Goal: Task Accomplishment & Management: Manage account settings

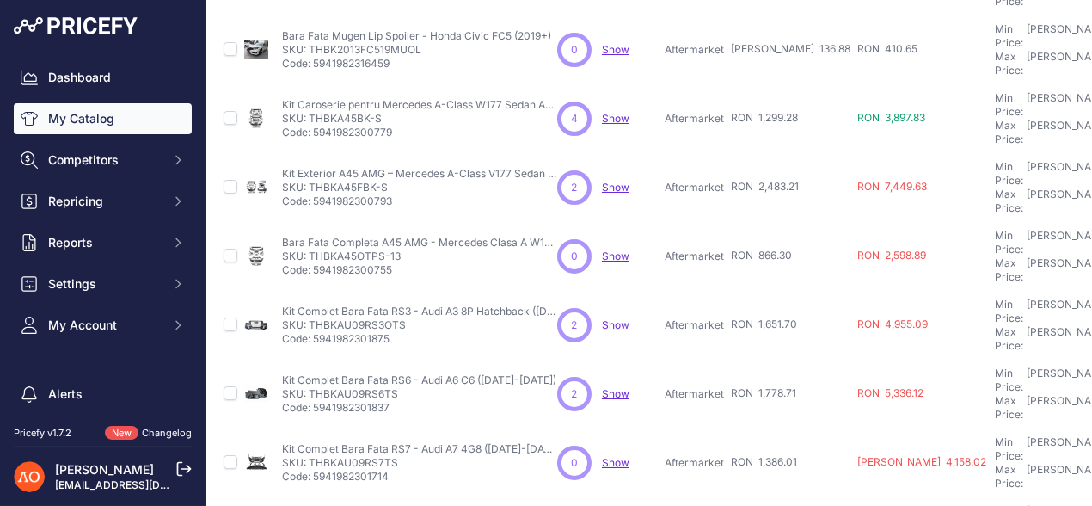
scroll to position [538, 0]
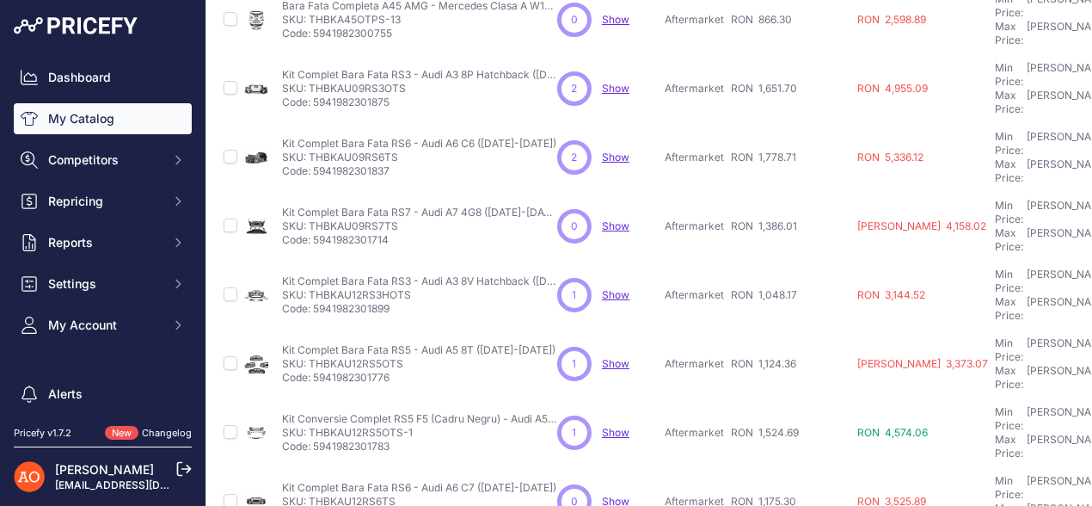
scroll to position [581, 0]
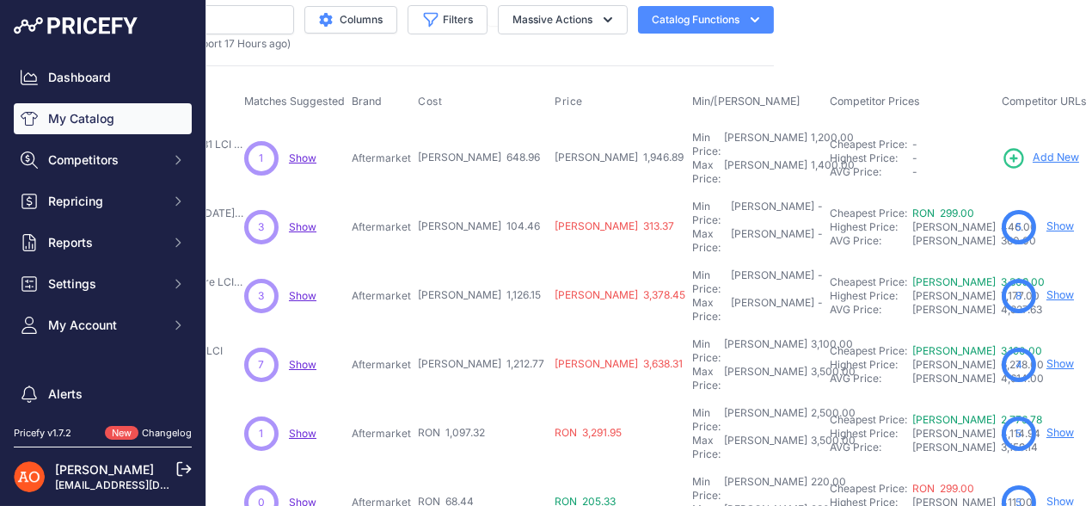
scroll to position [0, 313]
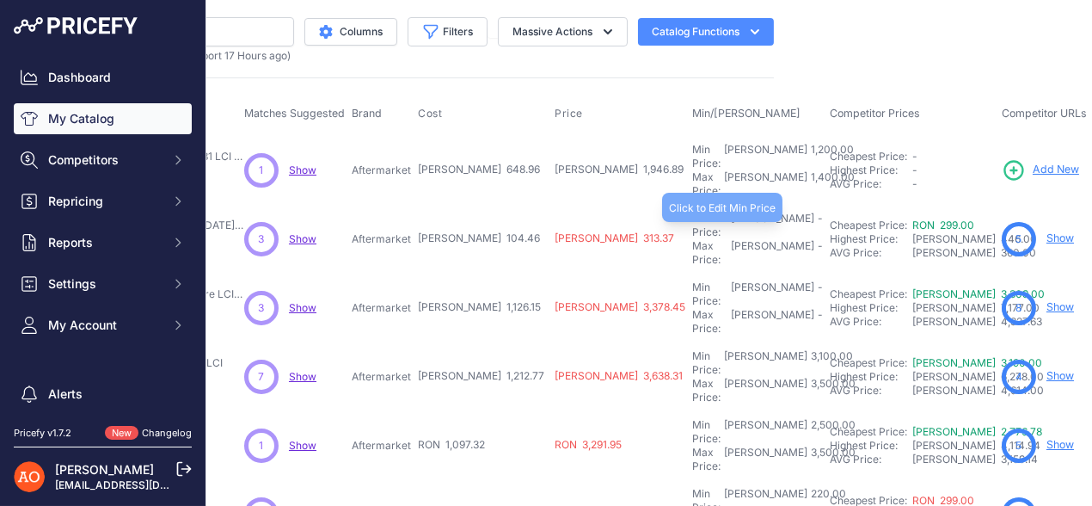
click at [692, 212] on div "Min Price: RON -" at bounding box center [757, 226] width 131 height 28
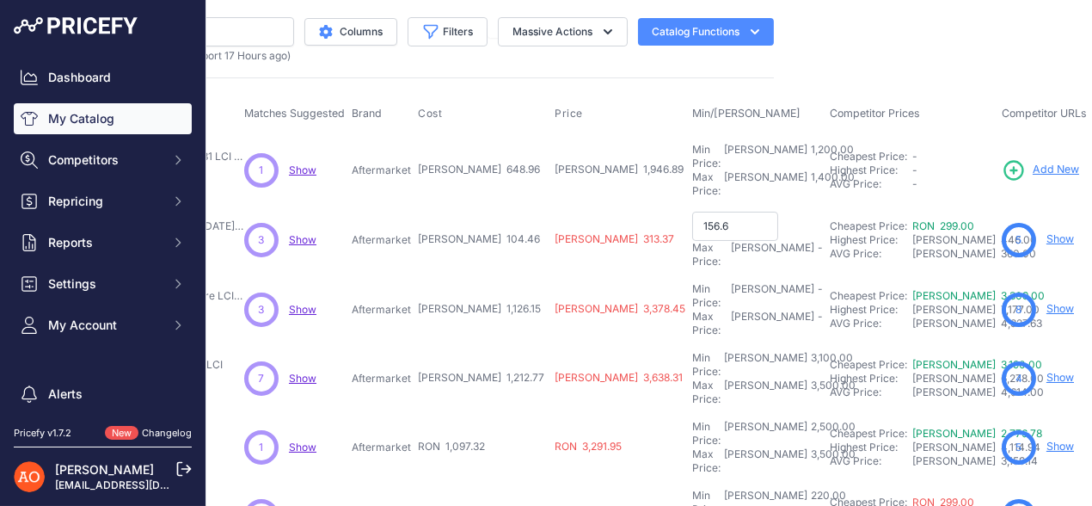
type input "156.69"
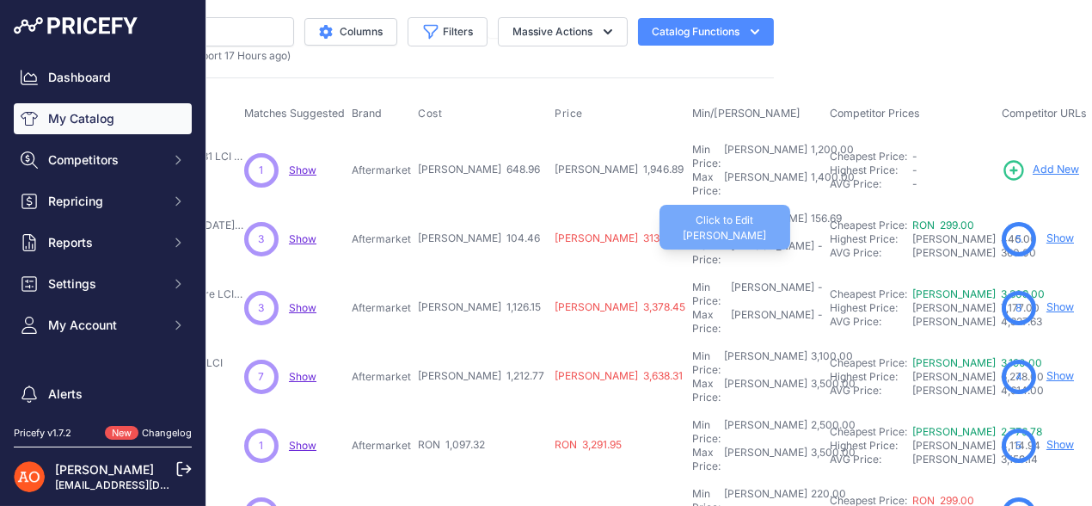
click at [692, 239] on div "Max Price: RON -" at bounding box center [757, 253] width 131 height 28
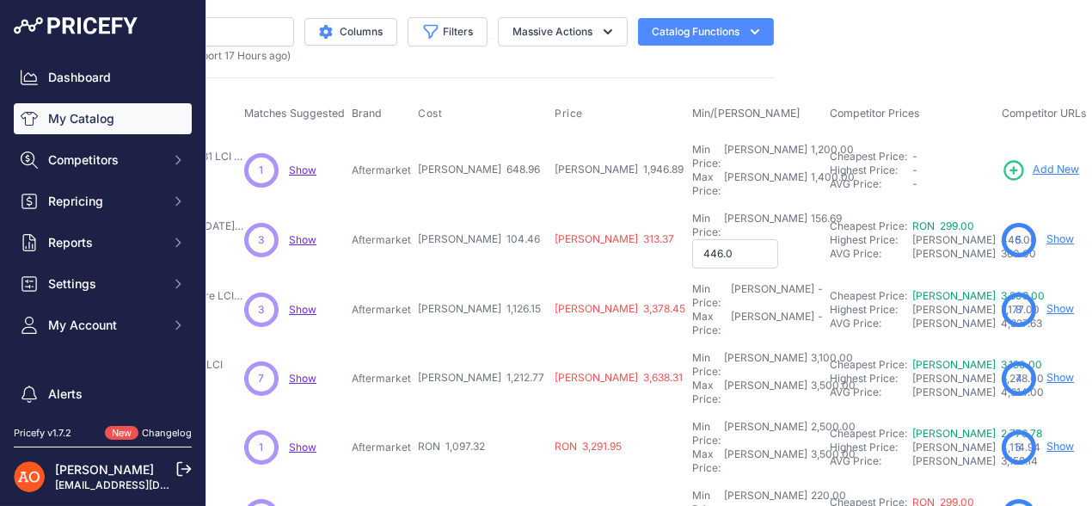
type input "446.00"
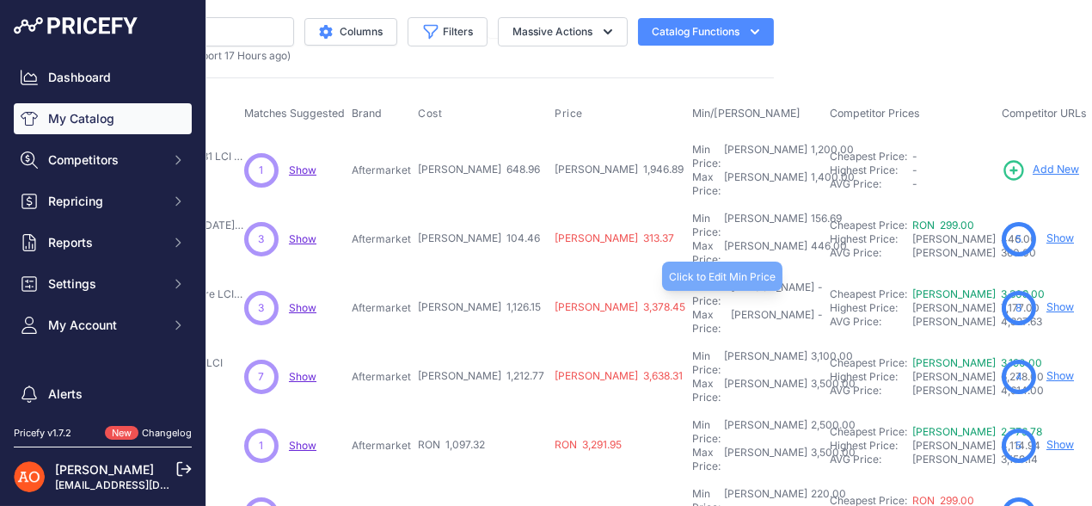
scroll to position [85, 313]
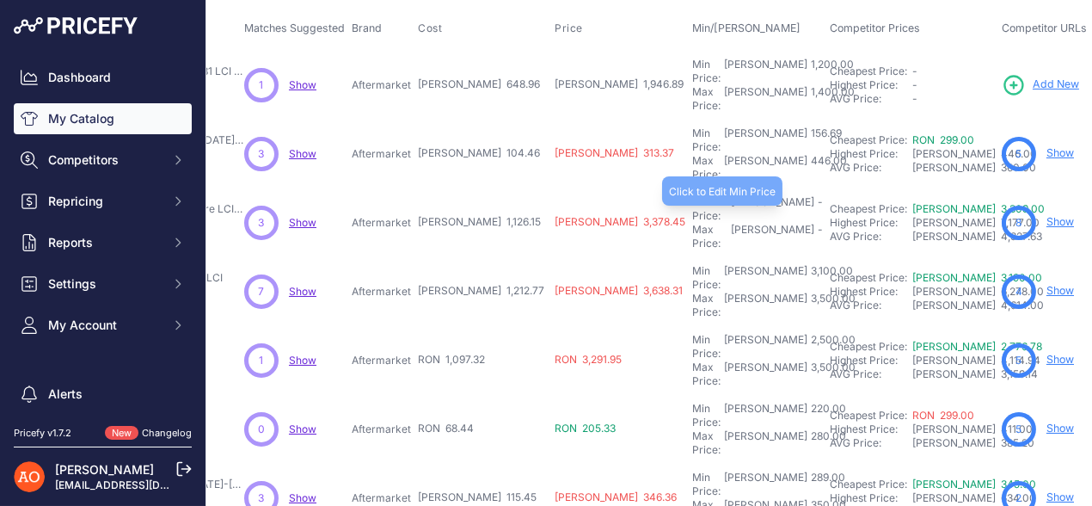
click at [815, 195] on div "-" at bounding box center [819, 209] width 9 height 28
drag, startPoint x: 440, startPoint y: 188, endPoint x: 485, endPoint y: 200, distance: 47.2
click at [485, 200] on td "RON 1,126.15" at bounding box center [483, 223] width 137 height 71
click at [692, 195] on input "text" at bounding box center [735, 209] width 86 height 29
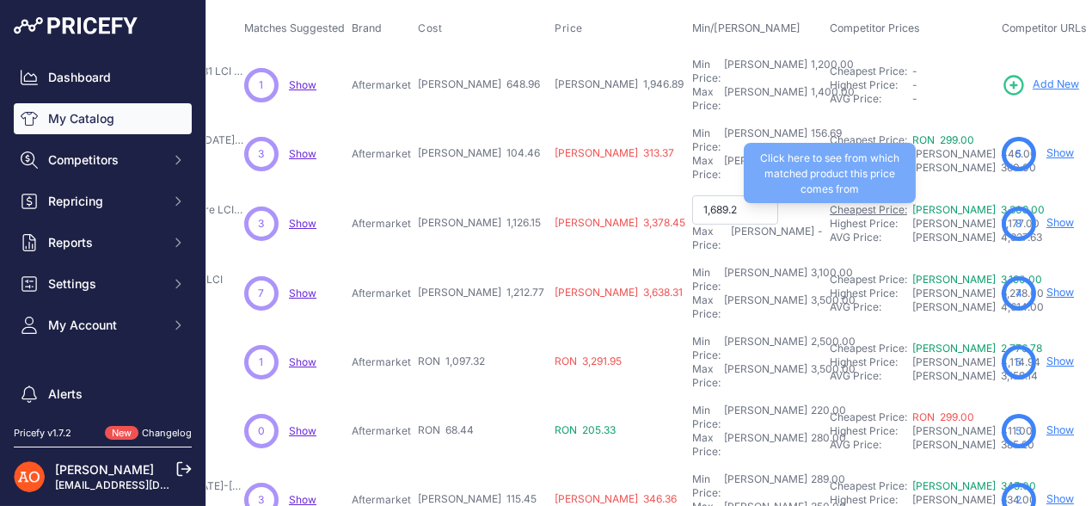
type input "1,689.22"
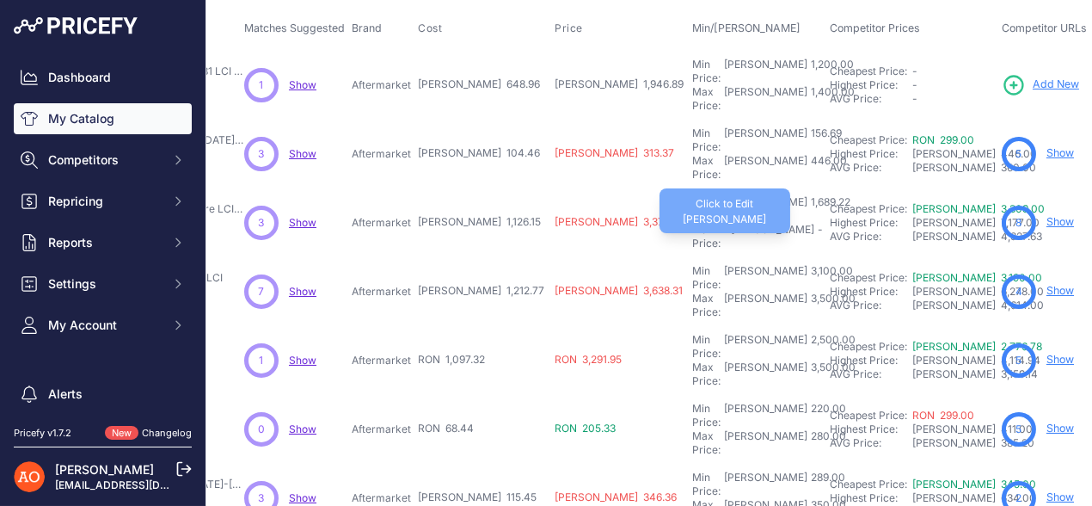
click at [692, 223] on div "Max Price: RON -" at bounding box center [757, 237] width 131 height 28
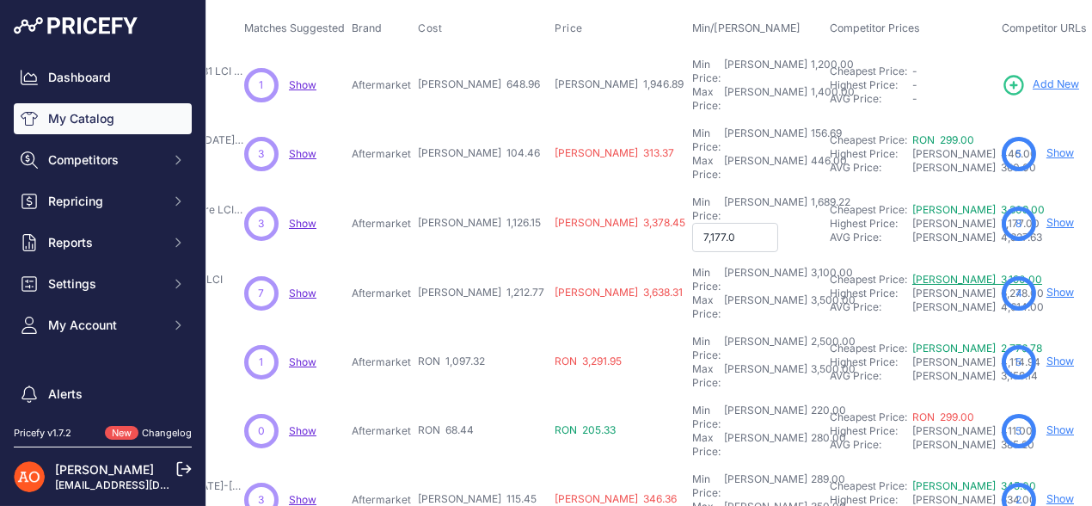
type input "7,177.00"
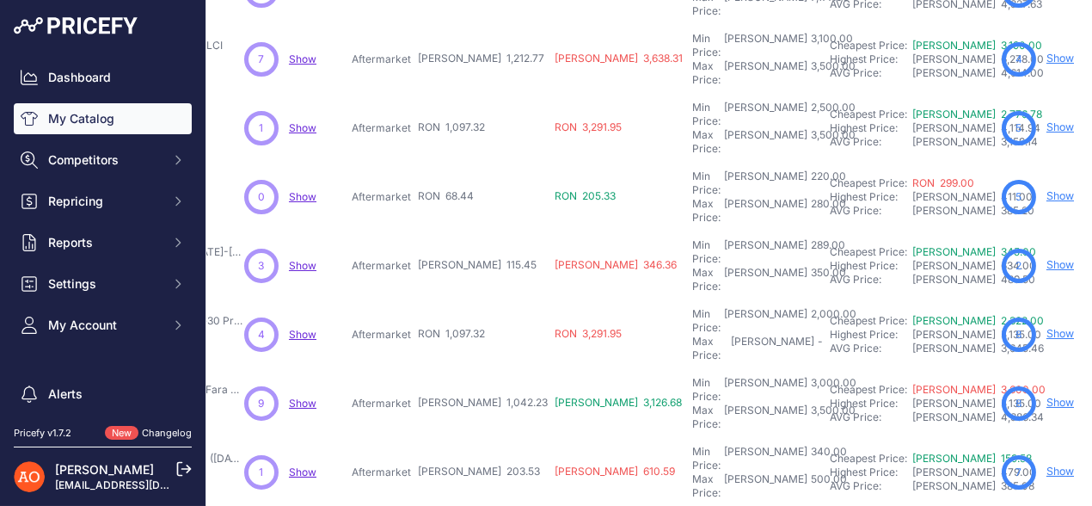
scroll to position [344, 313]
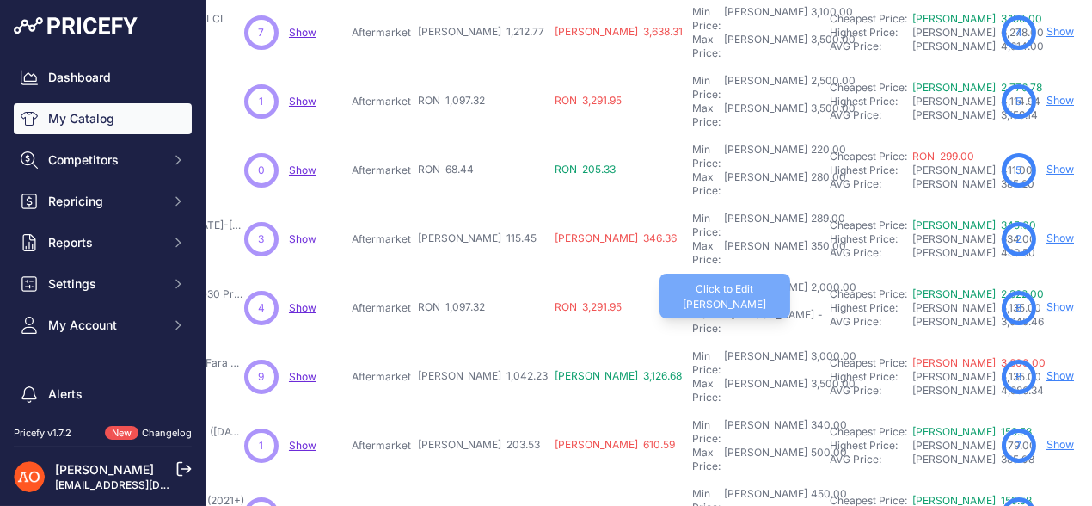
click at [692, 308] on div "Max Price: RON -" at bounding box center [757, 322] width 131 height 28
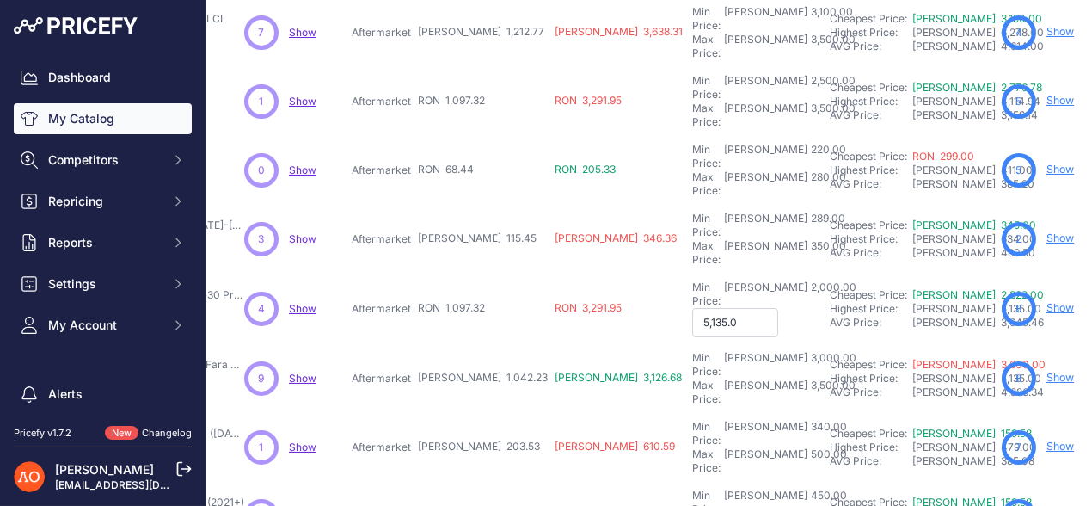
type input "5,135.00"
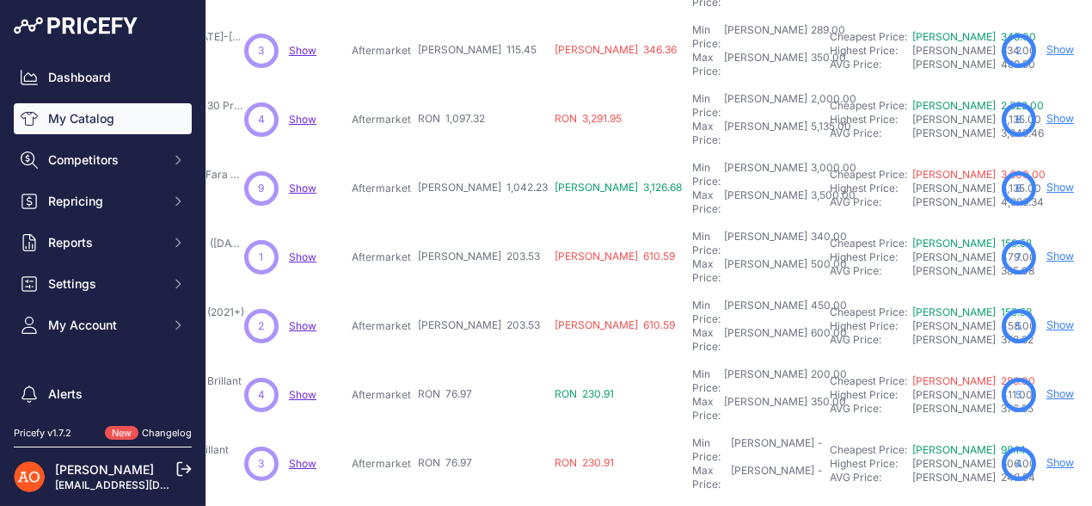
scroll to position [538, 313]
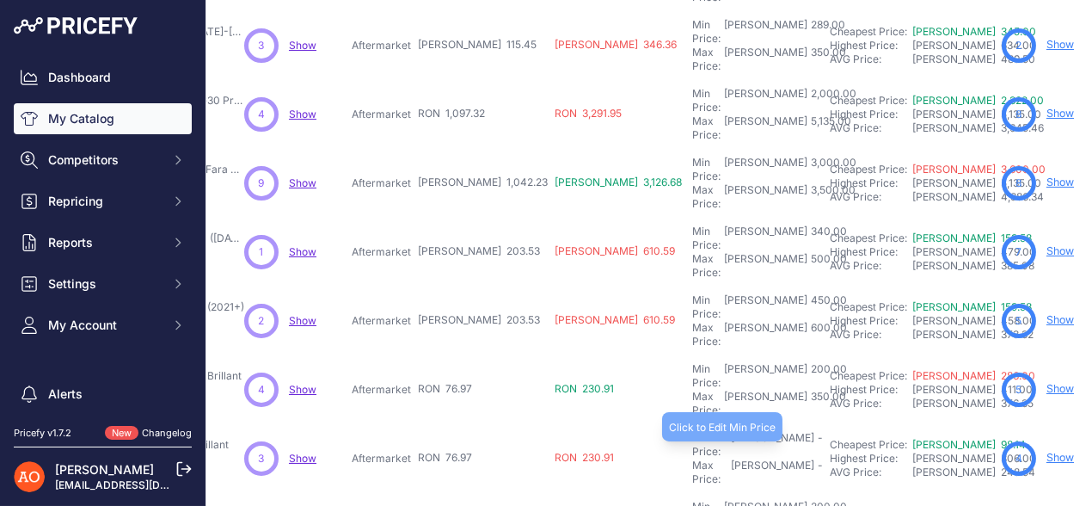
click at [692, 431] on div "Min Price: RON -" at bounding box center [757, 445] width 131 height 28
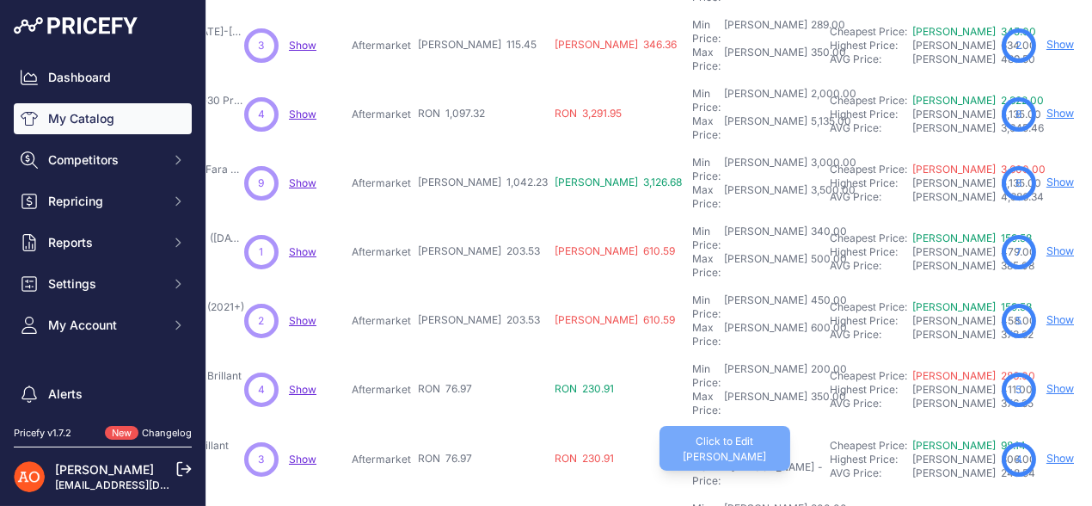
click at [692, 460] on div "Max Price: RON -" at bounding box center [757, 474] width 131 height 28
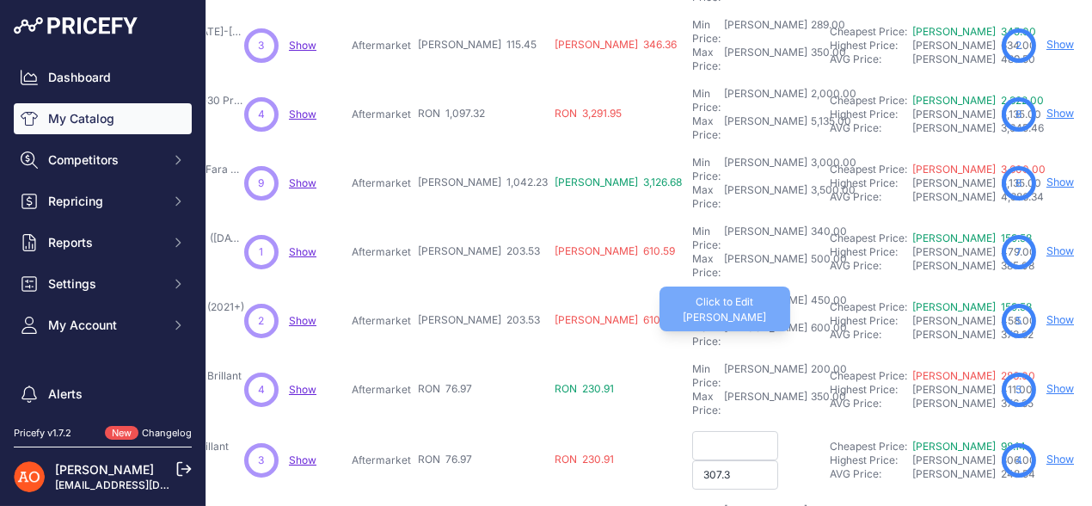
type input "307.34"
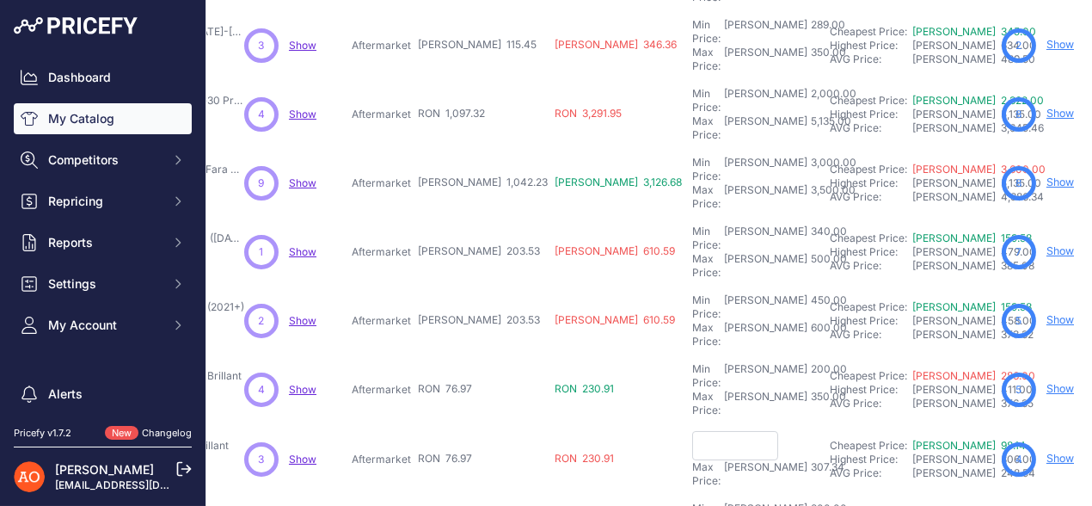
click at [692, 431] on input "text" at bounding box center [735, 445] width 86 height 29
type input "2"
type input "115.45"
type input "411.00"
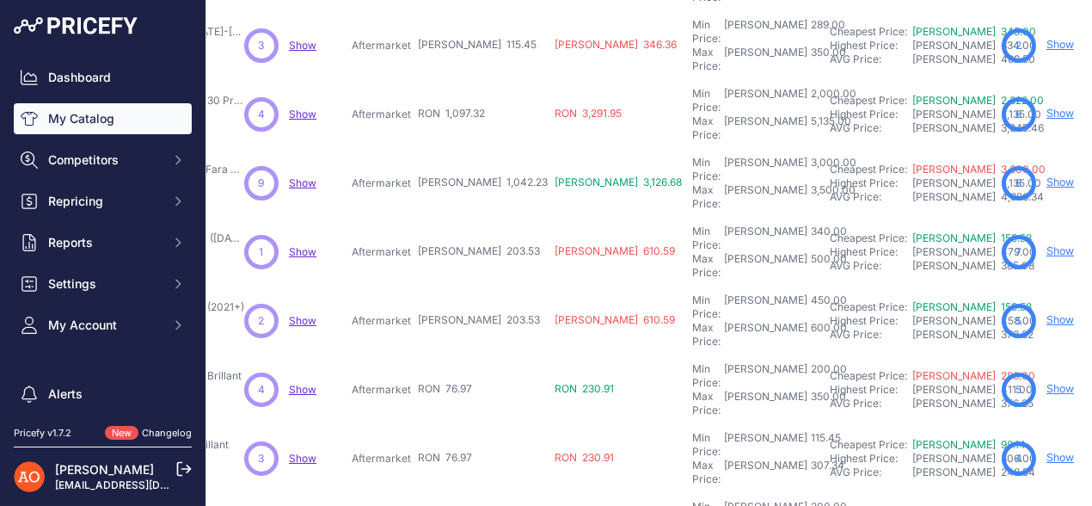
type input "1,169.52"
drag, startPoint x: 445, startPoint y: 395, endPoint x: 485, endPoint y: 395, distance: 40.4
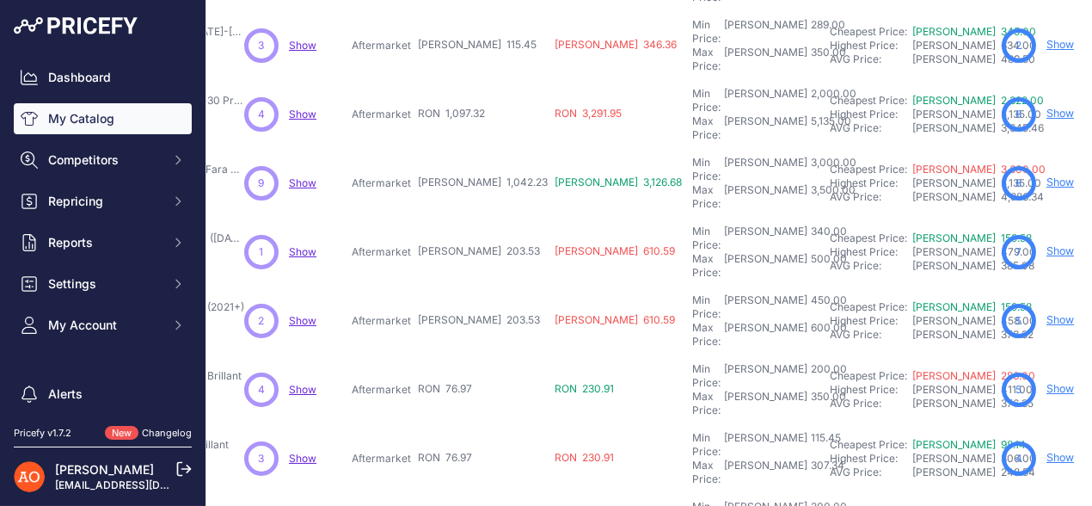
type input "5,673.40"
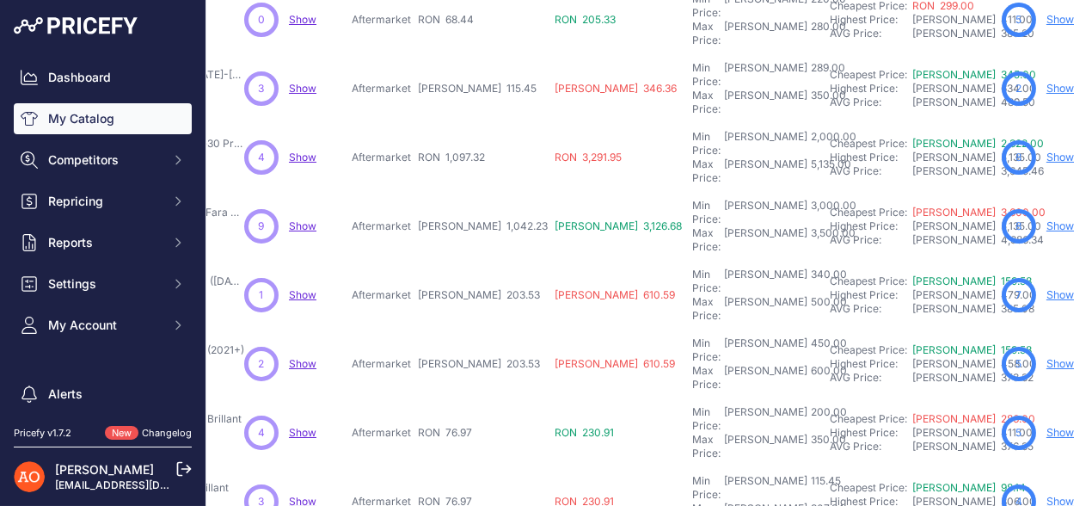
scroll to position [581, 313]
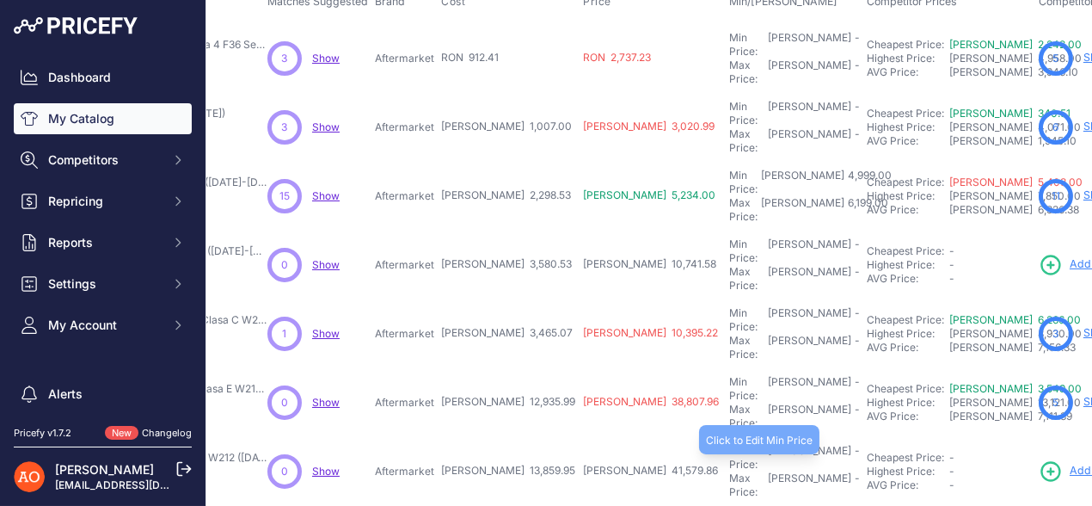
scroll to position [85, 290]
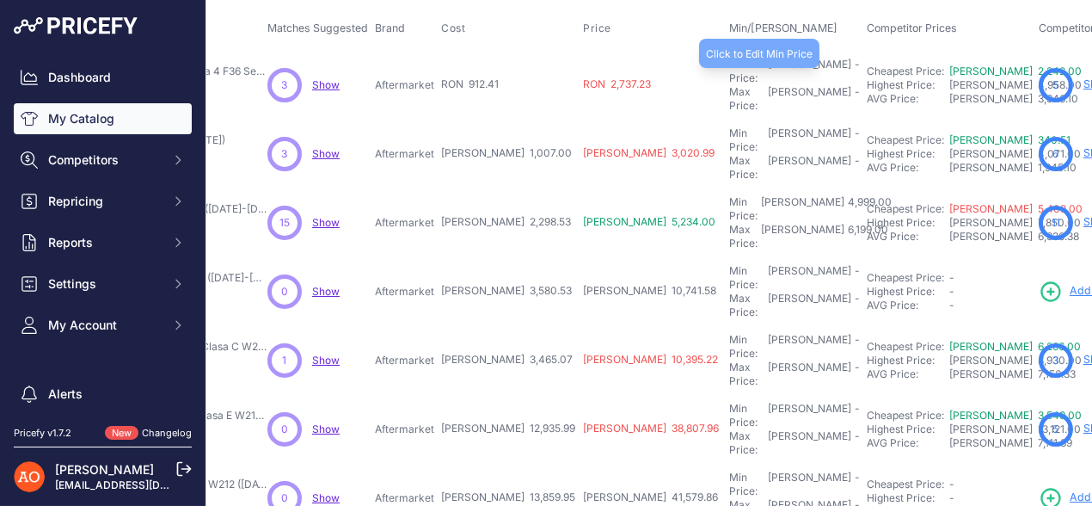
click at [729, 66] on div "Min Price: RON -" at bounding box center [794, 72] width 131 height 28
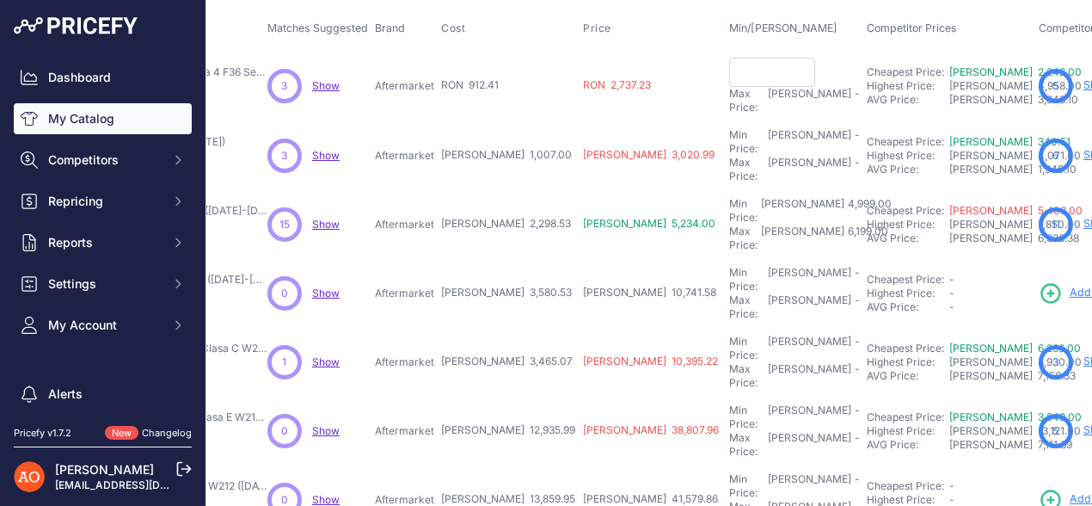
click at [729, 68] on input "text" at bounding box center [772, 72] width 86 height 29
type input "1,368.61"
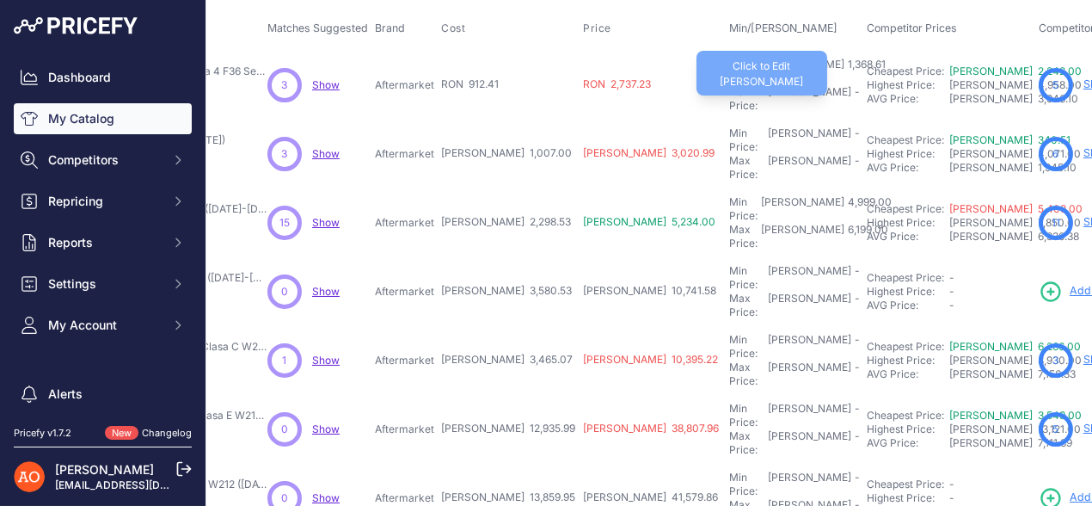
click at [729, 85] on div "Max Price: RON -" at bounding box center [794, 99] width 131 height 28
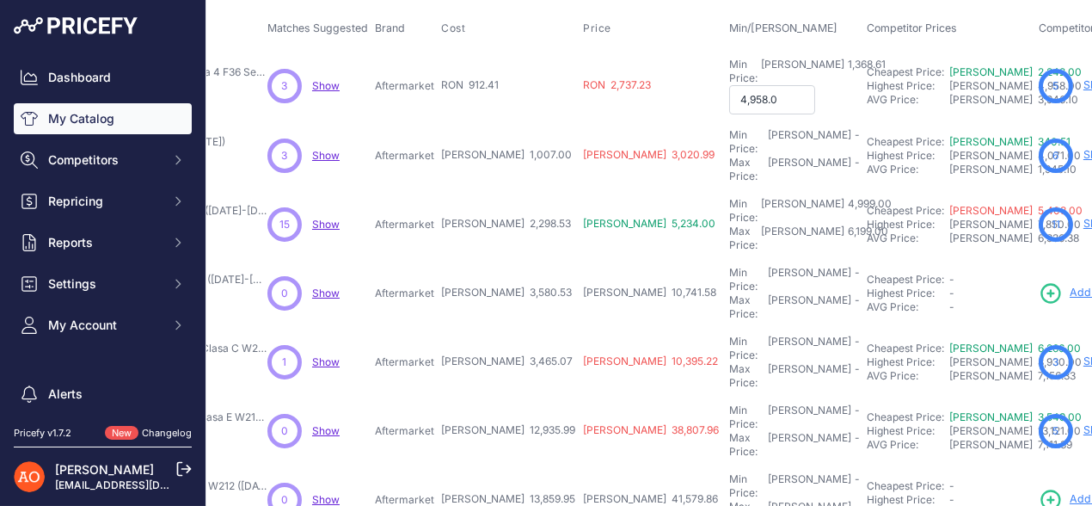
type input "4,958.00"
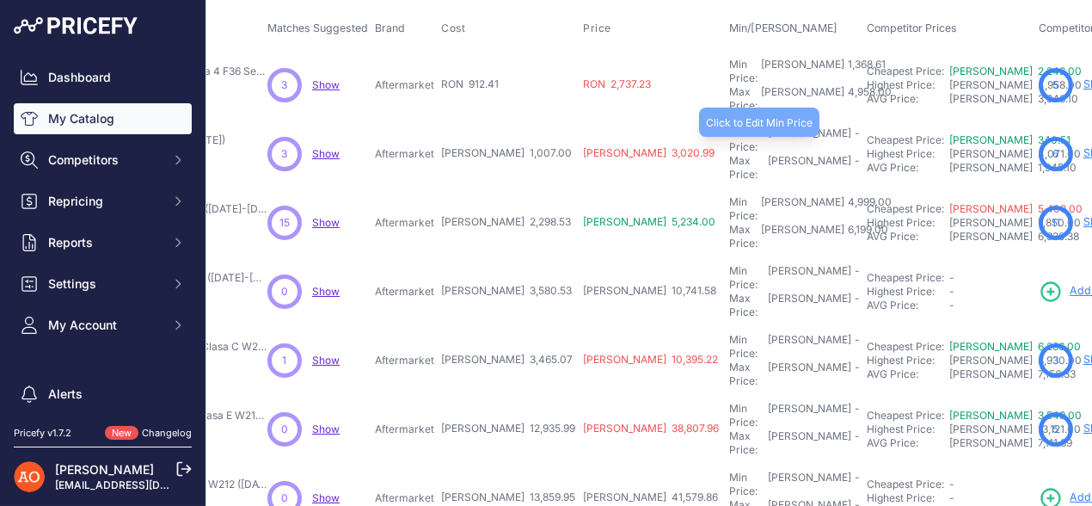
click at [729, 126] on div "Min Price: RON -" at bounding box center [794, 140] width 131 height 28
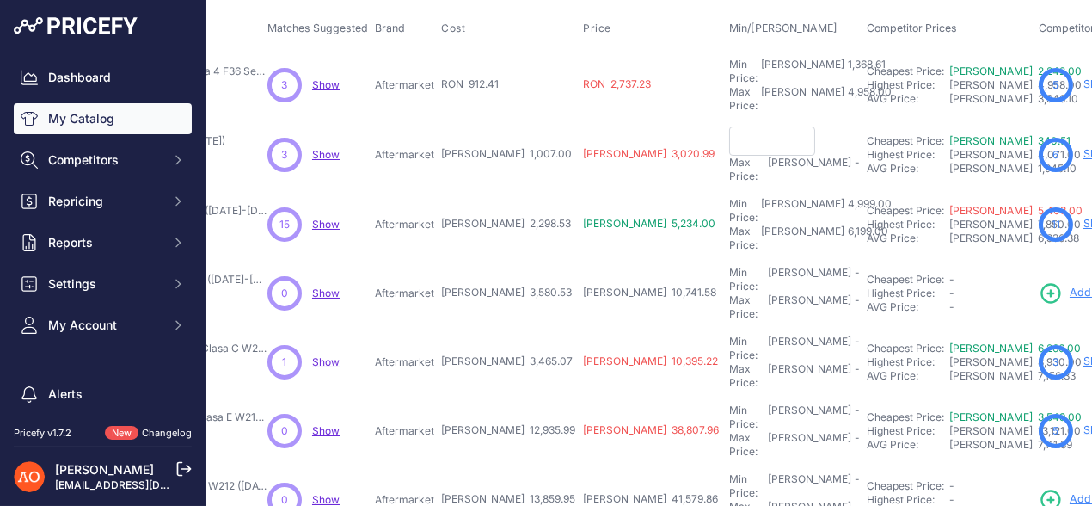
click at [729, 132] on input "text" at bounding box center [772, 140] width 86 height 29
click at [729, 126] on input "text" at bounding box center [772, 140] width 86 height 29
type input "1,100.00"
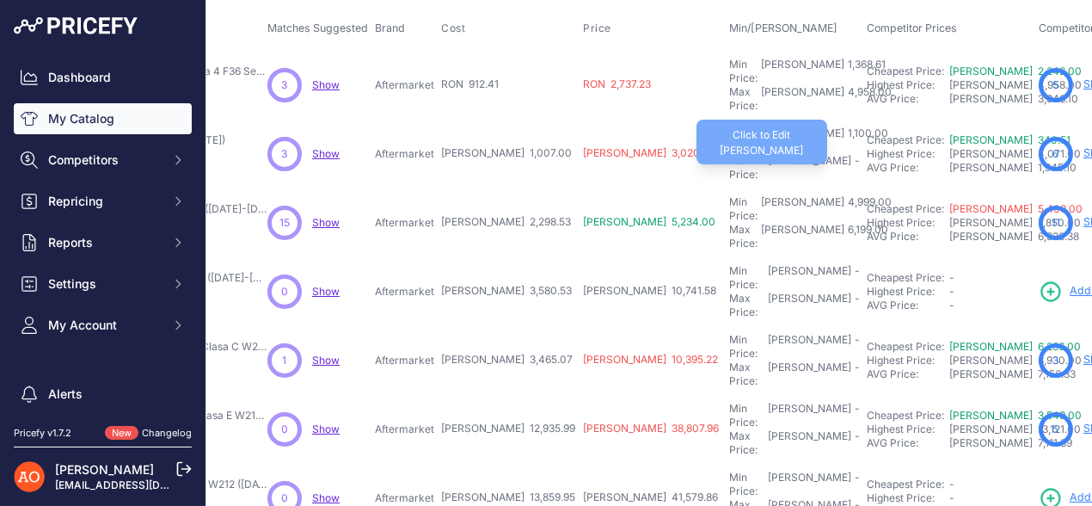
click at [729, 154] on div "Max Price: RON -" at bounding box center [794, 168] width 131 height 28
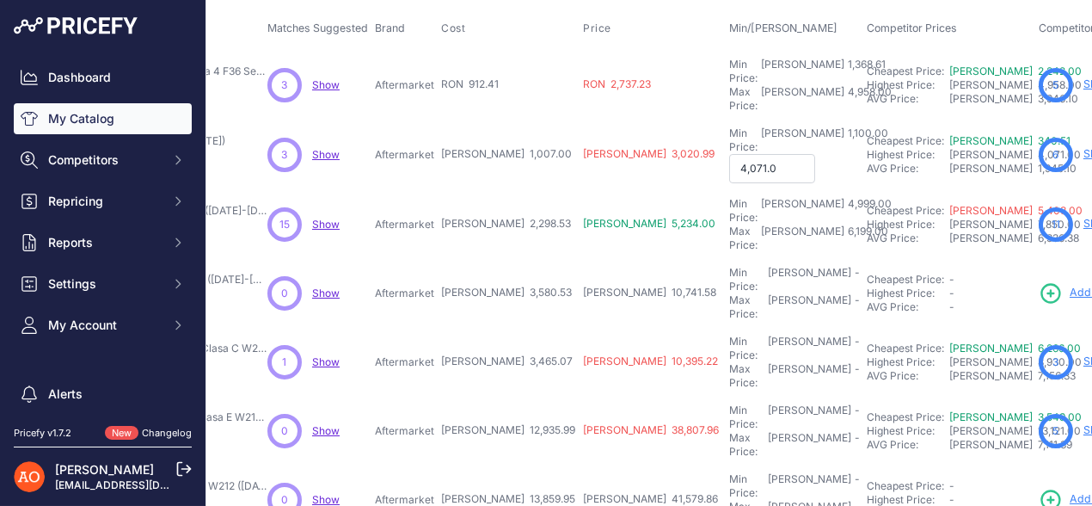
type input "4,071.00"
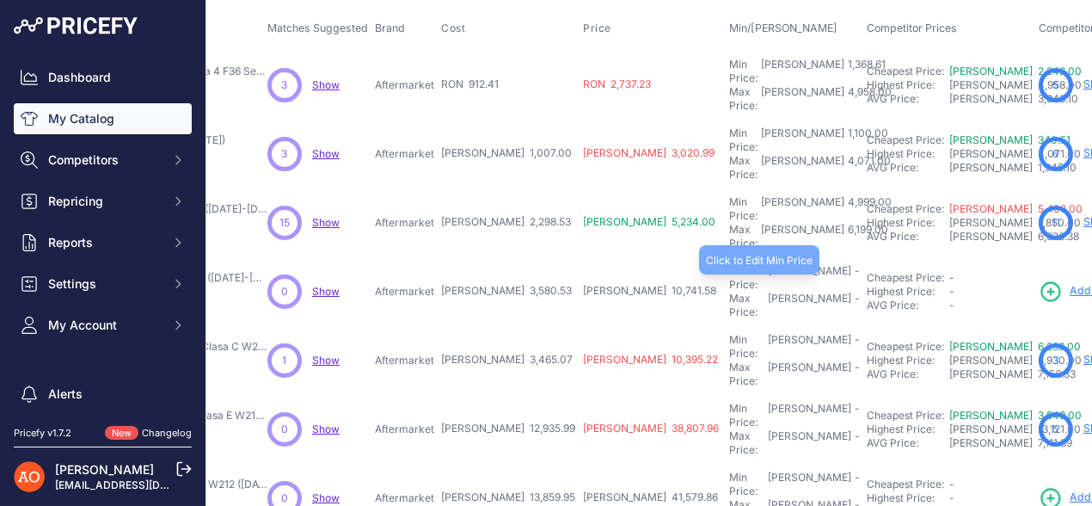
scroll to position [172, 290]
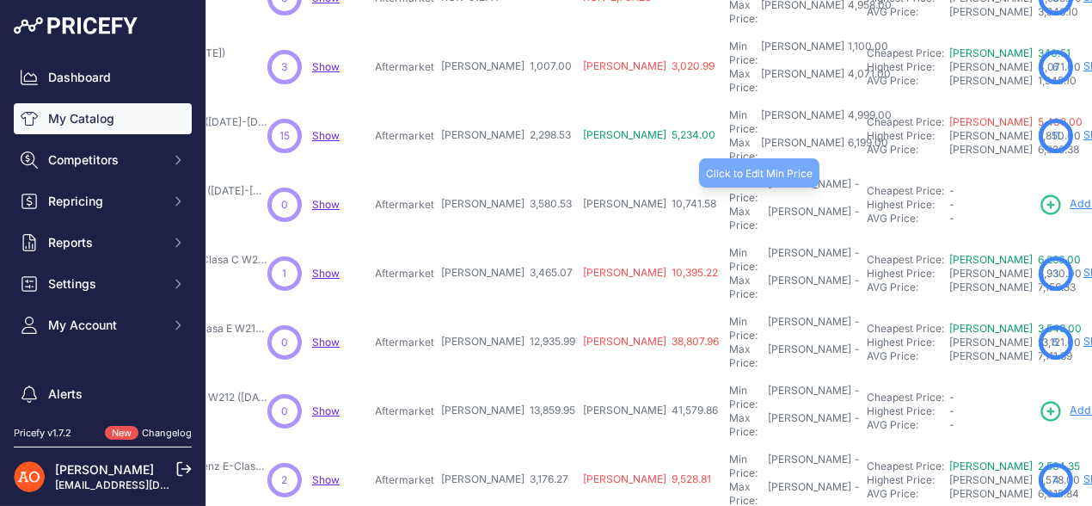
click at [729, 177] on div "Min Price: RON -" at bounding box center [794, 191] width 131 height 28
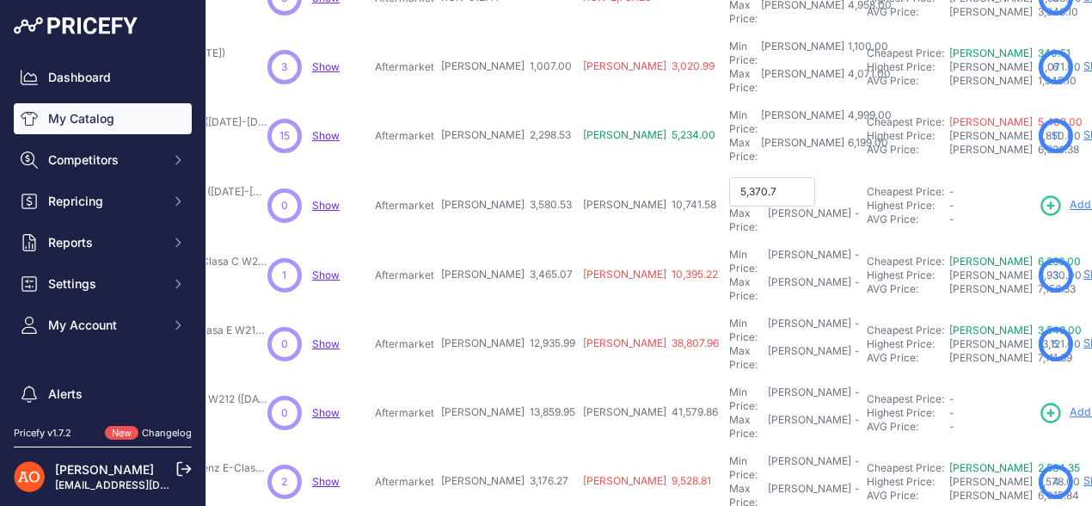
type input "5,370.79"
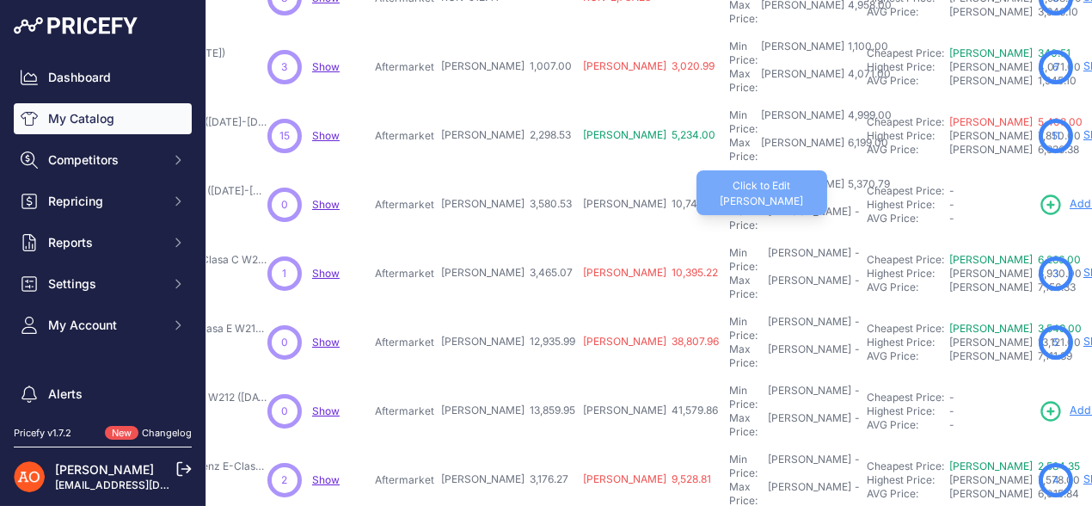
click at [729, 205] on div "Max Price: RON -" at bounding box center [794, 219] width 131 height 28
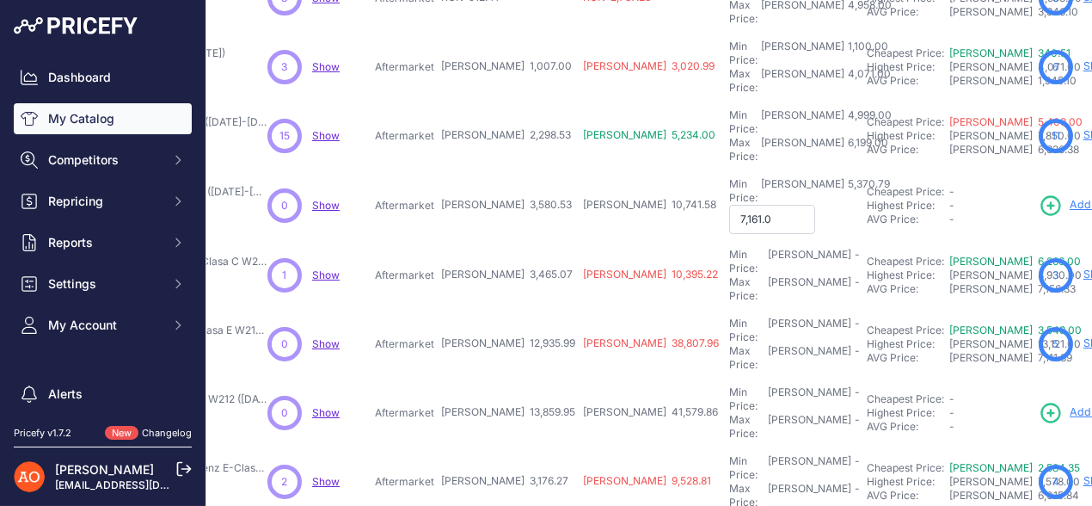
type input "7,161.06"
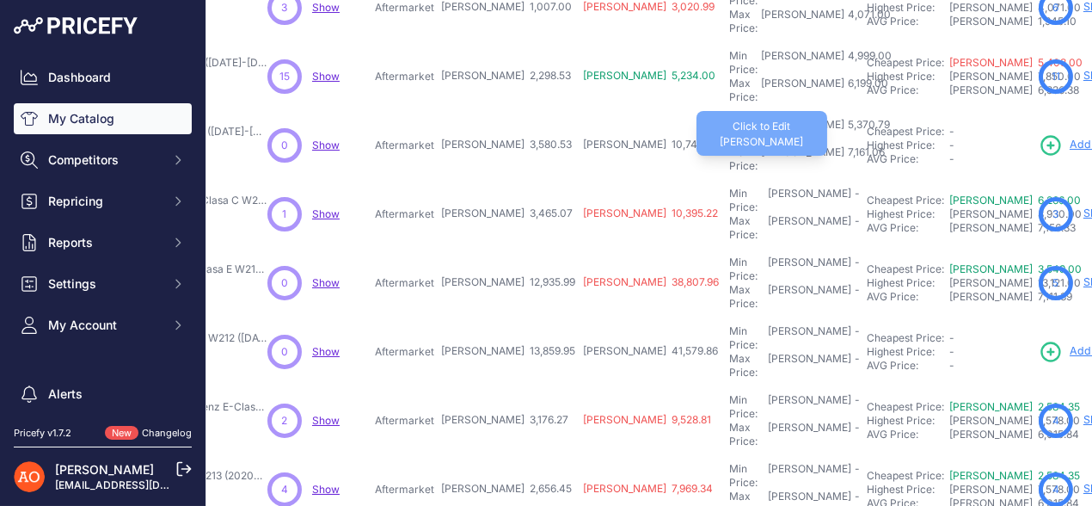
scroll to position [258, 290]
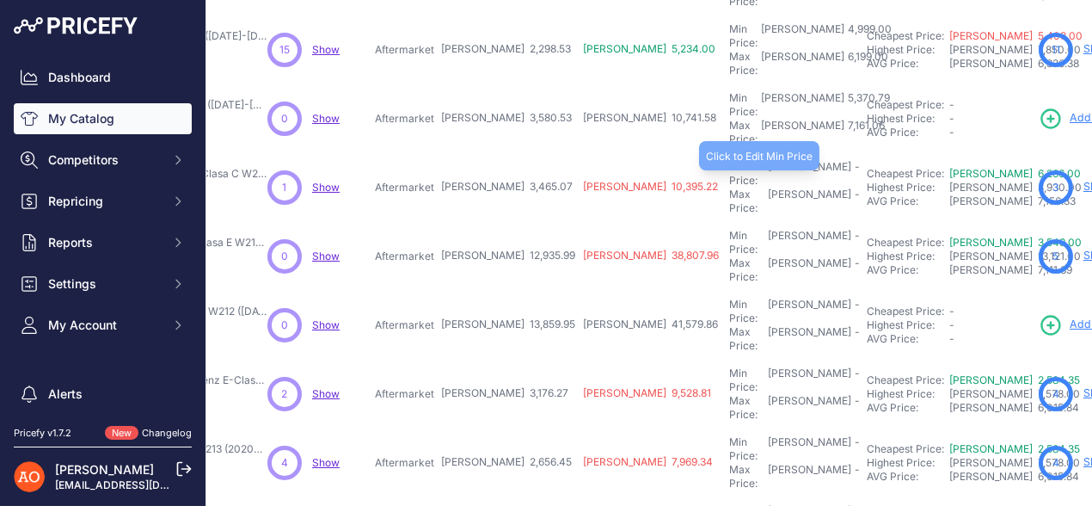
click at [729, 160] on div "Min Price: RON -" at bounding box center [794, 174] width 131 height 28
type input "5,197.60"
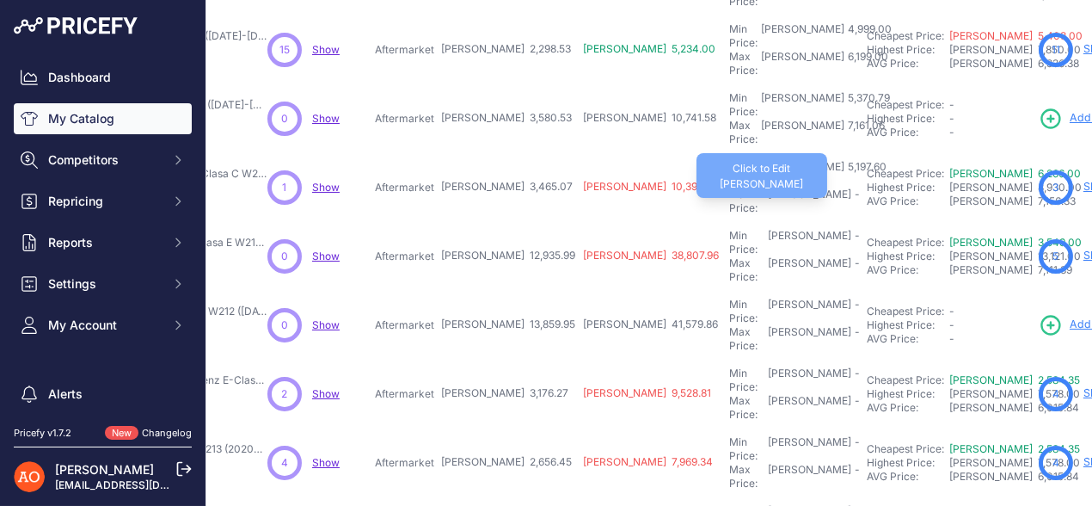
click at [729, 188] on div "Max Price: RON -" at bounding box center [794, 202] width 131 height 28
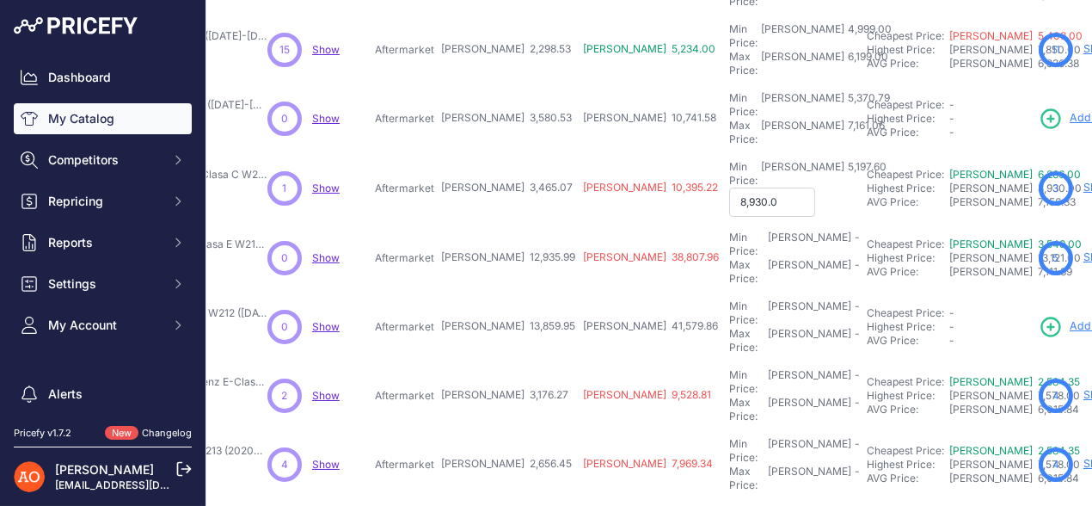
type input "8,930.00"
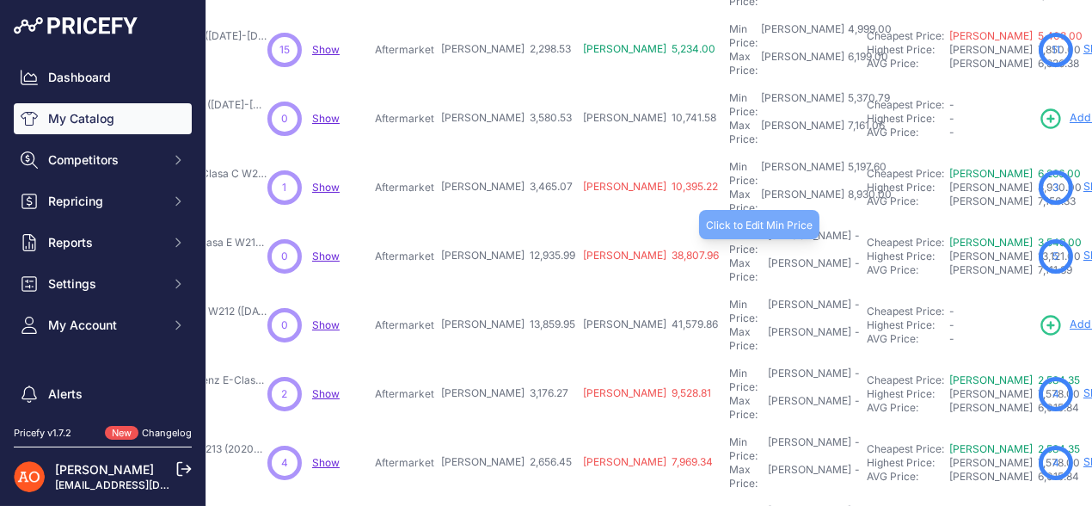
click at [729, 229] on div "Min Price: RON -" at bounding box center [794, 243] width 131 height 28
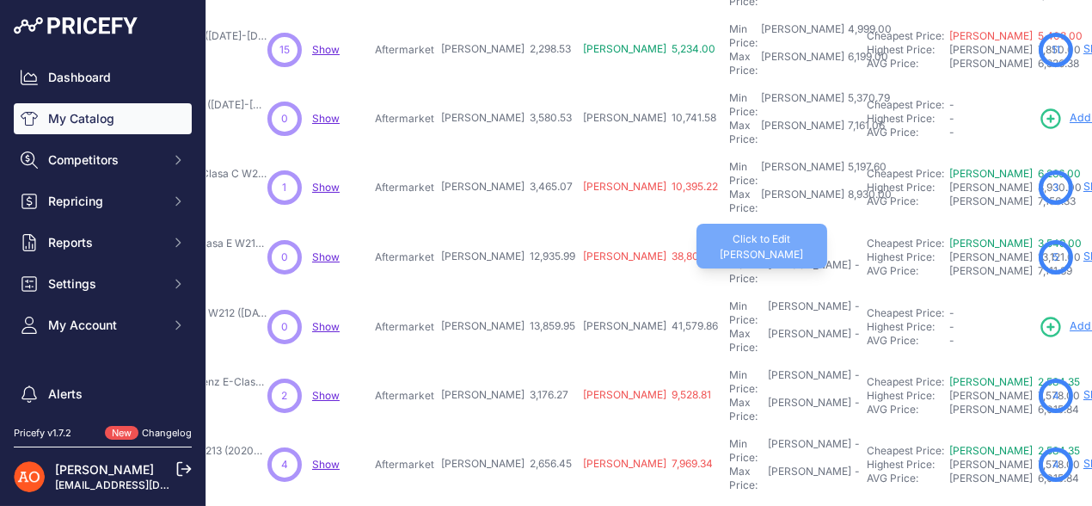
click at [852, 258] on div "-" at bounding box center [856, 272] width 9 height 28
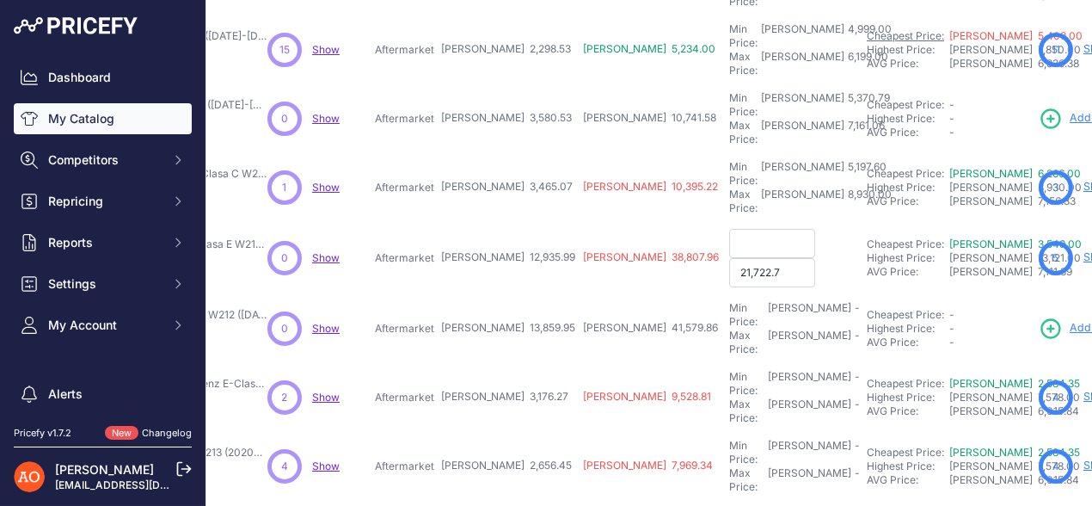
type input "21,722.79"
click at [729, 229] on input "text" at bounding box center [772, 243] width 86 height 29
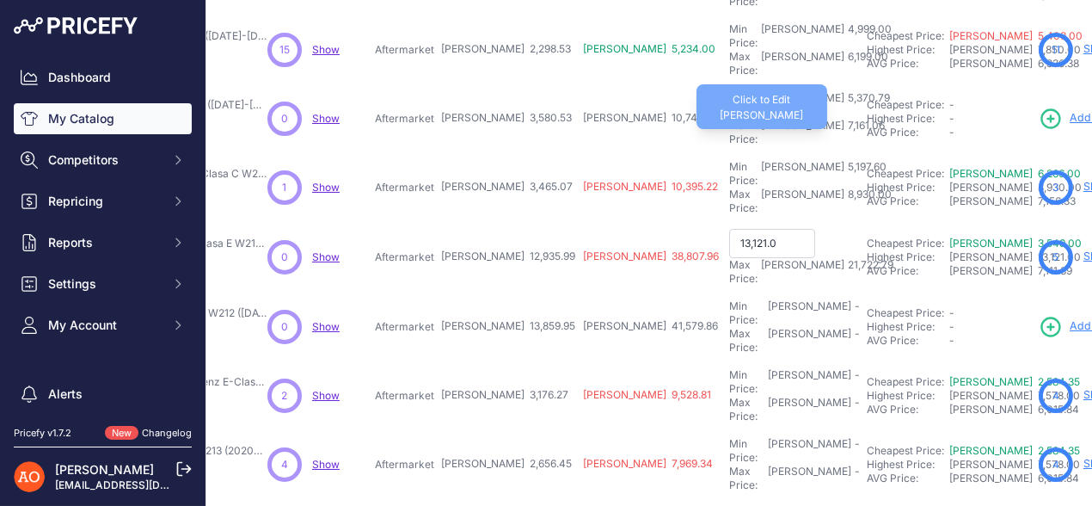
type input "13,121.00"
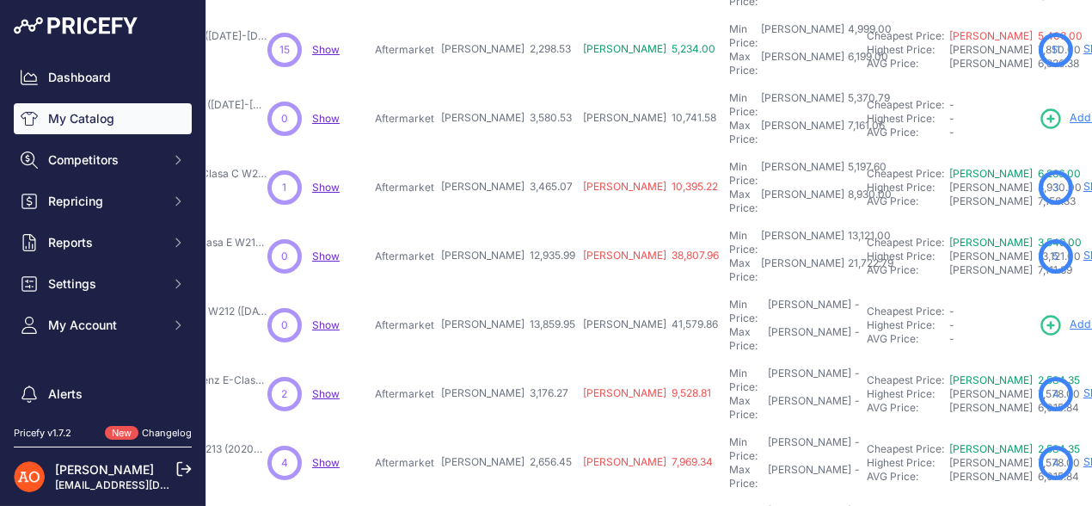
scroll to position [344, 290]
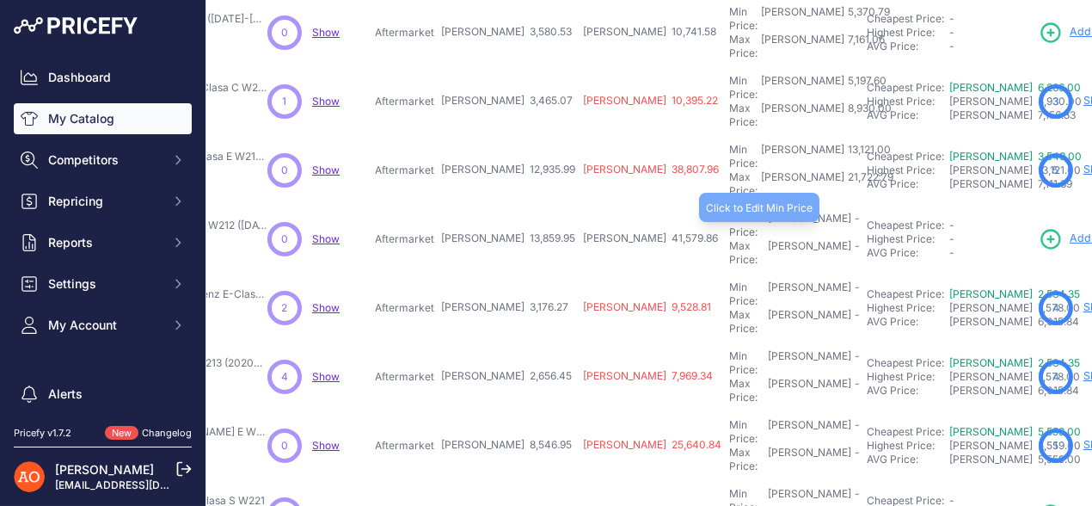
click at [729, 212] on div "Min Price: RON -" at bounding box center [794, 226] width 131 height 28
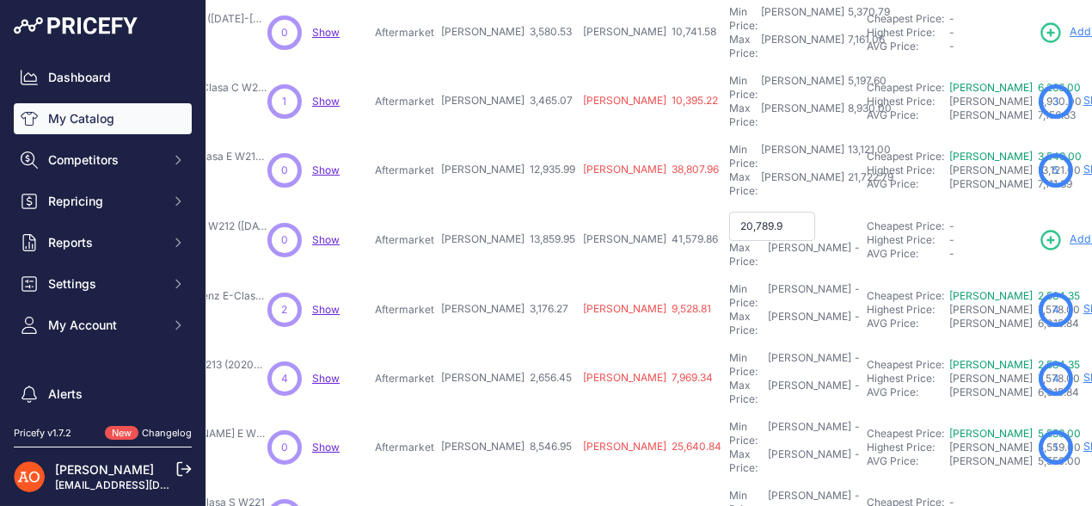
type input "20,789.92"
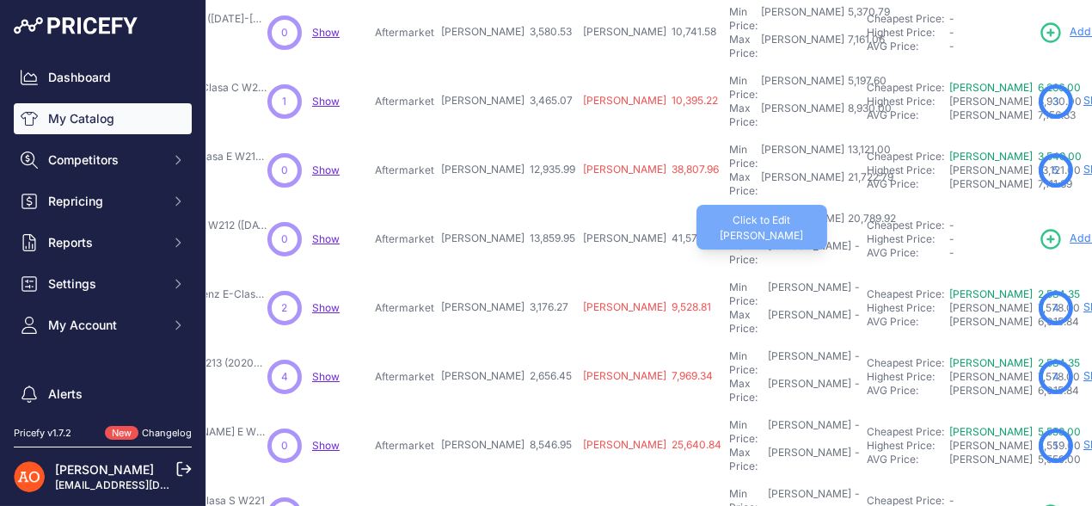
click at [852, 239] on div "-" at bounding box center [856, 253] width 9 height 28
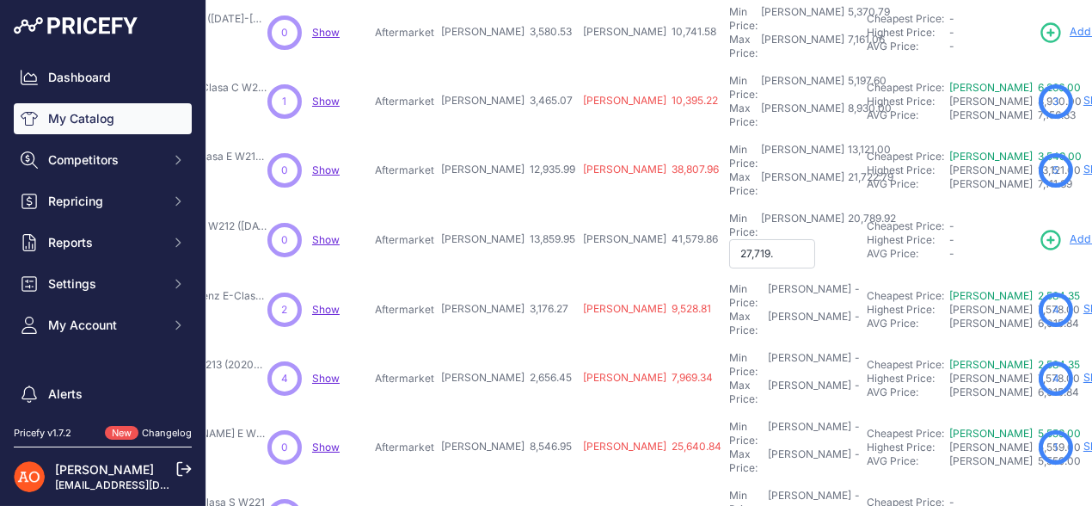
type input "27,719.9"
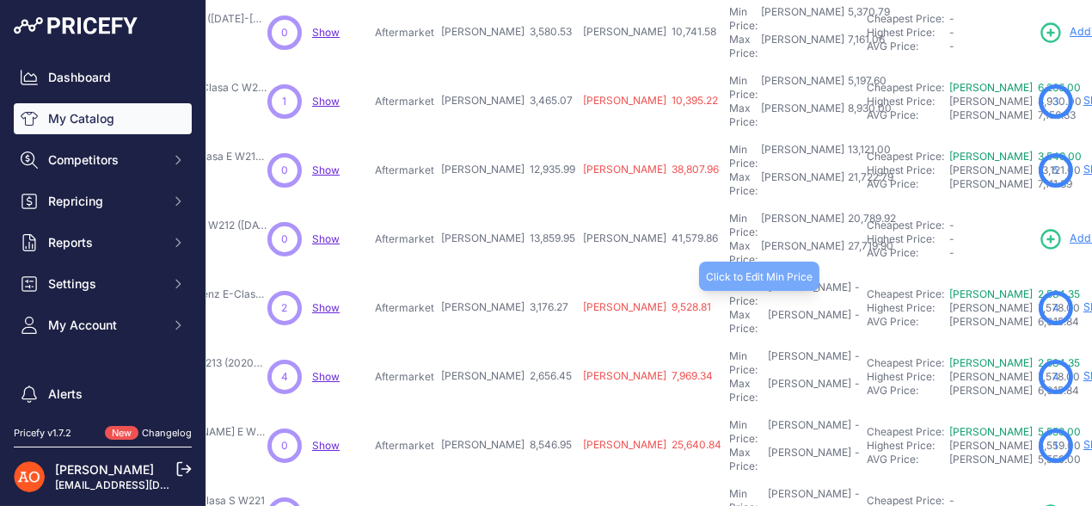
drag, startPoint x: 693, startPoint y: 193, endPoint x: 728, endPoint y: 200, distance: 35.1
click at [729, 280] on div "Min Price: RON -" at bounding box center [794, 294] width 131 height 28
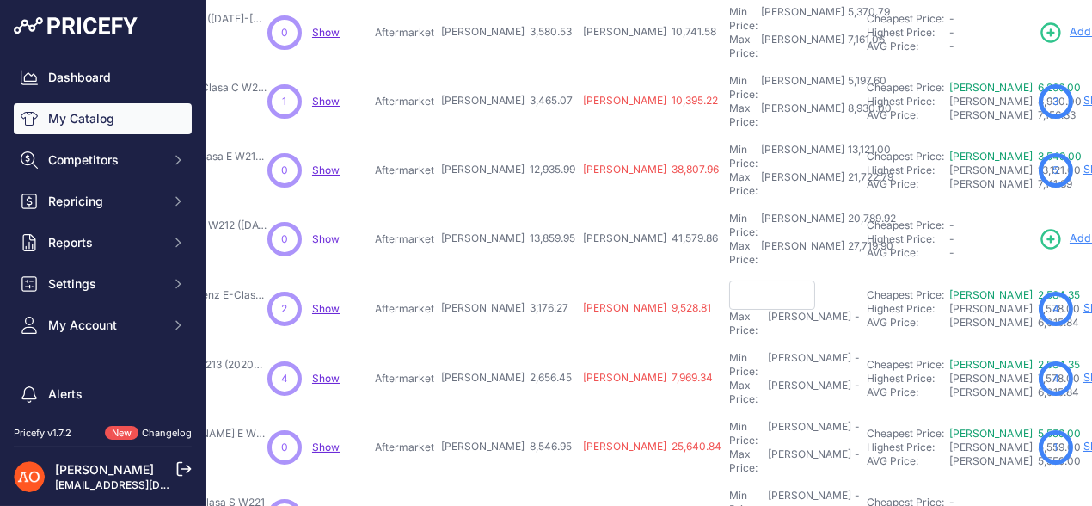
click at [729, 280] on input "text" at bounding box center [772, 294] width 86 height 29
type input "4,764.40"
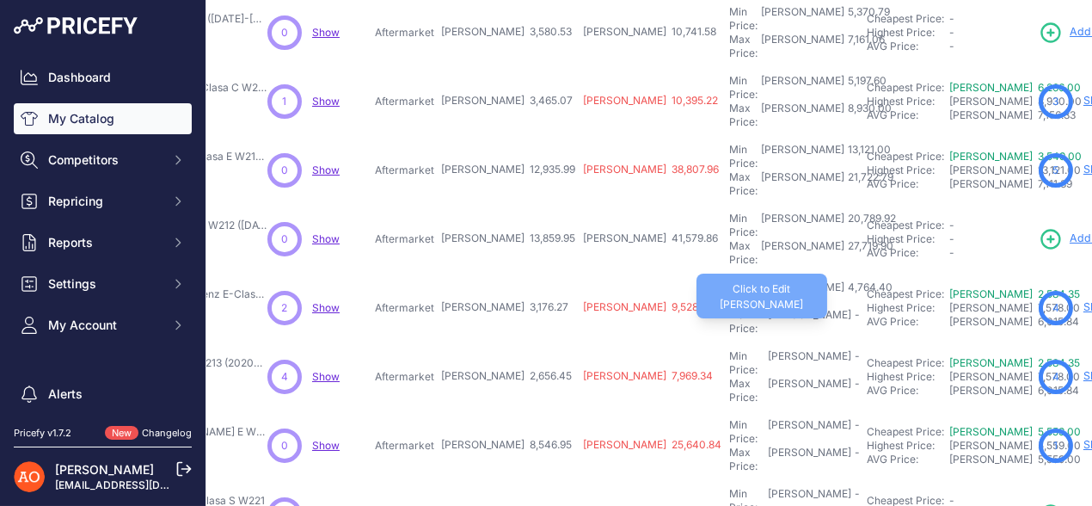
click at [729, 308] on div "Max Price: RON -" at bounding box center [794, 322] width 131 height 28
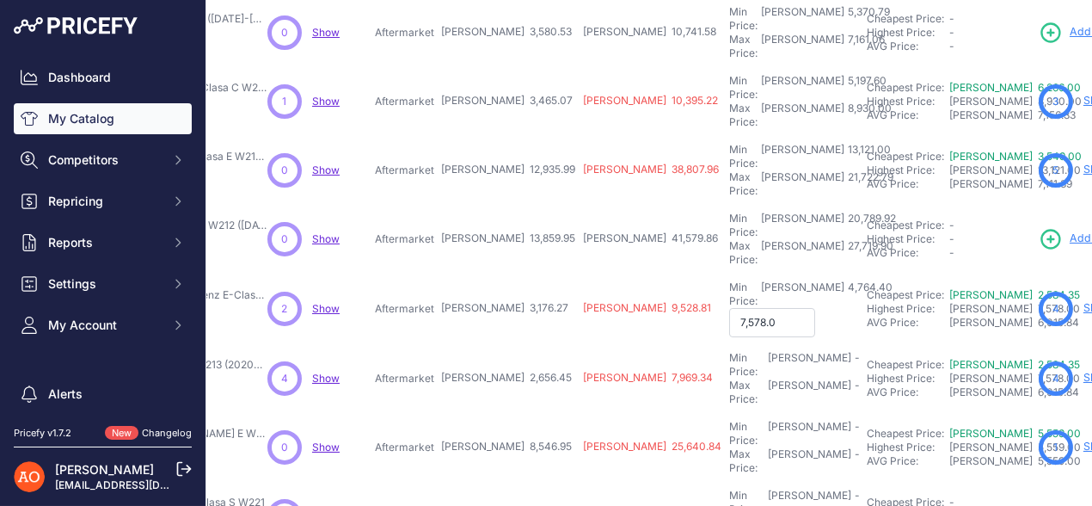
type input "7,578.00"
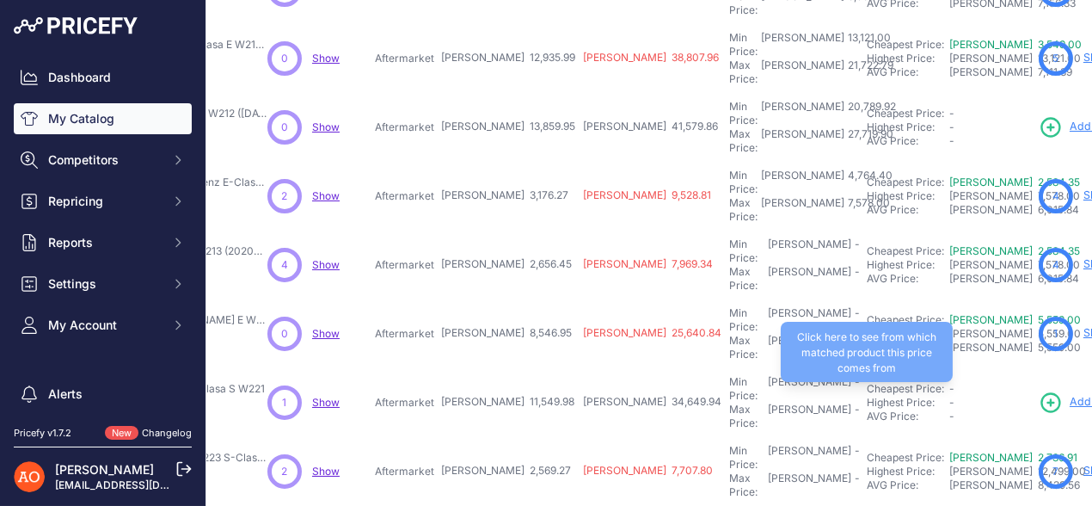
scroll to position [429, 290]
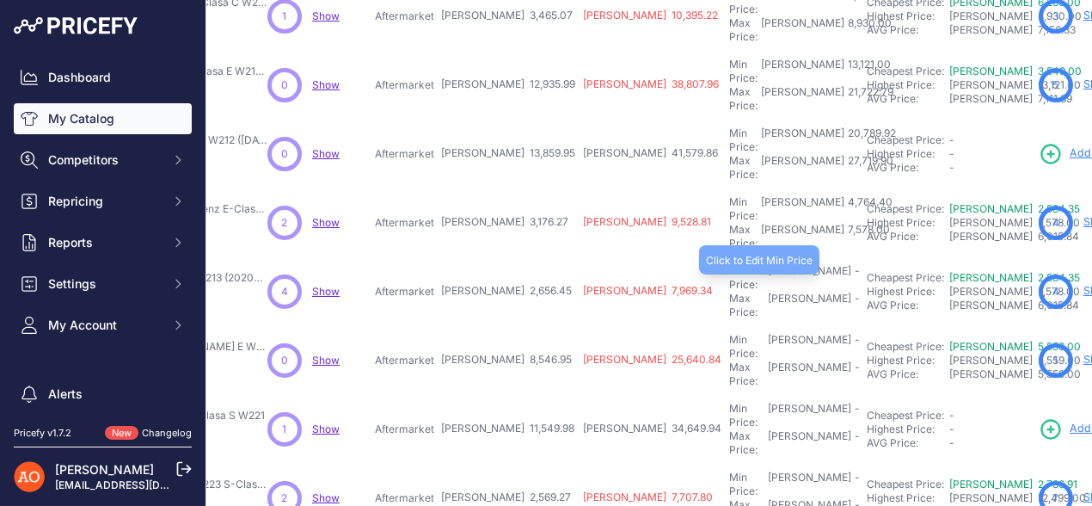
click at [729, 264] on div "Min Price: RON -" at bounding box center [794, 278] width 131 height 28
click at [729, 264] on input "text" at bounding box center [772, 278] width 86 height 29
type input "3,984.67"
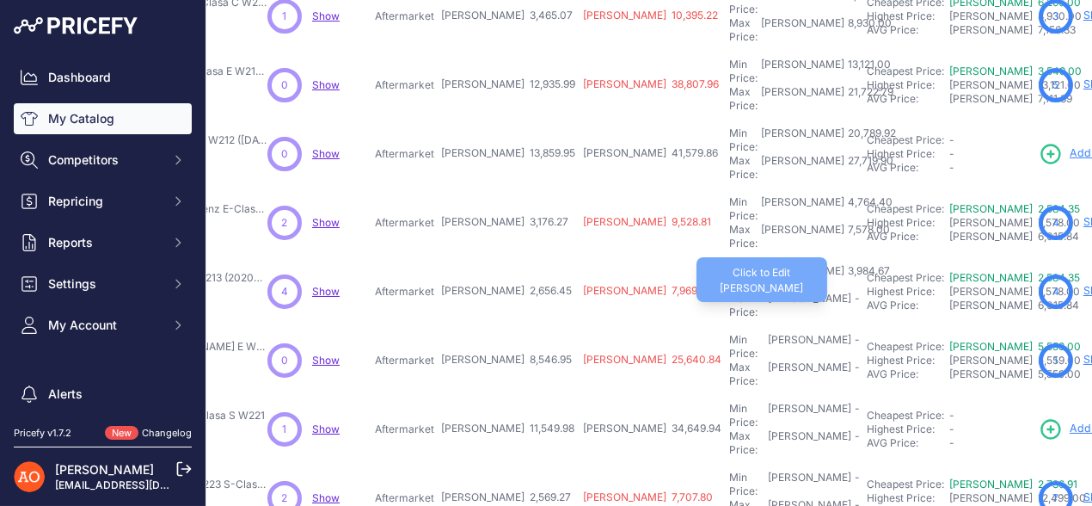
click at [729, 292] on div "Max Price: RON -" at bounding box center [794, 306] width 131 height 28
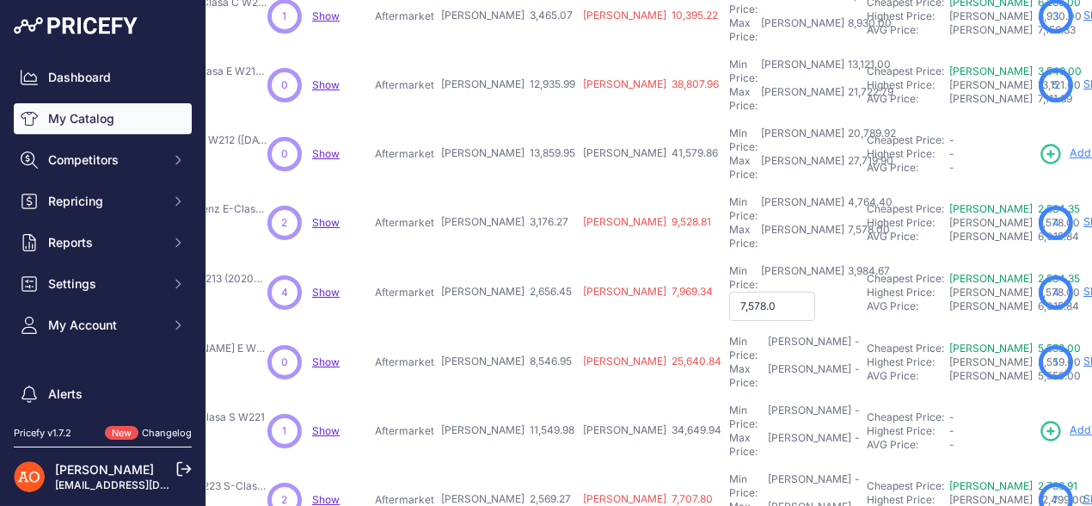
type input "7,578.00"
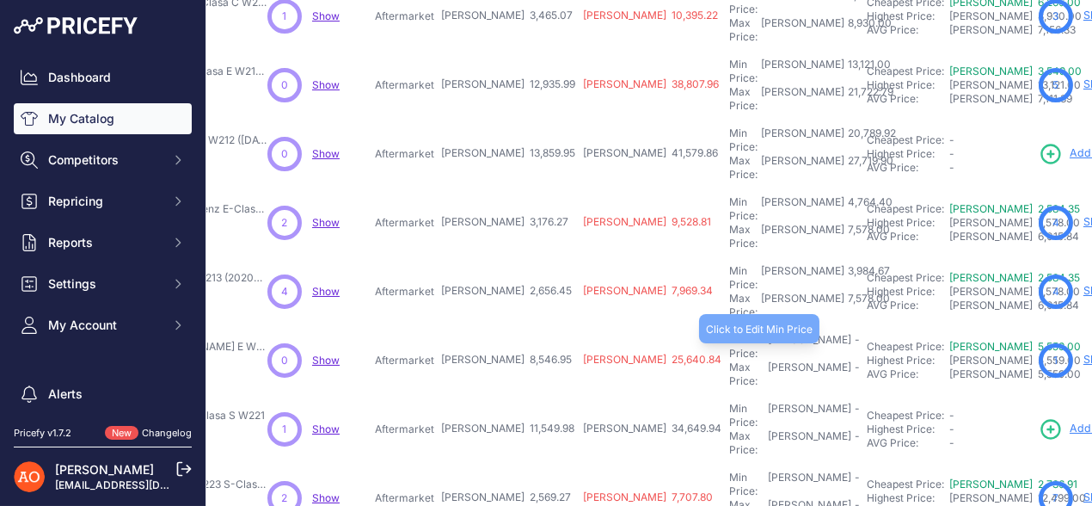
click at [729, 333] on div "Min Price: RON -" at bounding box center [794, 347] width 131 height 28
click at [729, 333] on input "text" at bounding box center [772, 347] width 86 height 29
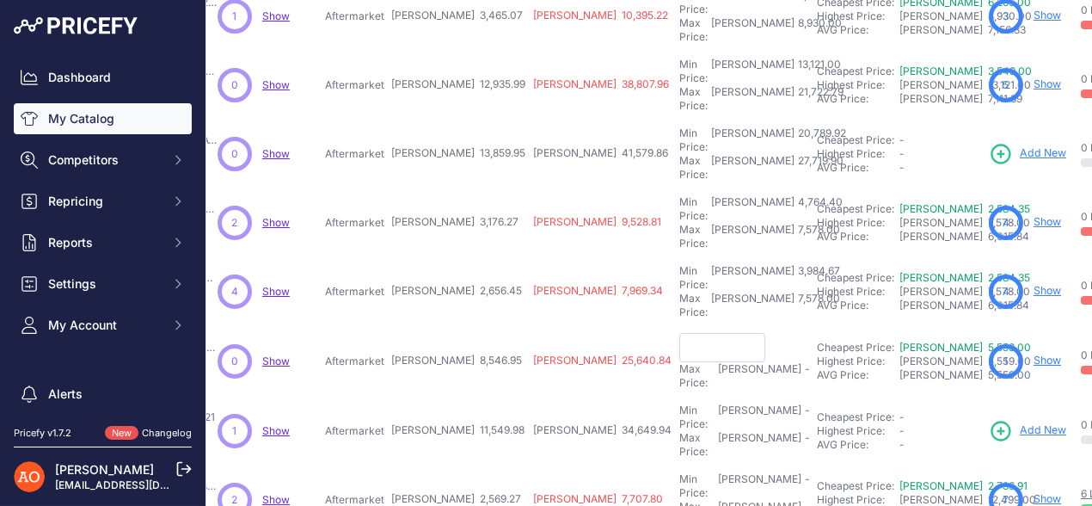
scroll to position [429, 355]
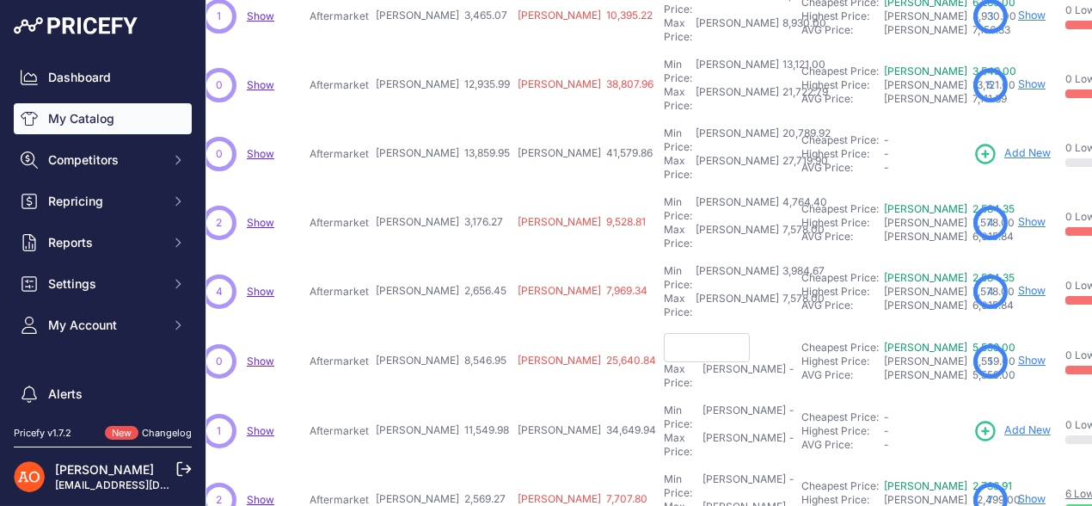
drag, startPoint x: 399, startPoint y: 228, endPoint x: 452, endPoint y: 231, distance: 53.4
click at [452, 326] on tr "Kit Conversie Maybach 2020+ – Mercedes Clasa E W213 (2016-2019)" at bounding box center [643, 361] width 1557 height 71
click at [664, 333] on input "text" at bounding box center [707, 347] width 86 height 29
drag, startPoint x: 405, startPoint y: 228, endPoint x: 447, endPoint y: 232, distance: 42.4
click at [447, 326] on td "RON 8,546.95" at bounding box center [443, 361] width 142 height 71
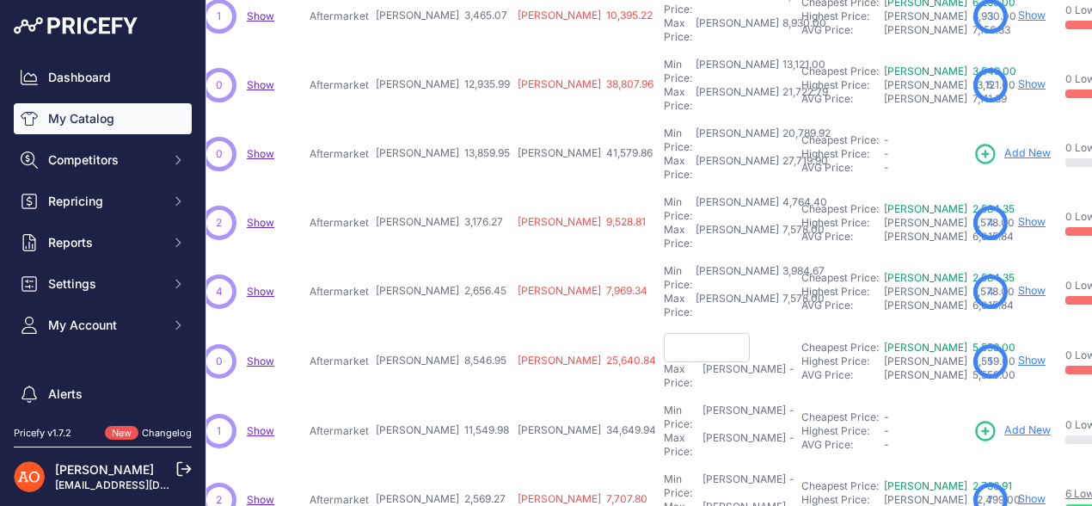
click at [514, 326] on td "RON 25,640.84" at bounding box center [587, 361] width 146 height 71
drag, startPoint x: 397, startPoint y: 224, endPoint x: 463, endPoint y: 231, distance: 65.7
click at [453, 326] on tr "Kit Conversie Maybach 2020+ – Mercedes Clasa E W213 (2016-2019)" at bounding box center [643, 361] width 1557 height 71
click at [664, 333] on input "text" at bounding box center [707, 347] width 86 height 29
type input "10,050.00"
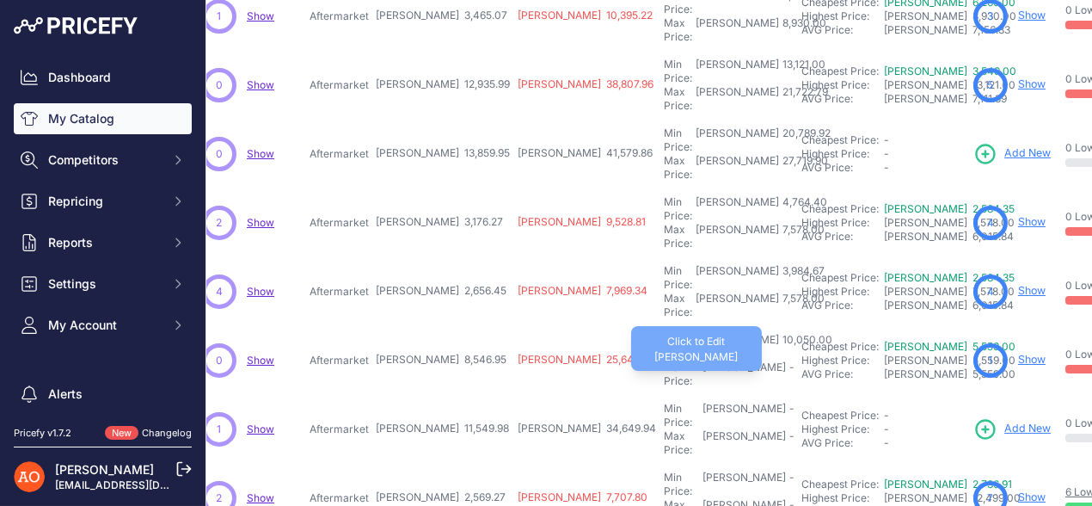
click at [664, 360] on div "Max Price: RON -" at bounding box center [729, 374] width 131 height 28
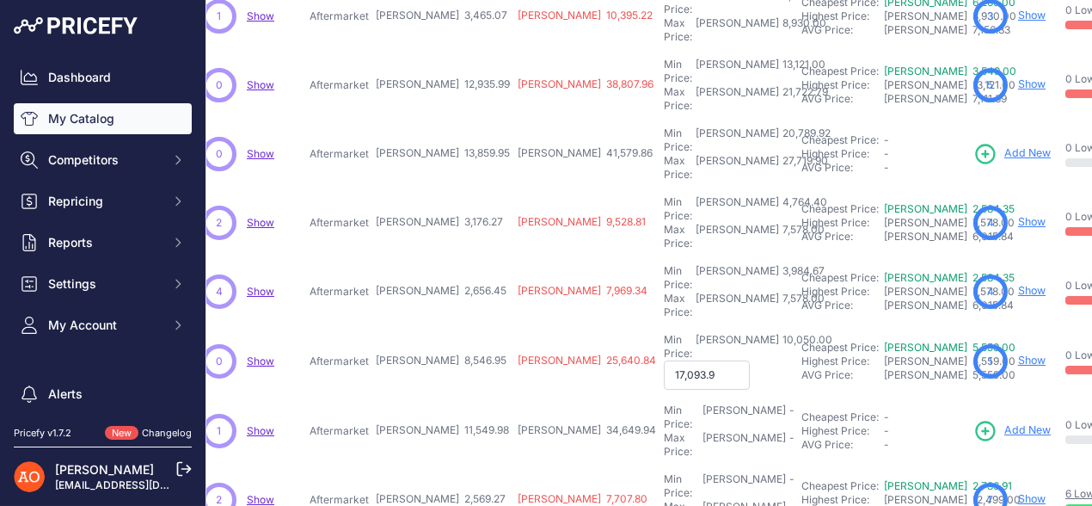
type input "17,093.90"
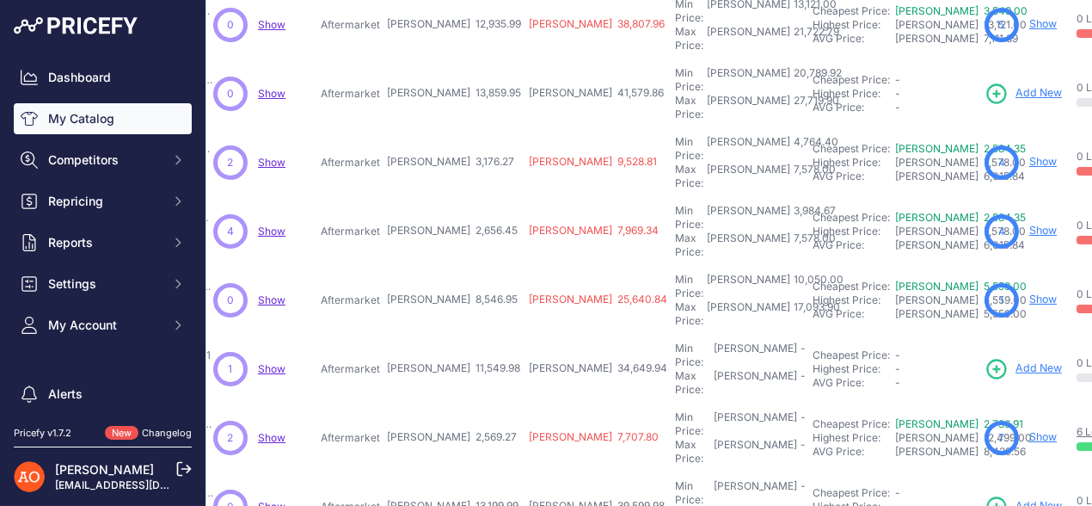
scroll to position [516, 344]
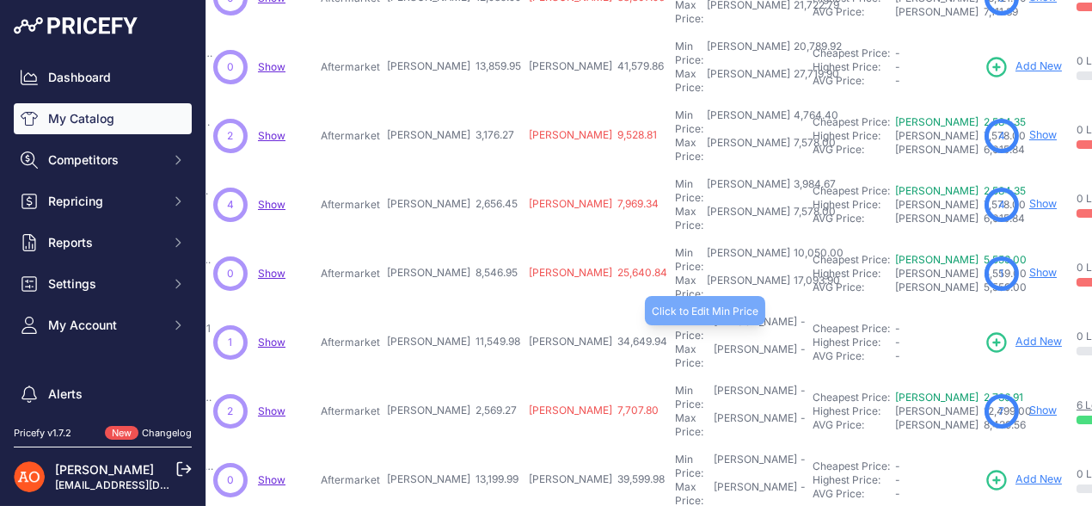
click at [675, 315] on div "Min Price: RON -" at bounding box center [740, 329] width 131 height 28
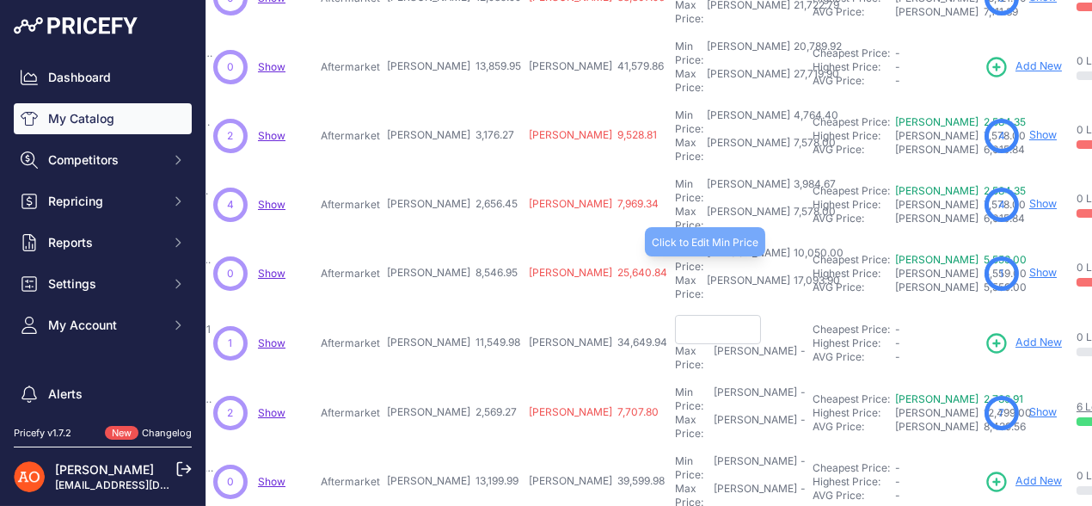
click at [791, 246] on div "10,050.00" at bounding box center [817, 260] width 53 height 28
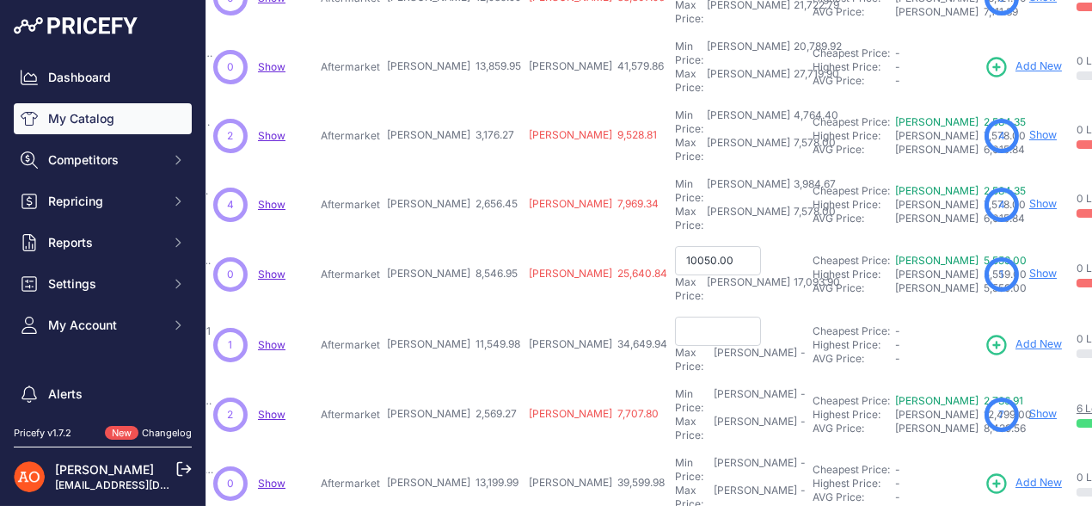
click at [675, 246] on input "10050.00" at bounding box center [718, 260] width 86 height 29
type input "12,820.42"
click at [675, 315] on input "text" at bounding box center [718, 329] width 86 height 29
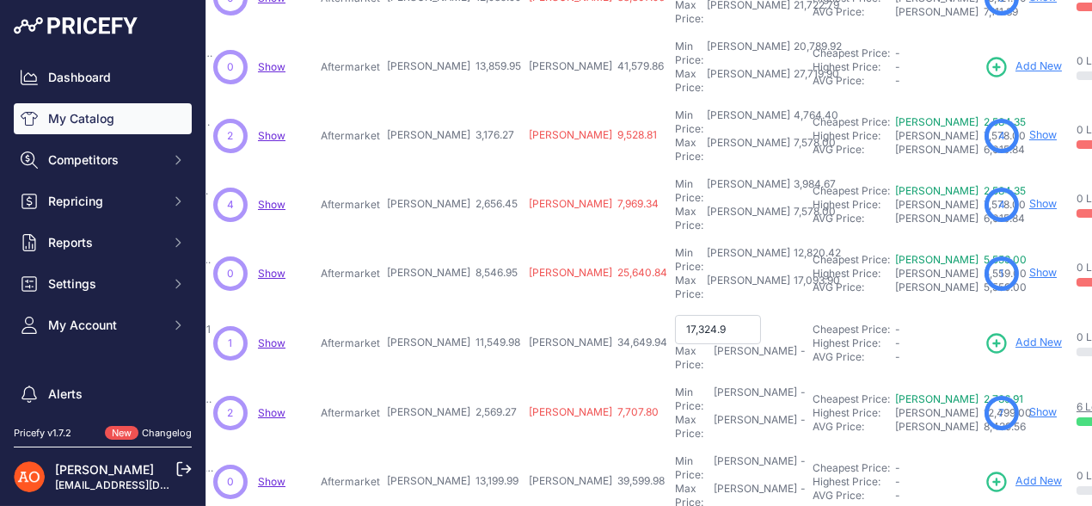
type input "17,324.97"
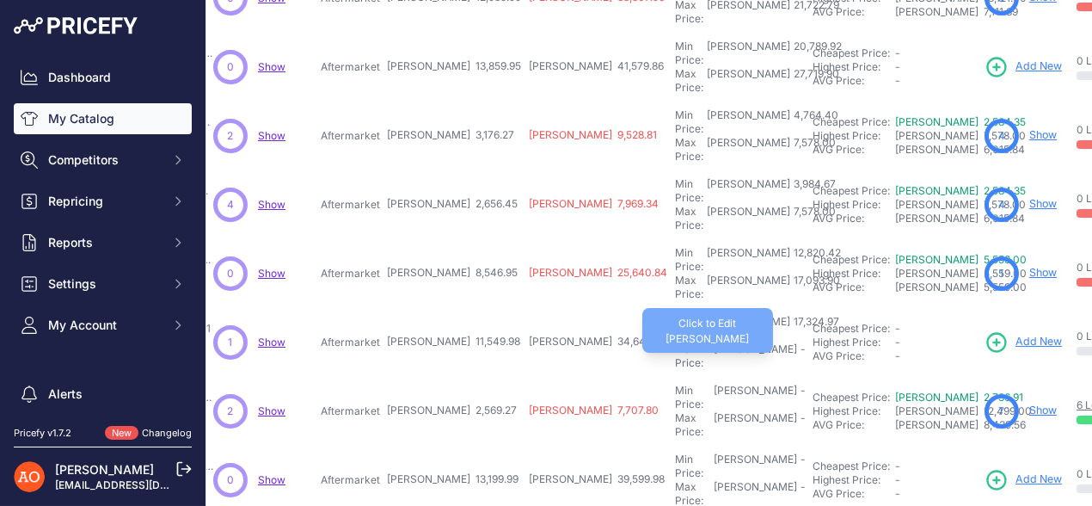
click at [797, 342] on div "-" at bounding box center [801, 356] width 9 height 28
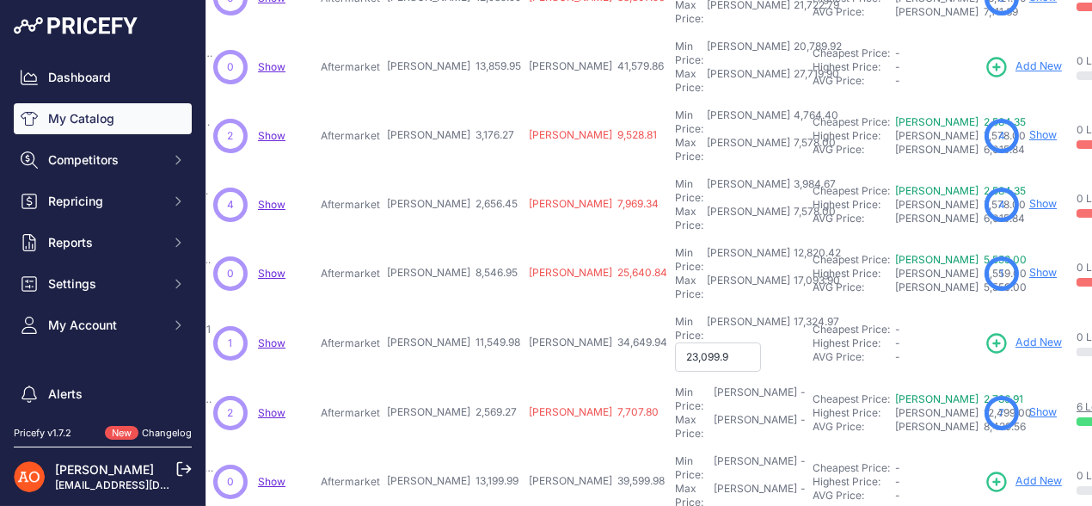
type input "23,099.96"
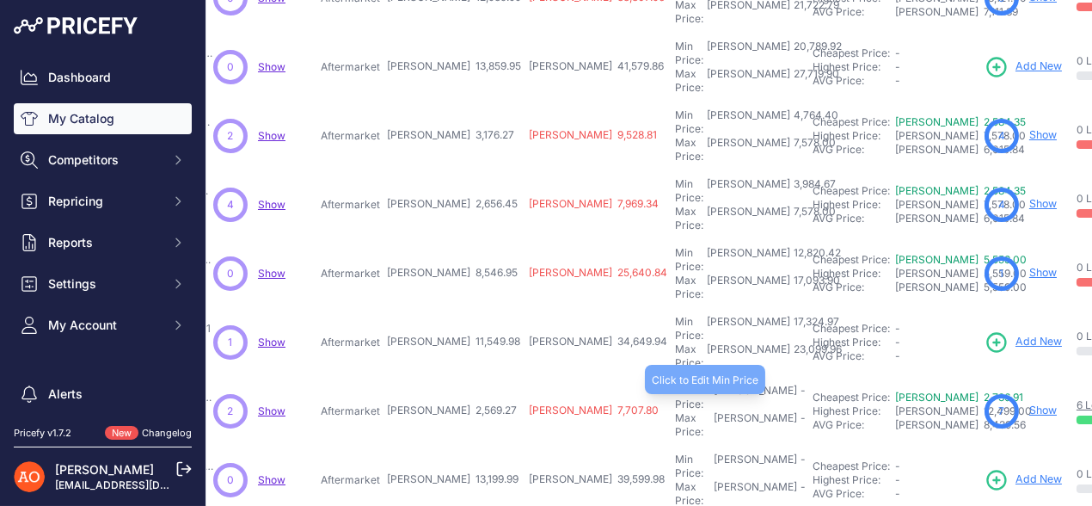
click at [675, 384] on div "Min Price: RON -" at bounding box center [740, 398] width 131 height 28
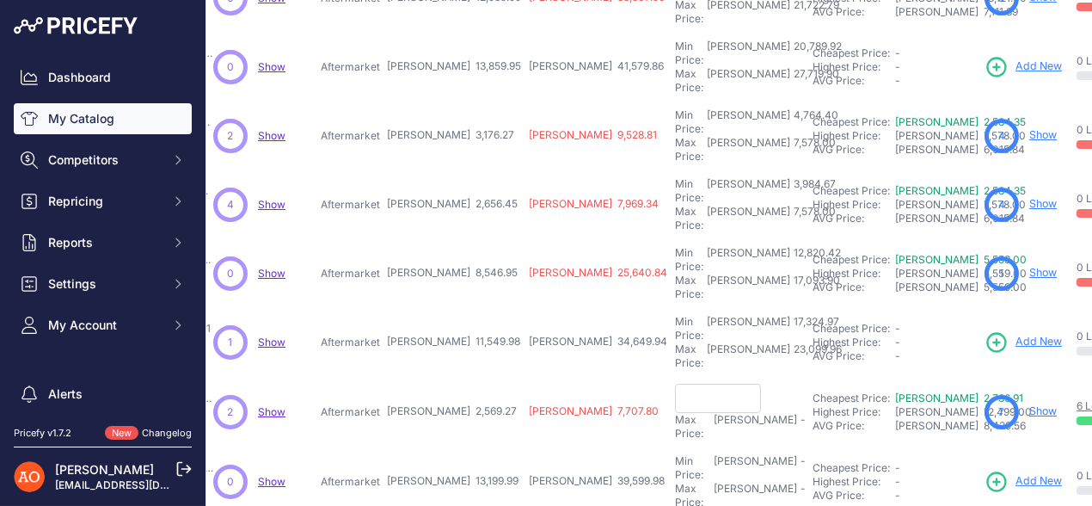
click at [675, 384] on input "text" at bounding box center [718, 398] width 86 height 29
type input "3,853.90"
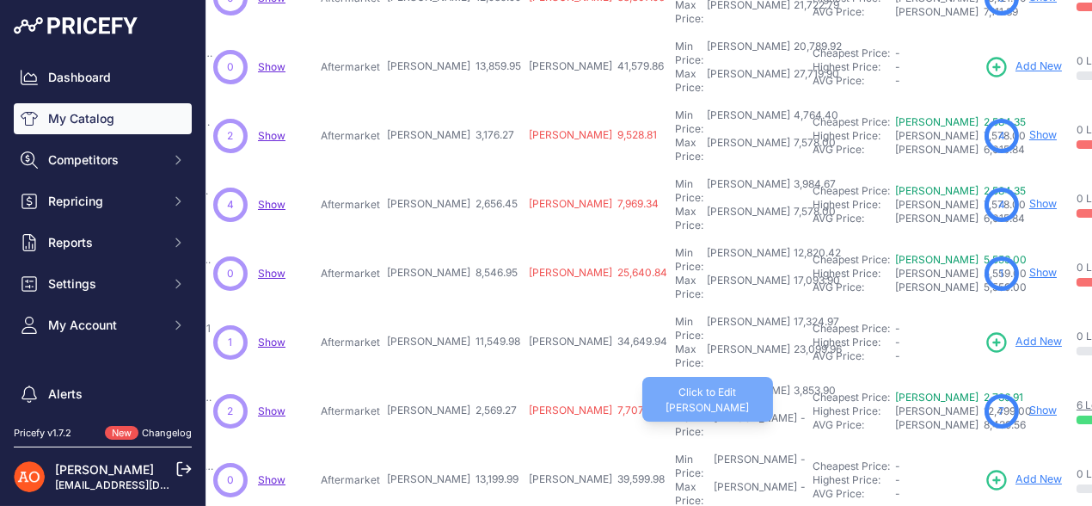
click at [675, 411] on div "Max Price: RON -" at bounding box center [740, 425] width 131 height 28
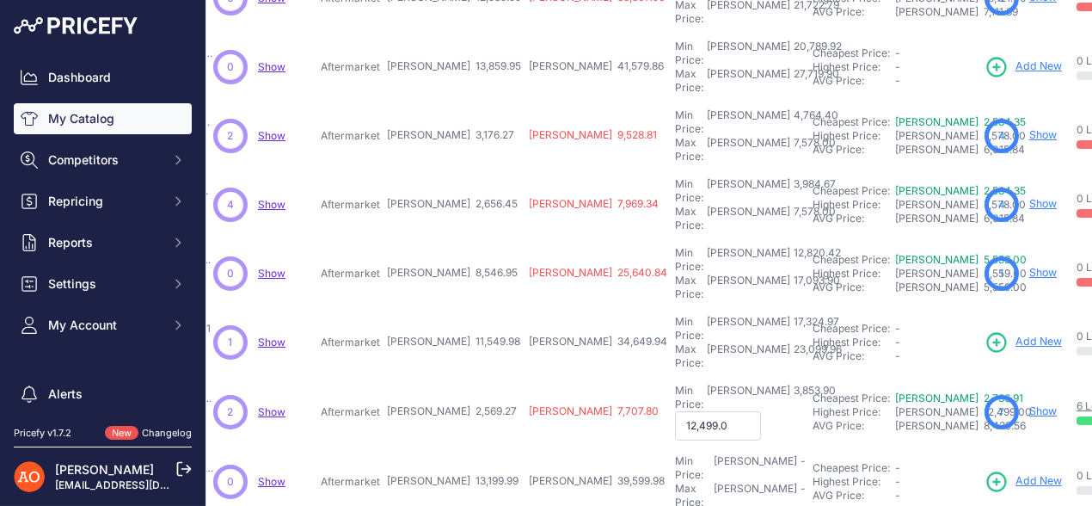
type input "12,499.00"
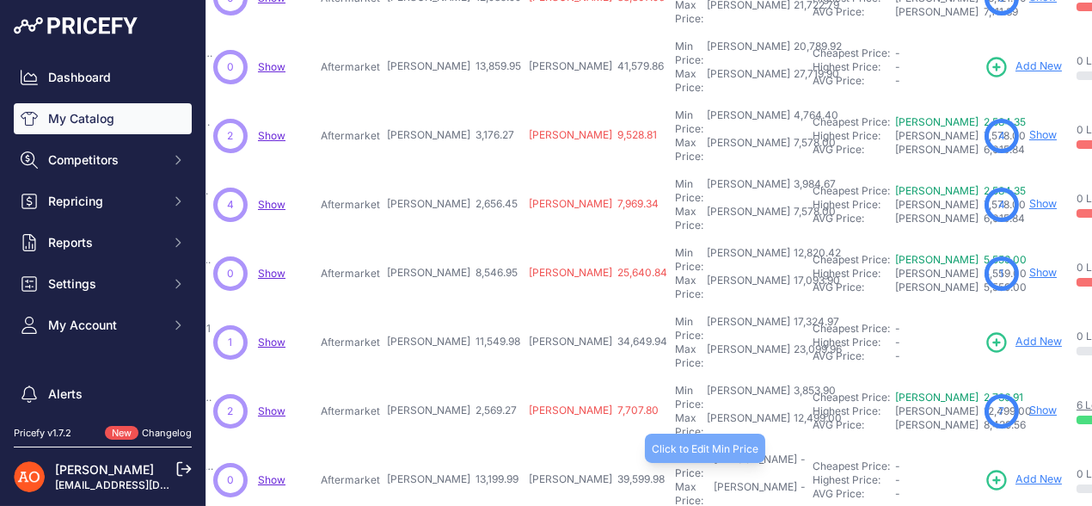
click at [675, 452] on div "Min Price: RON -" at bounding box center [740, 466] width 131 height 28
type input "19,799.98"
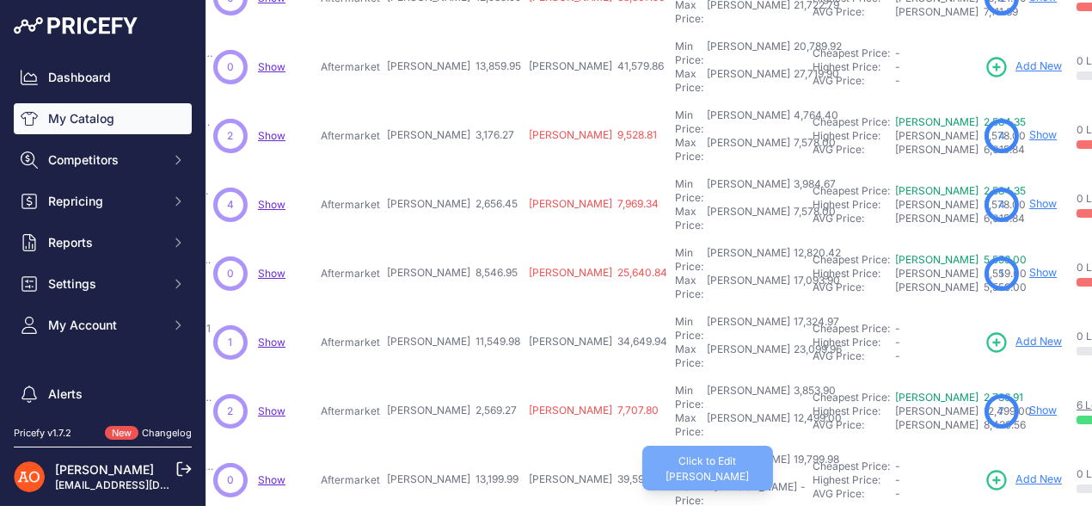
click at [797, 480] on div "-" at bounding box center [801, 494] width 9 height 28
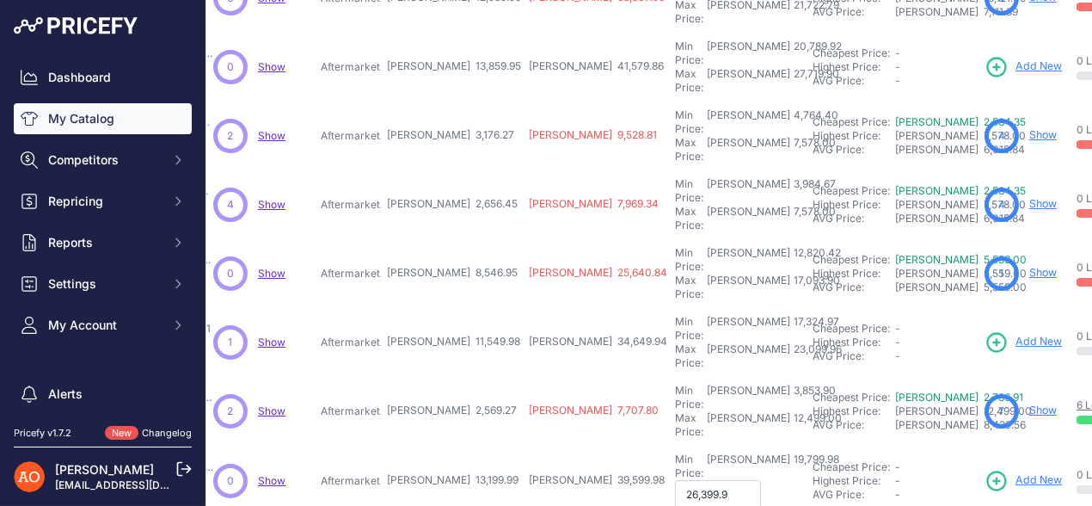
type input "26,399.98"
type input "22,522.41"
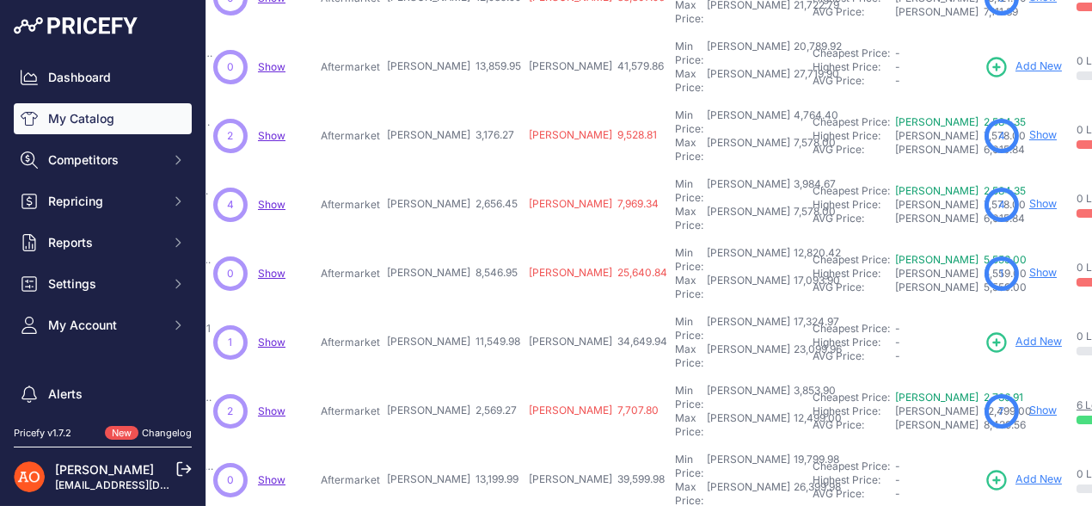
type input "30,029.88"
type input "10,481.73"
type input "13,975.64"
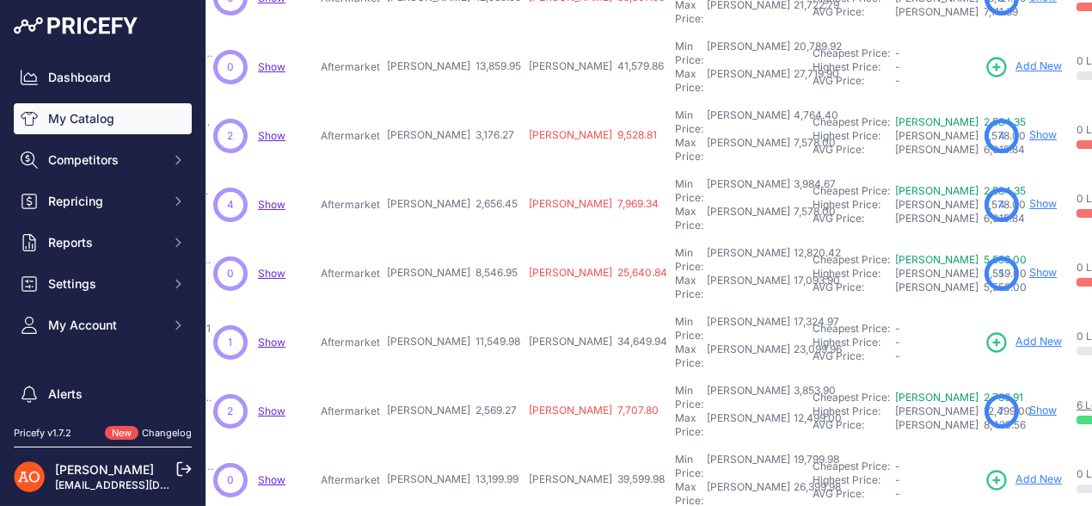
scroll to position [538, 344]
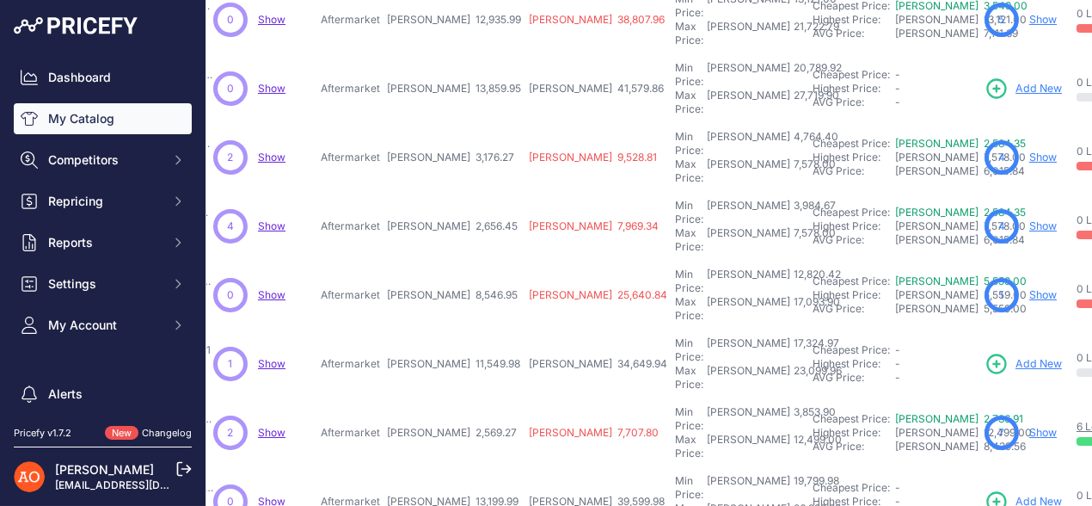
scroll to position [581, 344]
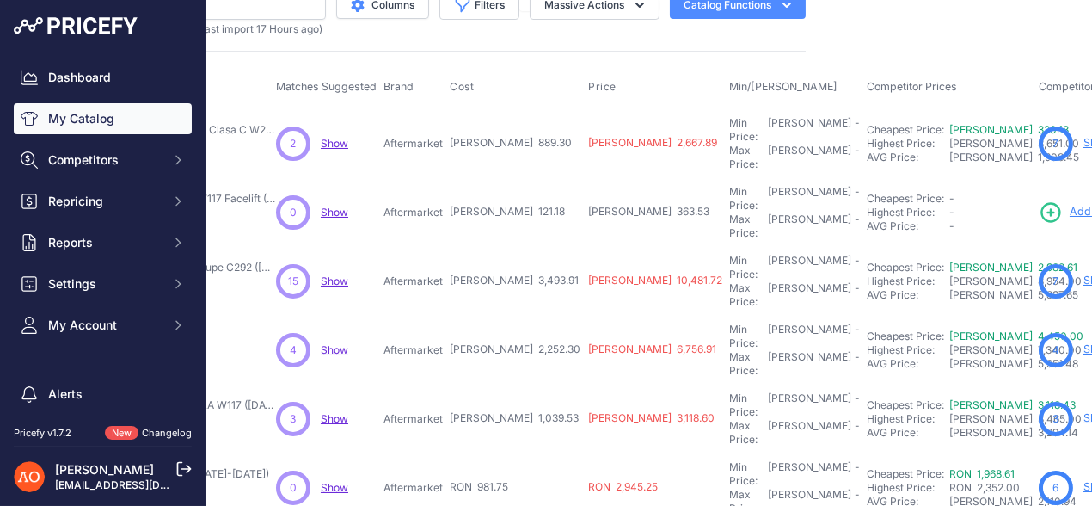
scroll to position [0, 281]
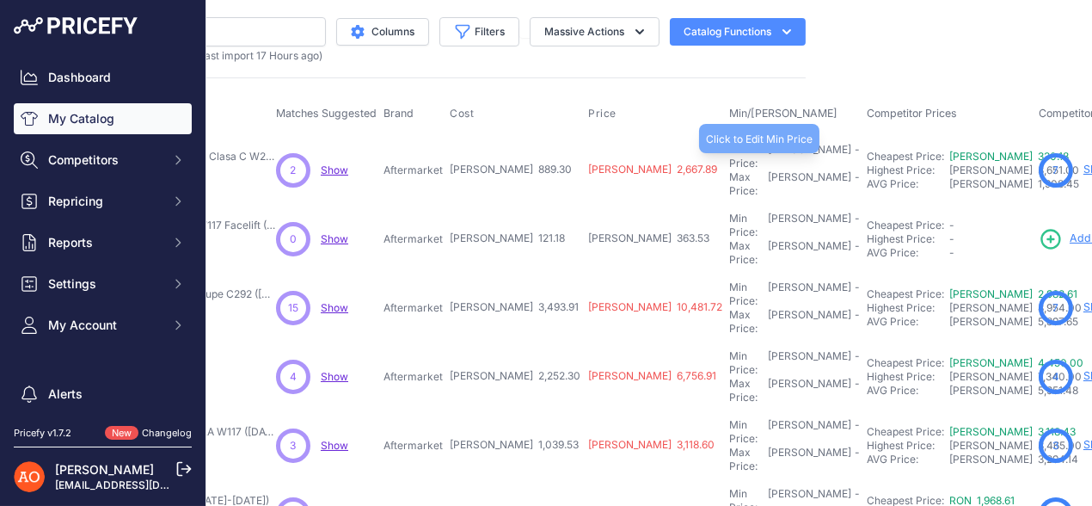
click at [729, 151] on div "Min Price: RON -" at bounding box center [794, 157] width 131 height 28
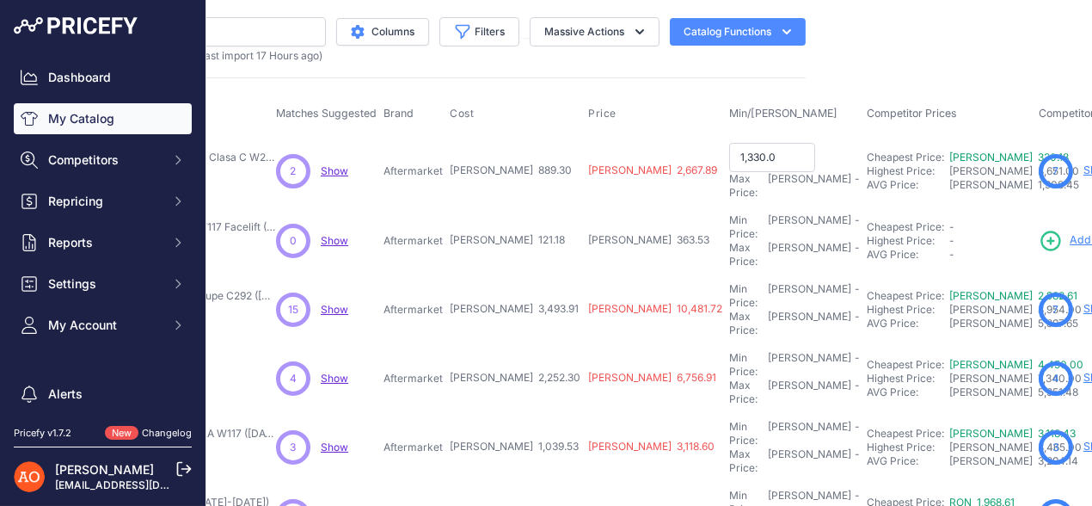
type input "1,330.00"
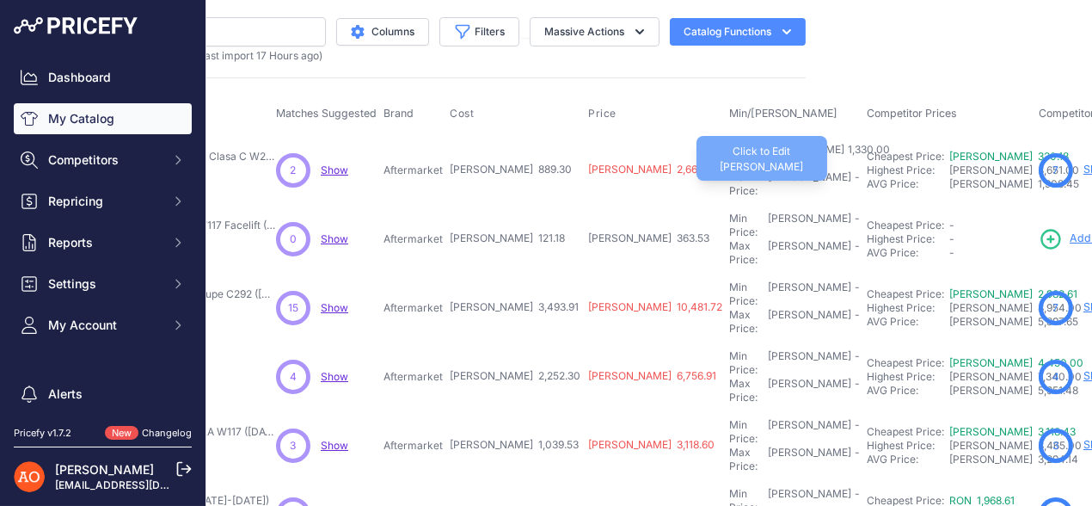
click at [729, 173] on div "Max Price: RON -" at bounding box center [794, 184] width 131 height 28
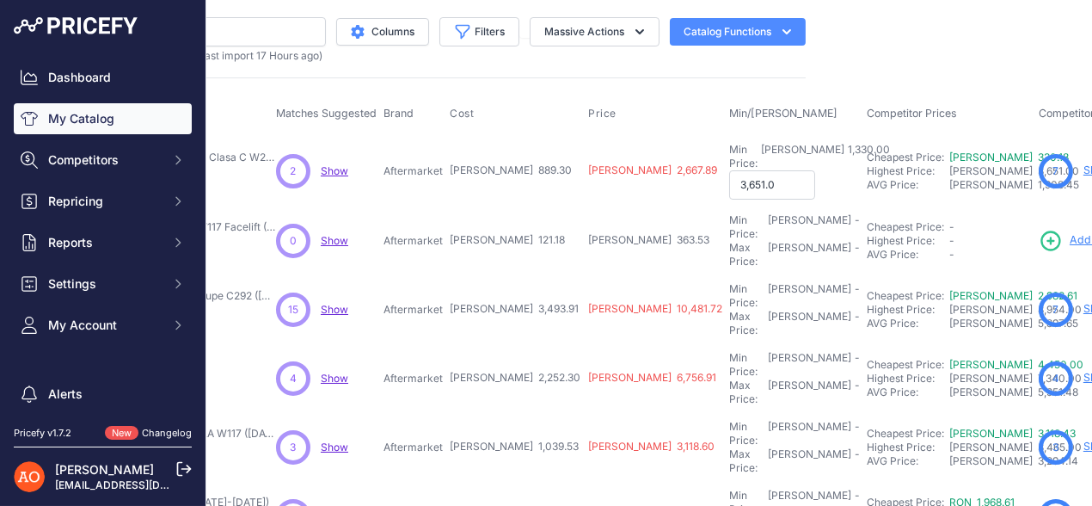
type input "3,651.00"
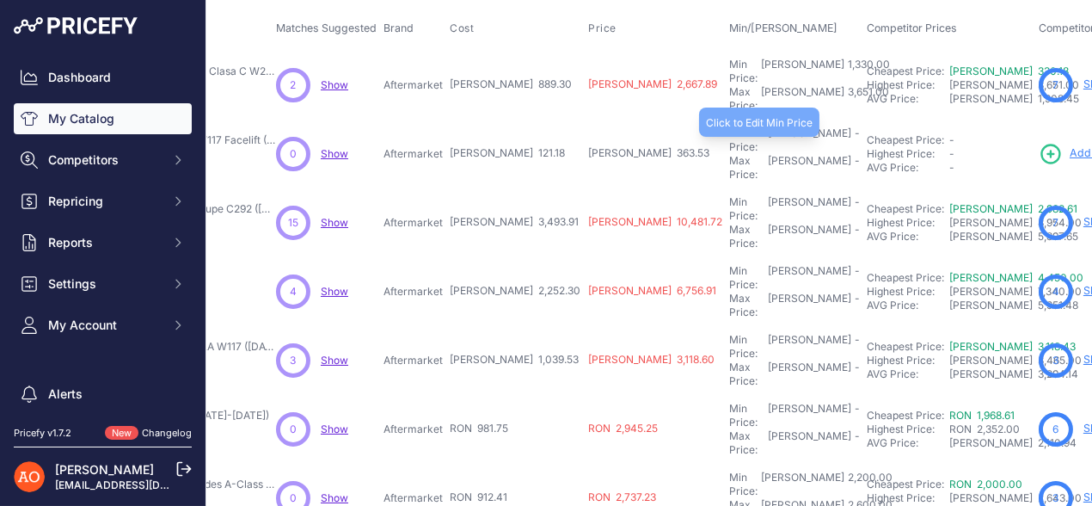
click at [729, 126] on div "Min Price: RON -" at bounding box center [794, 140] width 131 height 28
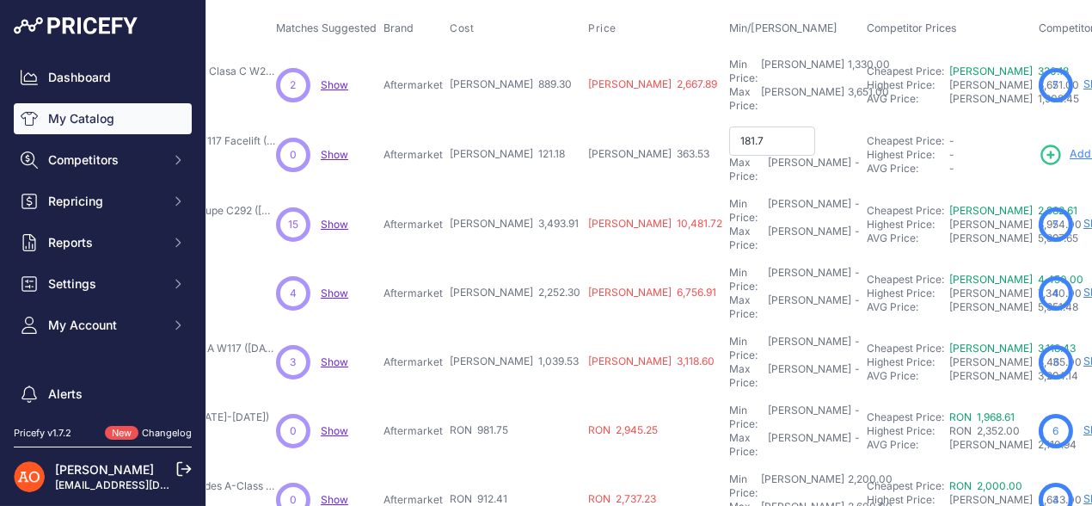
type input "181.77"
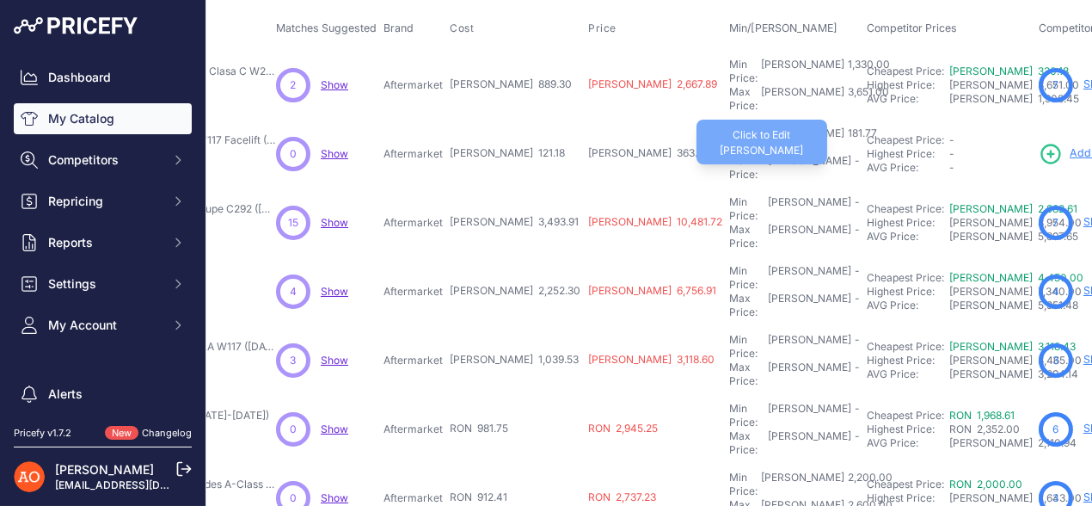
click at [729, 154] on div "Max Price: RON -" at bounding box center [794, 168] width 131 height 28
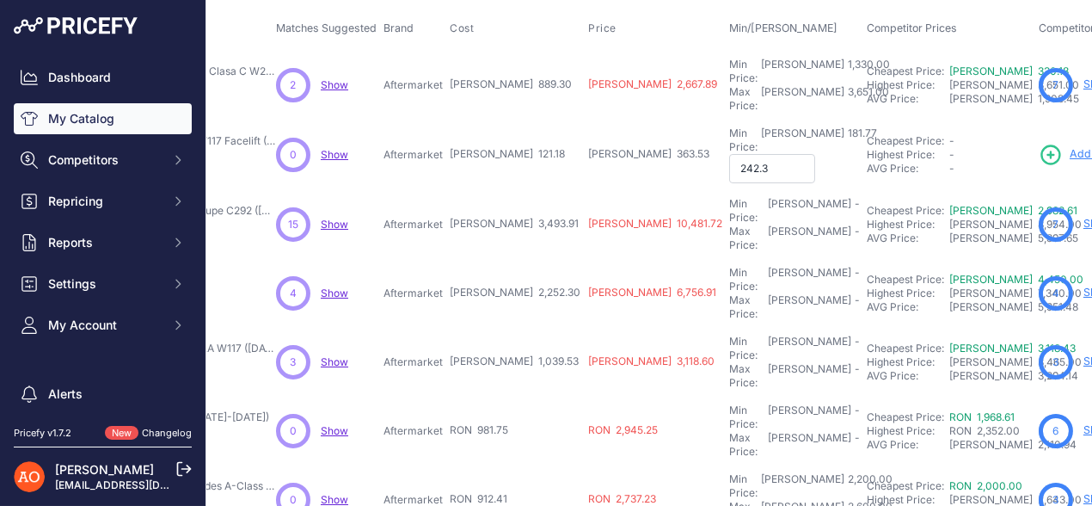
type input "242.36"
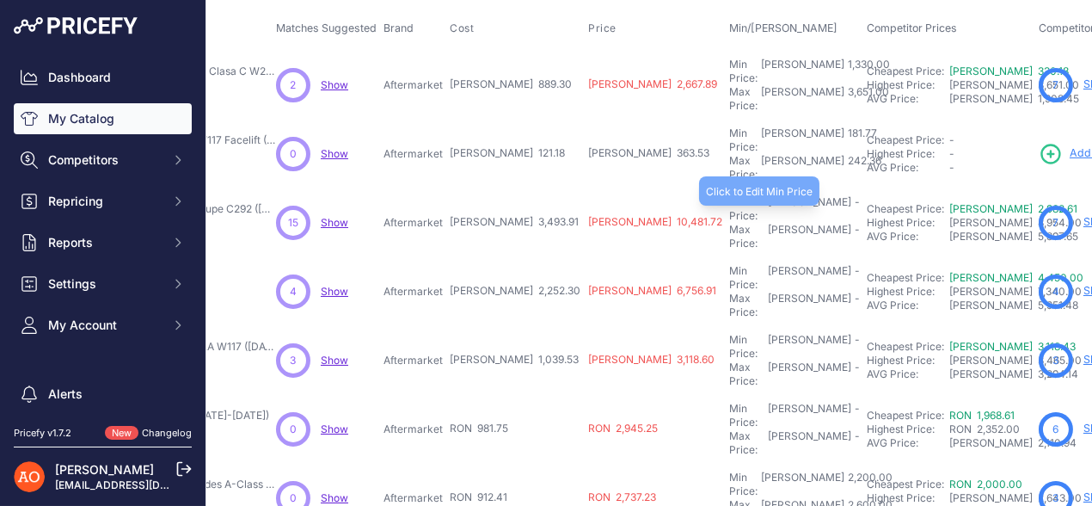
click at [729, 195] on div "Min Price: RON -" at bounding box center [794, 209] width 131 height 28
click at [729, 195] on input "text" at bounding box center [772, 209] width 86 height 29
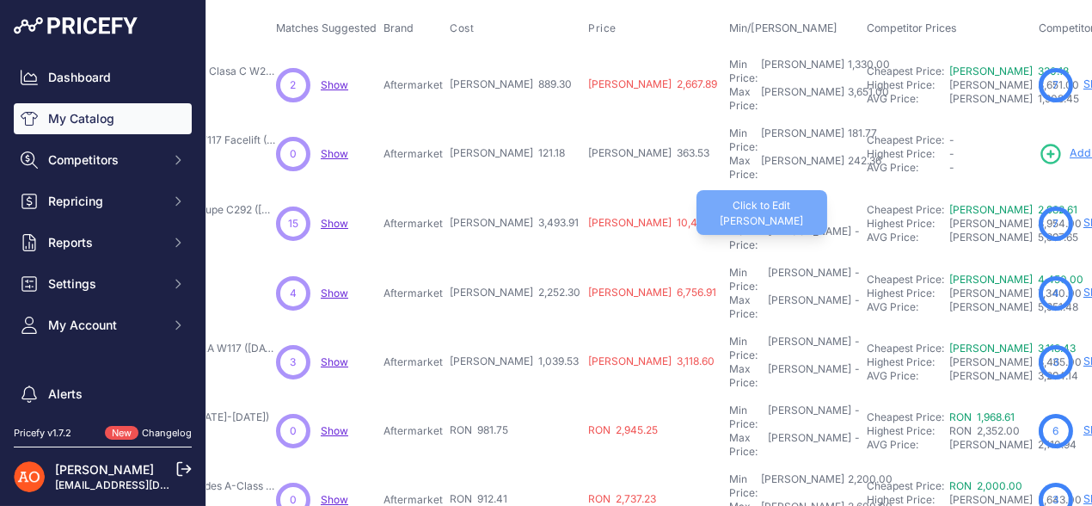
click at [729, 225] on div "Max Price: RON -" at bounding box center [794, 239] width 131 height 28
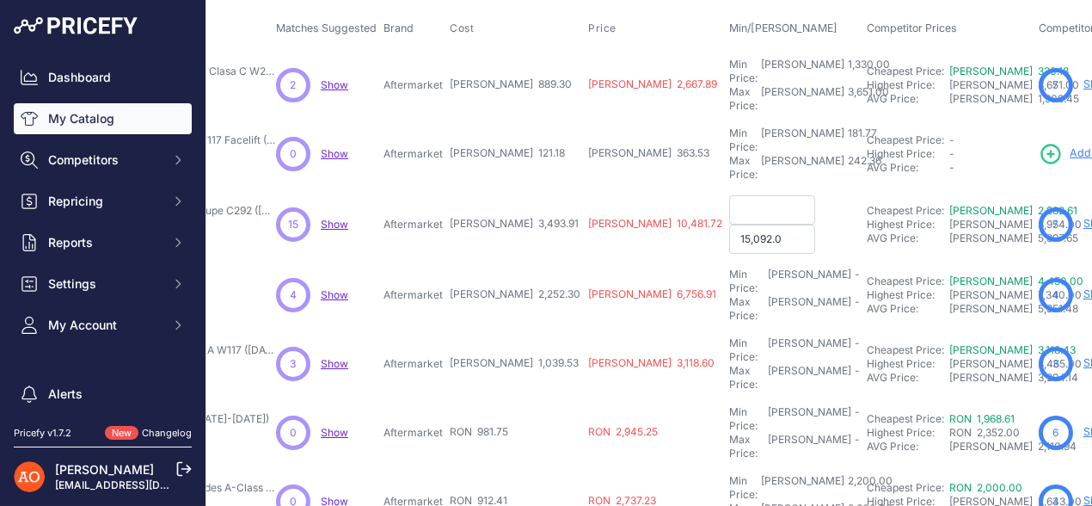
type input "15,092.01"
click at [729, 195] on input "text" at bounding box center [772, 209] width 86 height 29
type input "5,240.86"
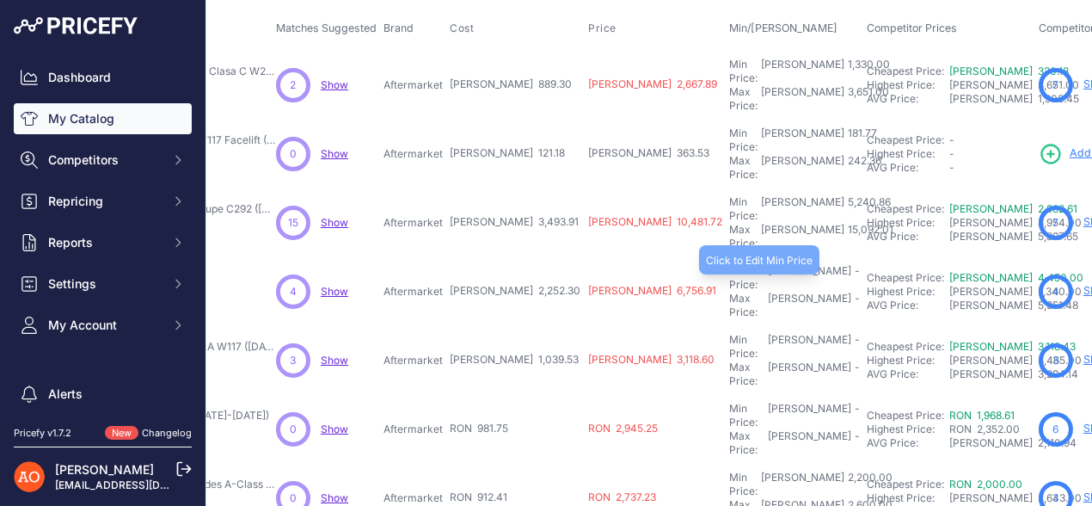
click at [729, 264] on div "Min Price: RON -" at bounding box center [794, 278] width 131 height 28
type input "3,378.45"
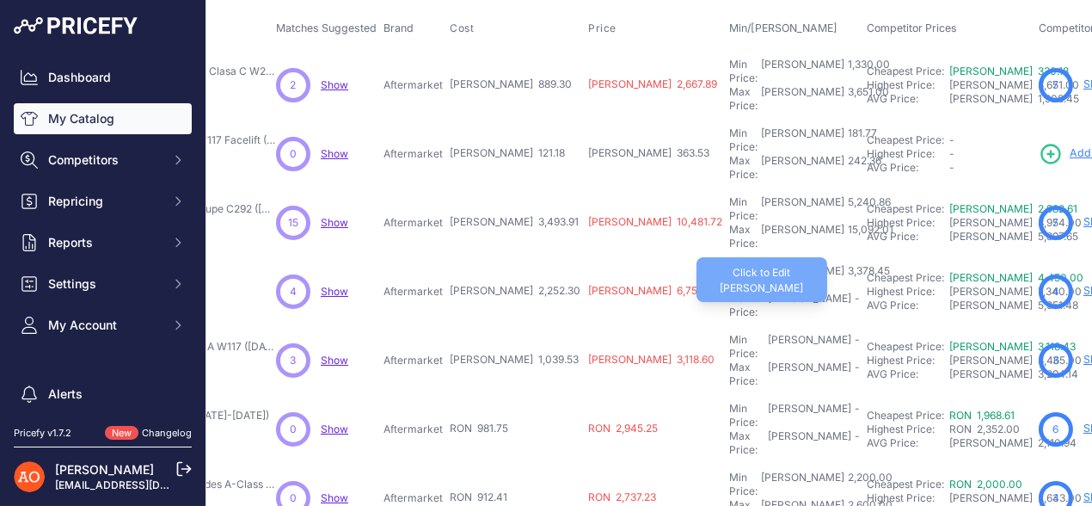
click at [729, 292] on div "Max Price: RON -" at bounding box center [794, 306] width 131 height 28
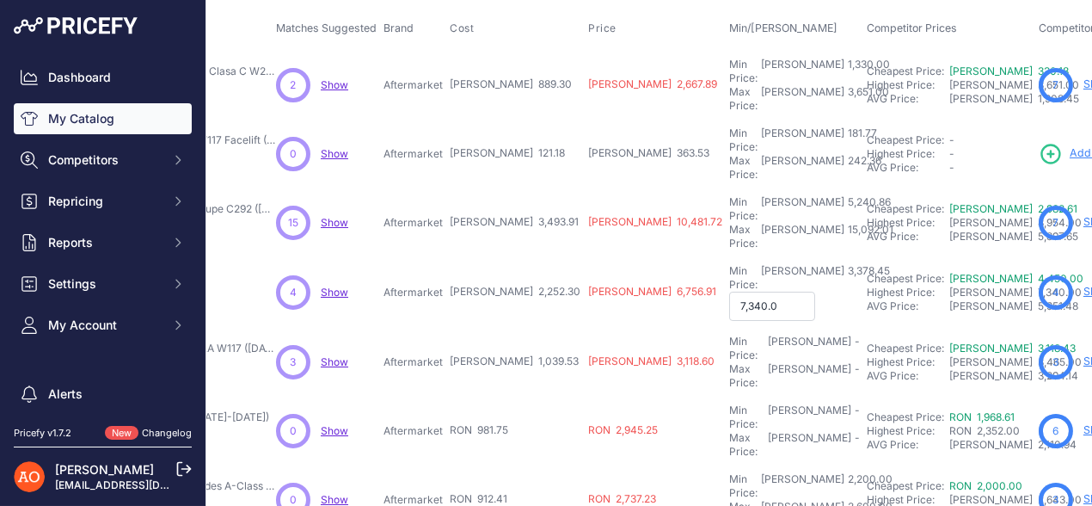
type input "7,340.00"
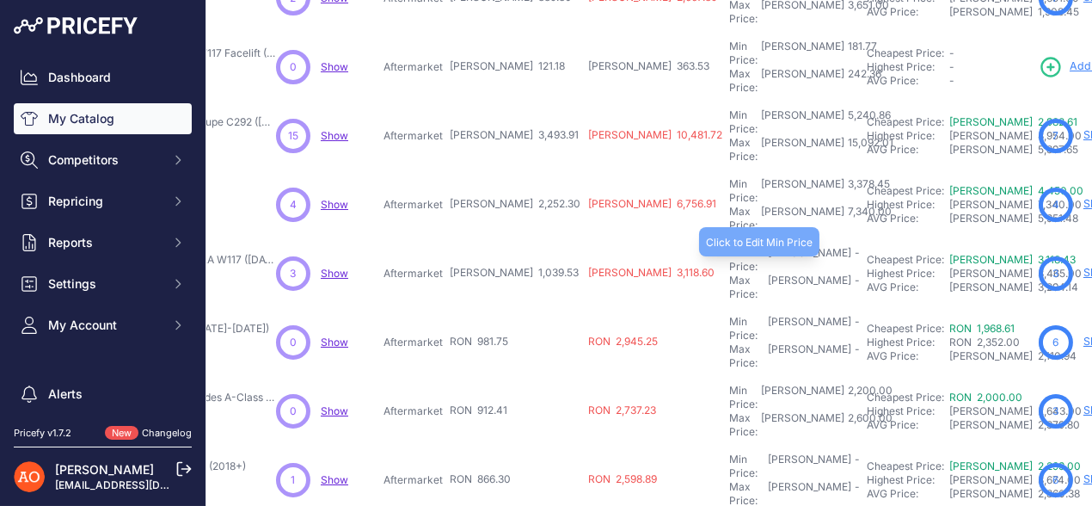
click at [729, 246] on div "Min Price: RON -" at bounding box center [794, 260] width 131 height 28
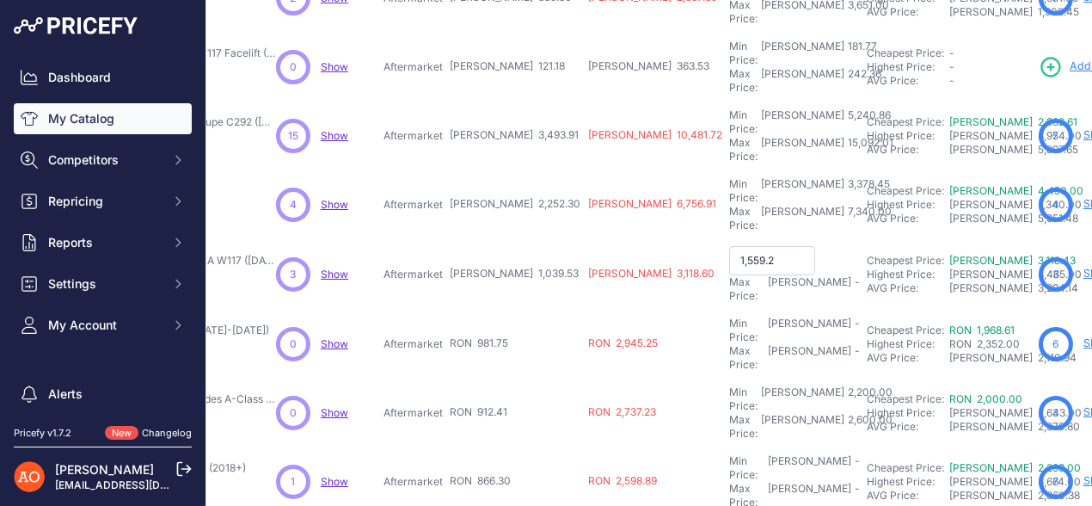
type input "1,559.29"
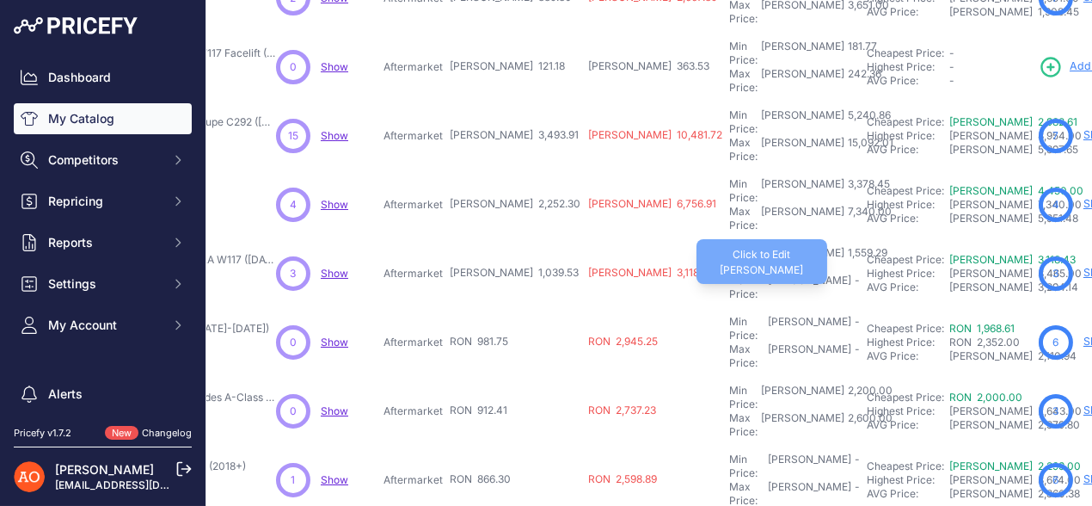
click at [729, 274] on div "Max Price: RON -" at bounding box center [794, 288] width 131 height 28
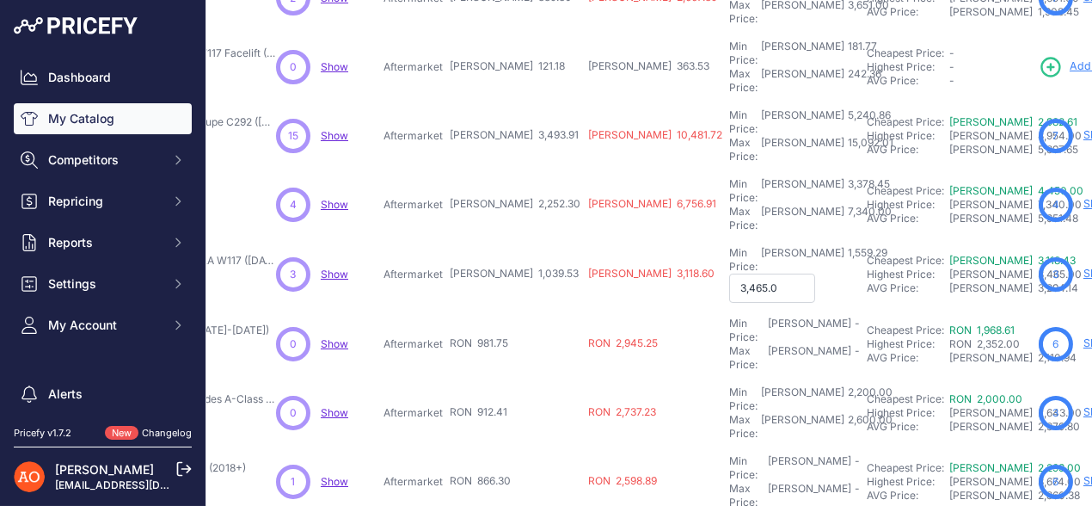
type input "3,465.00"
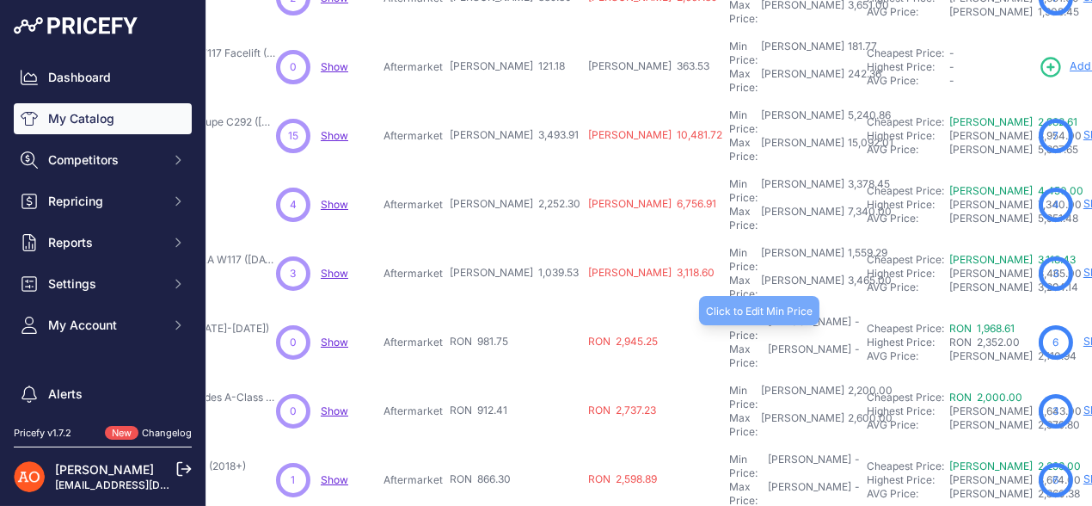
click at [729, 315] on div "Min Price: RON -" at bounding box center [794, 329] width 131 height 28
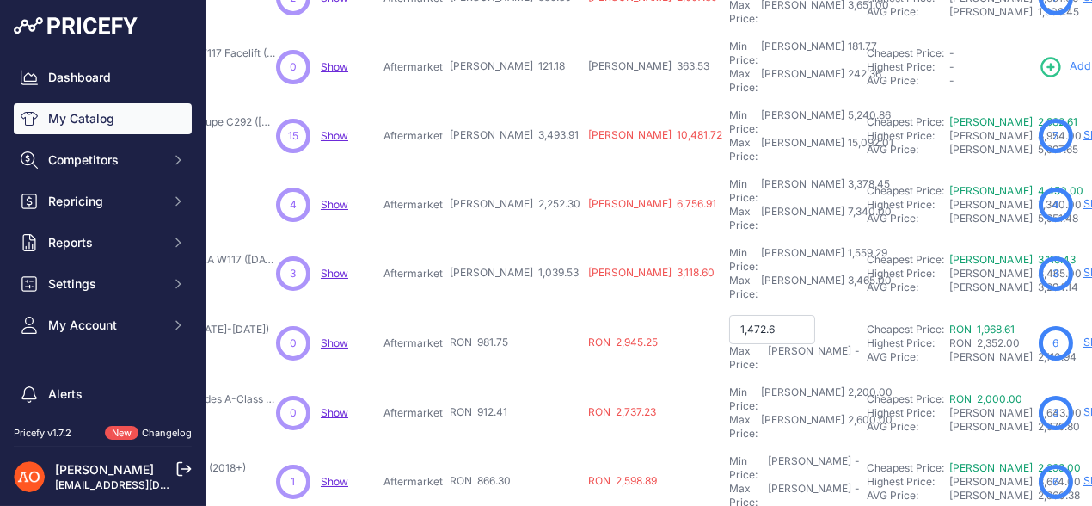
type input "1,472.62"
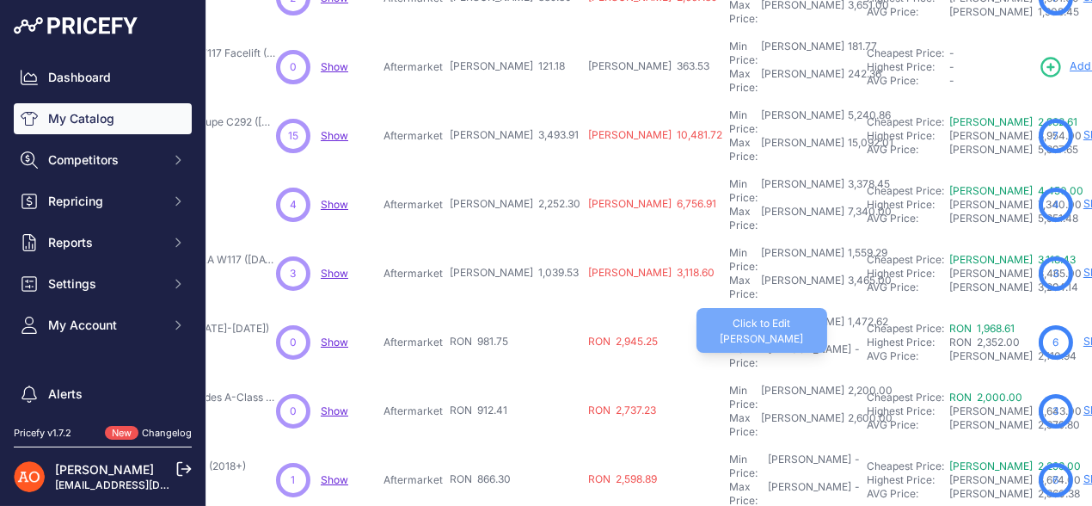
click at [729, 342] on div "Max Price: RON -" at bounding box center [794, 356] width 131 height 28
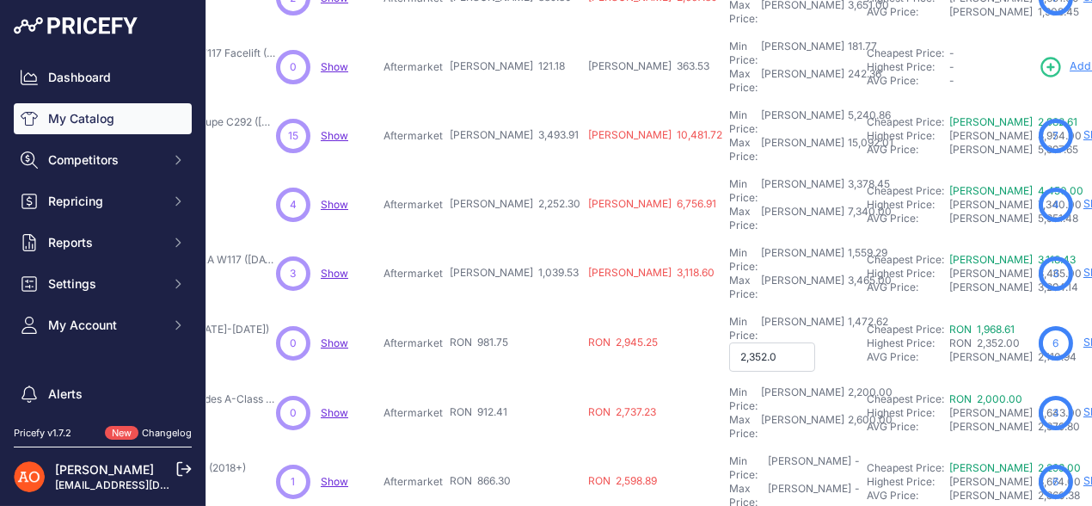
type input "2,352.00"
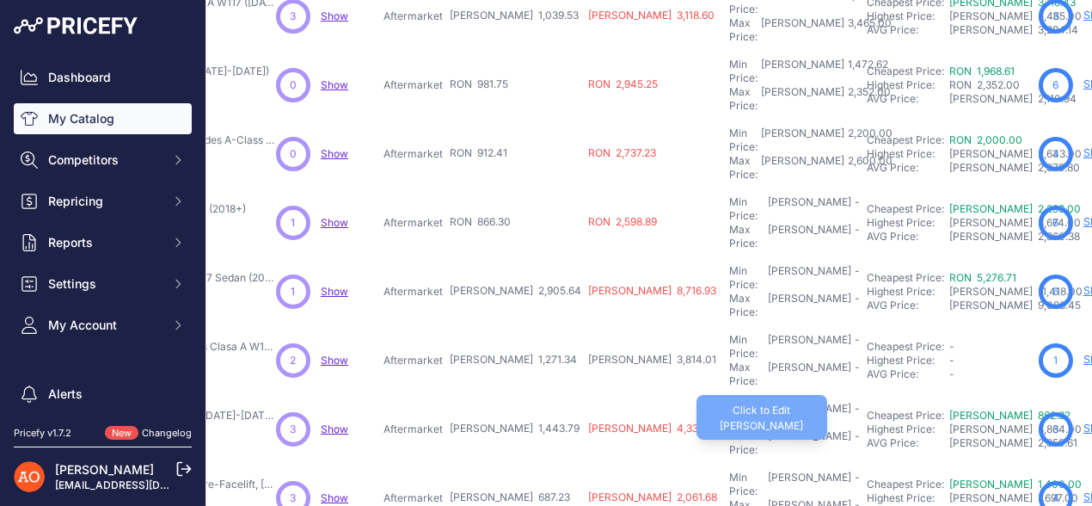
scroll to position [344, 281]
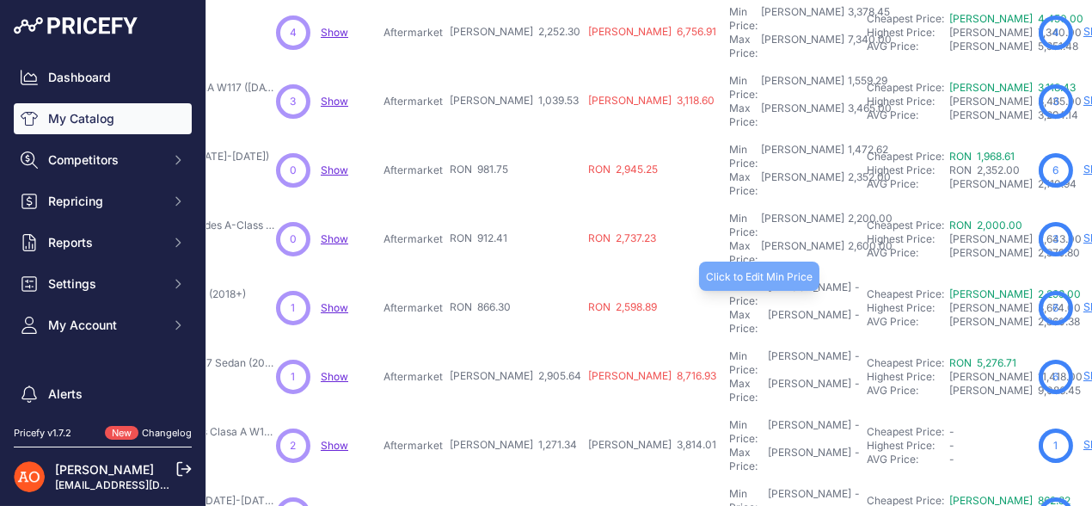
click at [729, 280] on div "Min Price: RON -" at bounding box center [794, 294] width 131 height 28
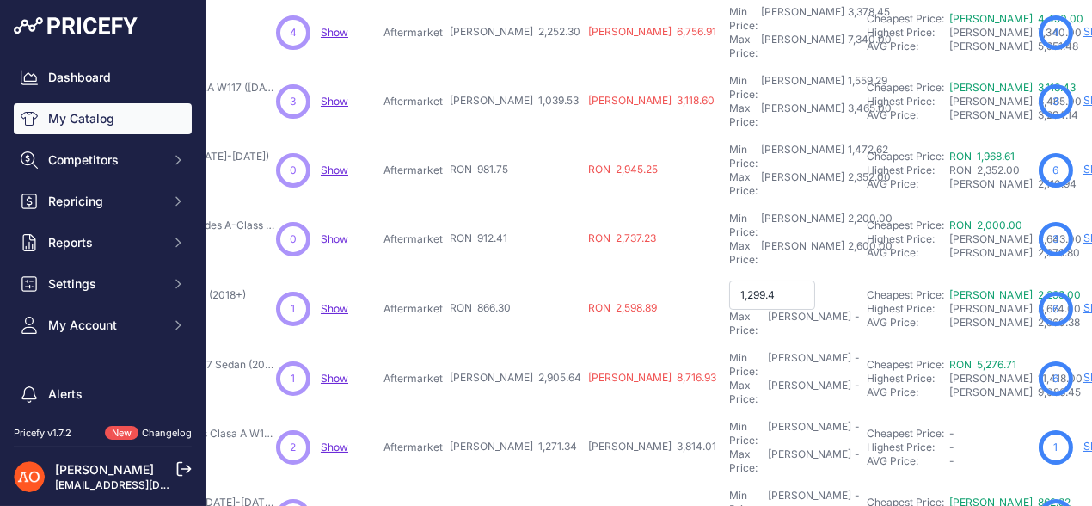
type input "1,299.45"
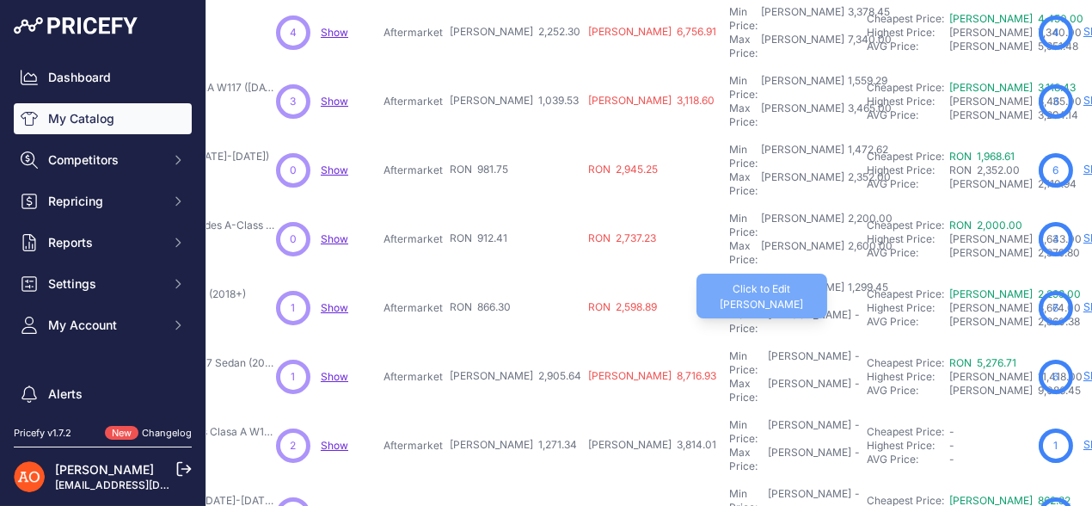
click at [729, 308] on div "Max Price: RON -" at bounding box center [794, 322] width 131 height 28
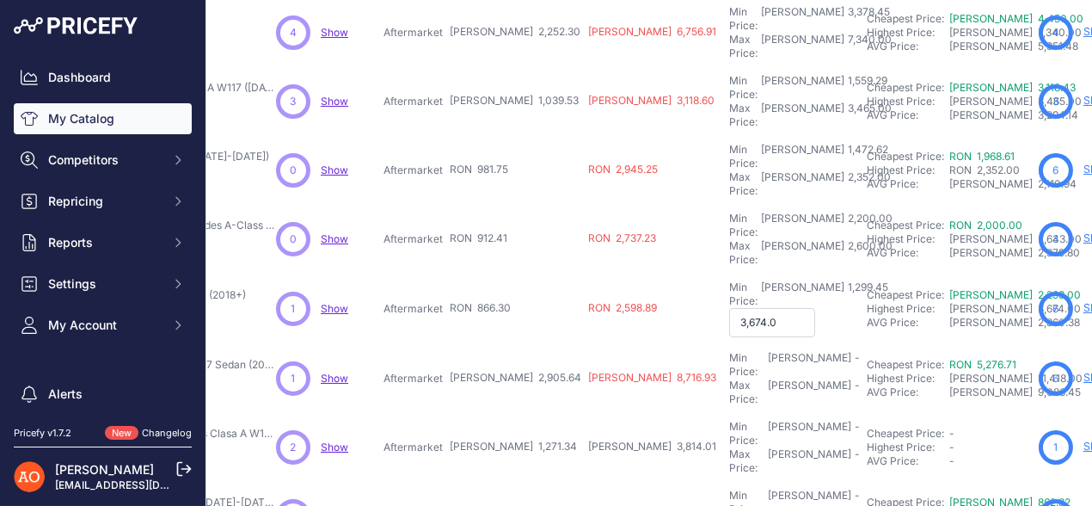
type input "3,674.00"
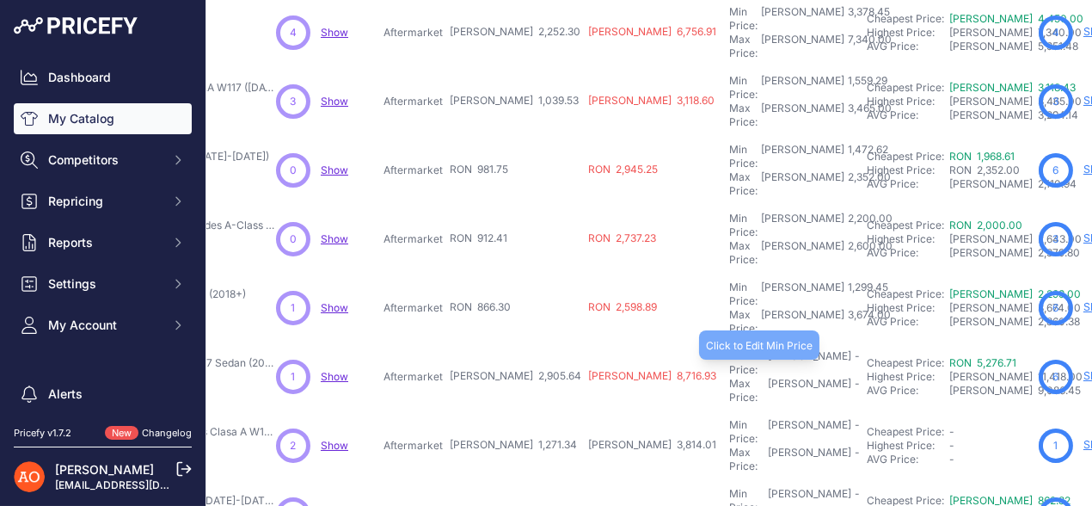
click at [729, 349] on div "Min Price: RON -" at bounding box center [794, 363] width 131 height 28
type input "4,358.46"
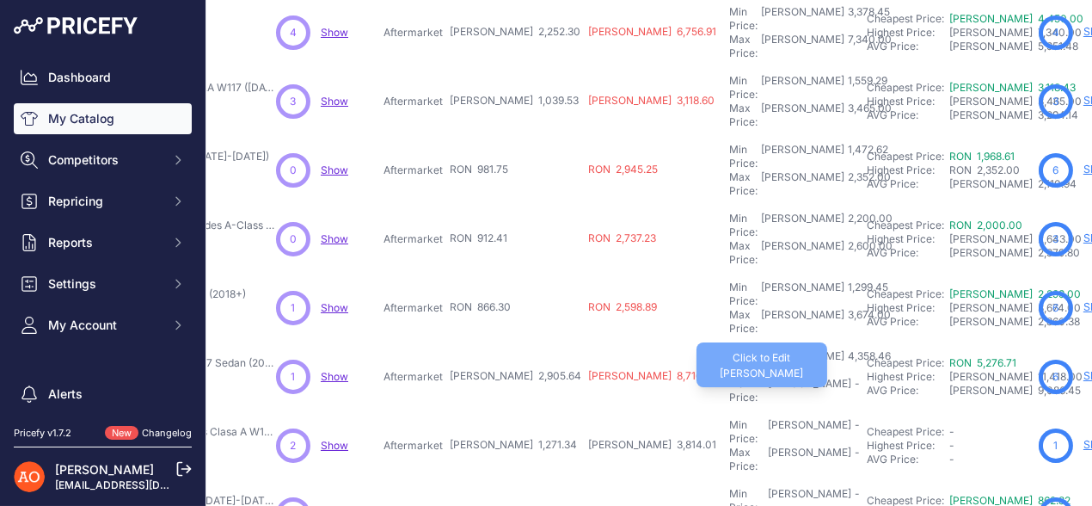
click at [729, 377] on div "Max Price: RON -" at bounding box center [794, 391] width 131 height 28
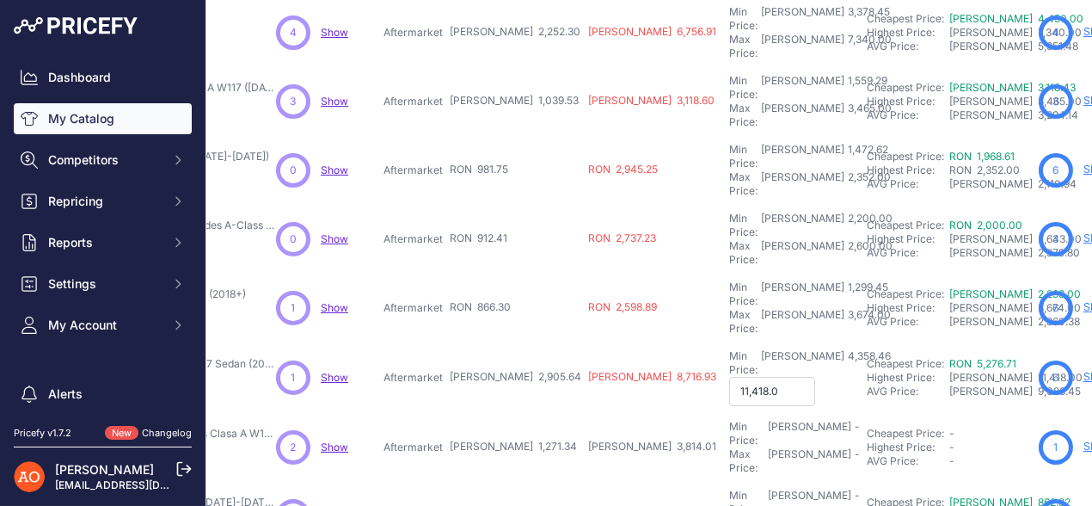
type input "11,418.00"
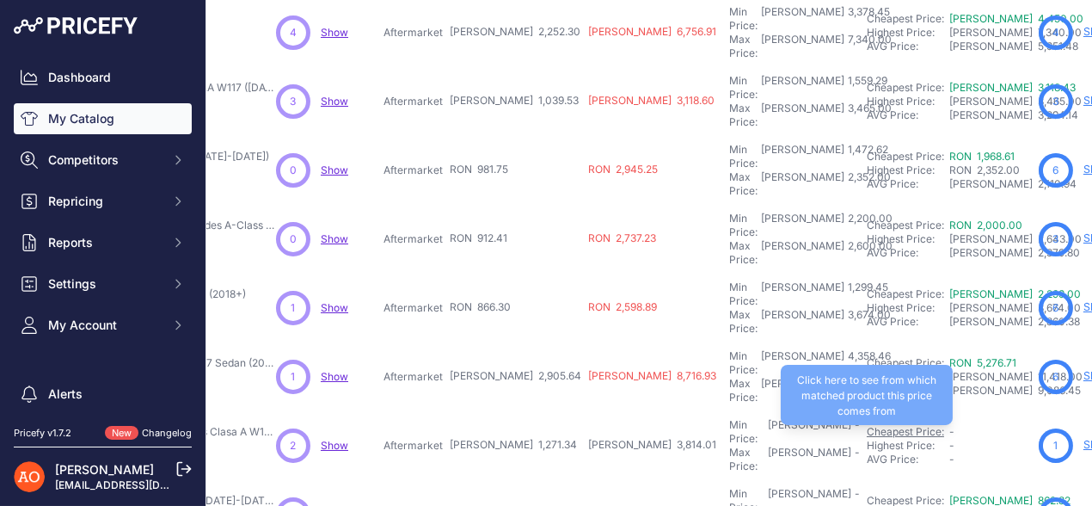
scroll to position [429, 281]
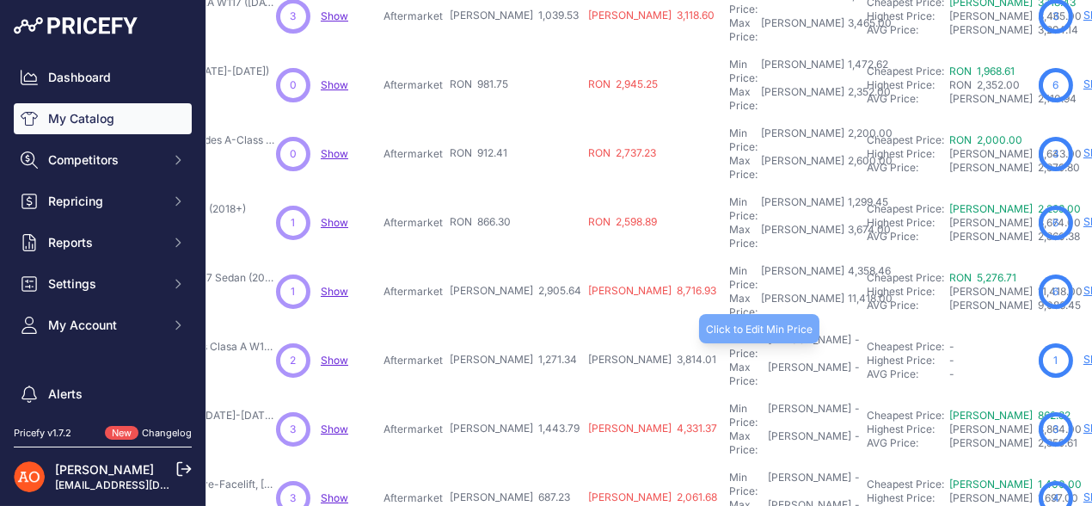
click at [729, 333] on div "Min Price: RON -" at bounding box center [794, 347] width 131 height 28
type input "1,907.01"
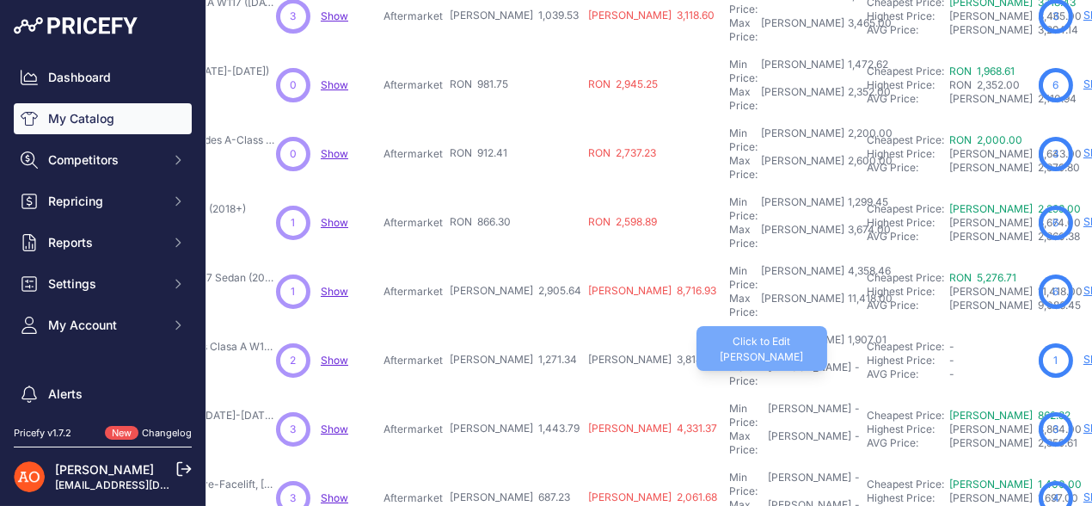
click at [729, 360] on div "Max Price: RON -" at bounding box center [794, 374] width 131 height 28
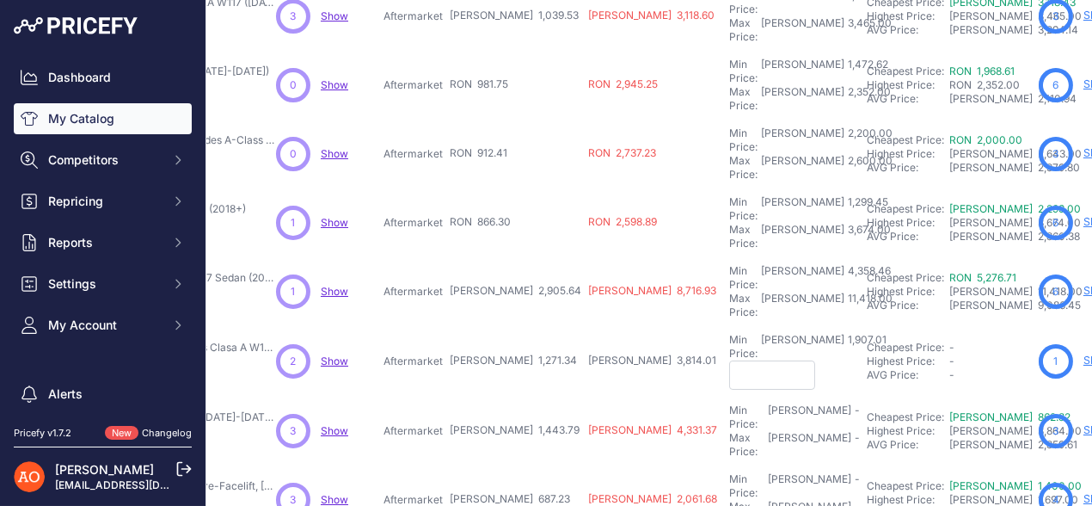
click at [729, 360] on input "text" at bounding box center [772, 374] width 86 height 29
type input "2,542.68"
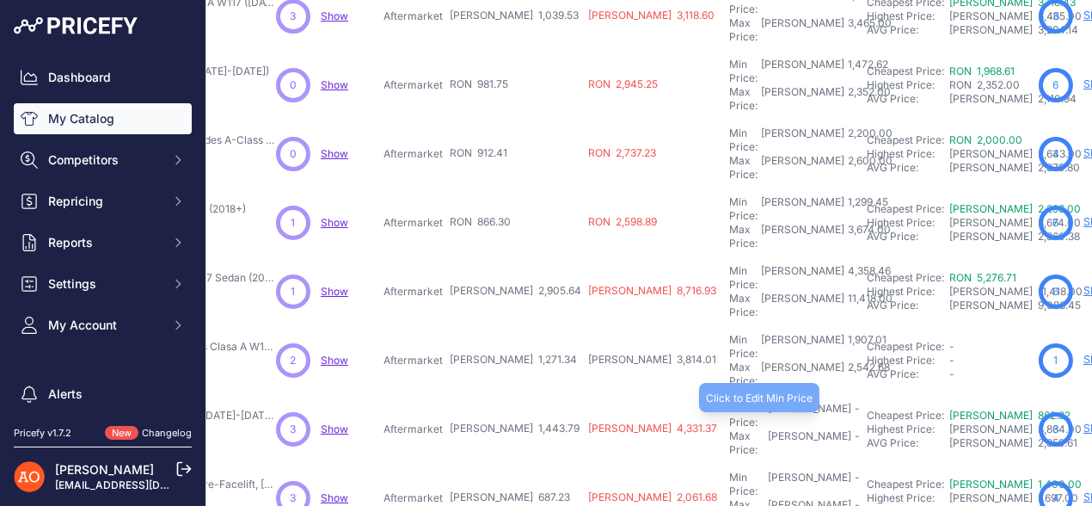
click at [729, 402] on div "Min Price: RON -" at bounding box center [794, 416] width 131 height 28
type input "2,165.68"
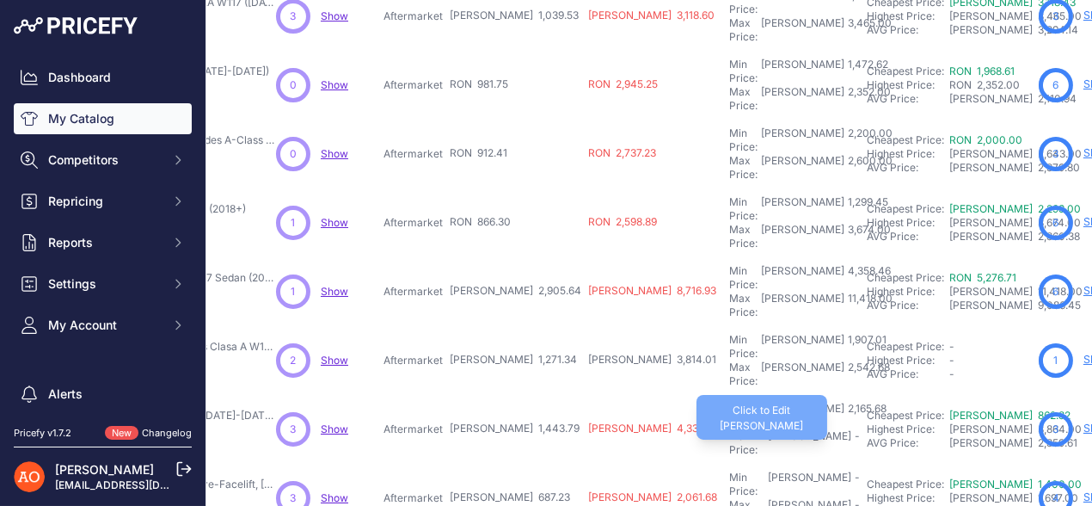
click at [729, 429] on div "Max Price: RON -" at bounding box center [794, 443] width 131 height 28
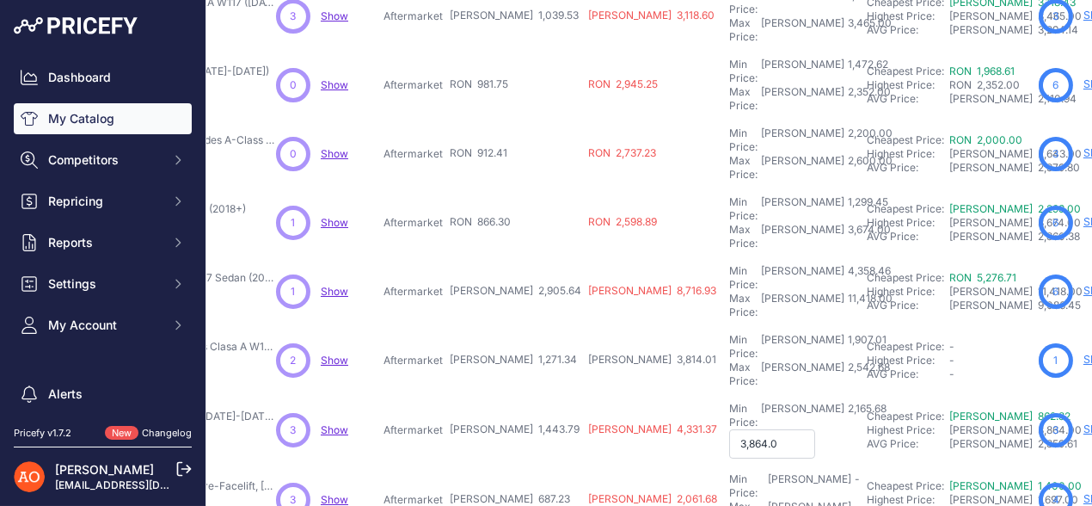
type input "3,864.00"
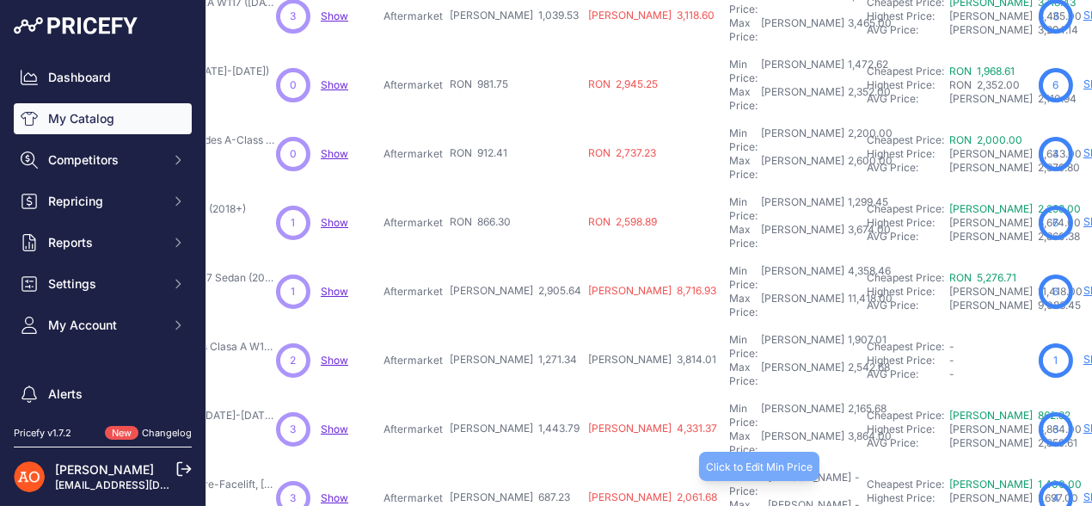
click at [729, 471] on div "Min Price: RON -" at bounding box center [794, 485] width 131 height 28
type input "1,030.84"
click at [729, 498] on div "Max Price: RON -" at bounding box center [794, 512] width 131 height 28
type input "1,697.00"
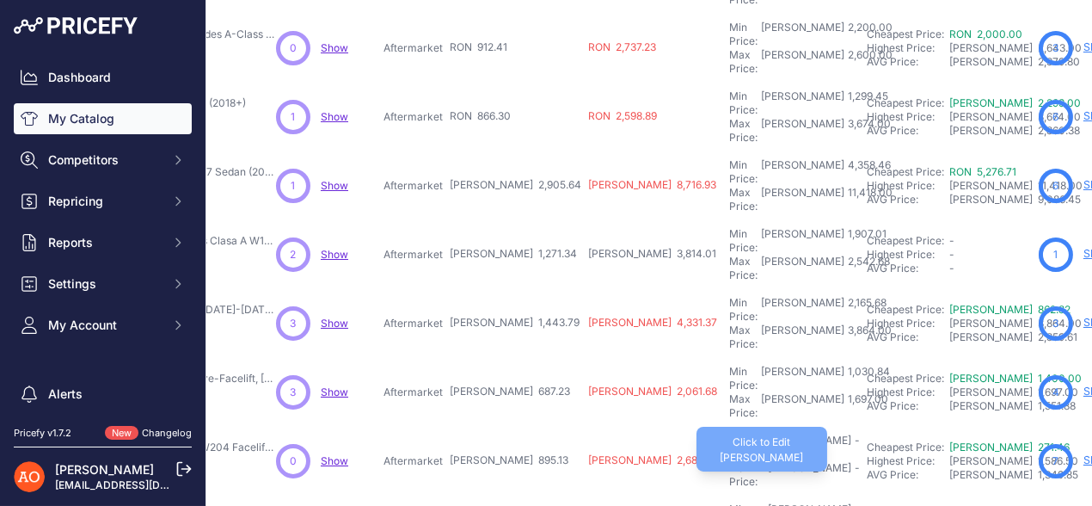
scroll to position [538, 281]
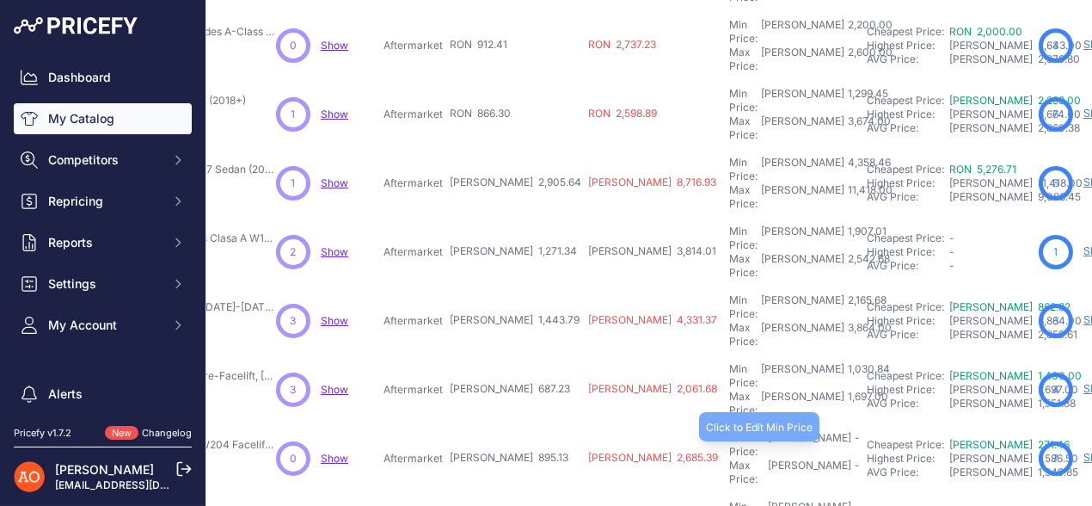
click at [729, 431] on div "Min Price: RON -" at bounding box center [794, 445] width 131 height 28
click at [729, 431] on input "text" at bounding box center [772, 445] width 86 height 29
type input "1,342.69"
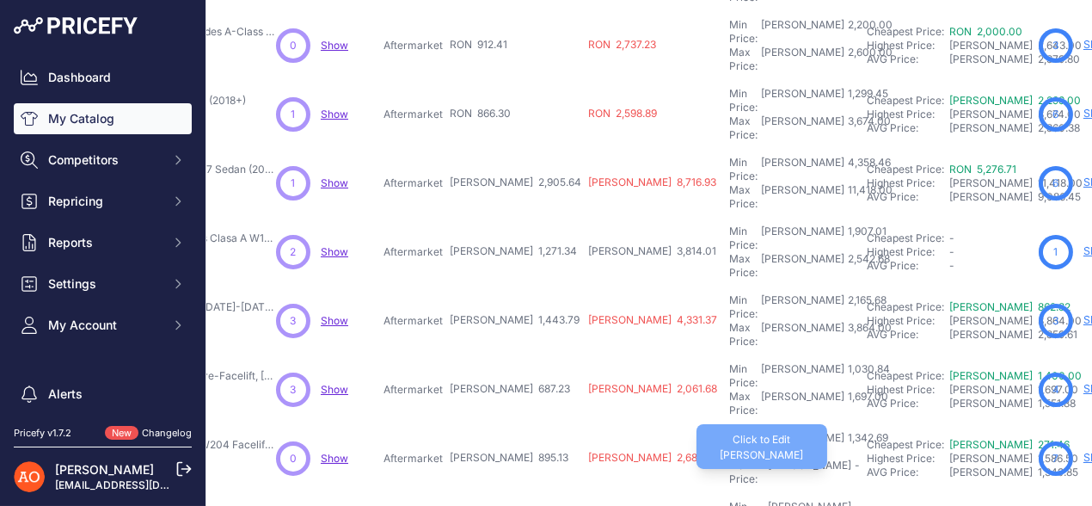
click at [729, 458] on div "Max Price: RON -" at bounding box center [794, 472] width 131 height 28
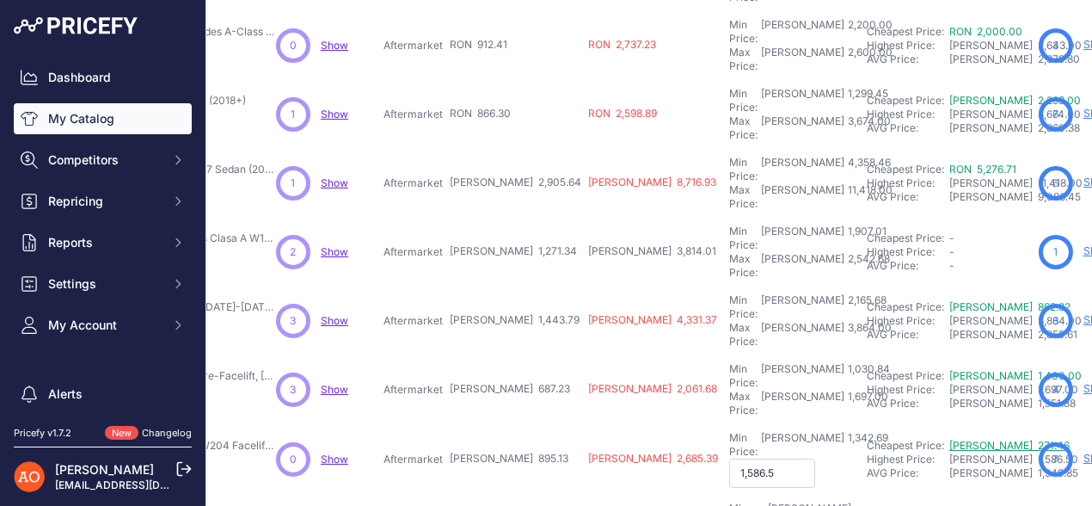
type input "1,586.50"
click at [729, 500] on div "Min Price: RON -" at bounding box center [794, 514] width 131 height 28
type input "3,897.99"
type input "5,354.00"
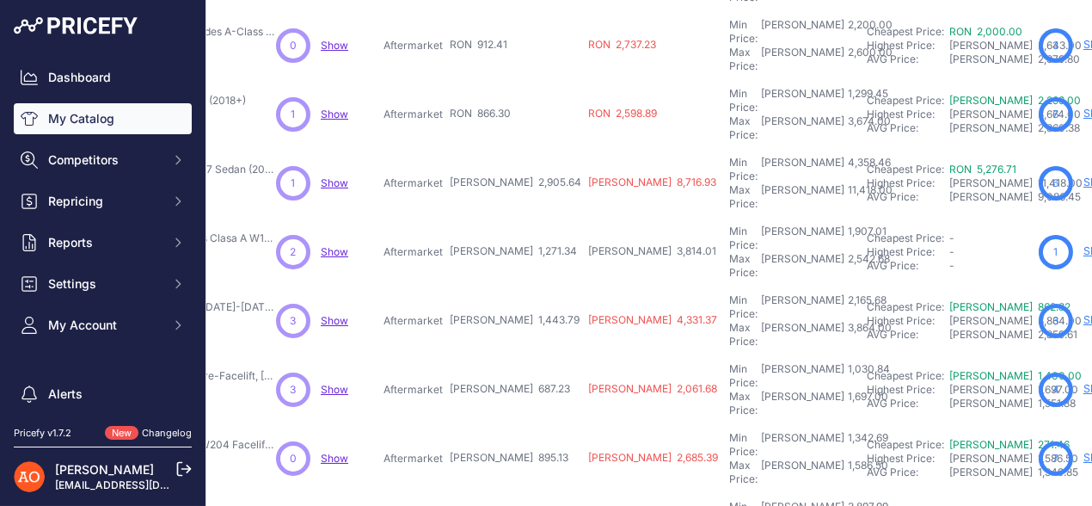
type input "5,260.55"
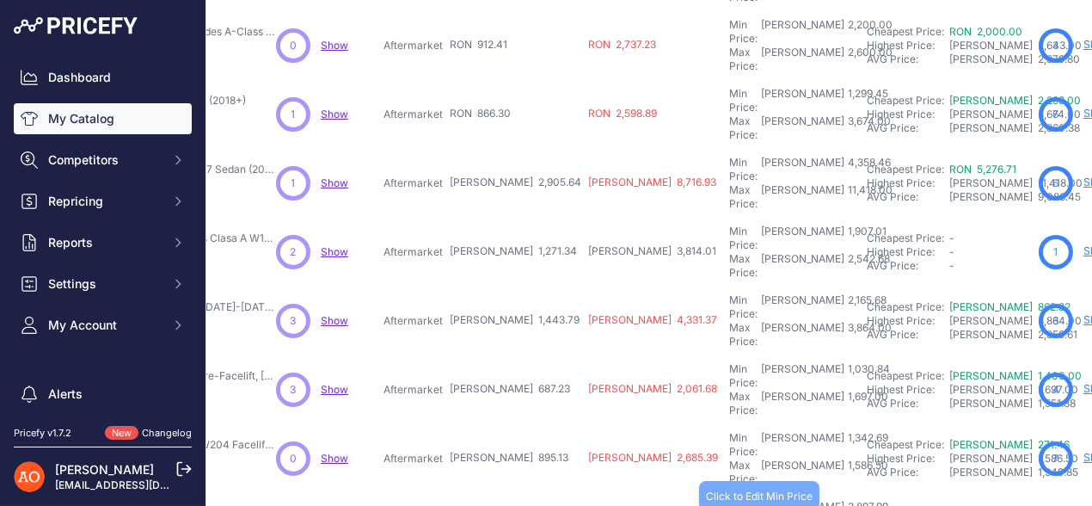
type input "3,848.00"
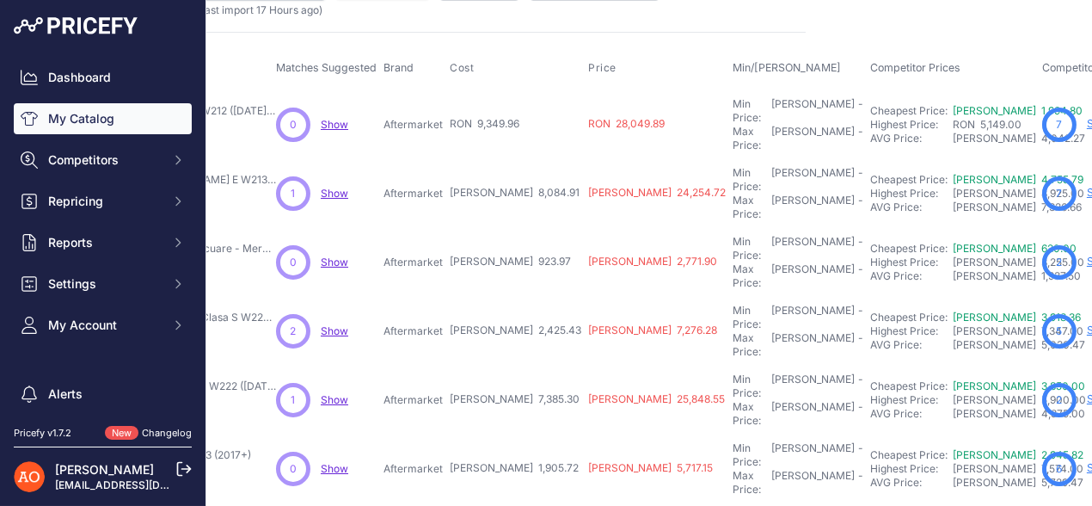
scroll to position [0, 281]
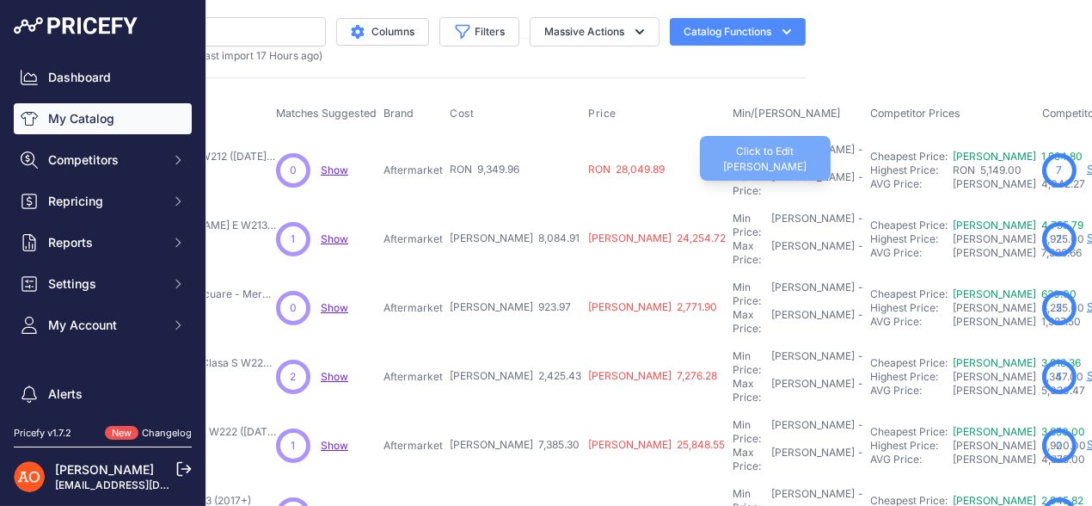
click at [733, 170] on div "Max Price: RON -" at bounding box center [798, 184] width 131 height 28
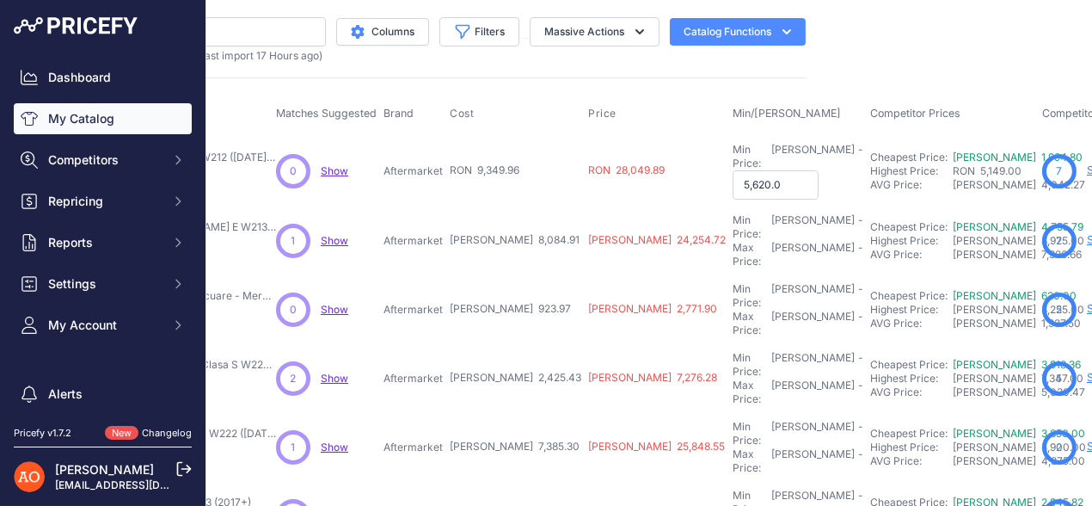
type input "5,620.00"
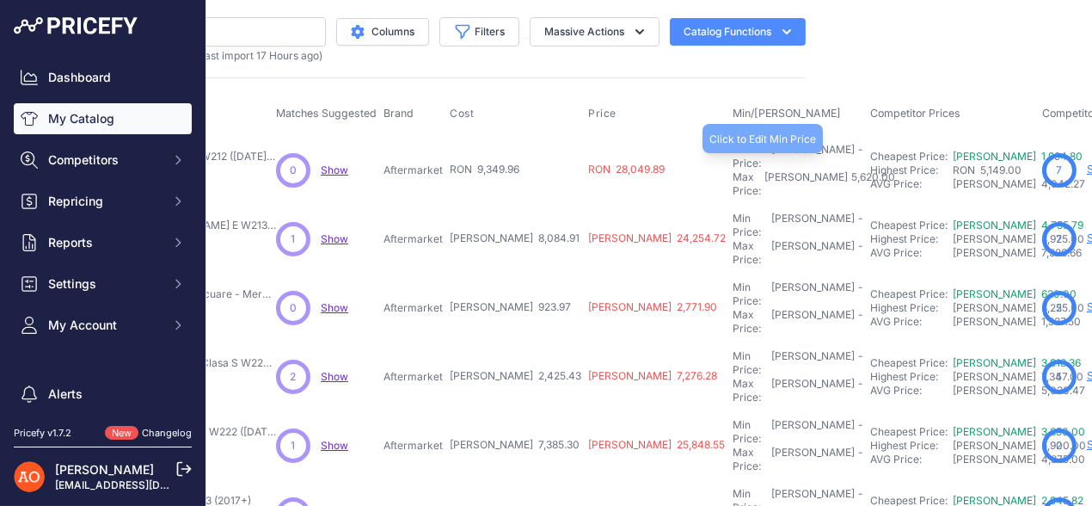
click at [733, 151] on div "Min Price: RON -" at bounding box center [798, 157] width 131 height 28
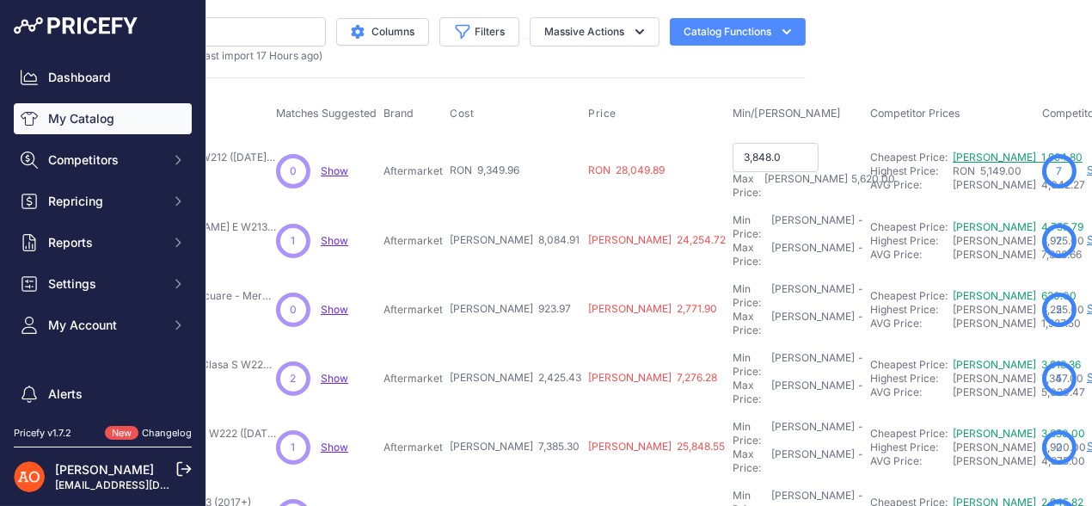
type input "3,848.00"
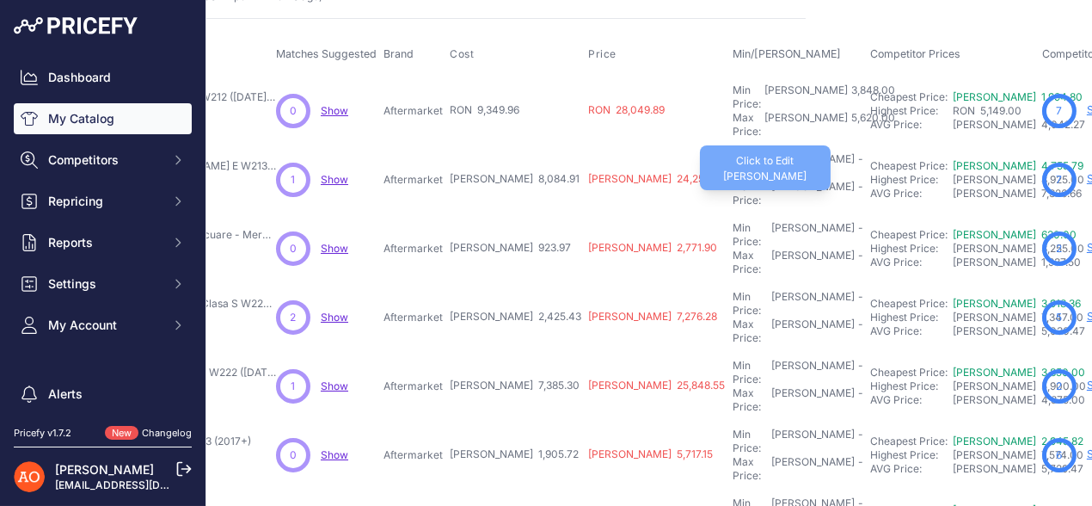
scroll to position [85, 281]
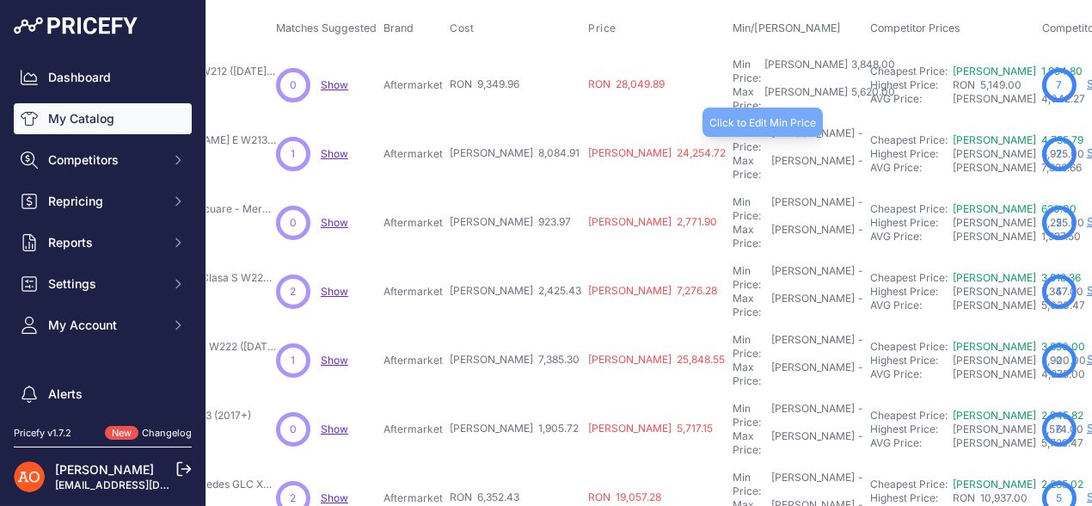
click at [733, 128] on div "Min Price: RON -" at bounding box center [798, 140] width 131 height 28
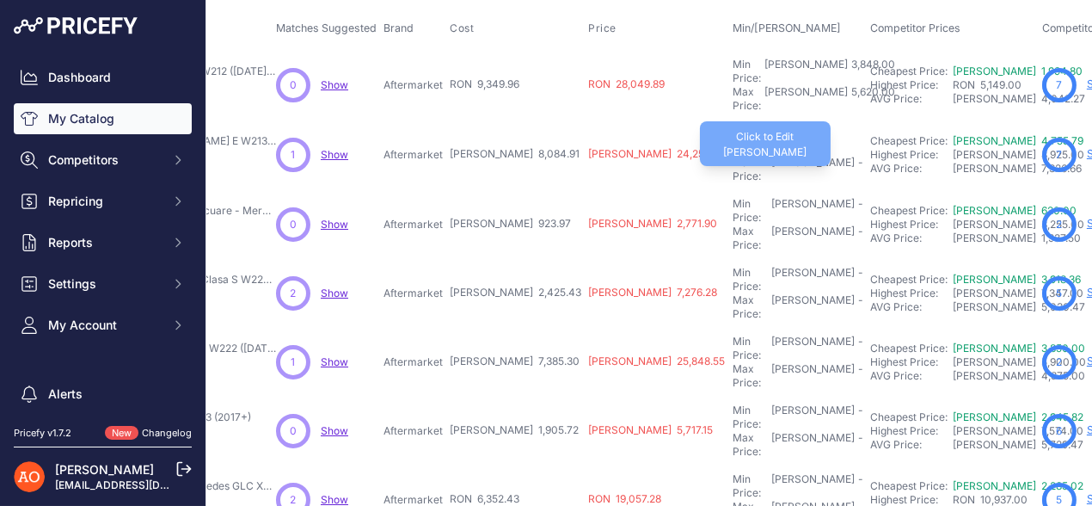
click at [733, 156] on div "Max Price: RON -" at bounding box center [798, 170] width 131 height 28
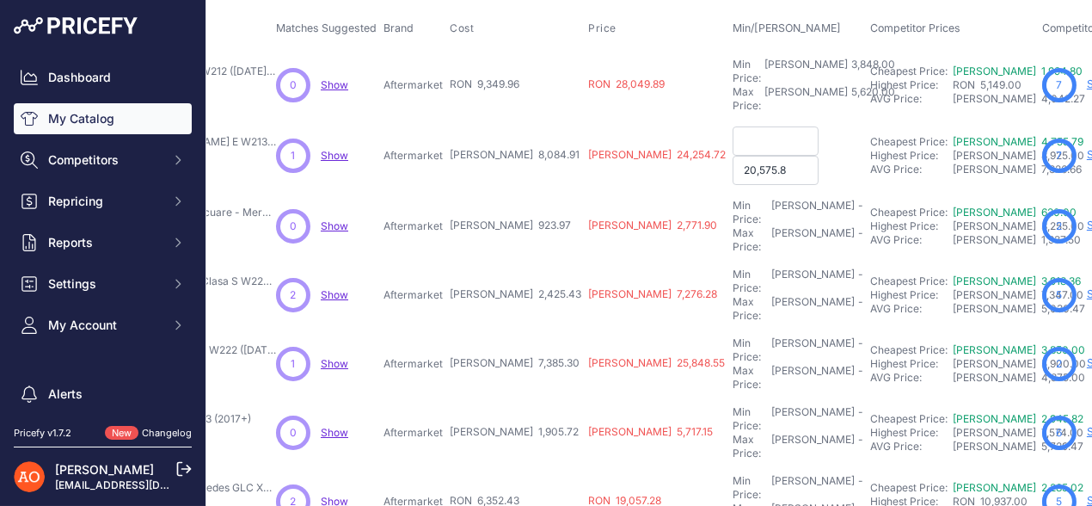
type input "20,575.80"
click at [733, 126] on input "text" at bounding box center [776, 140] width 86 height 29
type input "12,127.36"
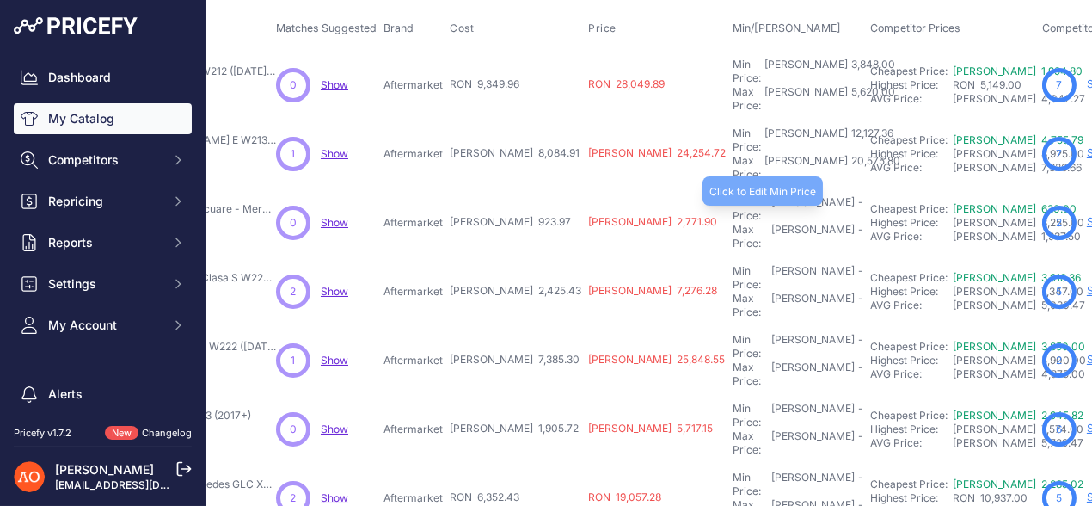
click at [733, 195] on div "Min Price: RON -" at bounding box center [798, 209] width 131 height 28
type input "1,385.95"
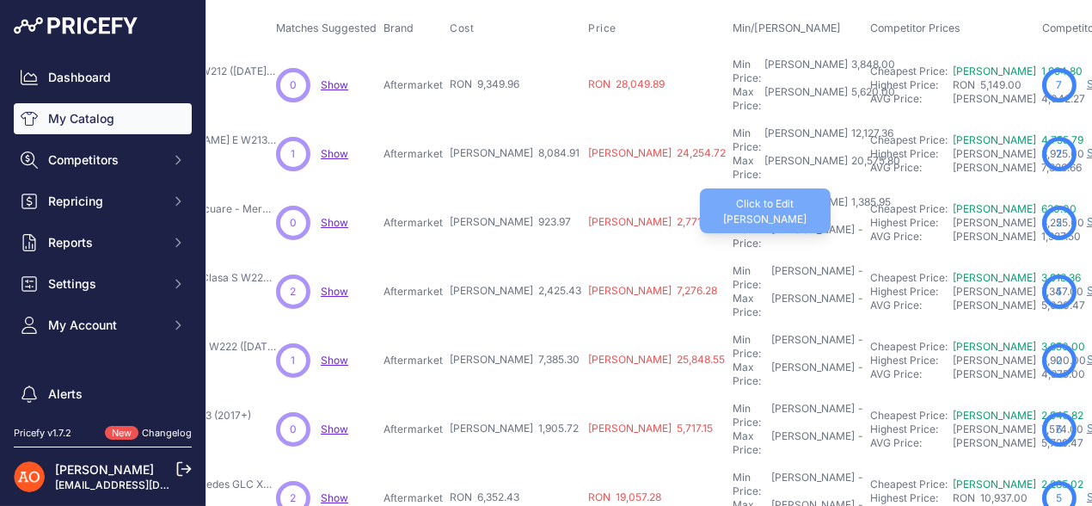
click at [733, 223] on div "Max Price: RON -" at bounding box center [798, 237] width 131 height 28
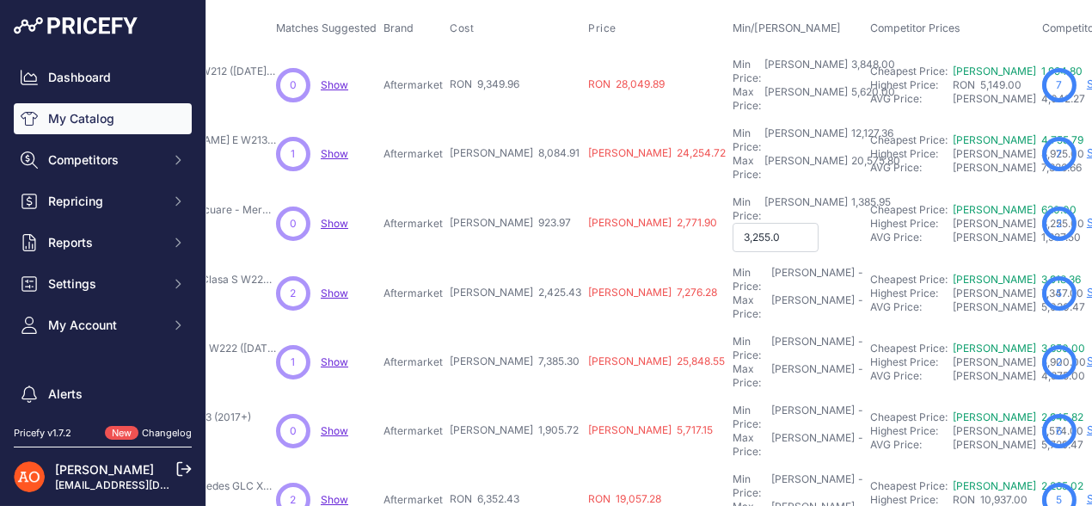
type input "3,255.00"
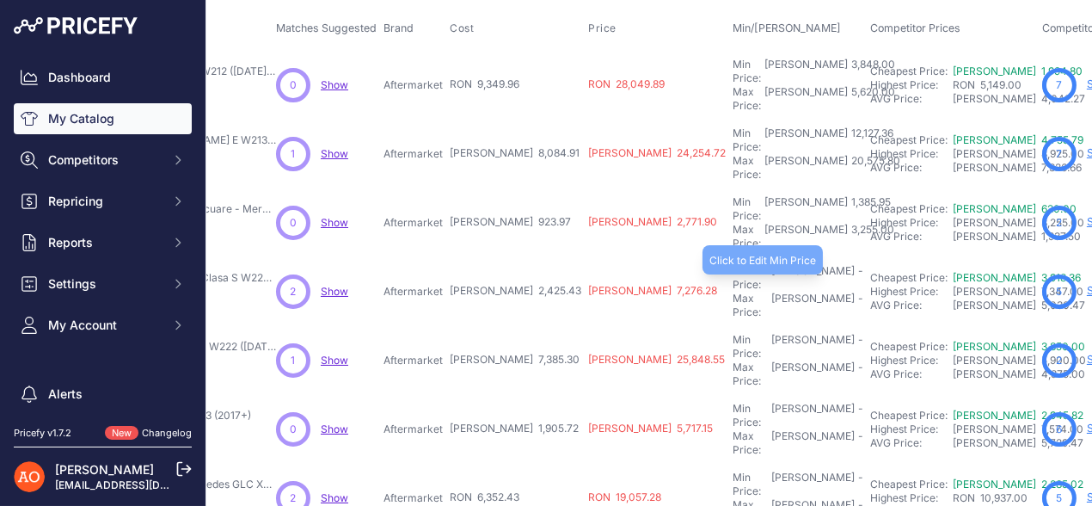
click at [733, 264] on div "Min Price: RON -" at bounding box center [798, 278] width 131 height 28
click at [733, 264] on input "text" at bounding box center [776, 278] width 86 height 29
type input "3,638.14"
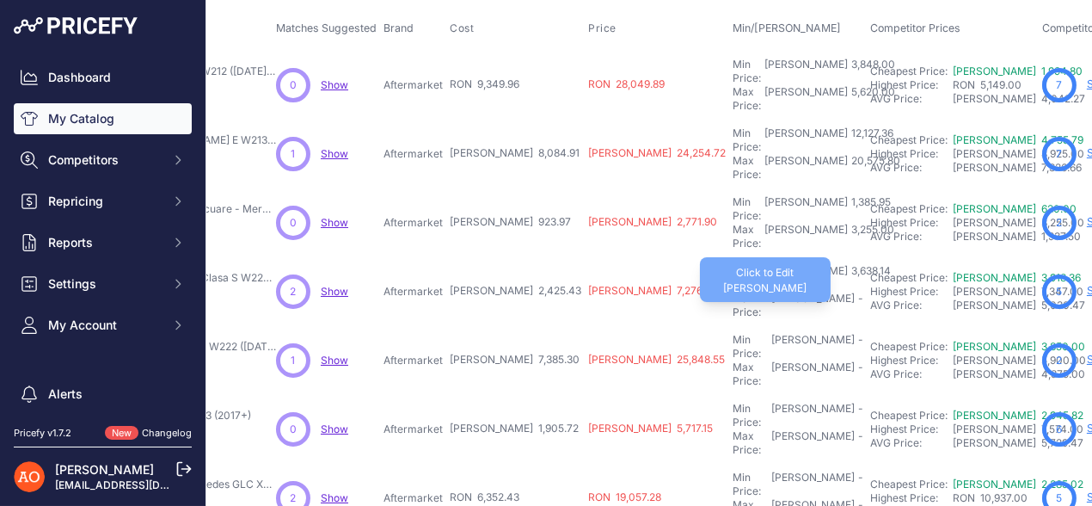
click at [733, 292] on div "Max Price: RON -" at bounding box center [798, 306] width 131 height 28
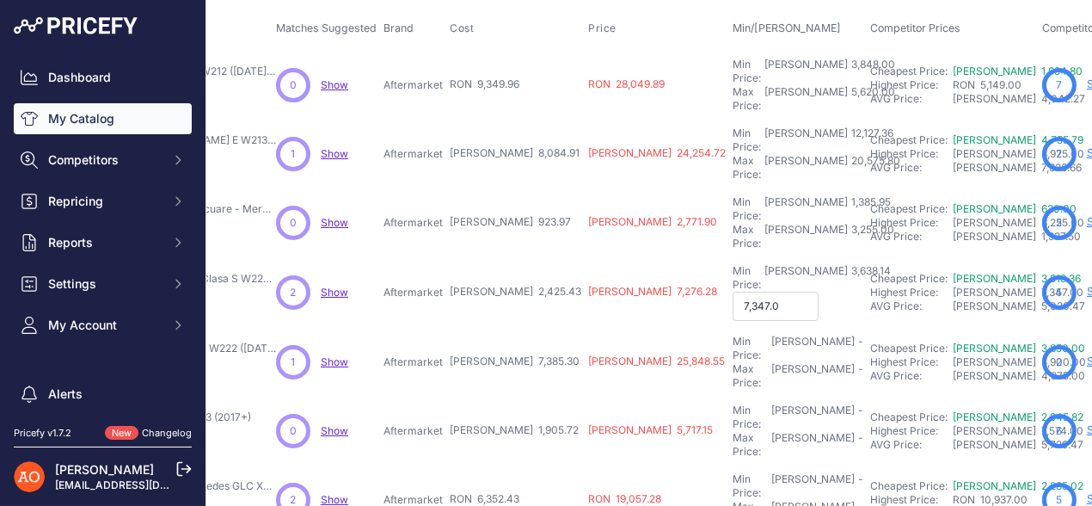
type input "7,347.00"
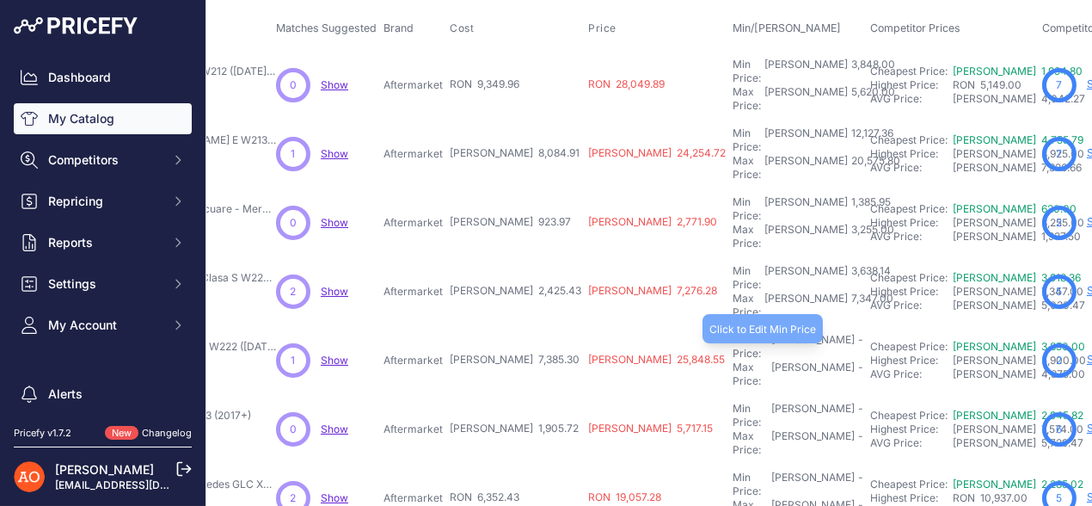
click at [733, 333] on div "Min Price: RON -" at bounding box center [798, 347] width 131 height 28
click at [733, 333] on input "text" at bounding box center [776, 347] width 86 height 29
type input "11,077.95"
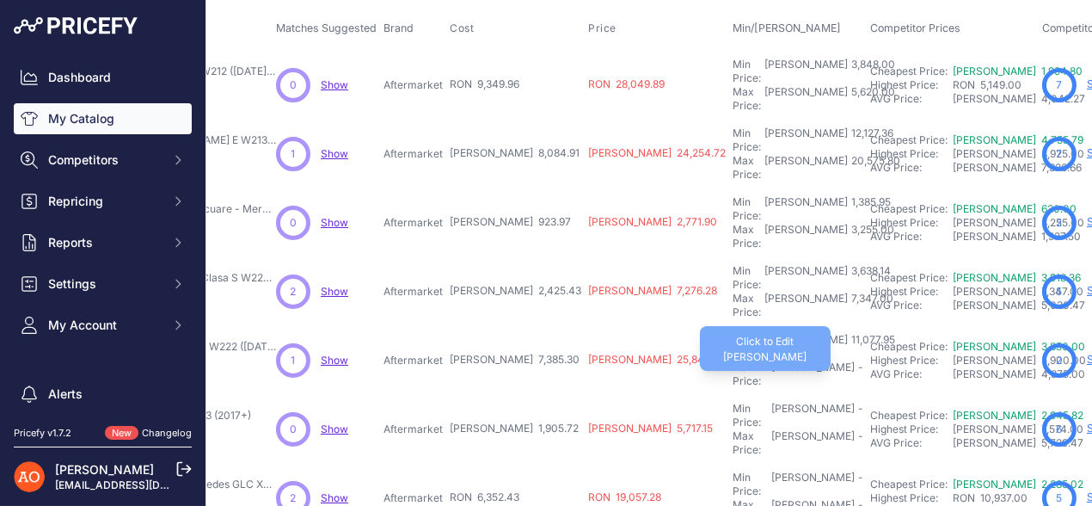
click at [733, 360] on div "Max Price: RON -" at bounding box center [798, 374] width 131 height 28
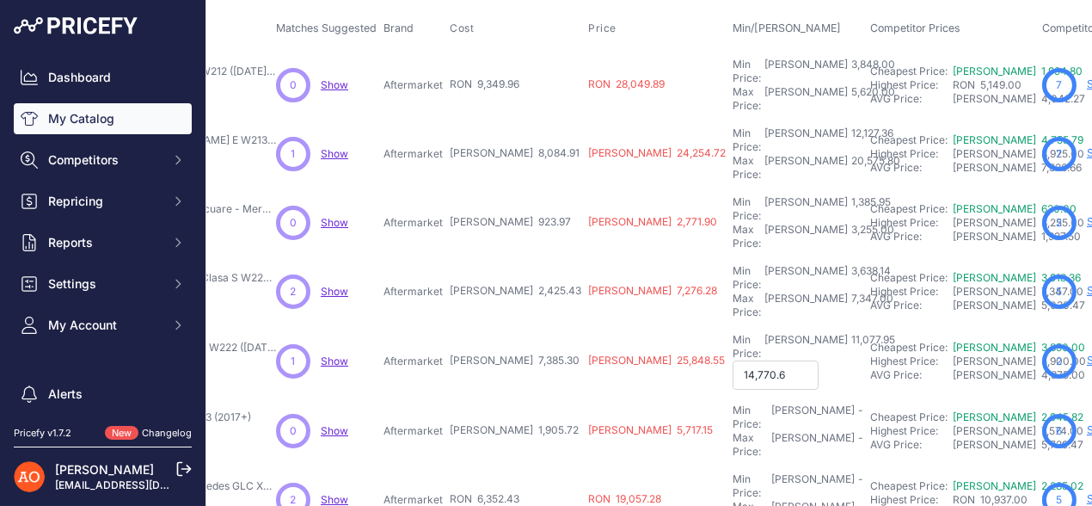
type input "14,770.60"
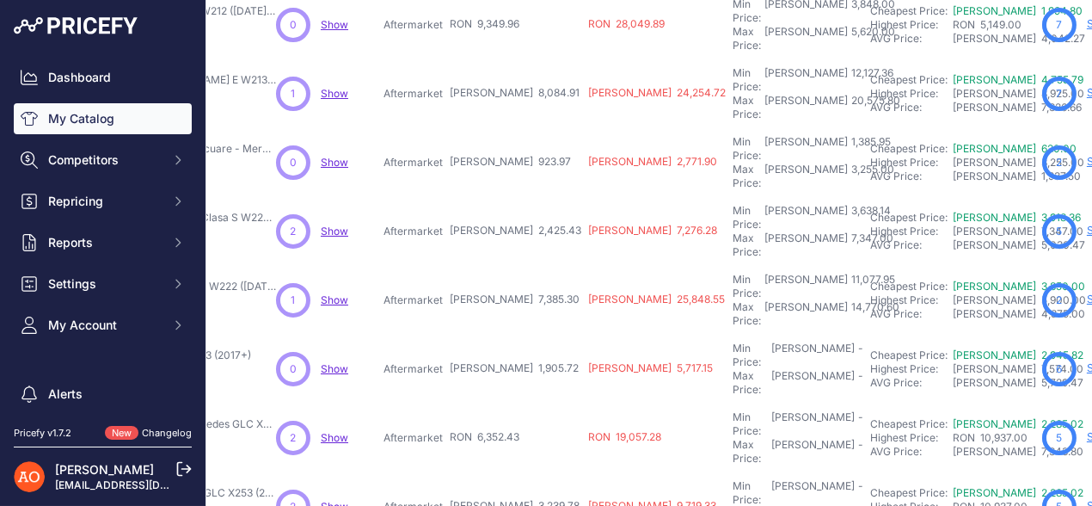
scroll to position [172, 281]
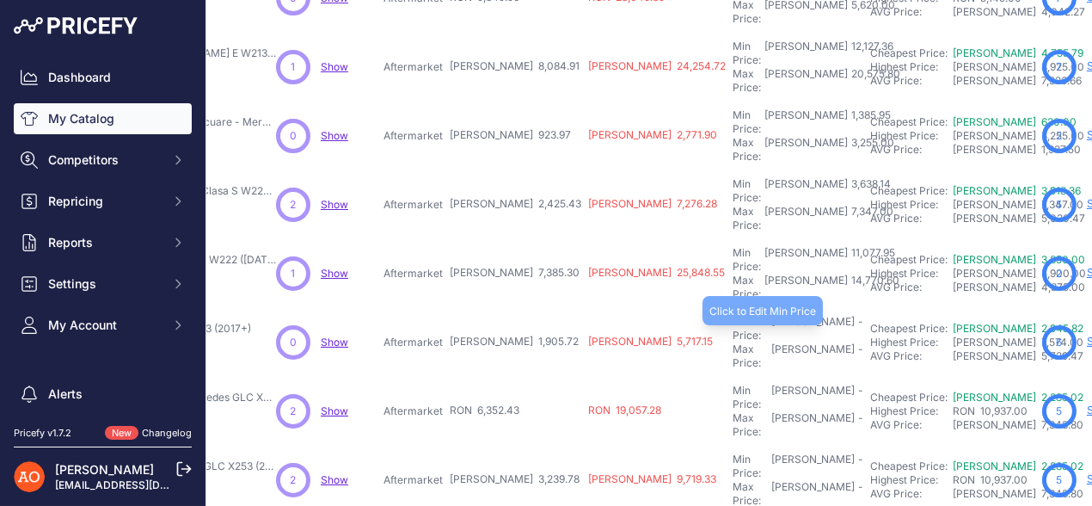
click at [733, 315] on div "Min Price: RON -" at bounding box center [798, 329] width 131 height 28
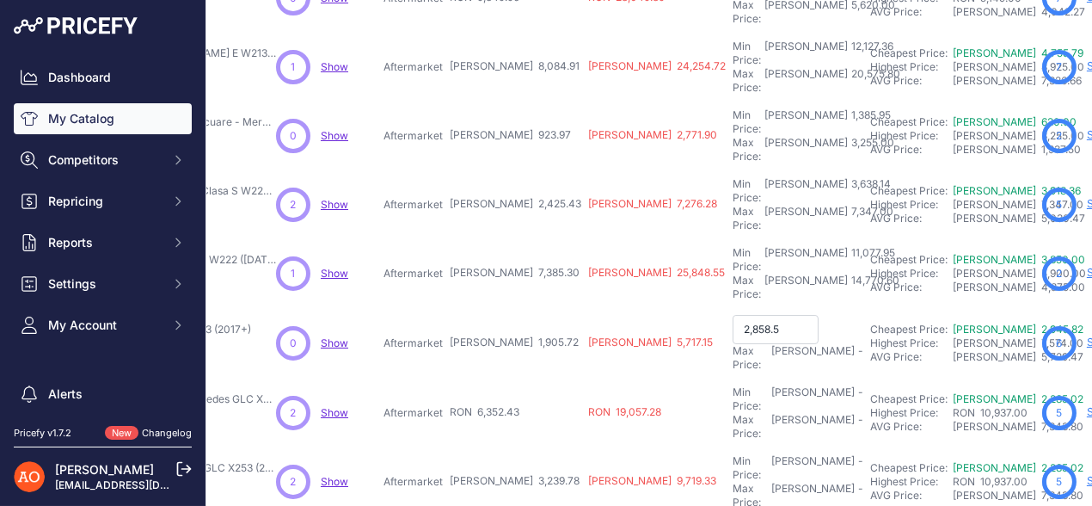
type input "2,858.58"
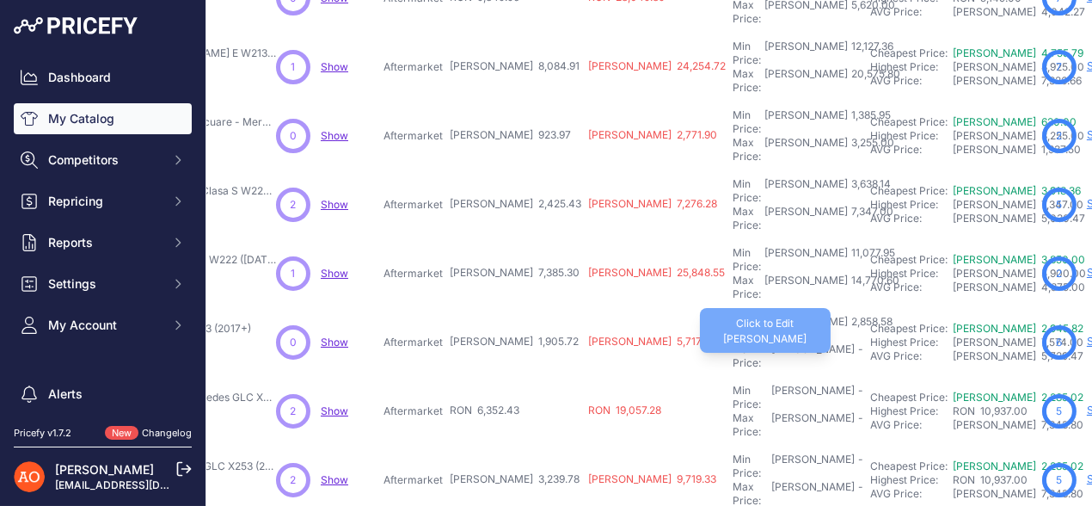
click at [733, 342] on div "Max Price: RON -" at bounding box center [798, 356] width 131 height 28
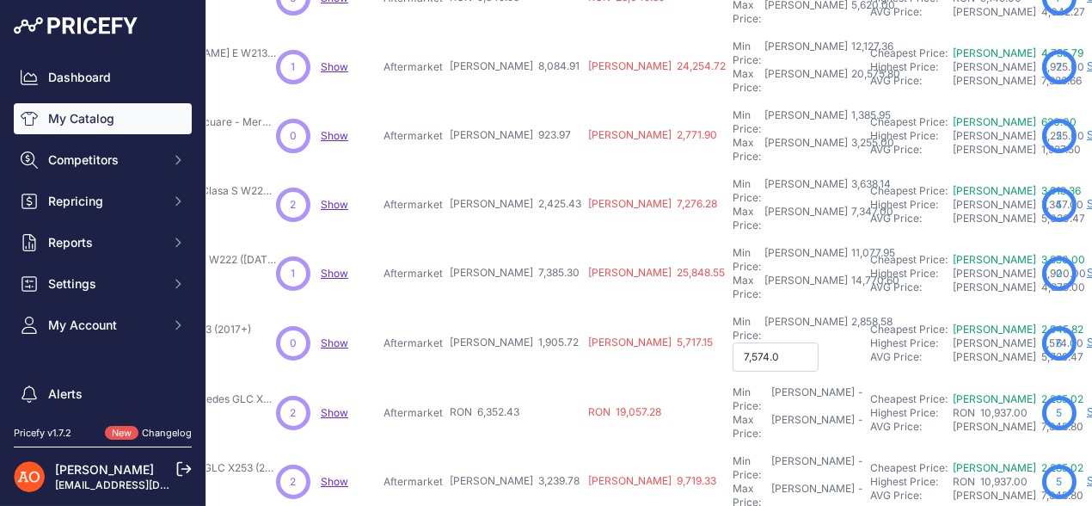
type input "7,574.00"
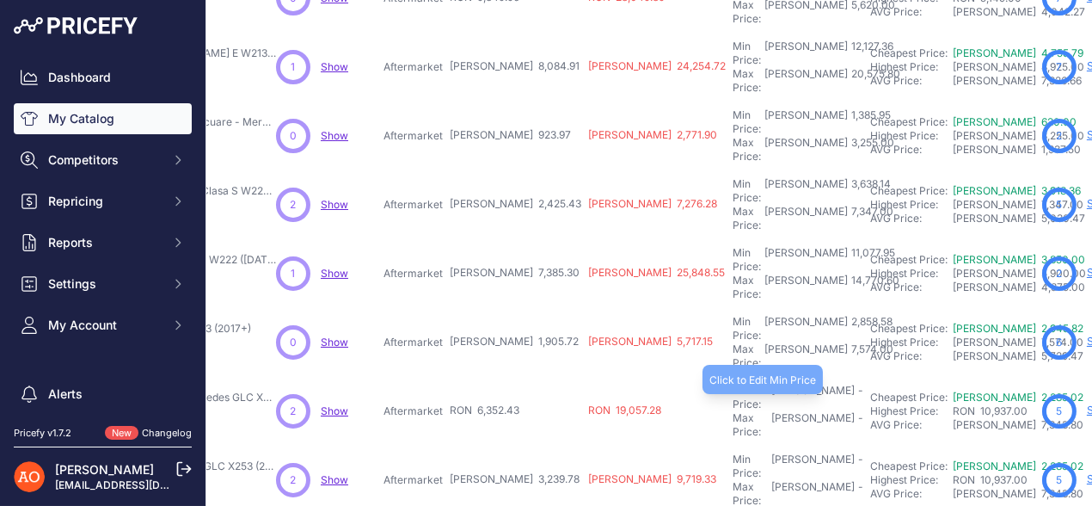
click at [733, 384] on div "Min Price: RON -" at bounding box center [798, 398] width 131 height 28
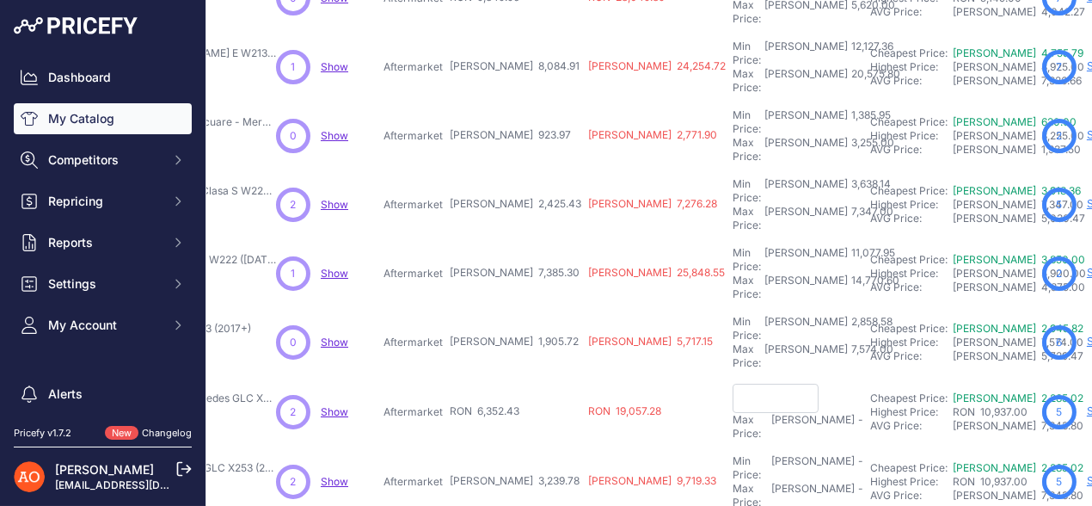
click at [733, 384] on input "text" at bounding box center [776, 398] width 86 height 29
type input "6,477.00"
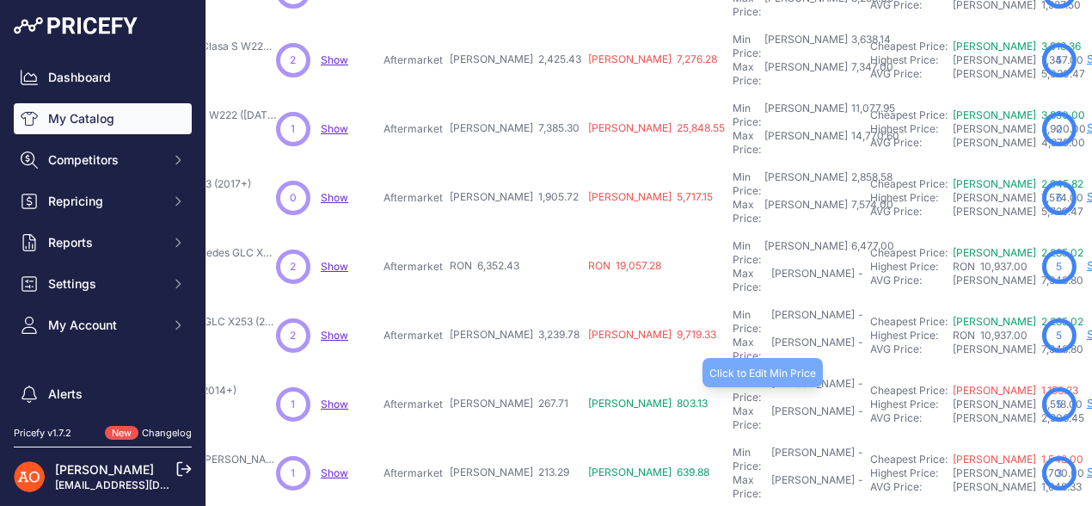
scroll to position [344, 281]
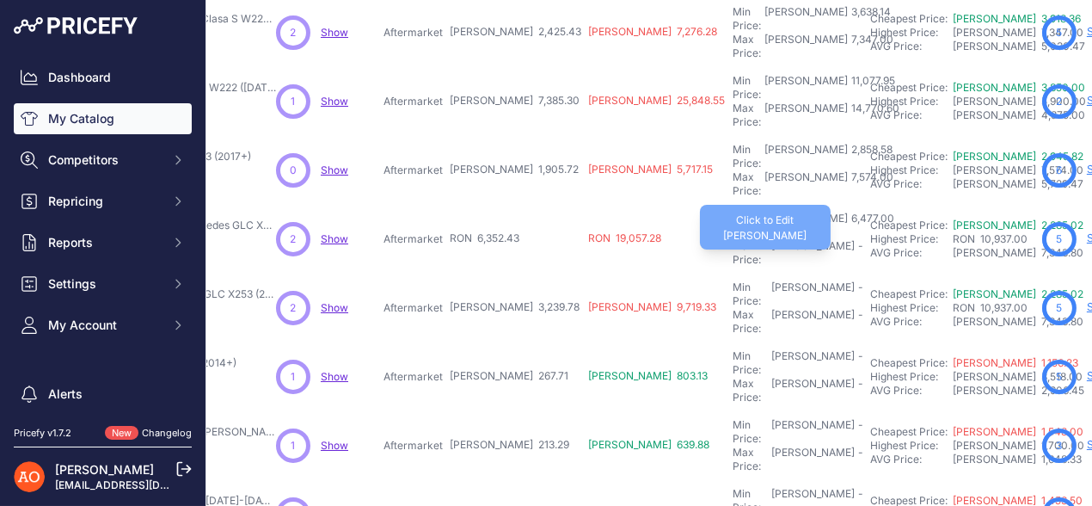
click at [733, 239] on div "Max Price: RON -" at bounding box center [798, 253] width 131 height 28
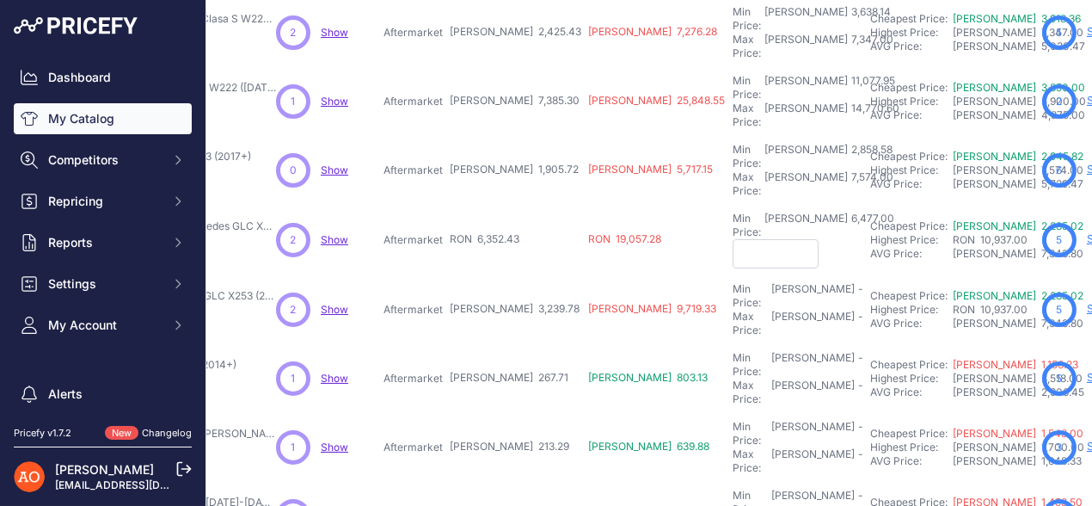
click at [733, 239] on input "text" at bounding box center [776, 253] width 86 height 29
type input "10,937.00"
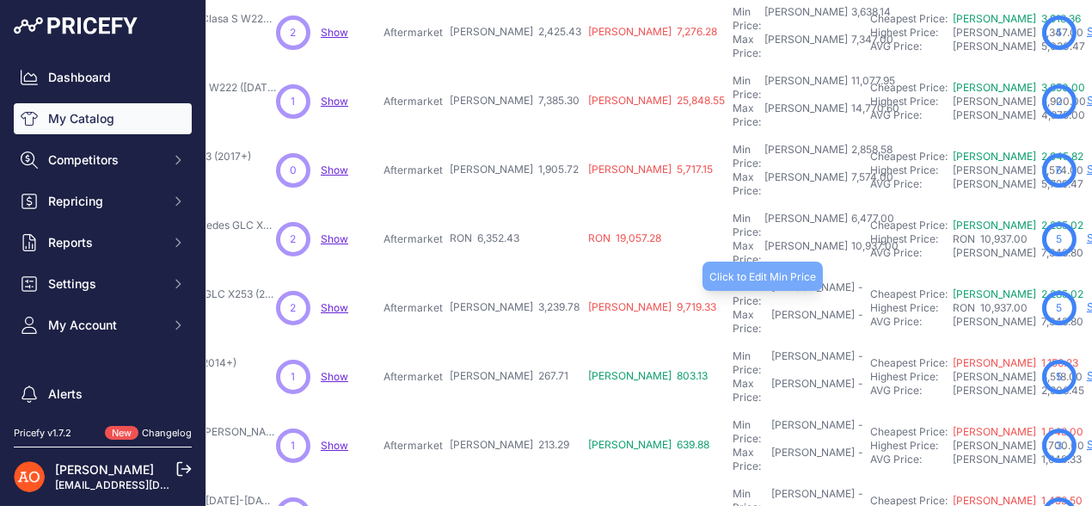
click at [733, 280] on div "Min Price: RON -" at bounding box center [798, 294] width 131 height 28
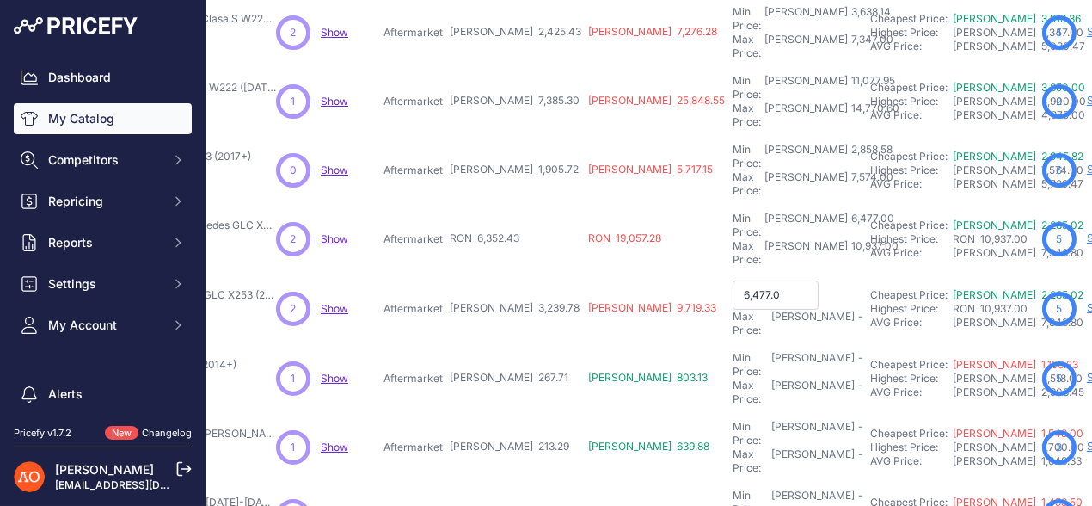
type input "6,477.00"
click at [733, 280] on input "6,477.00" at bounding box center [776, 294] width 86 height 29
type input "4,859.67"
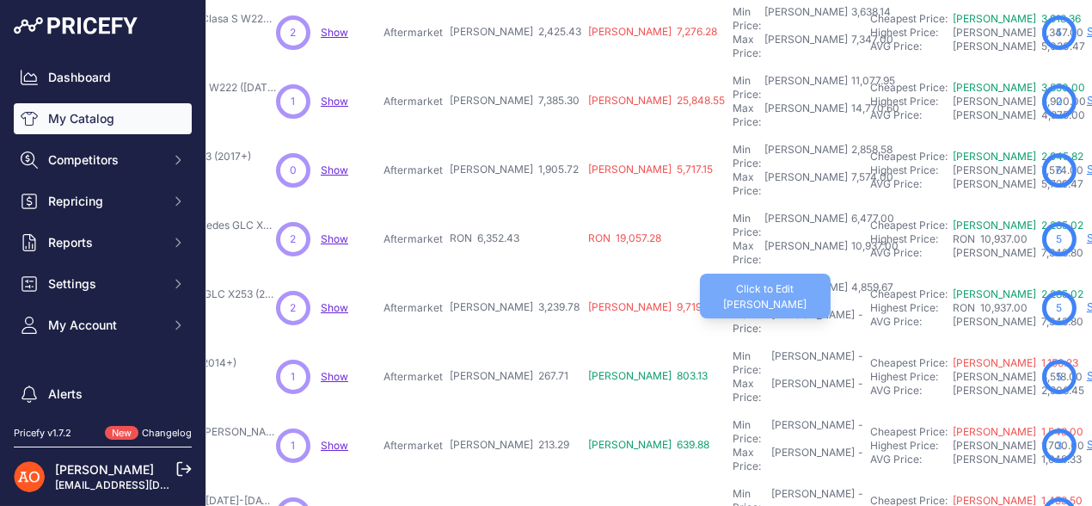
click at [733, 308] on div "Max Price: RON -" at bounding box center [798, 322] width 131 height 28
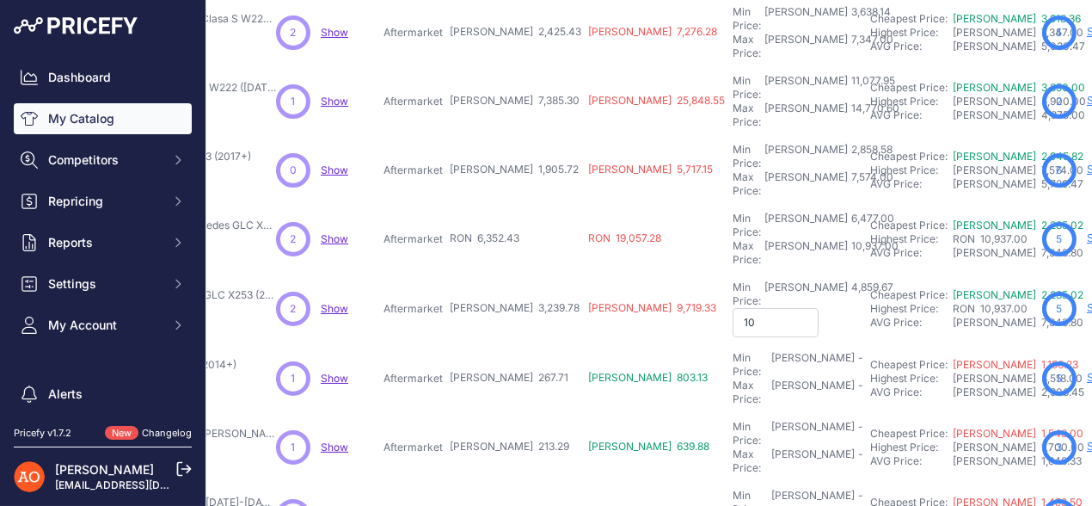
type input "1"
type input "10,937.00"
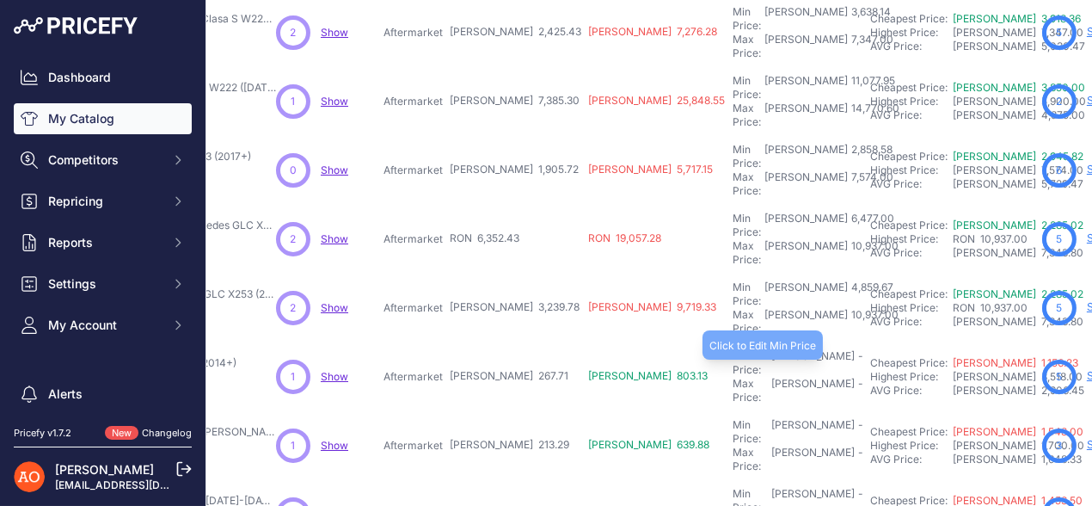
click at [733, 349] on div "Min Price: RON -" at bounding box center [798, 363] width 131 height 28
click at [733, 349] on input "text" at bounding box center [776, 363] width 86 height 29
type input "401.56"
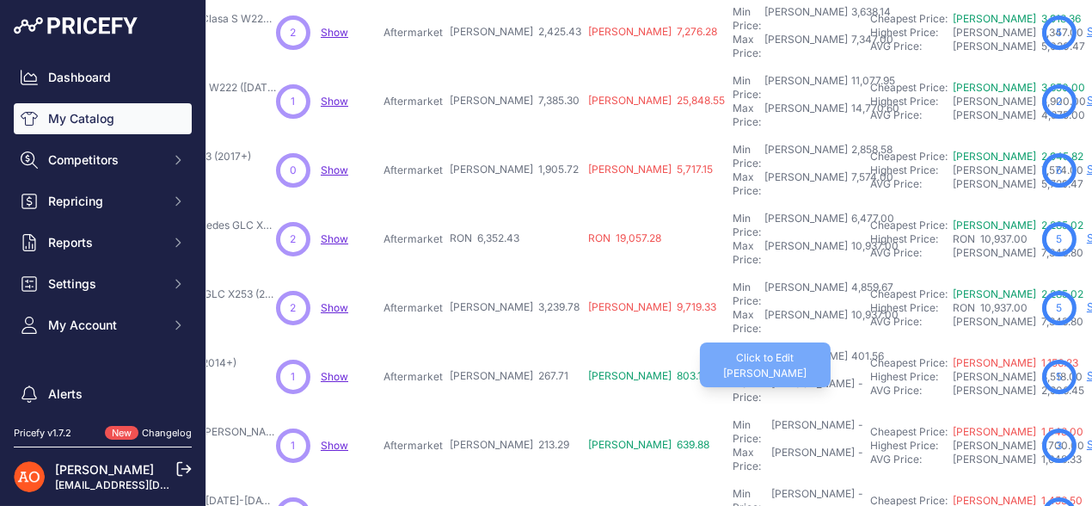
click at [733, 377] on div "Max Price: RON -" at bounding box center [798, 391] width 131 height 28
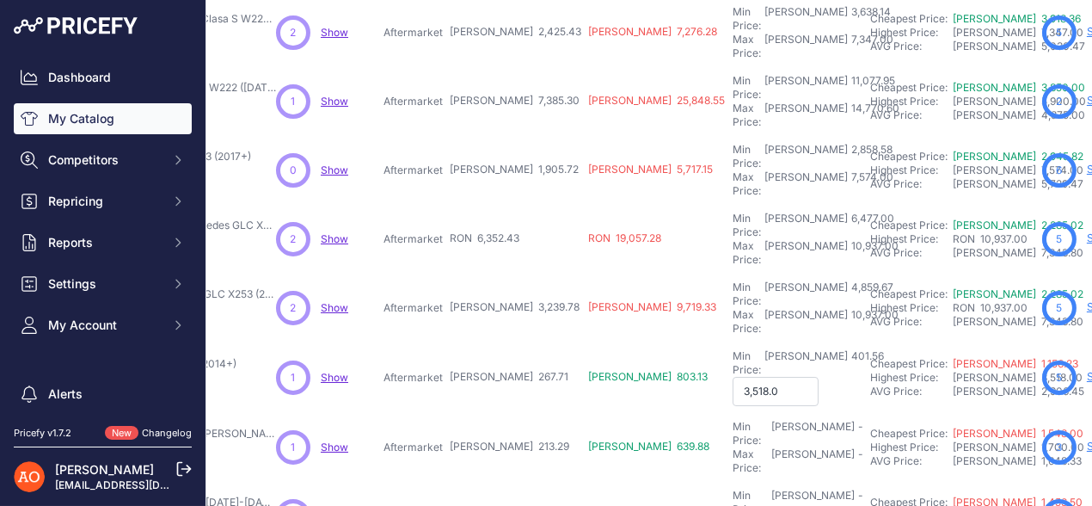
type input "3,518.00"
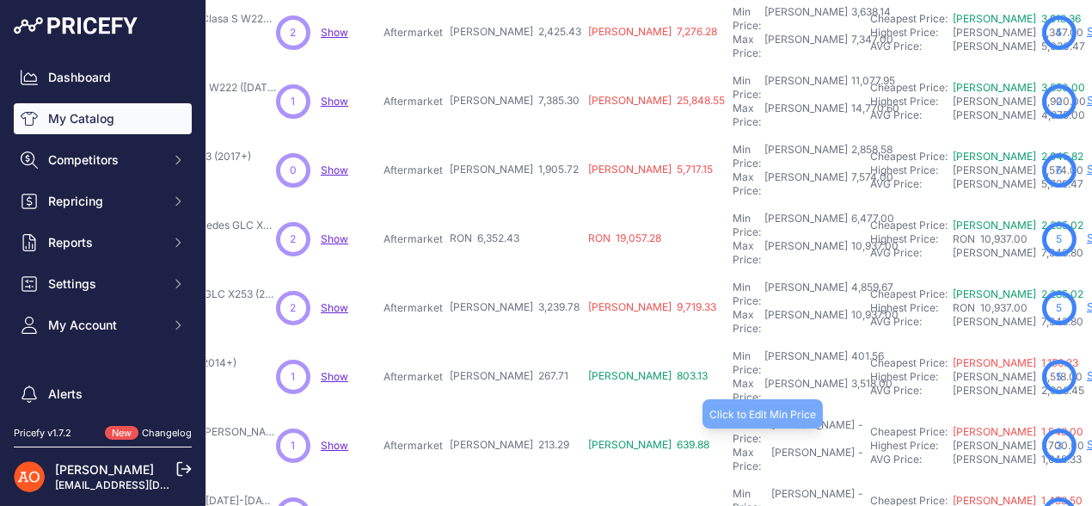
click at [733, 418] on div "Min Price: RON -" at bounding box center [798, 432] width 131 height 28
type input "319.93"
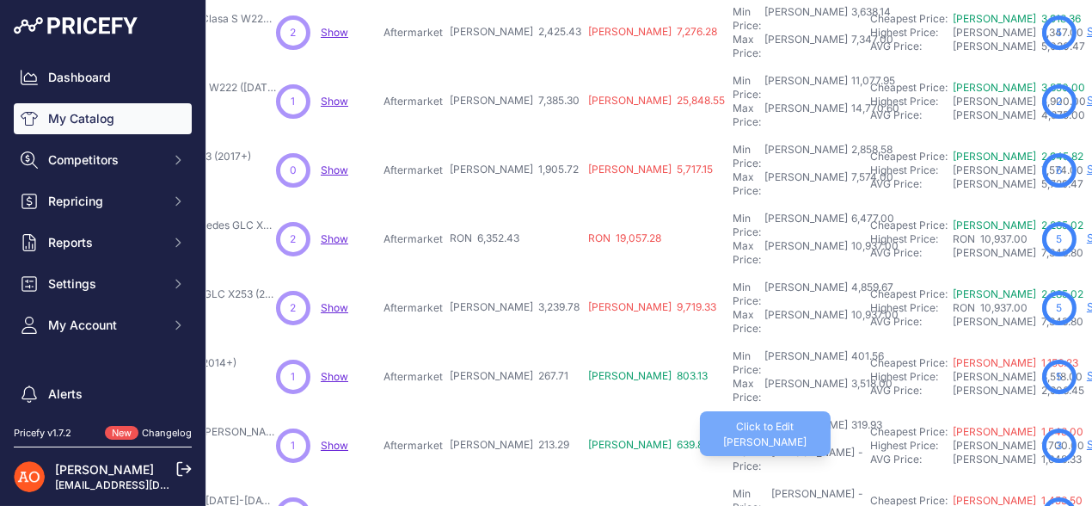
click at [733, 446] on div "Max Price: RON -" at bounding box center [798, 460] width 131 height 28
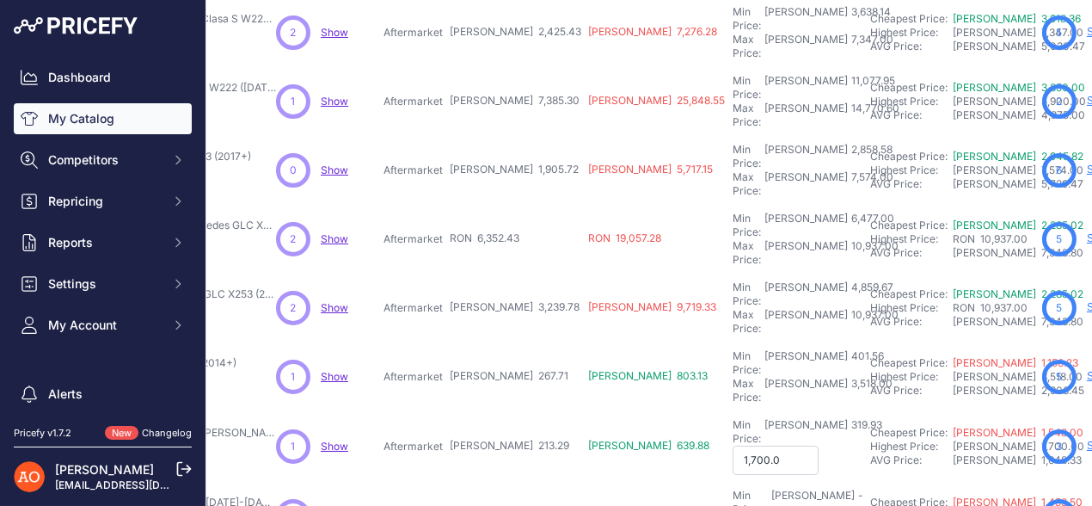
type input "1,700.00"
click at [855, 487] on div "-" at bounding box center [859, 501] width 9 height 28
type input "401.56"
type input "1,453.50"
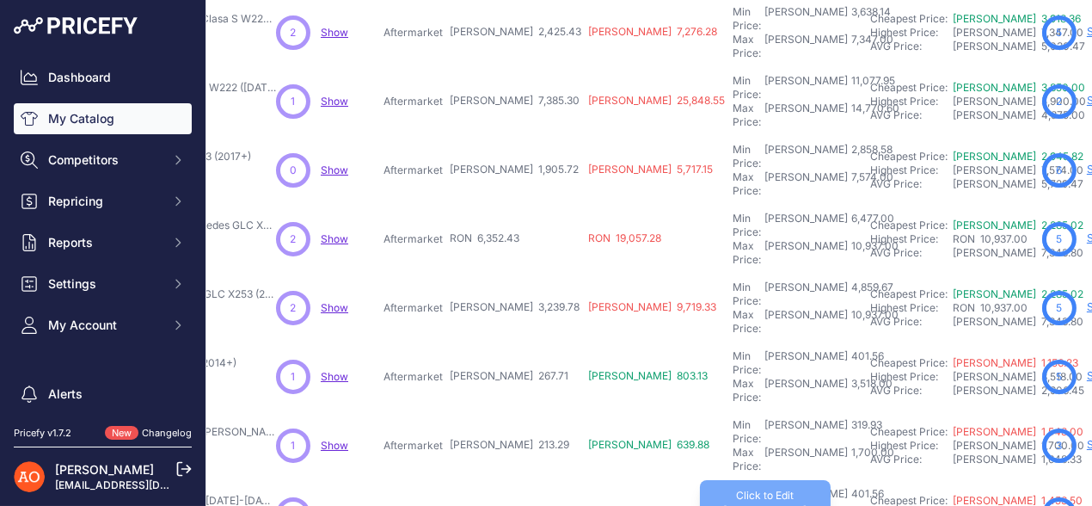
scroll to position [516, 281]
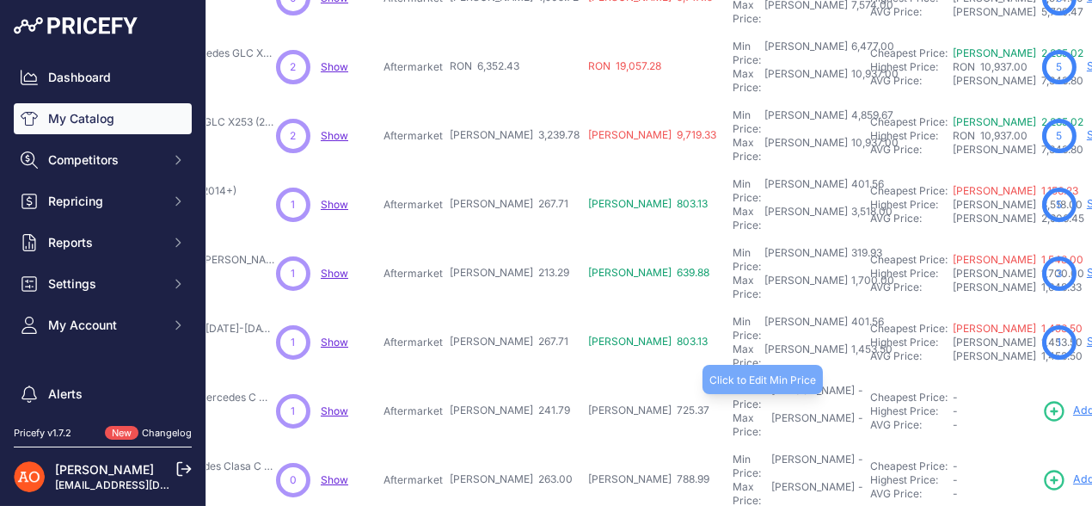
click at [733, 384] on div "Min Price: RON -" at bounding box center [798, 398] width 131 height 28
click at [733, 384] on input "text" at bounding box center [776, 398] width 86 height 29
type input "362.68"
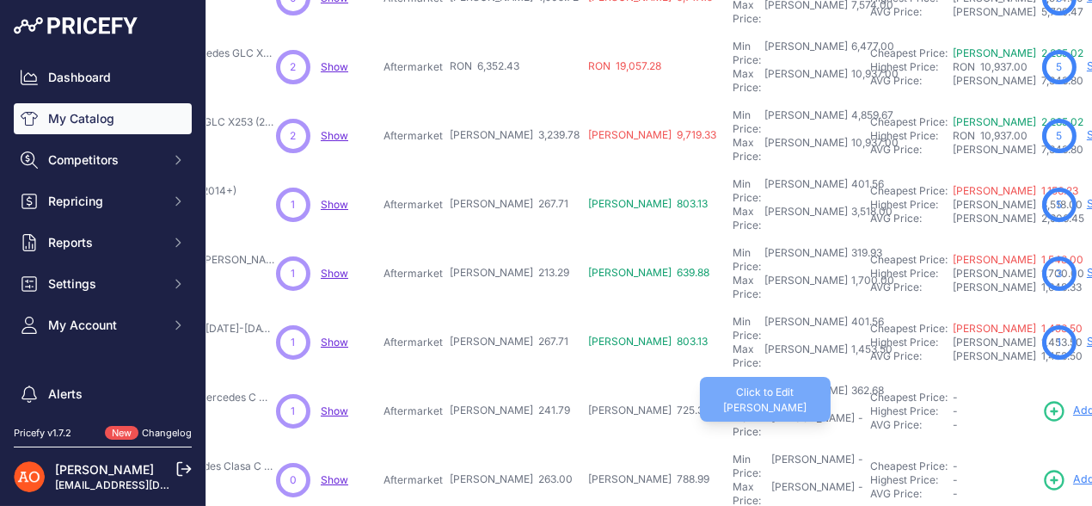
click at [733, 411] on div "Max Price: RON -" at bounding box center [798, 425] width 131 height 28
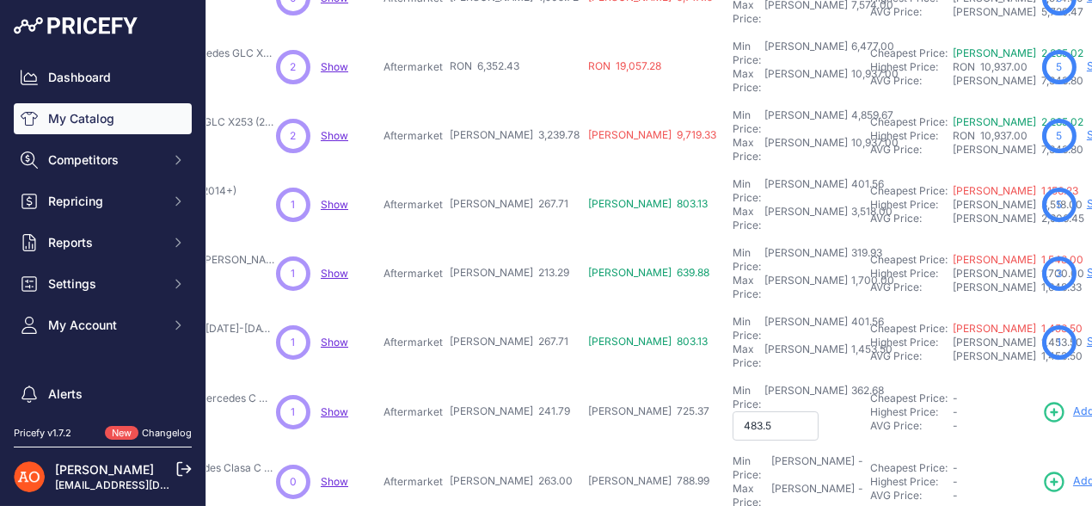
type input "483.58"
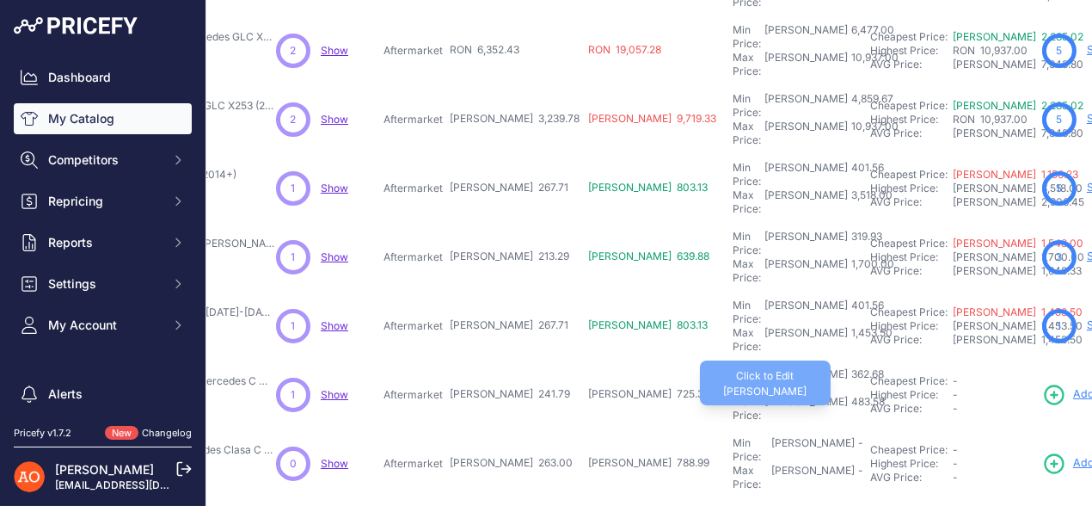
scroll to position [538, 281]
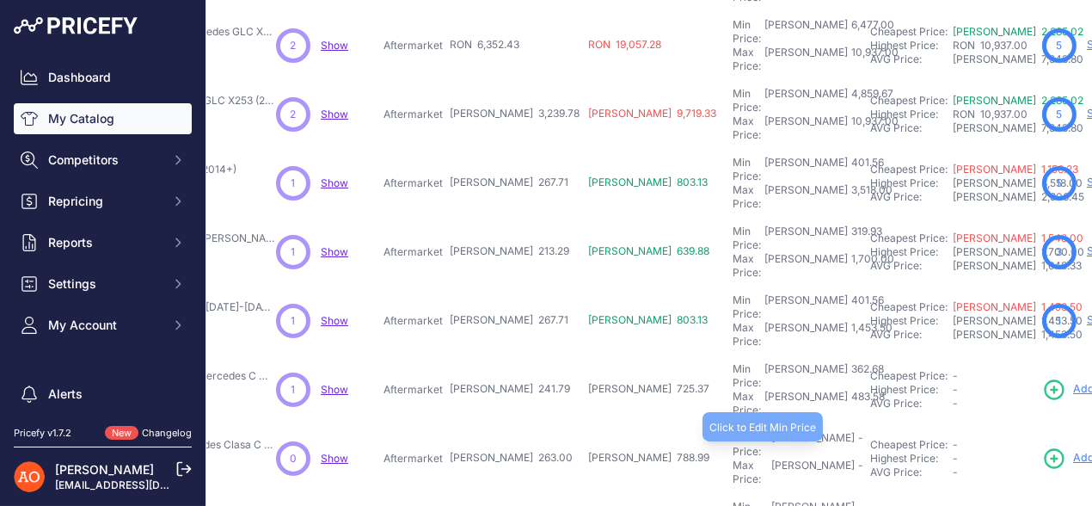
click at [733, 431] on div "Min Price: RON -" at bounding box center [798, 445] width 131 height 28
click at [733, 431] on input "text" at bounding box center [776, 445] width 86 height 29
type input "394.50"
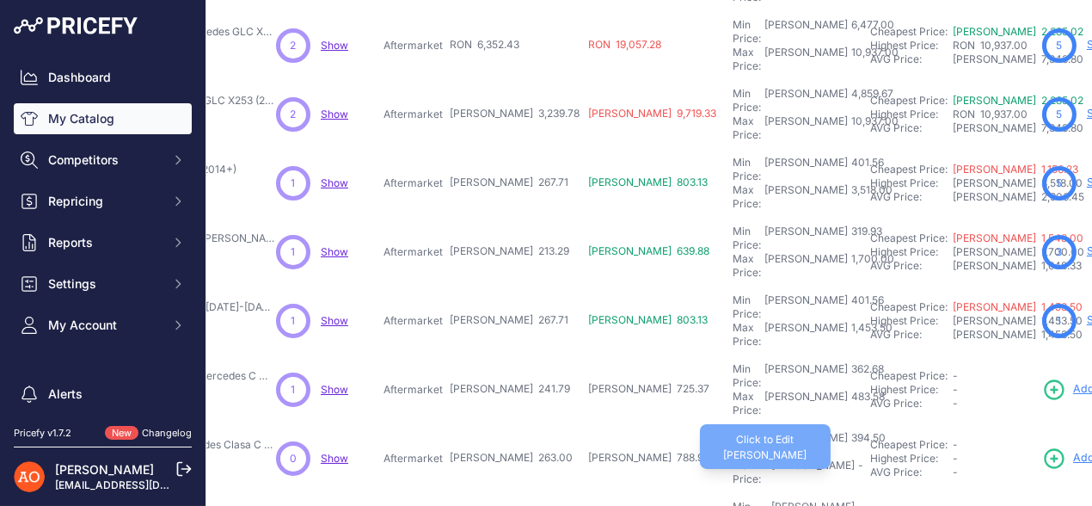
click at [733, 458] on div "Max Price: RON -" at bounding box center [798, 472] width 131 height 28
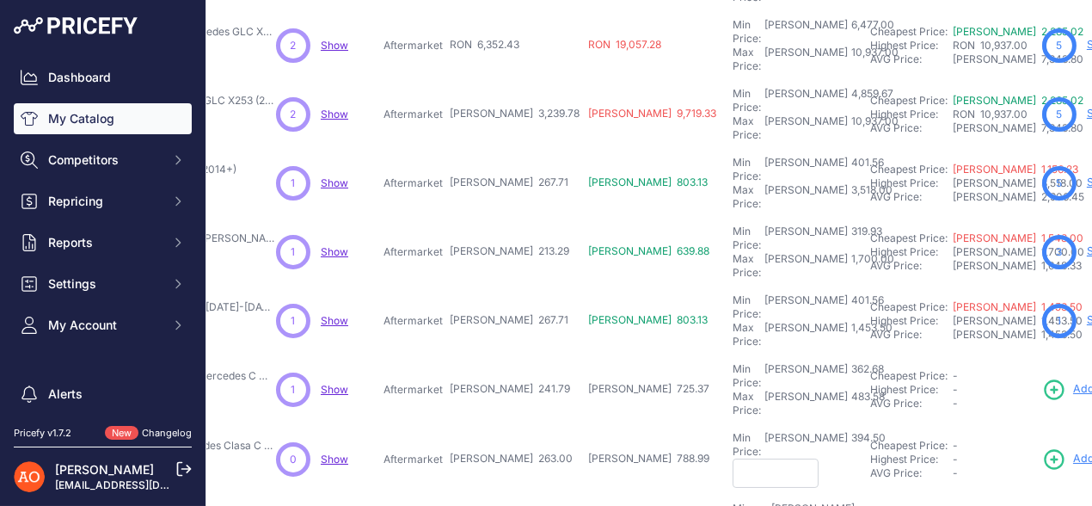
type input "6"
type input "526.00"
click at [733, 500] on div "Min Price: RON -" at bounding box center [798, 514] width 131 height 28
click at [733, 500] on input "text" at bounding box center [776, 514] width 86 height 29
type input "624.22"
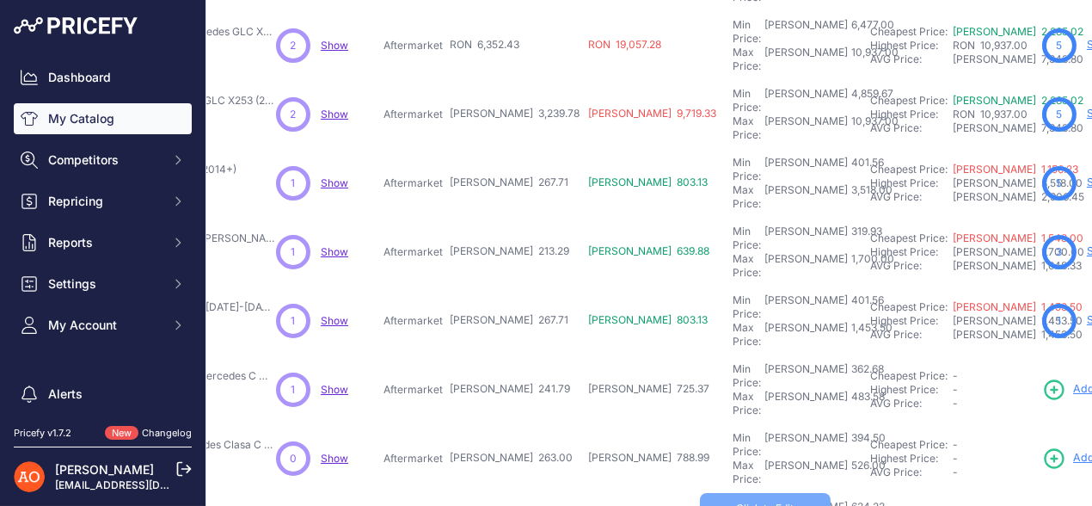
type input "832.30"
type input "490.42"
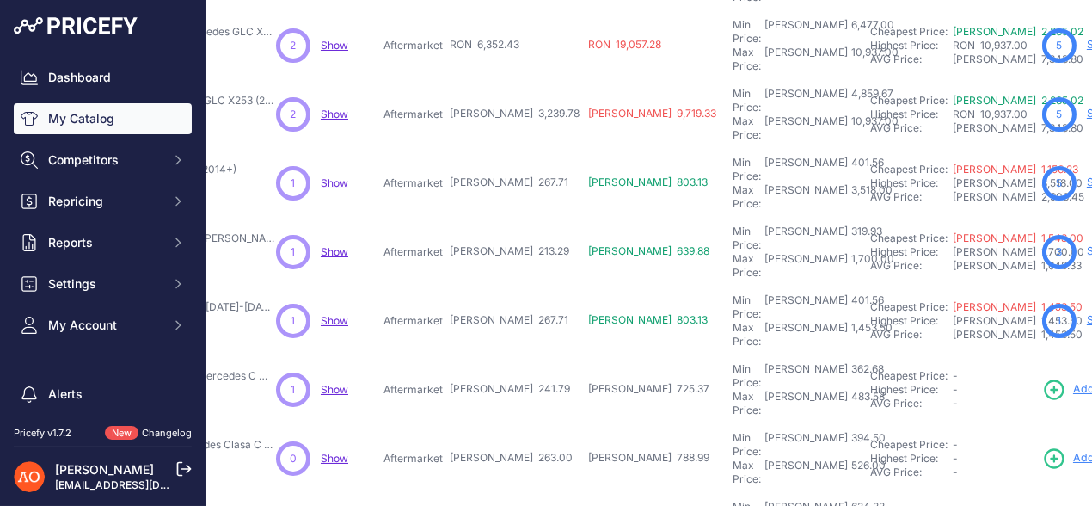
type input "653.90"
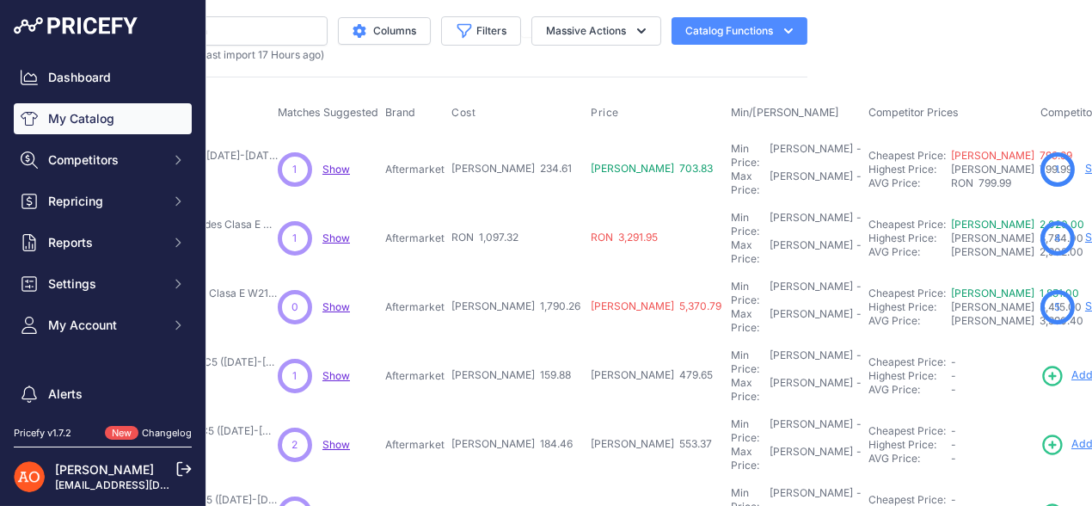
scroll to position [0, 280]
click at [731, 157] on div "Min Price: RON -" at bounding box center [796, 157] width 131 height 28
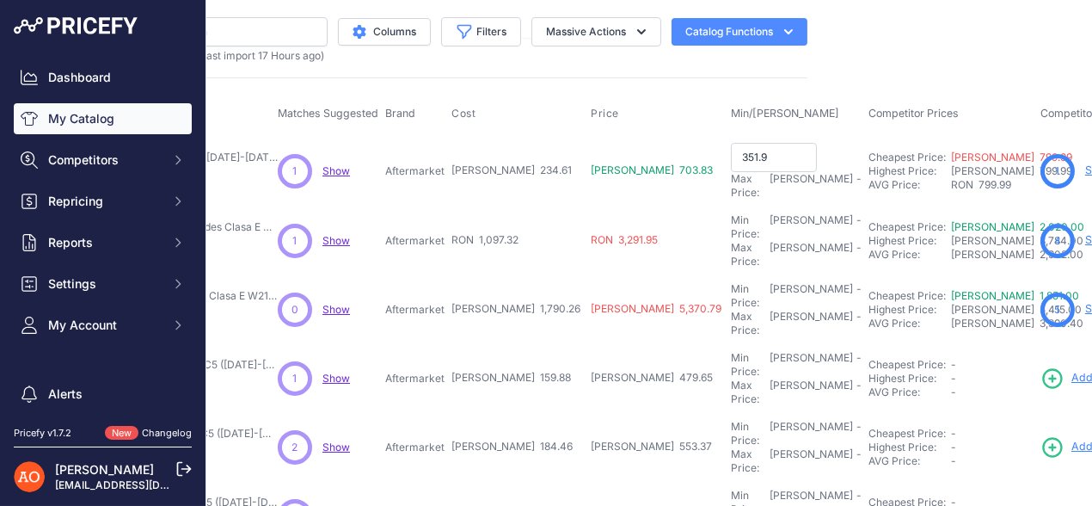
type input "351.91"
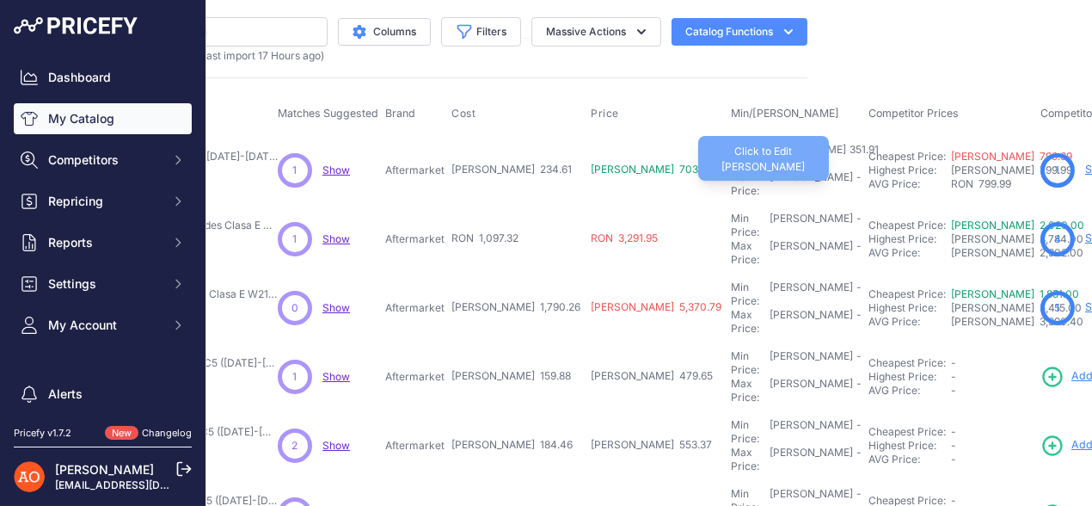
click at [731, 170] on div "Max Price: RON -" at bounding box center [796, 184] width 131 height 28
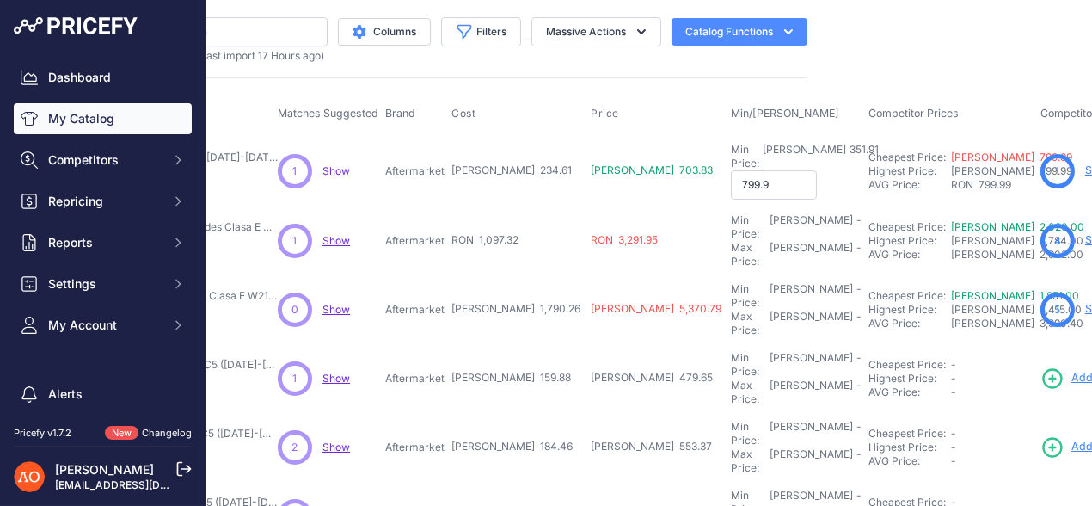
type input "799.99"
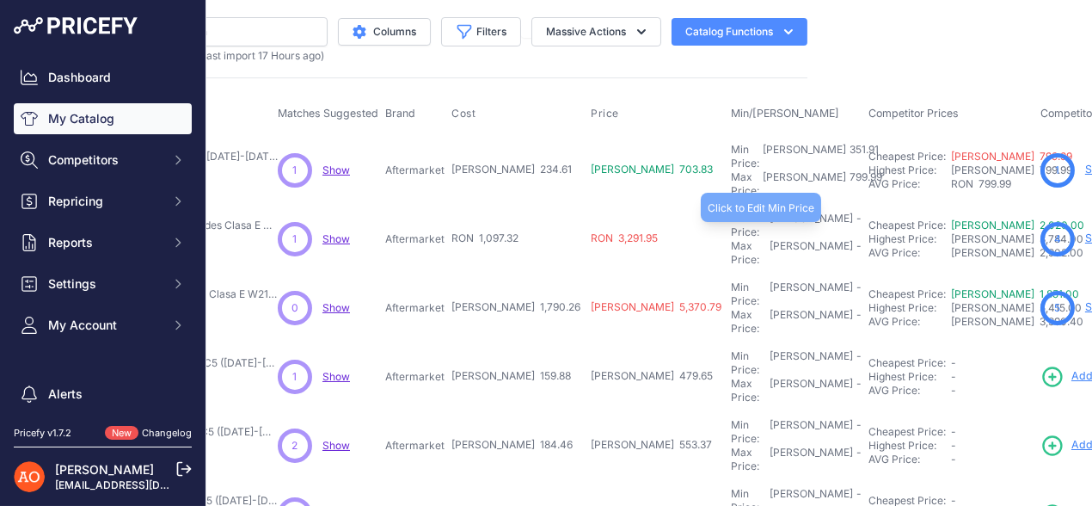
click at [731, 212] on div "Min Price: RON -" at bounding box center [796, 226] width 131 height 28
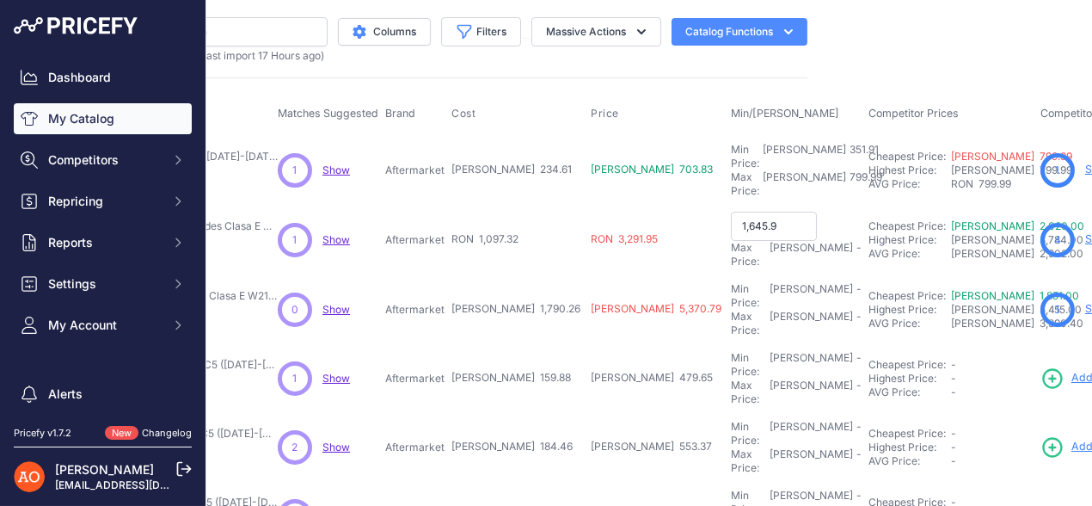
type input "1,645.98"
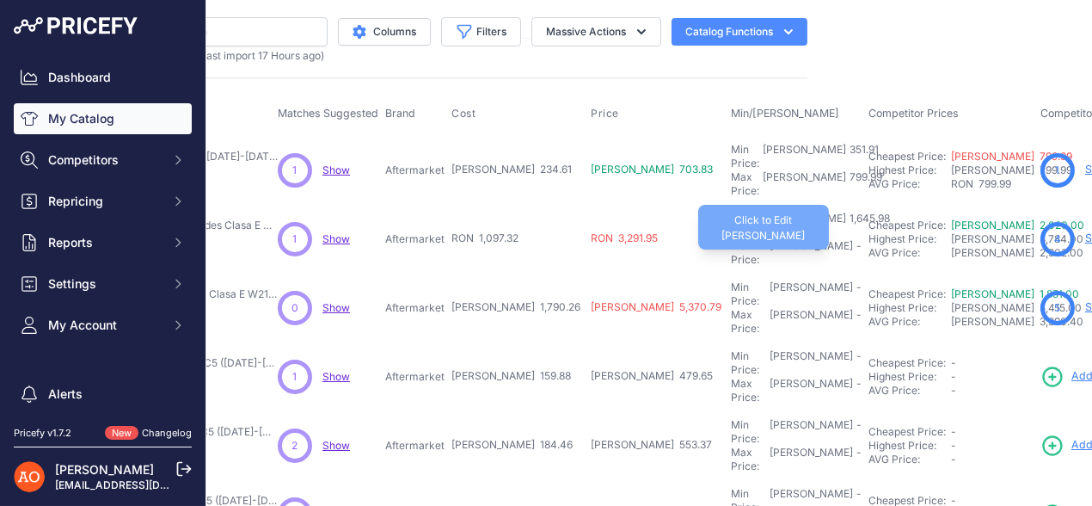
click at [731, 239] on div "Max Price: RON -" at bounding box center [796, 253] width 131 height 28
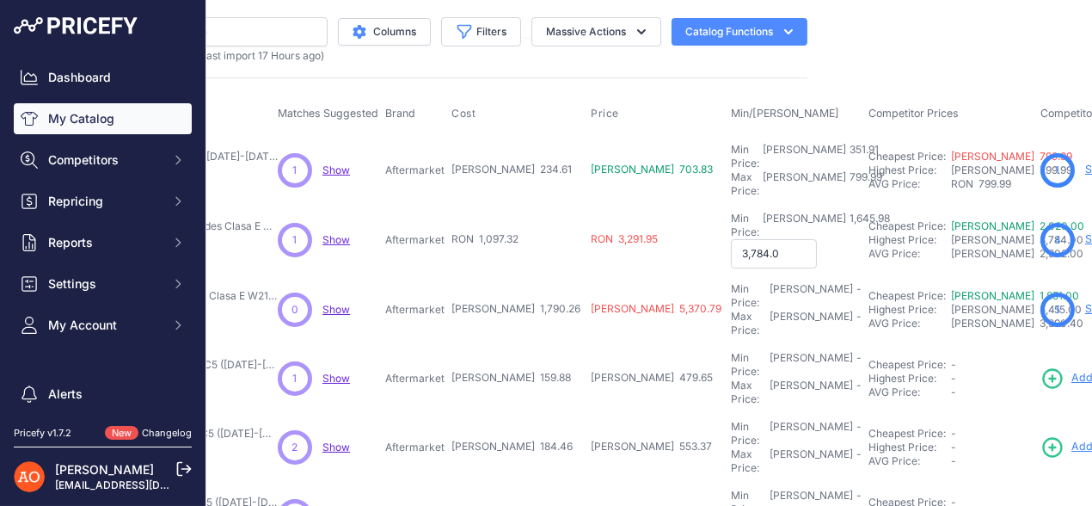
type input "3,784.00"
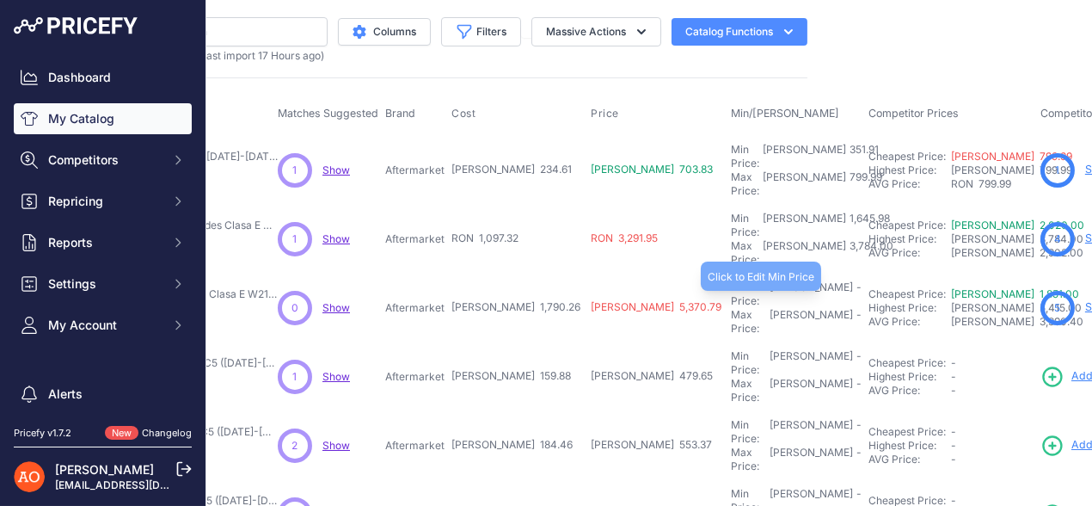
click at [731, 280] on div "Min Price: RON -" at bounding box center [796, 294] width 131 height 28
type input "2,685.39"
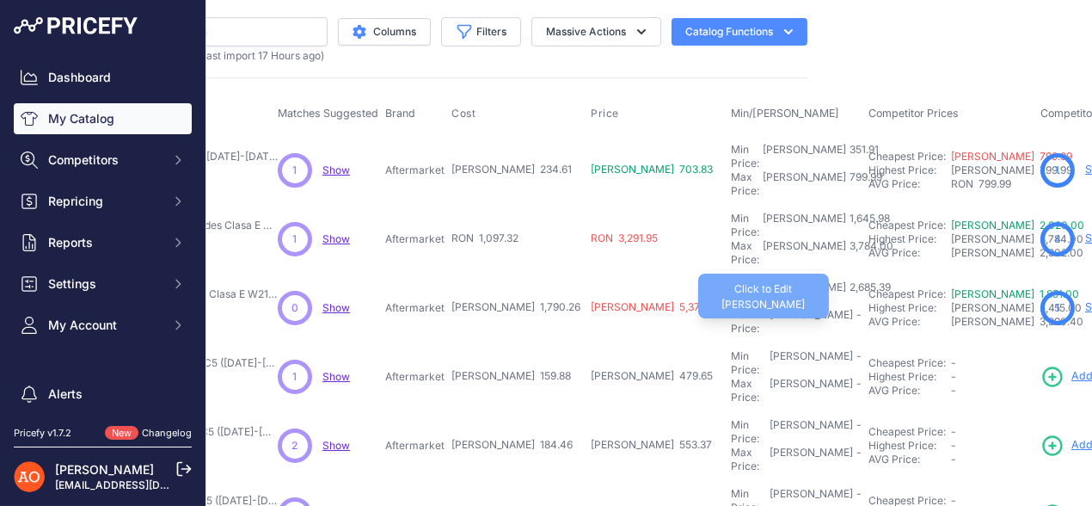
click at [731, 308] on div "Max Price: RON -" at bounding box center [796, 322] width 131 height 28
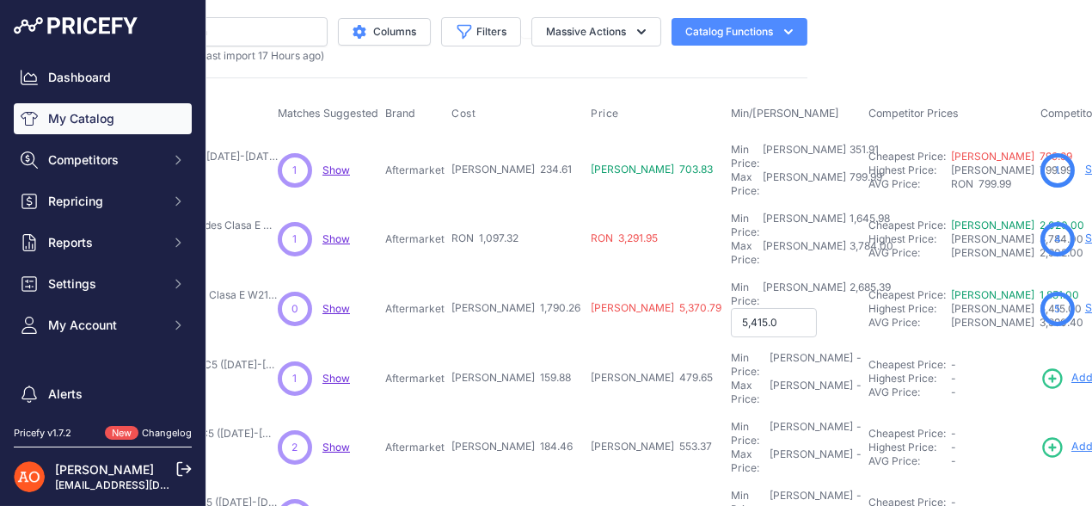
type input "5,415.00"
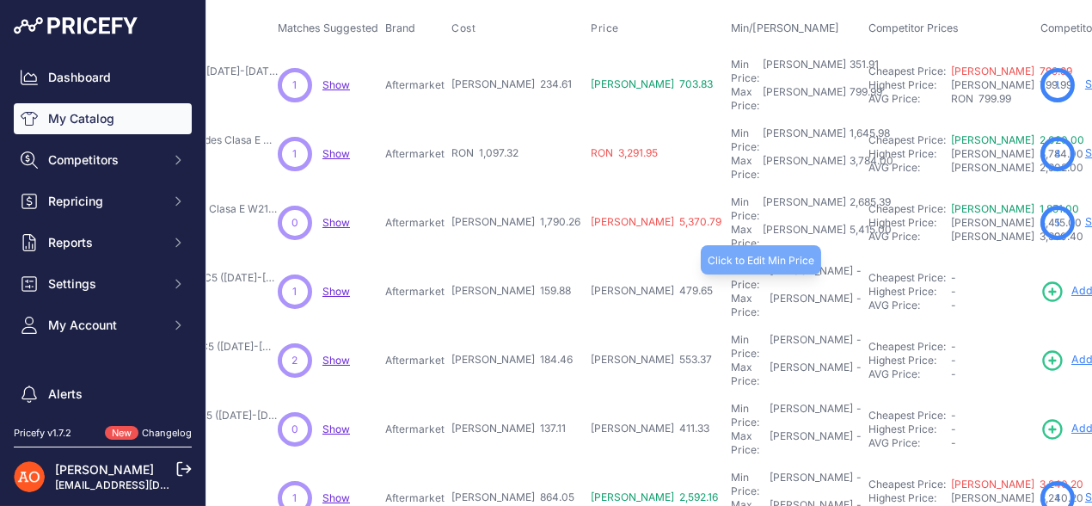
click at [731, 264] on div "Min Price: RON -" at bounding box center [796, 278] width 131 height 28
type input "239.82"
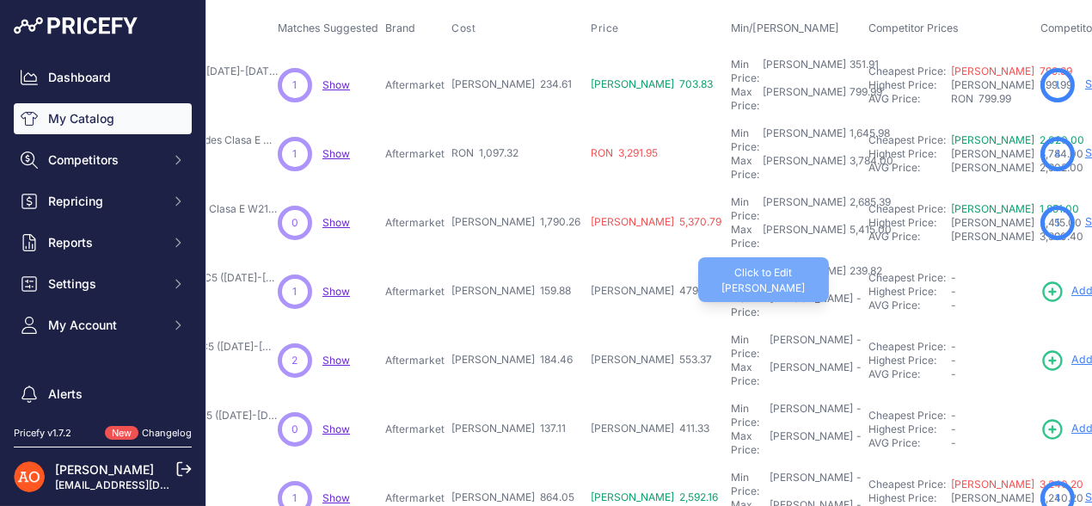
click at [731, 292] on div "Max Price: RON -" at bounding box center [796, 306] width 131 height 28
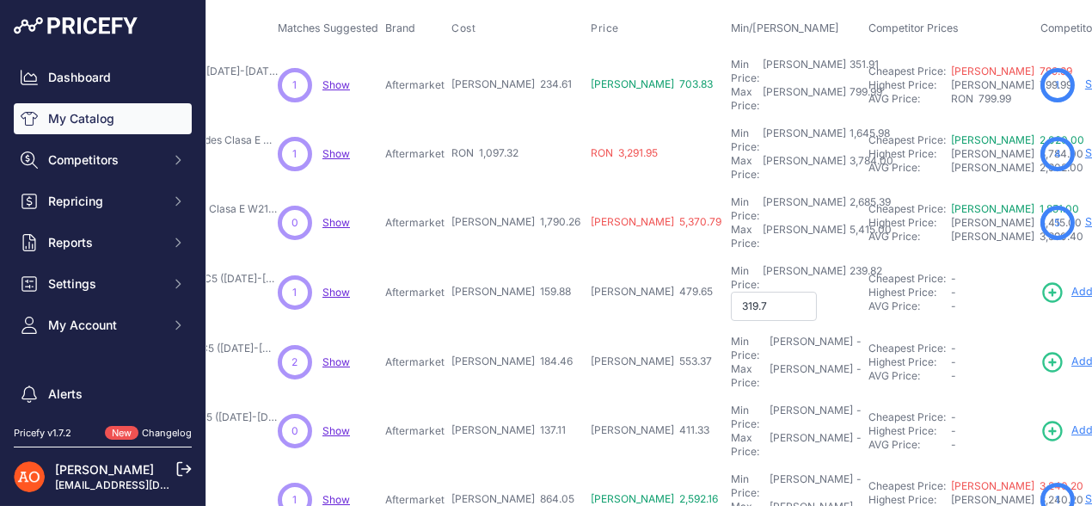
type input "319.76"
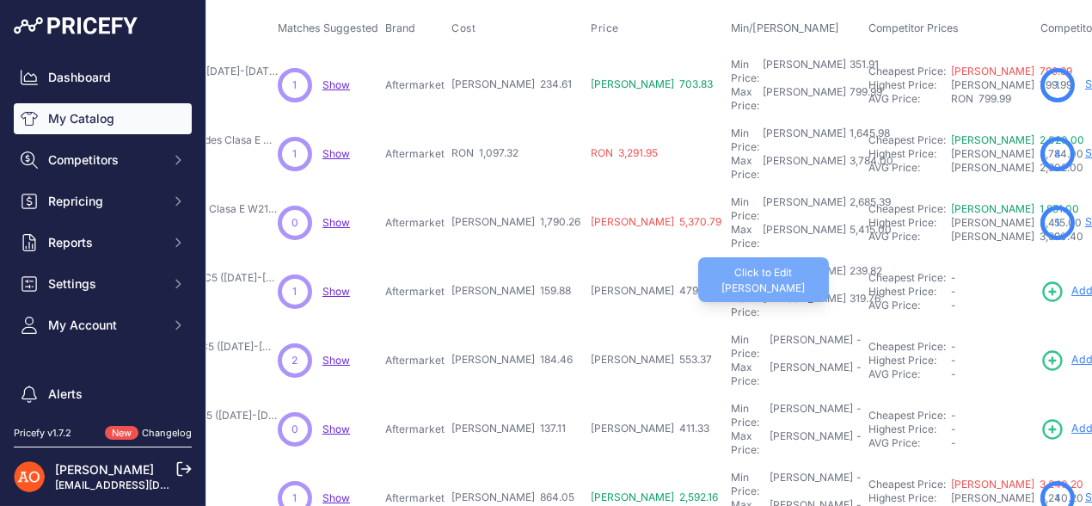
scroll to position [258, 280]
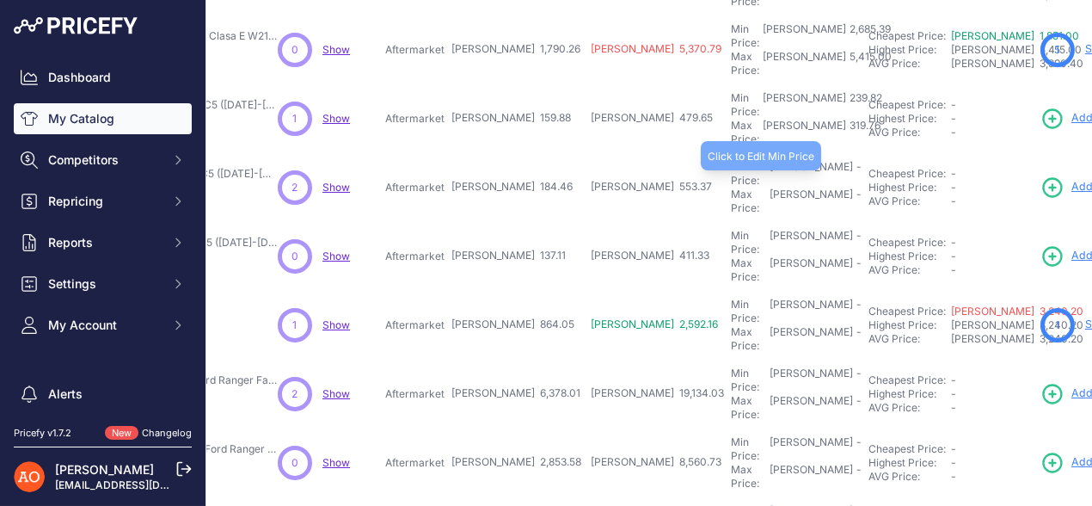
click at [731, 160] on div "Min Price: RON -" at bounding box center [796, 174] width 131 height 28
click at [731, 160] on input "text" at bounding box center [774, 174] width 86 height 29
type input "276.69"
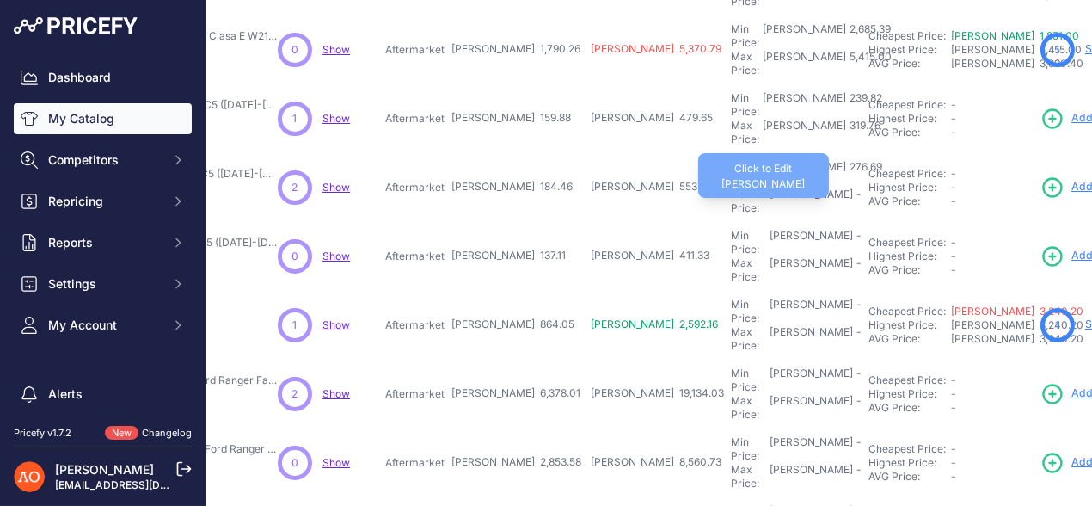
click at [731, 188] on div "Max Price: RON -" at bounding box center [796, 202] width 131 height 28
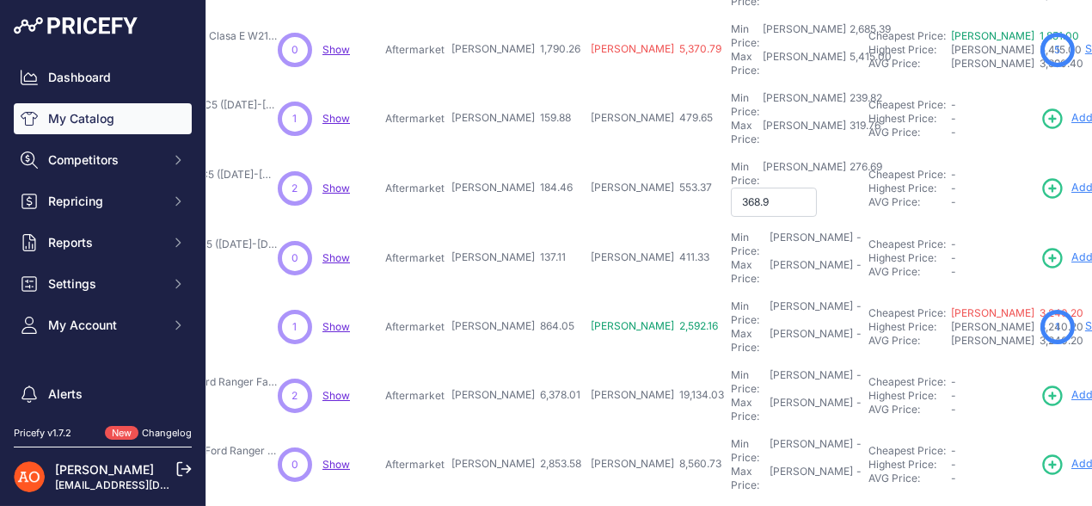
type input "368.92"
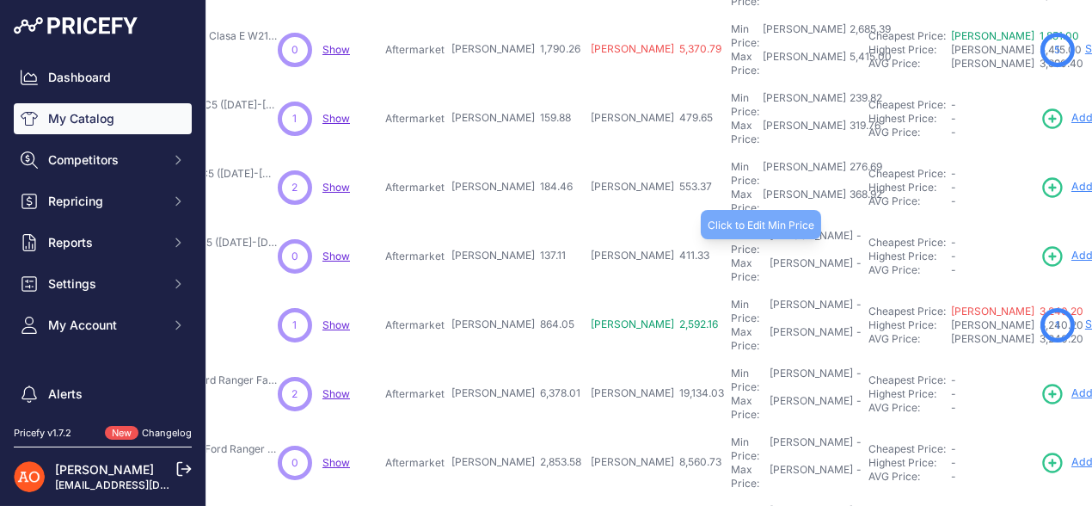
click at [731, 229] on div "Min Price: RON -" at bounding box center [796, 243] width 131 height 28
type input "205.66"
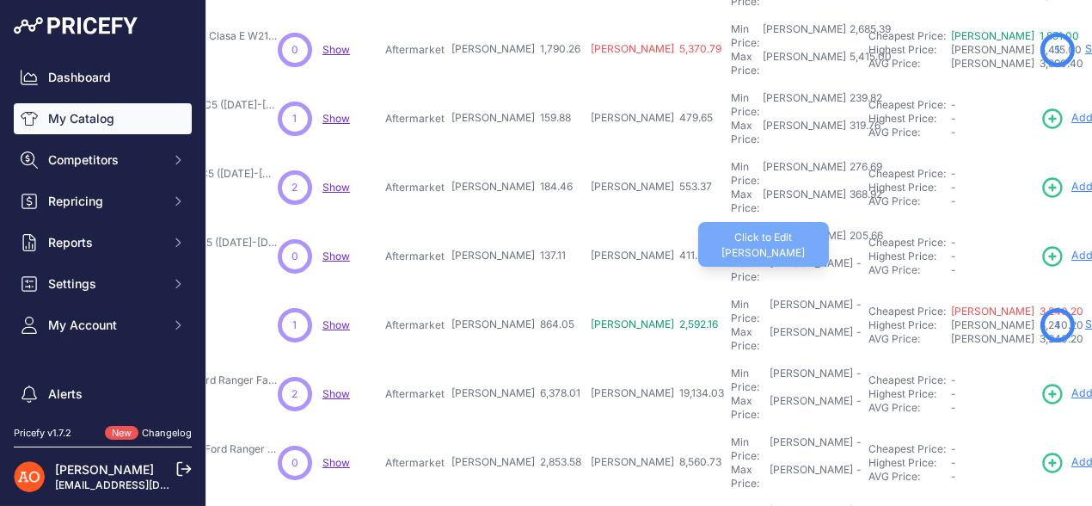
click at [731, 256] on div "Max Price: RON -" at bounding box center [796, 270] width 131 height 28
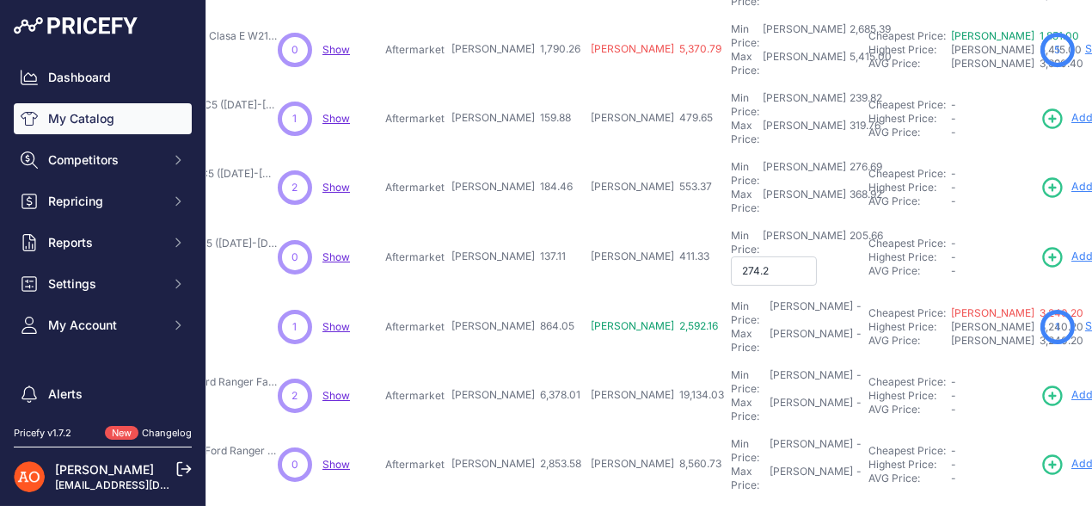
type input "274.22"
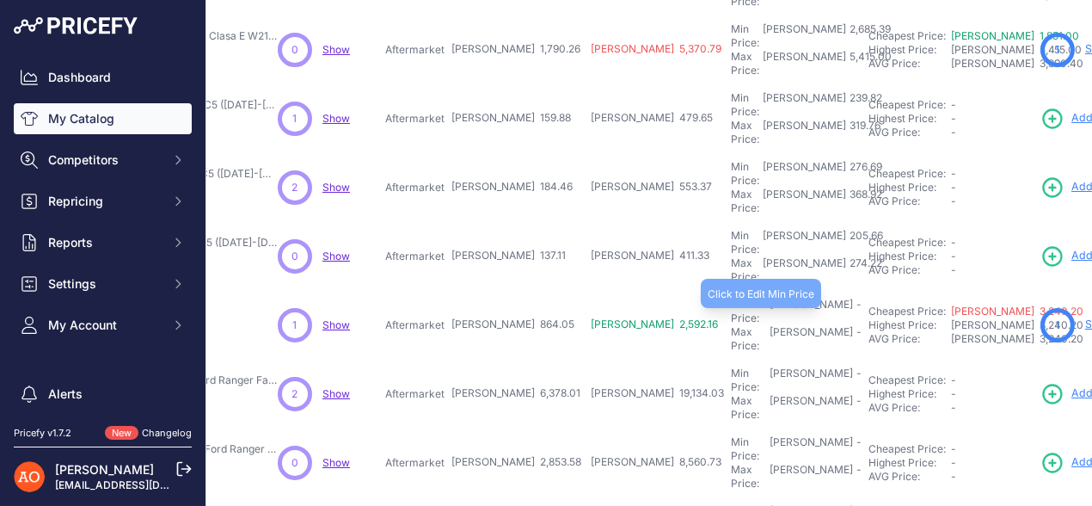
click at [731, 298] on div "Min Price: RON -" at bounding box center [796, 312] width 131 height 28
type input "1,296.07"
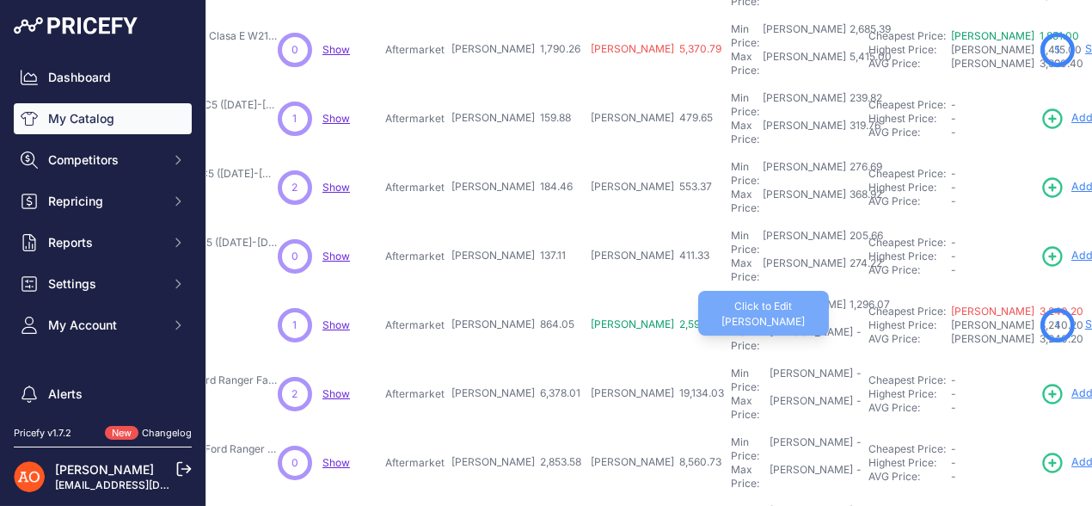
click at [731, 325] on div "Max Price: RON -" at bounding box center [796, 339] width 131 height 28
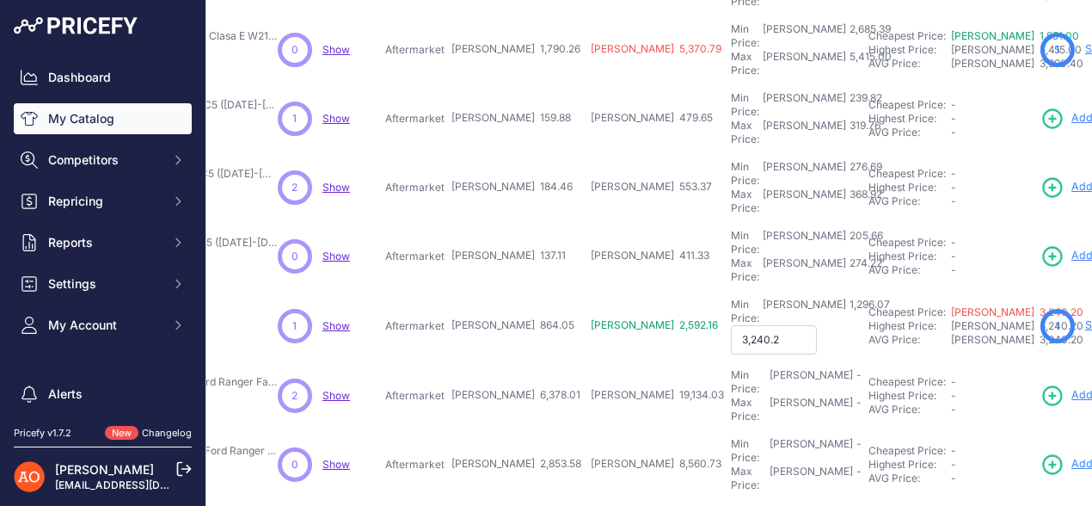
type input "3,240.20"
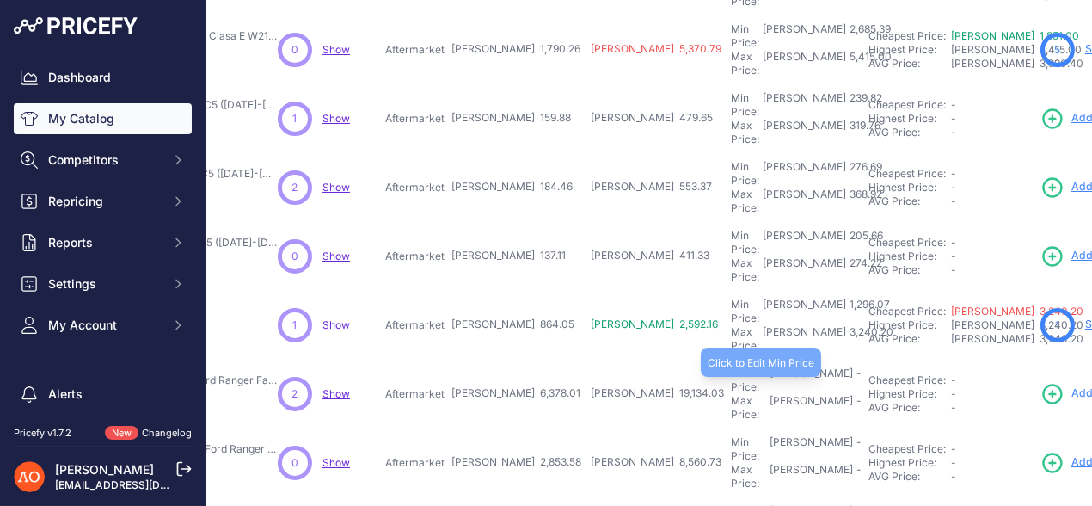
click at [853, 366] on div "-" at bounding box center [857, 380] width 9 height 28
type input "9,567.01"
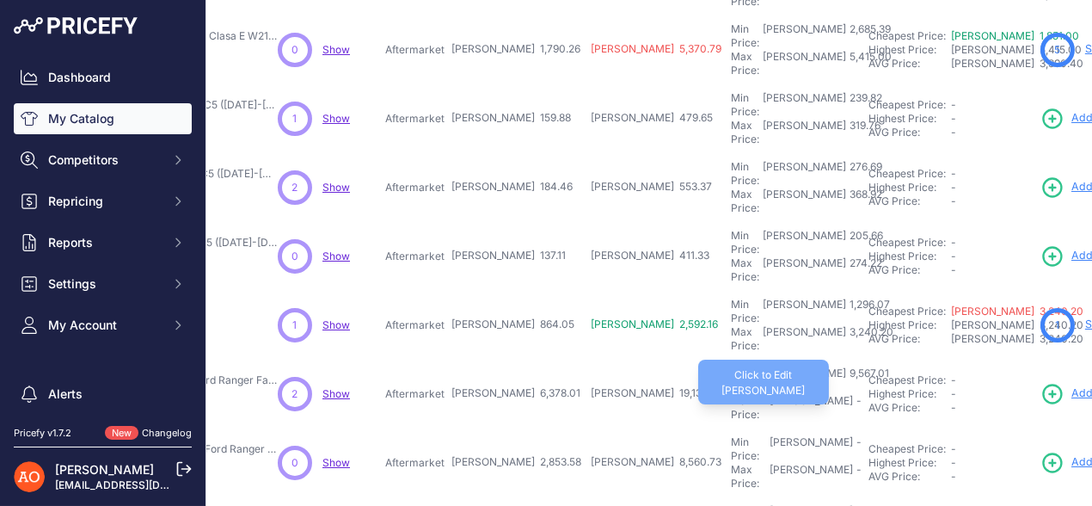
click at [731, 394] on div "Max Price: RON -" at bounding box center [796, 408] width 131 height 28
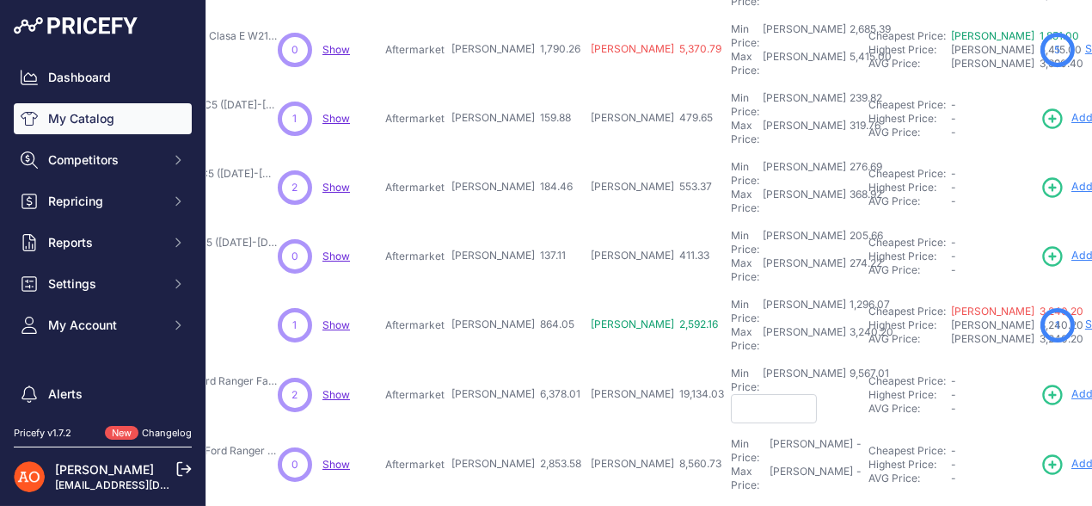
click at [731, 394] on input "text" at bounding box center [774, 408] width 86 height 29
type input "12,756.02"
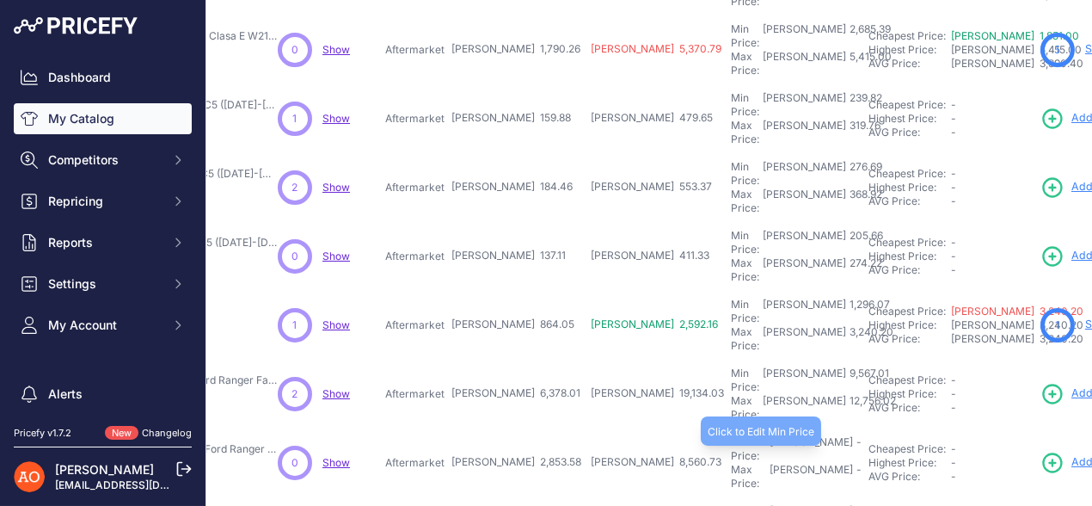
click at [731, 435] on div "Min Price: RON -" at bounding box center [796, 449] width 131 height 28
type input "4,280.37"
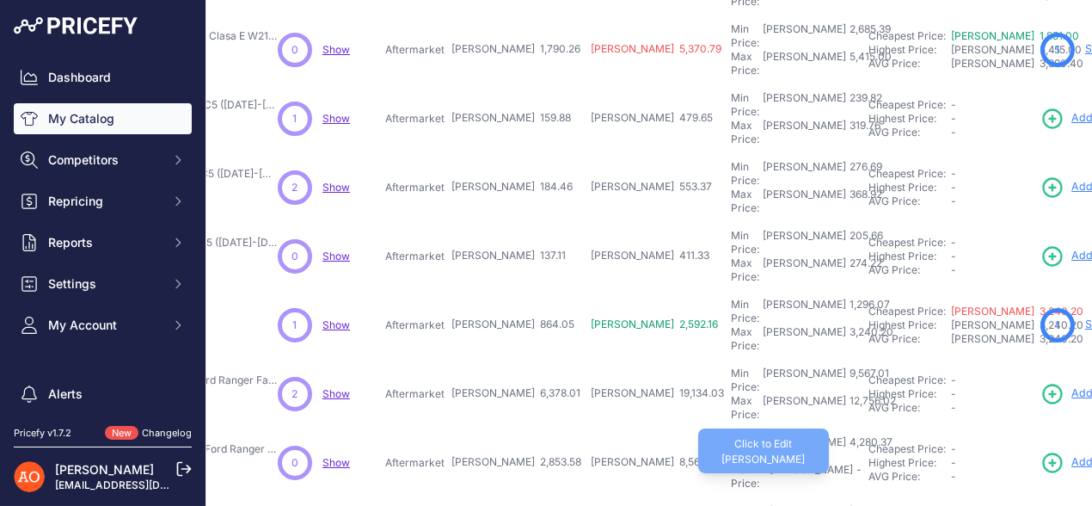
click at [731, 463] on div "Max Price: RON -" at bounding box center [796, 477] width 131 height 28
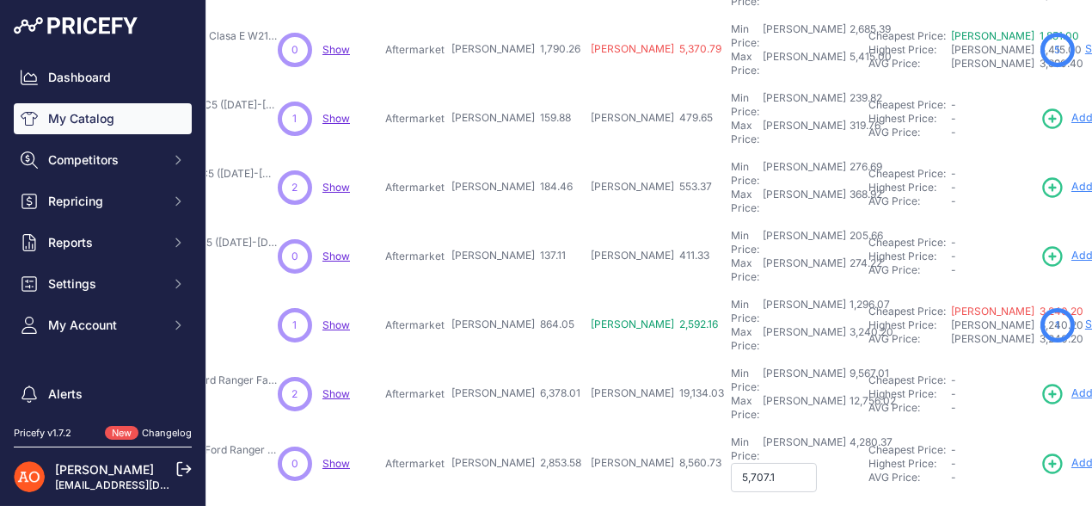
type input "5,707.16"
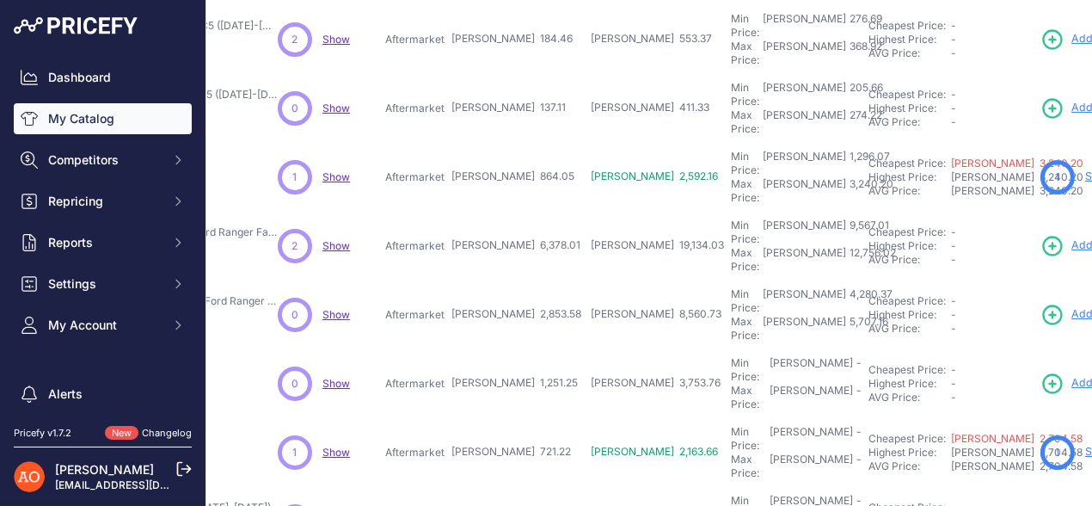
scroll to position [429, 280]
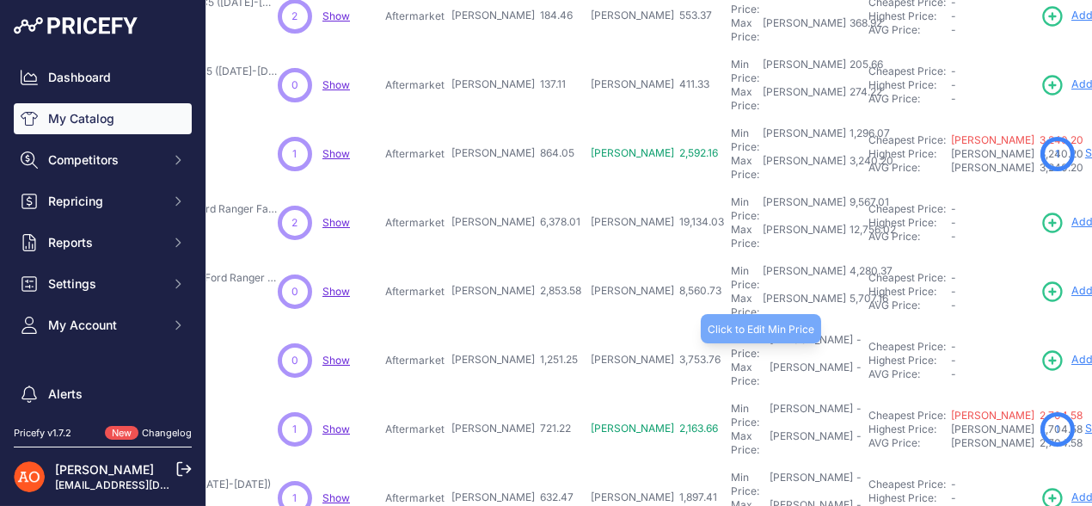
click at [731, 333] on div "Min Price: RON -" at bounding box center [796, 347] width 131 height 28
type input "1,876.87"
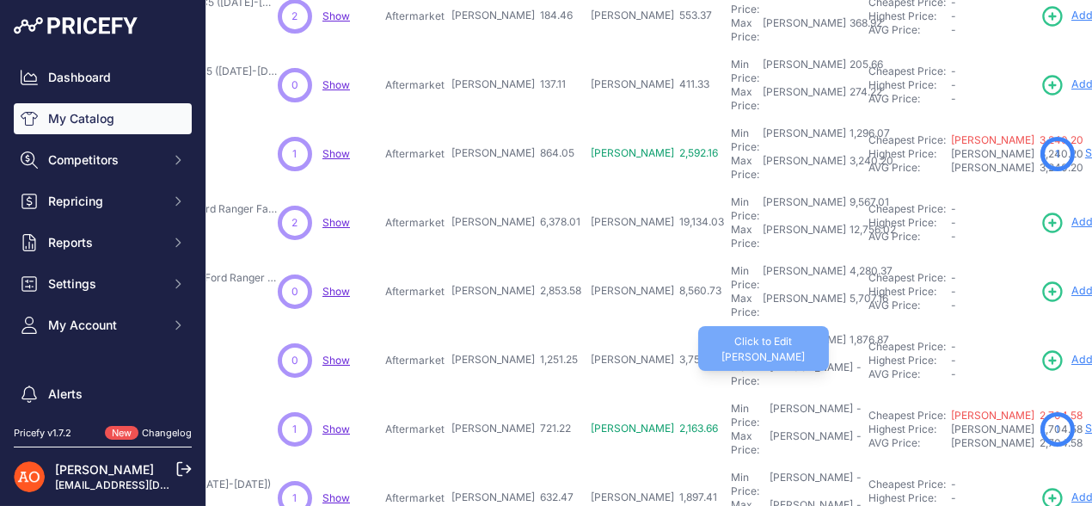
click at [731, 360] on div "Max Price: RON -" at bounding box center [796, 374] width 131 height 28
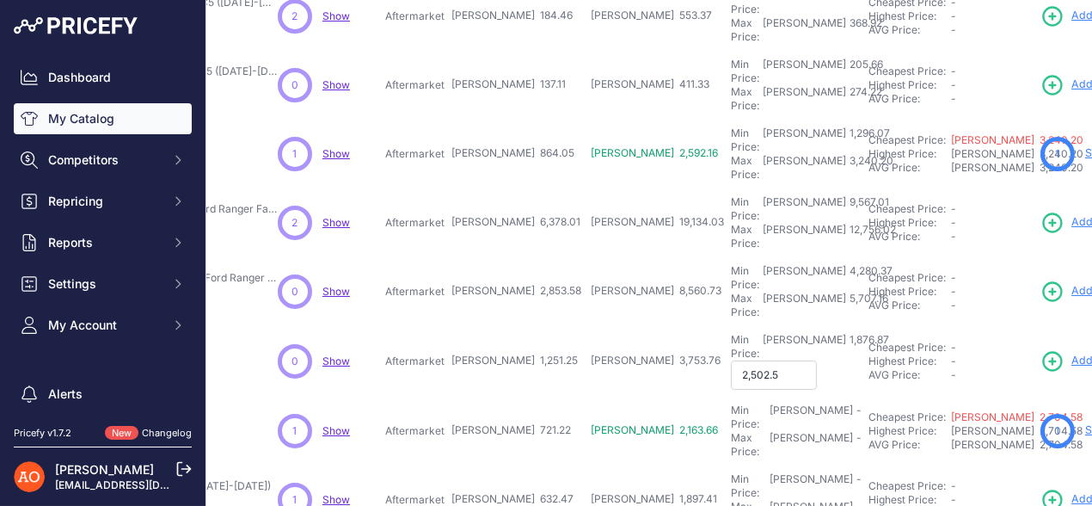
type input "2,502.50"
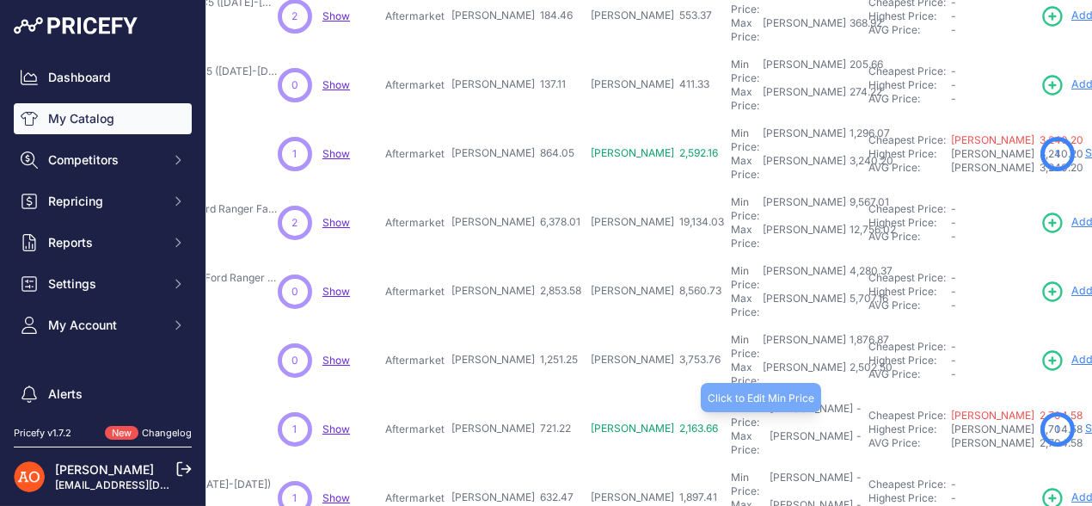
click at [731, 402] on div "Min Price: RON -" at bounding box center [796, 416] width 131 height 28
type input "1,081.83"
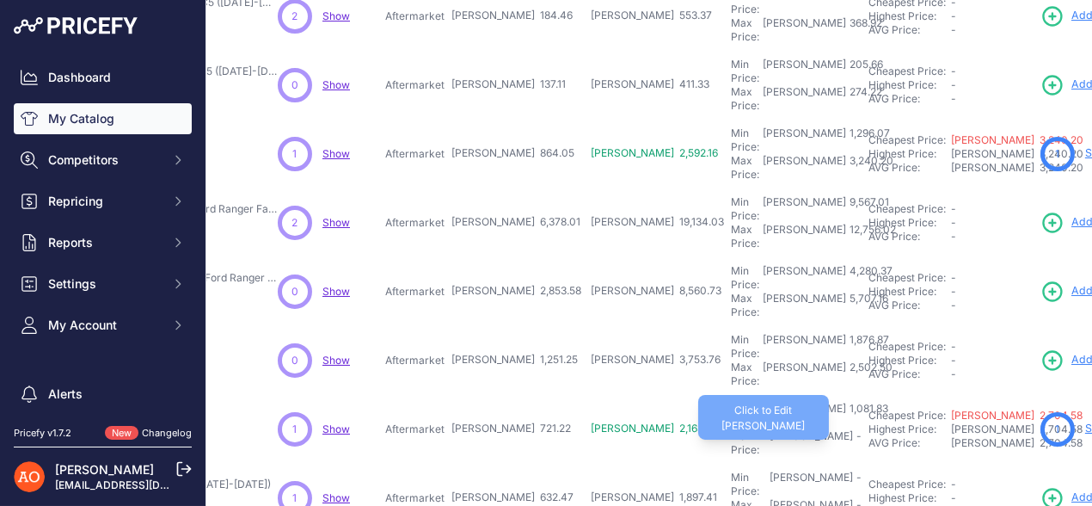
click at [731, 429] on div "Max Price: RON -" at bounding box center [796, 443] width 131 height 28
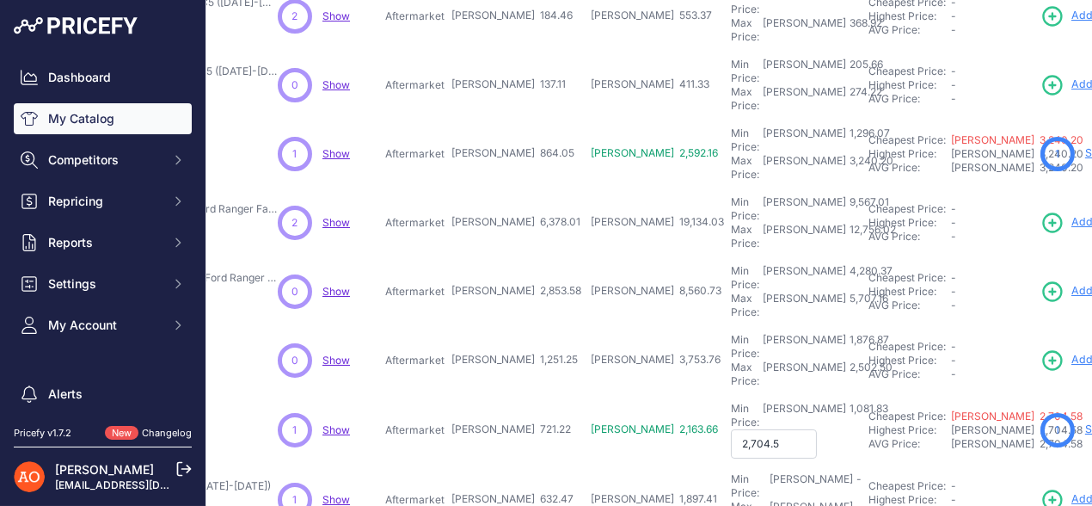
type input "2,704.58"
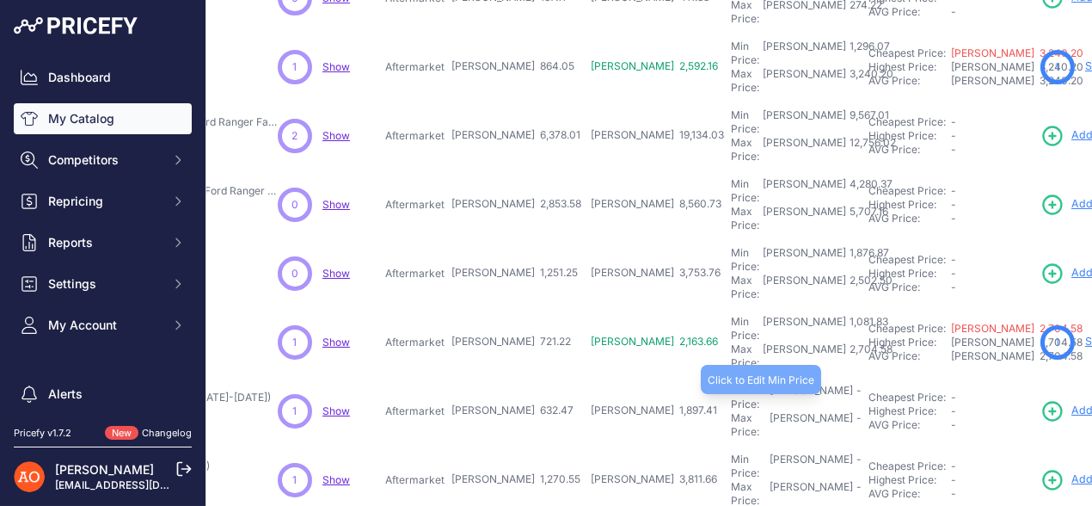
click at [731, 384] on div "Min Price: RON -" at bounding box center [796, 398] width 131 height 28
type input "948.70"
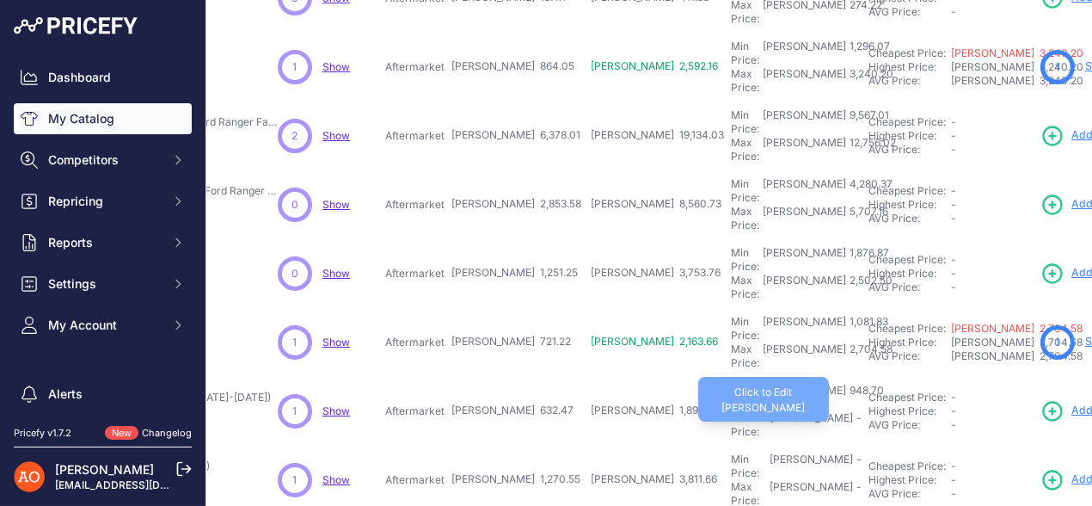
click at [731, 411] on div "Max Price: RON -" at bounding box center [796, 425] width 131 height 28
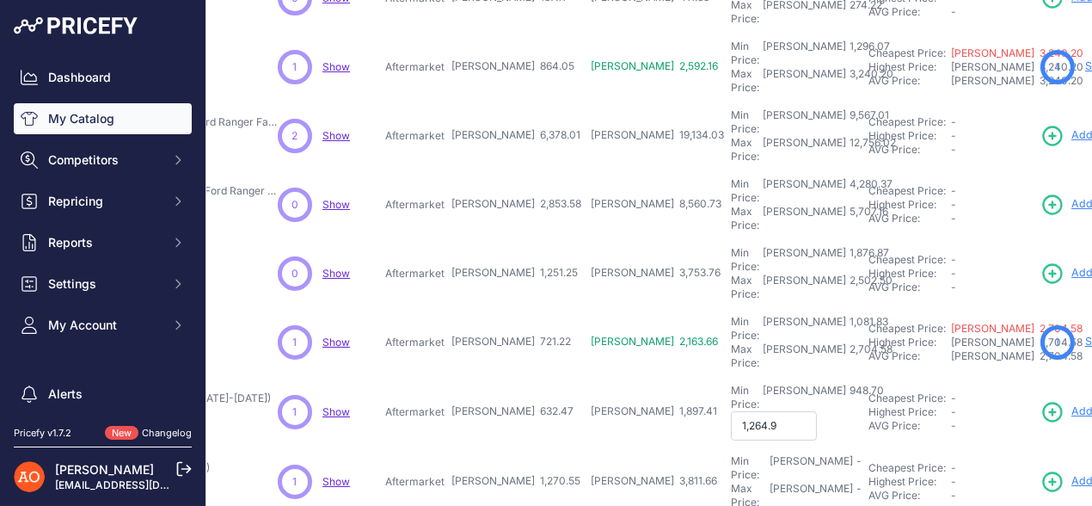
type input "1,264.94"
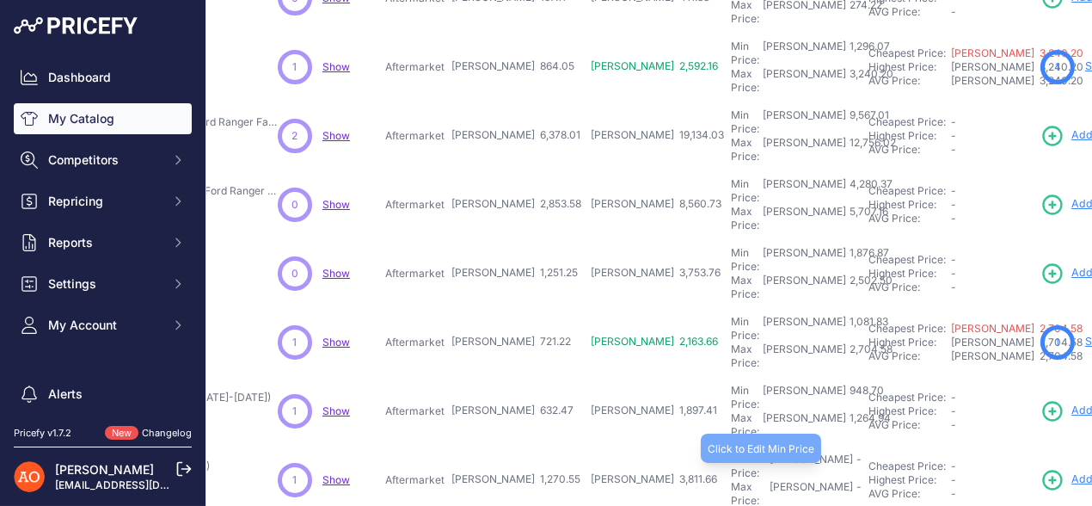
click at [731, 452] on div "Min Price: RON -" at bounding box center [796, 466] width 131 height 28
type input "1,905.82"
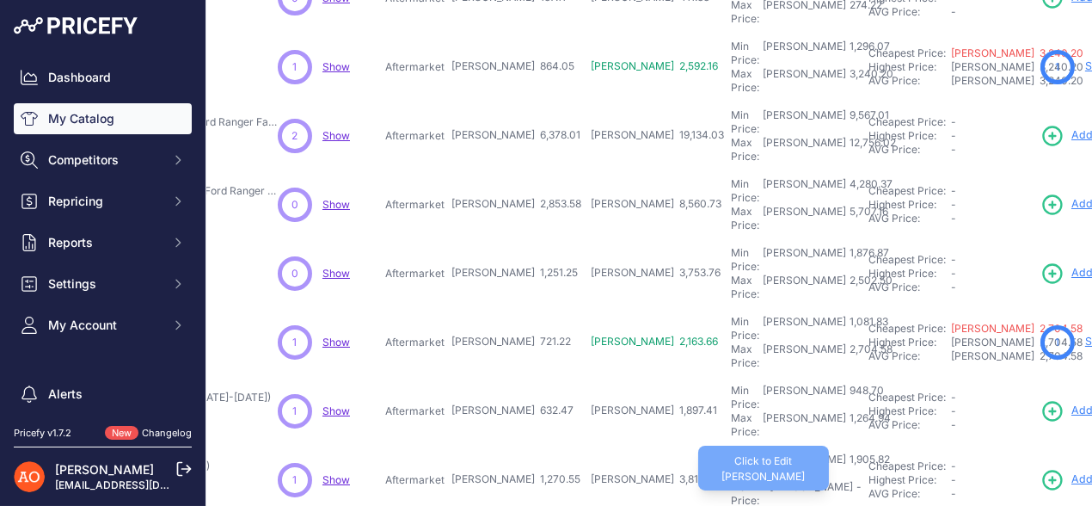
click at [731, 480] on div "Max Price: RON -" at bounding box center [796, 494] width 131 height 28
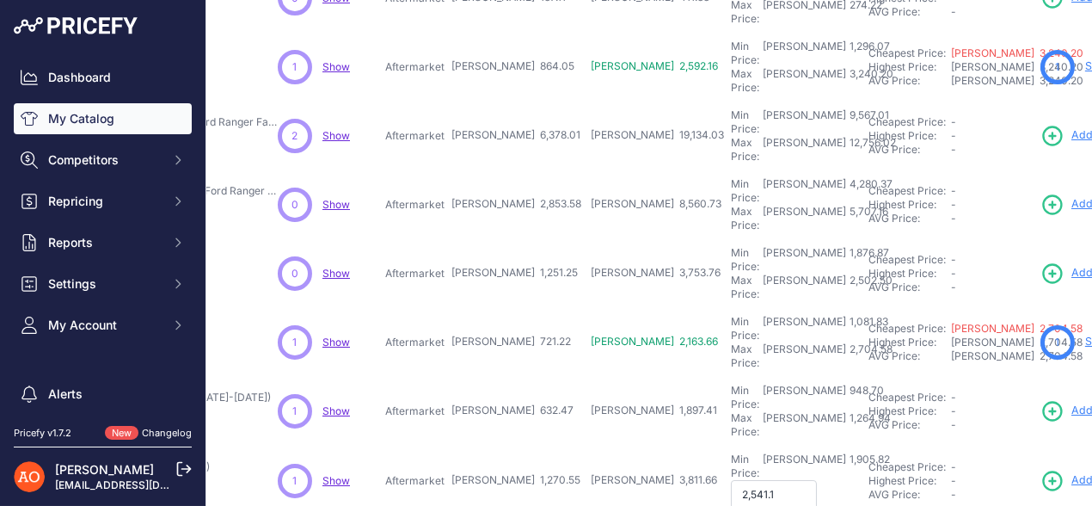
type input "2,541.10"
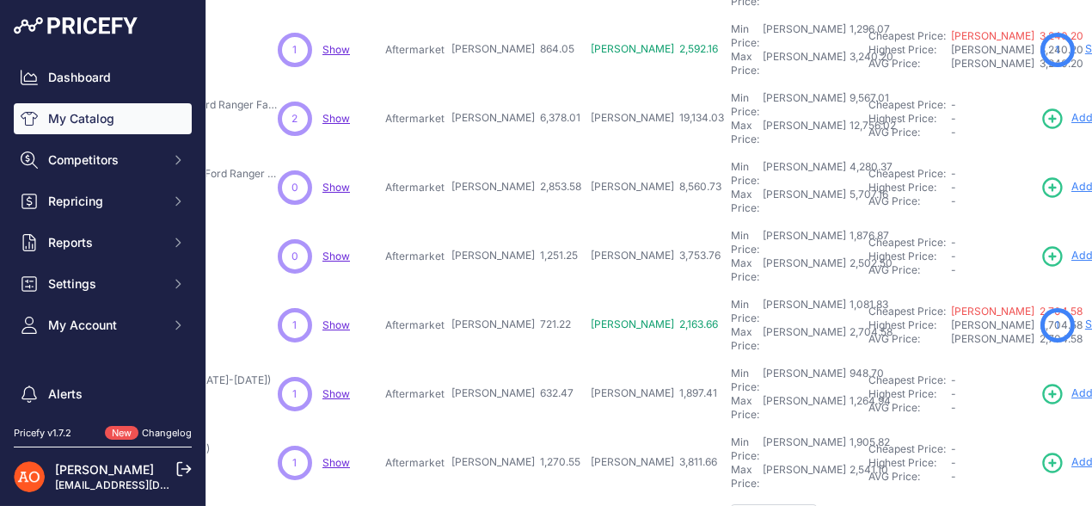
scroll to position [538, 280]
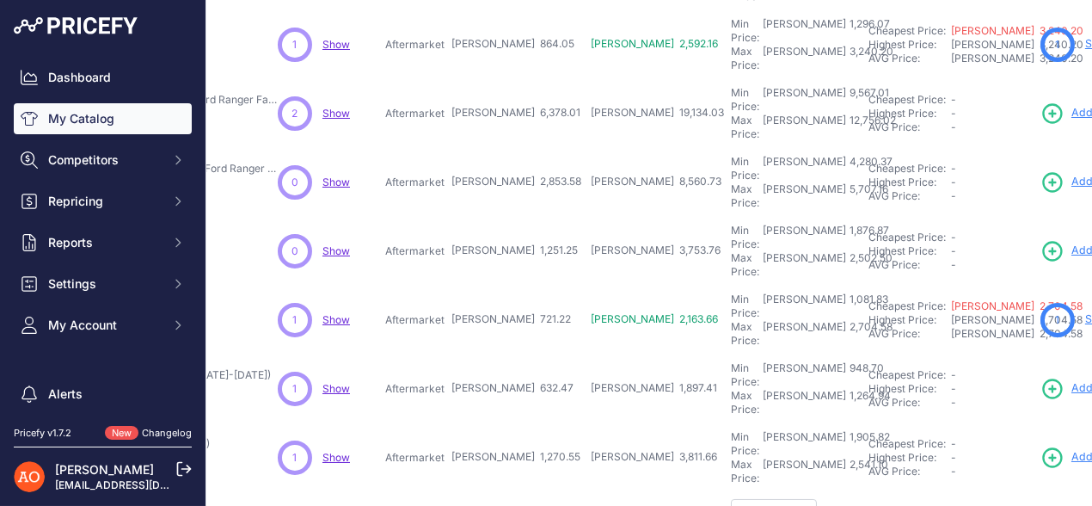
type input "2,228.79"
type input "2,971.72"
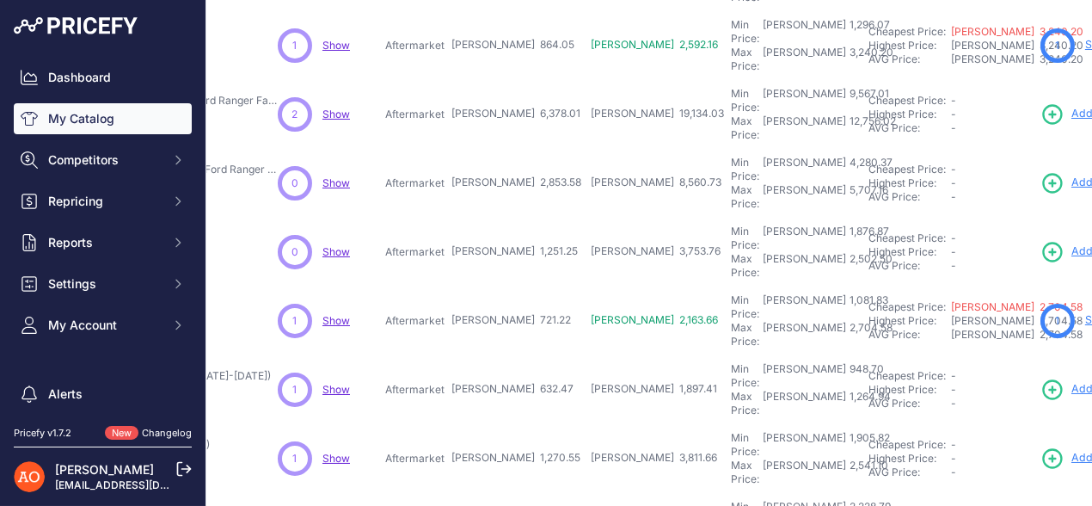
type input "4,300.50"
type input "5,177.50"
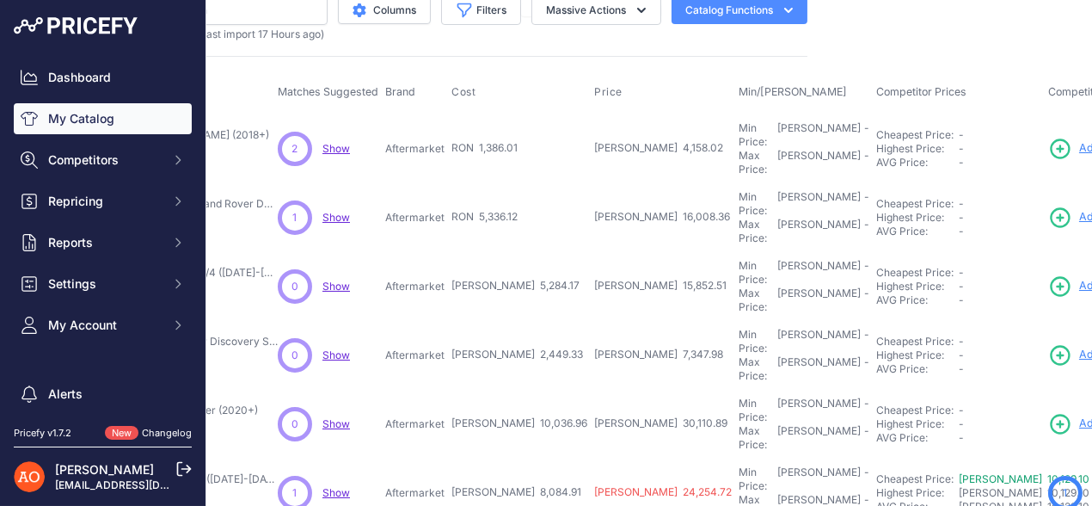
scroll to position [0, 280]
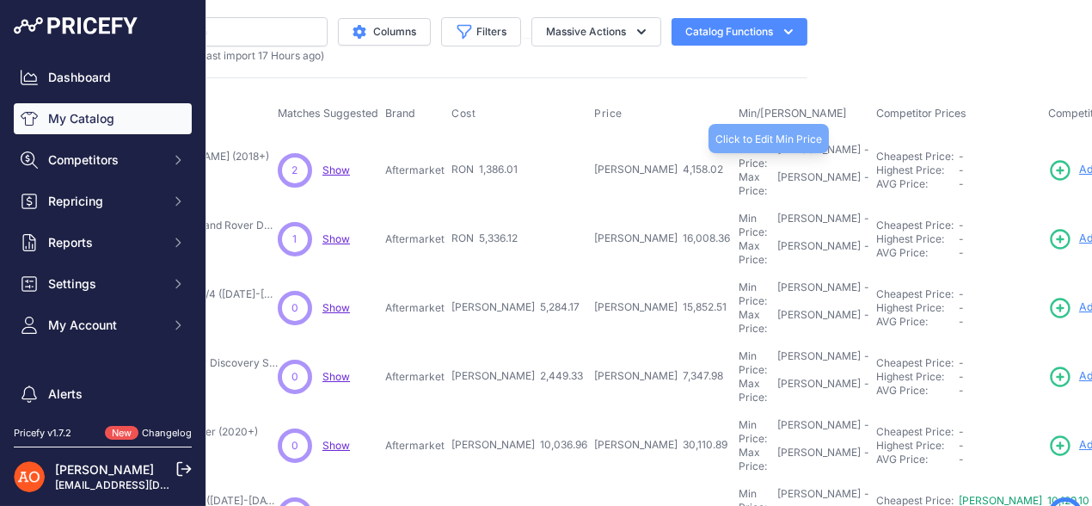
click at [739, 150] on div "Min Price: RON -" at bounding box center [804, 157] width 131 height 28
type input "2,079.05"
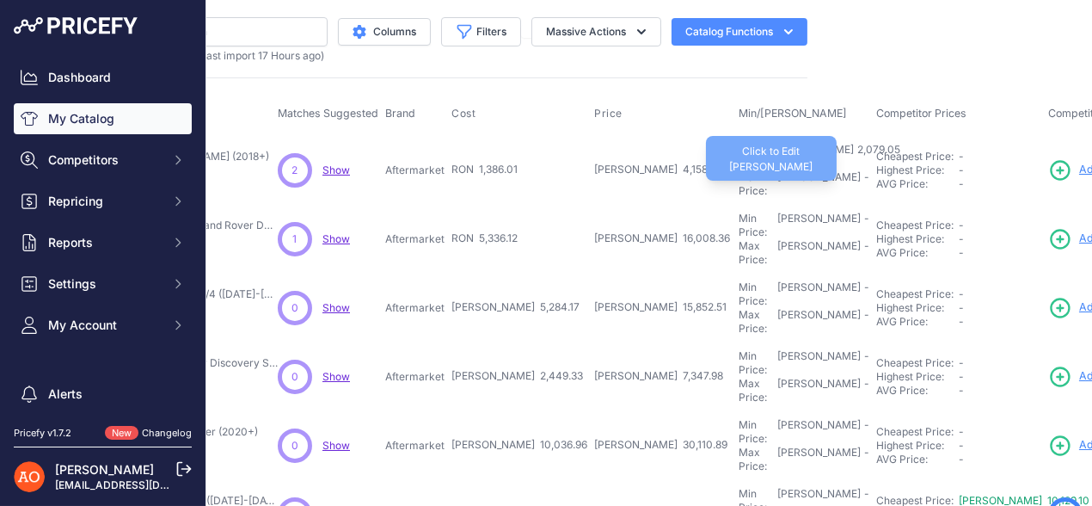
click at [861, 170] on div "-" at bounding box center [865, 184] width 9 height 28
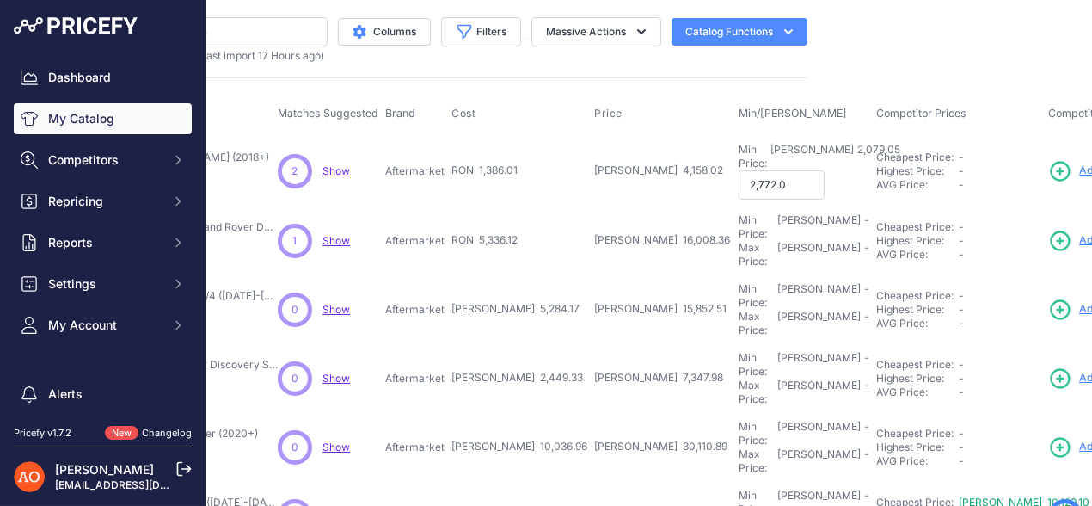
type input "2,772.02"
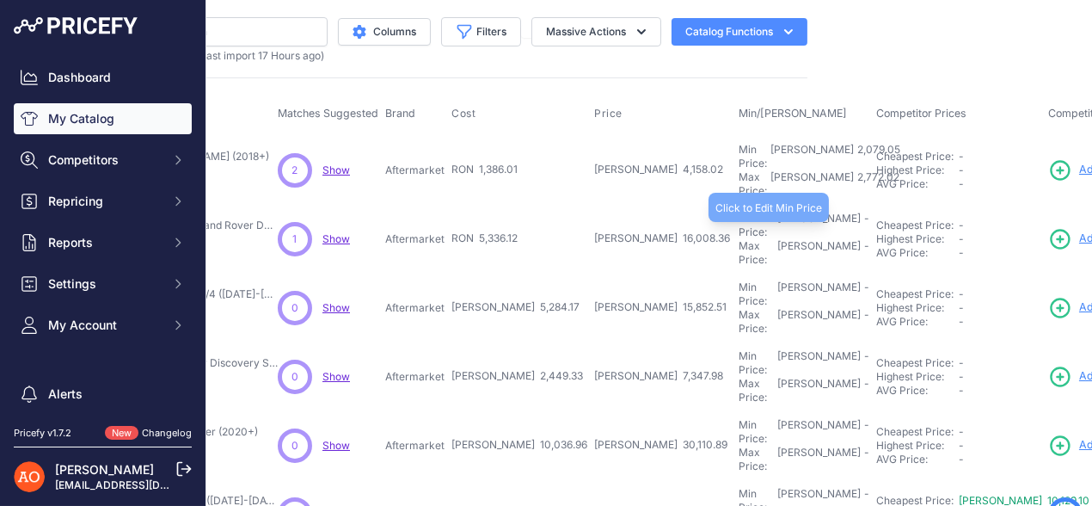
click at [739, 212] on div "Min Price: RON -" at bounding box center [804, 226] width 131 height 28
type input "8,004.18"
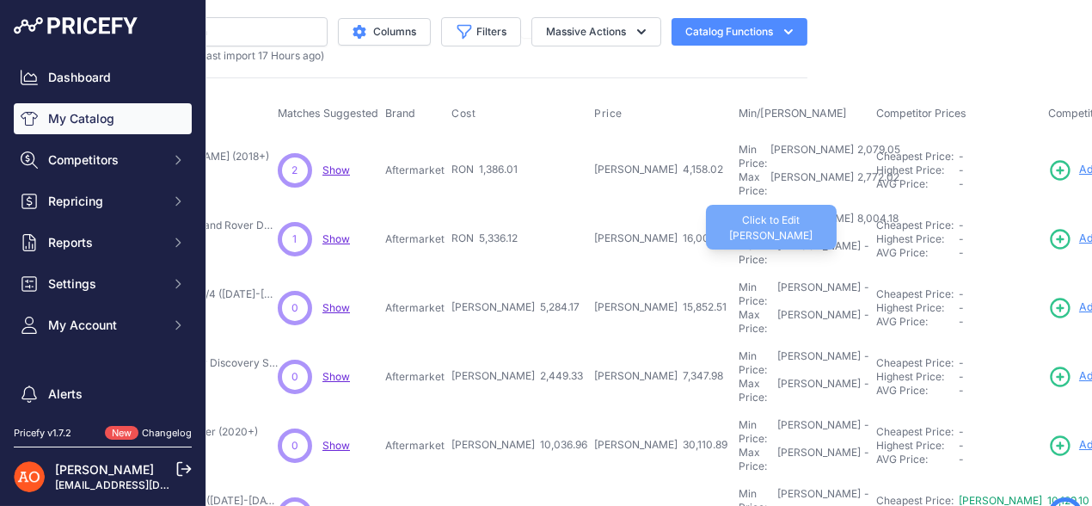
click at [739, 239] on div "Max Price: RON -" at bounding box center [804, 253] width 131 height 28
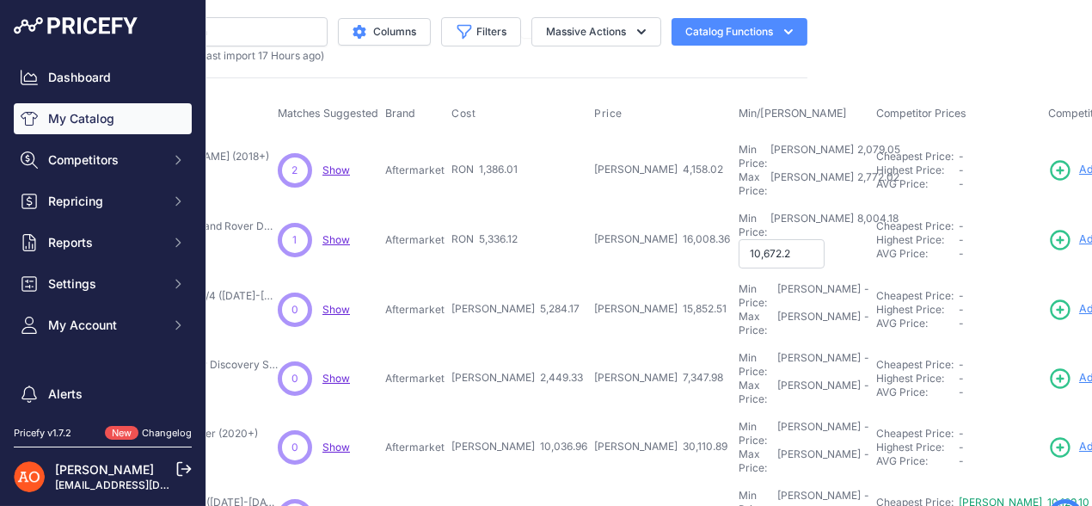
type input "10,672.24"
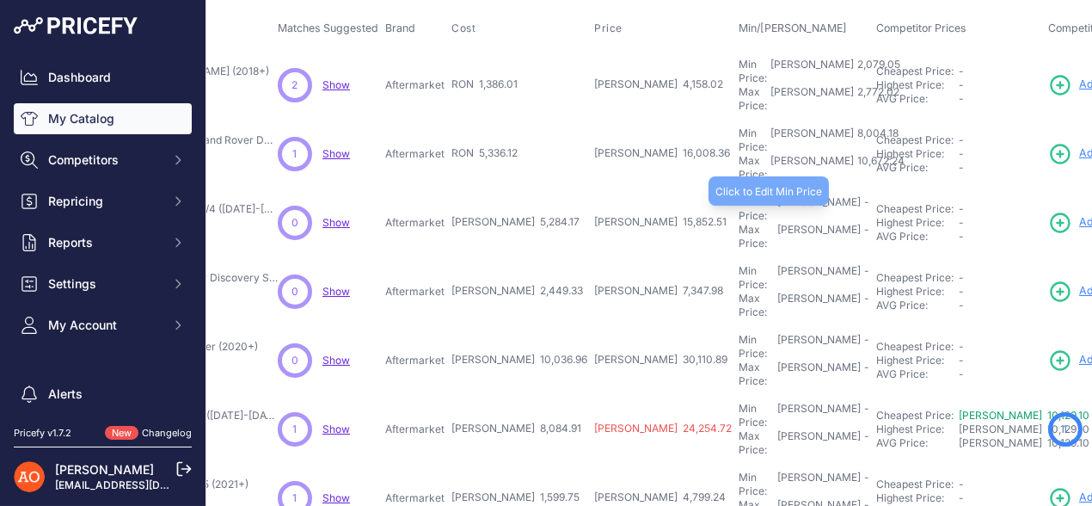
click at [739, 195] on div "Min Price: RON -" at bounding box center [804, 209] width 131 height 28
type input "7,926.25"
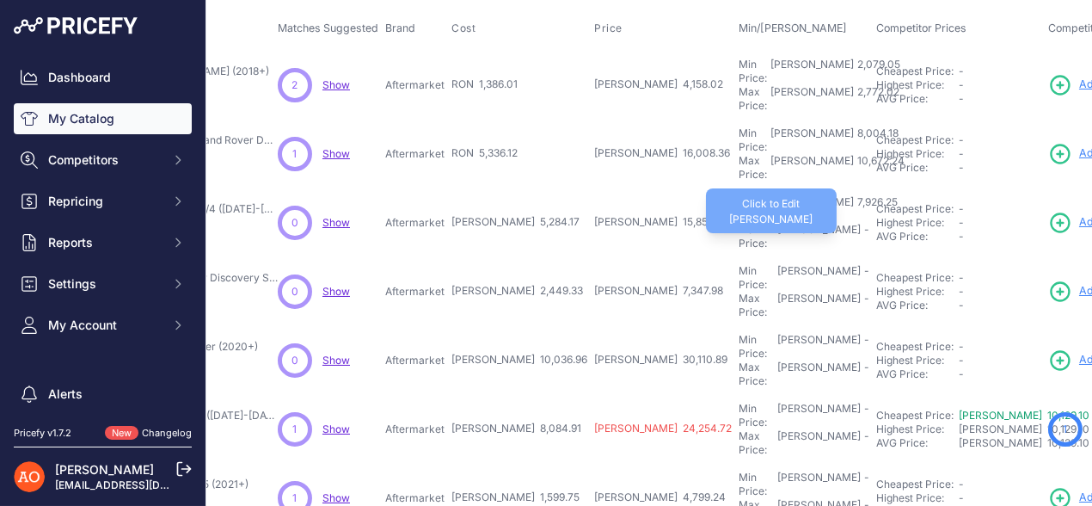
click at [861, 223] on div "-" at bounding box center [865, 237] width 9 height 28
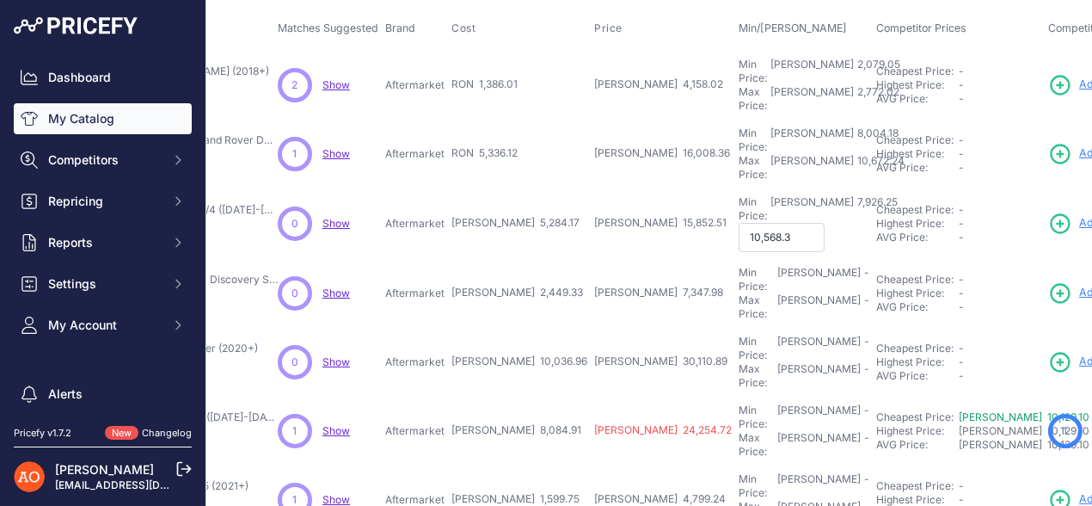
type input "10,568.34"
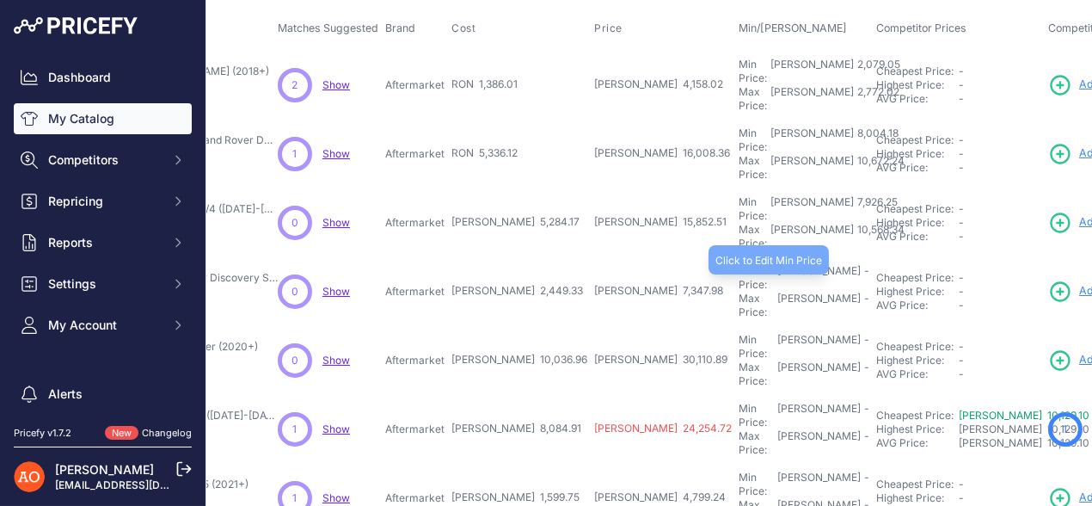
click at [739, 264] on div "Min Price: RON -" at bounding box center [804, 278] width 131 height 28
type input "3,673.99"
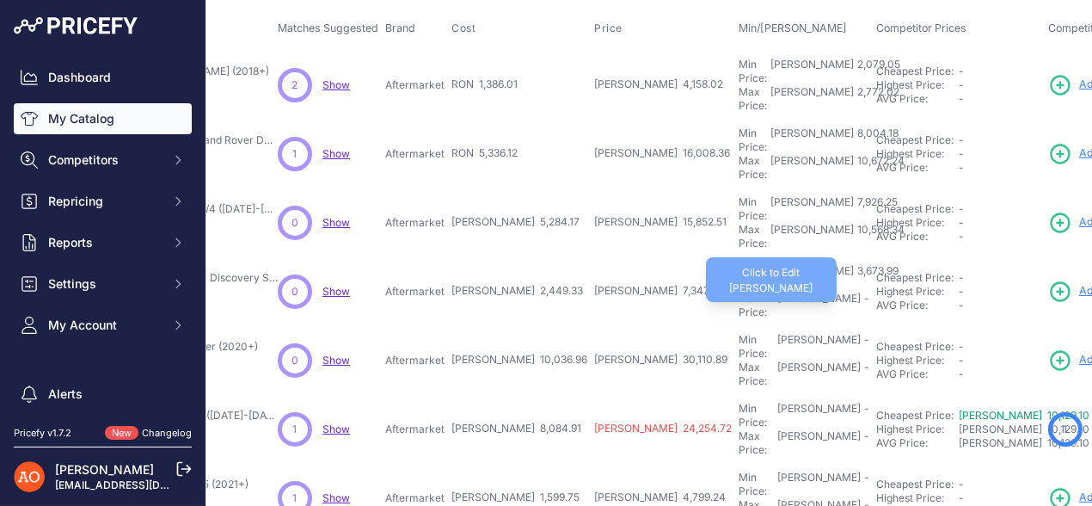
click at [739, 292] on div "Max Price: RON -" at bounding box center [804, 306] width 131 height 28
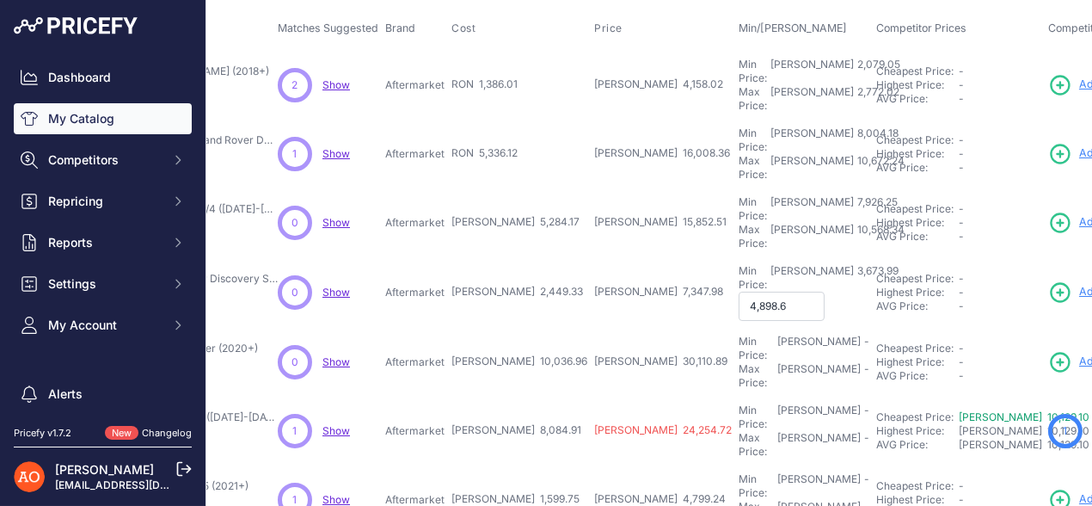
type input "4,898.66"
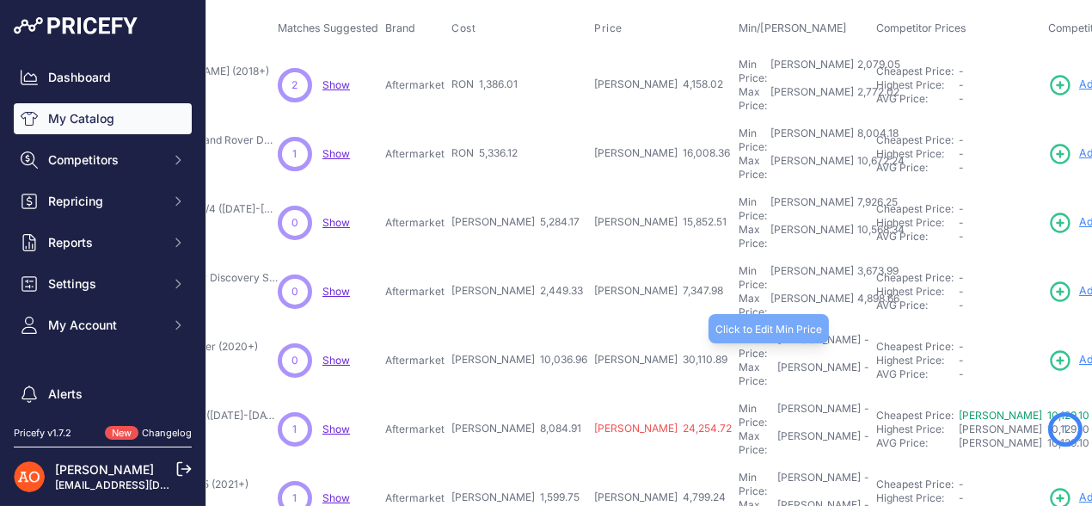
click at [739, 333] on div "Min Price: RON -" at bounding box center [804, 347] width 131 height 28
type input "1"
type input "15,055.44"
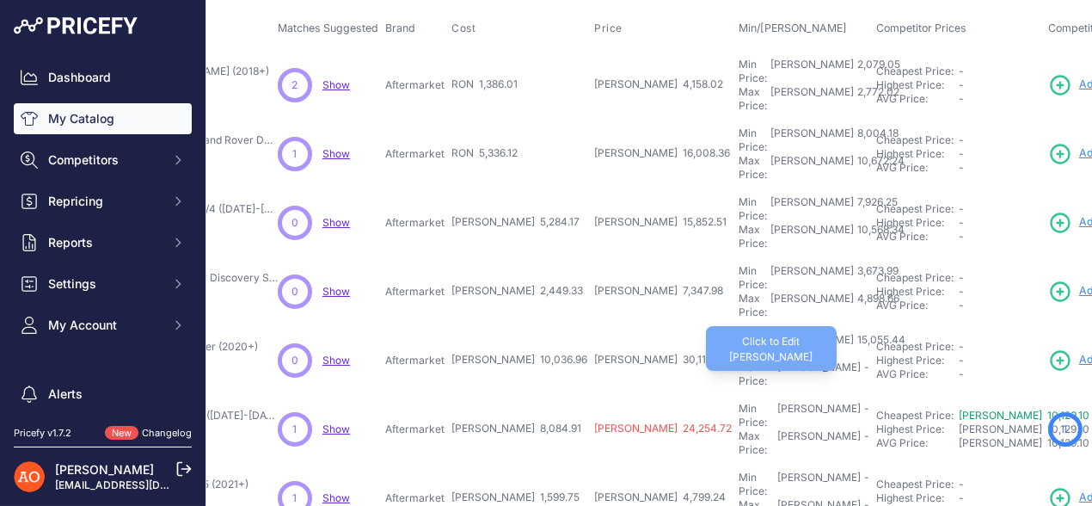
click at [739, 360] on div "Max Price: RON -" at bounding box center [804, 374] width 131 height 28
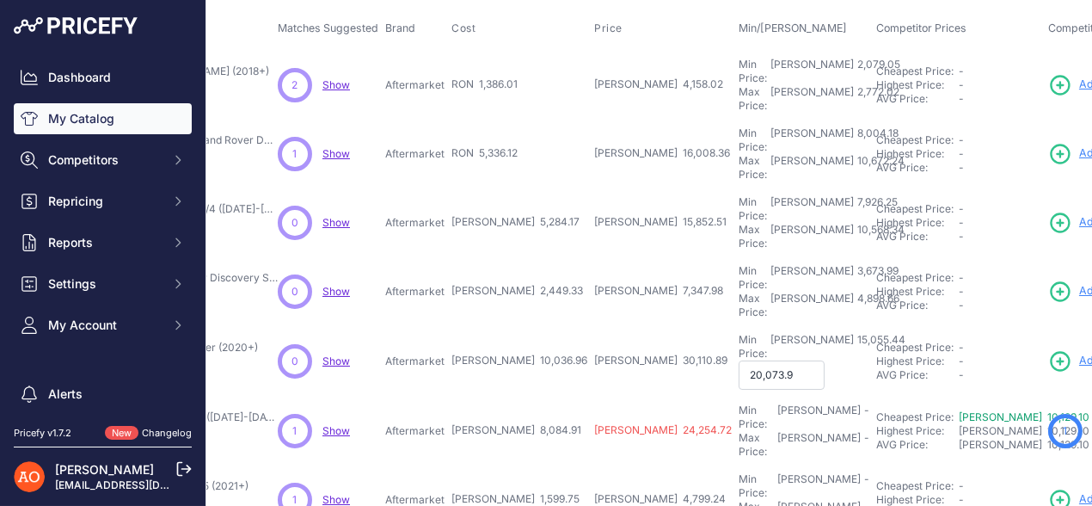
type input "20,073.92"
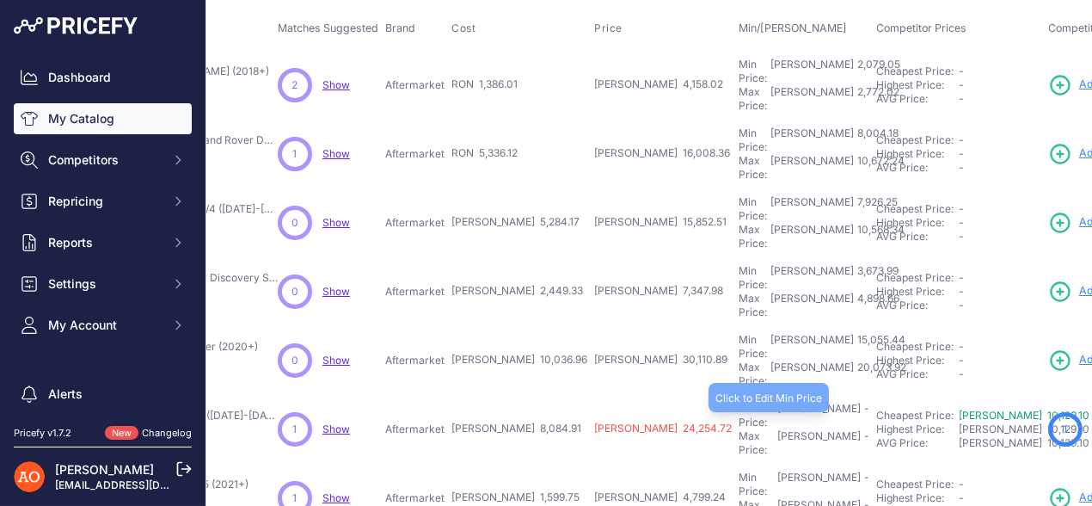
click at [739, 402] on div "Min Price: RON -" at bounding box center [804, 416] width 131 height 28
type input "12,127.36"
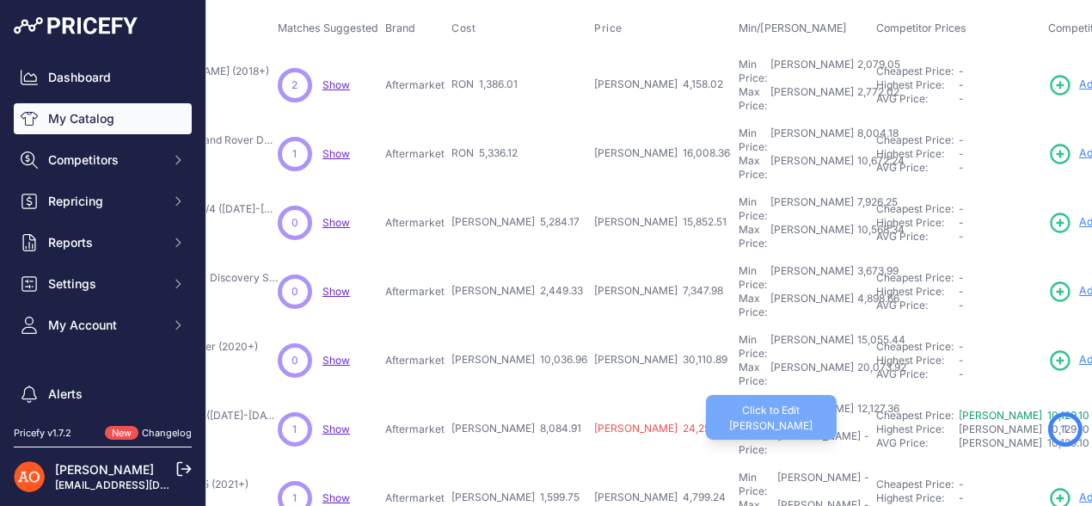
click at [861, 429] on div "-" at bounding box center [865, 443] width 9 height 28
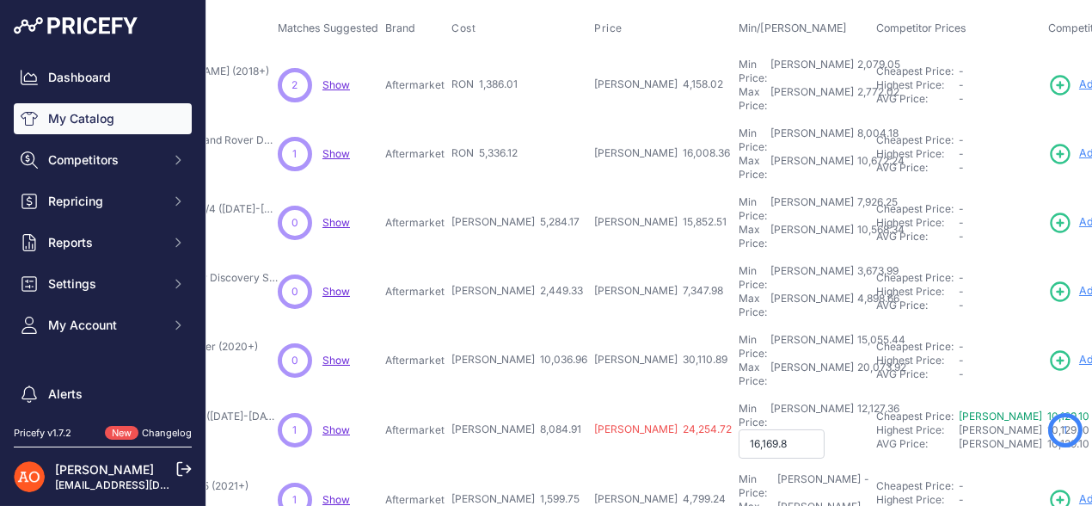
type input "16,169.82"
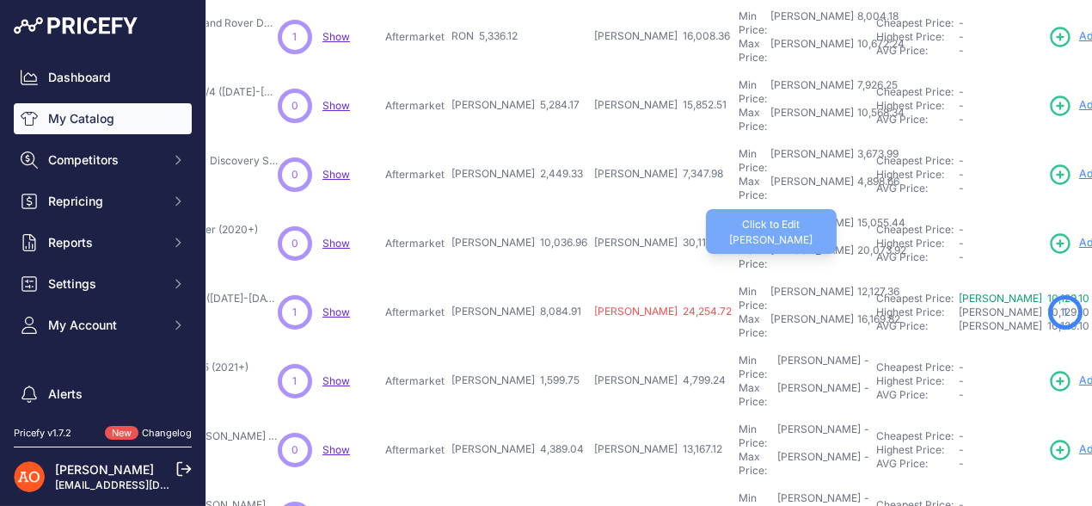
scroll to position [258, 280]
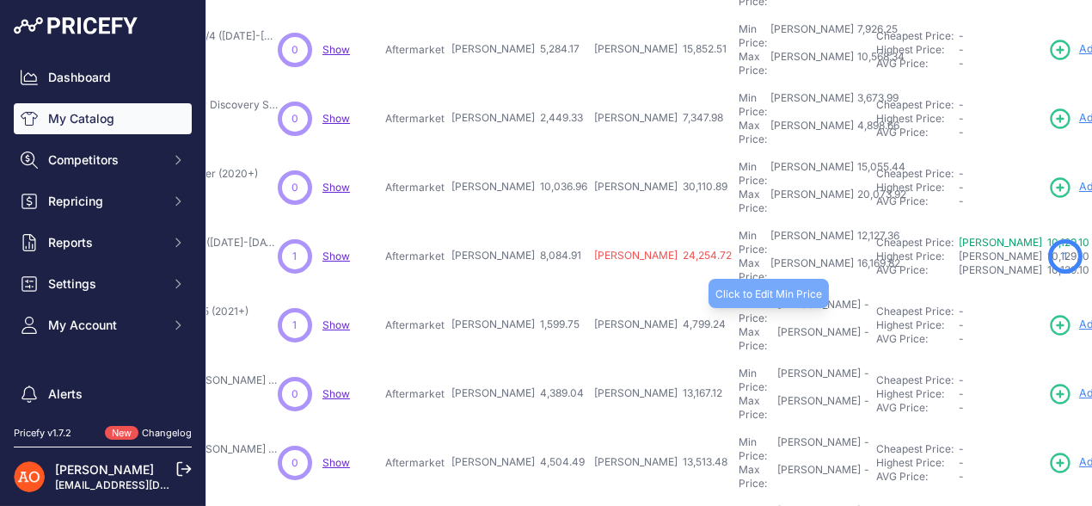
click at [739, 298] on div "Min Price: RON -" at bounding box center [804, 312] width 131 height 28
type input "2,399.62"
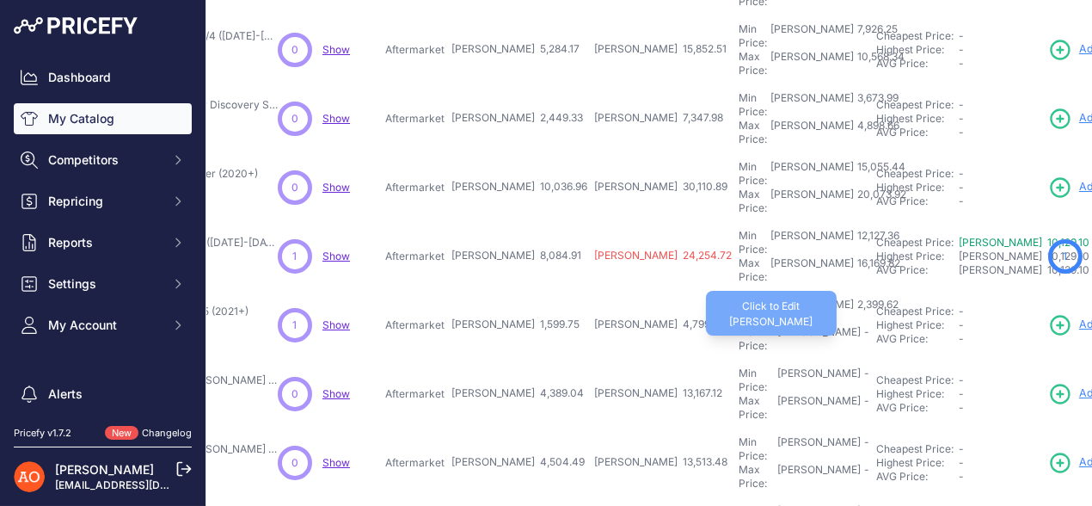
click at [739, 325] on div "Max Price: RON -" at bounding box center [804, 339] width 131 height 28
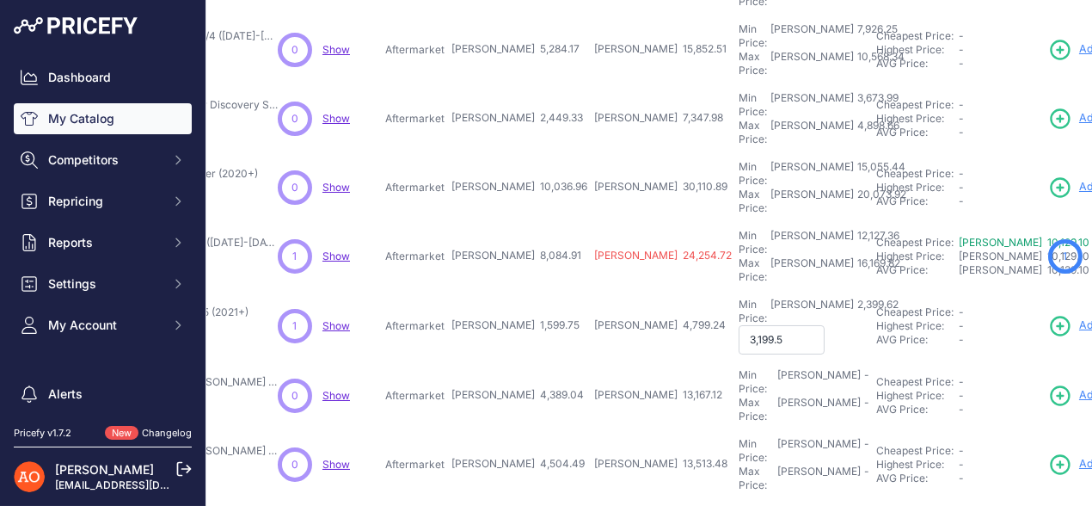
type input "3,199.50"
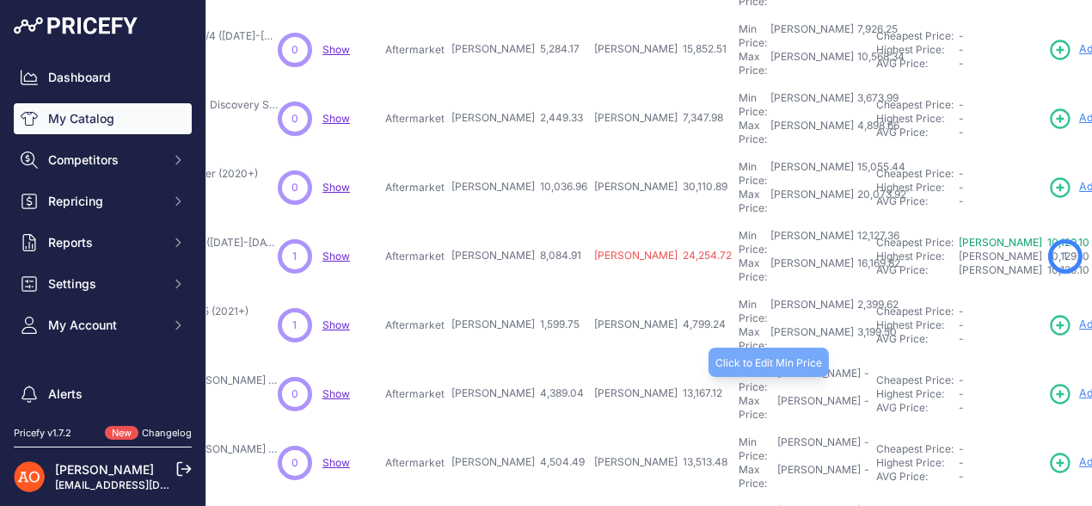
click at [739, 366] on div "Min Price: RON -" at bounding box center [804, 380] width 131 height 28
type input "6,583.56"
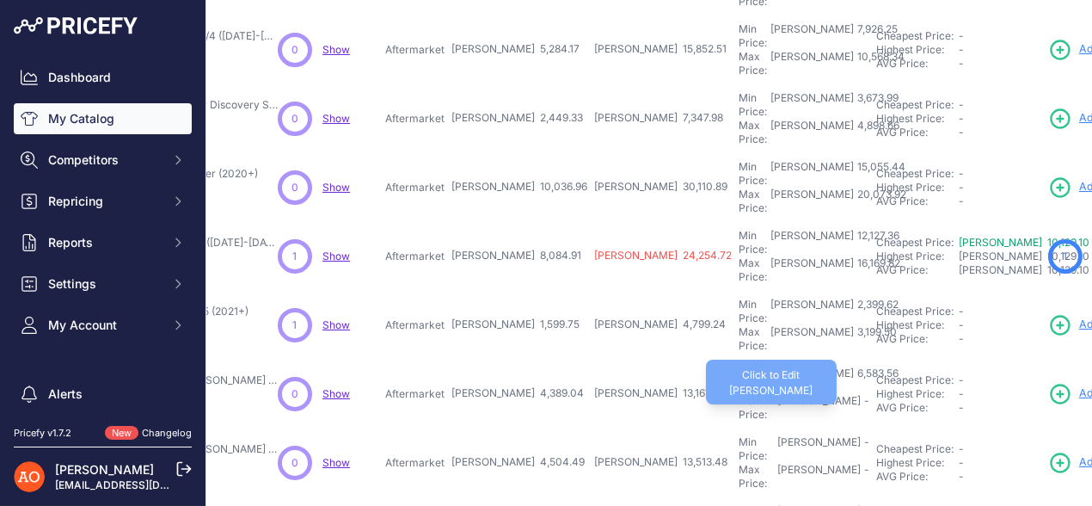
click at [739, 394] on div "Max Price: RON -" at bounding box center [804, 408] width 131 height 28
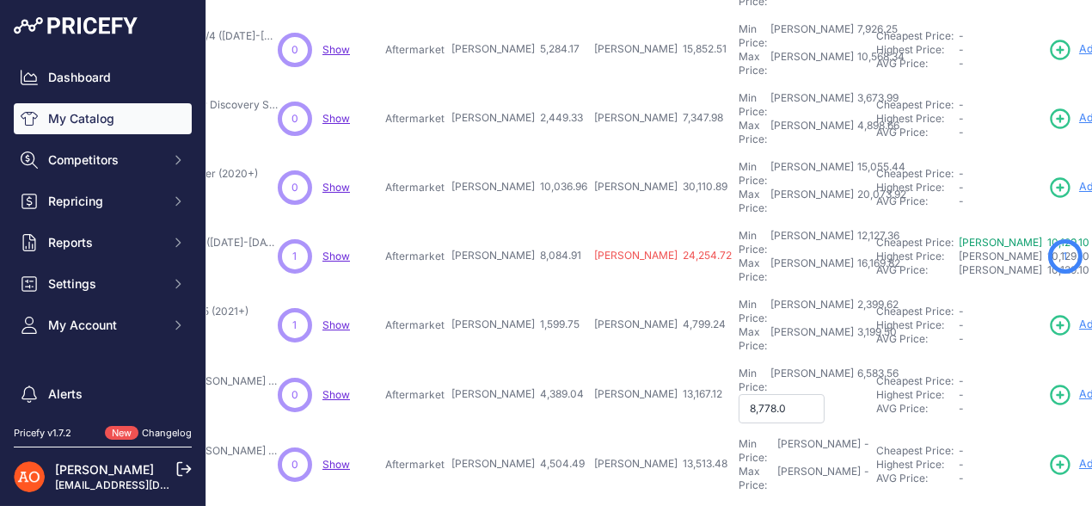
type input "8,778.08"
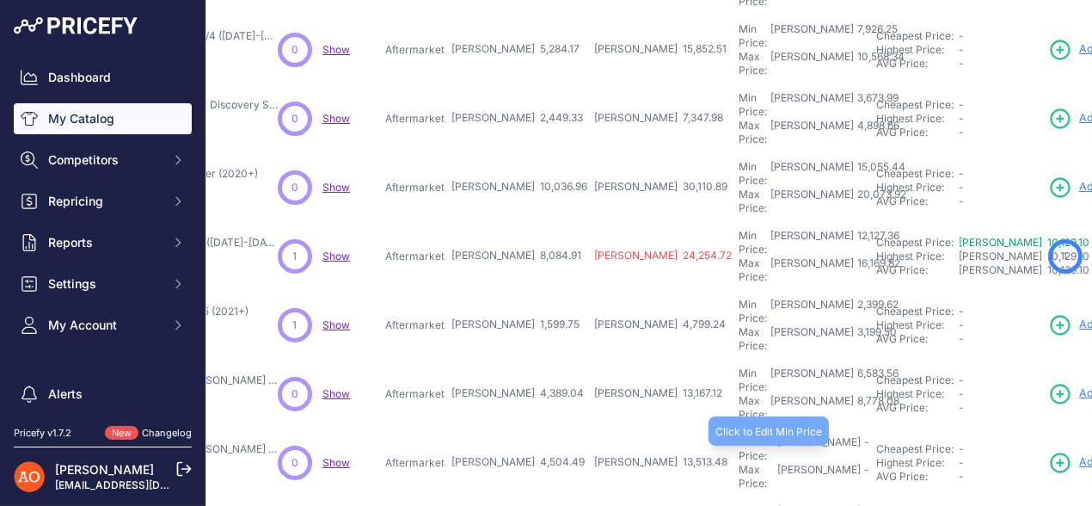
click at [739, 435] on div "Min Price: RON -" at bounding box center [804, 449] width 131 height 28
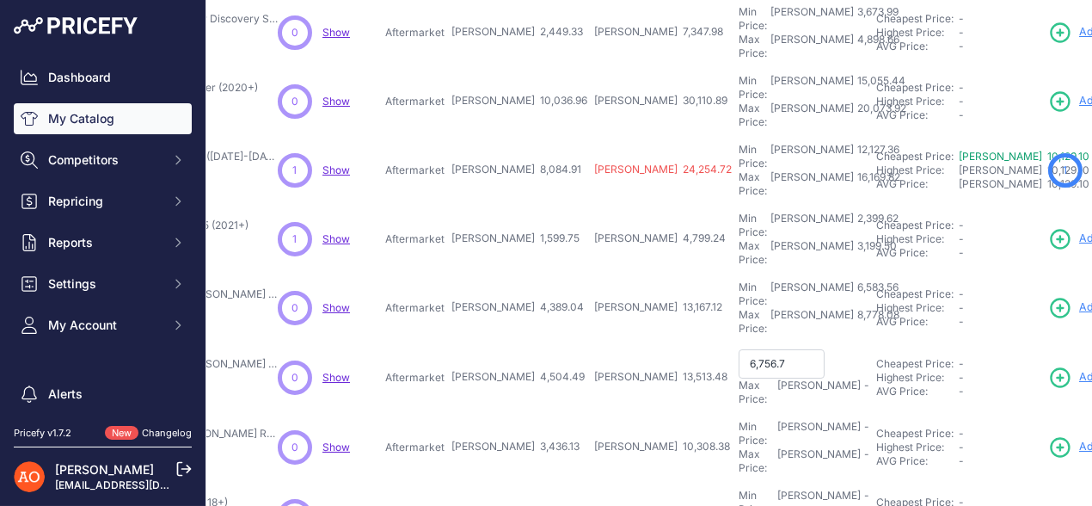
type input "6,756.73"
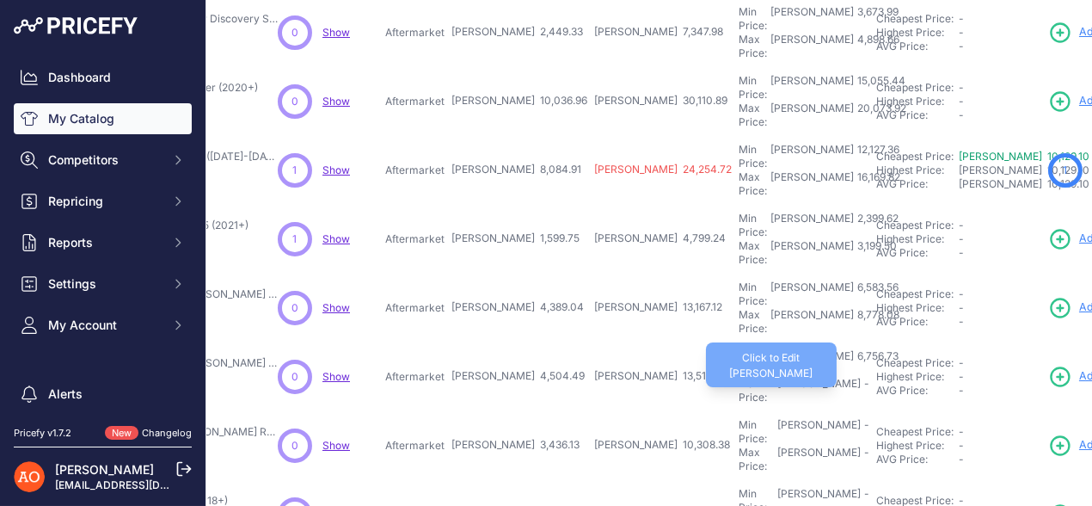
click at [739, 377] on div "Max Price: RON -" at bounding box center [804, 391] width 131 height 28
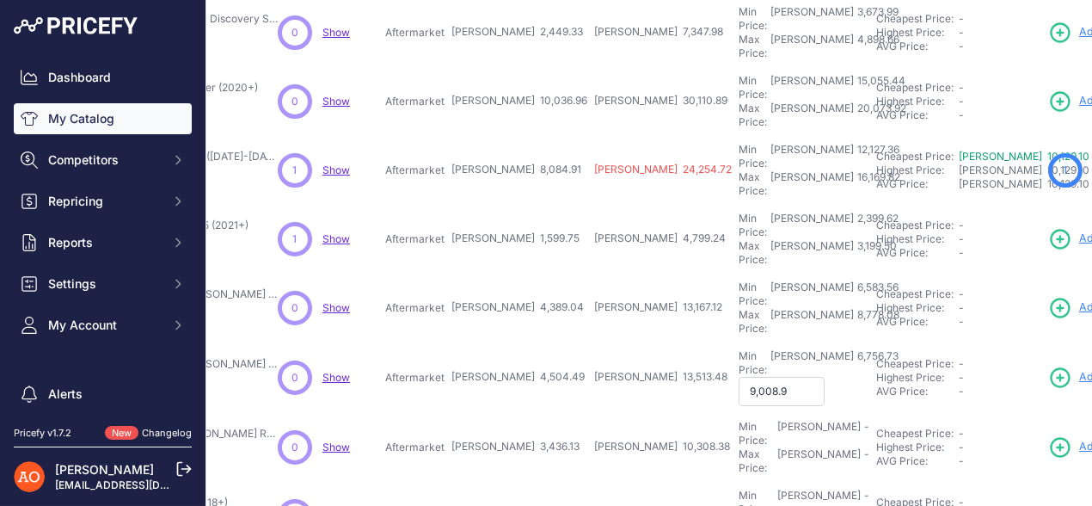
type input "9,008.98"
click at [739, 418] on div "Min Price: RON -" at bounding box center [804, 432] width 131 height 28
type input "5,154.19"
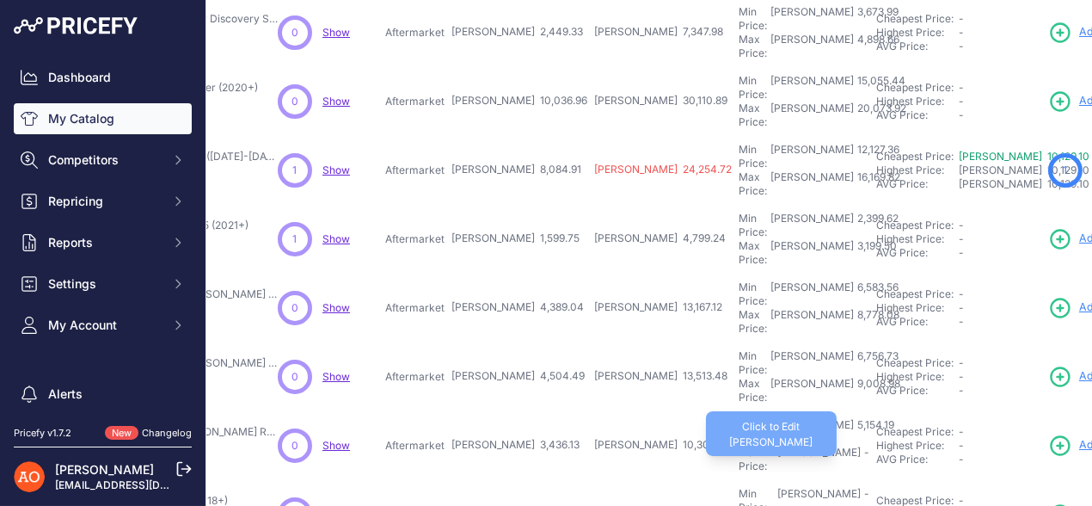
click at [739, 446] on div "Max Price: RON -" at bounding box center [804, 460] width 131 height 28
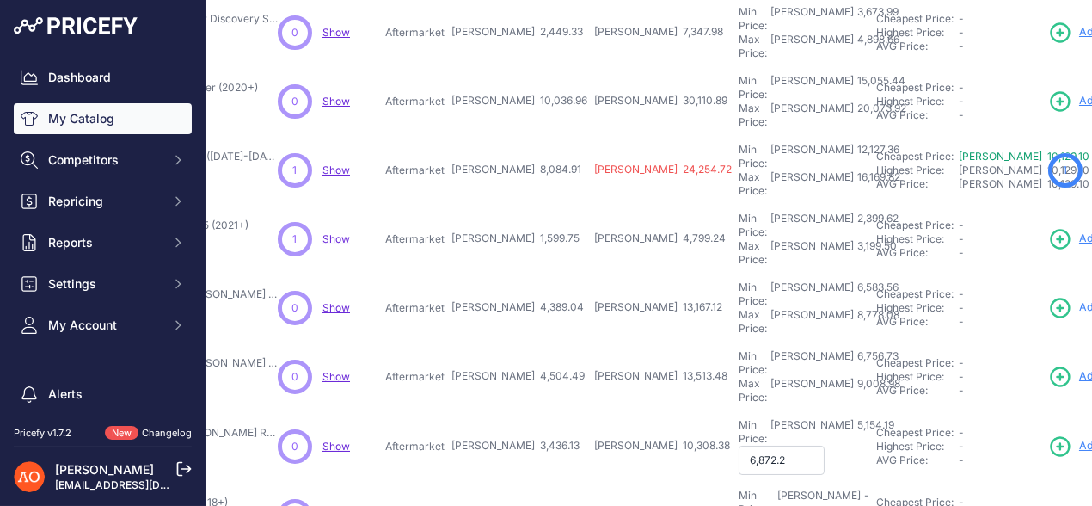
type input "6,872.26"
click at [739, 487] on div "Min Price: RON -" at bounding box center [804, 501] width 131 height 28
type input "6,843.24"
type input "9,124.32"
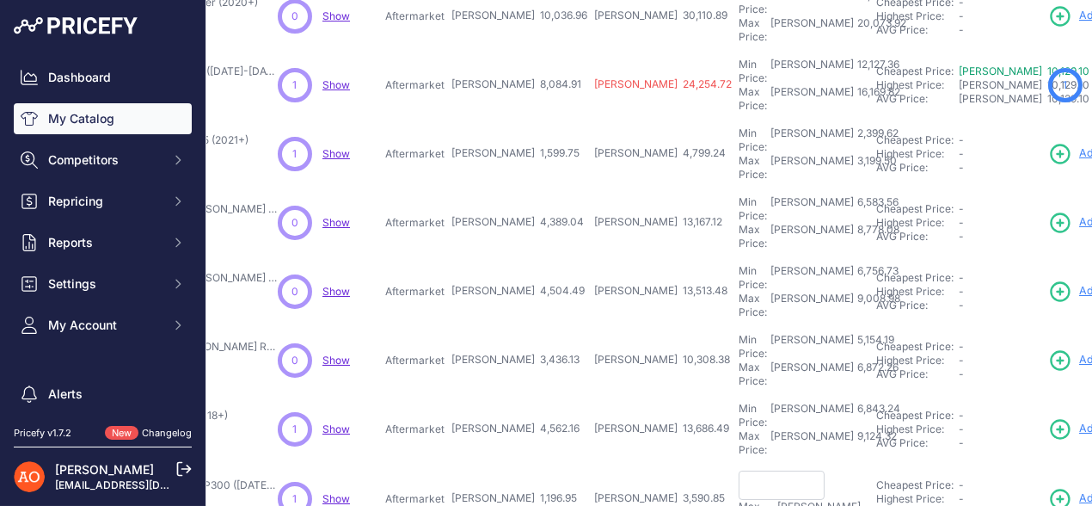
scroll to position [516, 280]
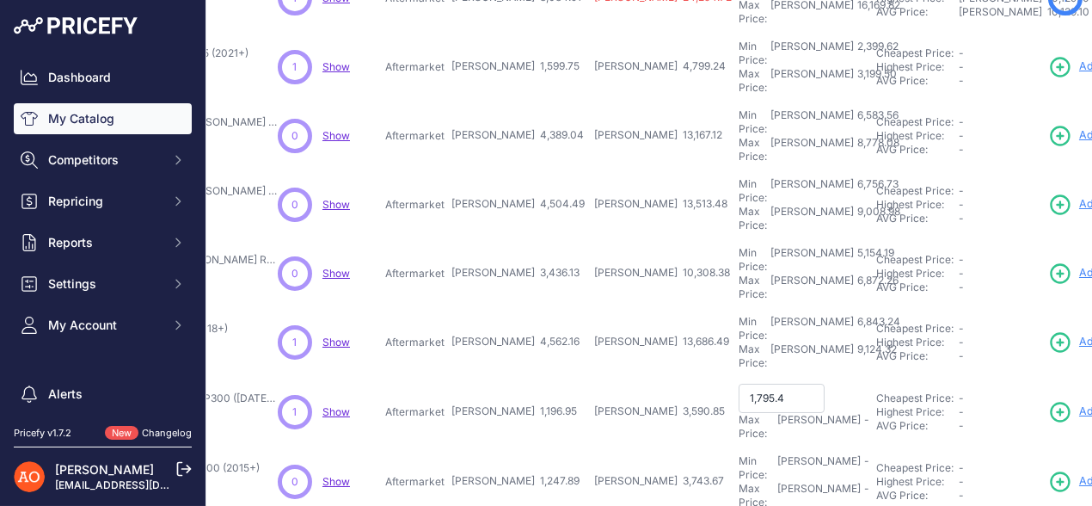
type input "1,795.42"
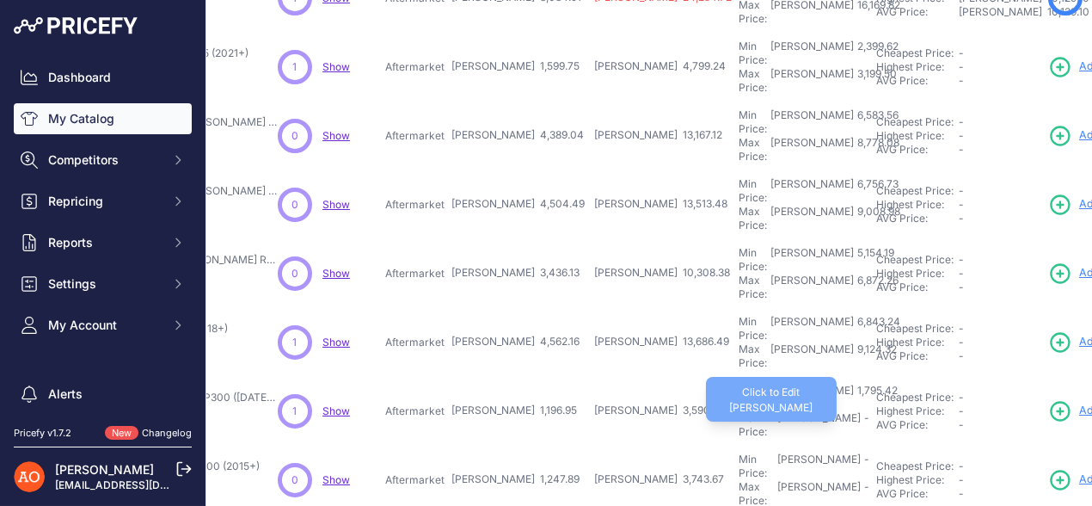
click at [861, 411] on div "-" at bounding box center [865, 425] width 9 height 28
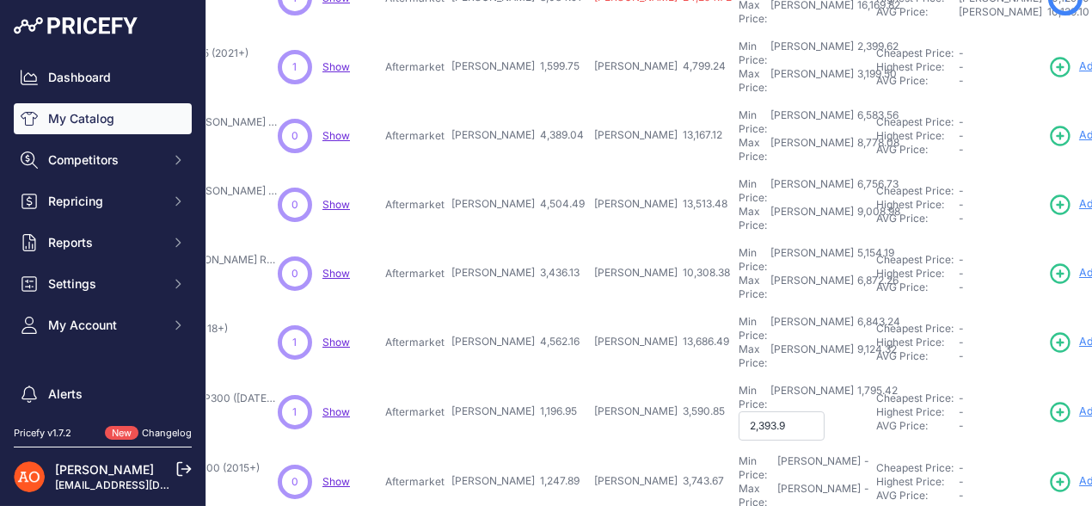
type input "2,393.90"
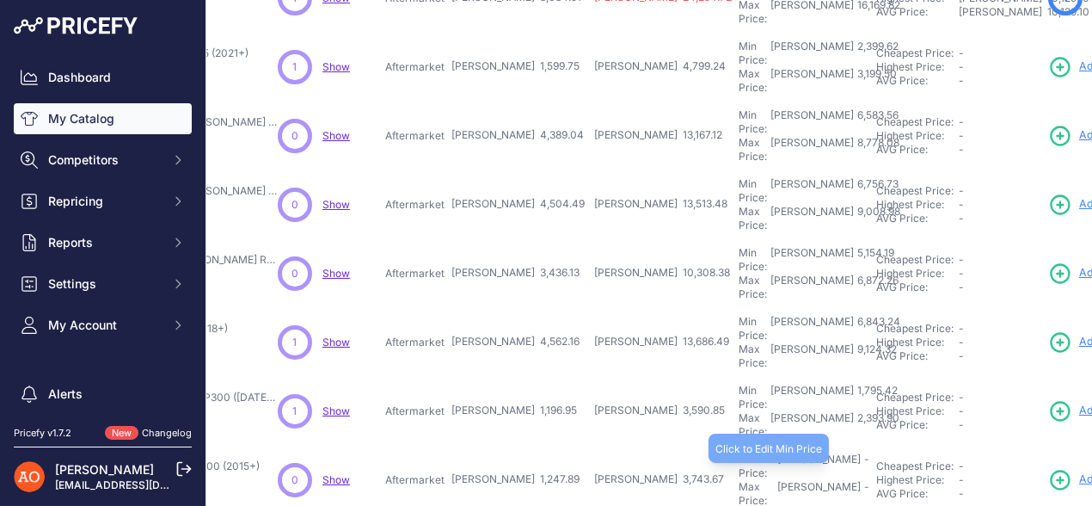
click at [739, 452] on div "Min Price: RON -" at bounding box center [804, 466] width 131 height 28
type input "1,871.83"
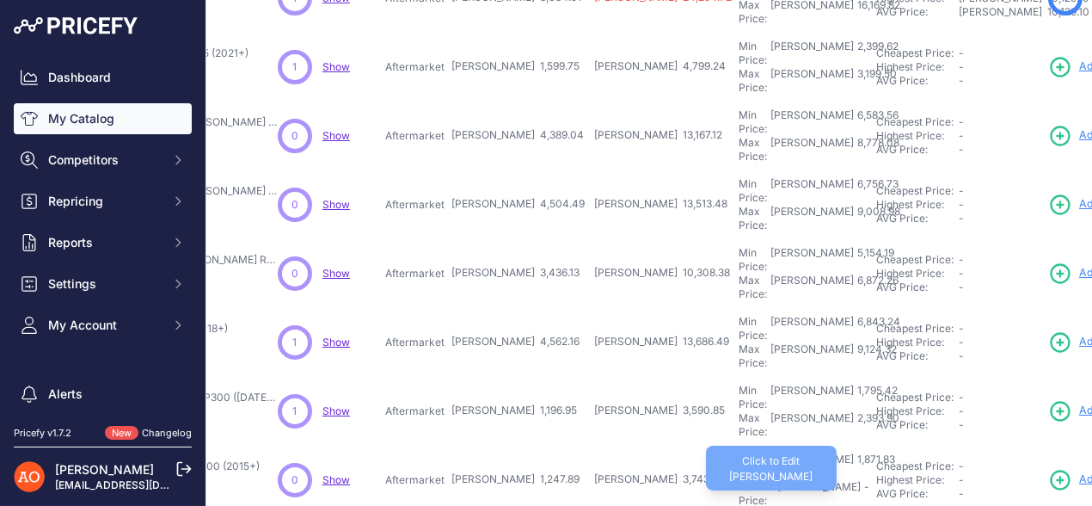
click at [739, 480] on div "Max Price: RON -" at bounding box center [804, 494] width 131 height 28
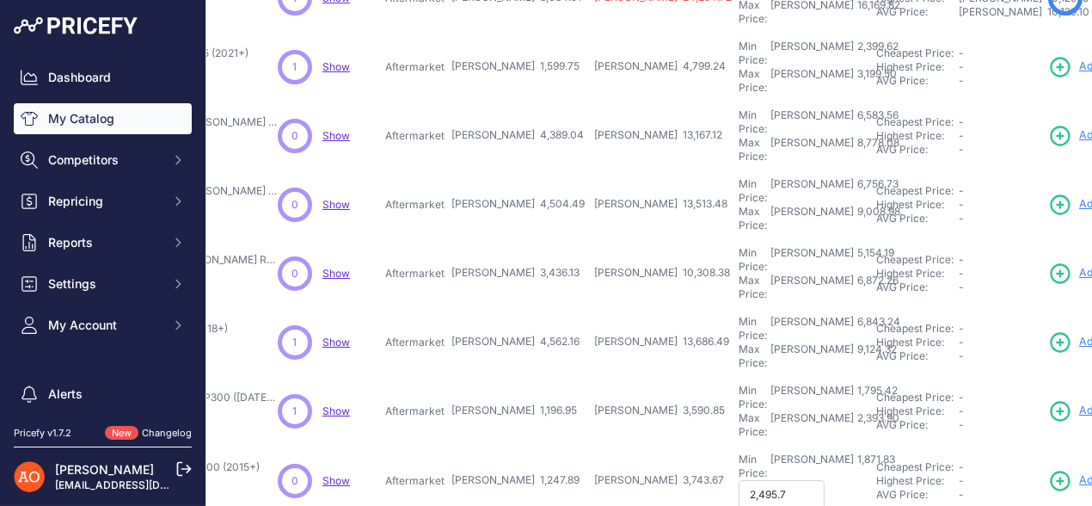
type input "2,495.78"
type input "11,497.59"
type input "1"
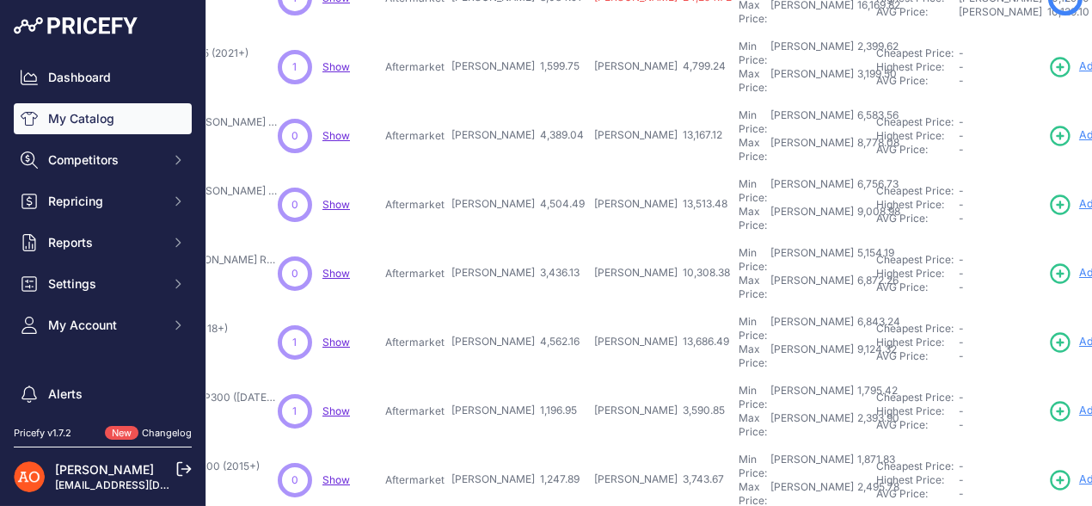
type input "15,330.12"
type input "9,962.01"
type input "13,282.68"
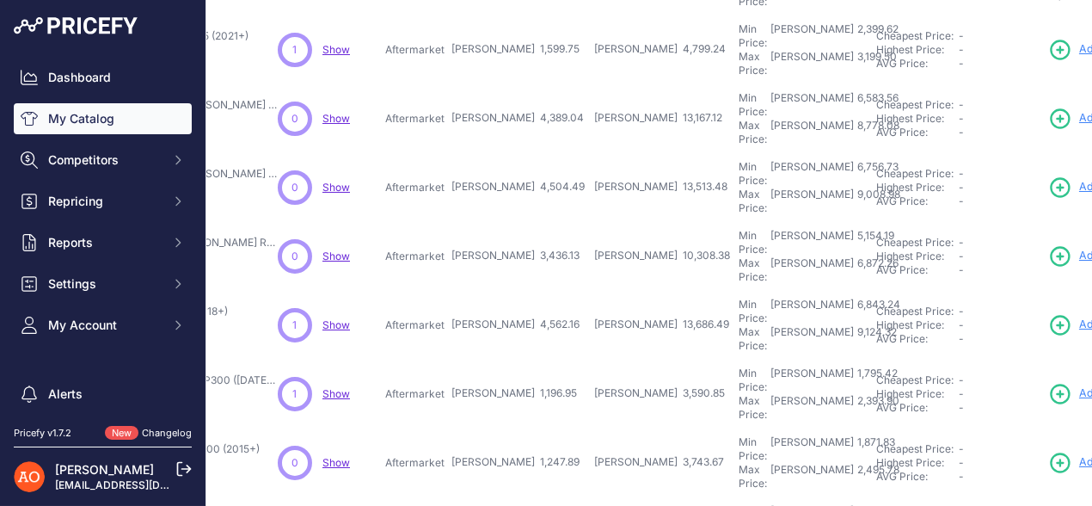
scroll to position [538, 280]
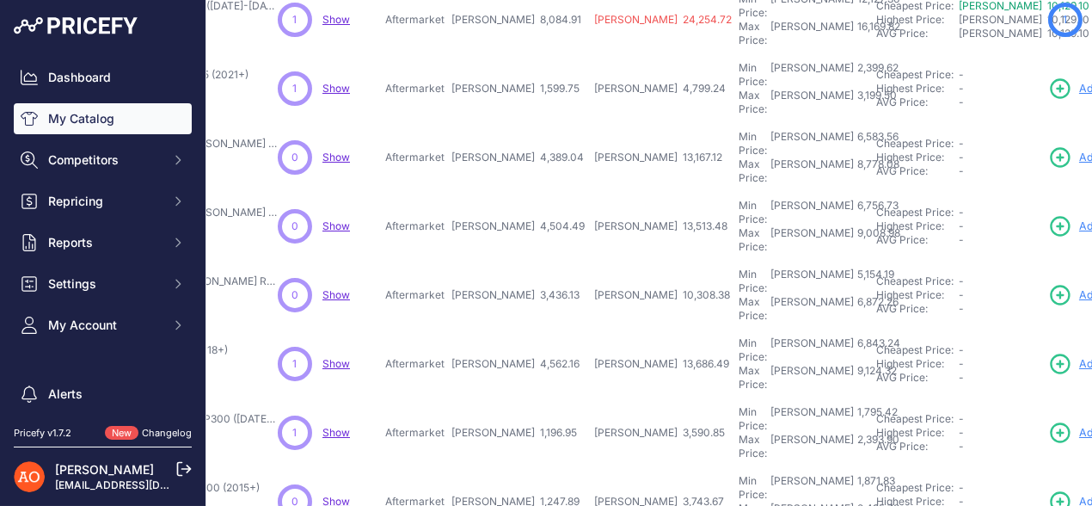
scroll to position [581, 280]
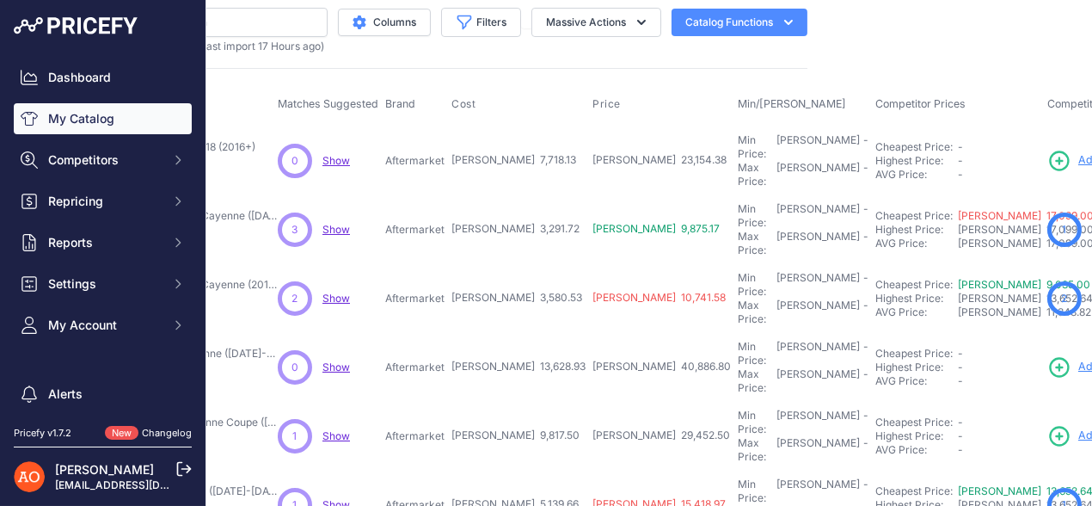
scroll to position [0, 280]
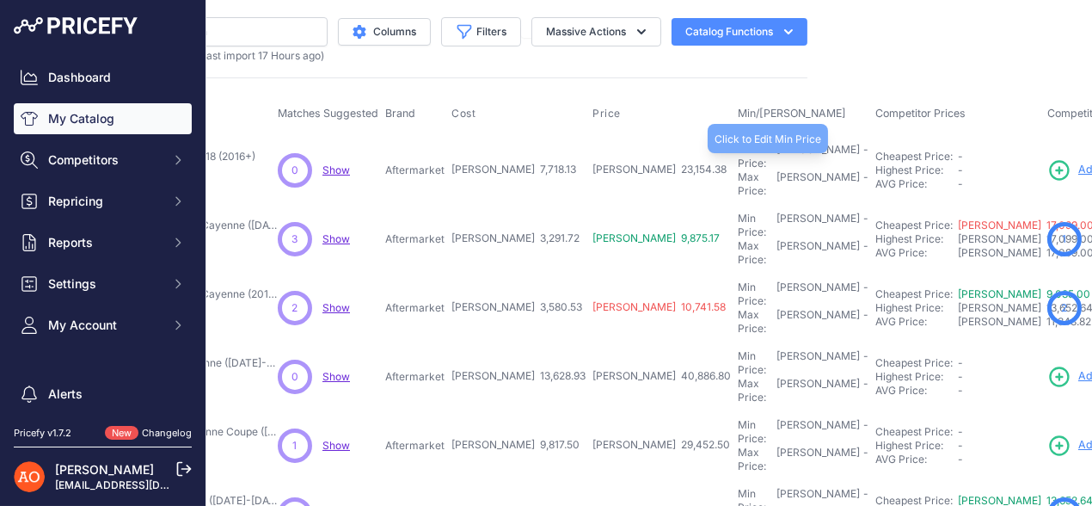
click at [738, 157] on div "Min Price: RON -" at bounding box center [803, 157] width 131 height 28
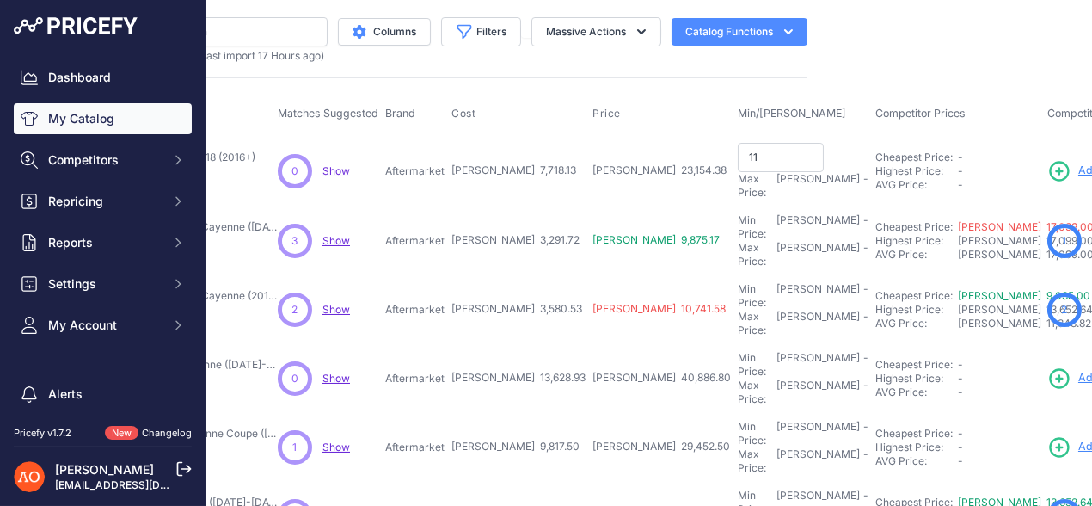
type input "1"
type input "11,577.19"
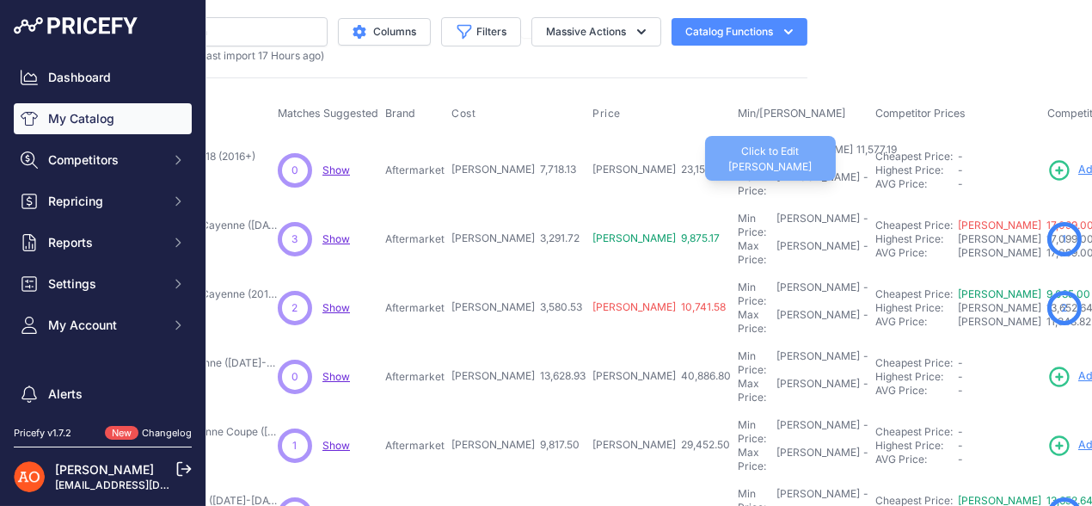
click at [738, 170] on div "Max Price: RON -" at bounding box center [803, 184] width 131 height 28
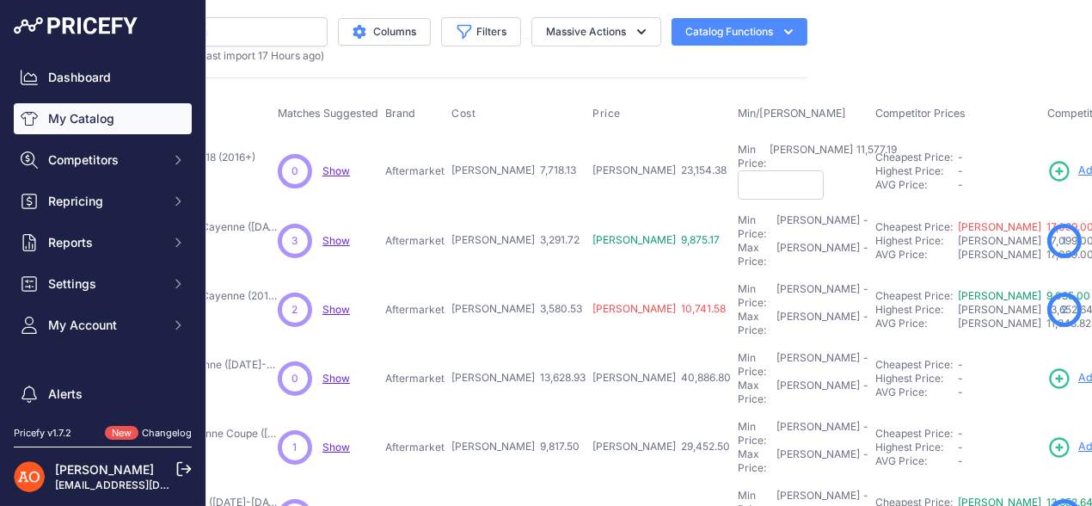
click at [738, 170] on form at bounding box center [803, 184] width 131 height 29
click at [738, 175] on input "text" at bounding box center [781, 184] width 86 height 29
type input "15,436.26"
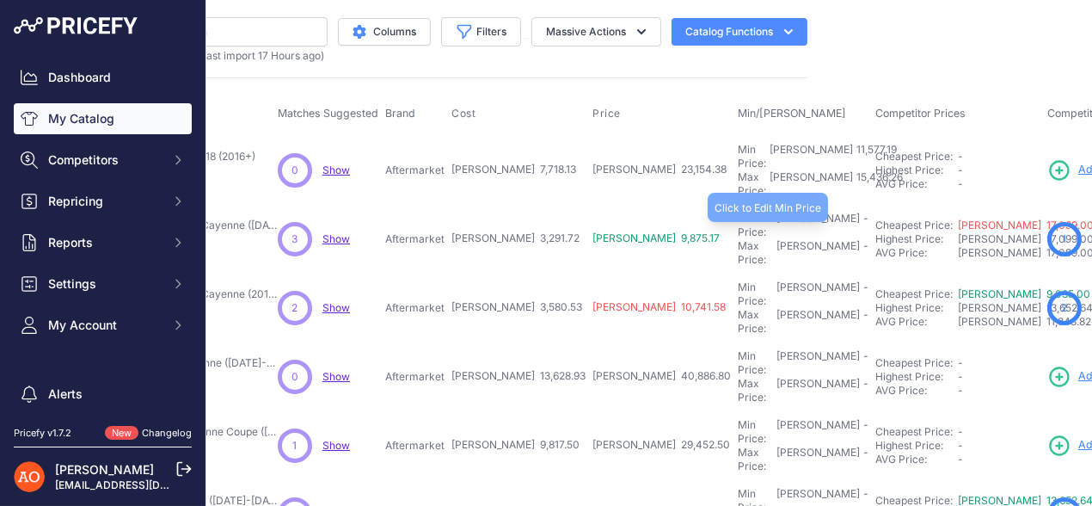
click at [738, 212] on div "Min Price: RON -" at bounding box center [803, 226] width 131 height 28
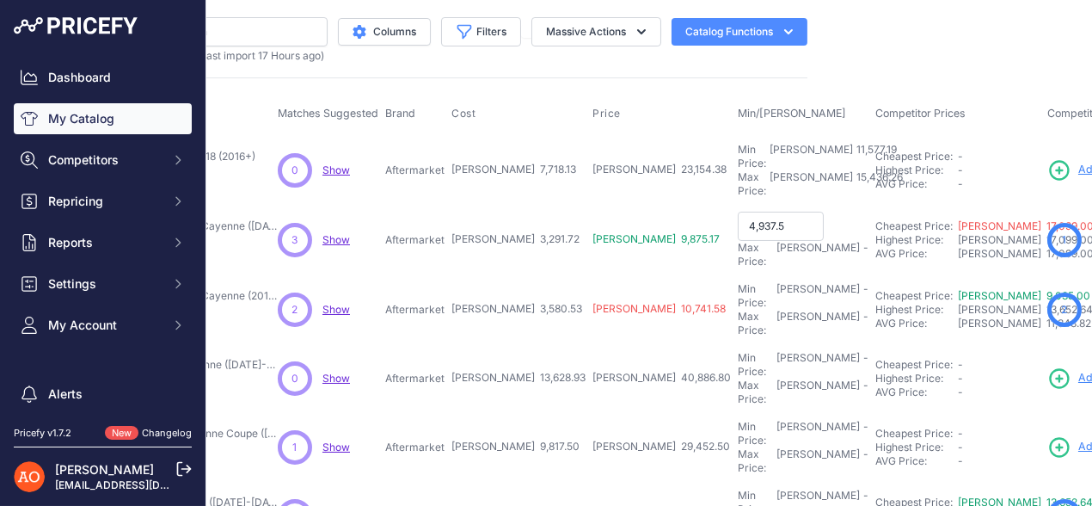
type input "4,937.58"
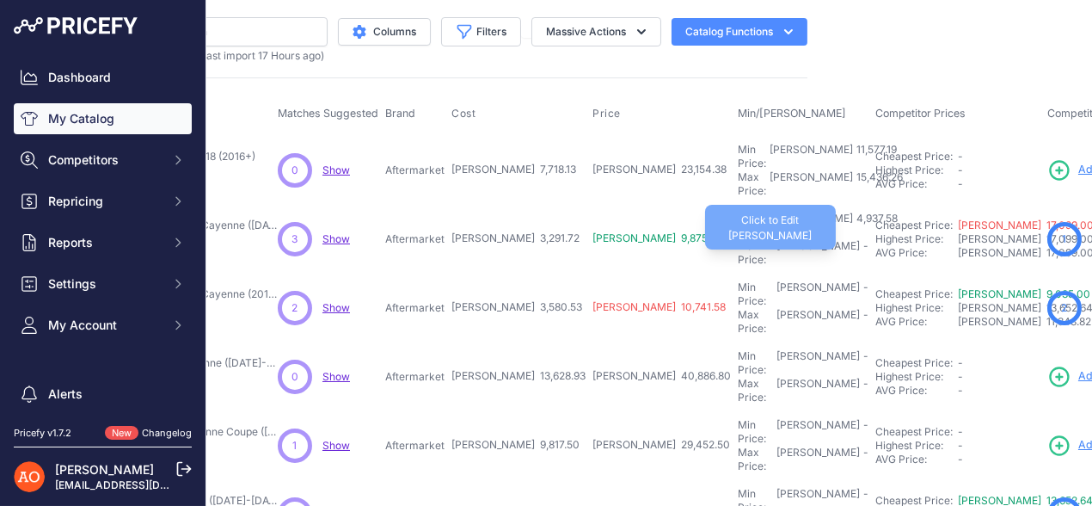
click at [738, 239] on div "Max Price: RON -" at bounding box center [803, 253] width 131 height 28
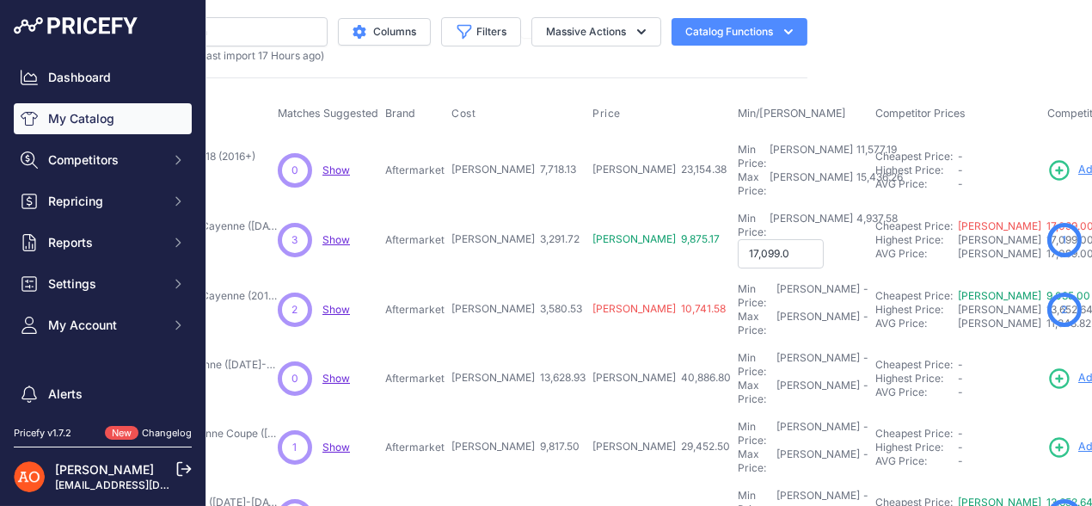
type input "17,099.00"
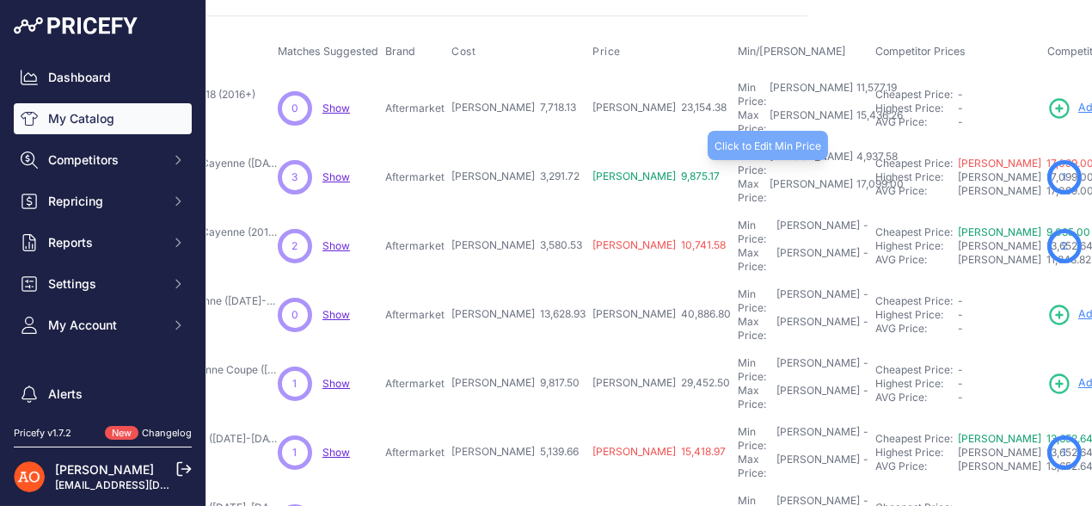
scroll to position [85, 280]
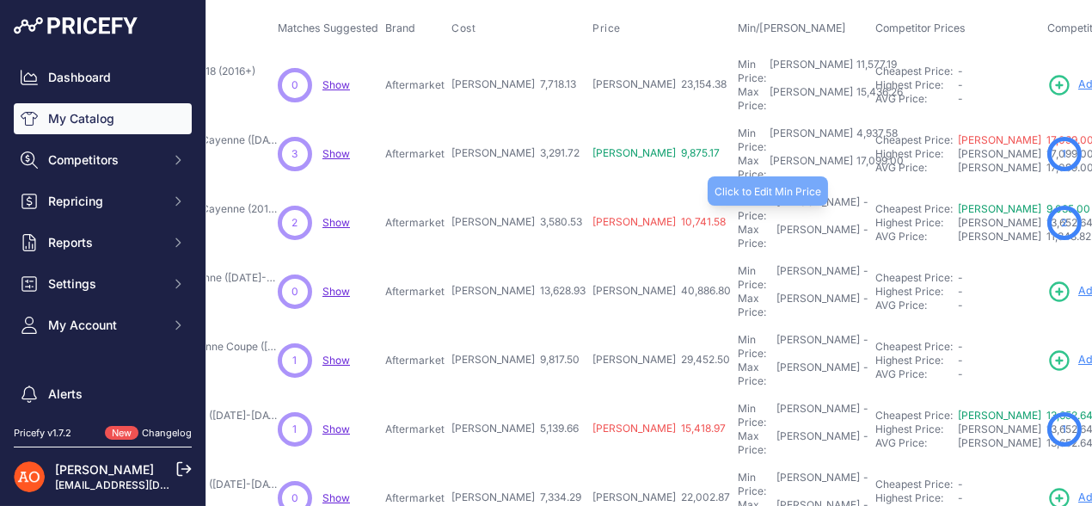
click at [738, 195] on div "Min Price: RON -" at bounding box center [803, 209] width 131 height 28
type input "5,370.79"
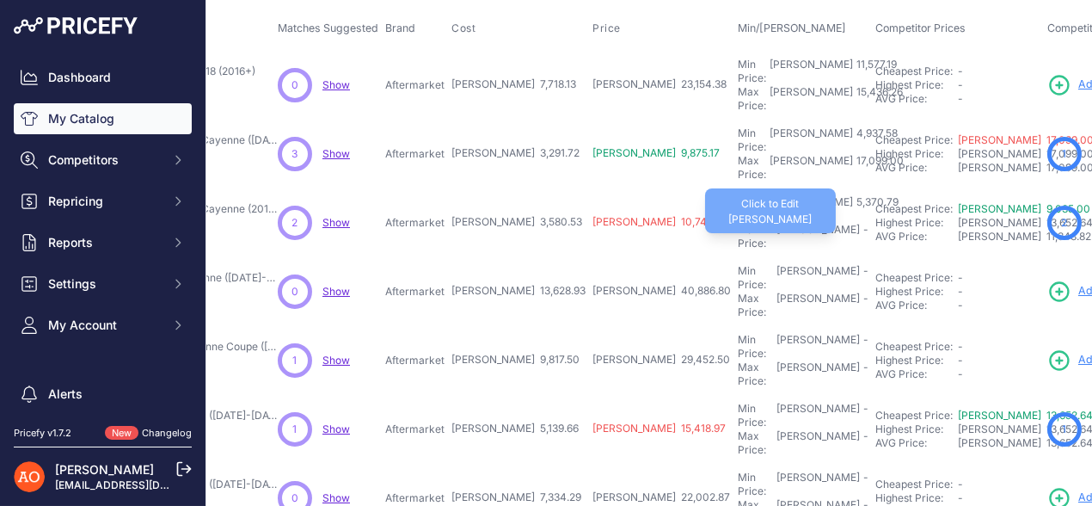
click at [738, 223] on div "Max Price: RON -" at bounding box center [803, 237] width 131 height 28
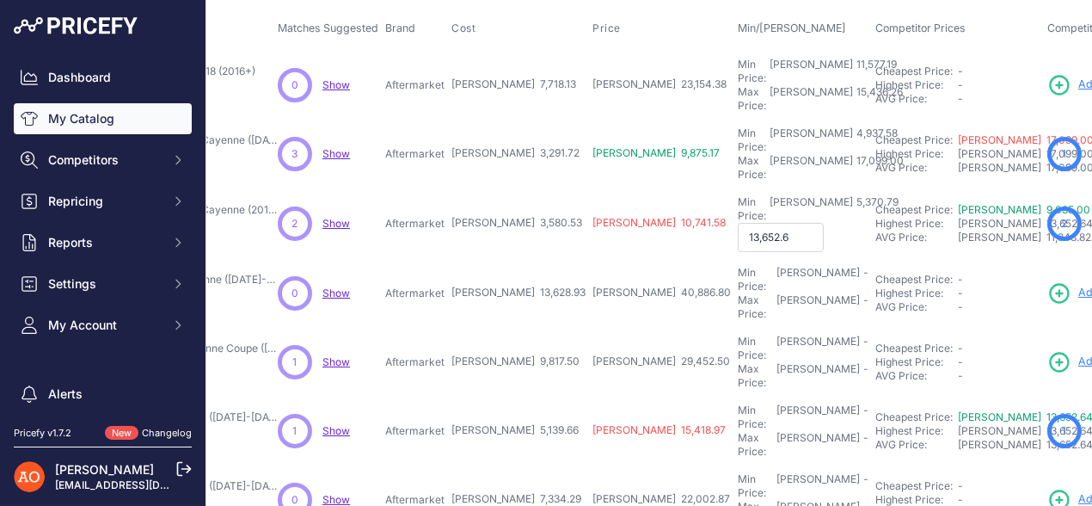
type input "13,652.64"
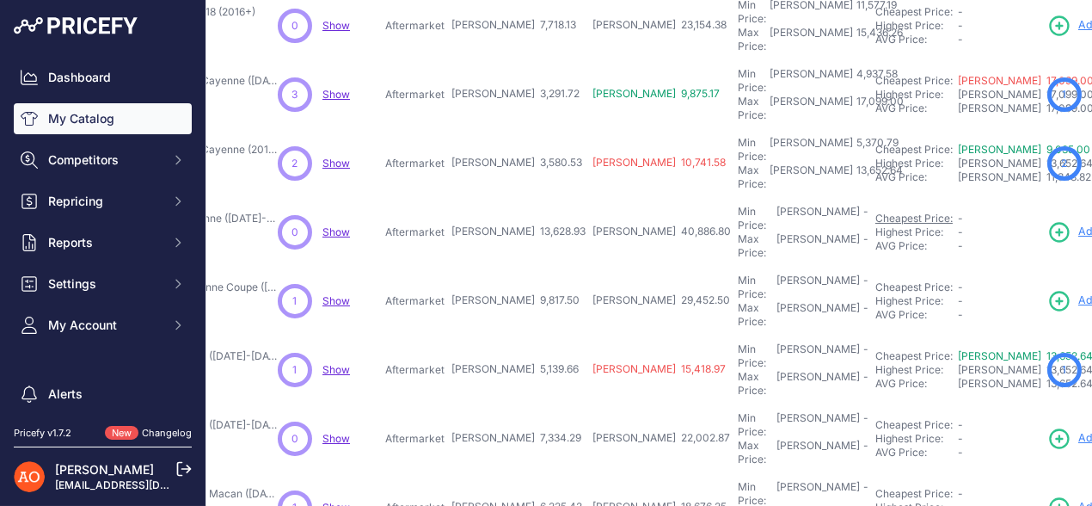
scroll to position [172, 280]
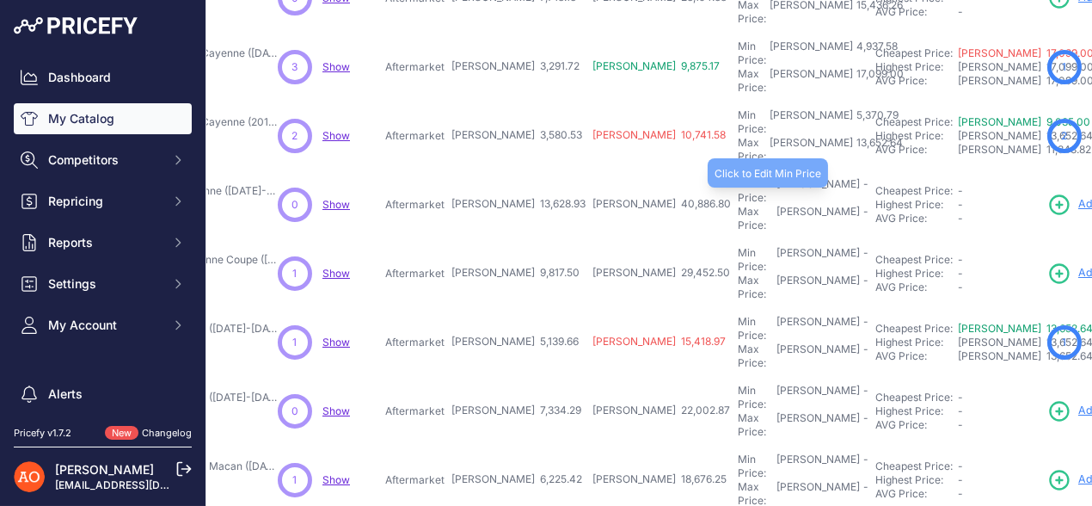
click at [738, 177] on div "Min Price: RON -" at bounding box center [803, 191] width 131 height 28
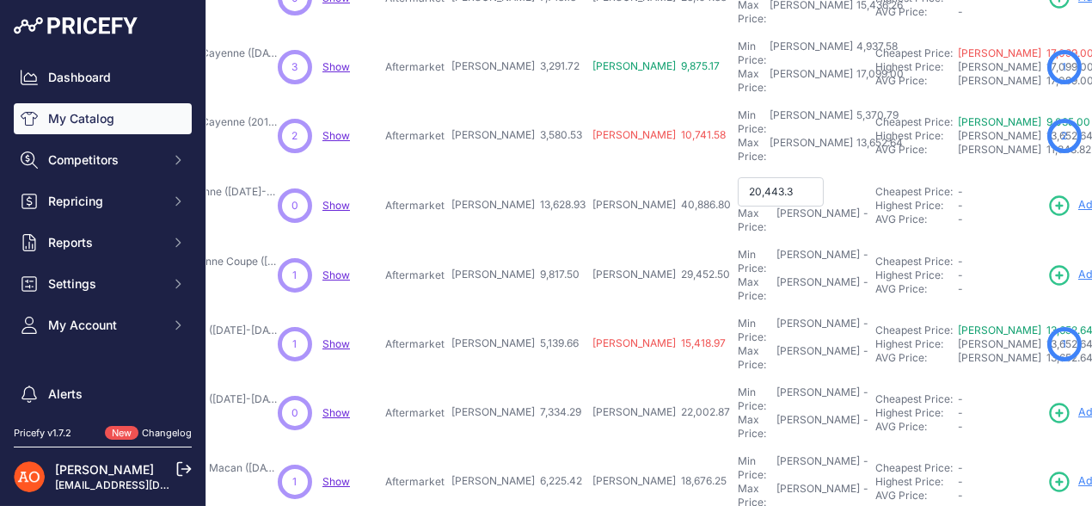
type input "20,443.39"
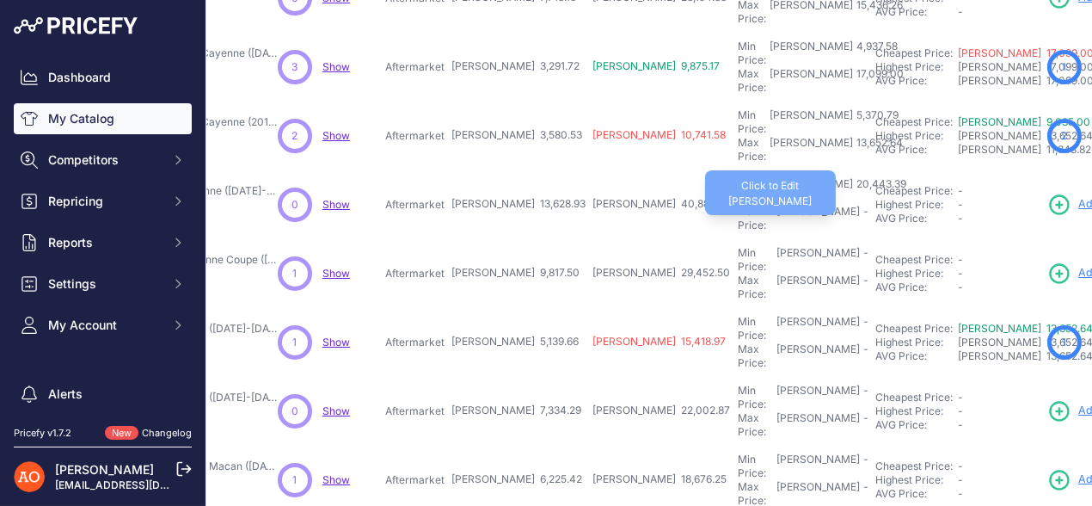
click at [738, 205] on div "Max Price: RON -" at bounding box center [803, 219] width 131 height 28
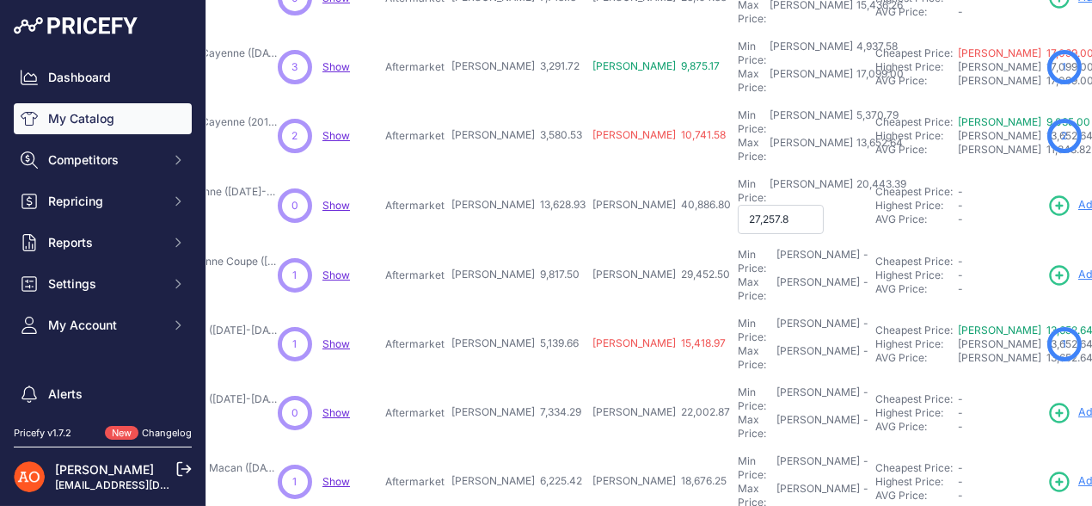
type input "27,257.86"
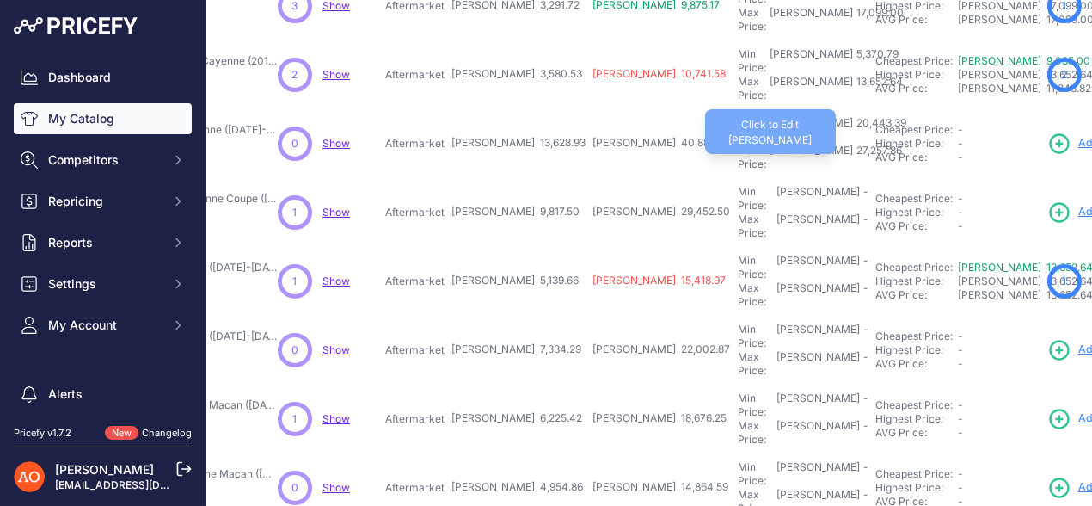
scroll to position [258, 280]
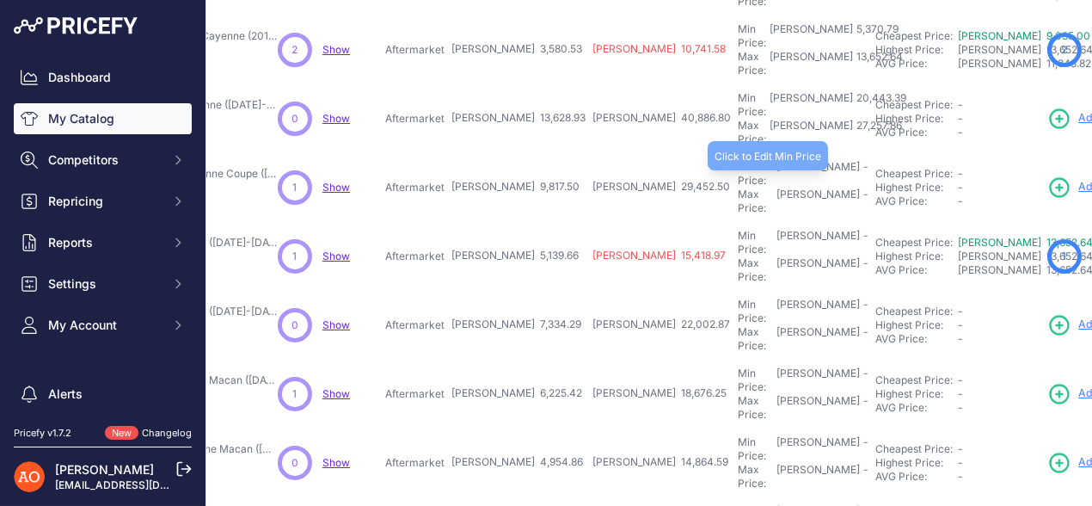
click at [738, 160] on div "Min Price: RON -" at bounding box center [803, 174] width 131 height 28
type input "14,726.25"
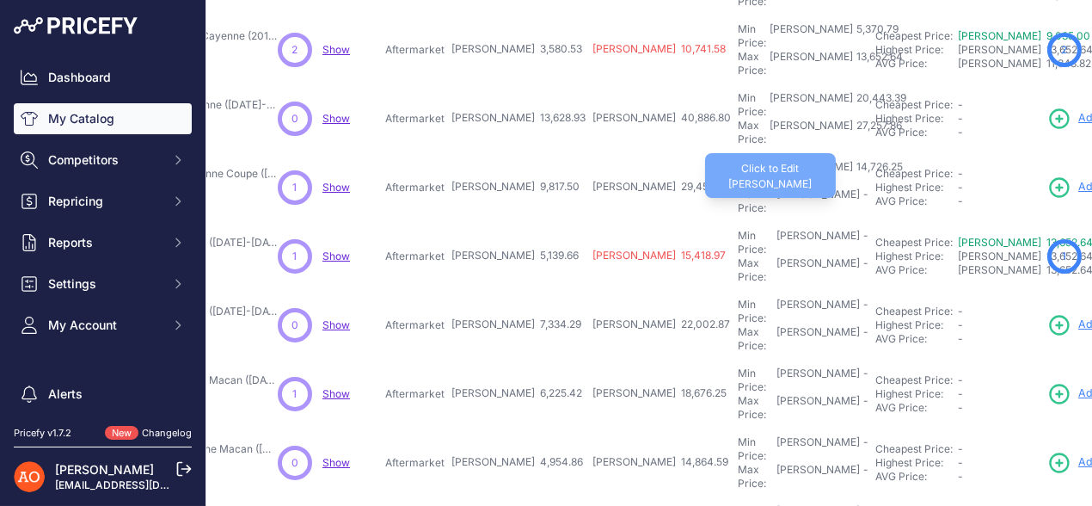
click at [738, 188] on div "Max Price: RON -" at bounding box center [803, 202] width 131 height 28
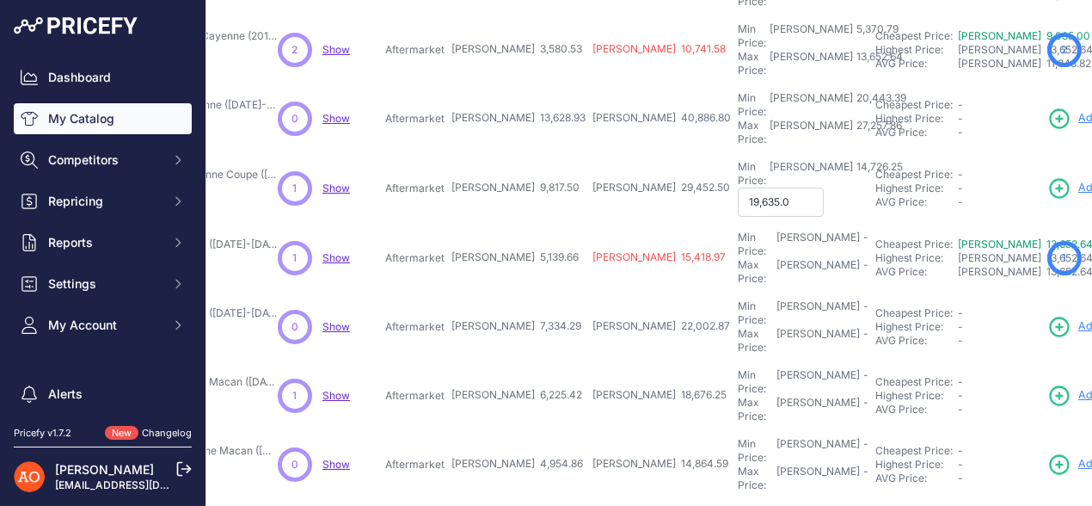
type input "19,635.00"
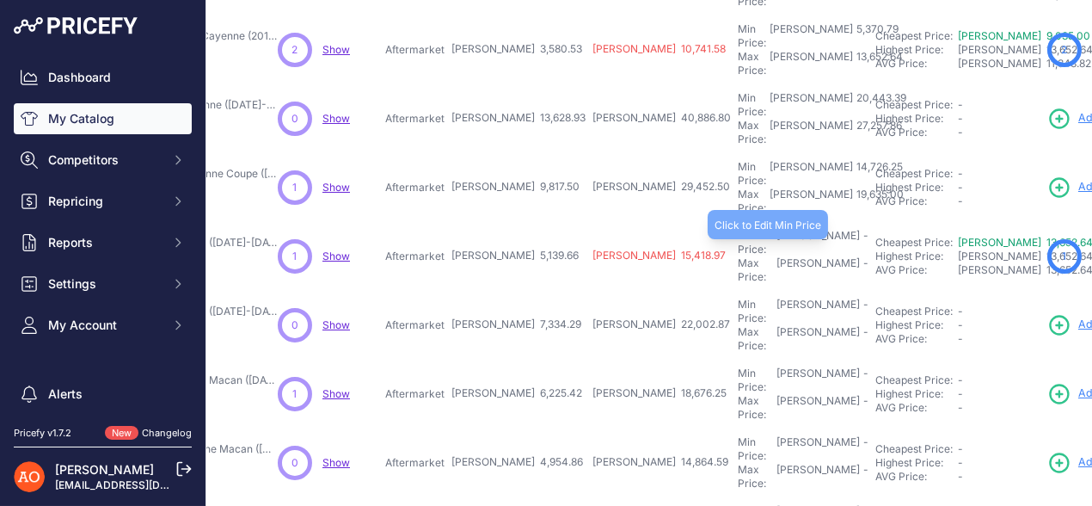
click at [738, 229] on div "Min Price: RON -" at bounding box center [803, 243] width 131 height 28
type input "7,709.49"
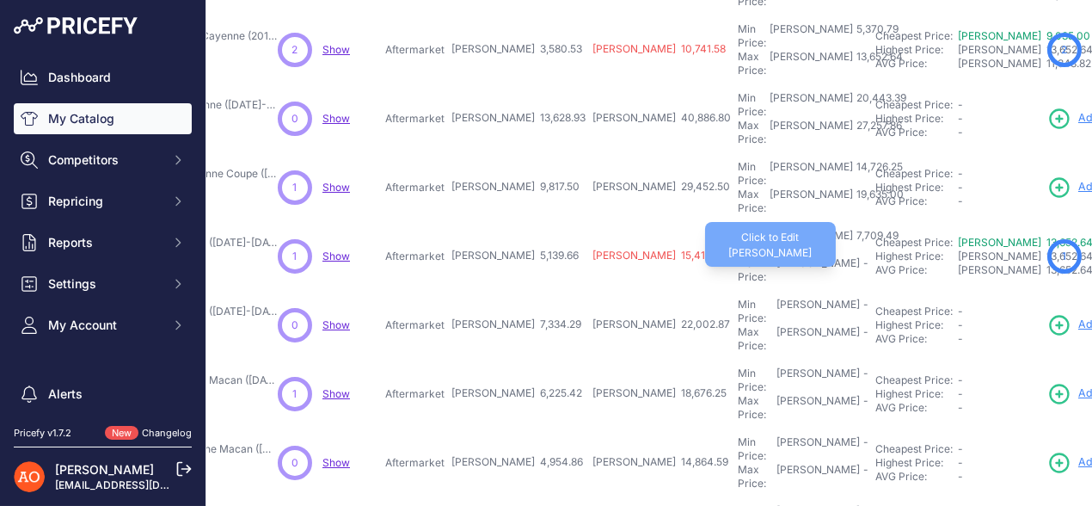
click at [738, 256] on div "Max Price: RON -" at bounding box center [803, 270] width 131 height 28
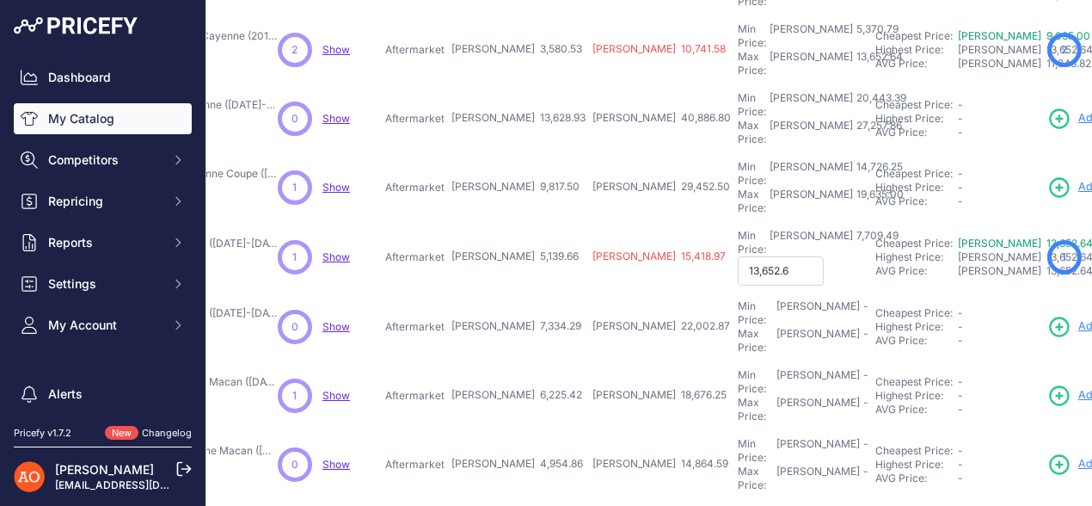
type input "13,652.64"
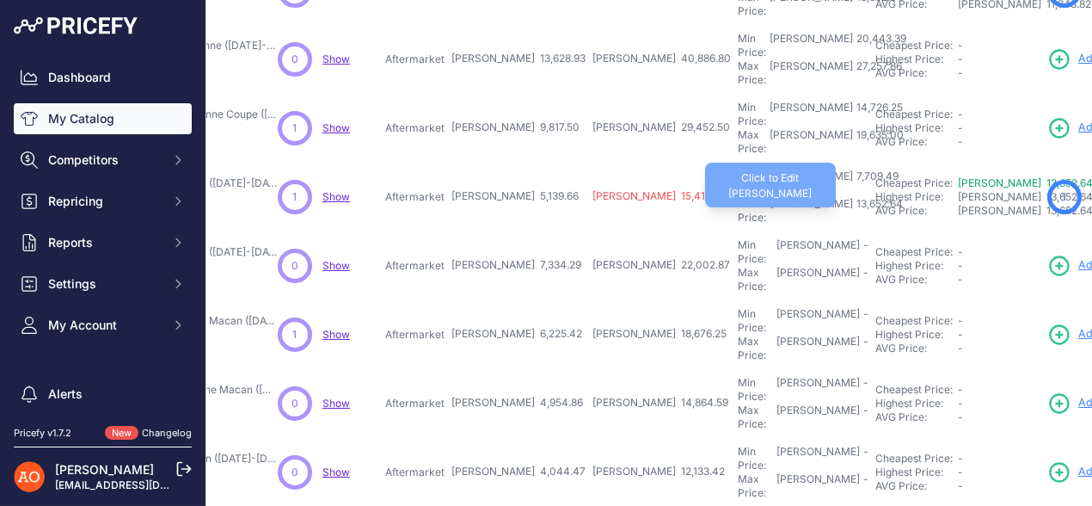
scroll to position [344, 280]
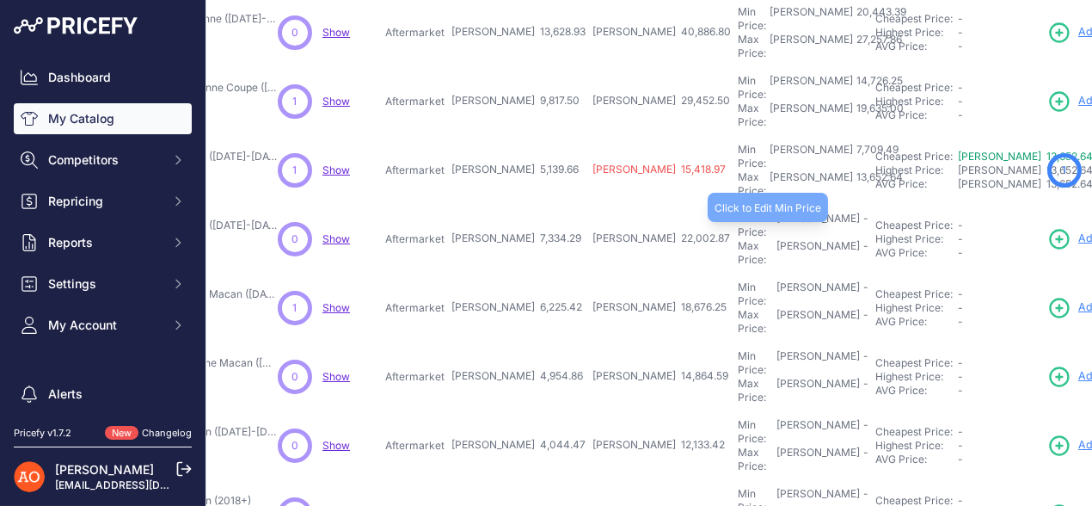
click at [738, 212] on div "Min Price: RON -" at bounding box center [803, 226] width 131 height 28
type input "11,001.43"
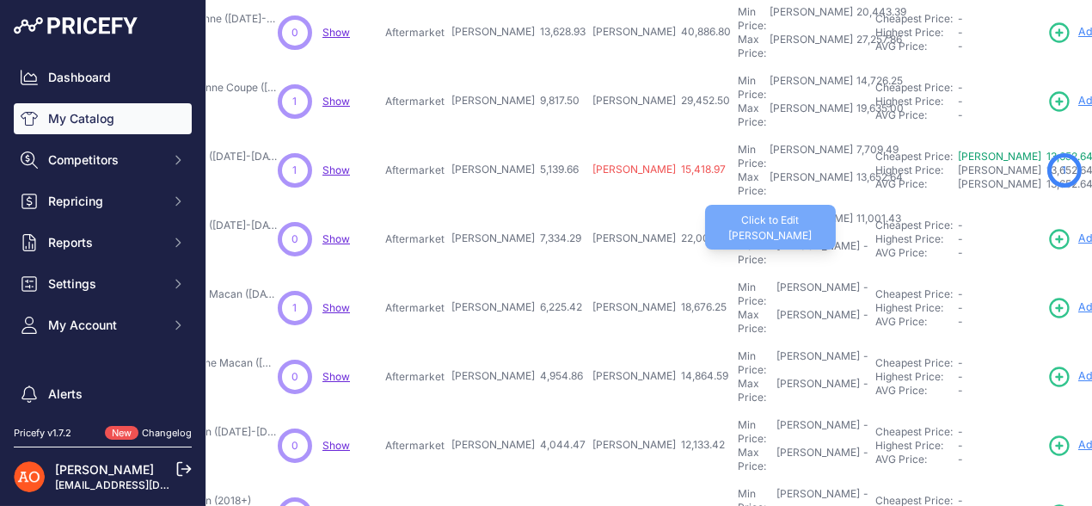
click at [738, 239] on div "Max Price: RON -" at bounding box center [803, 253] width 131 height 28
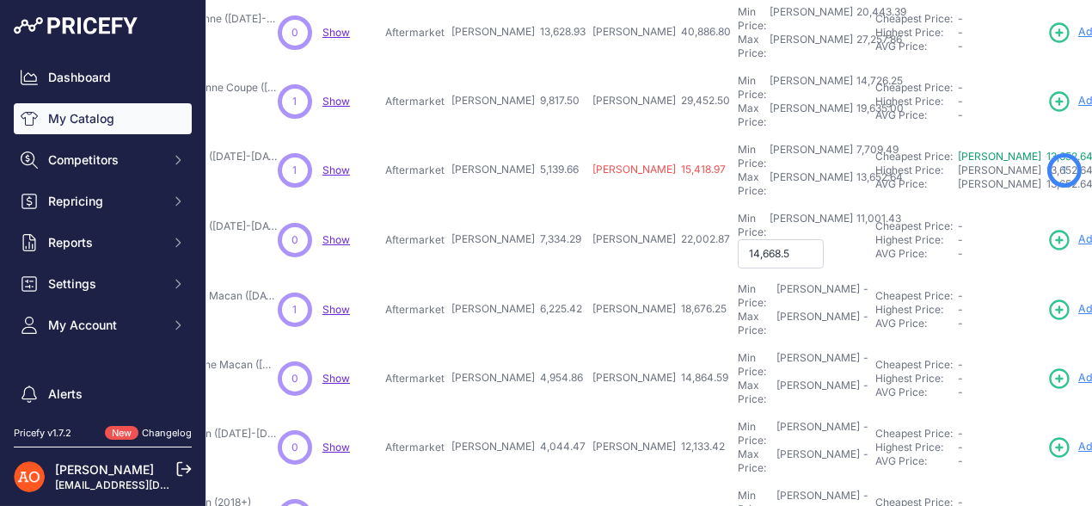
type input "14,668.58"
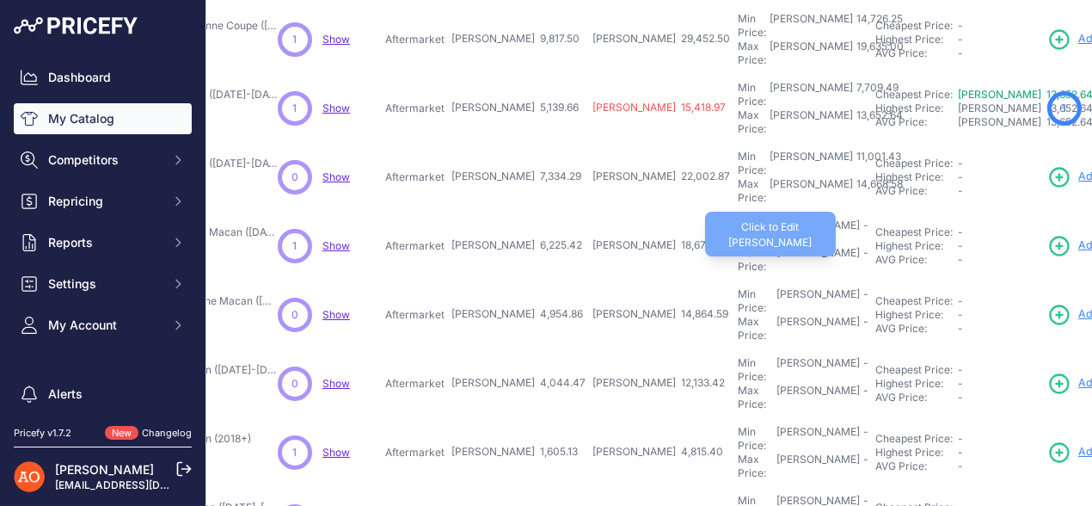
scroll to position [429, 280]
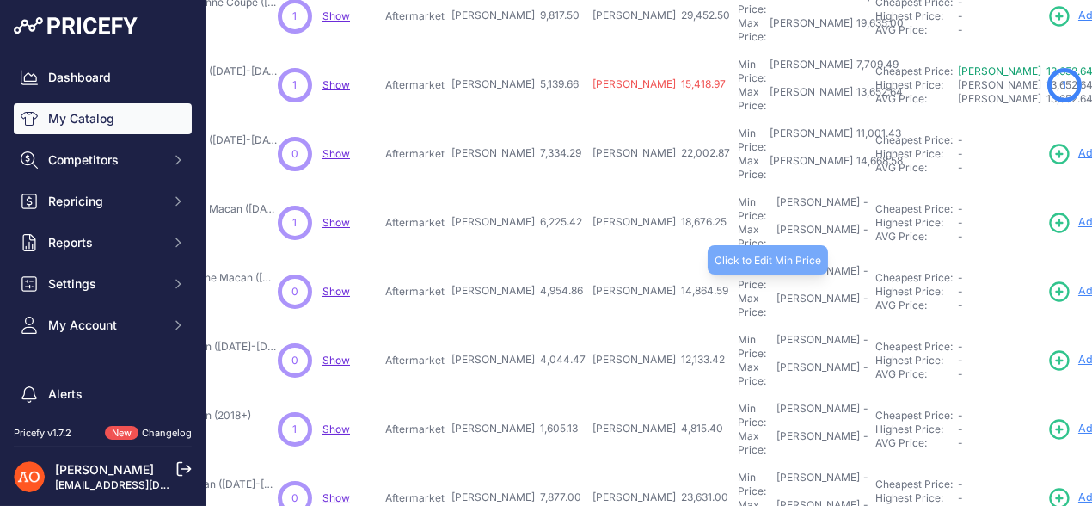
click at [738, 264] on div "Min Price: RON -" at bounding box center [803, 278] width 131 height 28
type input "7,432.29"
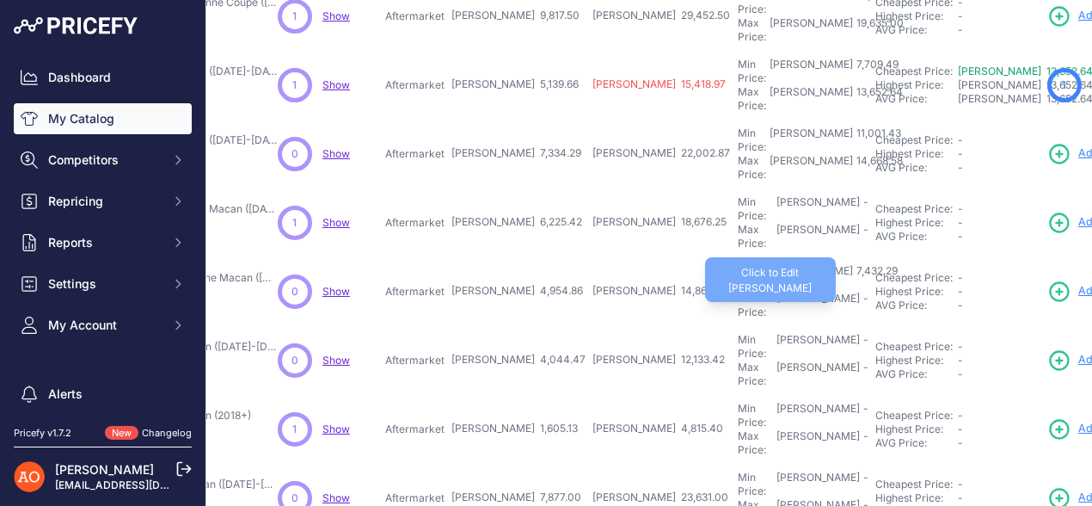
click at [738, 292] on div "Max Price: RON -" at bounding box center [803, 306] width 131 height 28
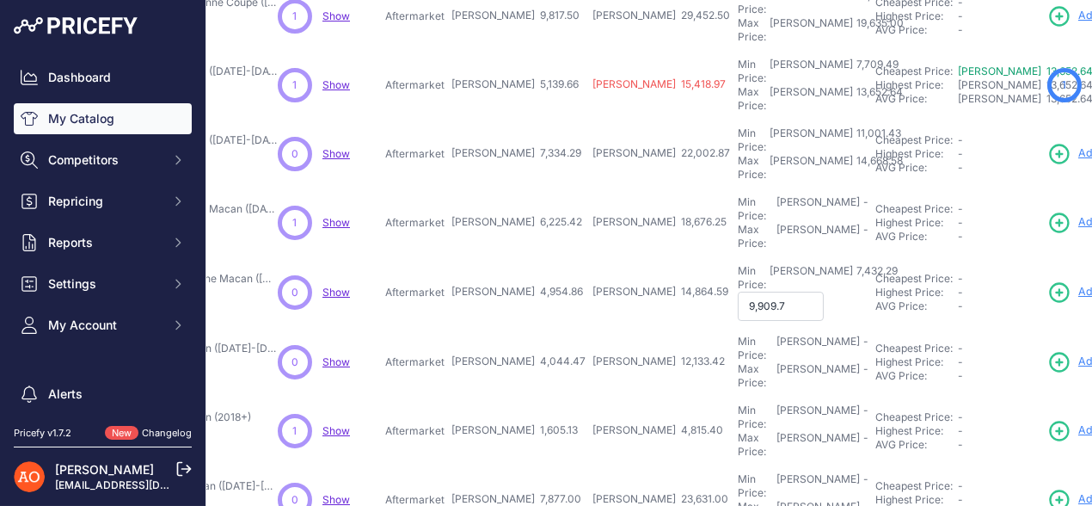
type input "9,909.72"
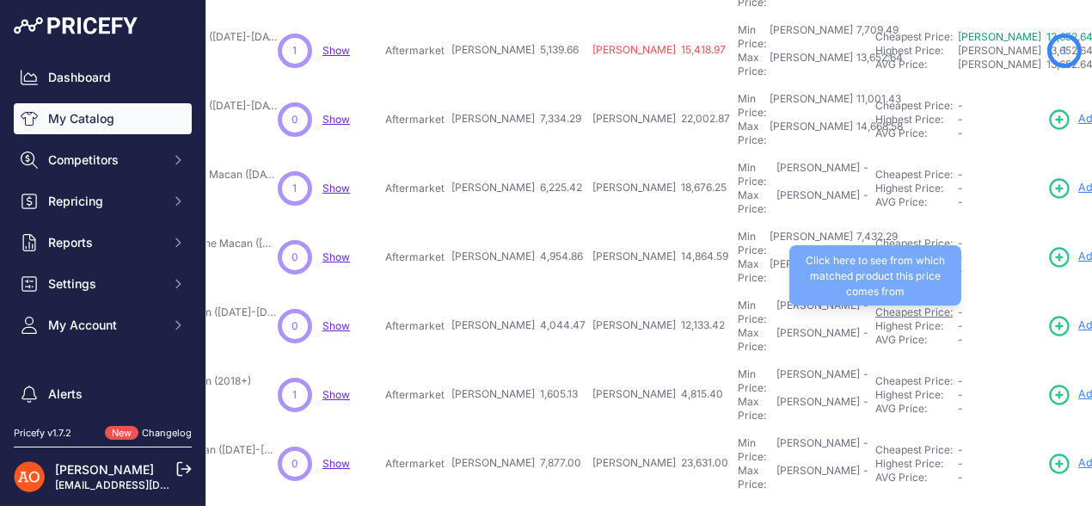
scroll to position [516, 280]
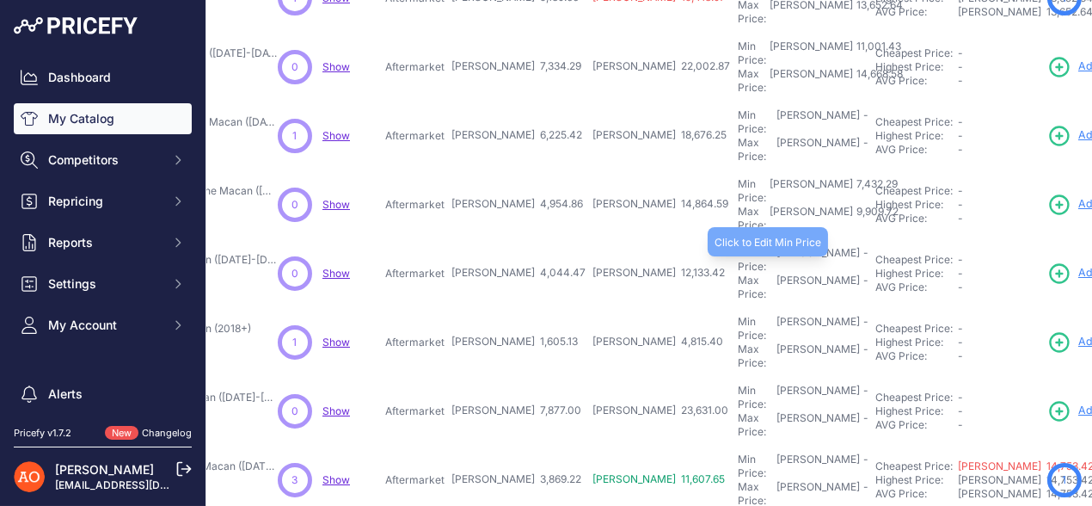
click at [738, 246] on div "Min Price: RON -" at bounding box center [803, 260] width 131 height 28
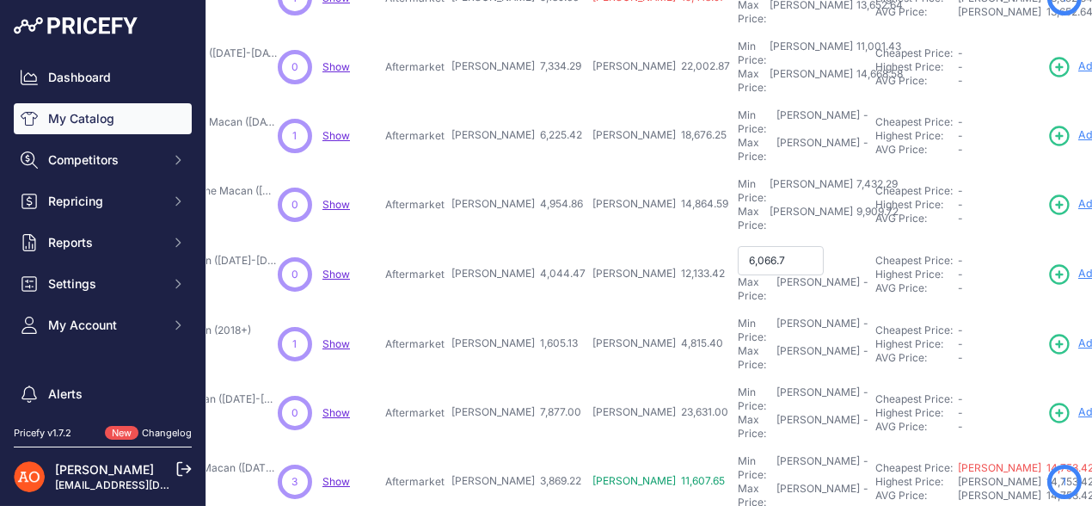
type input "6,066.70"
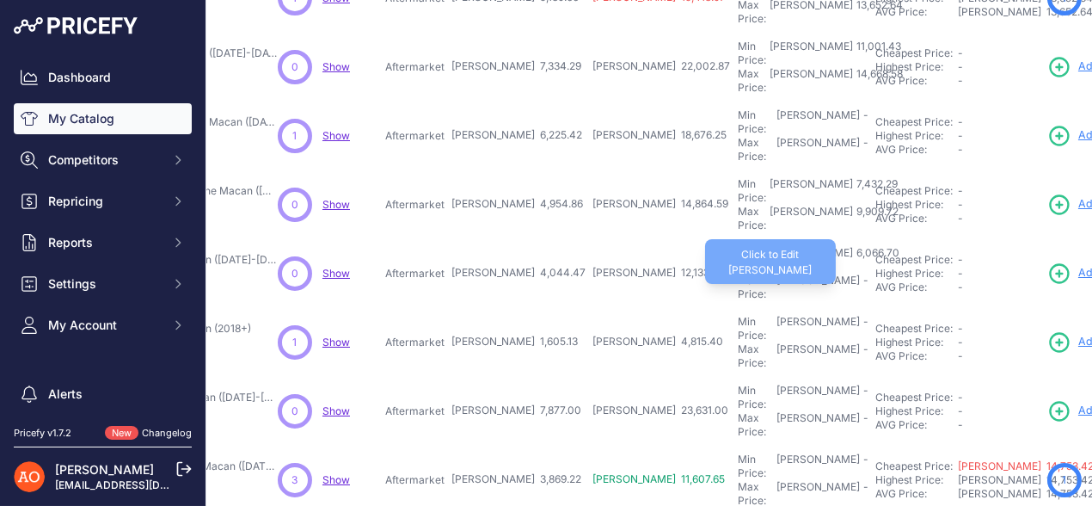
click at [738, 274] on div "Max Price: RON -" at bounding box center [803, 288] width 131 height 28
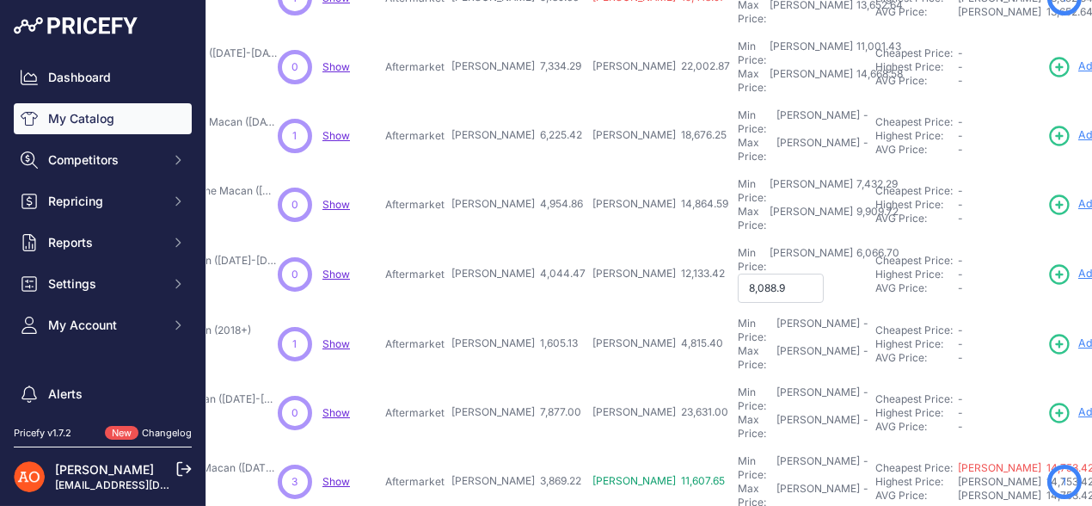
type input "8,088.94"
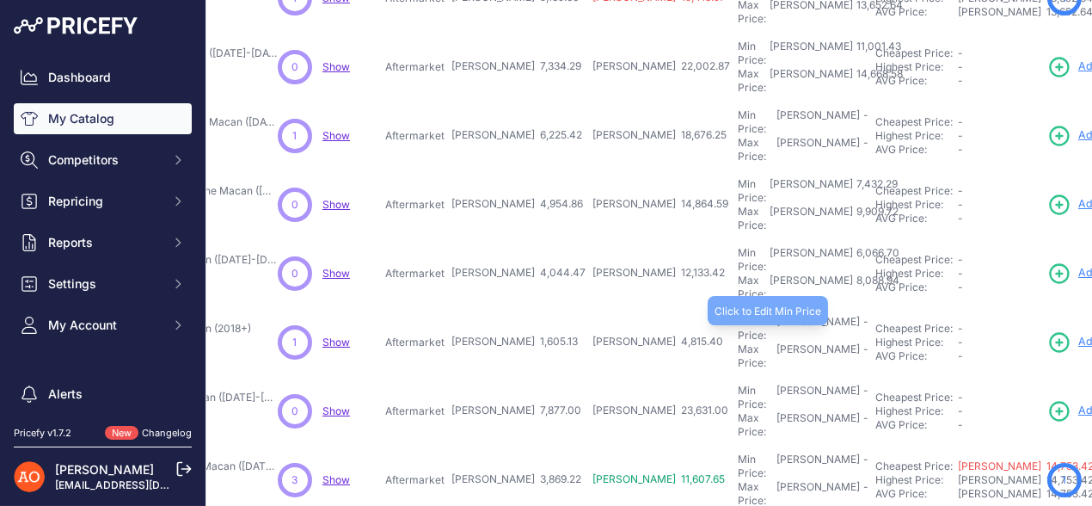
click at [738, 315] on div "Min Price: RON -" at bounding box center [803, 329] width 131 height 28
type input "2,407.69"
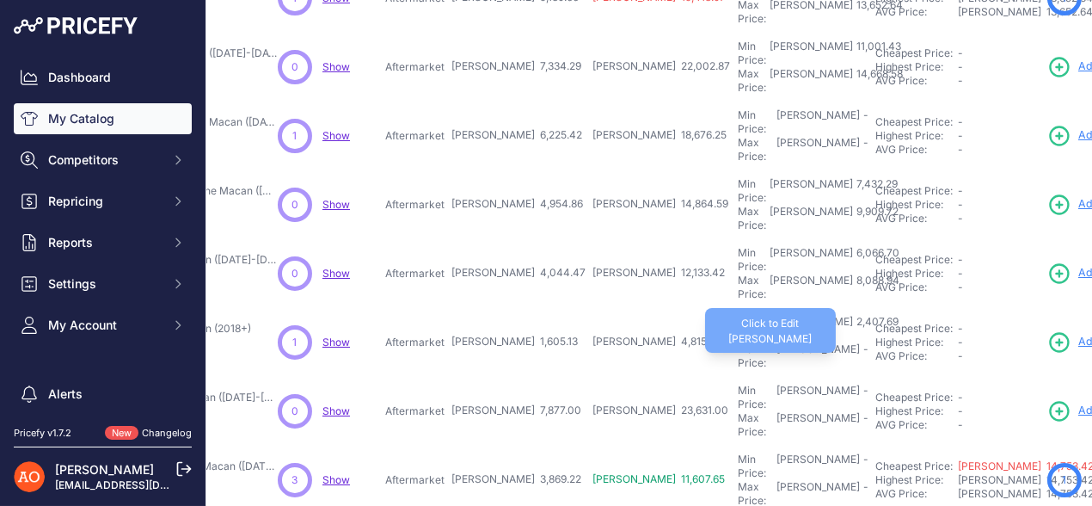
click at [738, 342] on div "Max Price: RON -" at bounding box center [803, 356] width 131 height 28
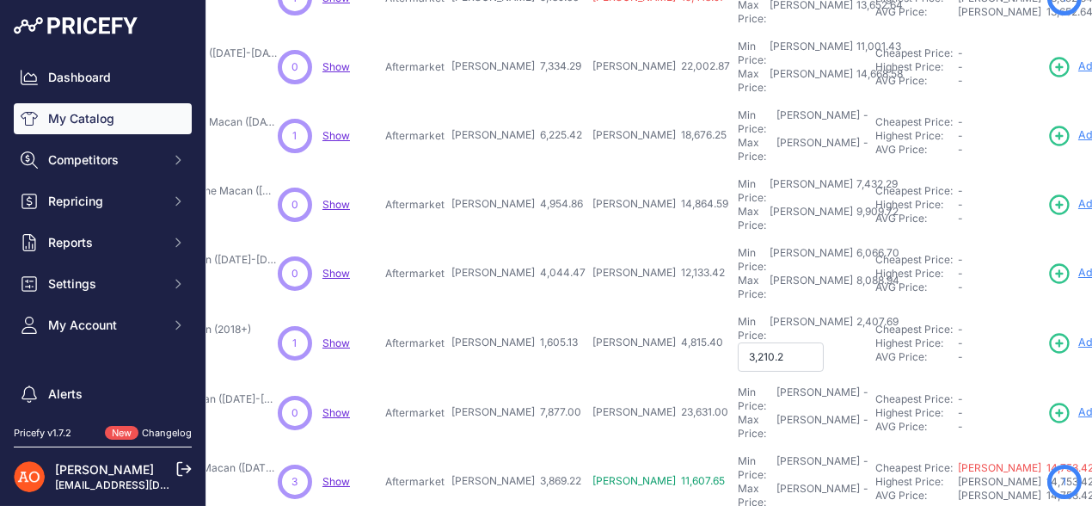
type input "3,210.26"
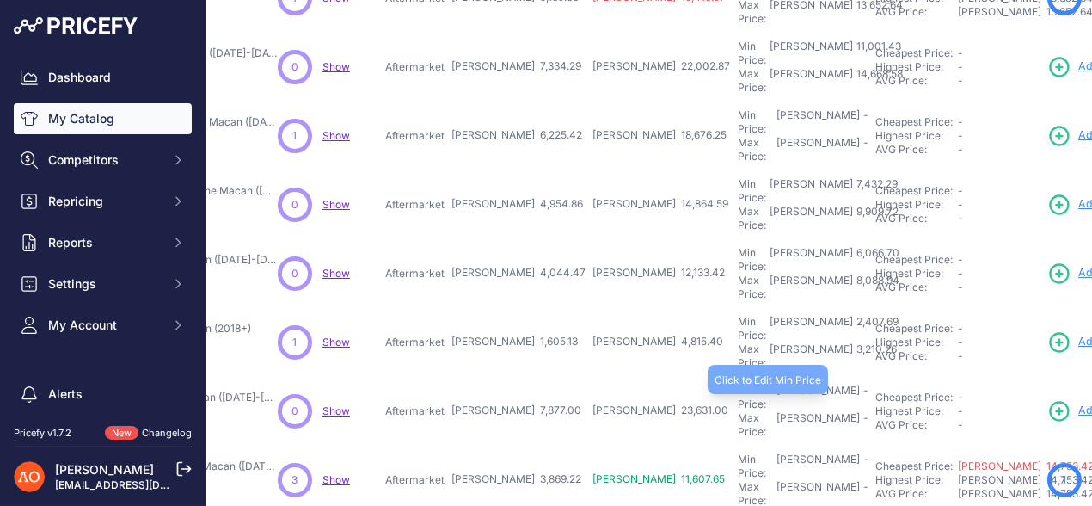
click at [738, 384] on div "Min Price: RON -" at bounding box center [803, 398] width 131 height 28
type input "11,815.50"
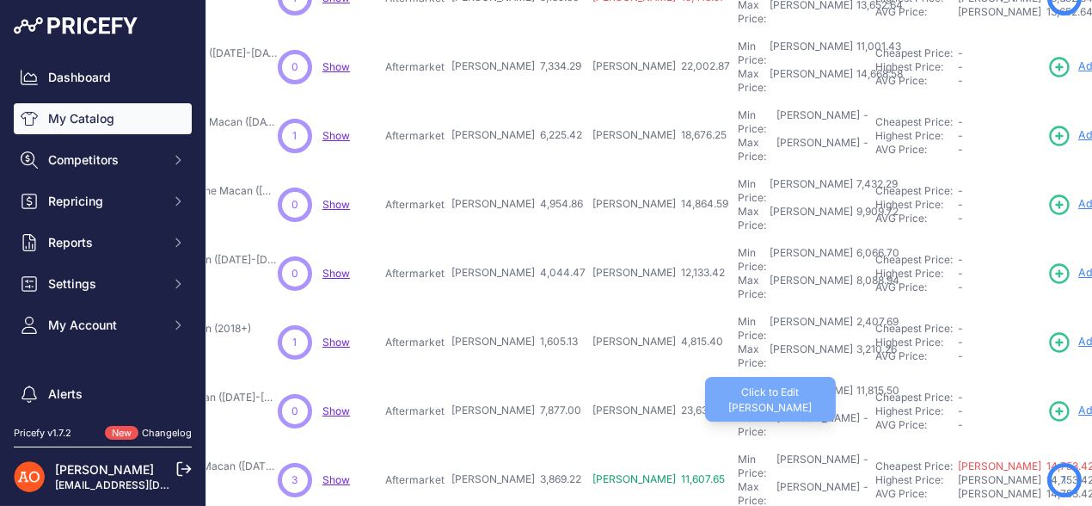
click at [738, 411] on div "Max Price: RON -" at bounding box center [803, 425] width 131 height 28
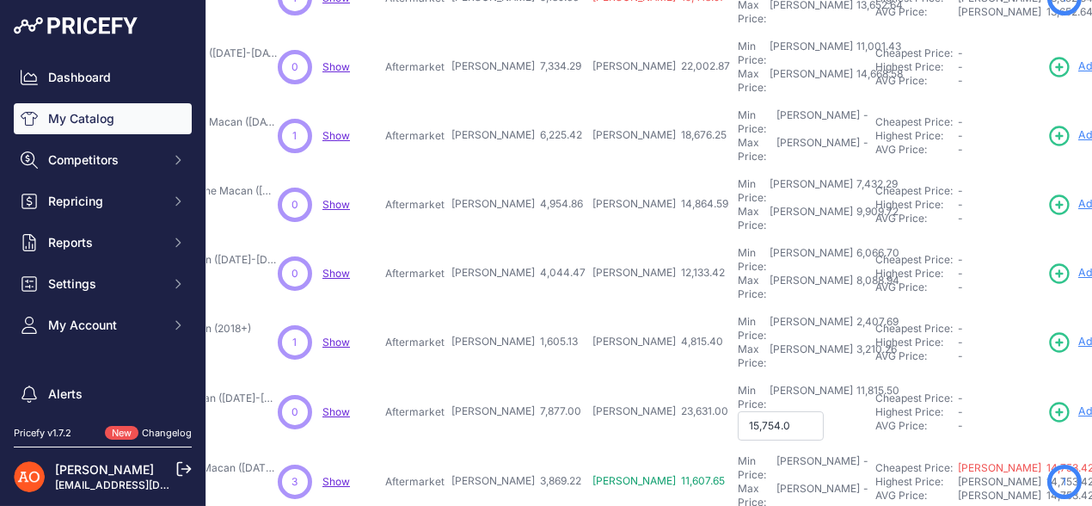
type input "15,754.00"
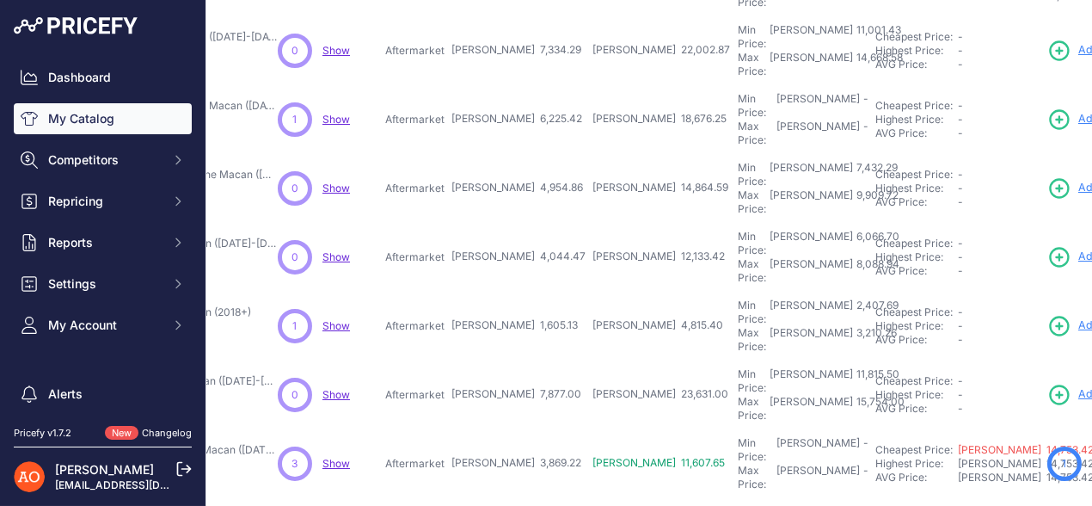
scroll to position [538, 280]
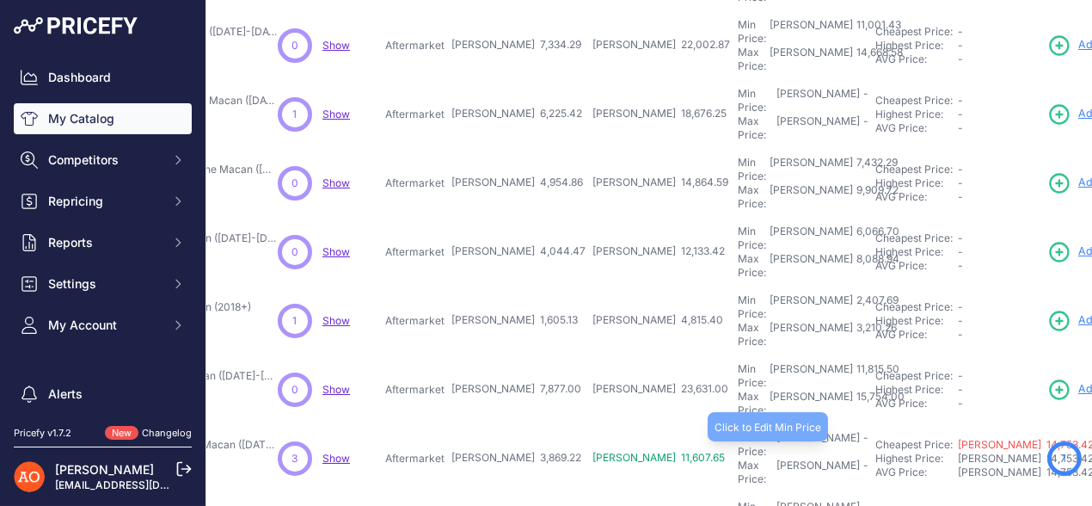
click at [738, 431] on div "Min Price: RON -" at bounding box center [803, 445] width 131 height 28
type input "5,803.83"
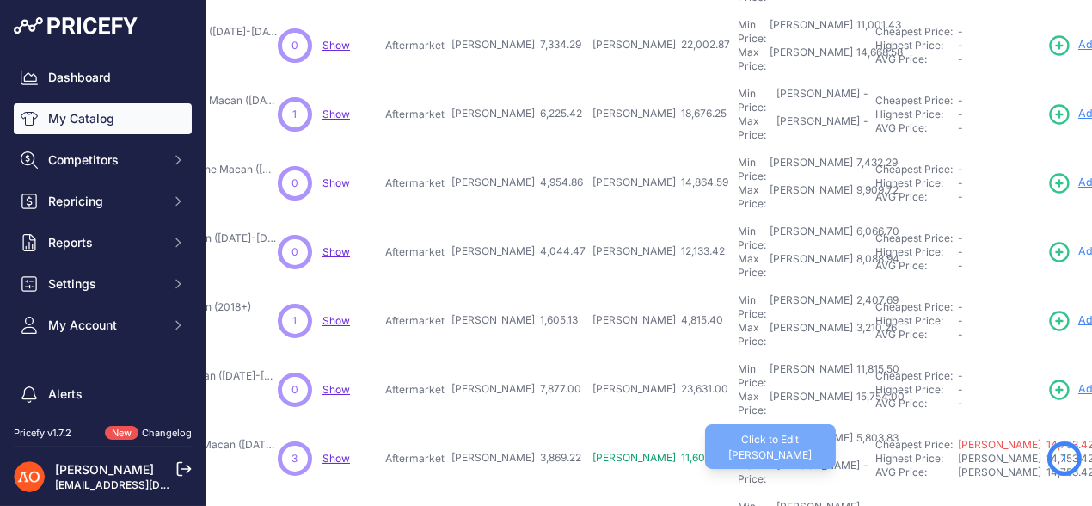
click at [738, 458] on div "Max Price: RON -" at bounding box center [803, 472] width 131 height 28
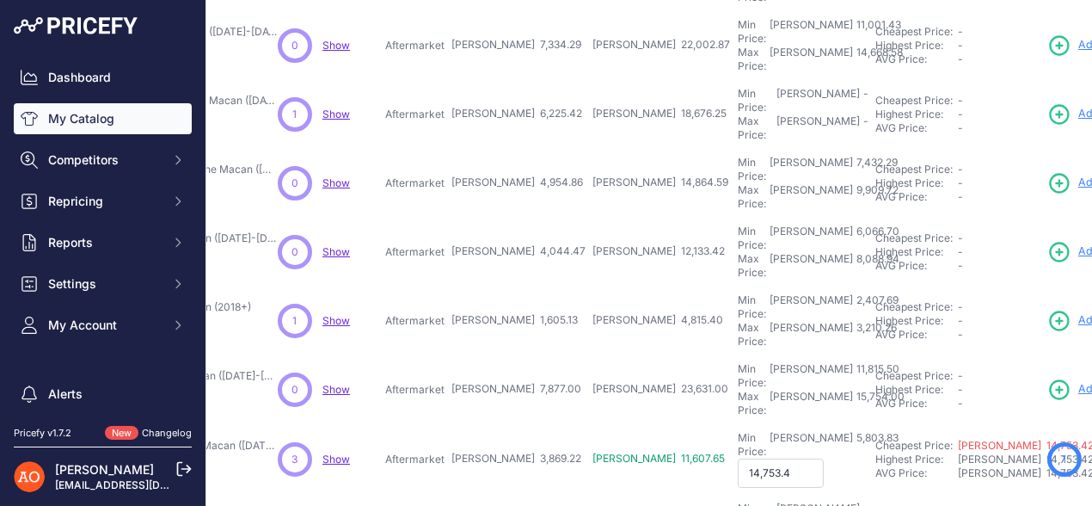
type input "14,753.42"
click at [738, 500] on div "Min Price: RON -" at bounding box center [803, 514] width 131 height 28
click at [738, 500] on input "text" at bounding box center [781, 514] width 86 height 29
type input "7,414.62"
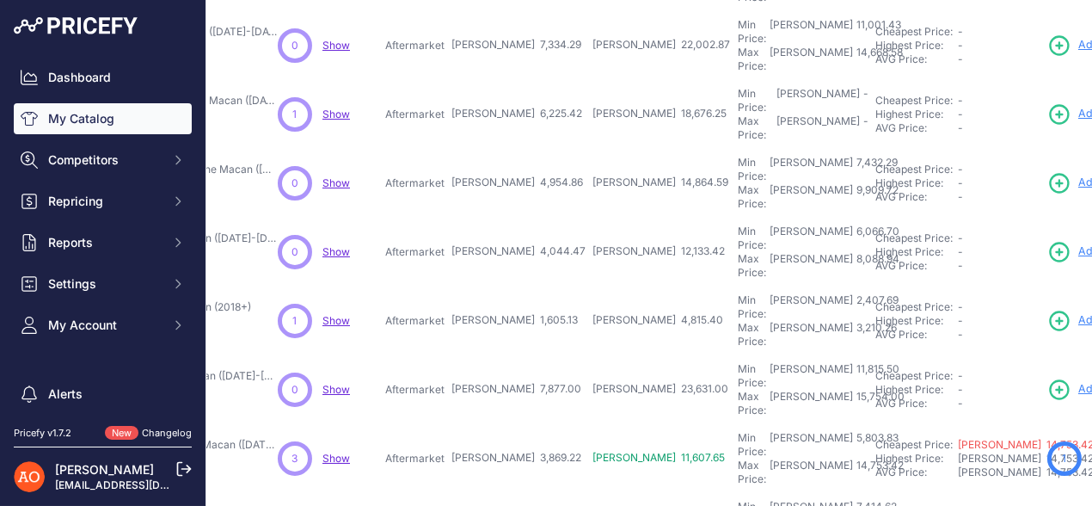
type input "9,886.16"
type input "11,434.47"
type input "15,245.96"
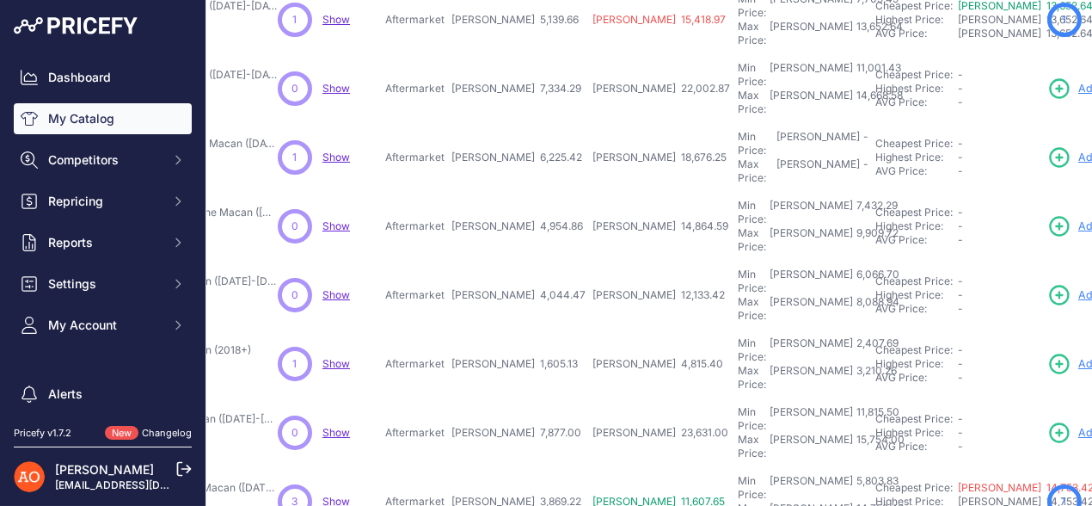
scroll to position [581, 280]
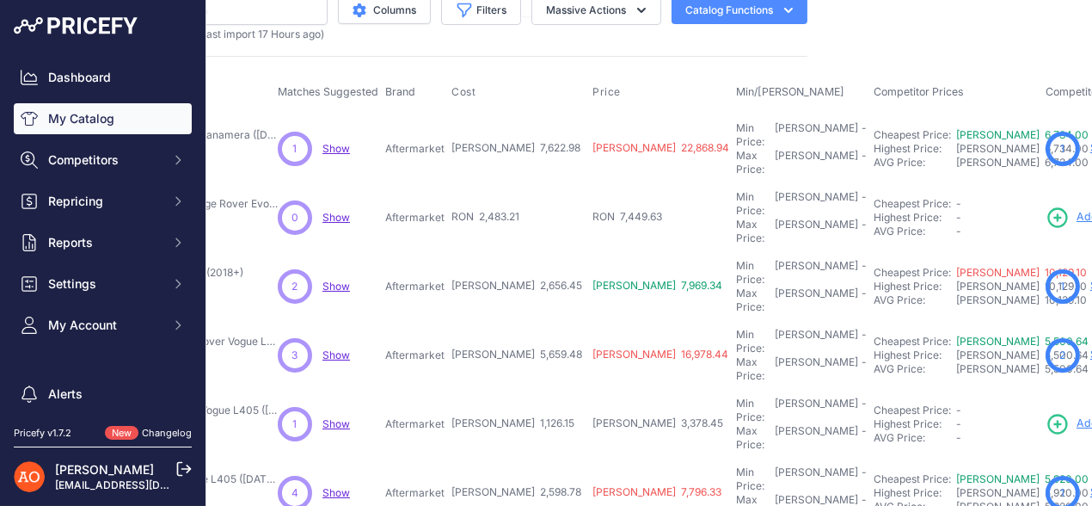
scroll to position [0, 280]
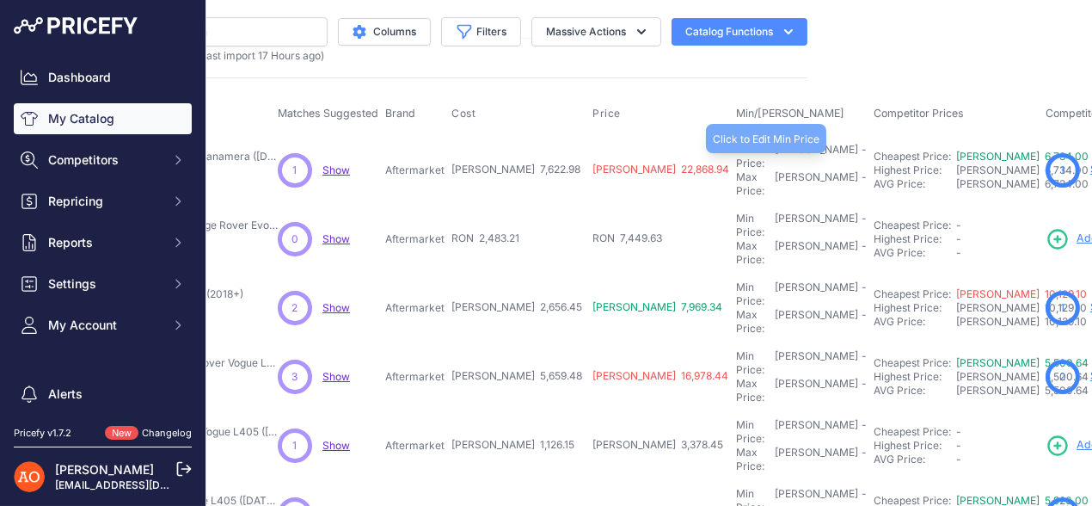
click at [736, 151] on div "Min Price: RON -" at bounding box center [801, 157] width 131 height 28
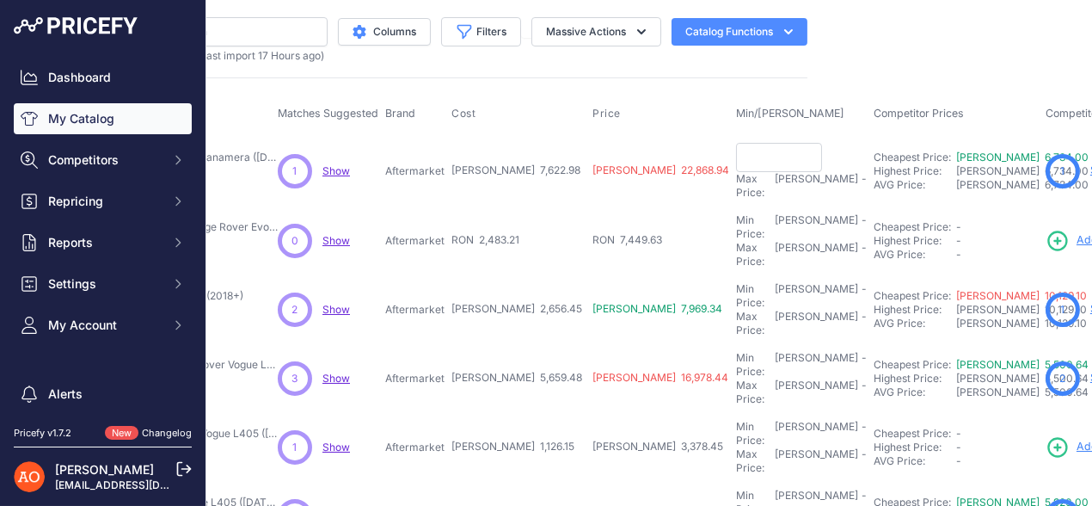
click at [736, 156] on input "text" at bounding box center [779, 157] width 86 height 29
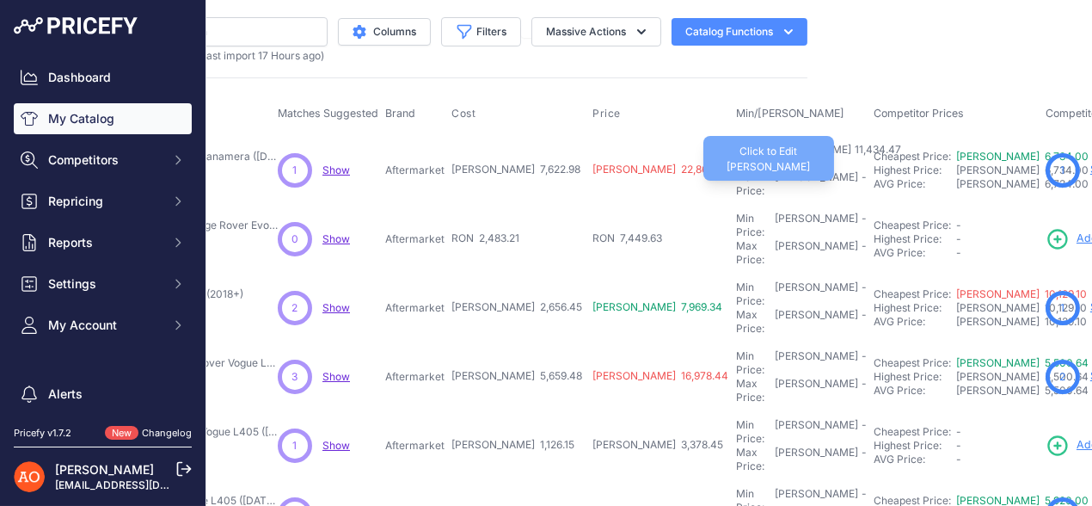
click at [736, 170] on div "Max Price: RON -" at bounding box center [801, 184] width 131 height 28
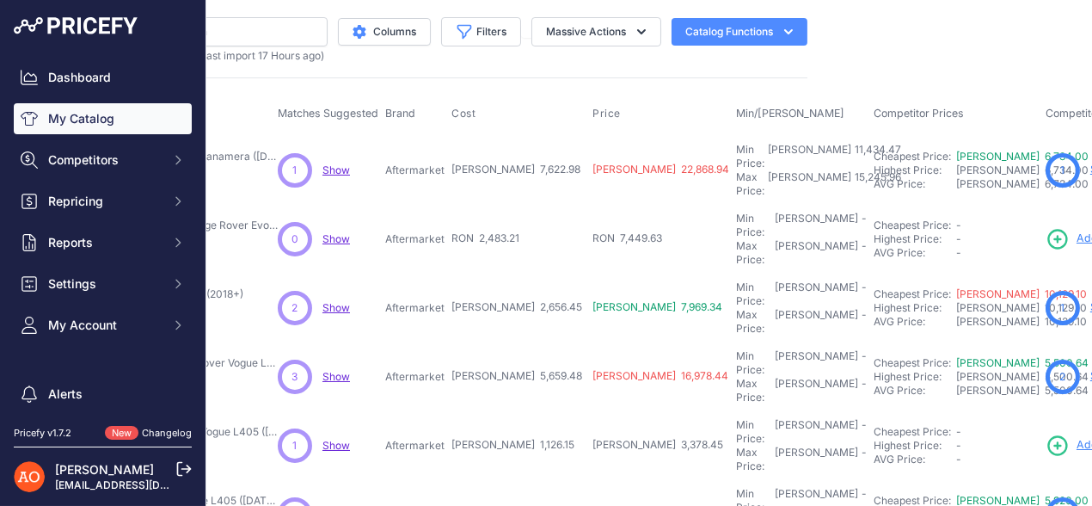
scroll to position [85, 280]
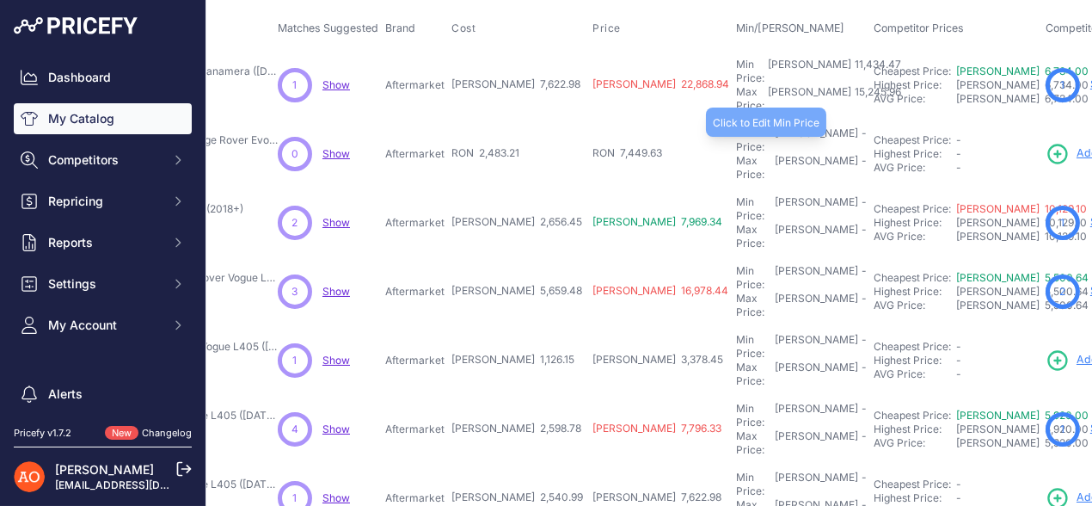
click at [736, 126] on div "Min Price: RON -" at bounding box center [801, 140] width 131 height 28
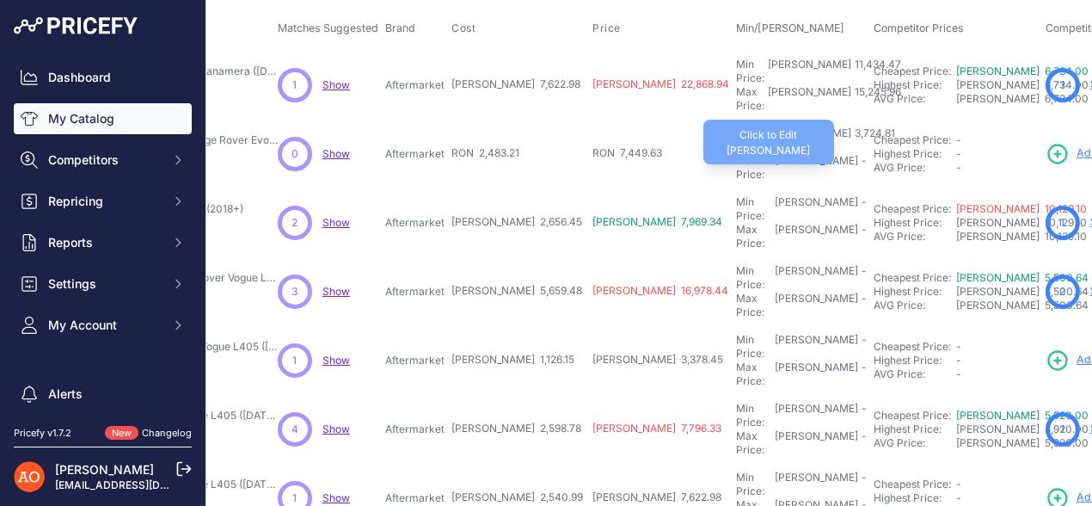
click at [736, 154] on div "Max Price: RON -" at bounding box center [801, 168] width 131 height 28
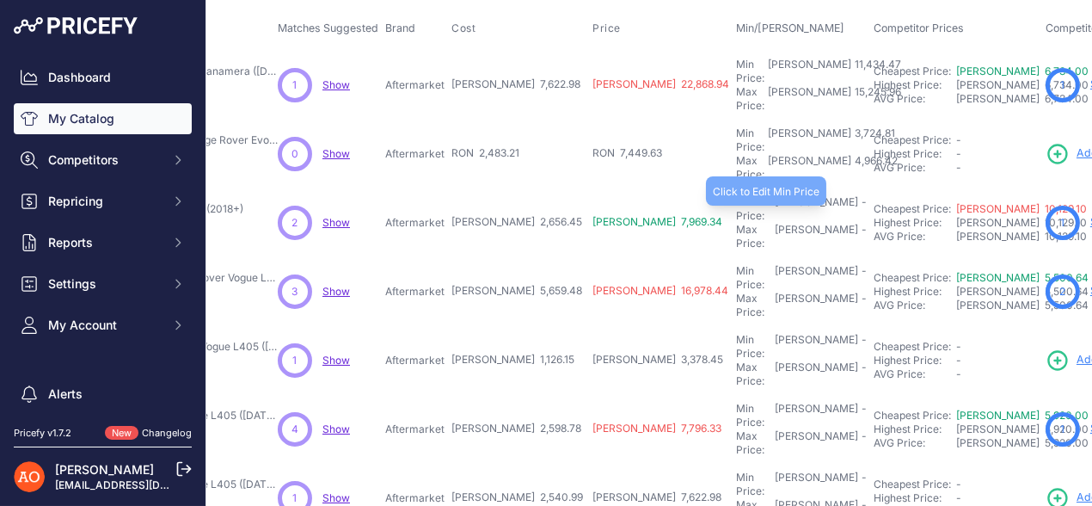
click at [736, 195] on div "Min Price: RON -" at bounding box center [801, 209] width 131 height 28
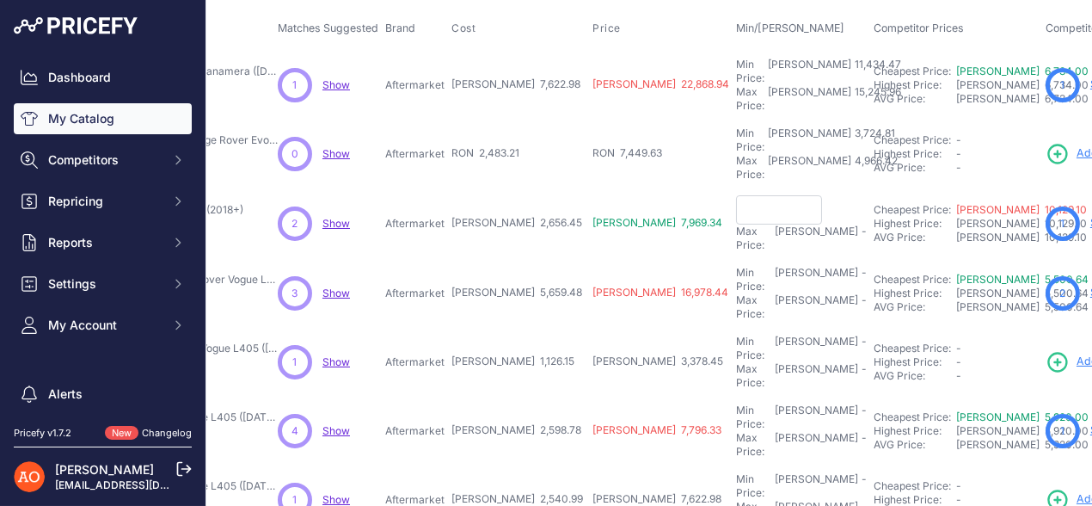
click at [736, 195] on input "text" at bounding box center [779, 209] width 86 height 29
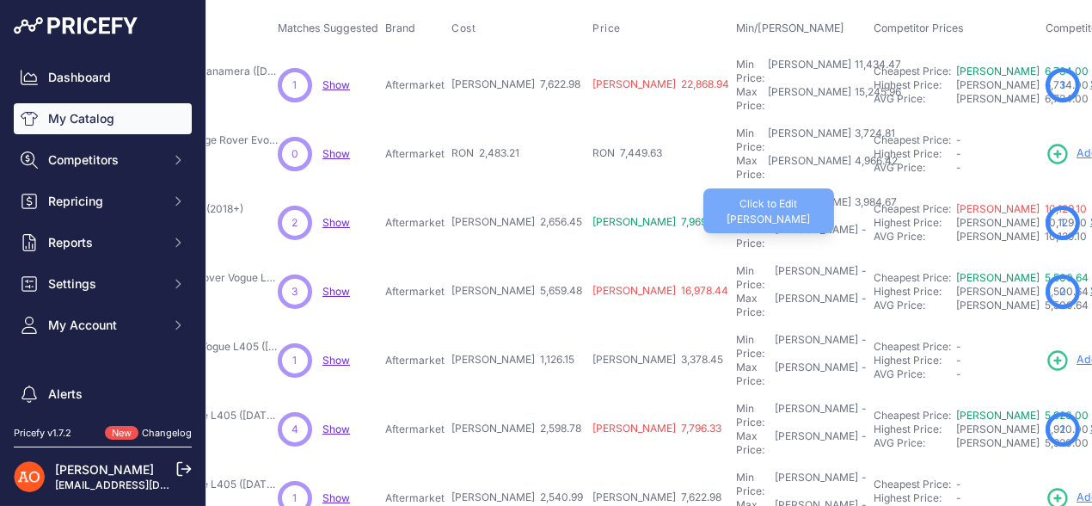
click at [736, 223] on div "Max Price: RON -" at bounding box center [801, 237] width 131 height 28
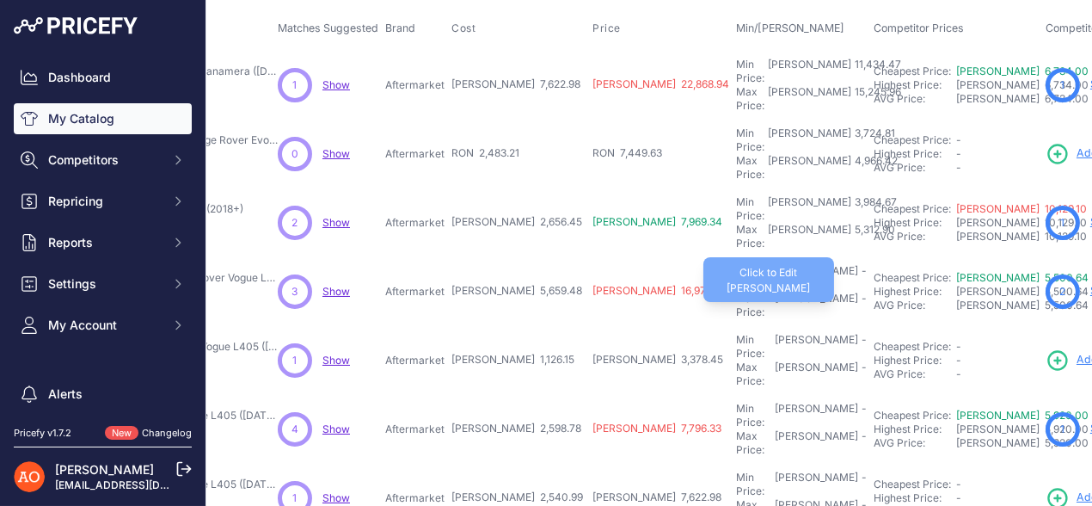
scroll to position [172, 280]
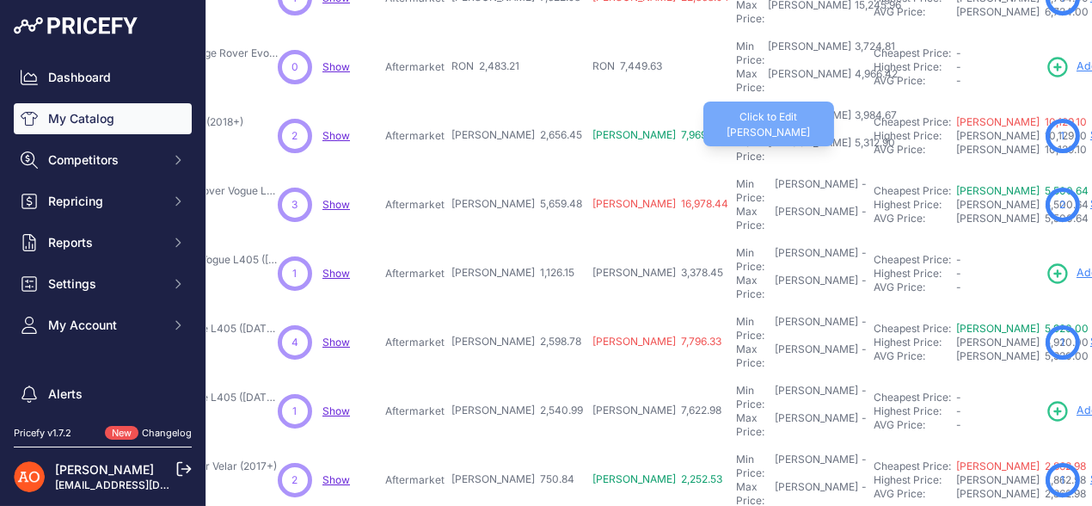
click at [852, 136] on div "5,312.90" at bounding box center [874, 150] width 44 height 28
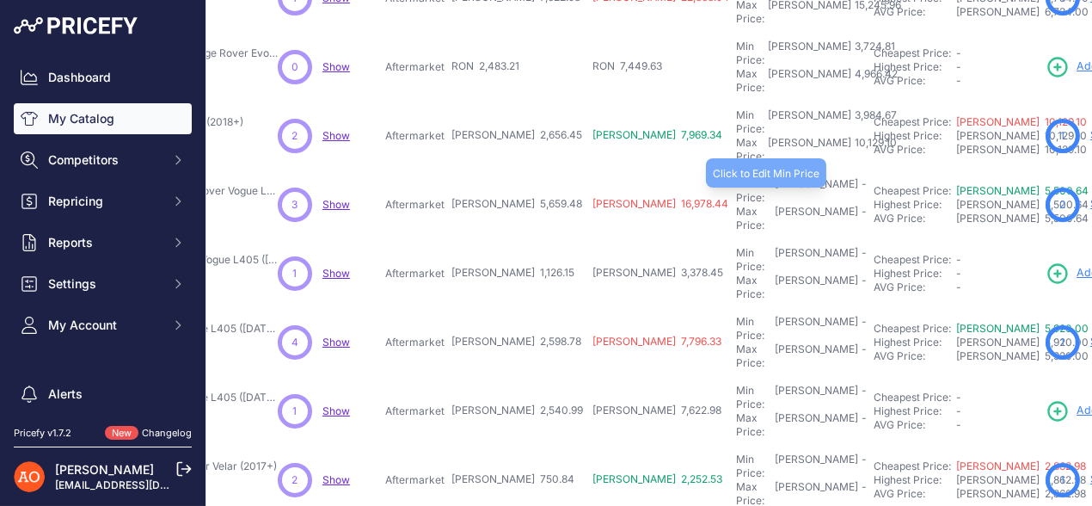
click at [736, 177] on div "Min Price: RON -" at bounding box center [801, 191] width 131 height 28
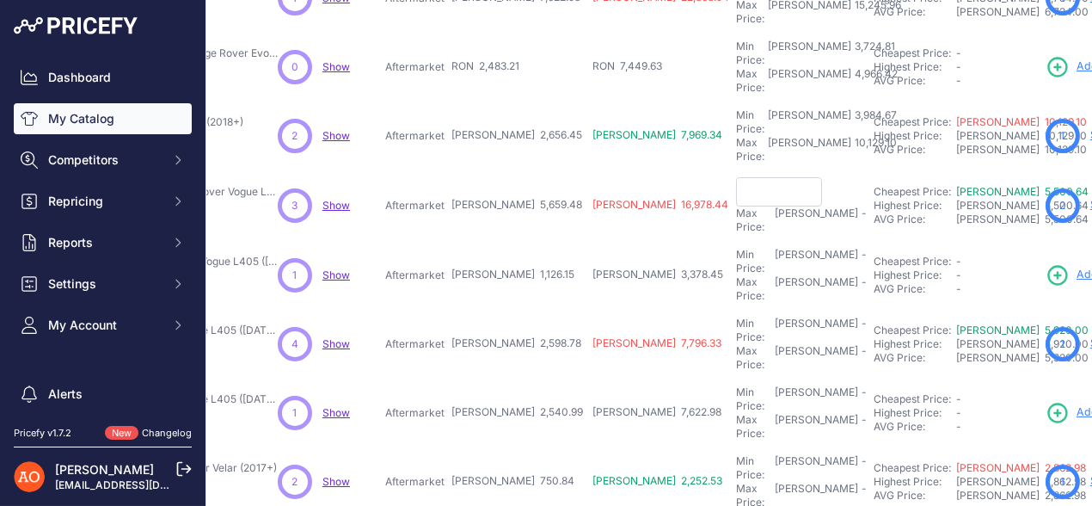
click at [736, 177] on input "text" at bounding box center [779, 191] width 86 height 29
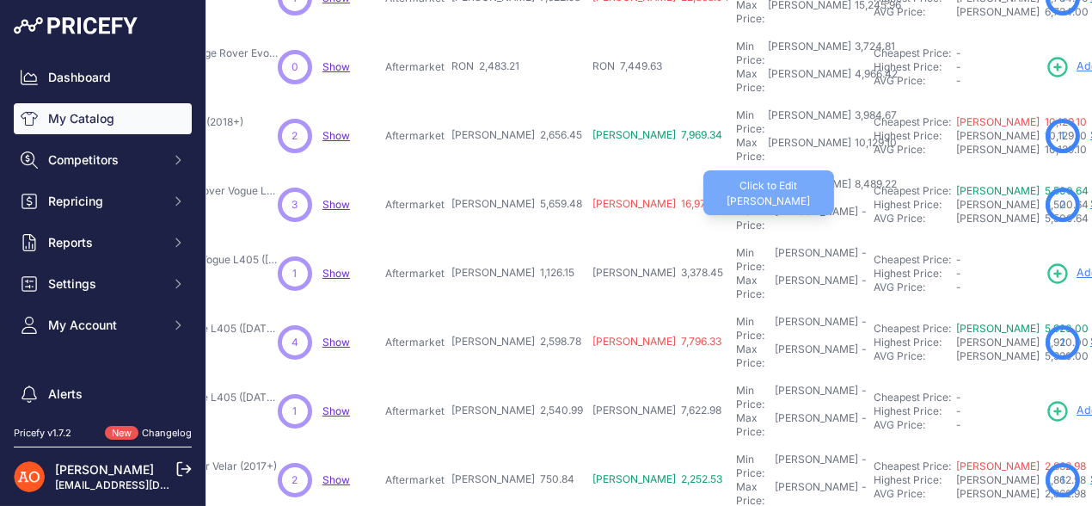
click at [736, 205] on div "Max Price: RON -" at bounding box center [801, 219] width 131 height 28
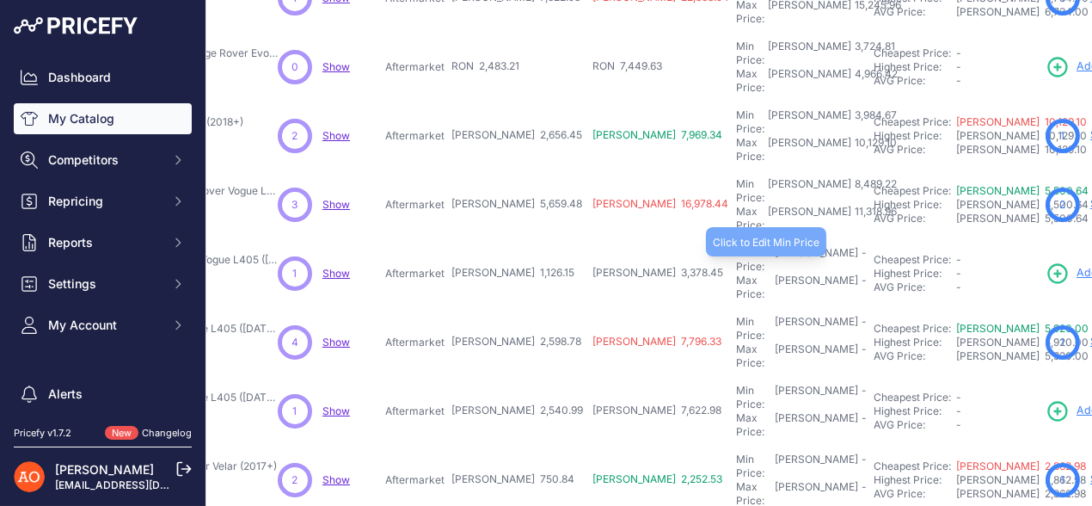
click at [736, 246] on div "Min Price: RON -" at bounding box center [801, 260] width 131 height 28
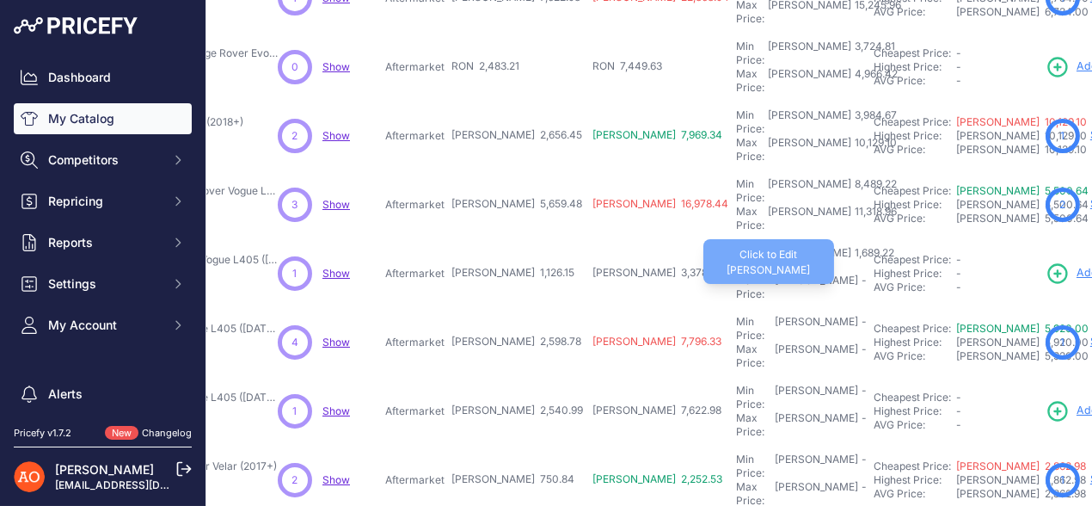
click at [736, 274] on div "Max Price: RON -" at bounding box center [801, 288] width 131 height 28
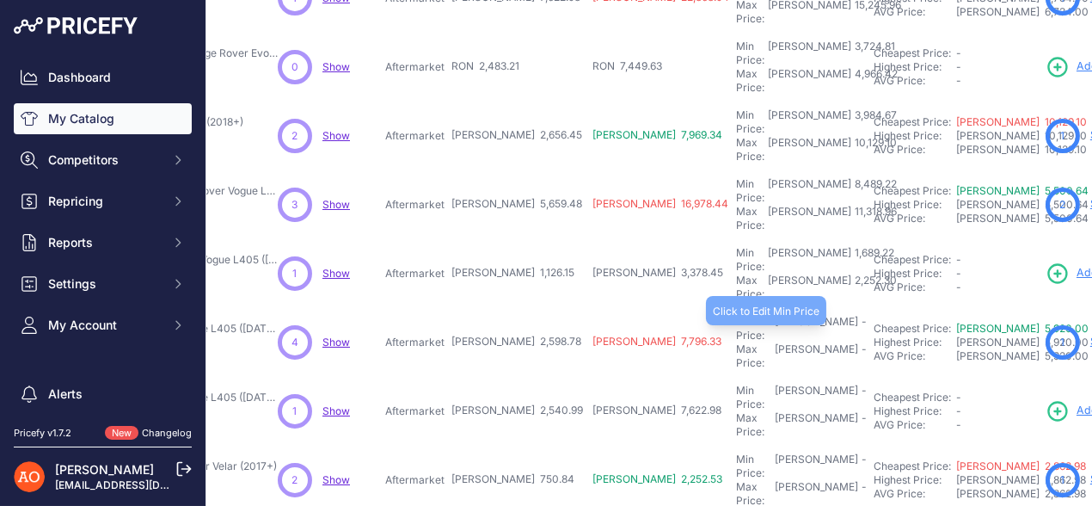
click at [736, 315] on div "Min Price: RON -" at bounding box center [801, 329] width 131 height 28
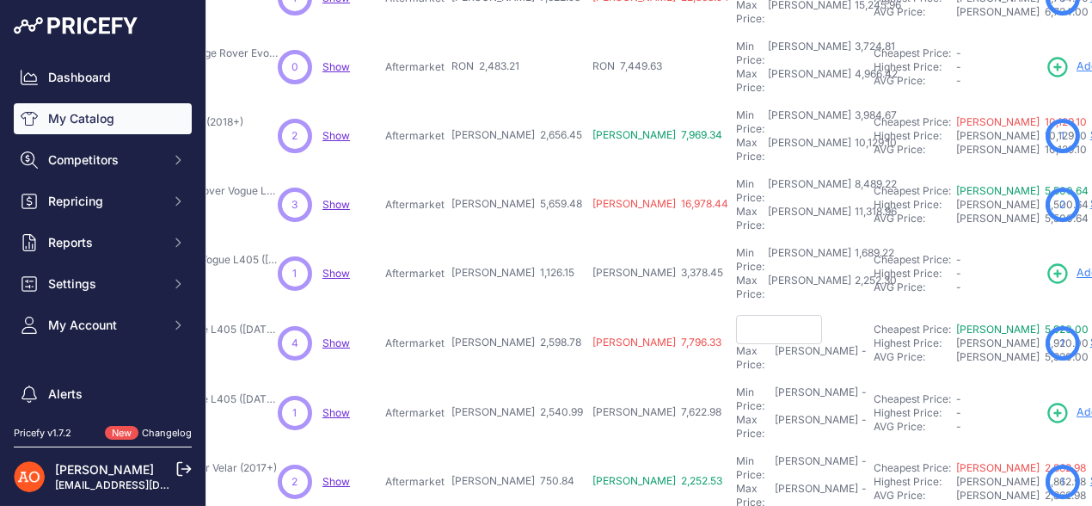
click at [736, 315] on input "text" at bounding box center [779, 329] width 86 height 29
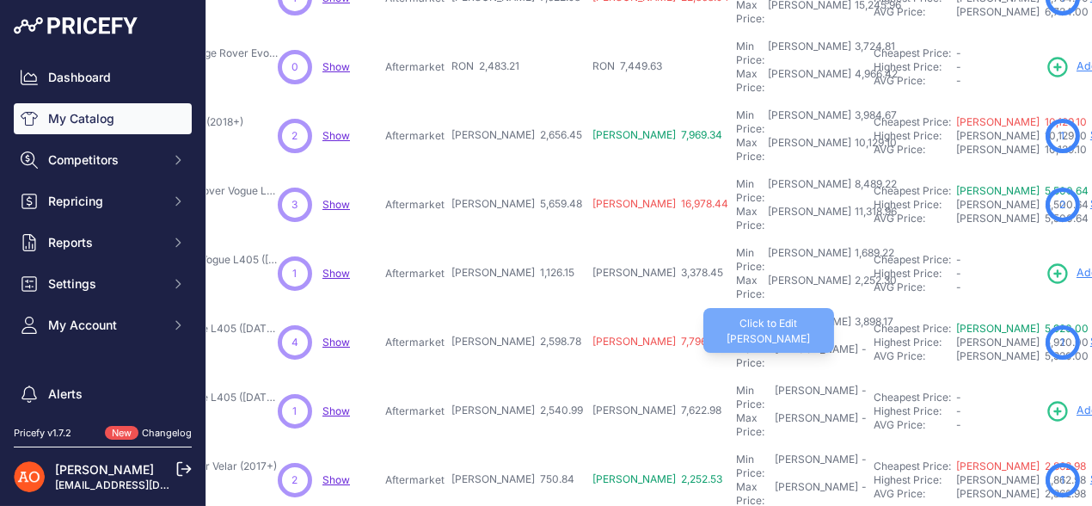
click at [736, 342] on div "Max Price: RON -" at bounding box center [801, 356] width 131 height 28
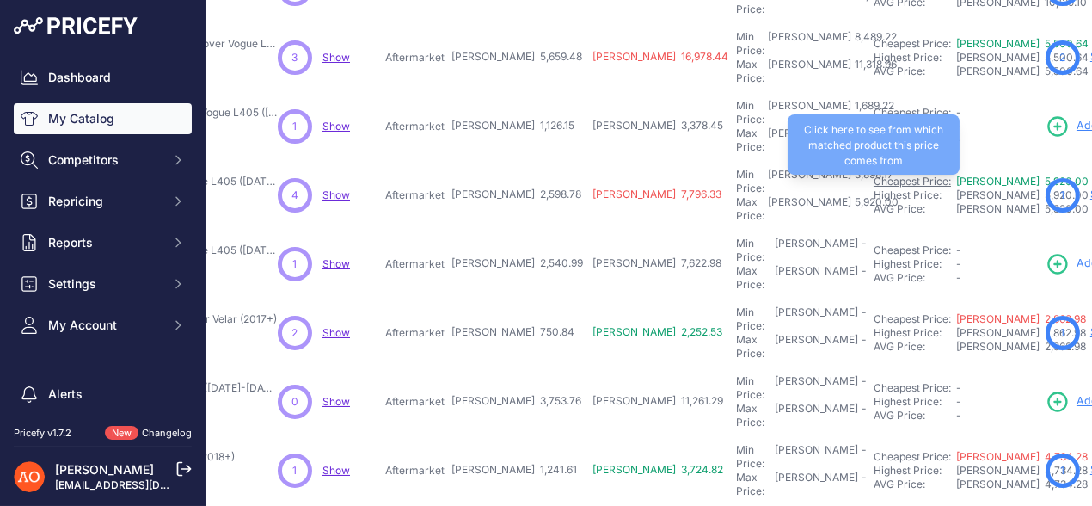
scroll to position [344, 280]
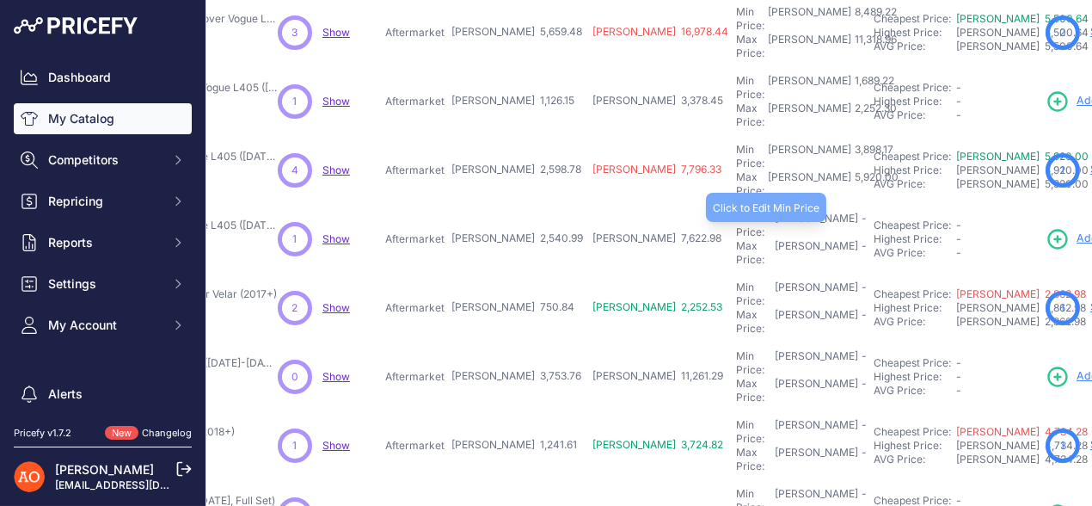
click at [858, 212] on div "-" at bounding box center [862, 226] width 9 height 28
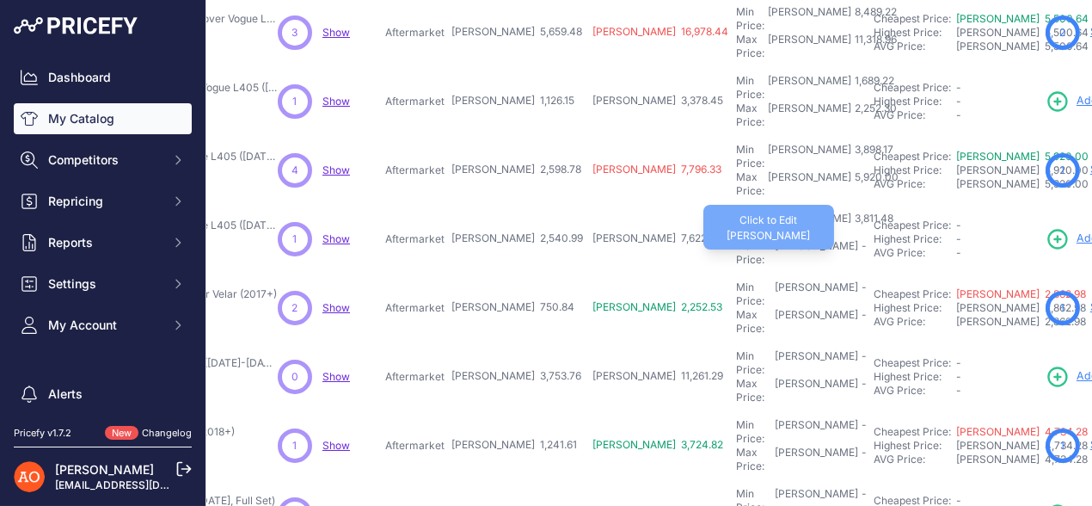
click at [736, 239] on div "Max Price: RON -" at bounding box center [801, 253] width 131 height 28
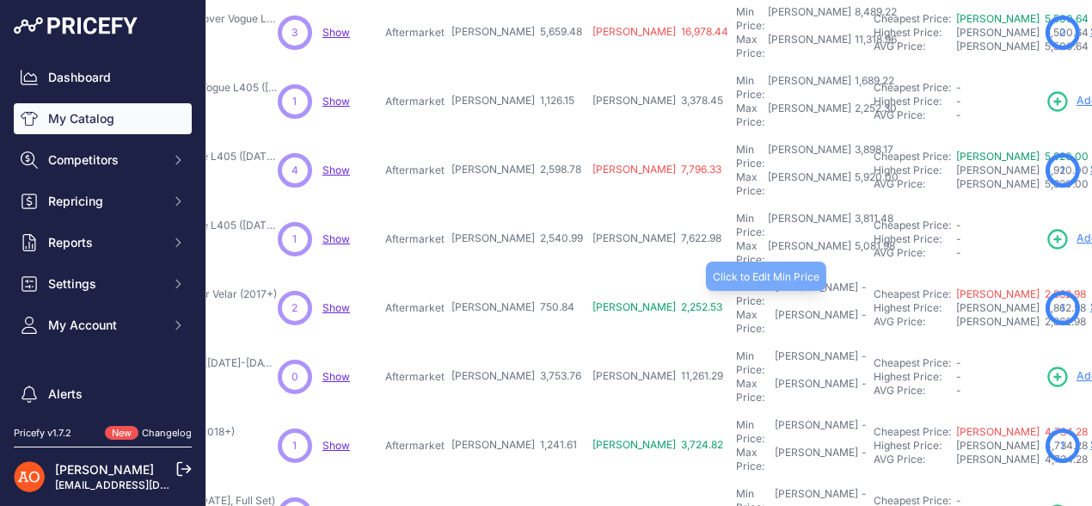
click at [736, 280] on div "Min Price: RON -" at bounding box center [801, 294] width 131 height 28
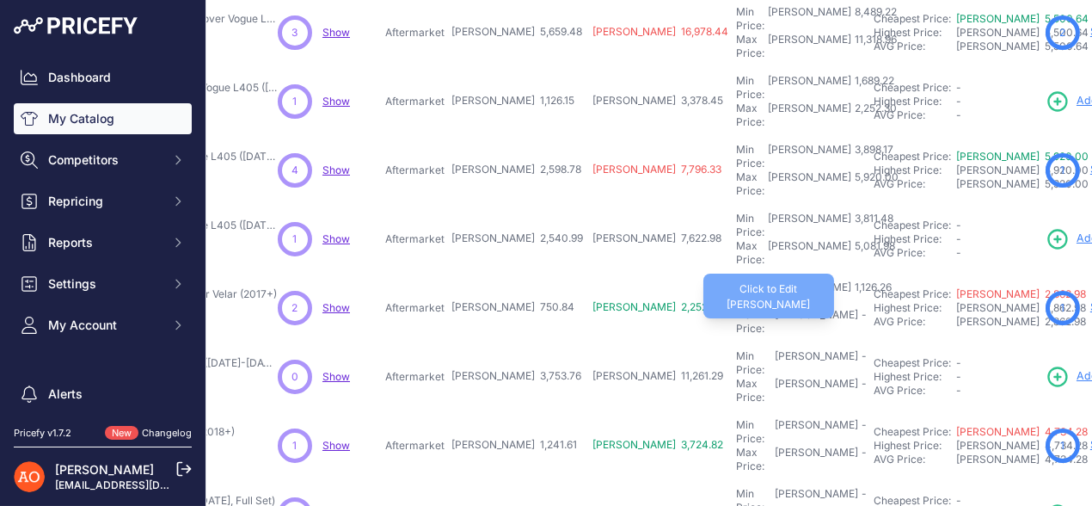
click at [736, 308] on div "Max Price: RON -" at bounding box center [801, 322] width 131 height 28
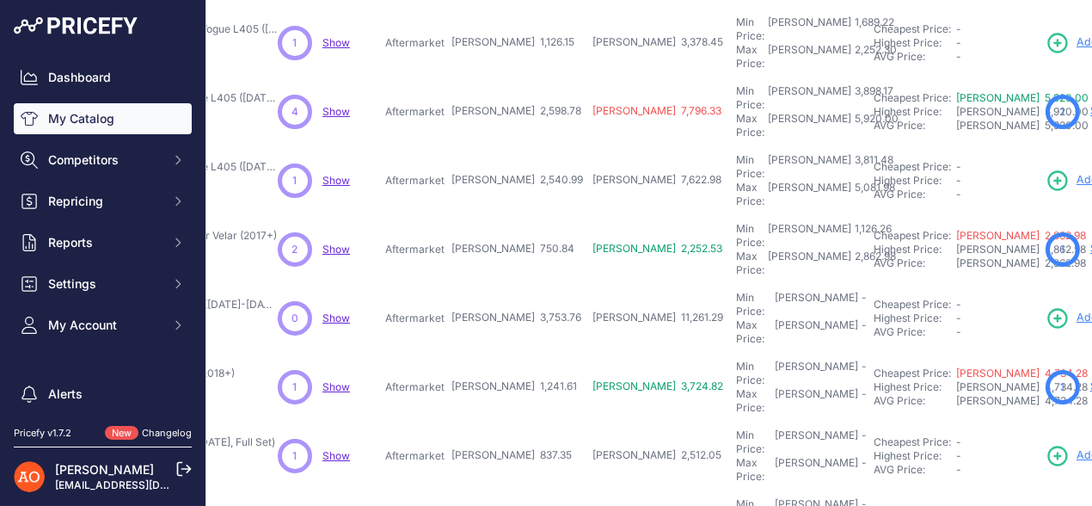
scroll to position [429, 280]
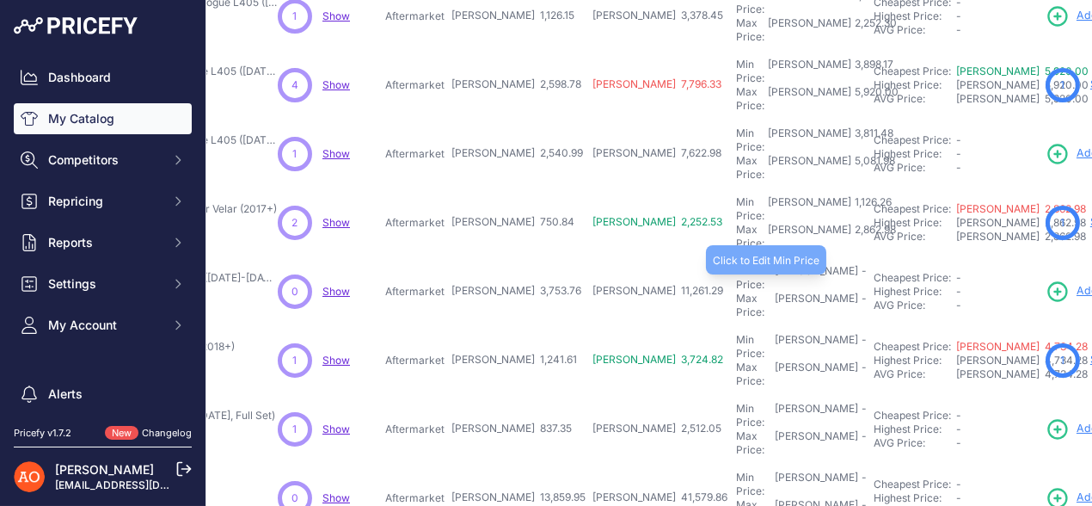
click at [736, 264] on div "Min Price: RON -" at bounding box center [801, 278] width 131 height 28
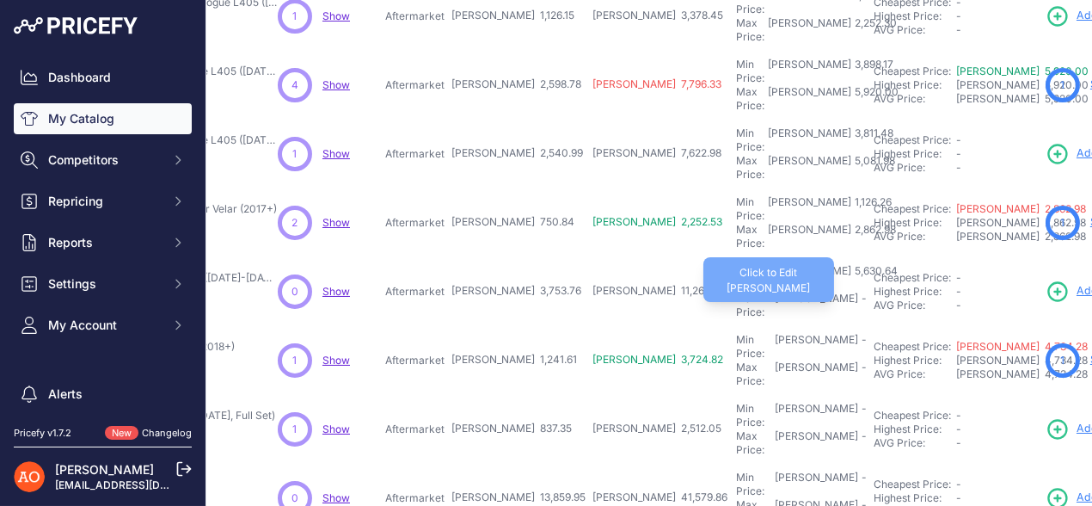
click at [736, 292] on div "Max Price: RON -" at bounding box center [801, 306] width 131 height 28
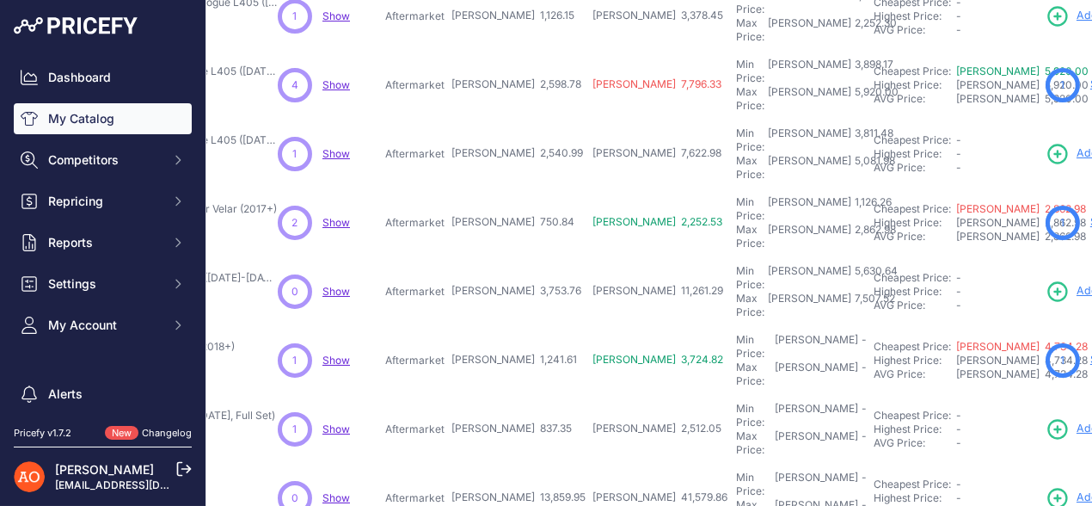
scroll to position [516, 280]
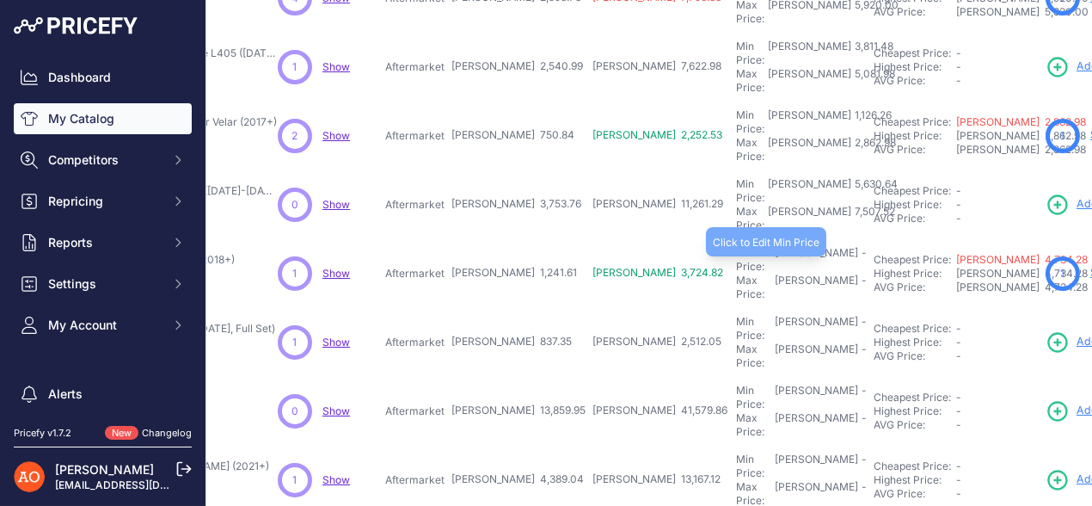
click at [736, 246] on div "Min Price: RON -" at bounding box center [801, 260] width 131 height 28
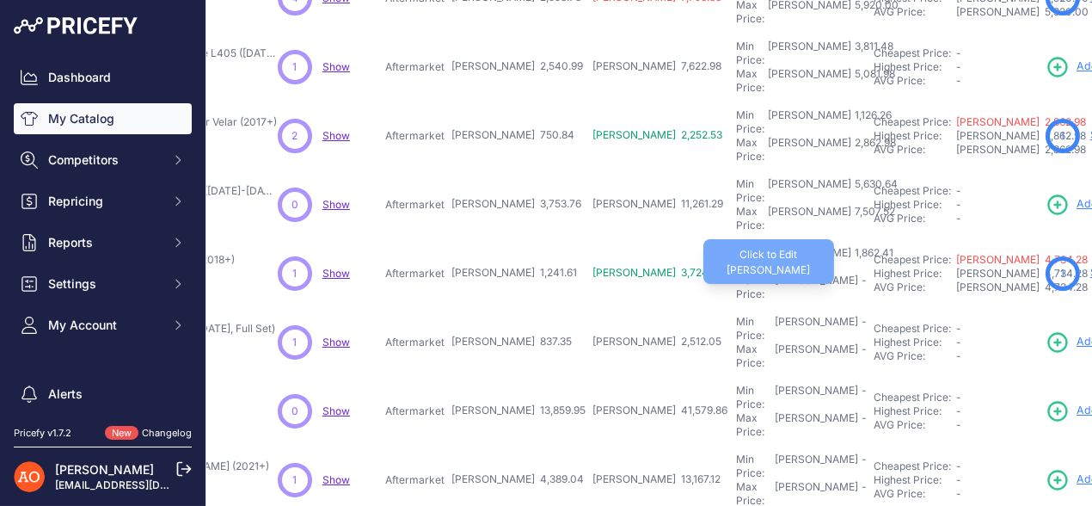
click at [736, 274] on div "Max Price: RON -" at bounding box center [801, 288] width 131 height 28
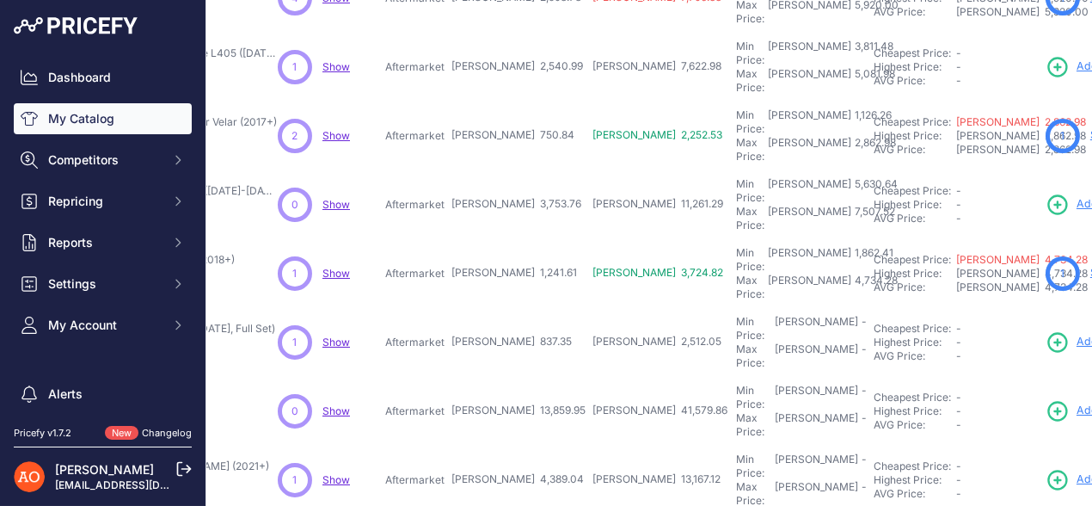
click at [733, 308] on td "Min Price: RON - Click to Edit Min Price Max Price: RON - Click to Edit Max Pri…" at bounding box center [802, 342] width 138 height 69
click at [736, 315] on div "Min Price: RON -" at bounding box center [801, 329] width 131 height 28
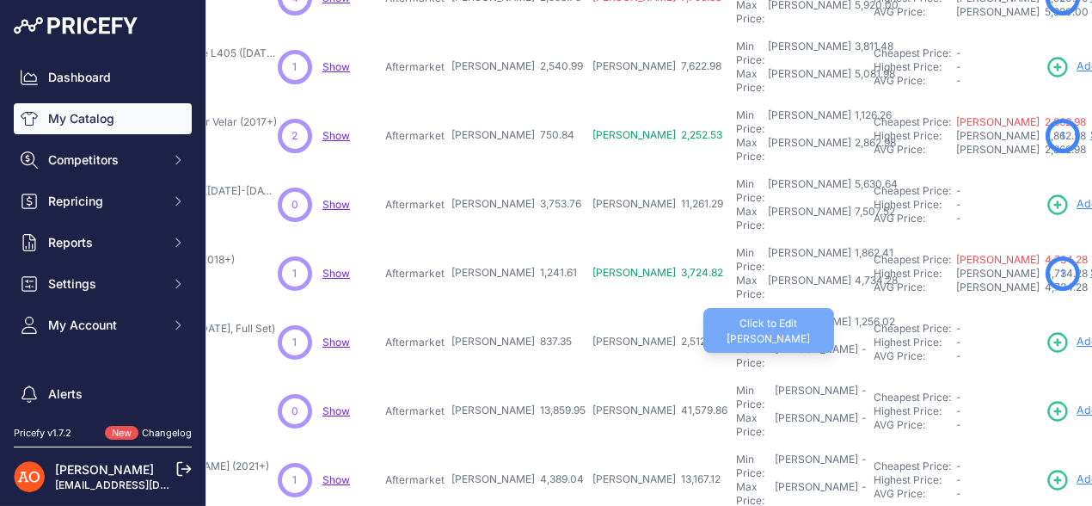
click at [736, 342] on div "Max Price: RON -" at bounding box center [801, 356] width 131 height 28
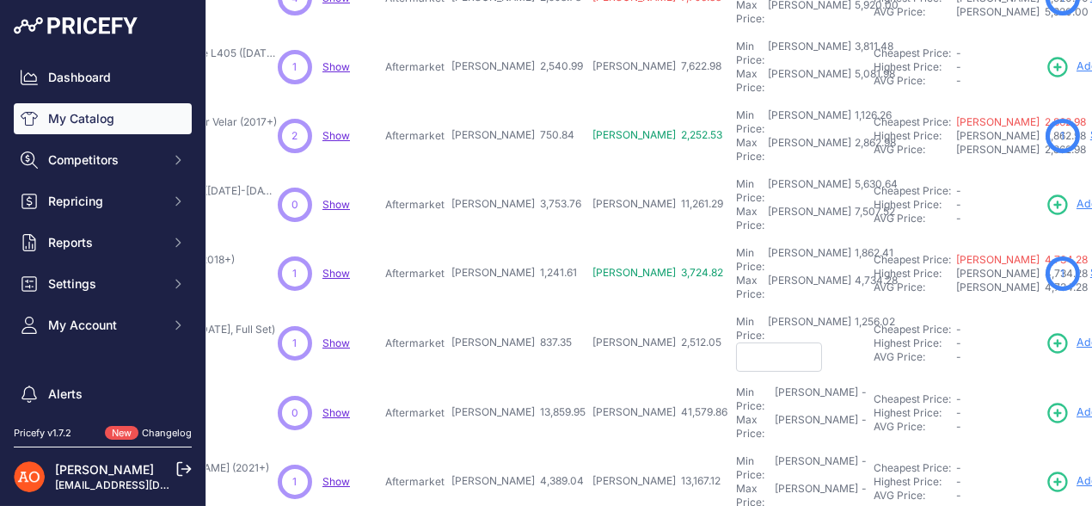
click at [736, 342] on input "text" at bounding box center [779, 356] width 86 height 29
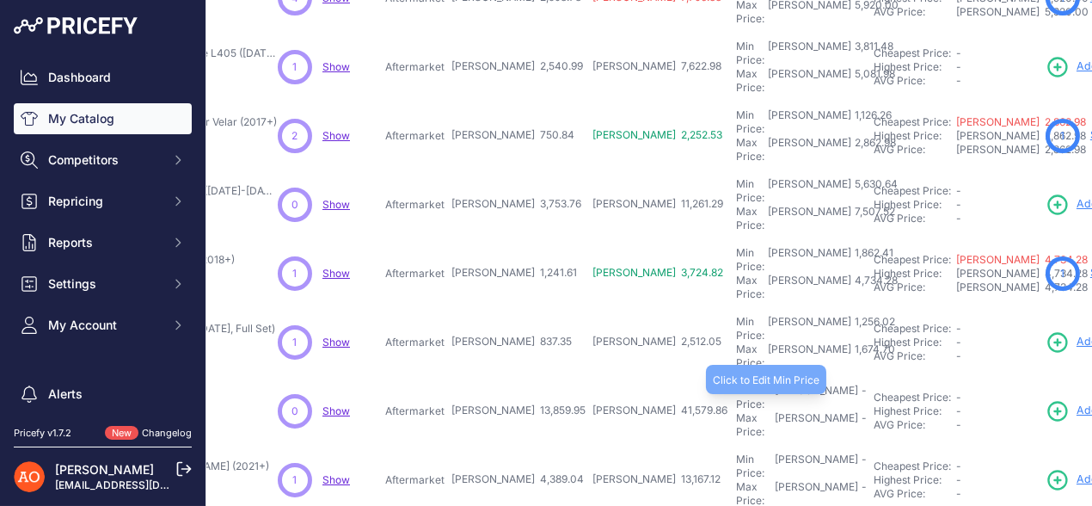
click at [736, 384] on div "Min Price: RON -" at bounding box center [801, 398] width 131 height 28
click at [736, 384] on input "text" at bounding box center [779, 398] width 86 height 29
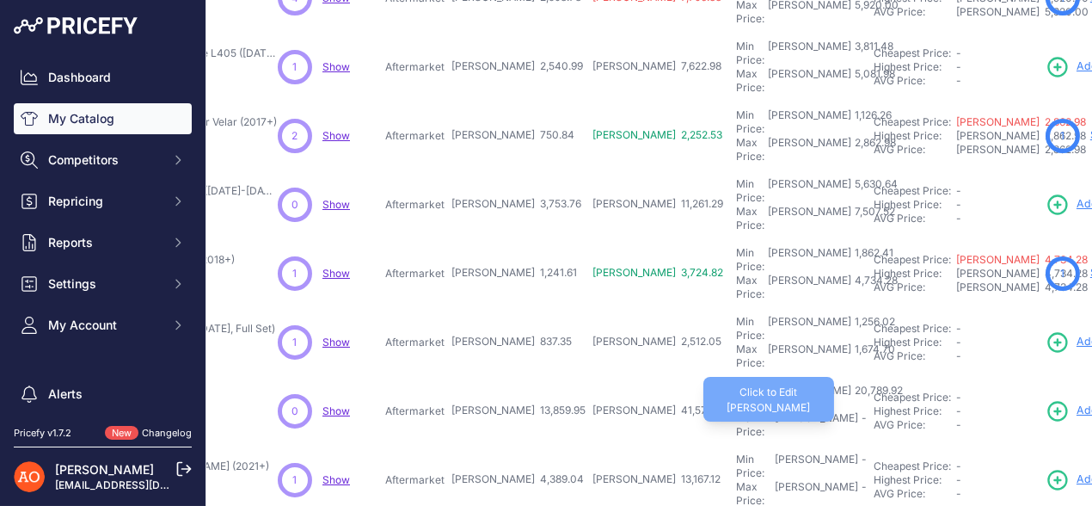
click at [858, 411] on div "-" at bounding box center [862, 425] width 9 height 28
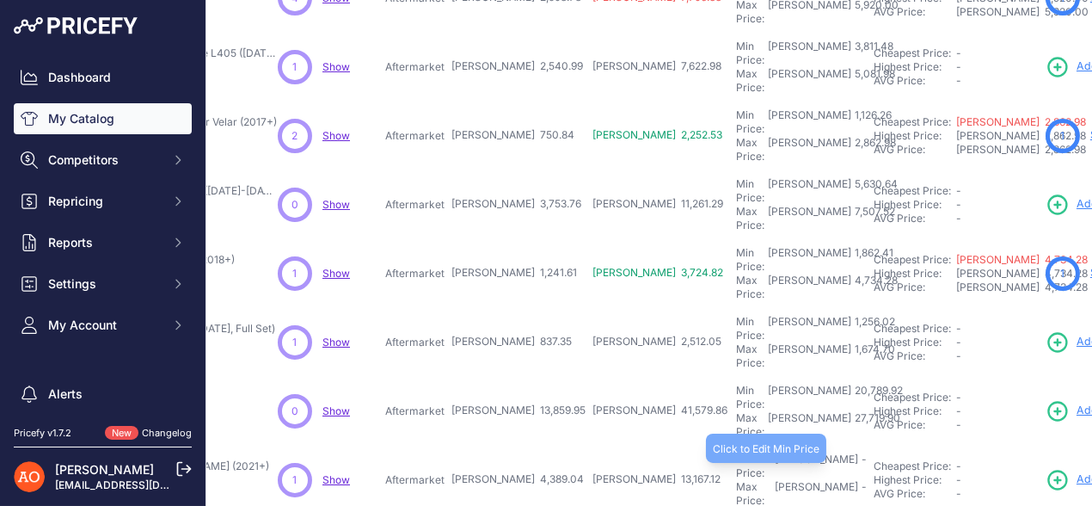
click at [736, 452] on div "Min Price: RON -" at bounding box center [801, 466] width 131 height 28
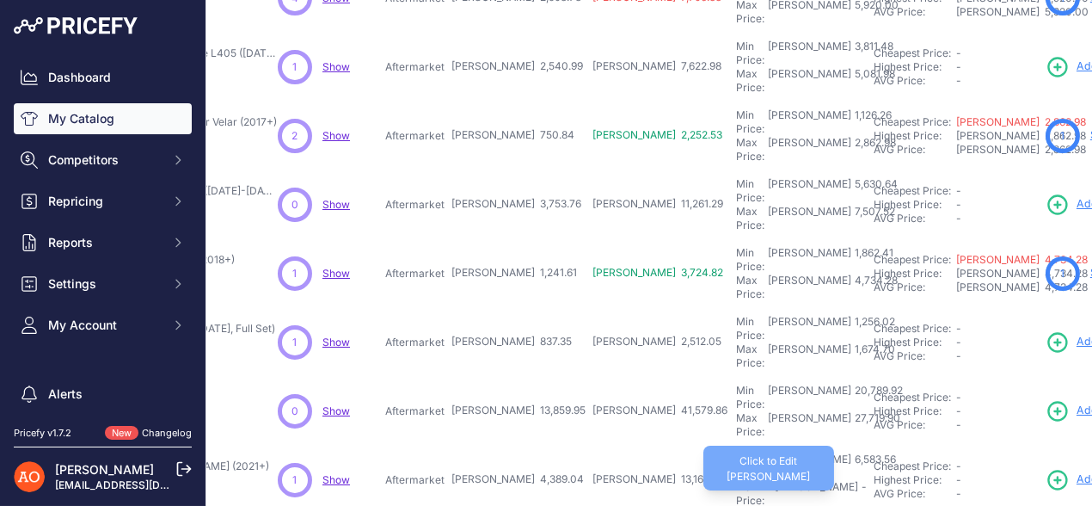
click at [736, 480] on div "Max Price: RON -" at bounding box center [801, 494] width 131 height 28
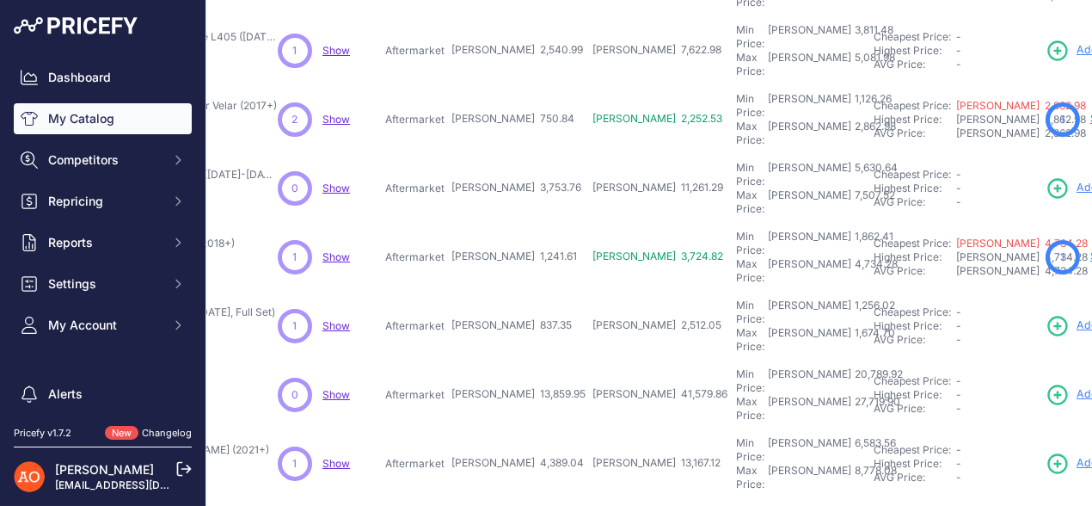
scroll to position [538, 280]
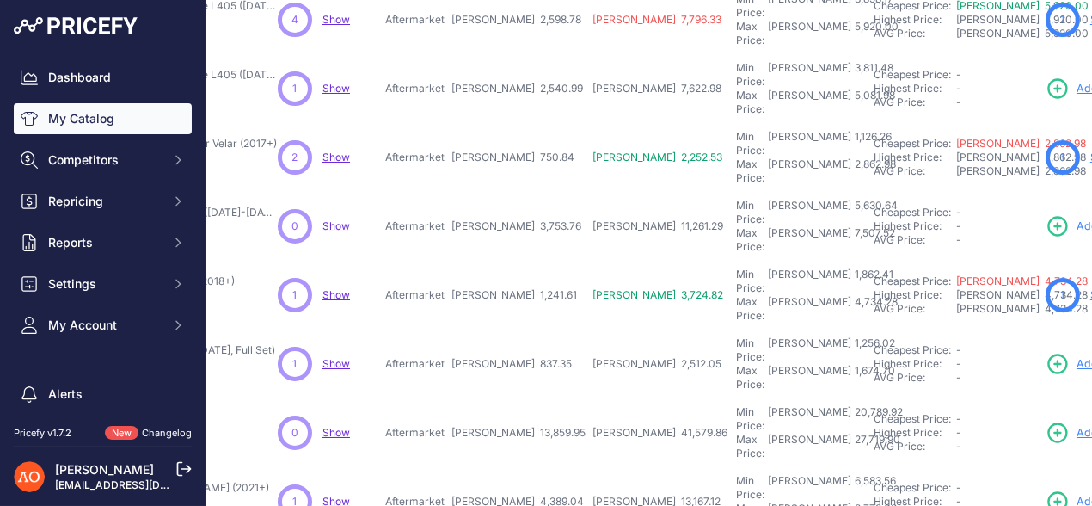
scroll to position [581, 280]
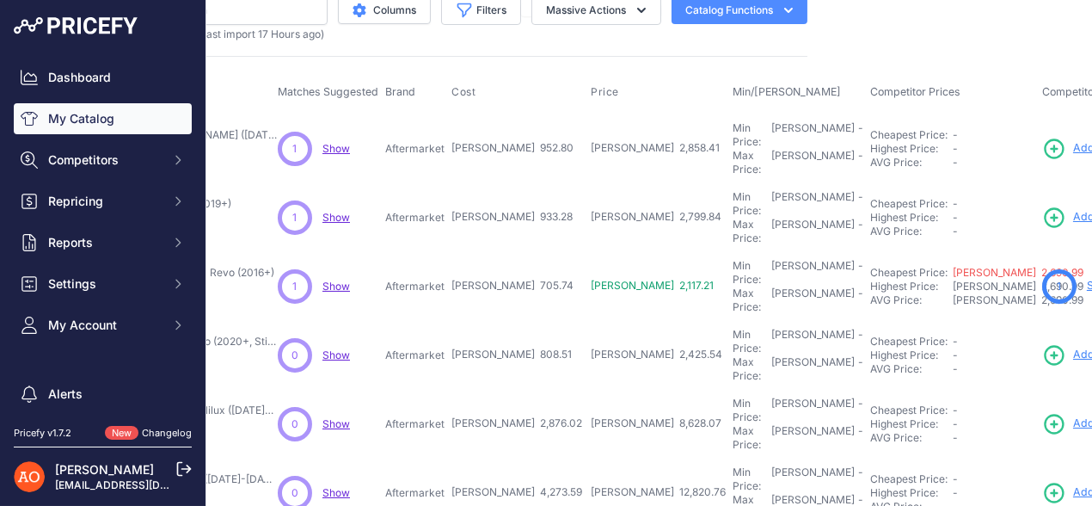
scroll to position [0, 280]
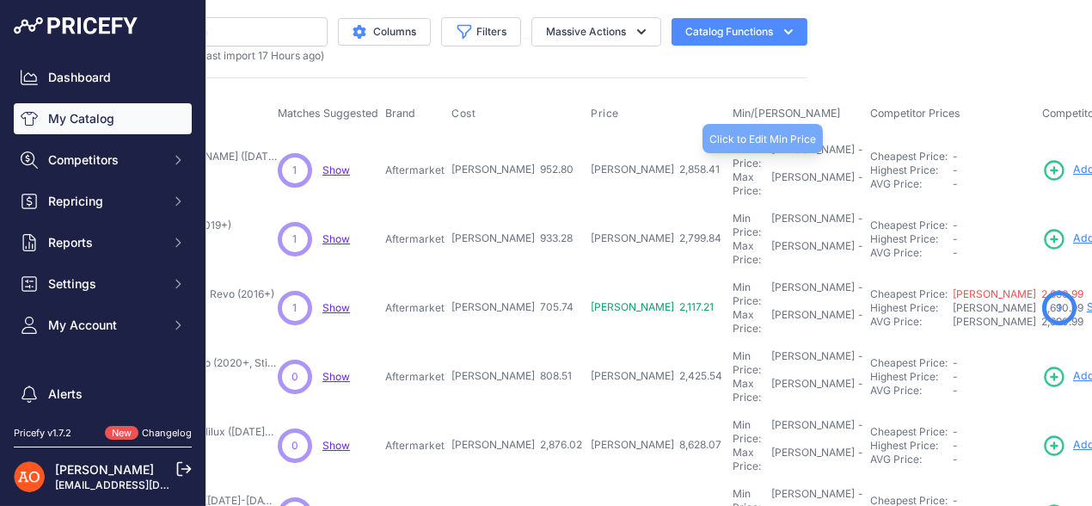
click at [733, 151] on div "Min Price: RON -" at bounding box center [798, 157] width 131 height 28
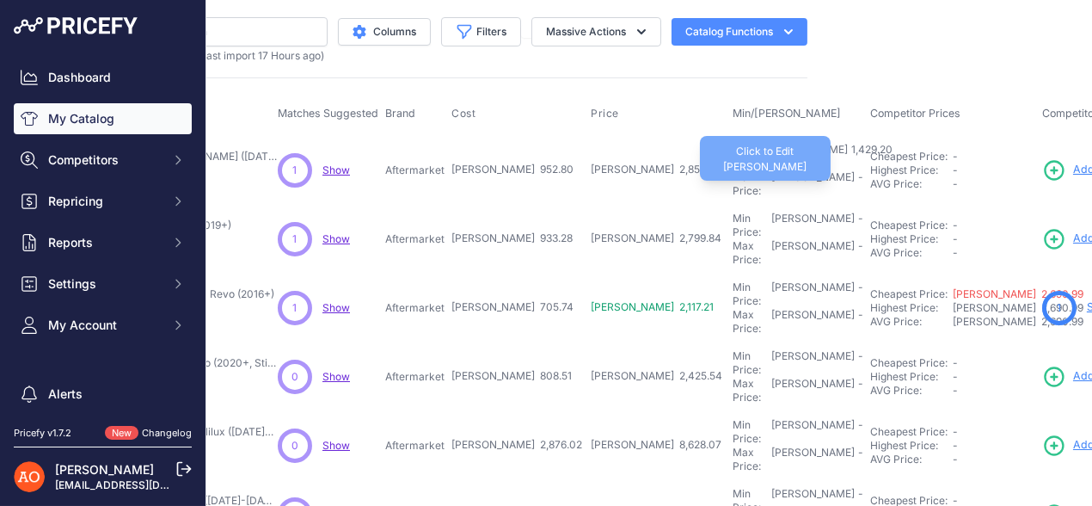
click at [733, 170] on div "Max Price: RON -" at bounding box center [798, 184] width 131 height 28
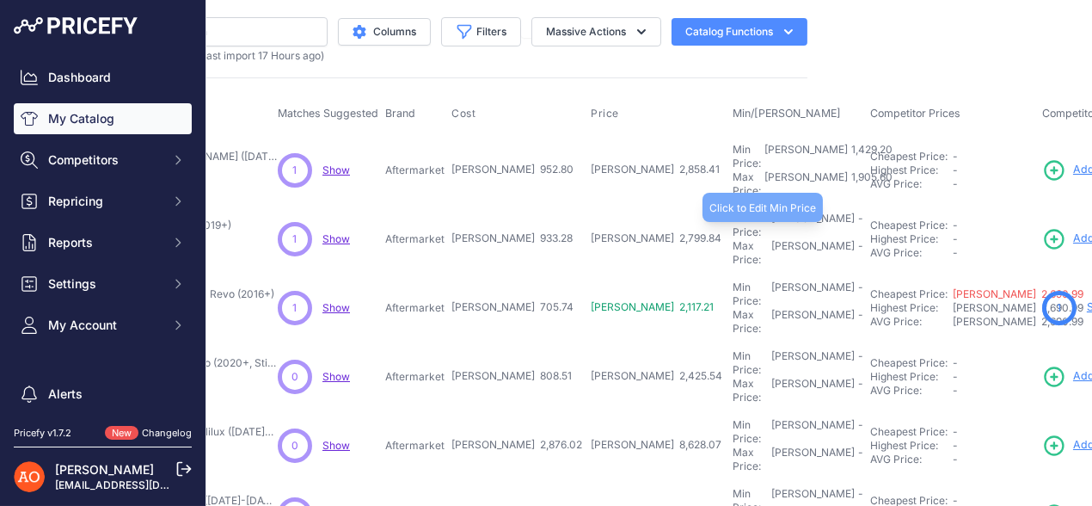
click at [733, 212] on div "Min Price: RON -" at bounding box center [798, 226] width 131 height 28
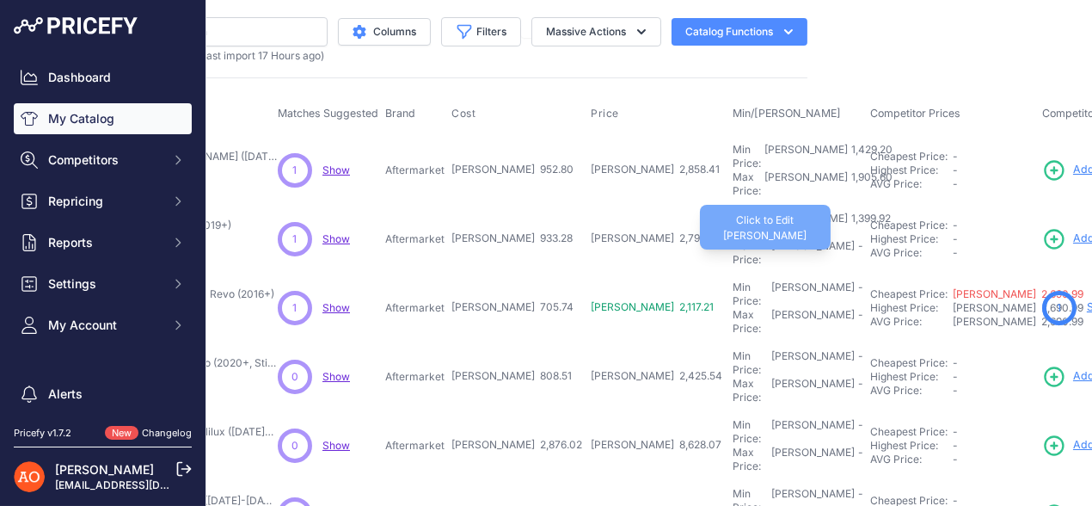
click at [733, 239] on div "Max Price: RON -" at bounding box center [798, 253] width 131 height 28
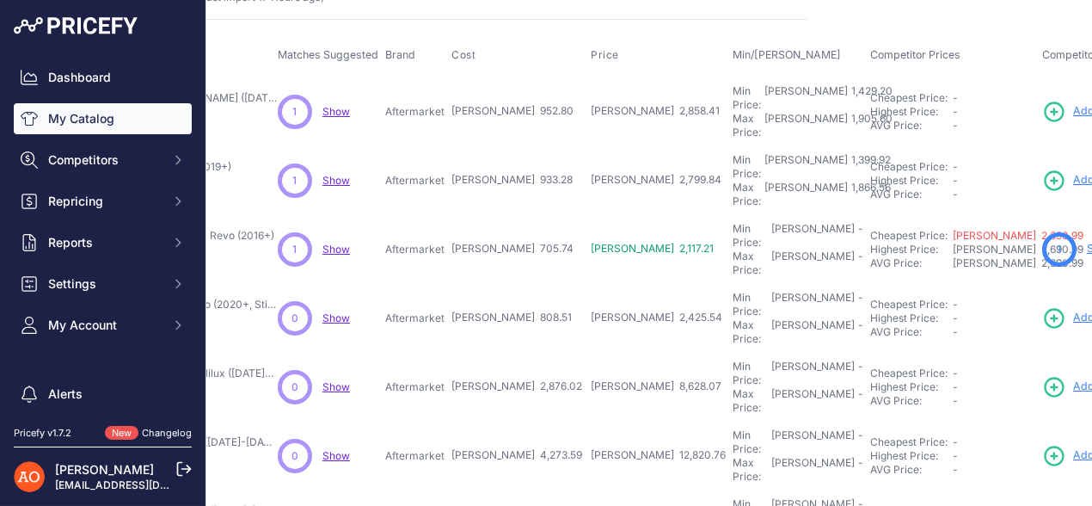
scroll to position [85, 280]
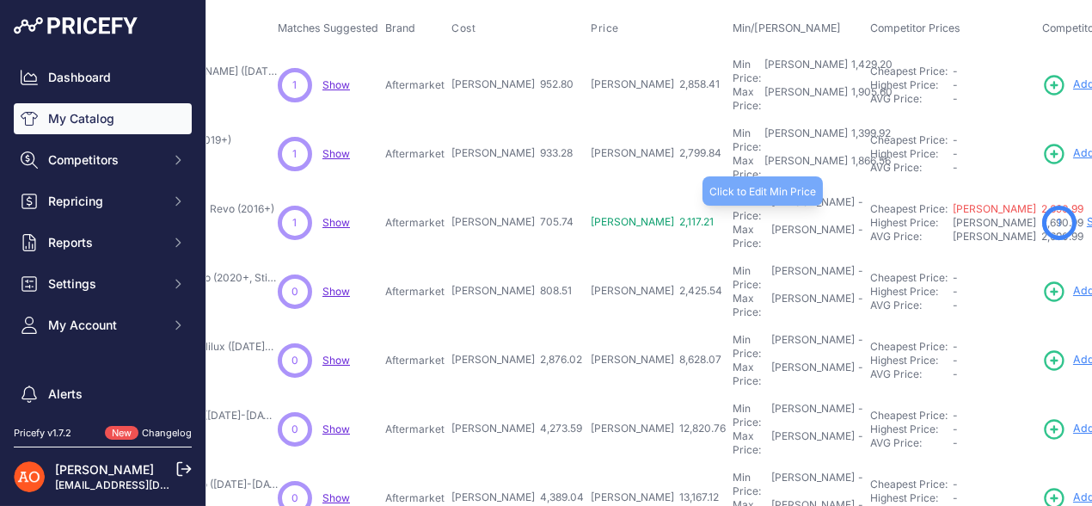
click at [733, 195] on div "Min Price: RON -" at bounding box center [798, 209] width 131 height 28
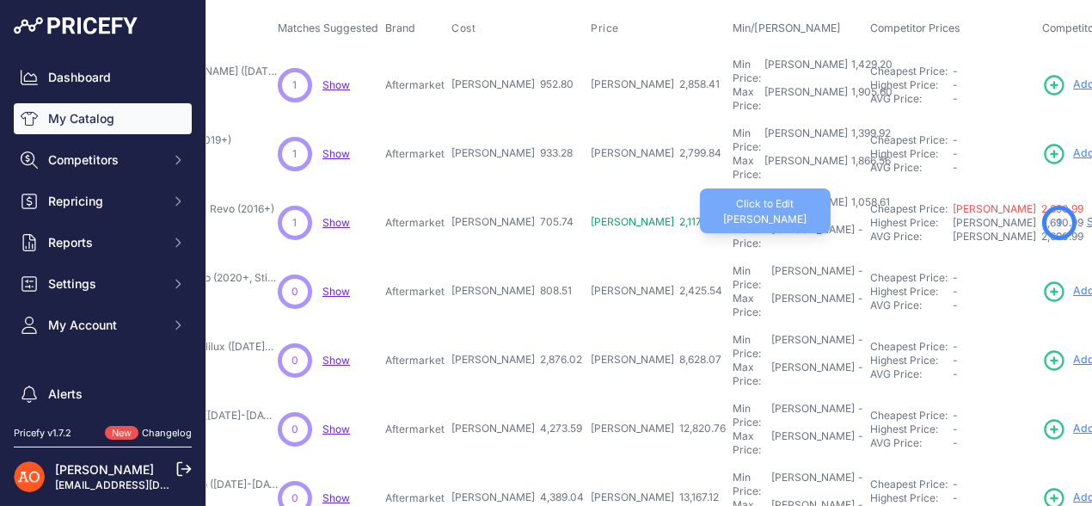
click at [733, 223] on div "Max Price: RON -" at bounding box center [798, 237] width 131 height 28
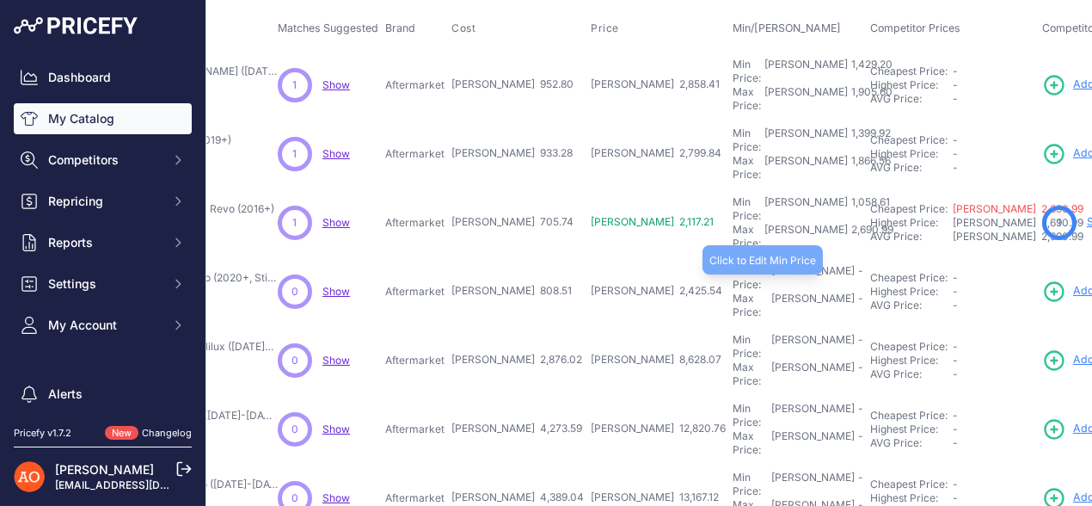
click at [733, 264] on div "Min Price: RON -" at bounding box center [798, 278] width 131 height 28
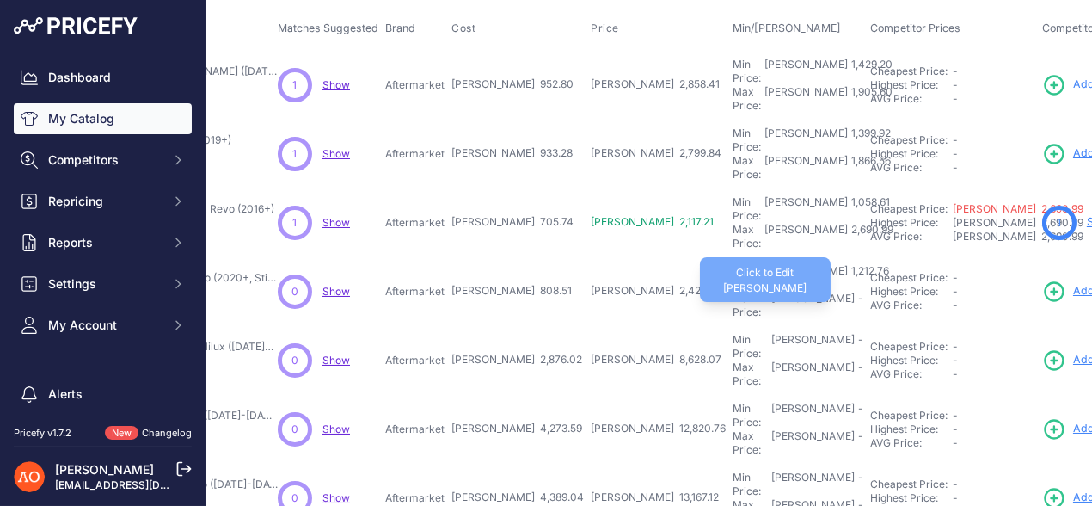
click at [733, 292] on div "Max Price: RON -" at bounding box center [798, 306] width 131 height 28
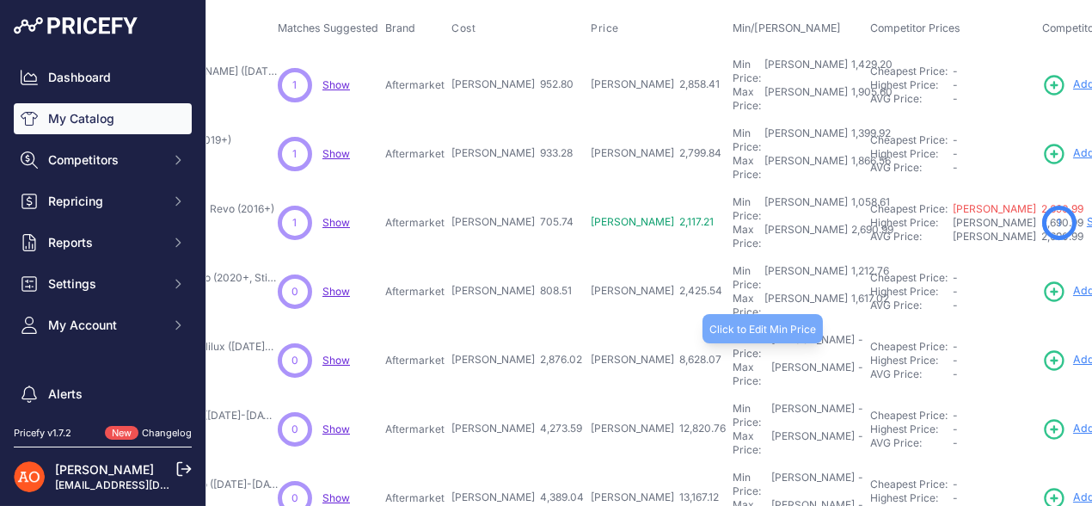
click at [733, 333] on div "Min Price: RON -" at bounding box center [798, 347] width 131 height 28
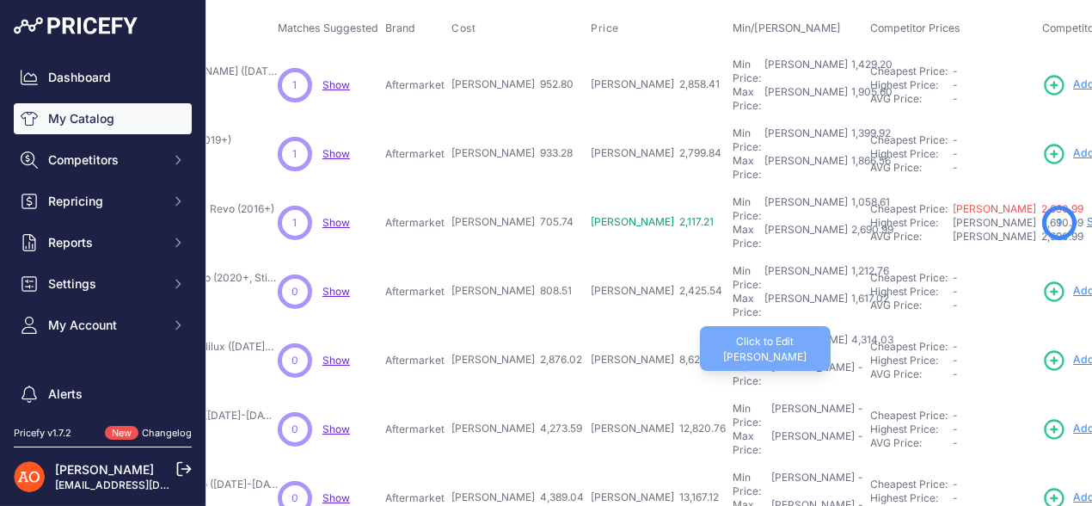
click at [733, 360] on div "Max Price: RON -" at bounding box center [798, 374] width 131 height 28
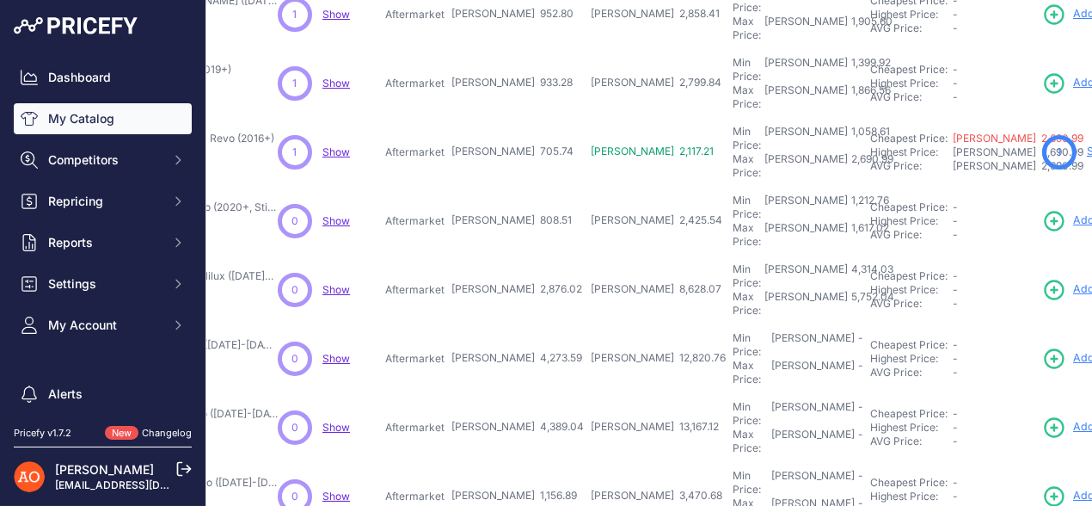
scroll to position [172, 280]
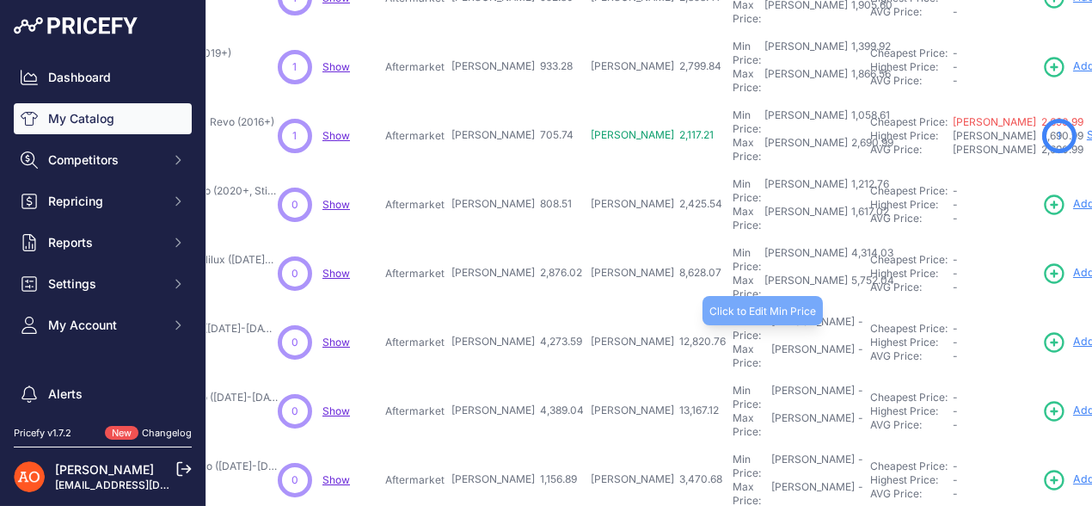
click at [733, 315] on div "Min Price: RON -" at bounding box center [798, 329] width 131 height 28
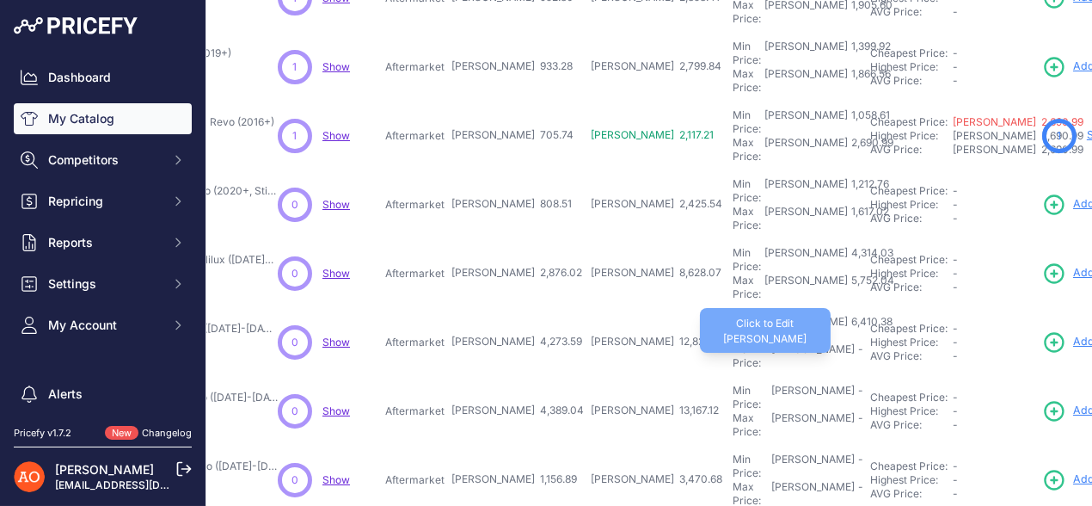
click at [733, 342] on div "Max Price: RON -" at bounding box center [798, 356] width 131 height 28
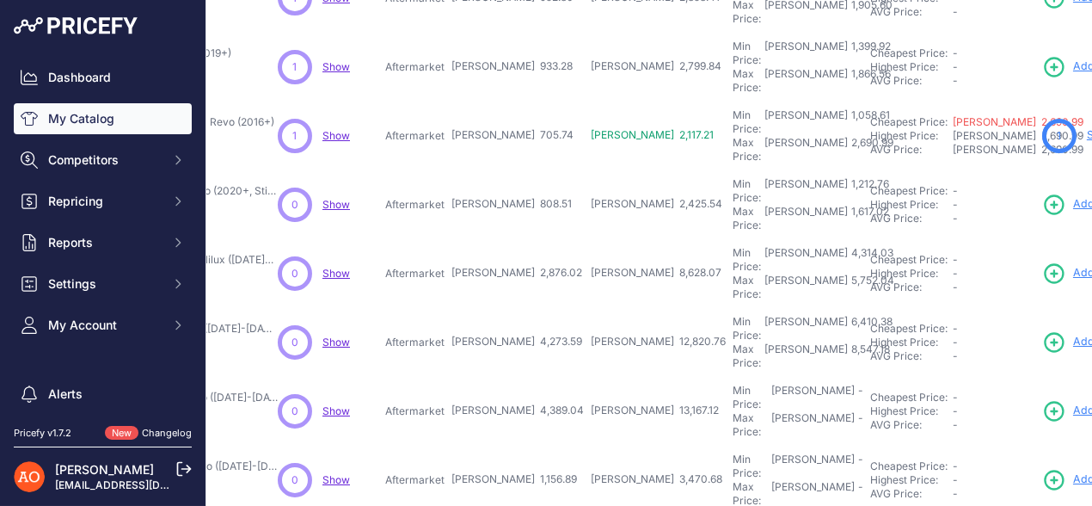
scroll to position [258, 280]
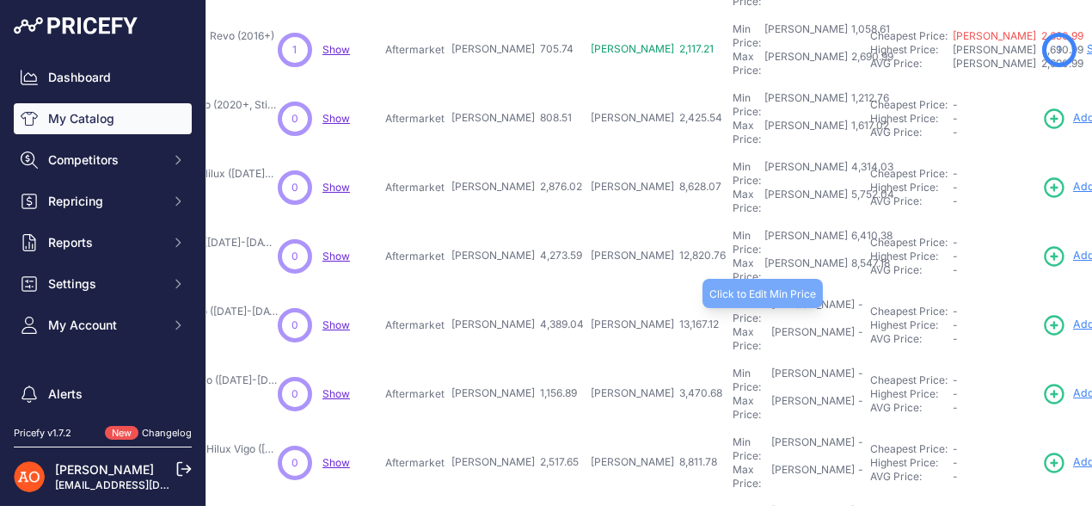
click at [733, 298] on div "Min Price: RON -" at bounding box center [798, 312] width 131 height 28
click at [733, 298] on input "text" at bounding box center [776, 312] width 86 height 29
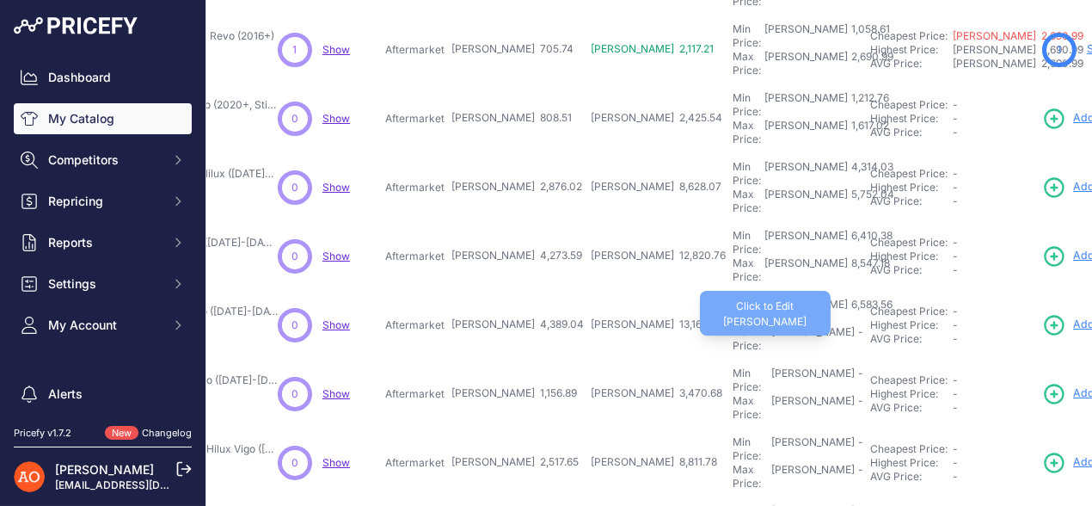
click at [733, 325] on div "Max Price: RON -" at bounding box center [798, 339] width 131 height 28
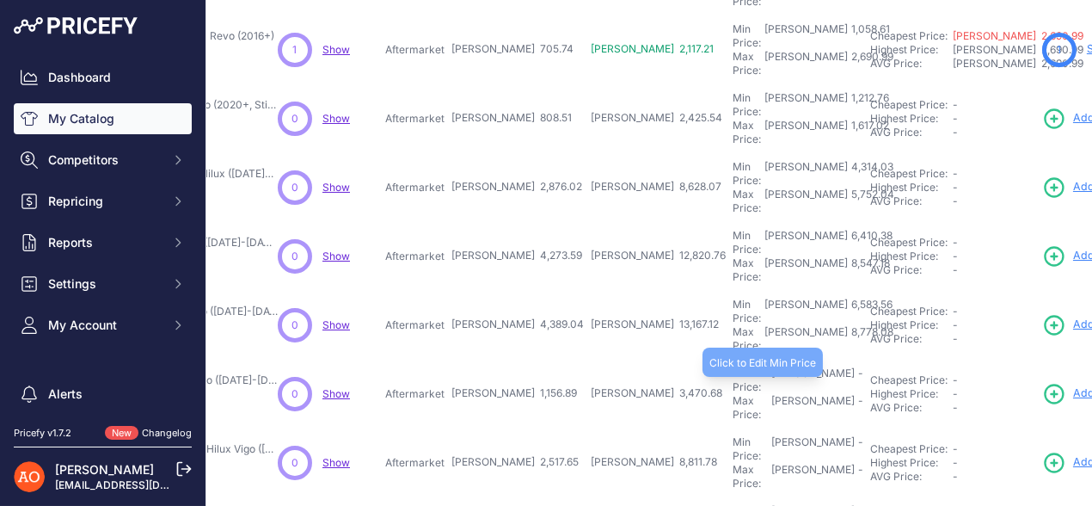
click at [733, 366] on div "Min Price: RON -" at bounding box center [798, 380] width 131 height 28
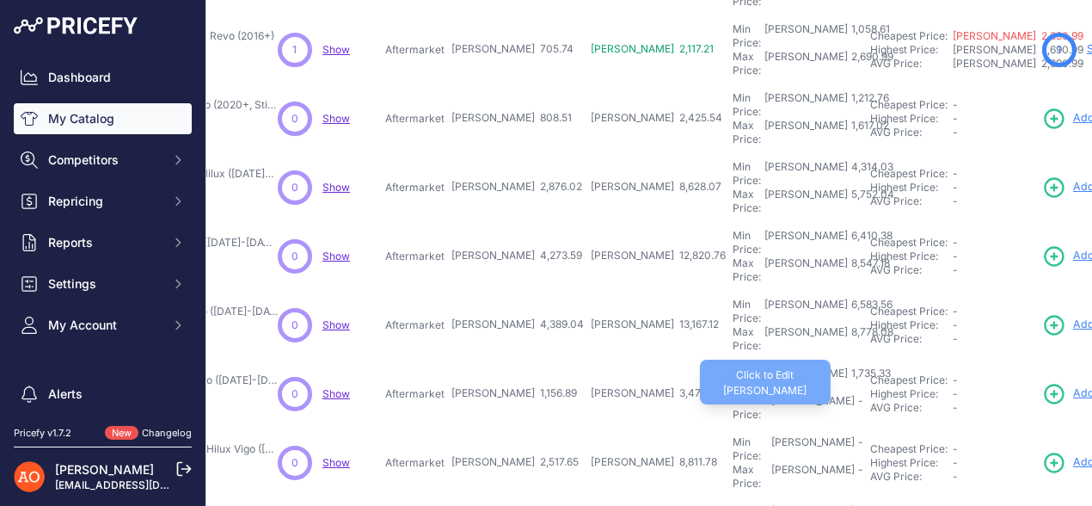
click at [733, 394] on div "Max Price: RON -" at bounding box center [798, 408] width 131 height 28
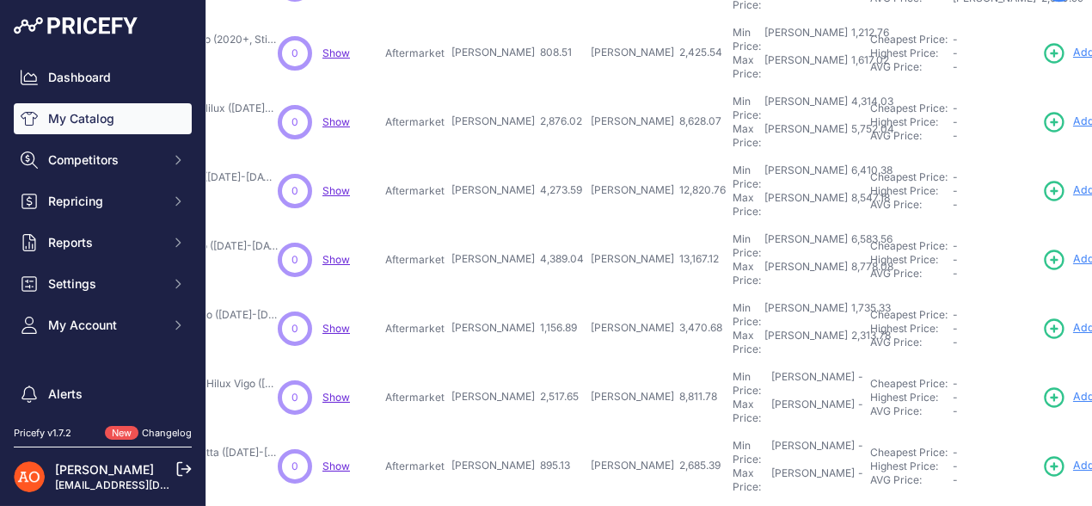
scroll to position [429, 280]
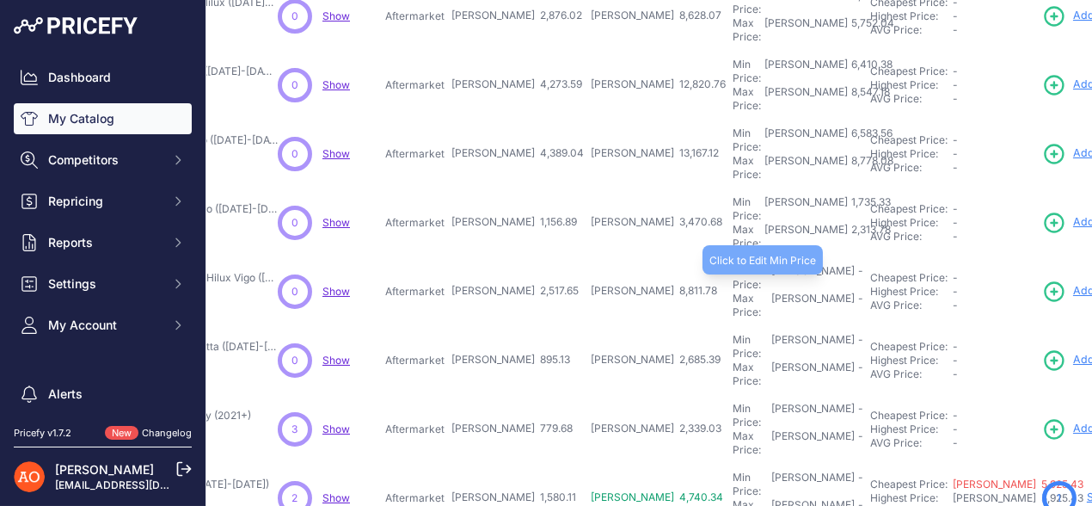
click at [733, 264] on div "Min Price: RON -" at bounding box center [798, 278] width 131 height 28
click at [733, 264] on input "text" at bounding box center [776, 278] width 86 height 29
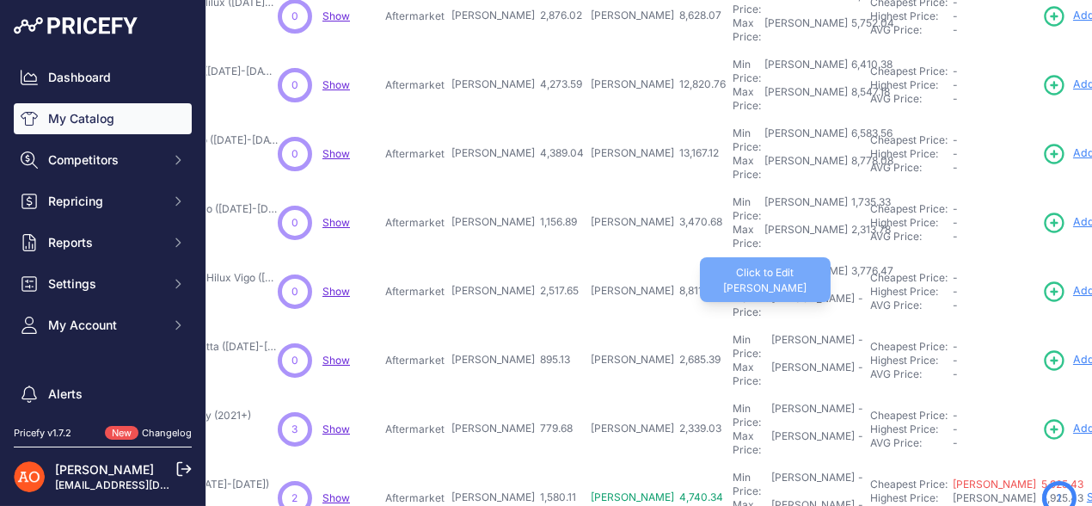
click at [733, 292] on div "Max Price: RON -" at bounding box center [798, 306] width 131 height 28
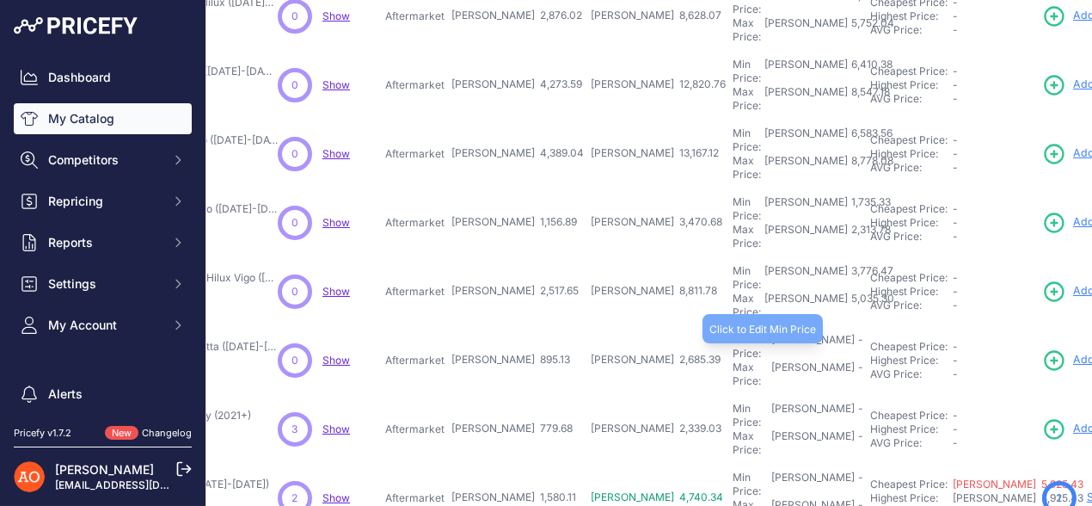
click at [733, 333] on div "Min Price: RON -" at bounding box center [798, 347] width 131 height 28
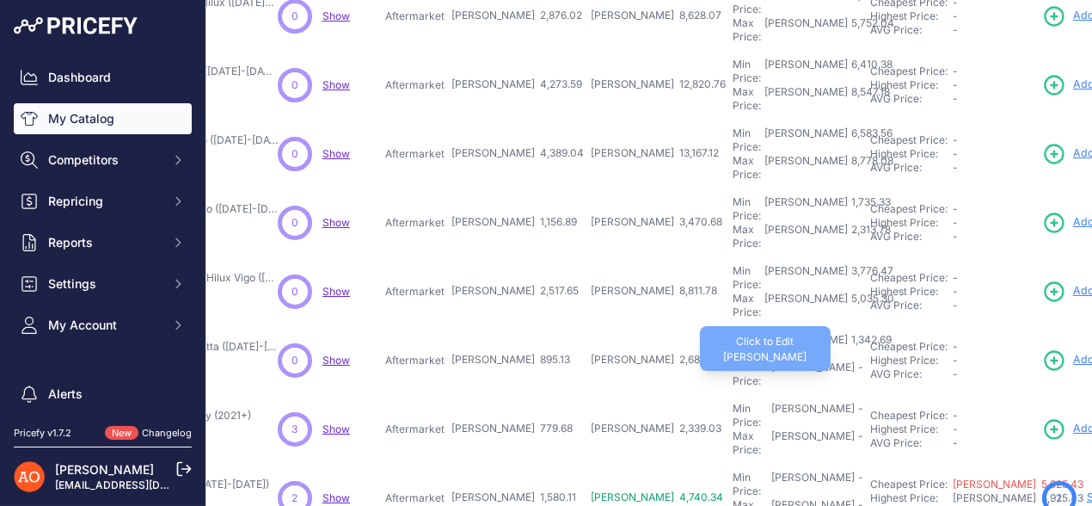
click at [733, 360] on div "Max Price: RON -" at bounding box center [798, 374] width 131 height 28
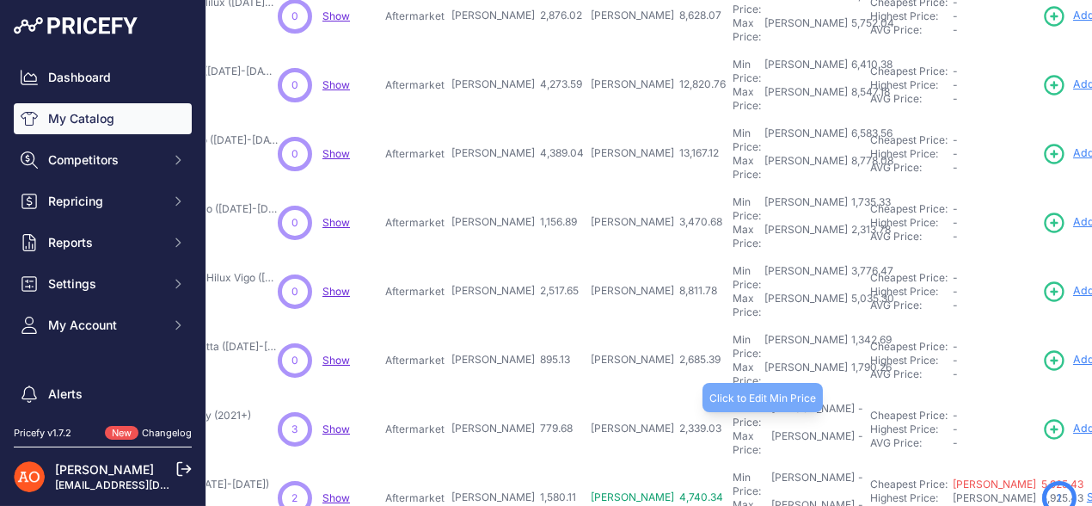
click at [733, 402] on div "Min Price: RON -" at bounding box center [798, 416] width 131 height 28
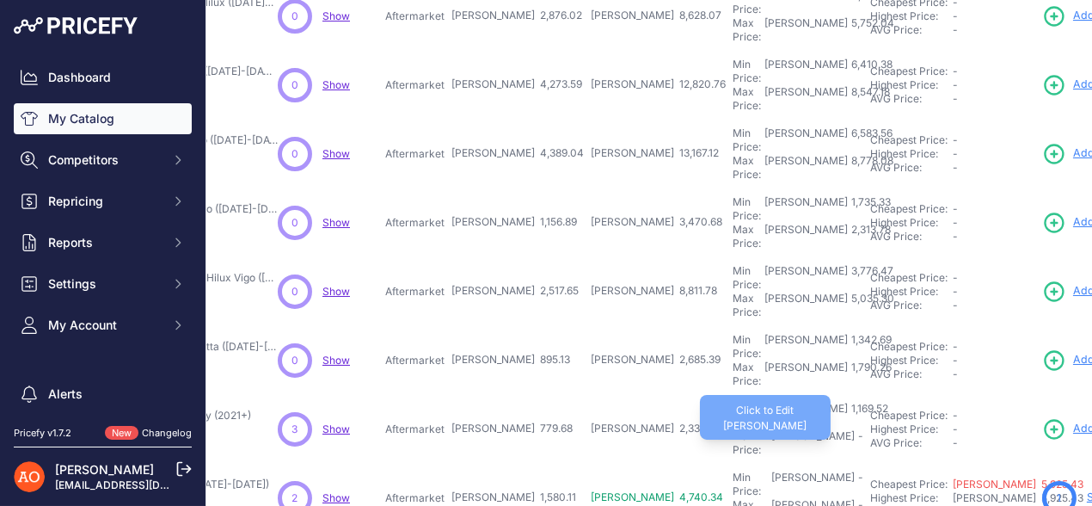
click at [733, 429] on div "Max Price: RON -" at bounding box center [798, 443] width 131 height 28
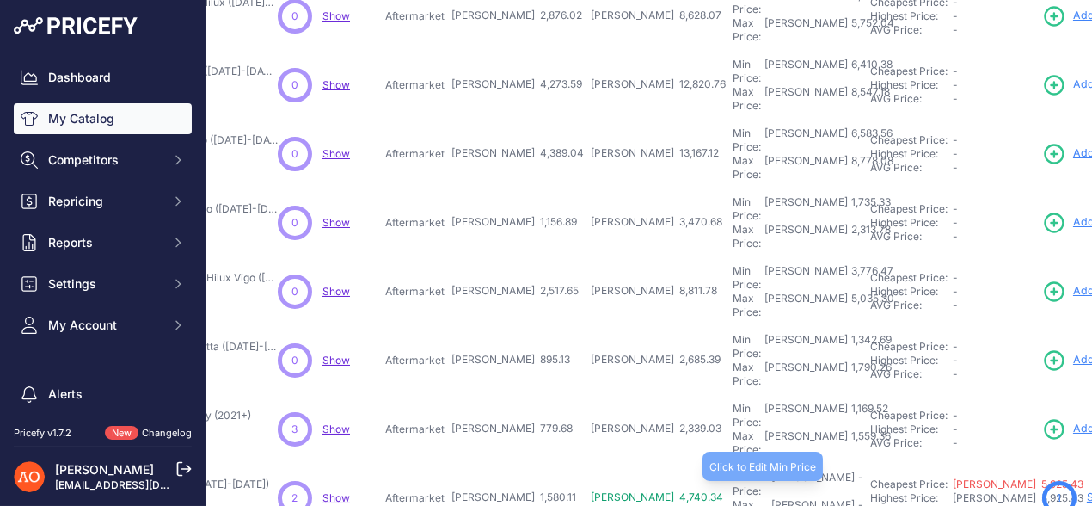
click at [733, 471] on div "Min Price: RON -" at bounding box center [798, 485] width 131 height 28
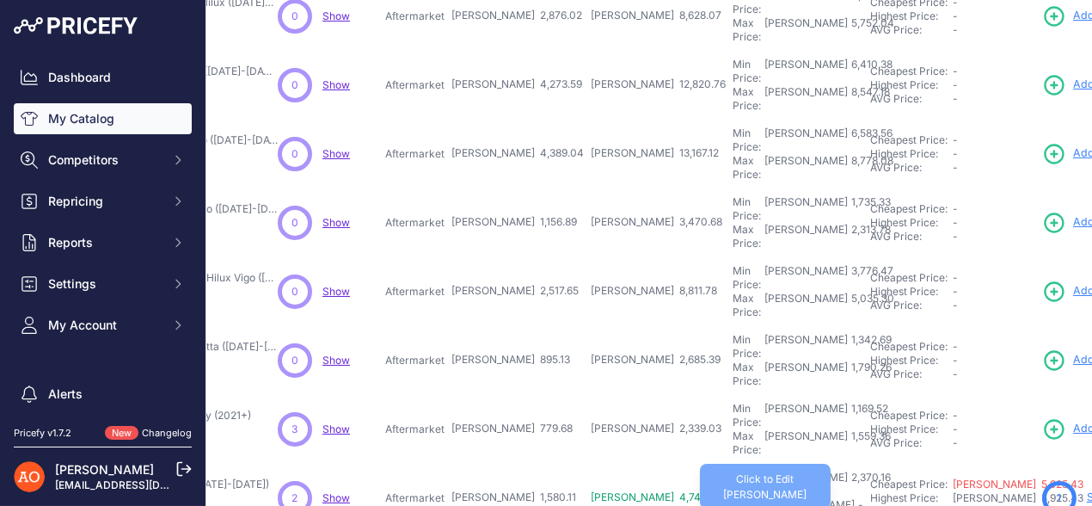
click at [733, 498] on div "Max Price: RON -" at bounding box center [798, 512] width 131 height 28
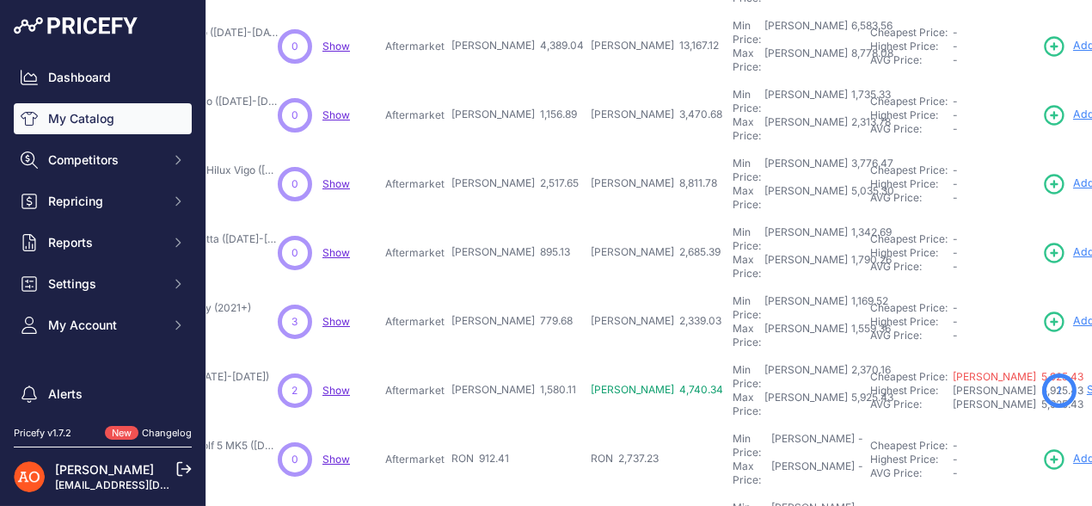
scroll to position [538, 280]
click at [733, 431] on div "Min Price: RON -" at bounding box center [798, 445] width 131 height 28
click at [848, 431] on div "1,368.61" at bounding box center [868, 445] width 41 height 28
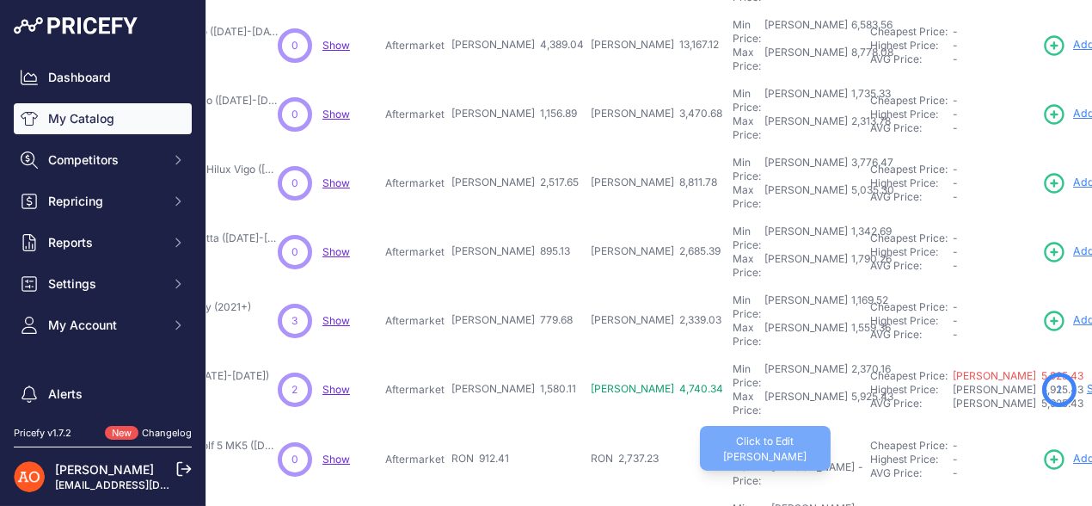
click at [733, 460] on div "Max Price: RON -" at bounding box center [798, 474] width 131 height 28
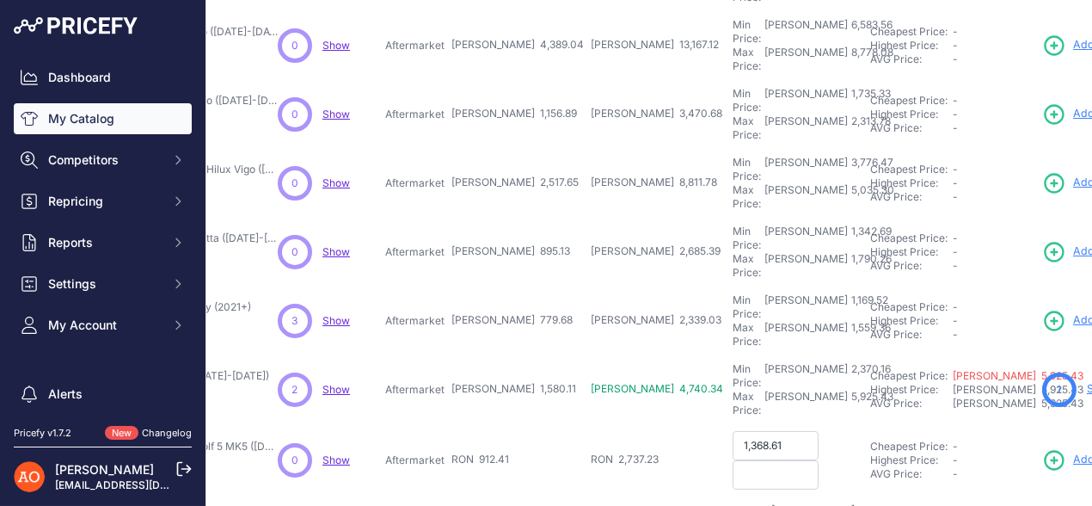
click at [733, 431] on input "1,368.61" at bounding box center [776, 445] width 86 height 29
click at [733, 458] on input "text" at bounding box center [776, 472] width 86 height 29
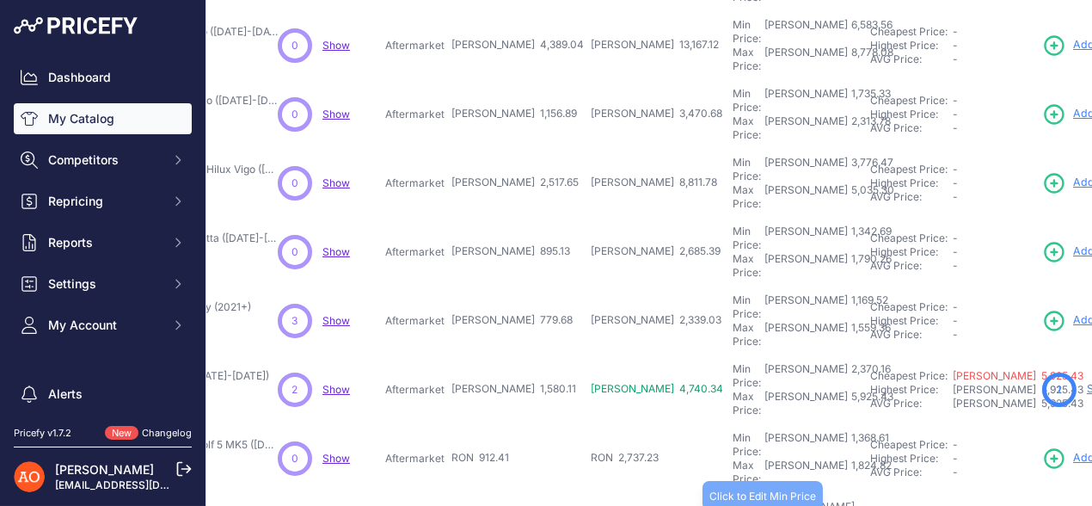
click at [733, 500] on div "Min Price: RON -" at bounding box center [798, 514] width 131 height 28
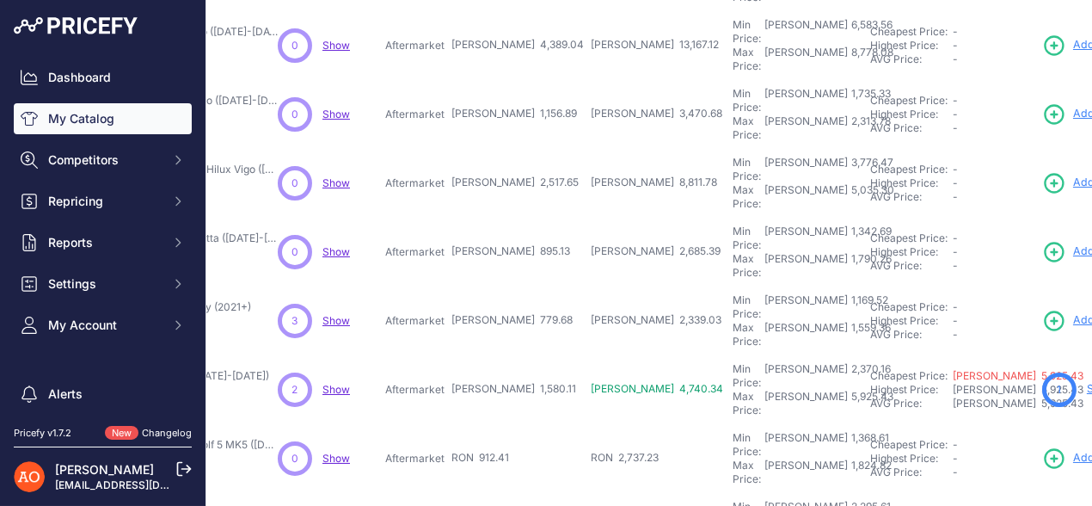
scroll to position [581, 280]
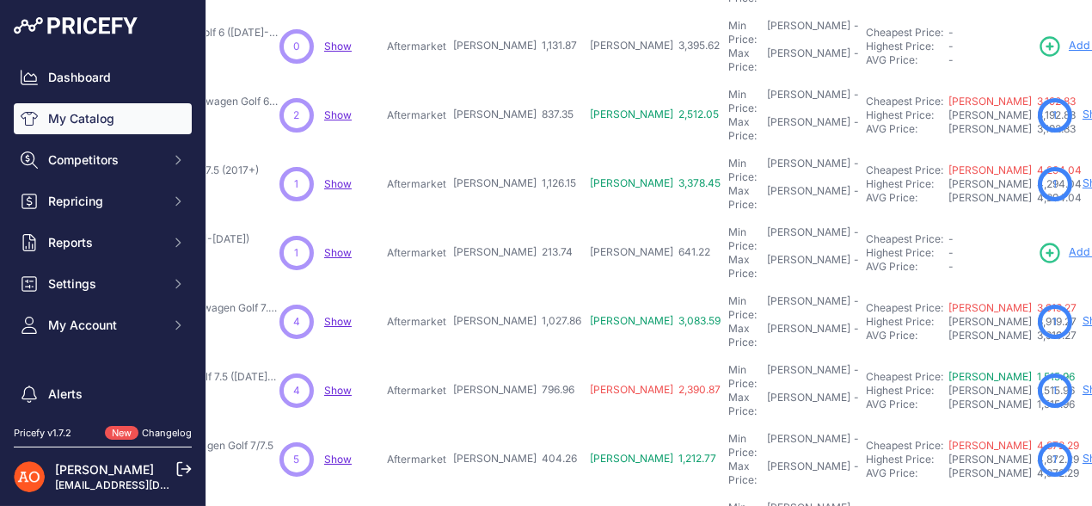
scroll to position [0, 278]
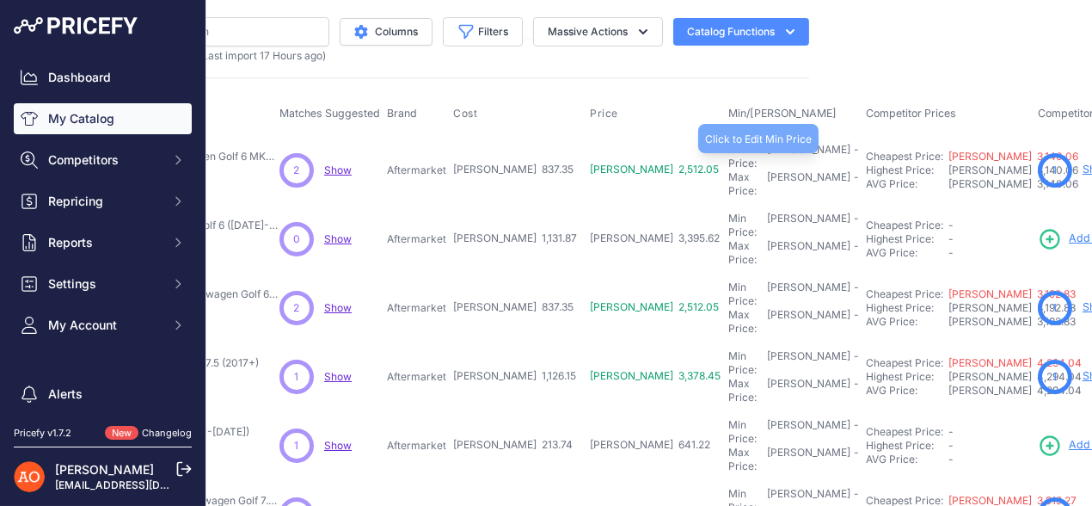
click at [729, 150] on div "Min Price: RON -" at bounding box center [794, 157] width 131 height 28
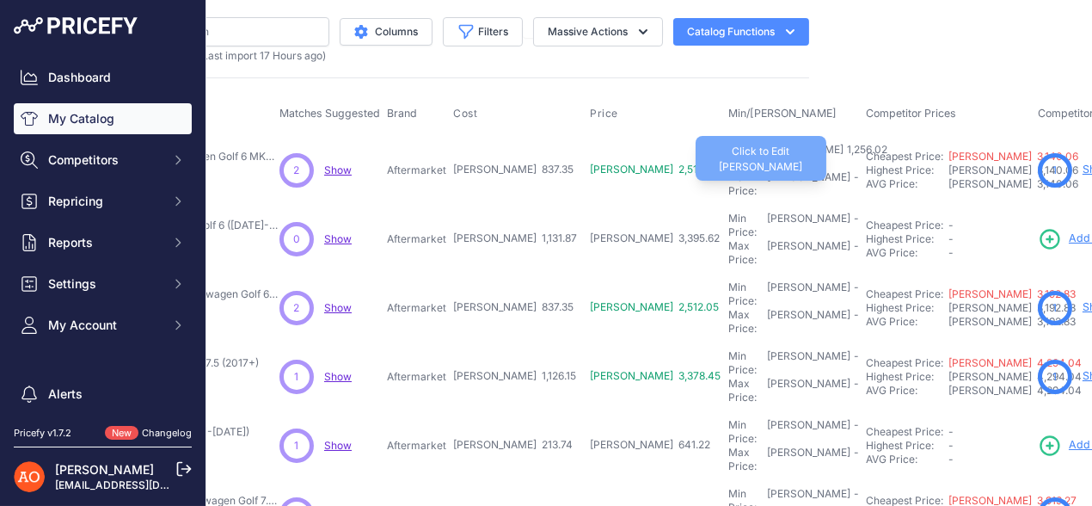
click at [729, 171] on div "Max Price: RON -" at bounding box center [794, 184] width 131 height 28
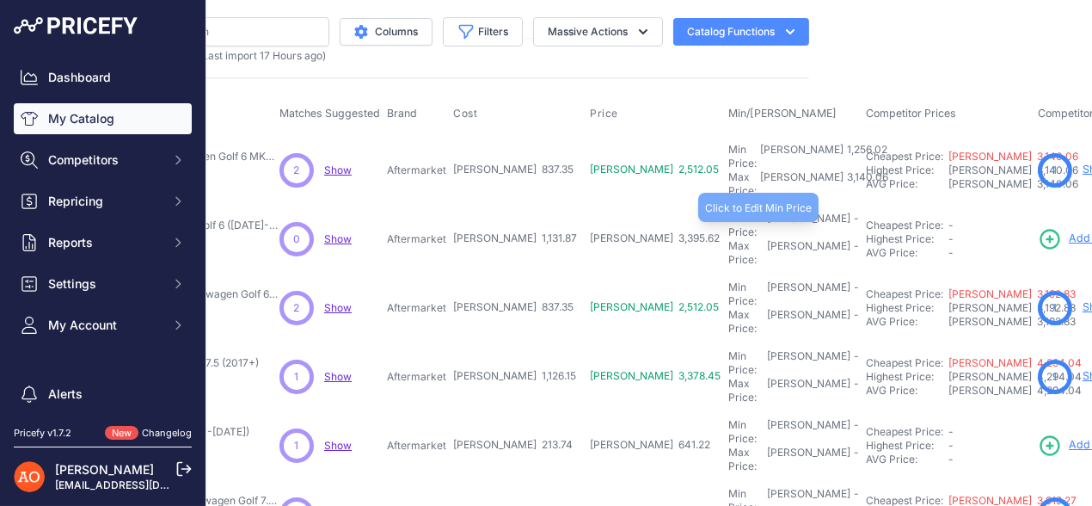
click at [729, 212] on div "Min Price: RON -" at bounding box center [794, 226] width 131 height 28
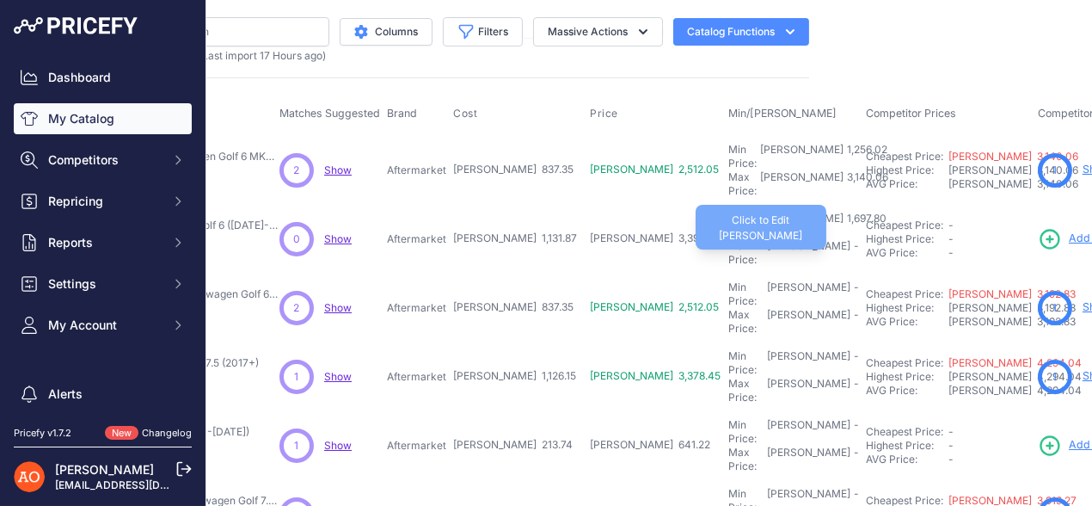
click at [729, 239] on div "Max Price: RON -" at bounding box center [794, 253] width 131 height 28
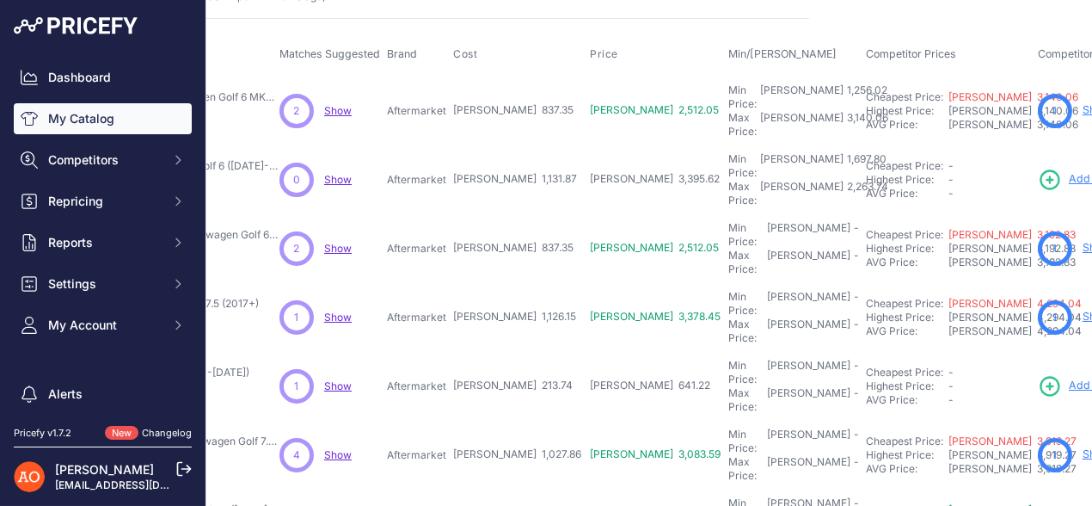
scroll to position [85, 278]
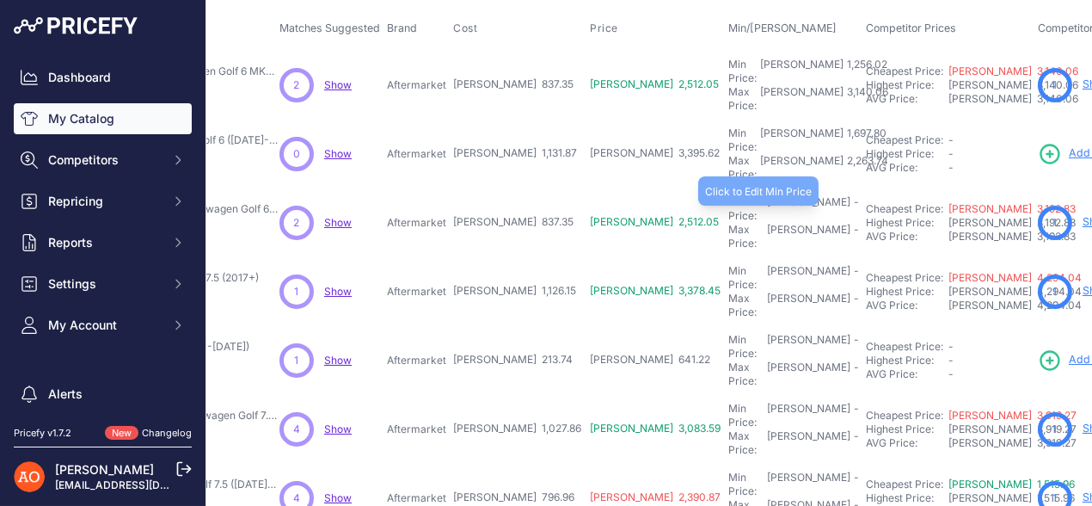
click at [729, 195] on div "Min Price: RON -" at bounding box center [794, 209] width 131 height 28
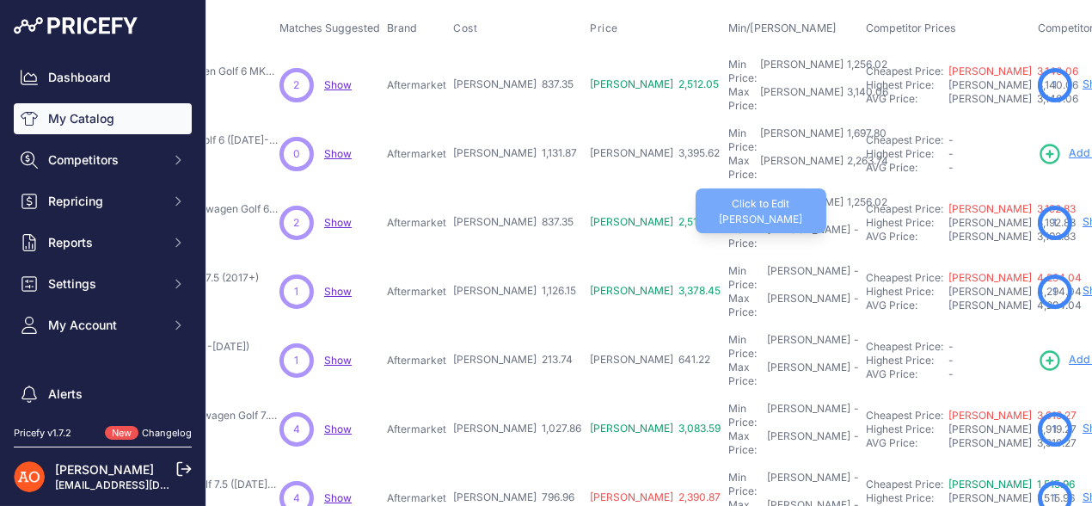
click at [729, 223] on div "Max Price: RON -" at bounding box center [794, 237] width 131 height 28
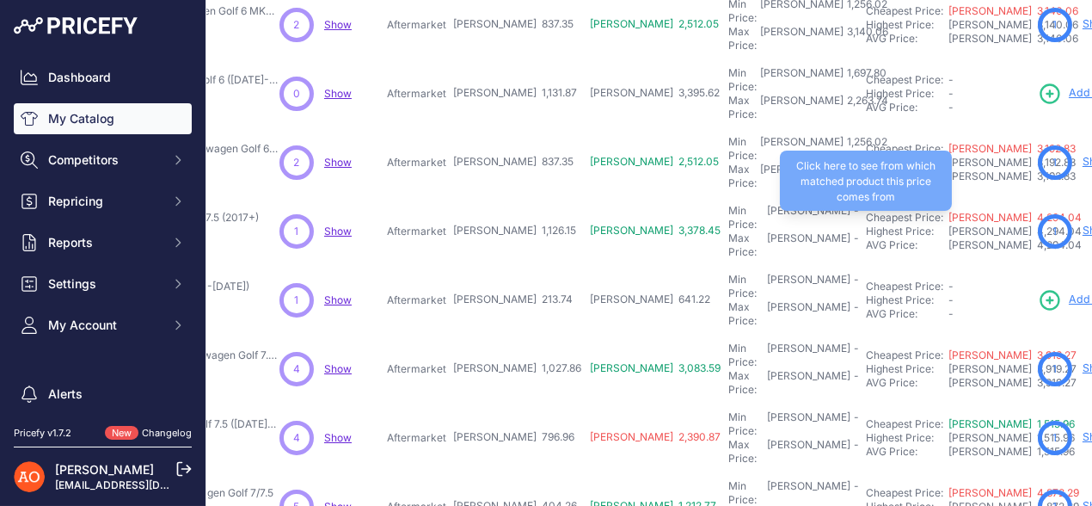
scroll to position [172, 278]
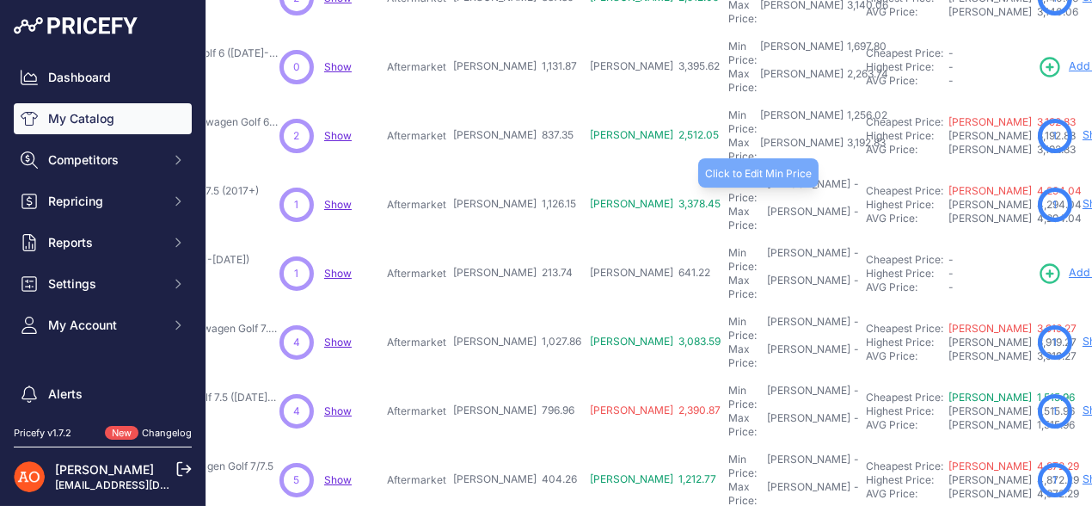
click at [729, 177] on div "Min Price: RON -" at bounding box center [794, 191] width 131 height 28
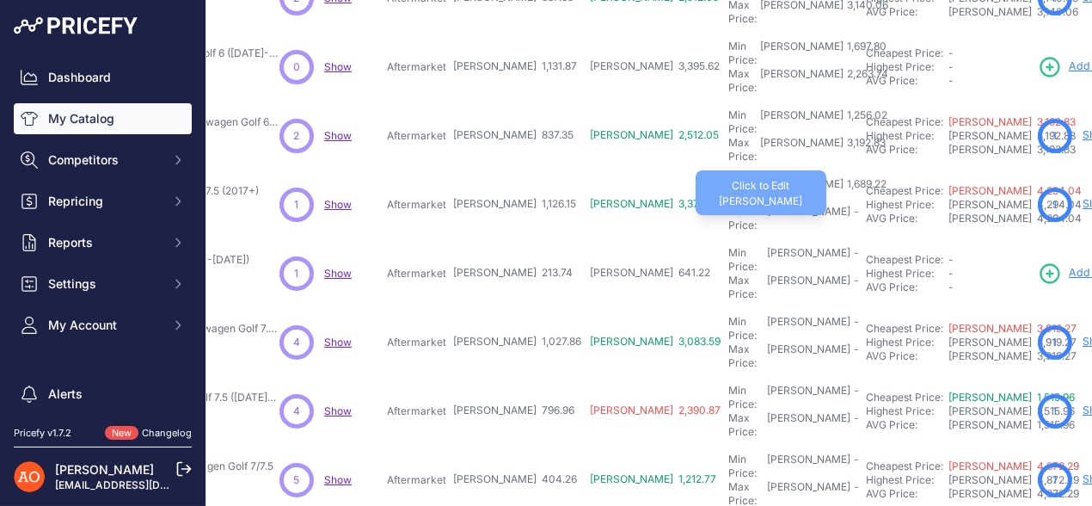
click at [729, 205] on div "Max Price: RON -" at bounding box center [794, 219] width 131 height 28
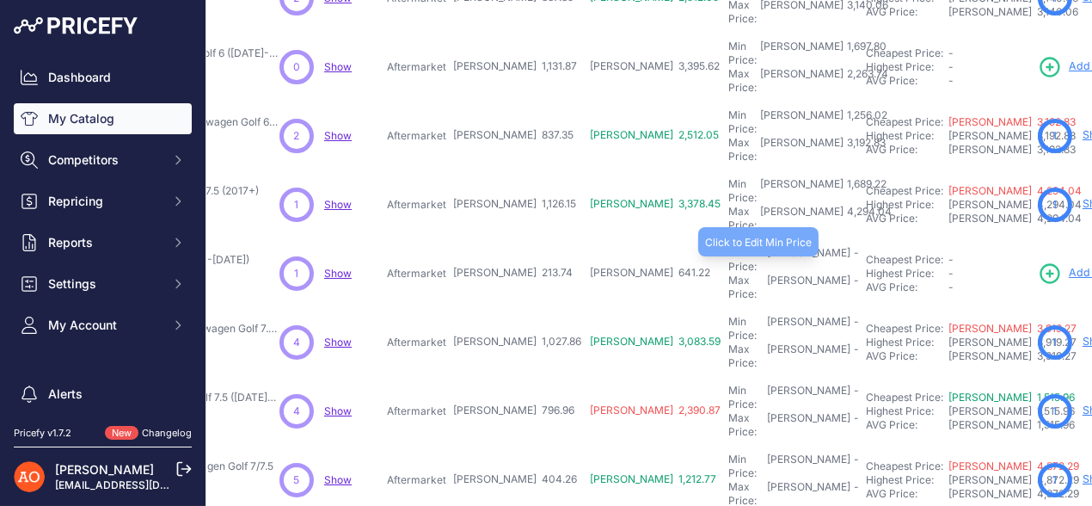
click at [729, 246] on div "Min Price: RON -" at bounding box center [794, 260] width 131 height 28
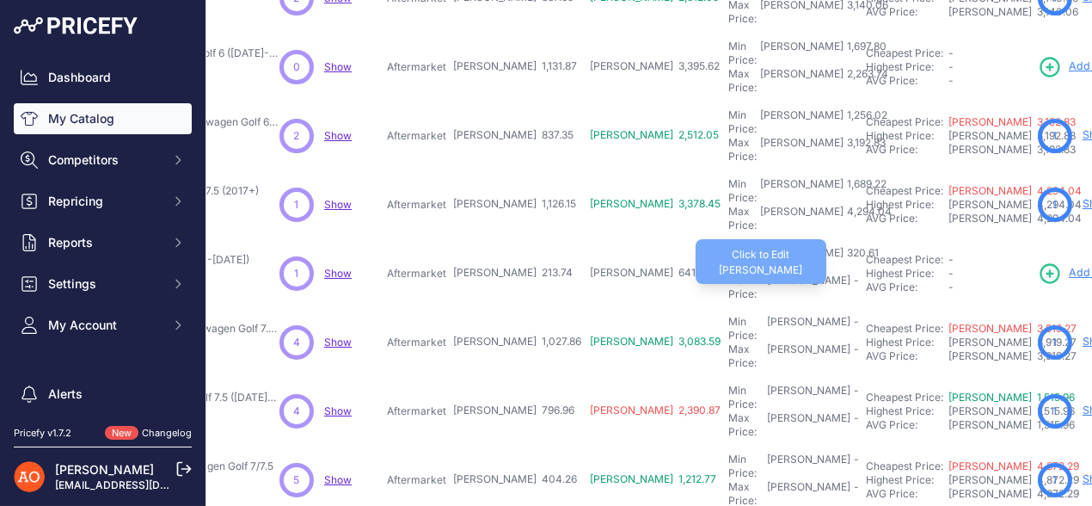
click at [729, 274] on div "Max Price: RON -" at bounding box center [794, 288] width 131 height 28
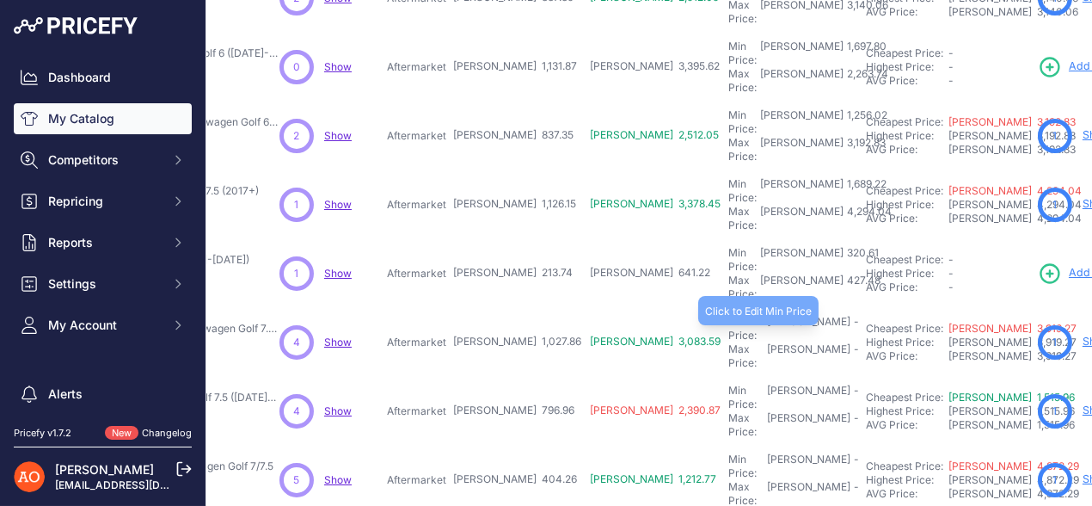
click at [729, 315] on div "Min Price: RON -" at bounding box center [794, 329] width 131 height 28
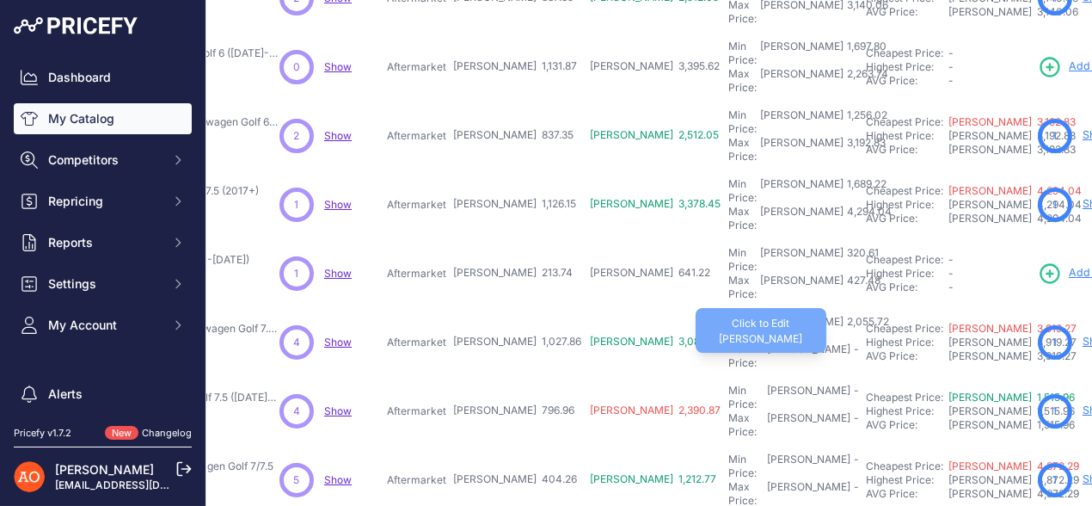
click at [851, 342] on div "-" at bounding box center [855, 356] width 9 height 28
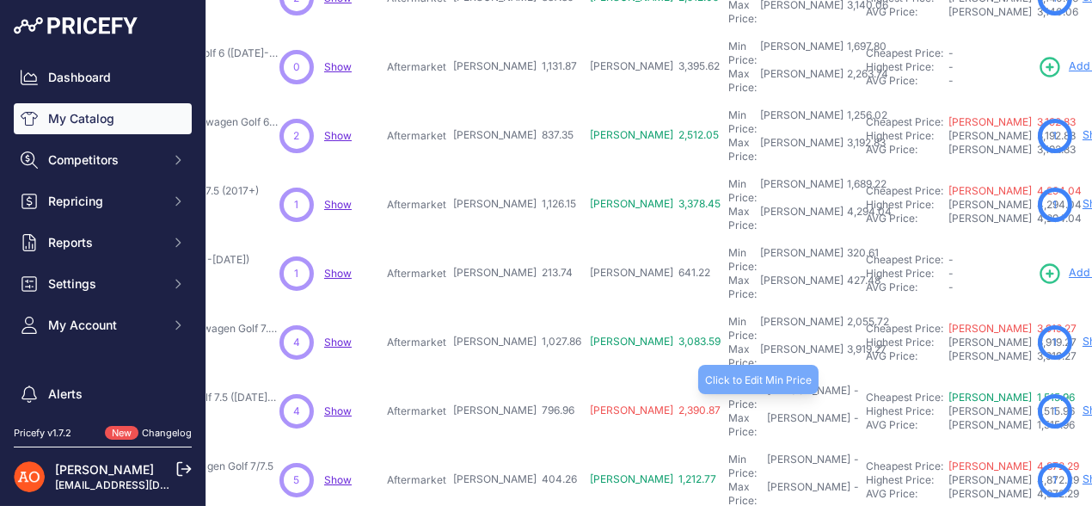
click at [729, 384] on div "Min Price: RON -" at bounding box center [794, 398] width 131 height 28
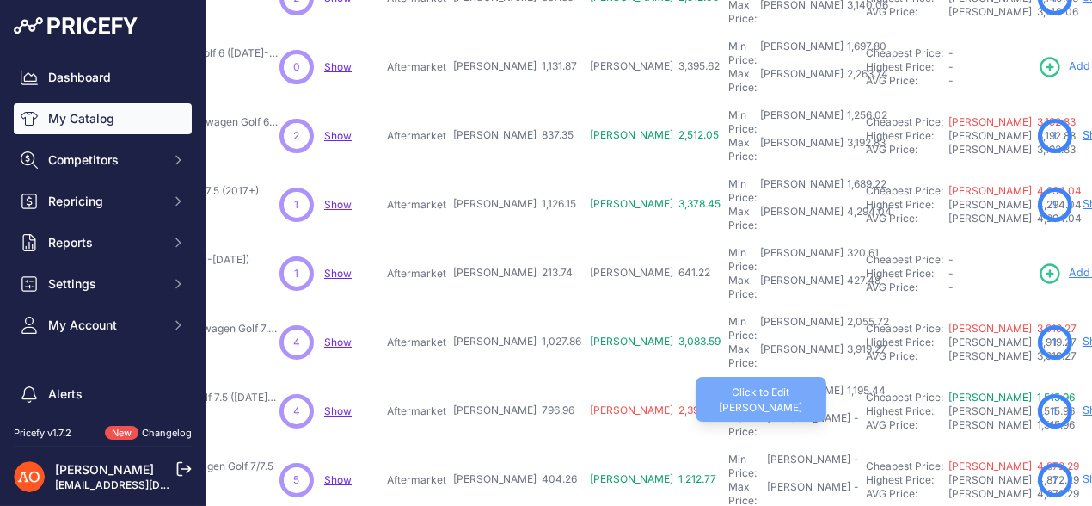
click at [767, 411] on div "[PERSON_NAME]" at bounding box center [808, 425] width 83 height 28
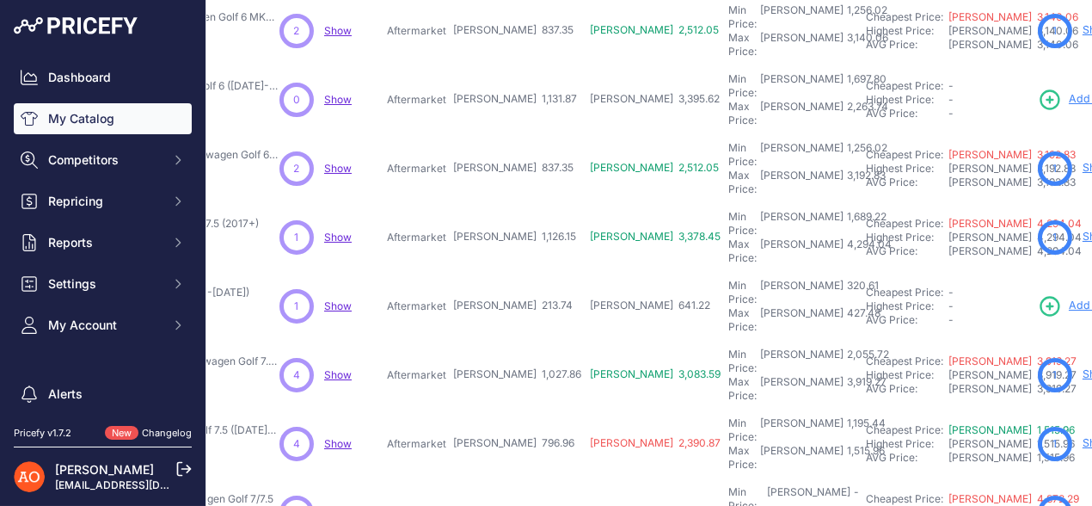
scroll to position [258, 278]
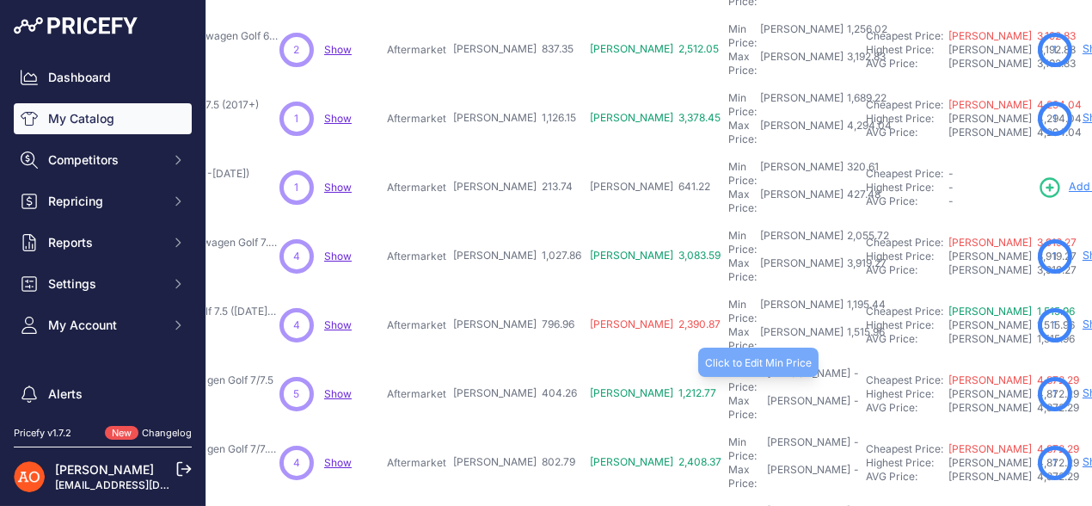
click at [729, 366] on div "Min Price: RON -" at bounding box center [794, 380] width 131 height 28
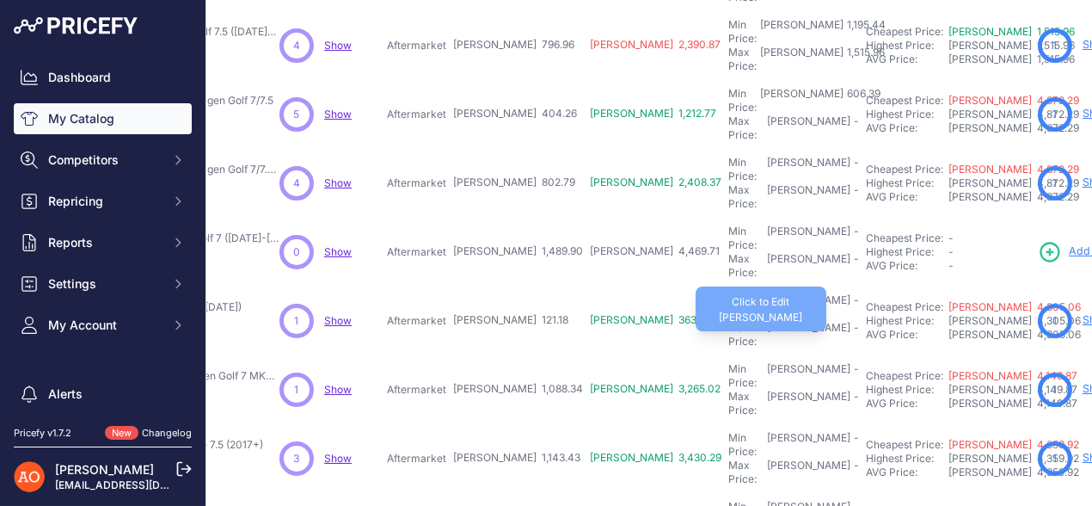
scroll to position [366, 278]
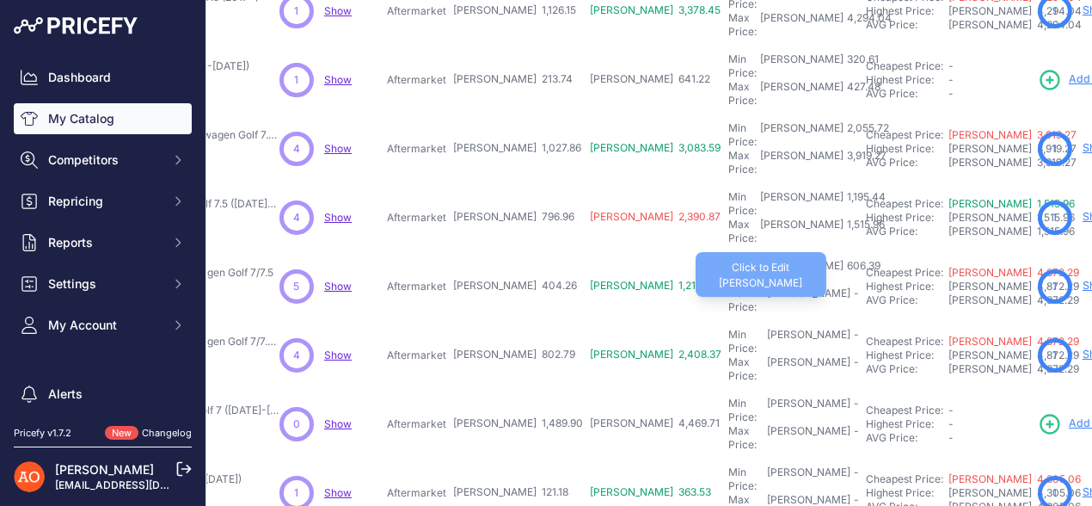
click at [729, 286] on div "Max Price: RON -" at bounding box center [794, 300] width 131 height 28
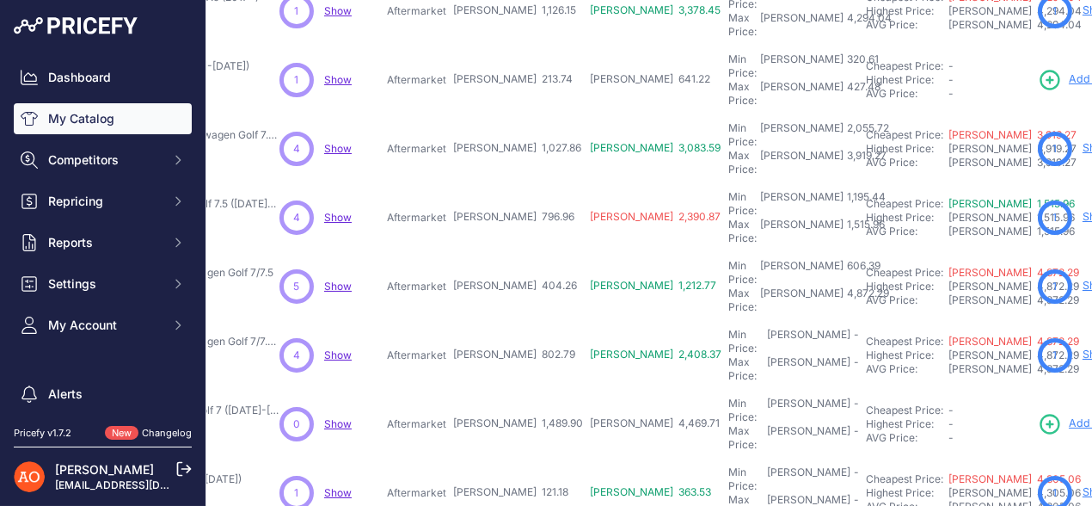
click at [725, 321] on td "Min Price: RON - Click to Edit Min Price Max Price: RON - Click to Edit Max Pri…" at bounding box center [794, 355] width 138 height 69
click at [729, 328] on div "Min Price: RON -" at bounding box center [794, 342] width 131 height 28
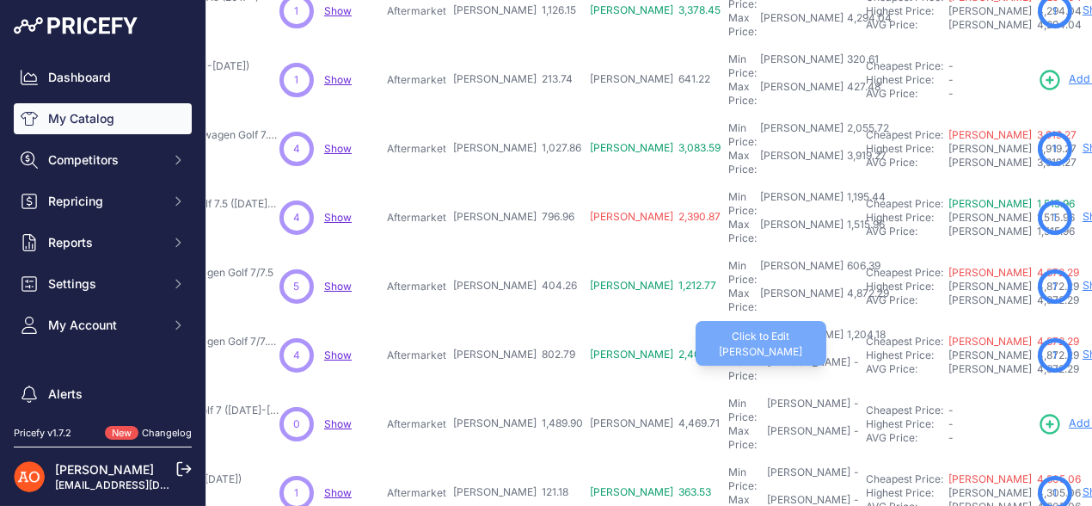
click at [729, 355] on div "Max Price: RON -" at bounding box center [794, 369] width 131 height 28
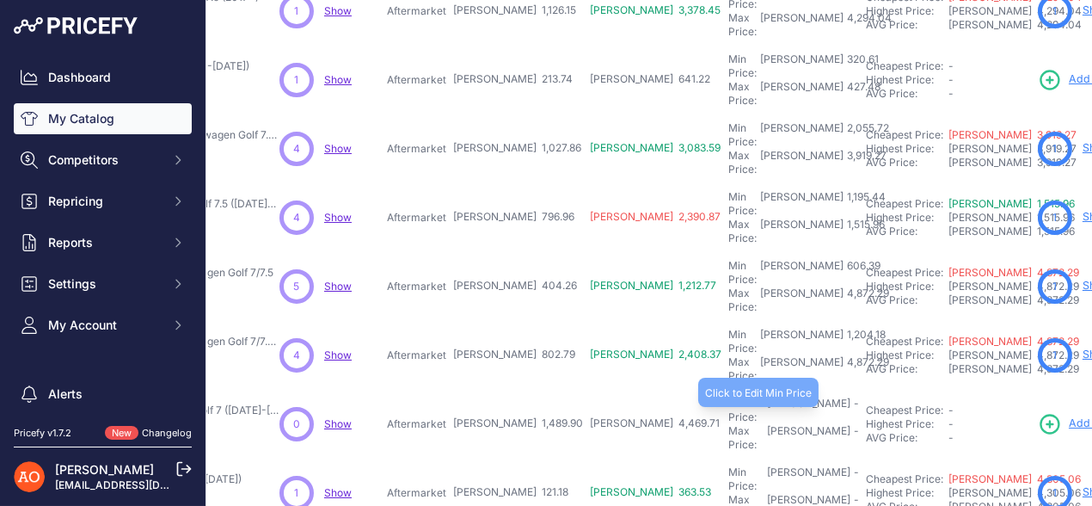
click at [729, 397] on div "Min Price: RON -" at bounding box center [794, 411] width 131 height 28
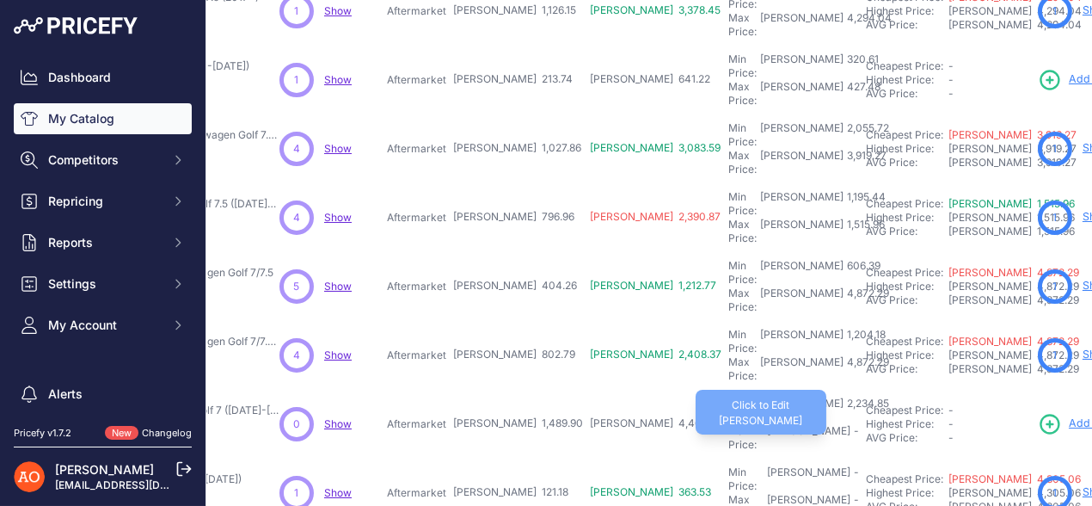
click at [729, 424] on div "Max Price: RON -" at bounding box center [794, 438] width 131 height 28
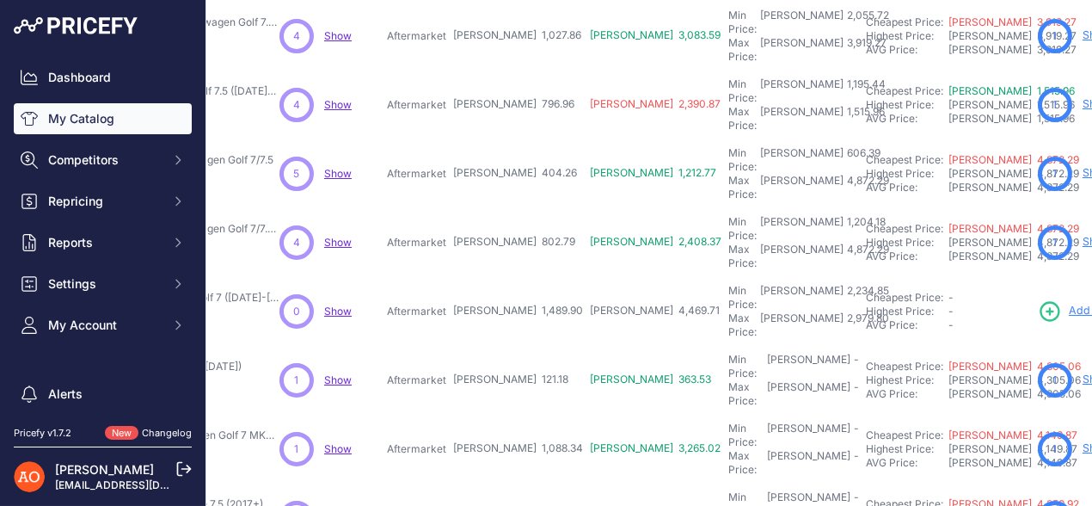
scroll to position [452, 278]
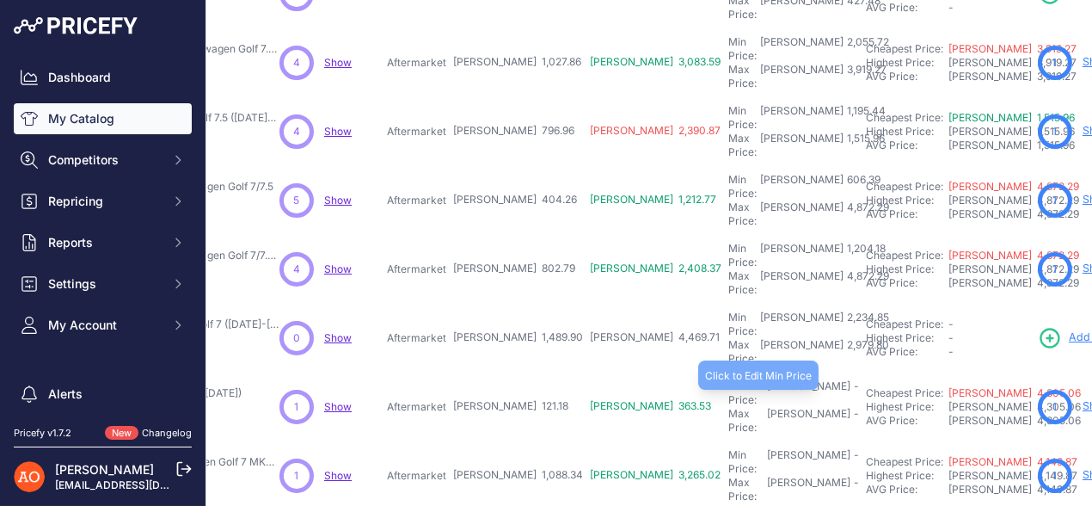
click at [729, 379] on div "Min Price: RON -" at bounding box center [794, 393] width 131 height 28
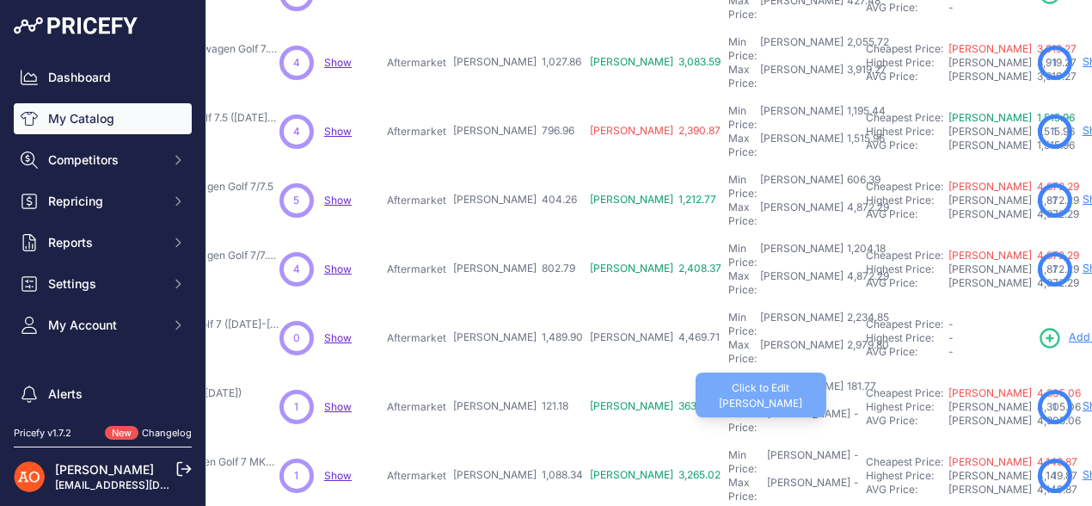
click at [729, 407] on div "Max Price: RON -" at bounding box center [794, 421] width 131 height 28
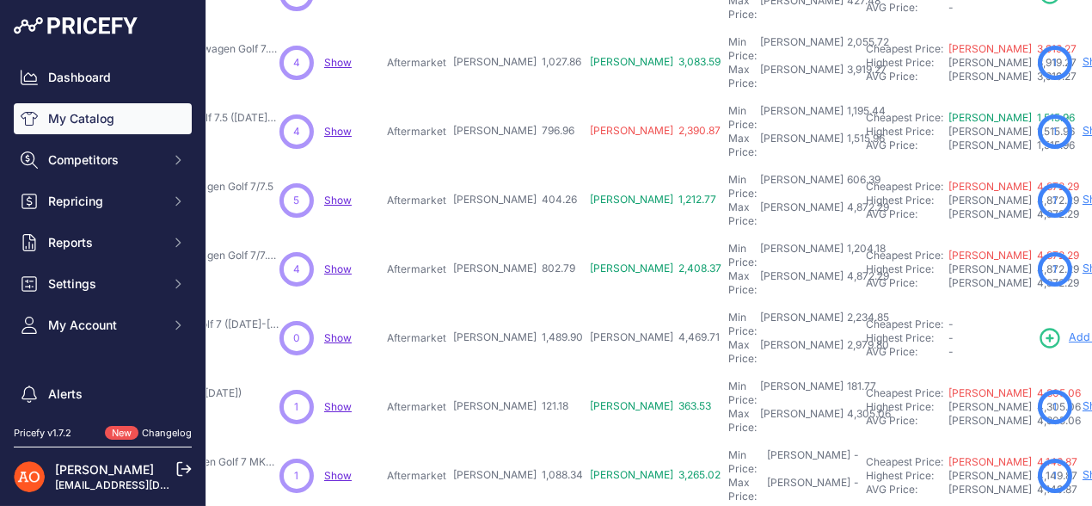
scroll to position [538, 278]
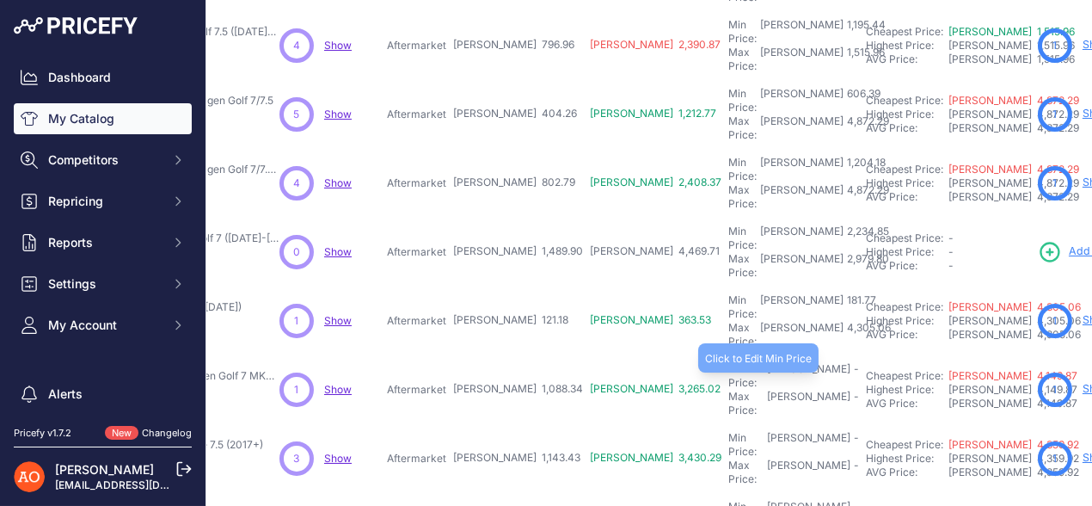
click at [729, 362] on div "Min Price: RON -" at bounding box center [794, 376] width 131 height 28
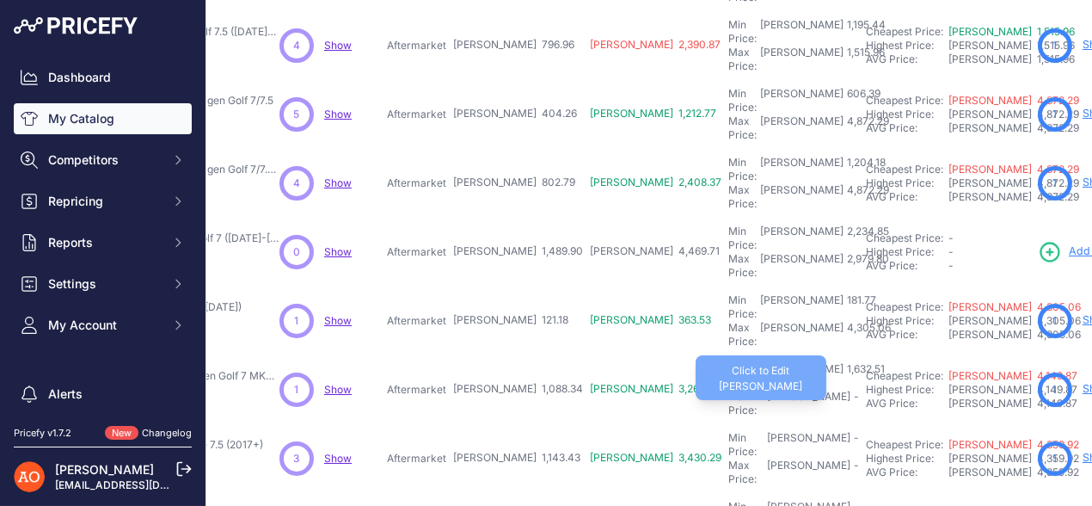
click at [729, 390] on div "Max Price: RON -" at bounding box center [794, 404] width 131 height 28
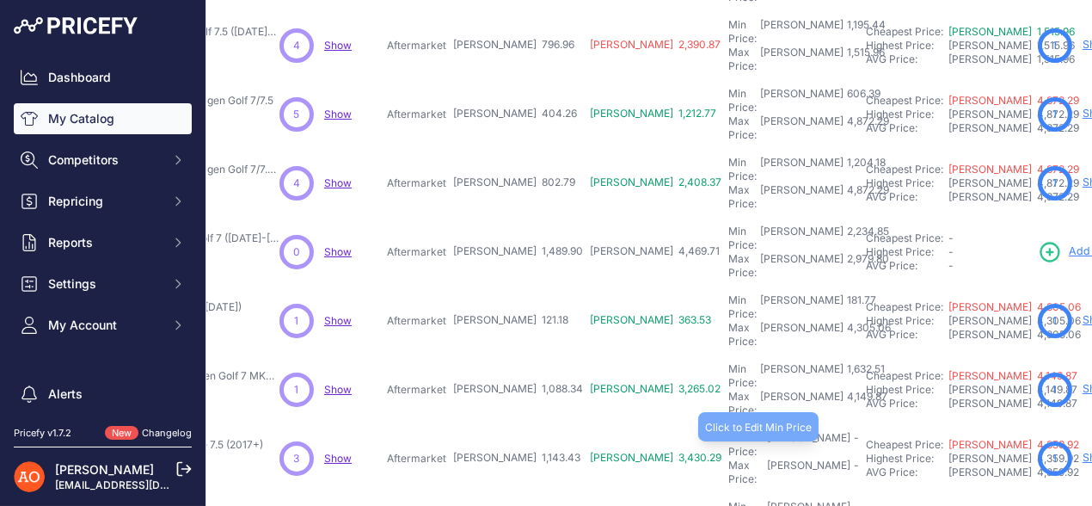
click at [729, 431] on div "Min Price: RON -" at bounding box center [794, 445] width 131 height 28
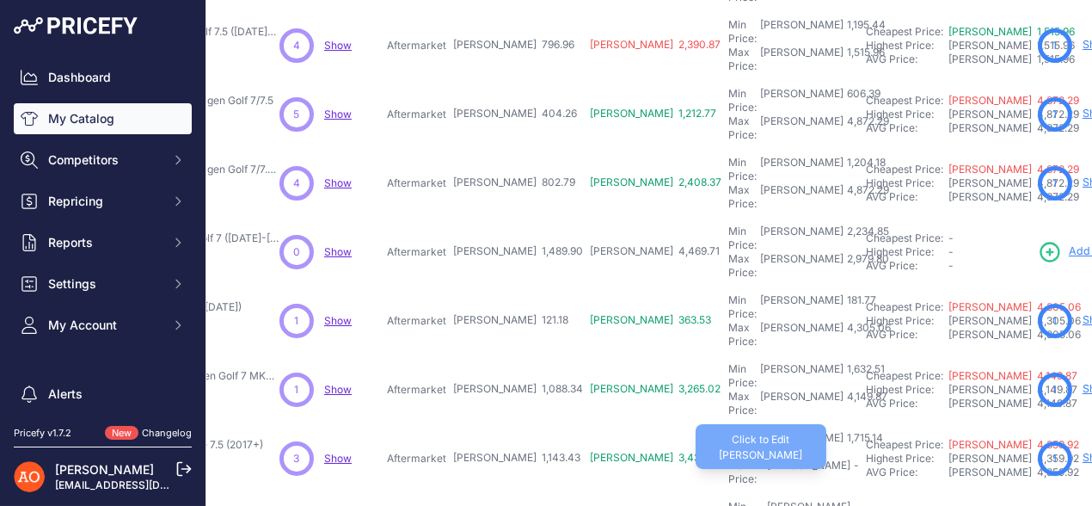
click at [729, 458] on div "Max Price: RON -" at bounding box center [794, 472] width 131 height 28
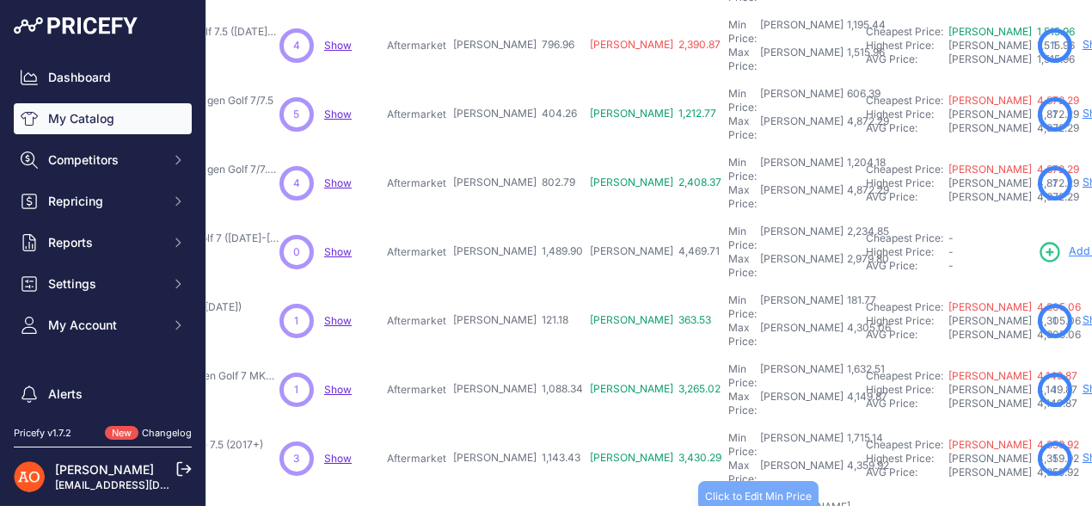
click at [729, 500] on div "Min Price: RON -" at bounding box center [794, 514] width 131 height 28
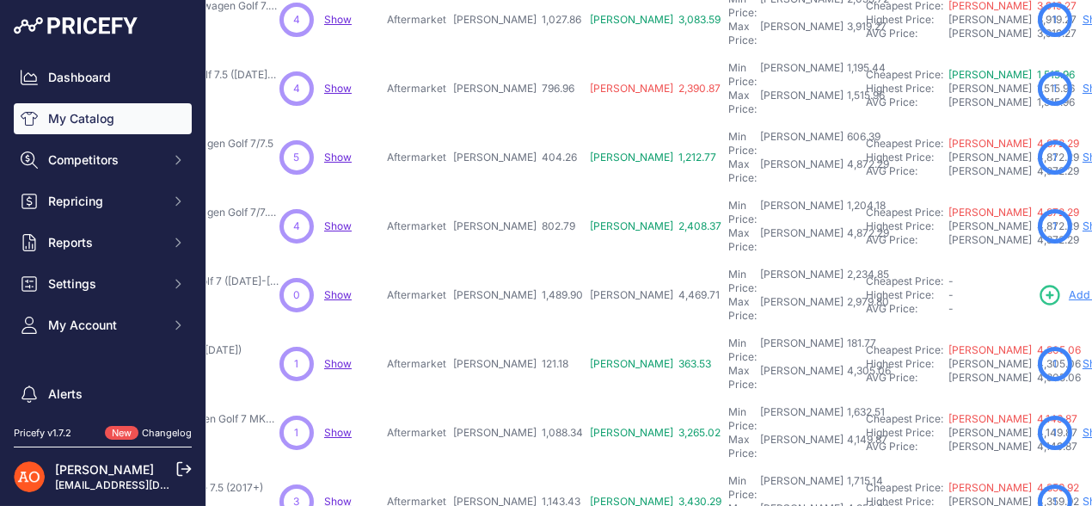
scroll to position [581, 278]
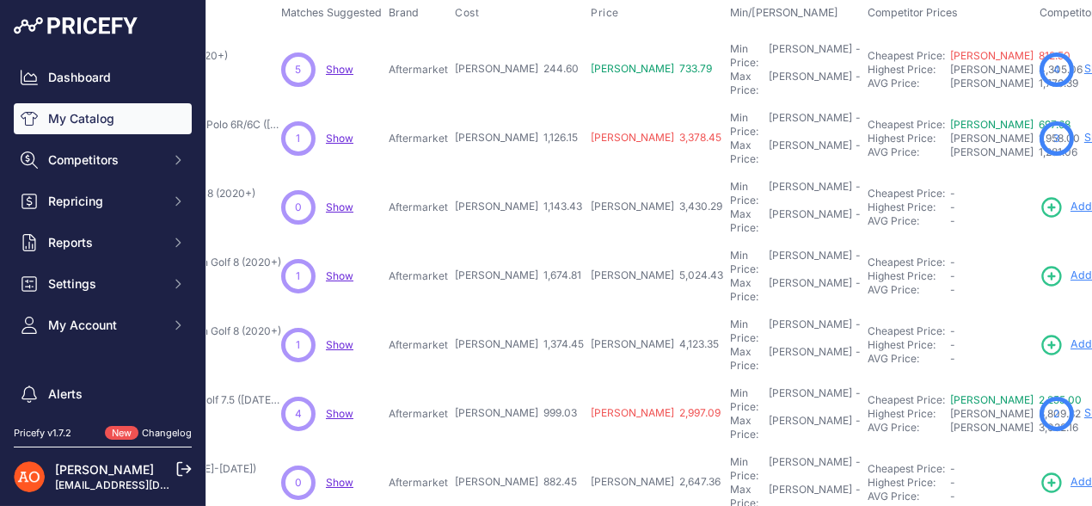
scroll to position [0, 276]
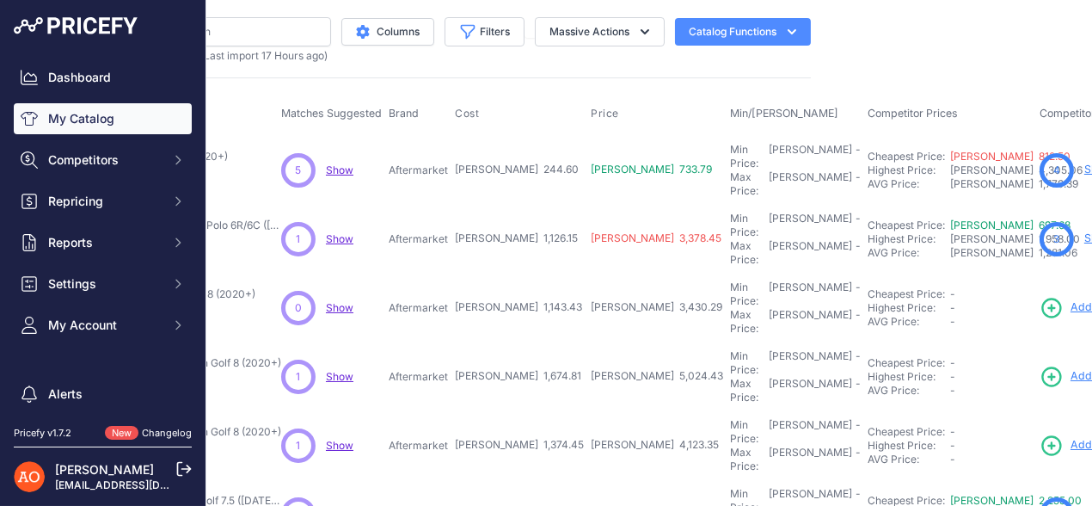
click at [727, 146] on td "Min Price: RON - Click to Edit Min Price Max Price: RON - Click to Edit Max Pri…" at bounding box center [796, 170] width 138 height 70
click at [730, 153] on div "Min Price: RON -" at bounding box center [795, 157] width 131 height 28
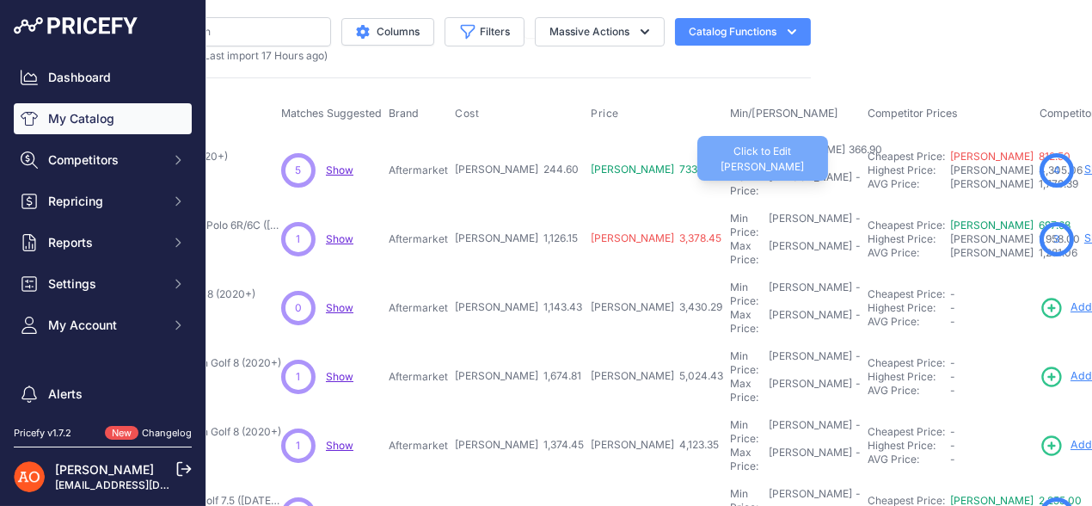
click at [730, 170] on div "Max Price: RON -" at bounding box center [795, 184] width 131 height 28
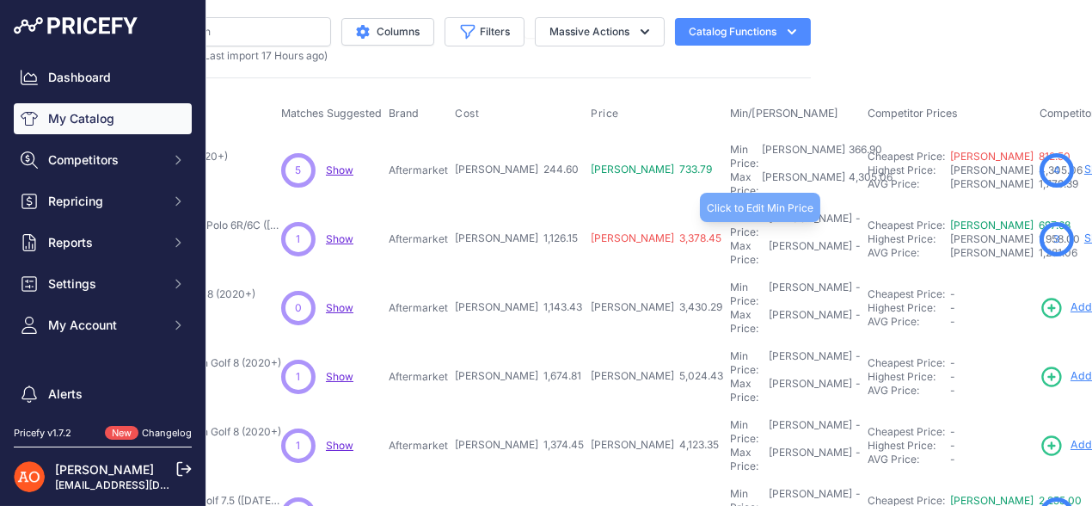
click at [730, 212] on div "Min Price: RON -" at bounding box center [795, 226] width 131 height 28
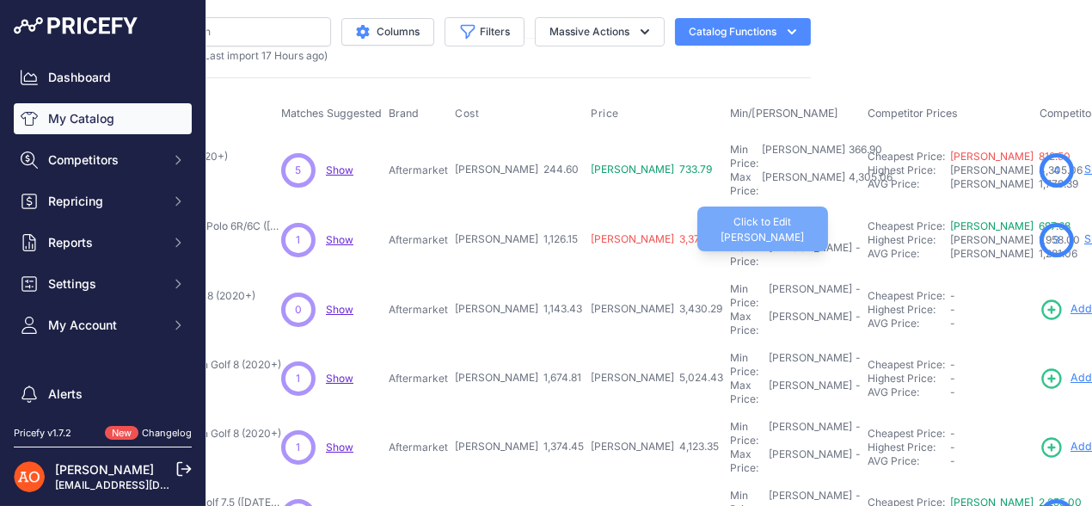
click at [769, 241] on div "[PERSON_NAME]" at bounding box center [810, 255] width 83 height 28
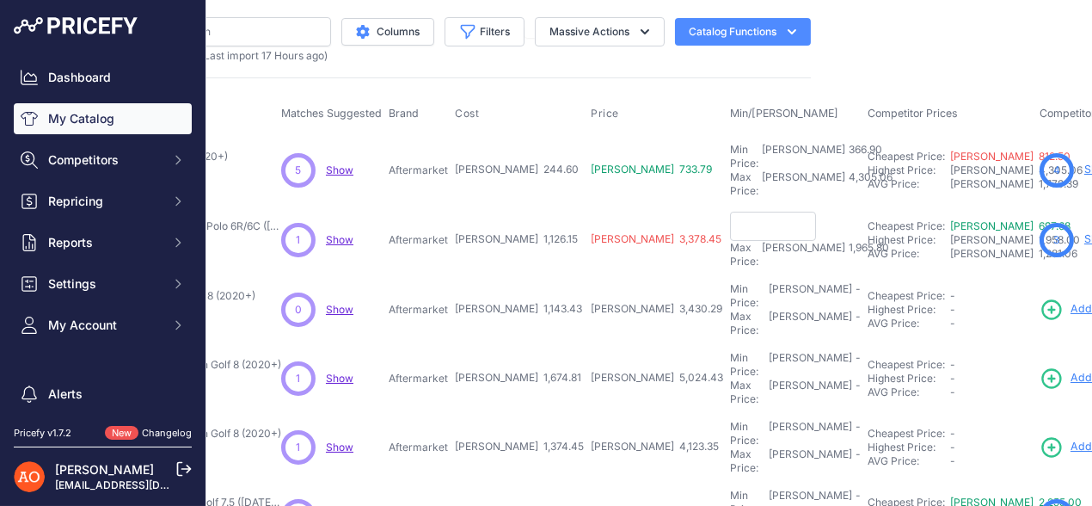
click at [730, 213] on input "text" at bounding box center [773, 226] width 86 height 29
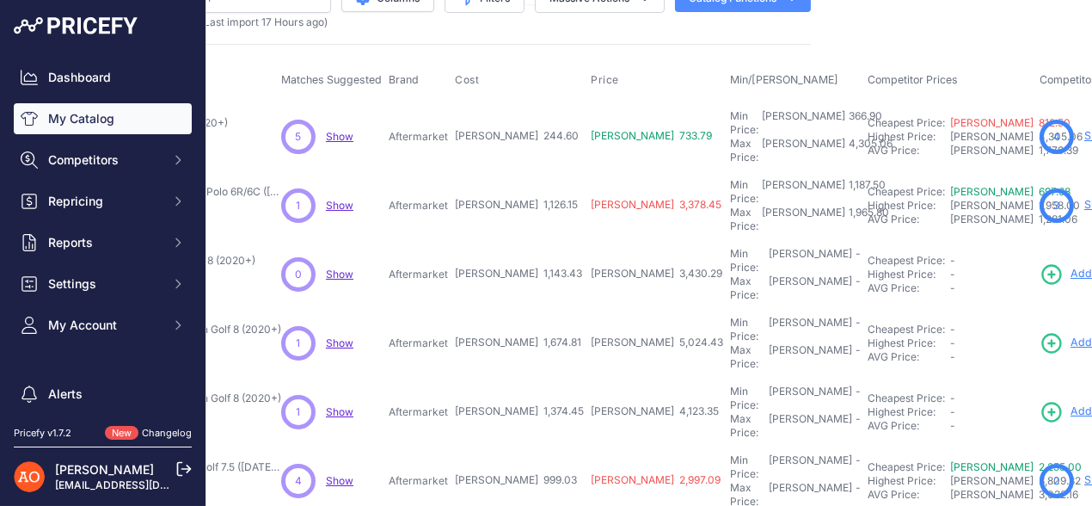
scroll to position [85, 276]
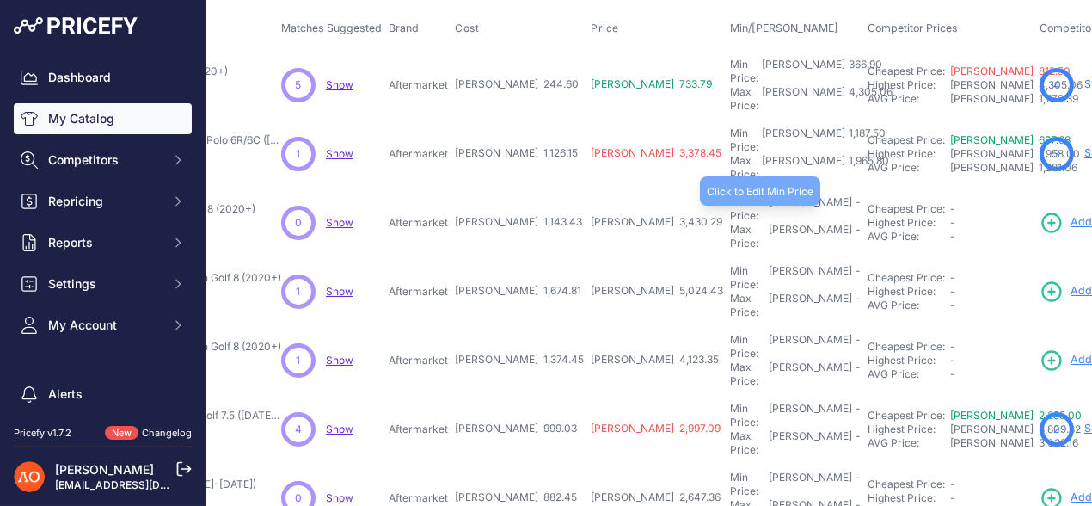
click at [727, 188] on td "Min Price: RON - Click to Edit Min Price Max Price: RON - Click to Edit Max Pri…" at bounding box center [796, 222] width 138 height 69
click at [730, 195] on div "Min Price: RON -" at bounding box center [795, 209] width 131 height 28
click at [730, 195] on input "text" at bounding box center [773, 209] width 86 height 29
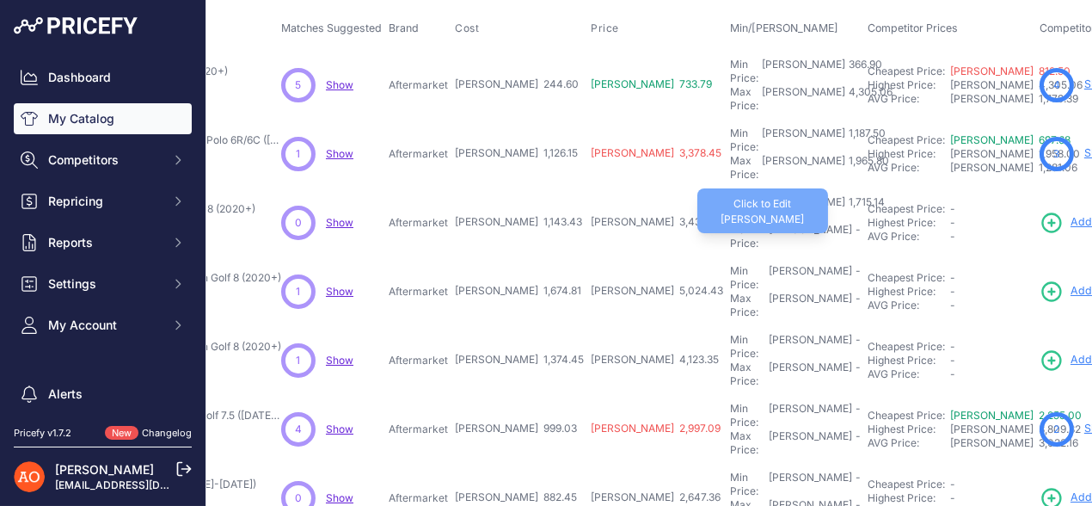
click at [730, 223] on div "Max Price: RON -" at bounding box center [795, 237] width 131 height 28
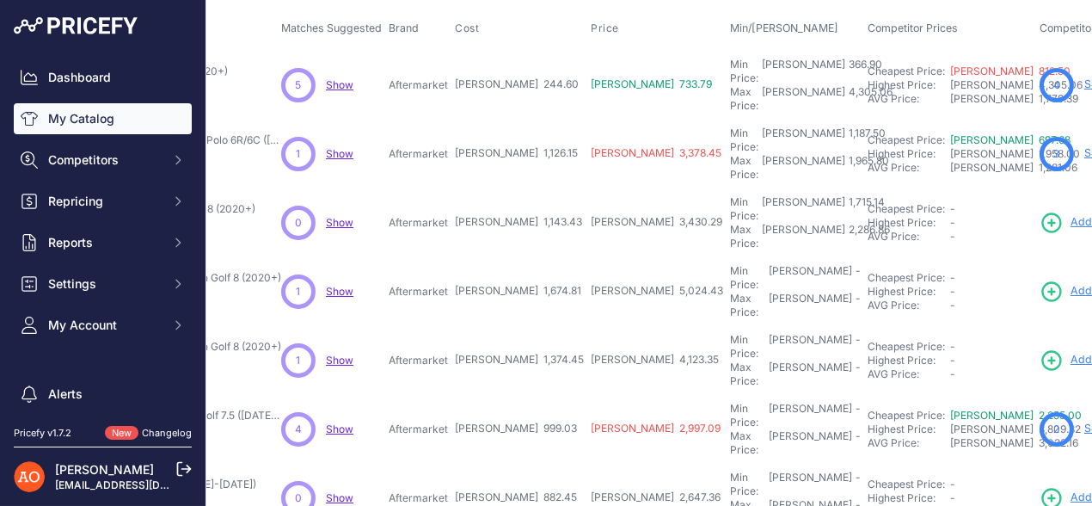
click at [727, 257] on td "Min Price: RON - Click to Edit Min Price Max Price: RON - Click to Edit Max Pri…" at bounding box center [796, 291] width 138 height 69
click at [730, 264] on div "Min Price: RON -" at bounding box center [795, 278] width 131 height 28
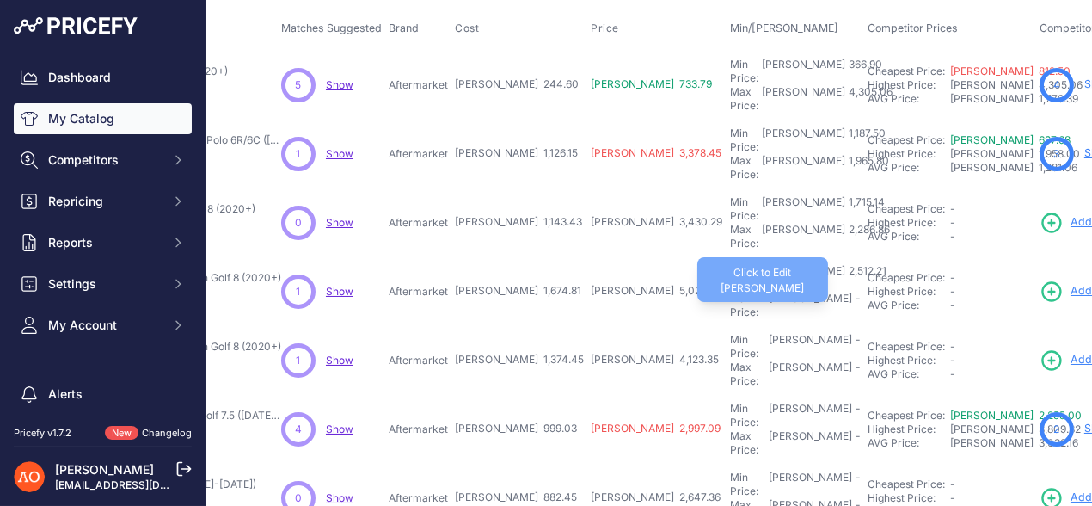
click at [730, 292] on div "Max Price: RON -" at bounding box center [795, 306] width 131 height 28
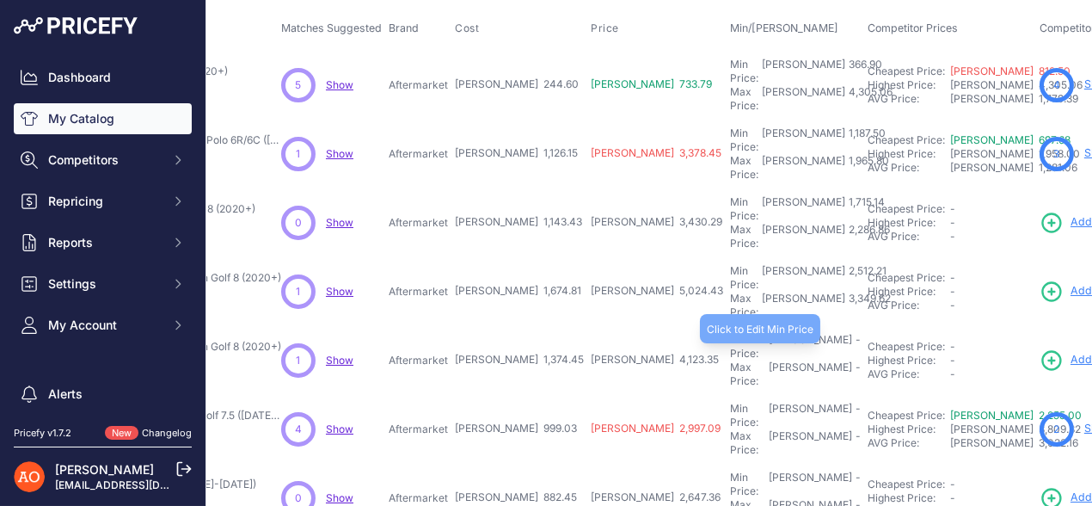
click at [730, 333] on div "Min Price: RON -" at bounding box center [795, 347] width 131 height 28
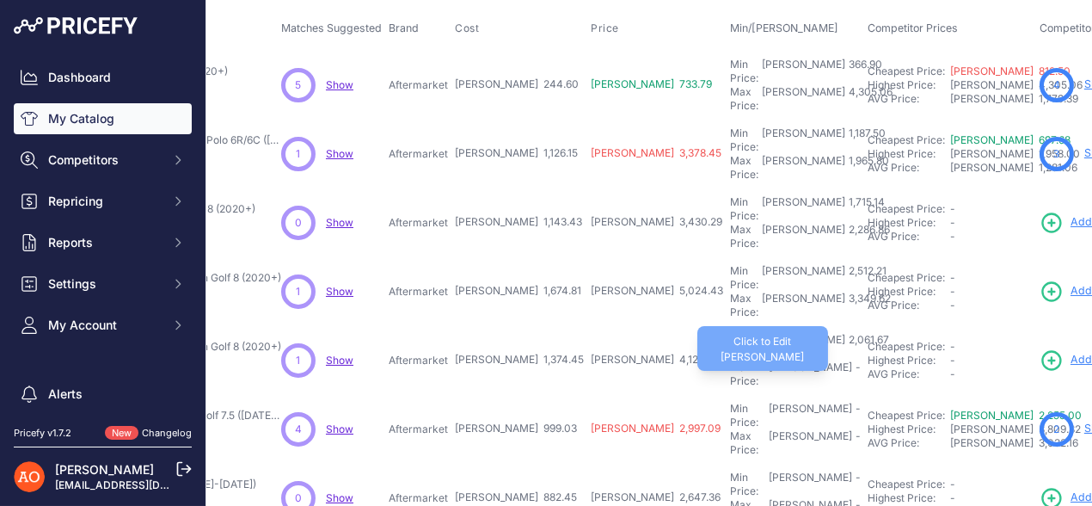
click at [730, 360] on div "Max Price: RON -" at bounding box center [795, 374] width 131 height 28
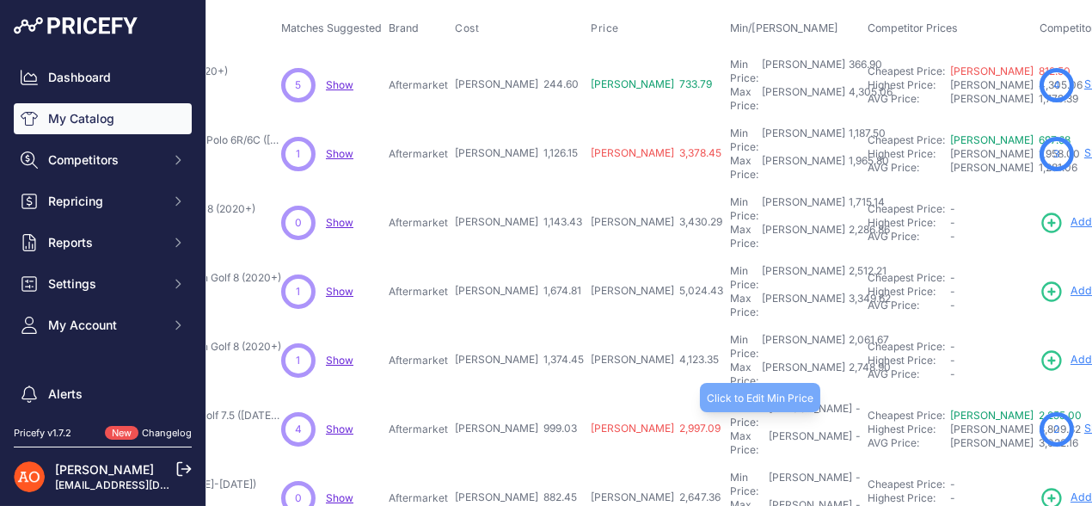
click at [730, 402] on div "Min Price: RON -" at bounding box center [795, 416] width 131 height 28
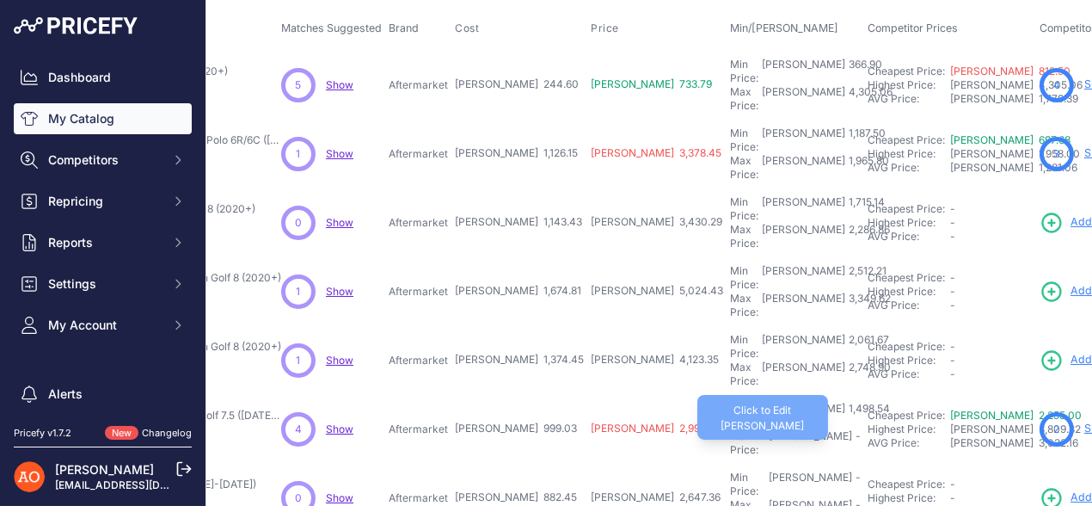
click at [730, 429] on div "Max Price: RON -" at bounding box center [795, 443] width 131 height 28
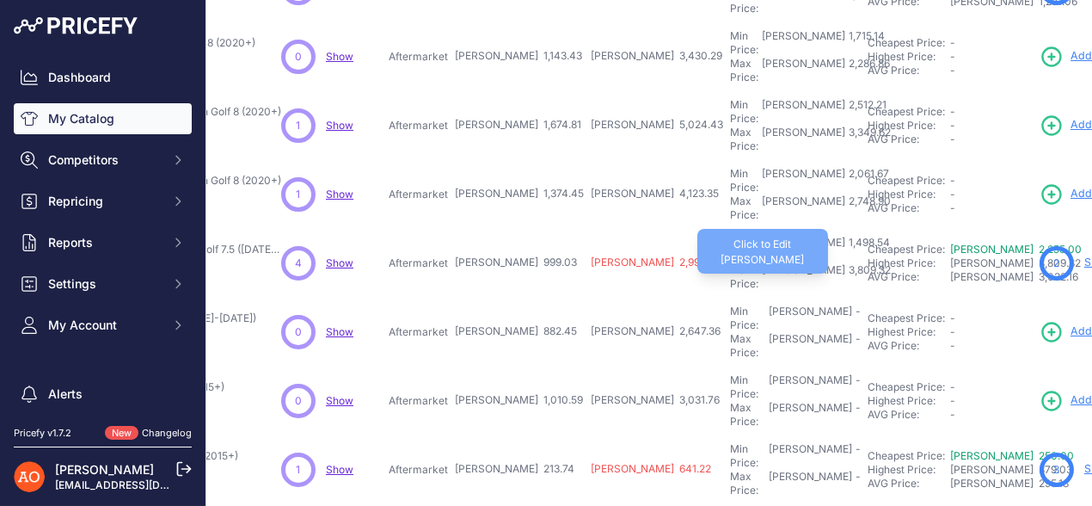
scroll to position [258, 276]
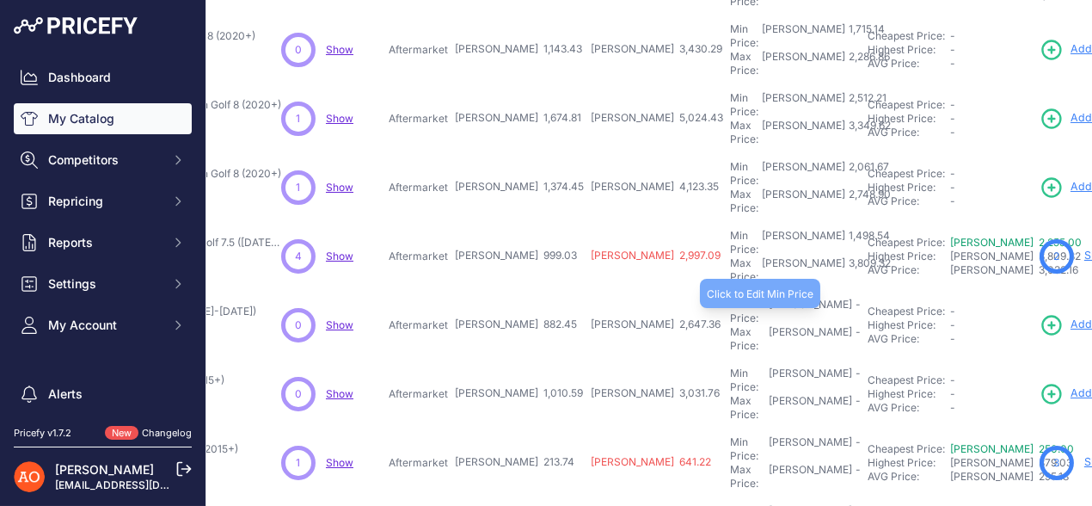
click at [730, 298] on div "Min Price: RON -" at bounding box center [795, 312] width 131 height 28
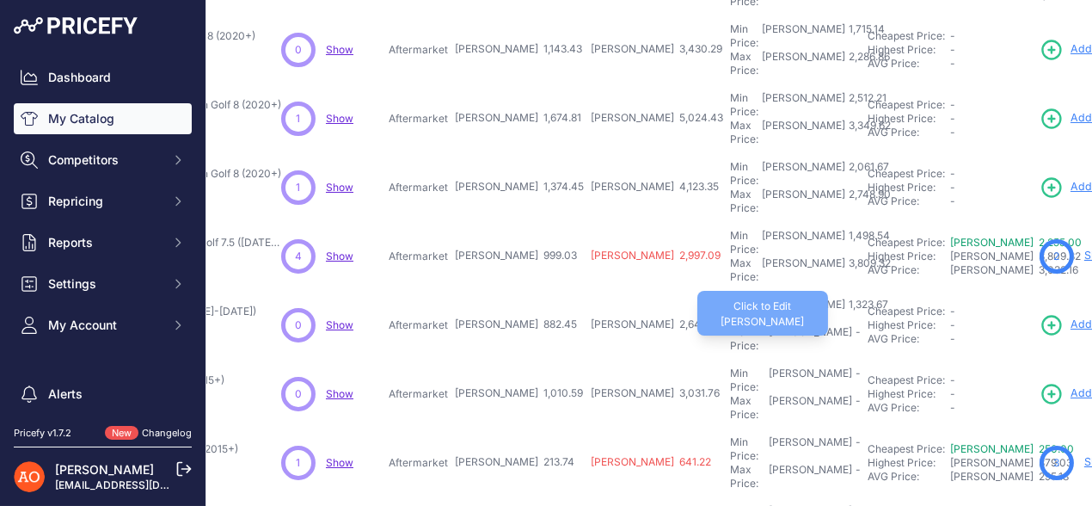
click at [730, 325] on div "Max Price: RON -" at bounding box center [795, 339] width 131 height 28
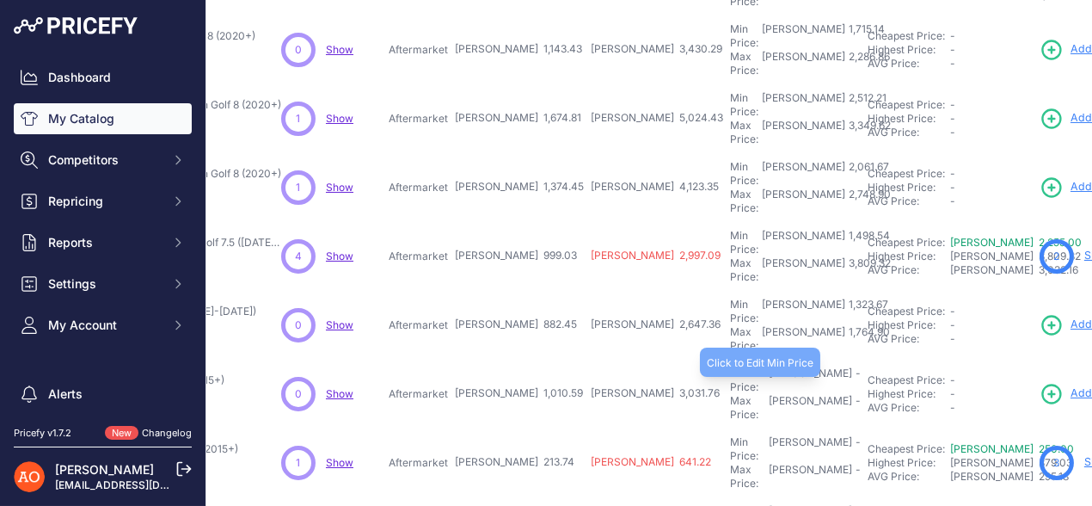
click at [730, 366] on div "Min Price: RON -" at bounding box center [795, 380] width 131 height 28
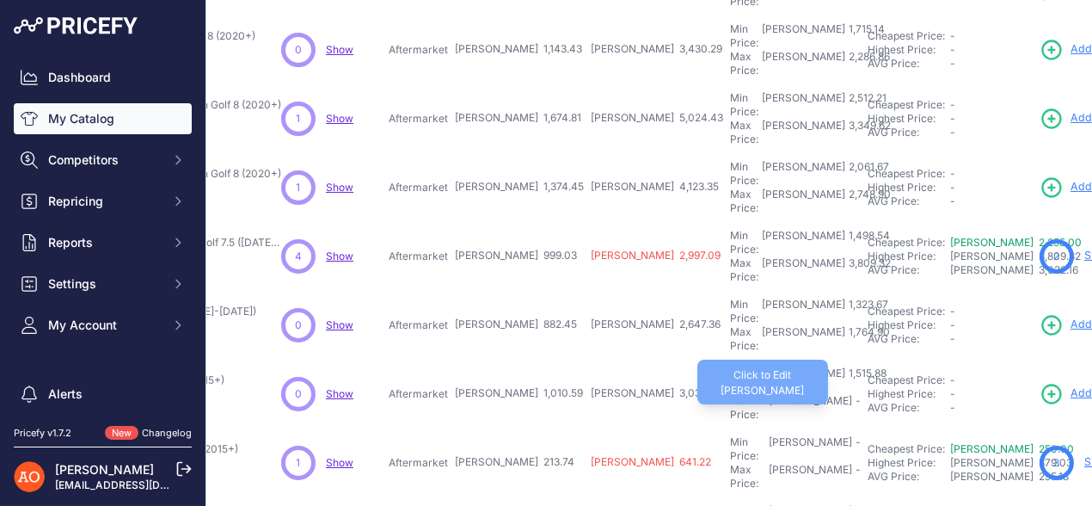
click at [730, 394] on div "Max Price: RON -" at bounding box center [795, 408] width 131 height 28
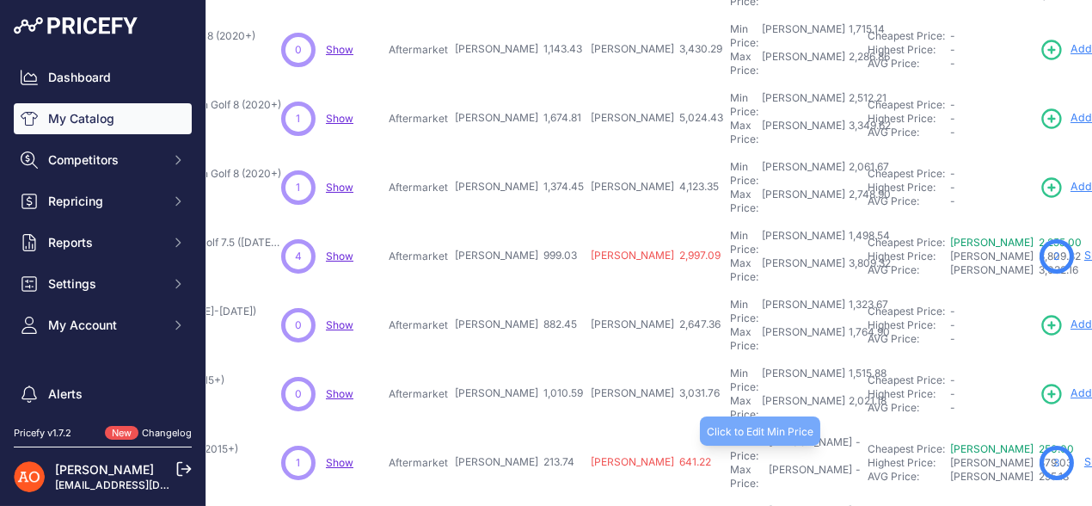
click at [730, 435] on div "Min Price: RON -" at bounding box center [795, 449] width 131 height 28
click at [730, 435] on input "text" at bounding box center [773, 449] width 86 height 29
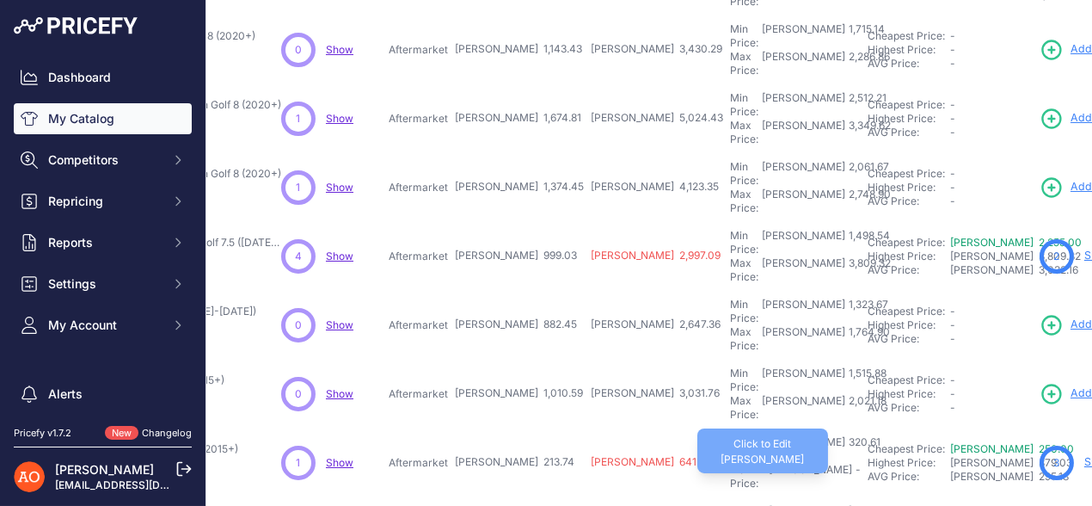
click at [730, 463] on div "Max Price: RON -" at bounding box center [795, 477] width 131 height 28
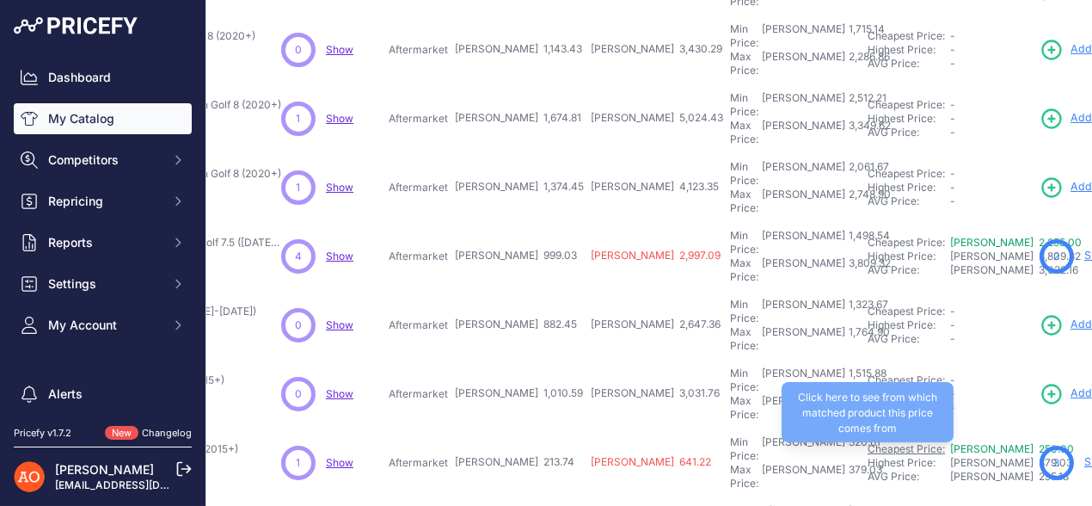
scroll to position [429, 276]
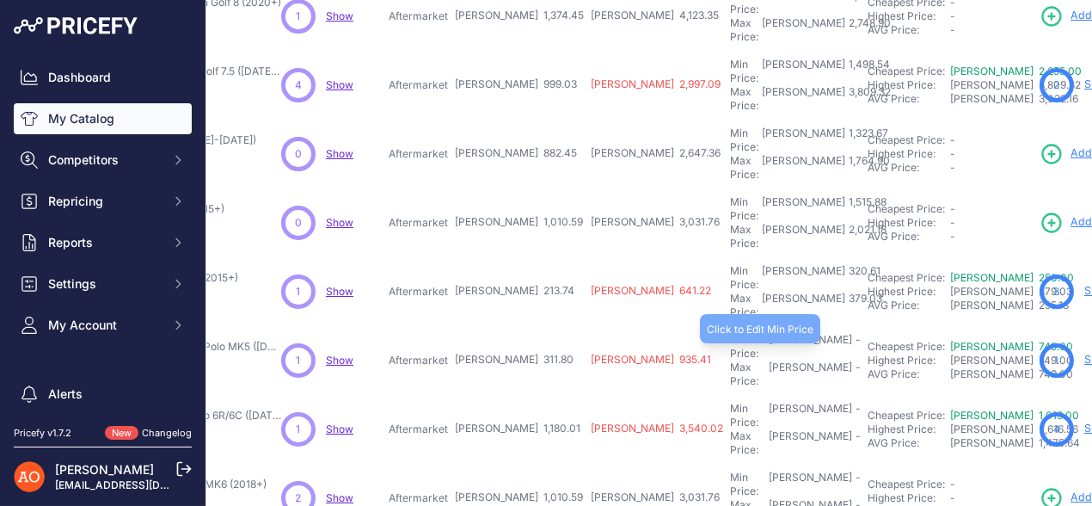
click at [852, 333] on div "-" at bounding box center [856, 347] width 9 height 28
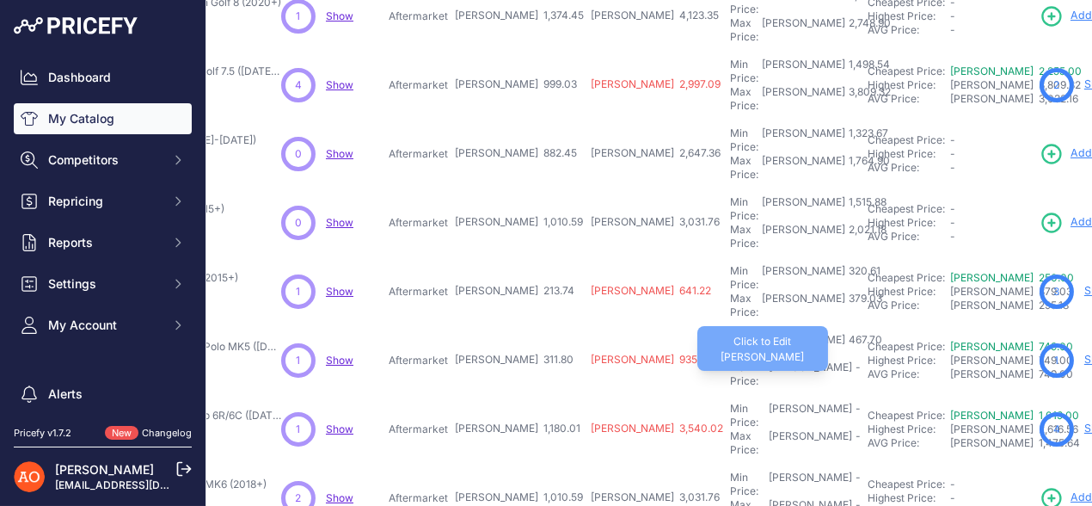
click at [730, 360] on div "Max Price: RON -" at bounding box center [795, 374] width 131 height 28
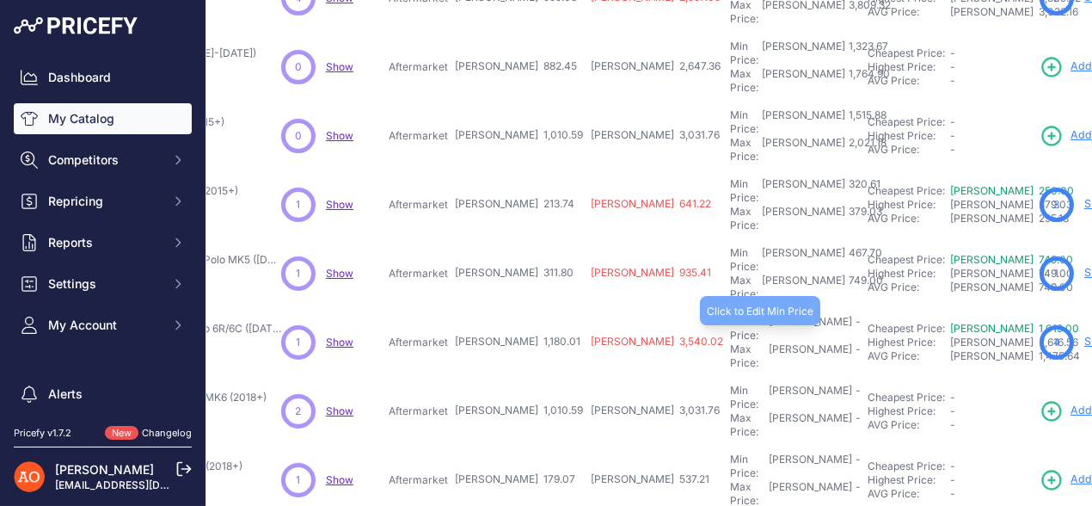
click at [730, 315] on div "Min Price: RON -" at bounding box center [795, 329] width 131 height 28
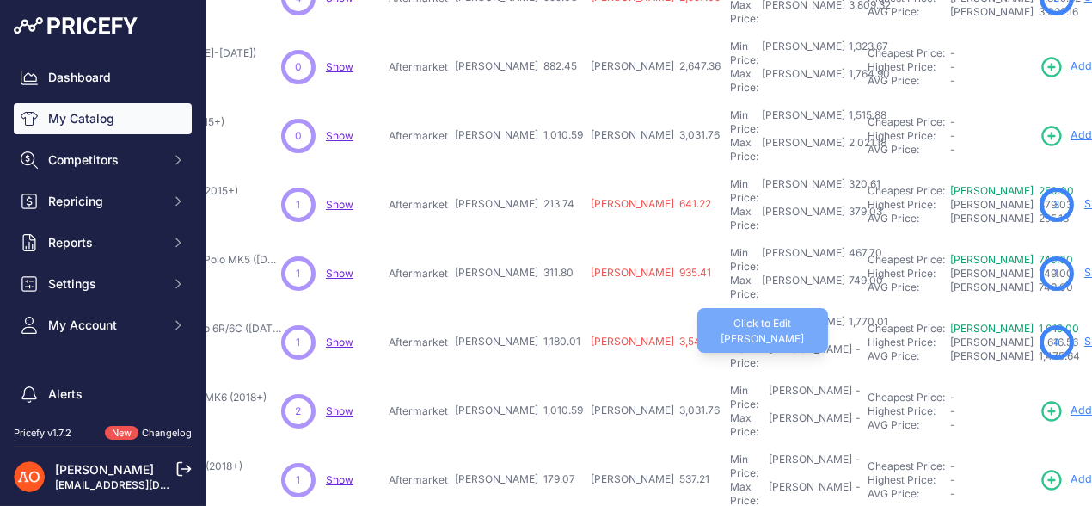
click at [730, 342] on div "Max Price: RON -" at bounding box center [795, 356] width 131 height 28
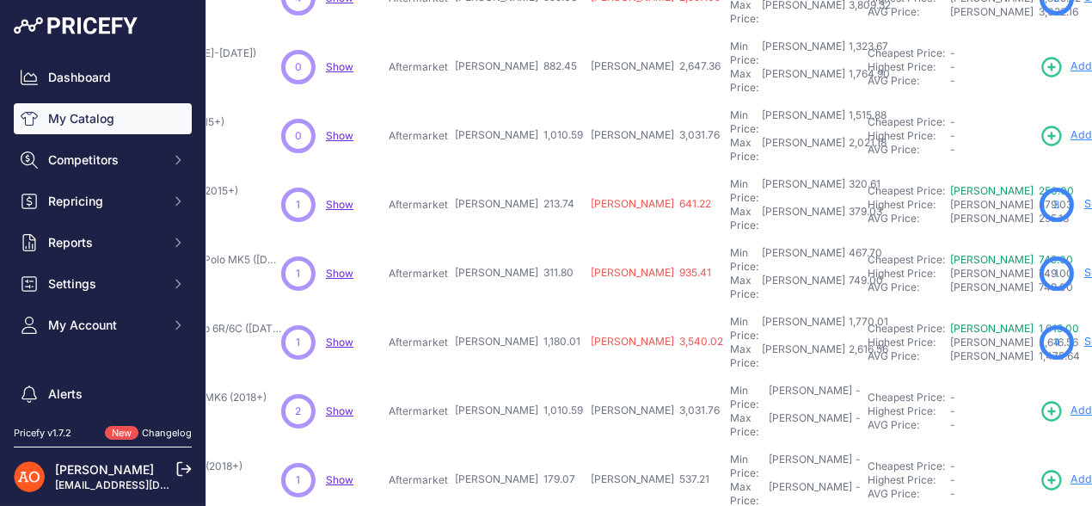
scroll to position [538, 276]
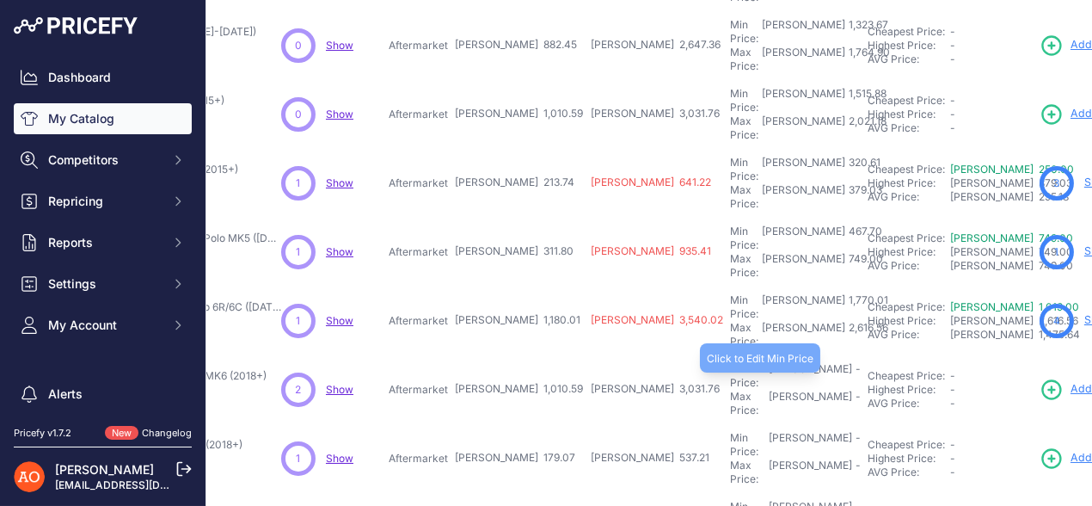
click at [730, 362] on div "Min Price: RON -" at bounding box center [795, 376] width 131 height 28
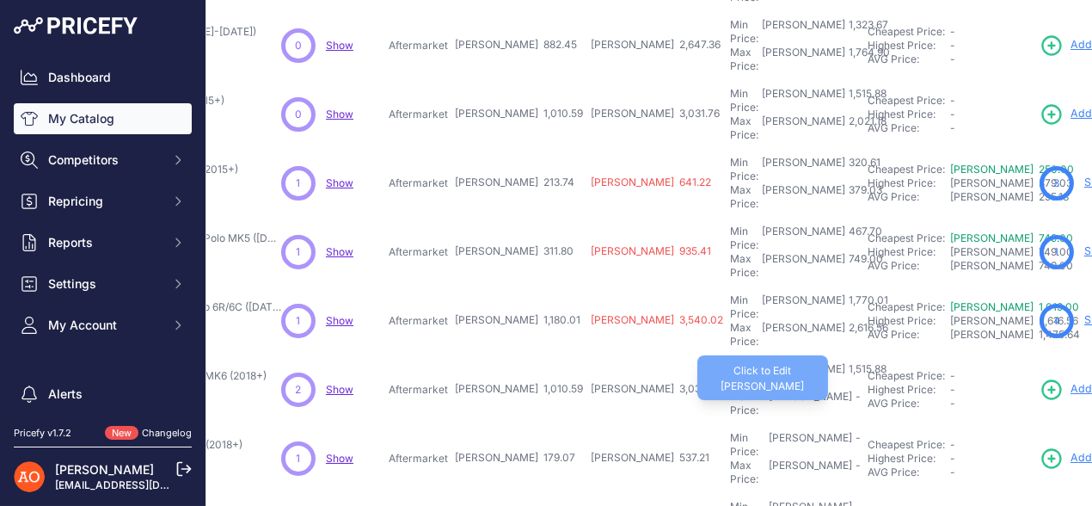
click at [730, 390] on div "Max Price: RON -" at bounding box center [795, 404] width 131 height 28
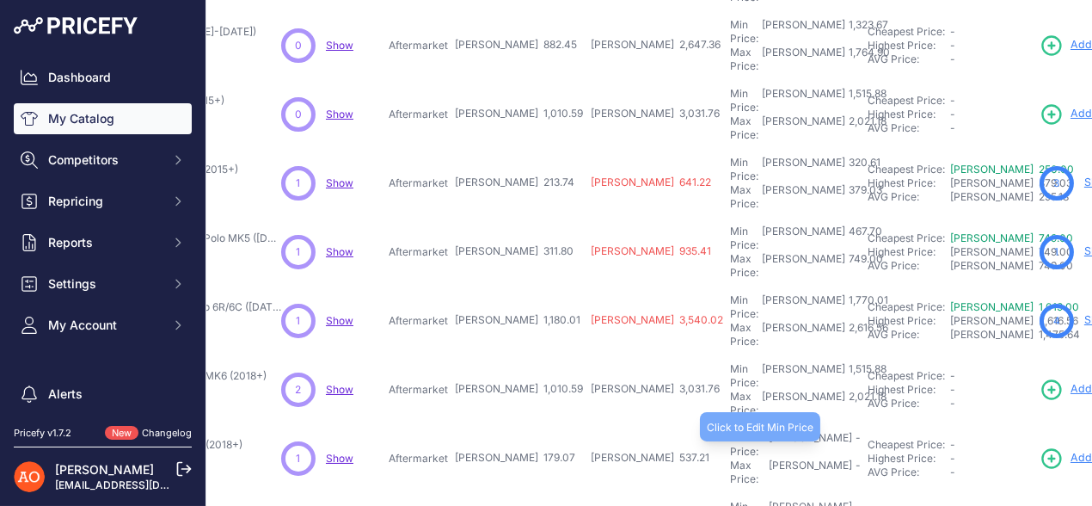
click at [730, 431] on div "Min Price: RON -" at bounding box center [795, 445] width 131 height 28
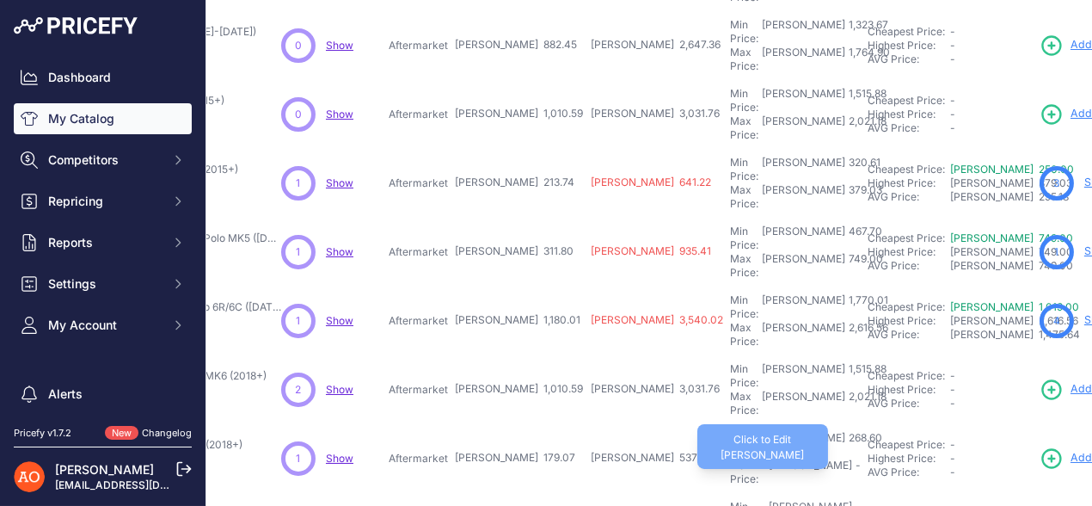
click at [730, 458] on div "Max Price: RON -" at bounding box center [795, 472] width 131 height 28
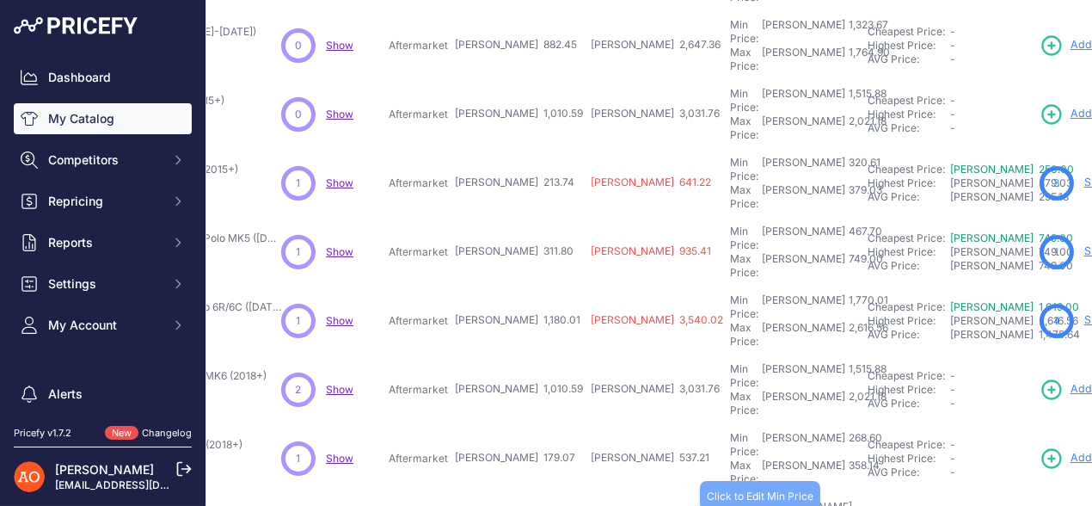
click at [730, 500] on div "Min Price: RON -" at bounding box center [795, 514] width 131 height 28
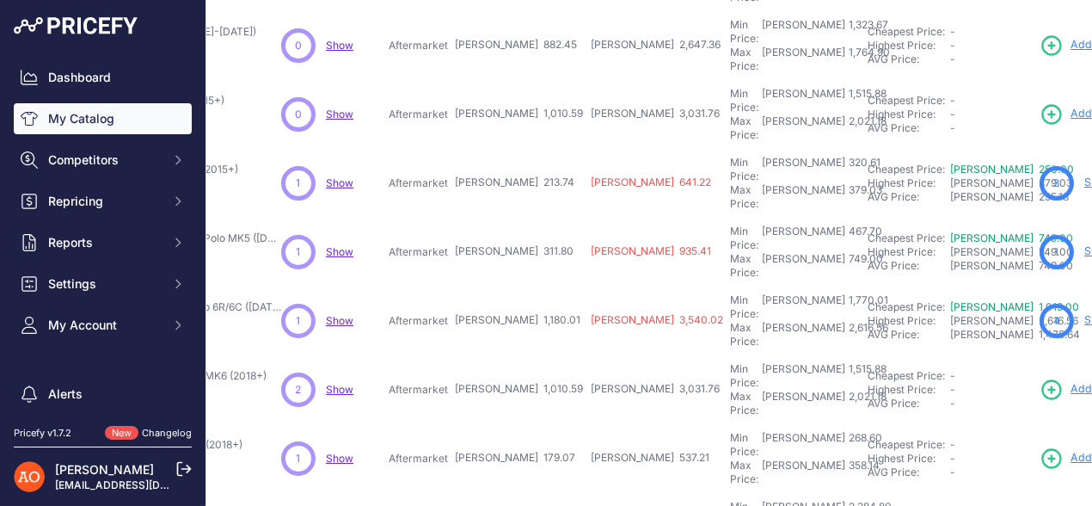
scroll to position [581, 276]
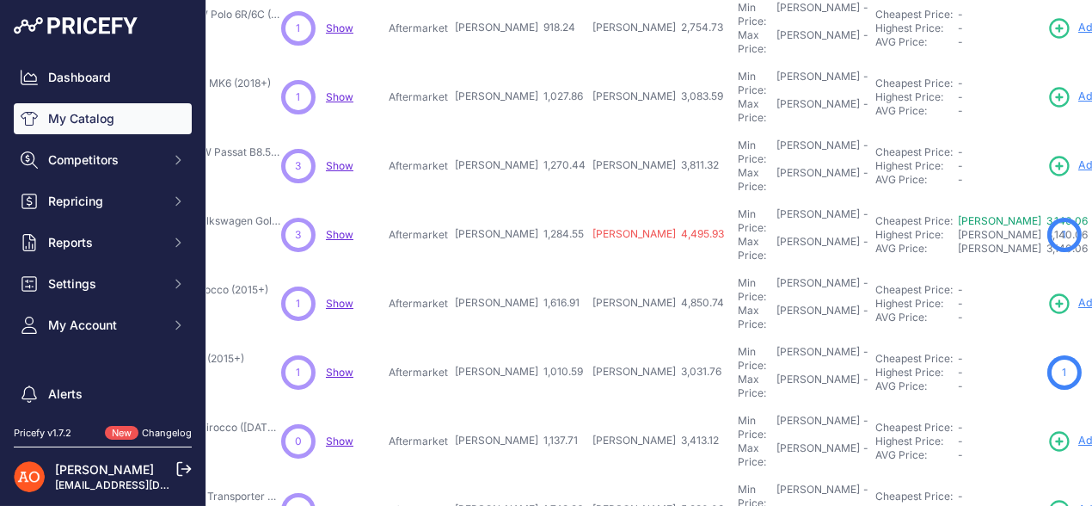
scroll to position [0, 276]
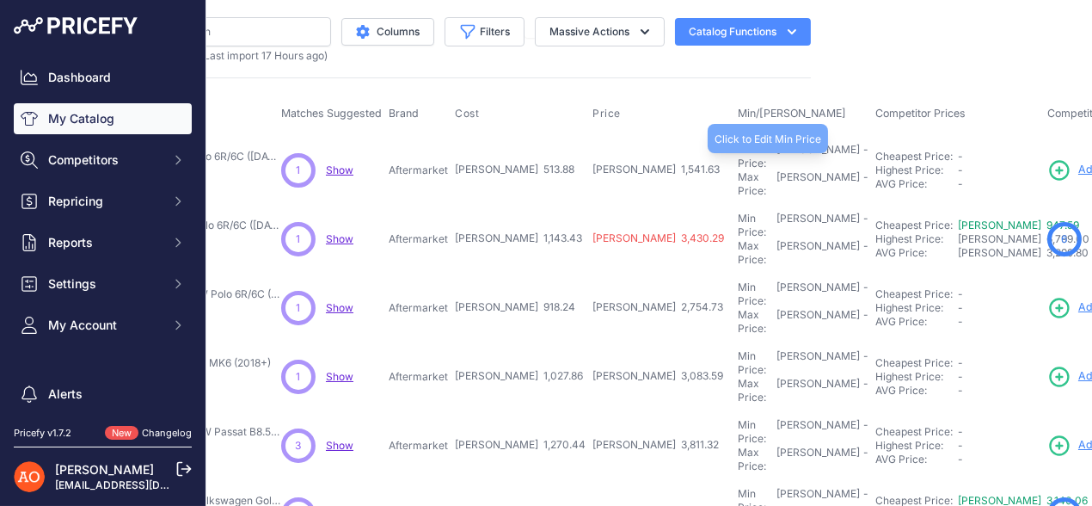
click at [738, 155] on div "Min Price: RON -" at bounding box center [803, 157] width 131 height 28
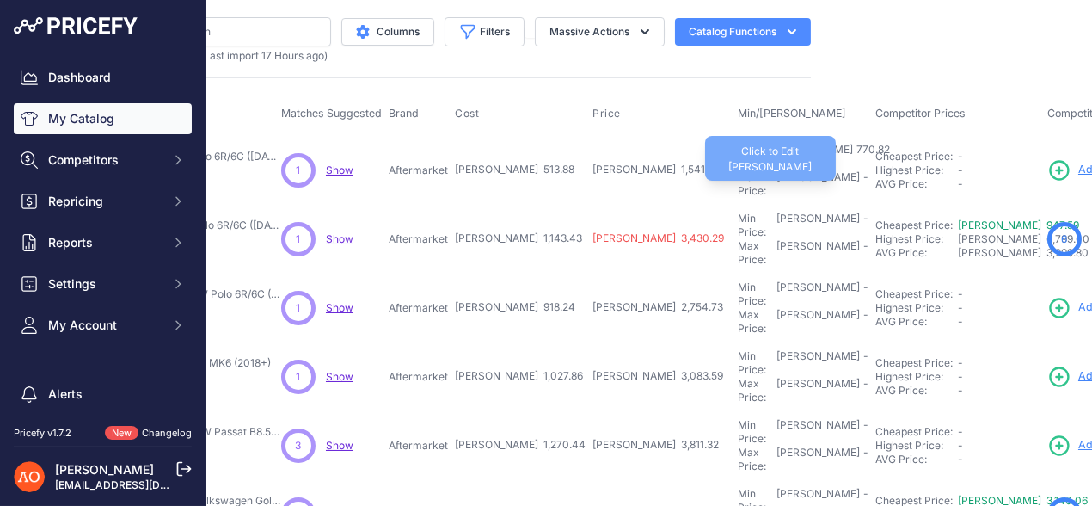
click at [738, 170] on div "Max Price: RON -" at bounding box center [803, 184] width 131 height 28
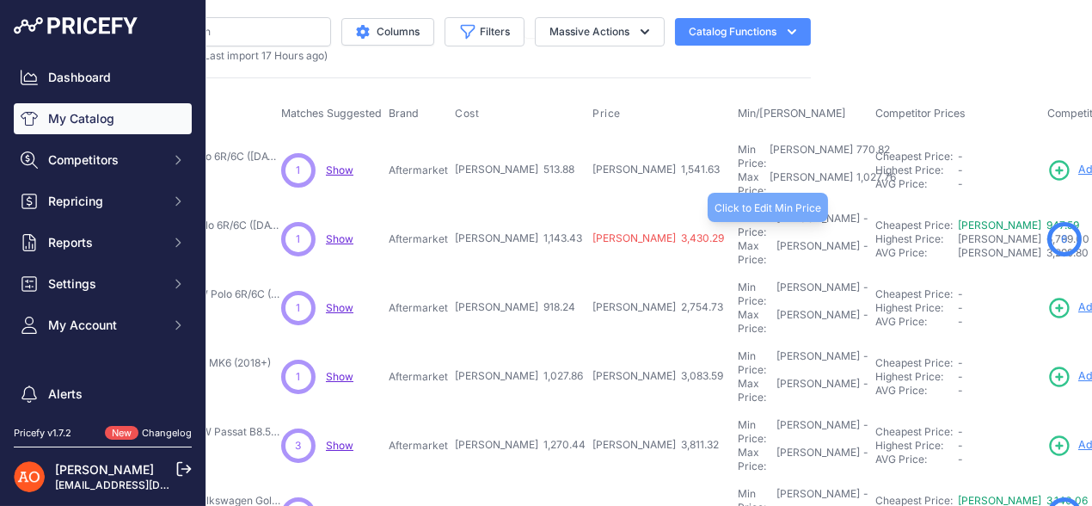
click at [738, 212] on div "Min Price: RON -" at bounding box center [803, 226] width 131 height 28
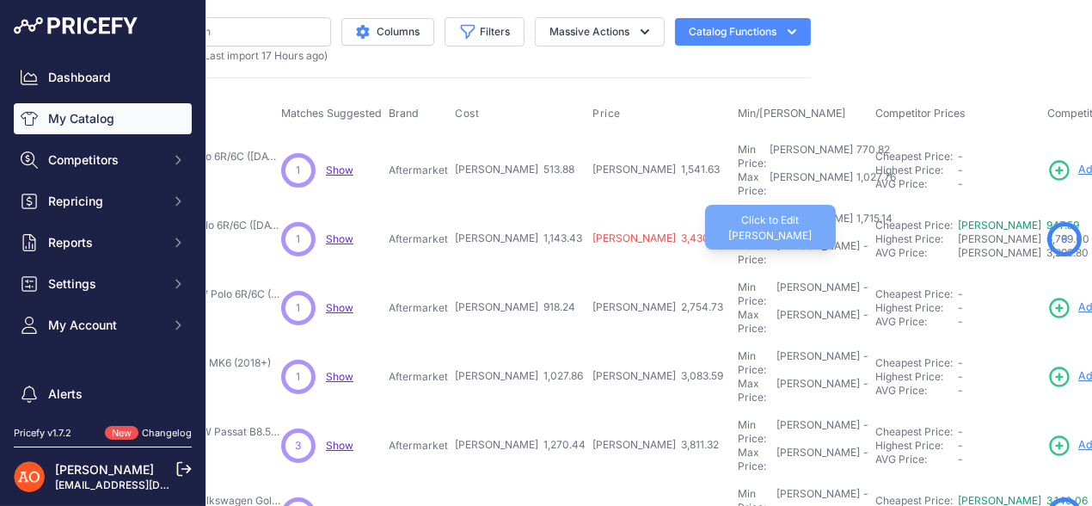
click at [738, 239] on div "Max Price: RON -" at bounding box center [803, 253] width 131 height 28
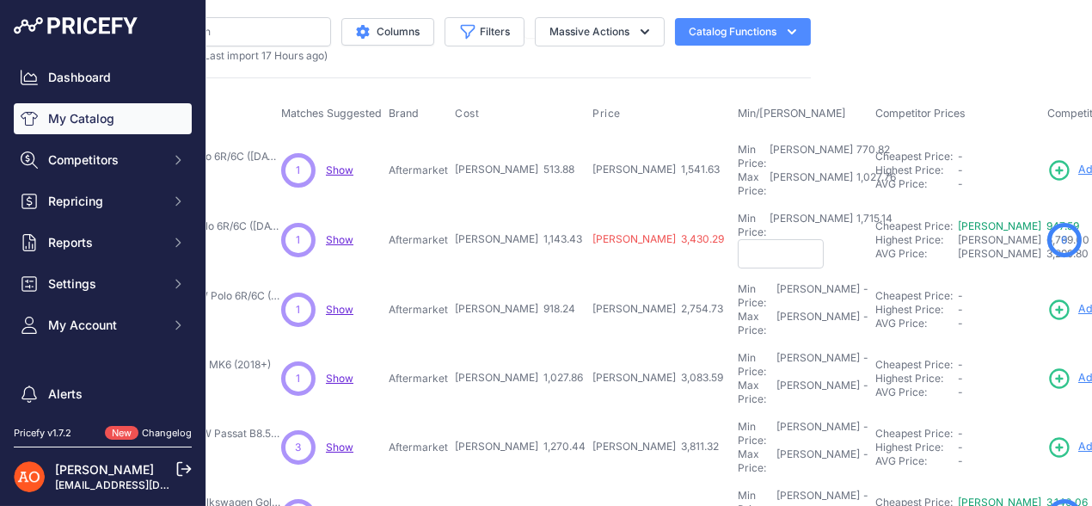
click at [738, 239] on input "text" at bounding box center [781, 253] width 86 height 29
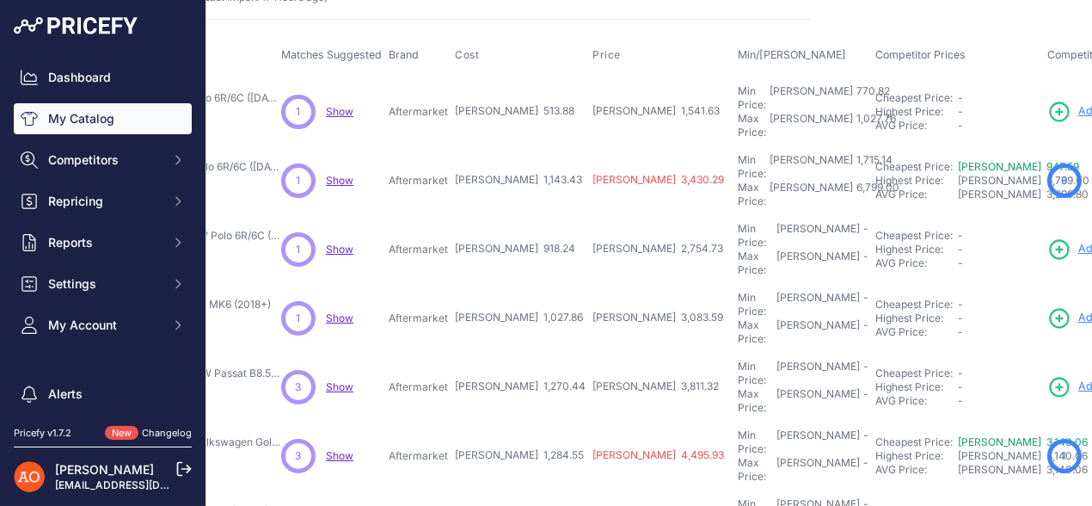
scroll to position [85, 276]
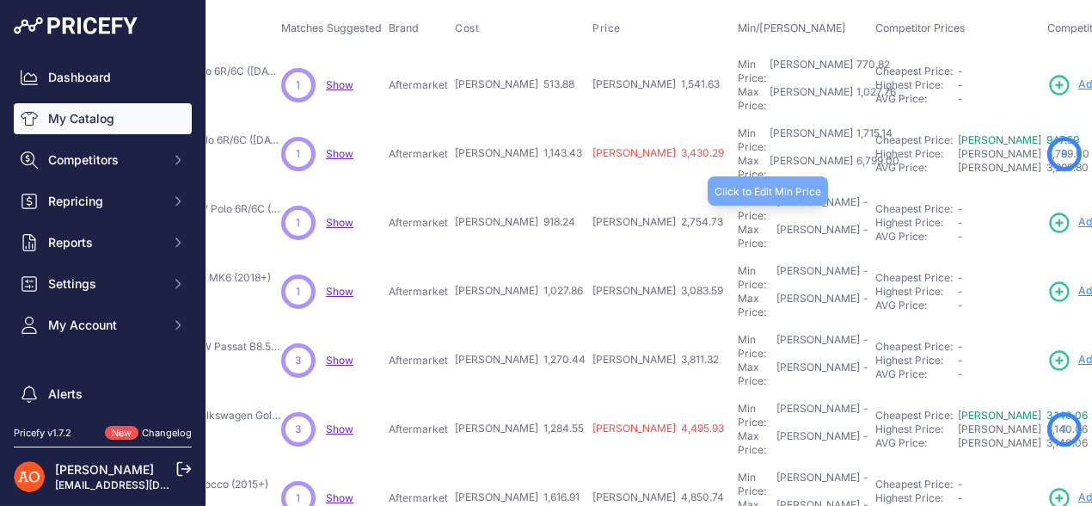
click at [738, 195] on div "Min Price: RON -" at bounding box center [803, 209] width 131 height 28
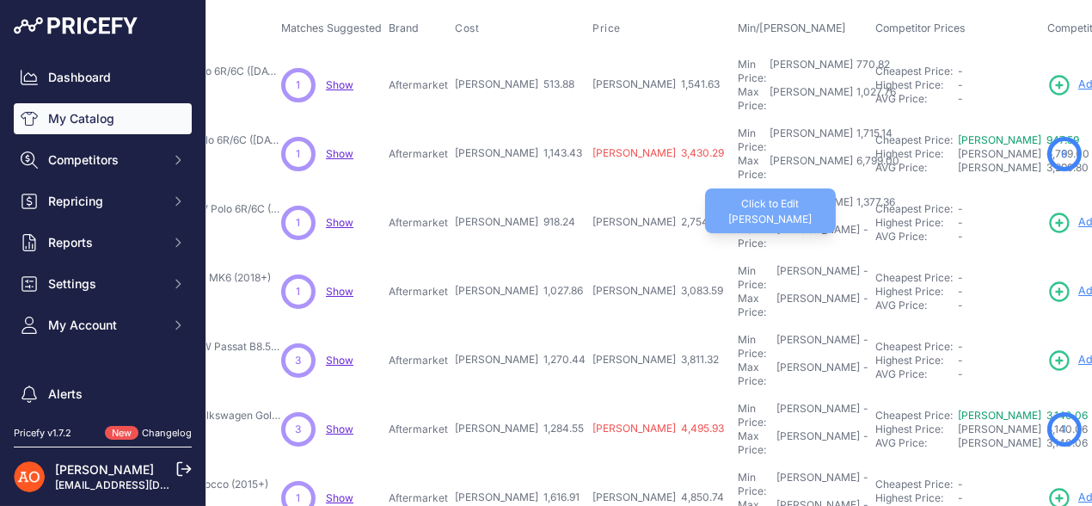
click at [738, 223] on div "Max Price: RON -" at bounding box center [803, 237] width 131 height 28
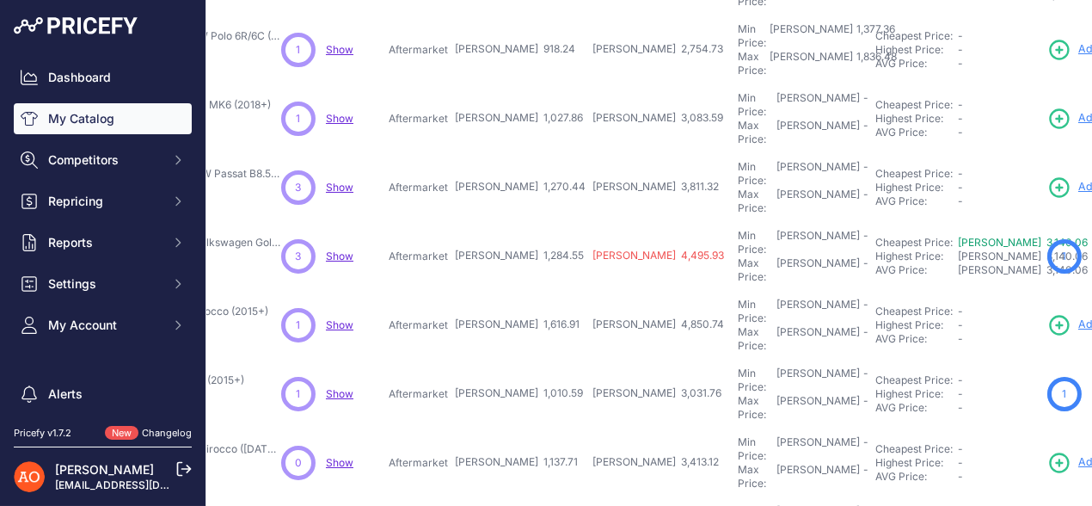
scroll to position [172, 276]
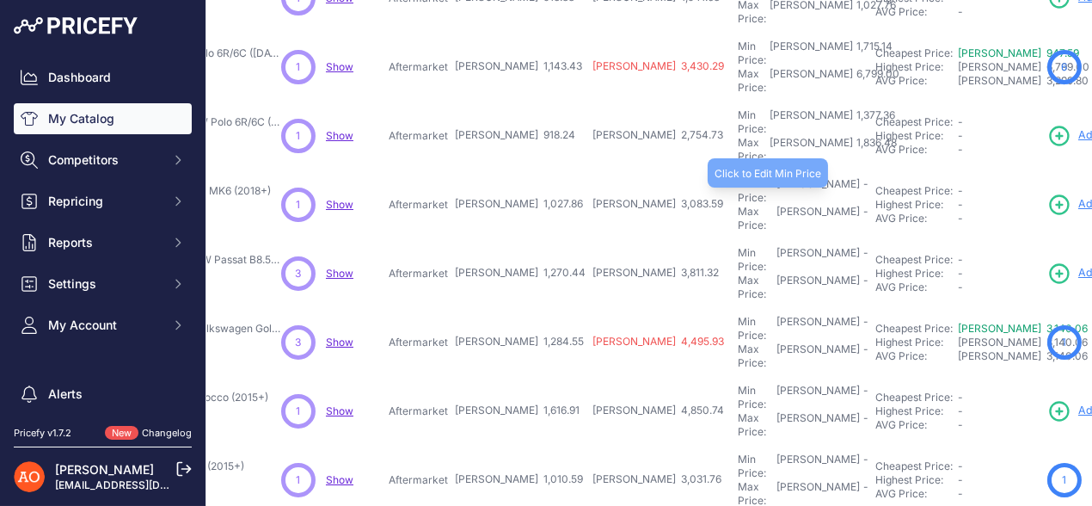
click at [738, 177] on div "Min Price: RON -" at bounding box center [803, 191] width 131 height 28
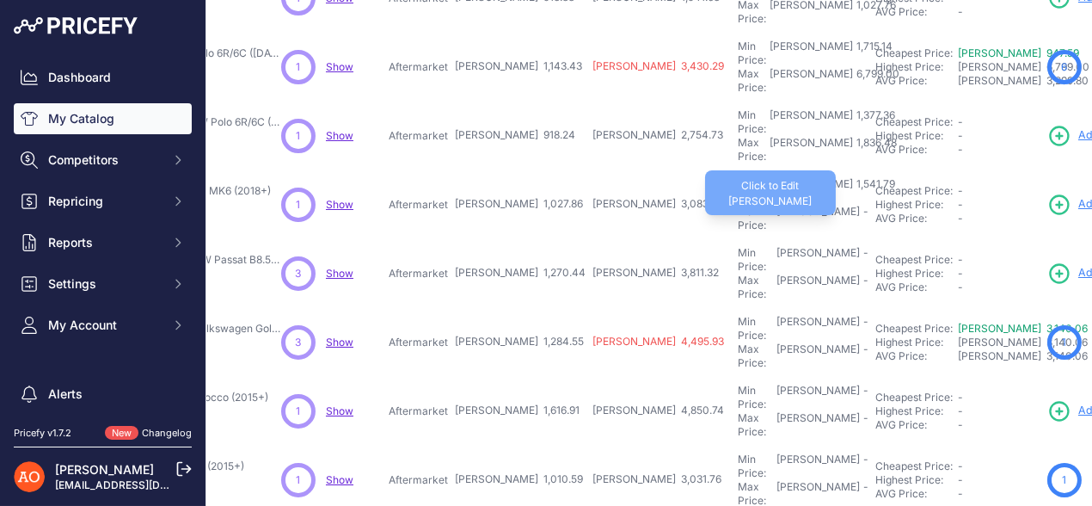
click at [738, 205] on div "Max Price: RON -" at bounding box center [803, 219] width 131 height 28
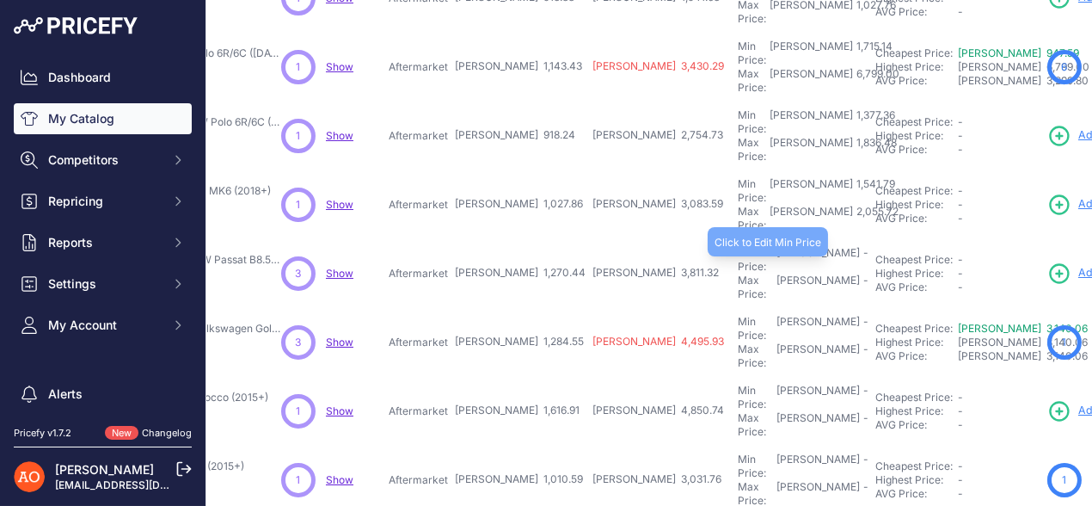
click at [738, 246] on div "Min Price: RON -" at bounding box center [803, 260] width 131 height 28
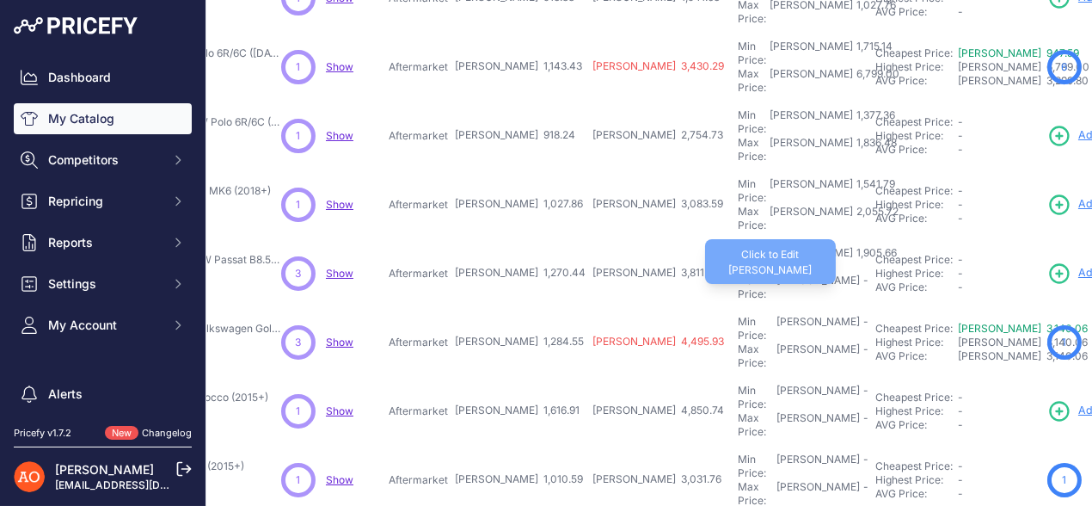
click at [738, 274] on div "Max Price: RON -" at bounding box center [803, 288] width 131 height 28
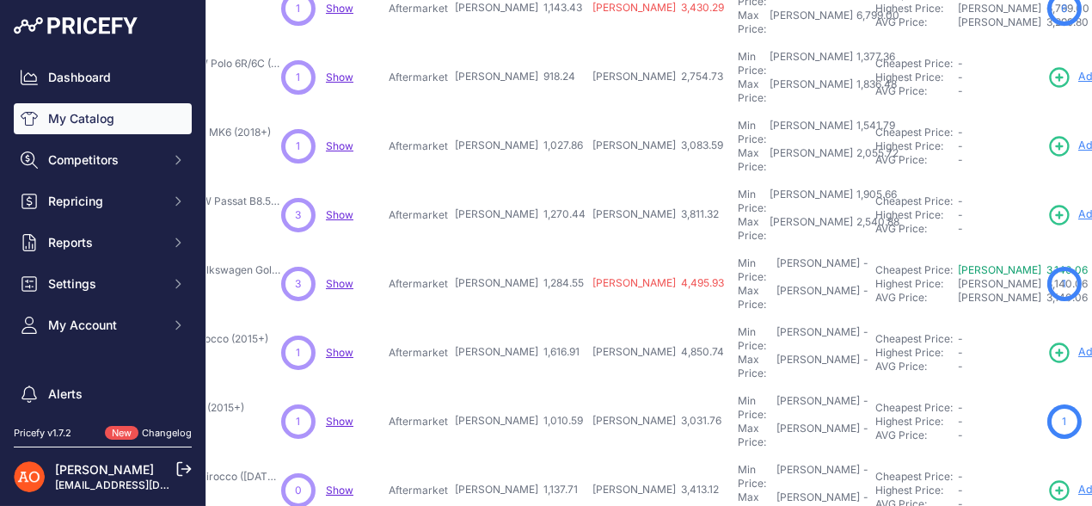
scroll to position [258, 276]
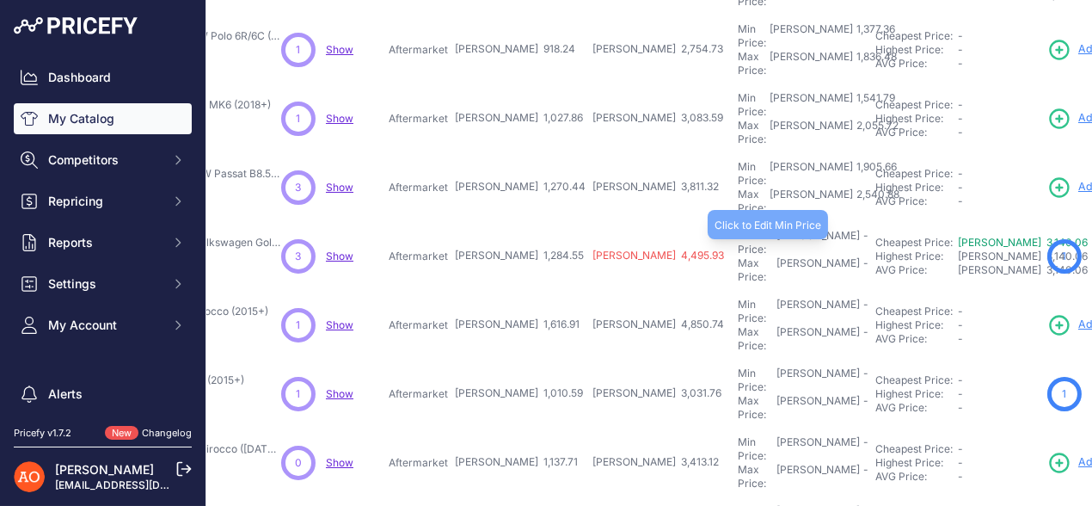
click at [738, 229] on div "Min Price: RON -" at bounding box center [803, 243] width 131 height 28
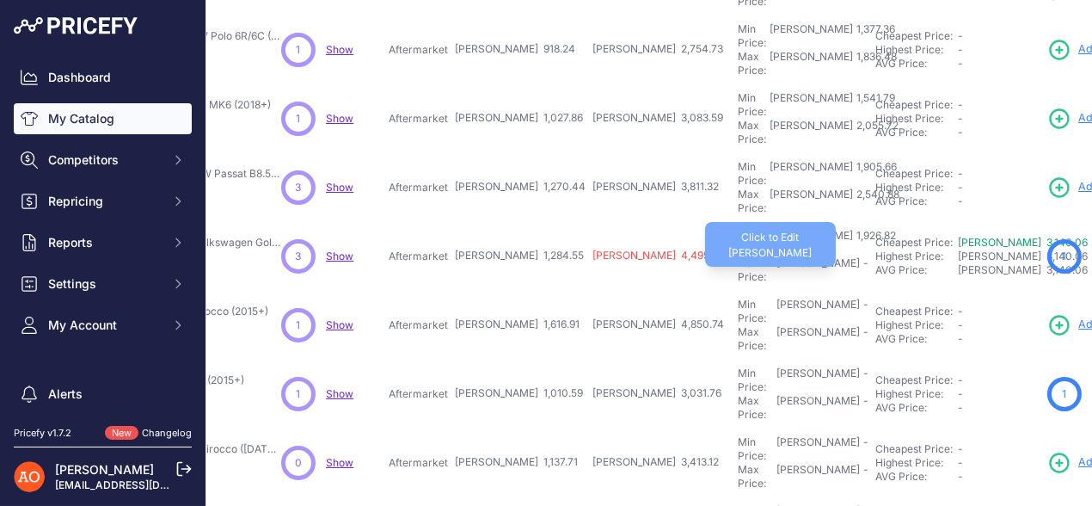
click at [738, 256] on div "Max Price: RON -" at bounding box center [803, 270] width 131 height 28
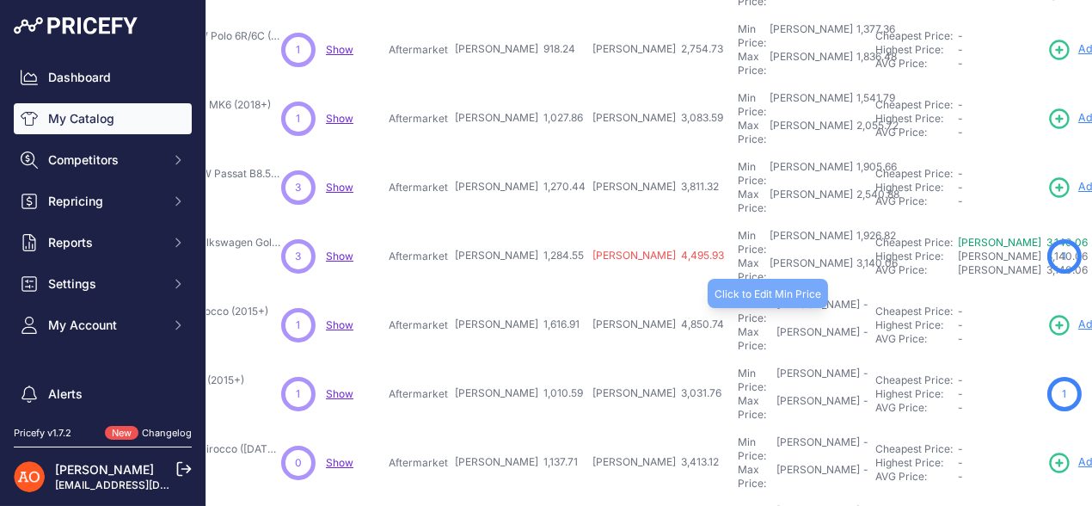
click at [738, 298] on div "Min Price: RON -" at bounding box center [803, 312] width 131 height 28
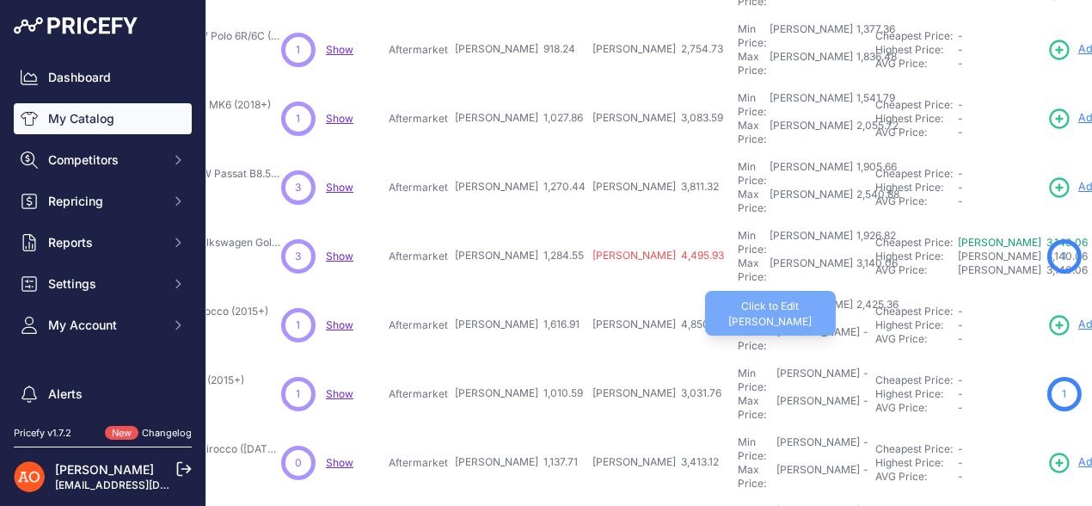
click at [738, 325] on div "Max Price: RON -" at bounding box center [803, 339] width 131 height 28
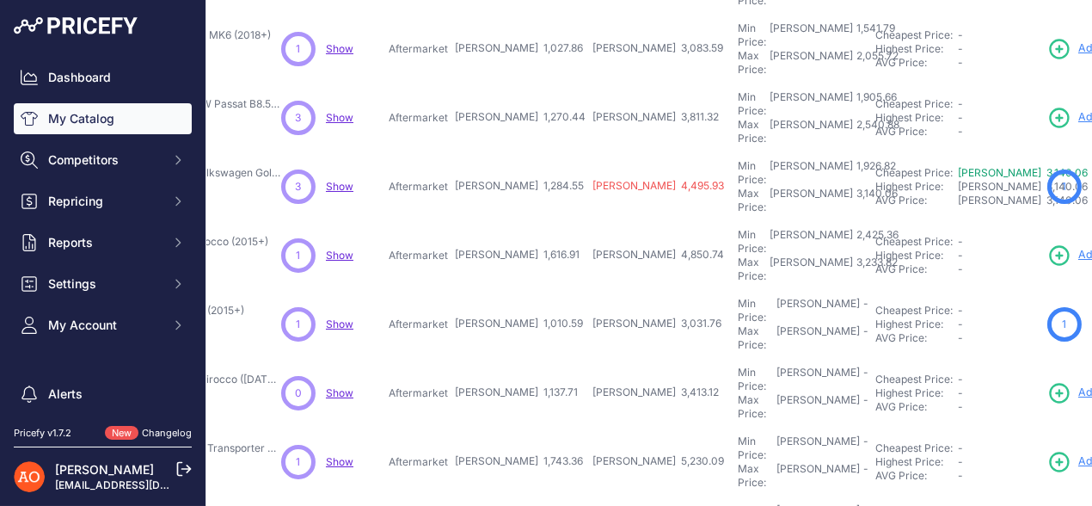
scroll to position [344, 276]
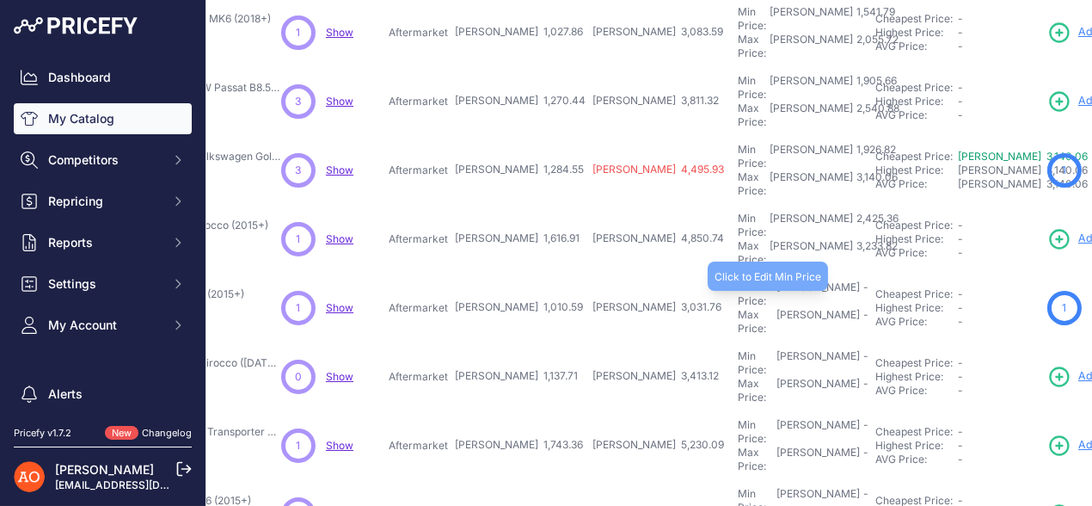
click at [738, 280] on div "Min Price: RON -" at bounding box center [803, 294] width 131 height 28
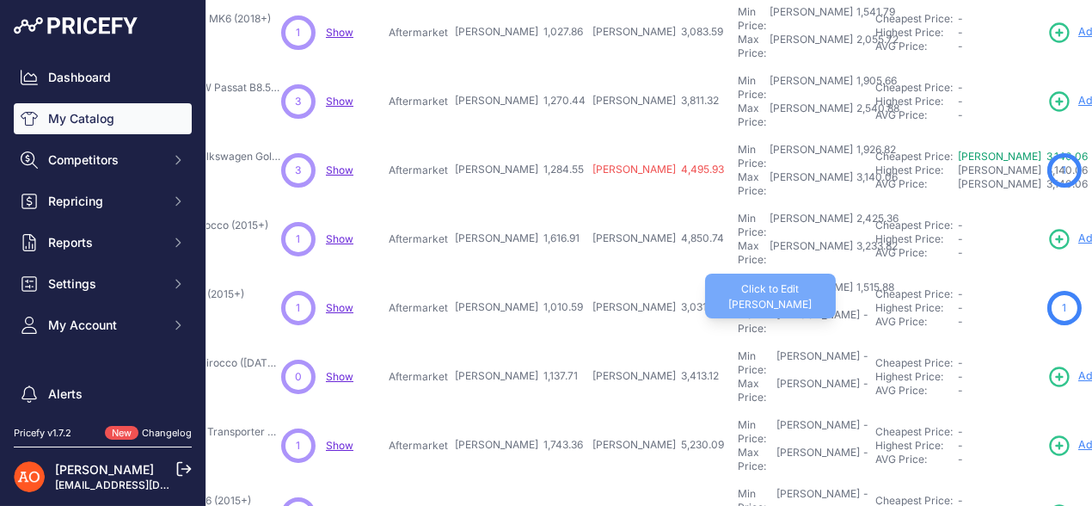
click at [738, 308] on div "Max Price: RON -" at bounding box center [803, 322] width 131 height 28
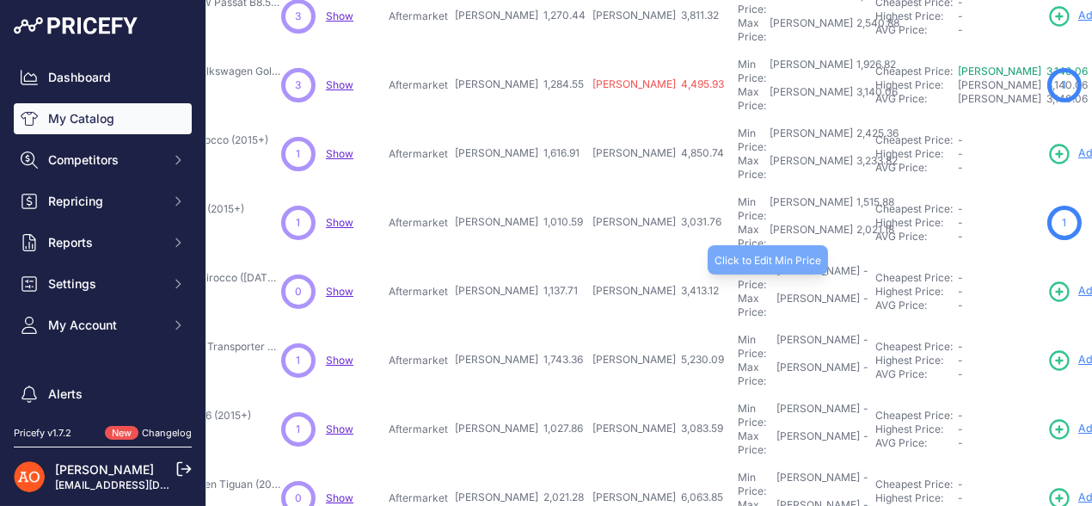
click at [738, 264] on div "Min Price: RON -" at bounding box center [803, 278] width 131 height 28
click at [735, 257] on td "Min Price: RON 1,706.56 - Click to Edit Min Price 1706.56 Max Price: RON - Clic…" at bounding box center [804, 291] width 138 height 69
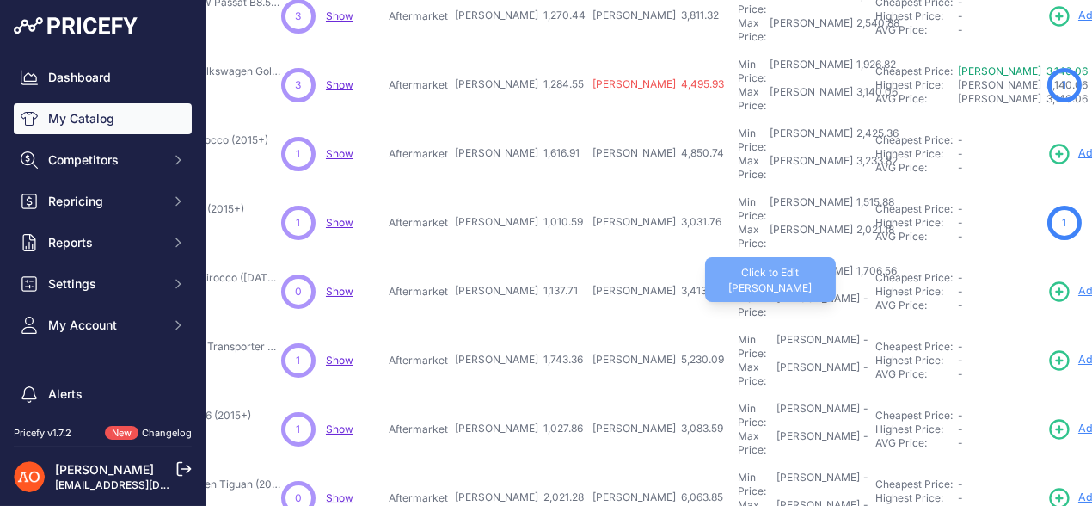
click at [738, 292] on div "Max Price: RON -" at bounding box center [803, 306] width 131 height 28
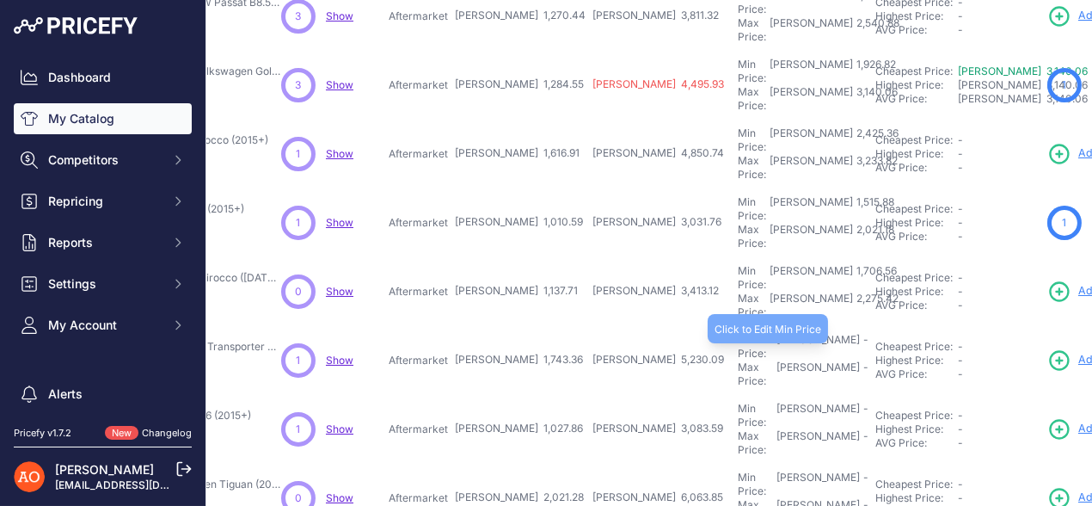
click at [738, 333] on div "Min Price: RON -" at bounding box center [803, 347] width 131 height 28
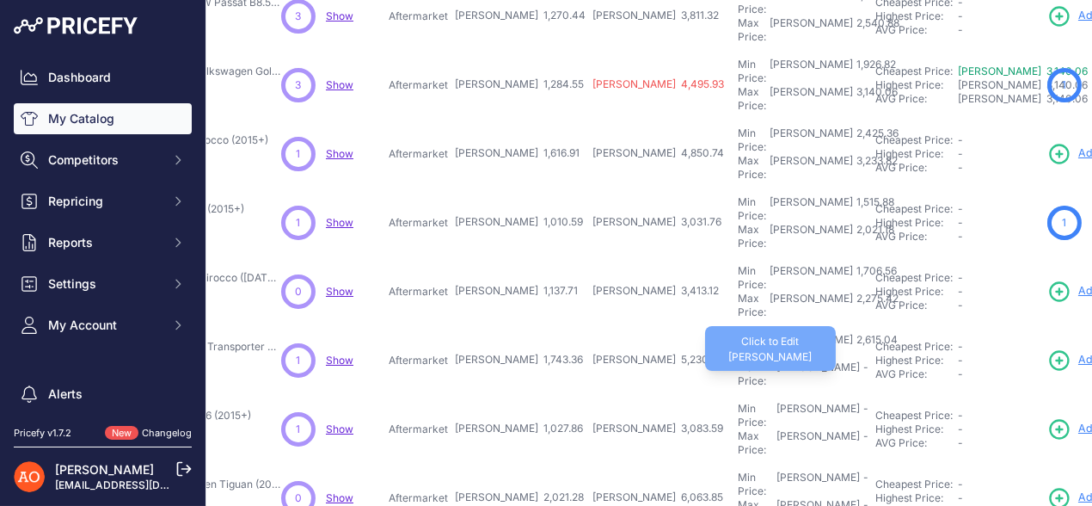
click at [738, 360] on div "Max Price: RON -" at bounding box center [803, 374] width 131 height 28
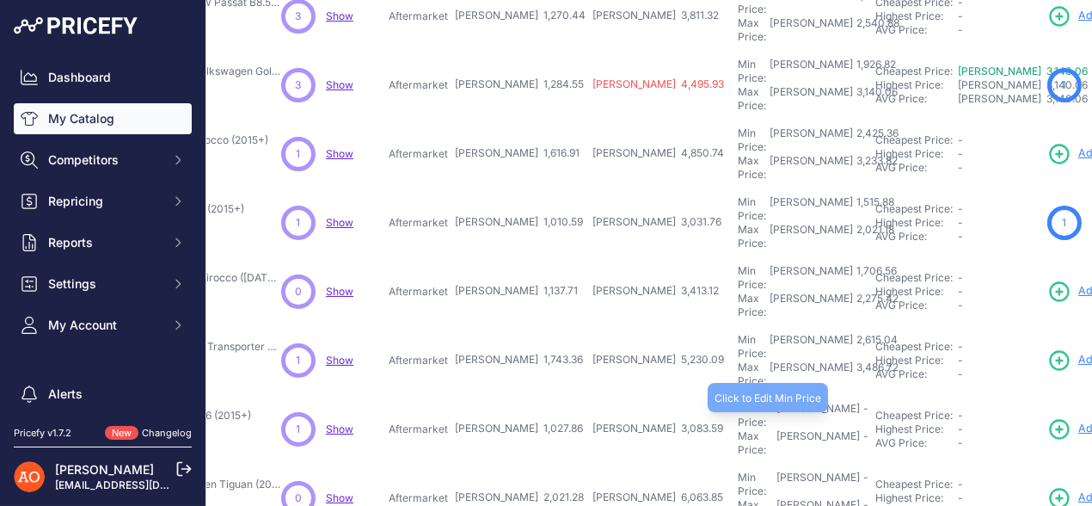
click at [738, 402] on div "Min Price: RON -" at bounding box center [803, 416] width 131 height 28
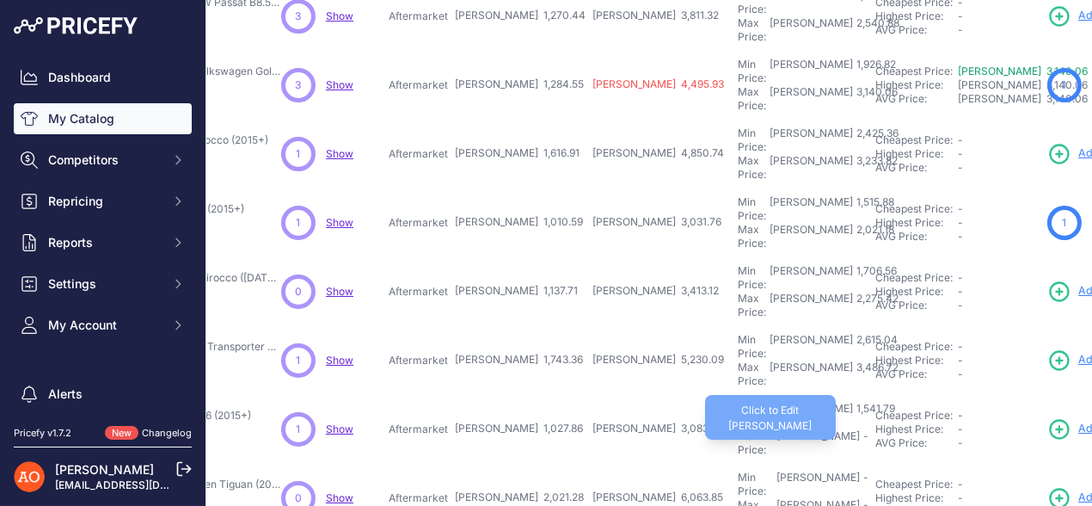
click at [860, 429] on div "-" at bounding box center [864, 443] width 9 height 28
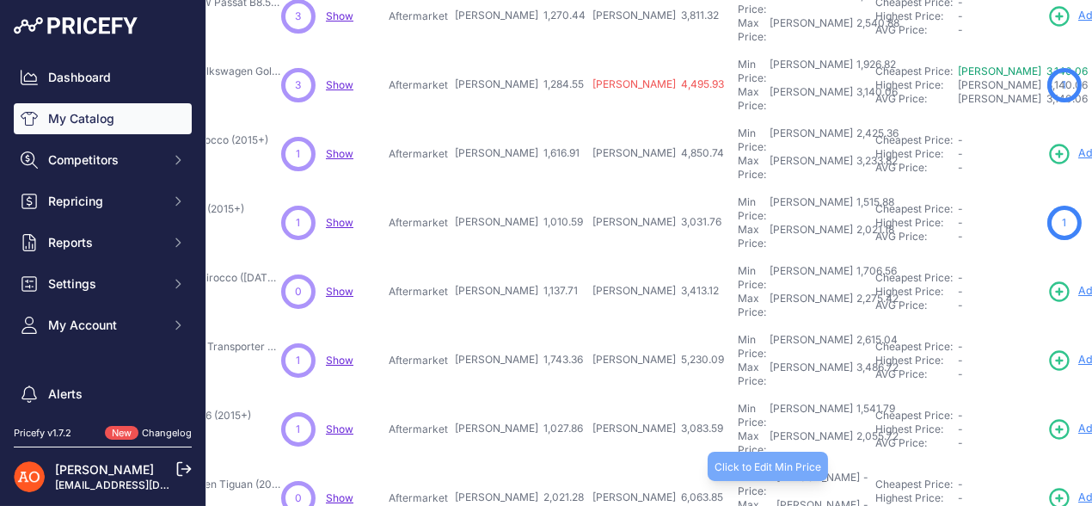
click at [738, 471] on div "Min Price: RON -" at bounding box center [803, 485] width 131 height 28
click at [735, 464] on td "Min Price: RON 3,031.92 - Click to Edit Min Price 3031.92 Max Price: RON - Clic…" at bounding box center [804, 498] width 138 height 69
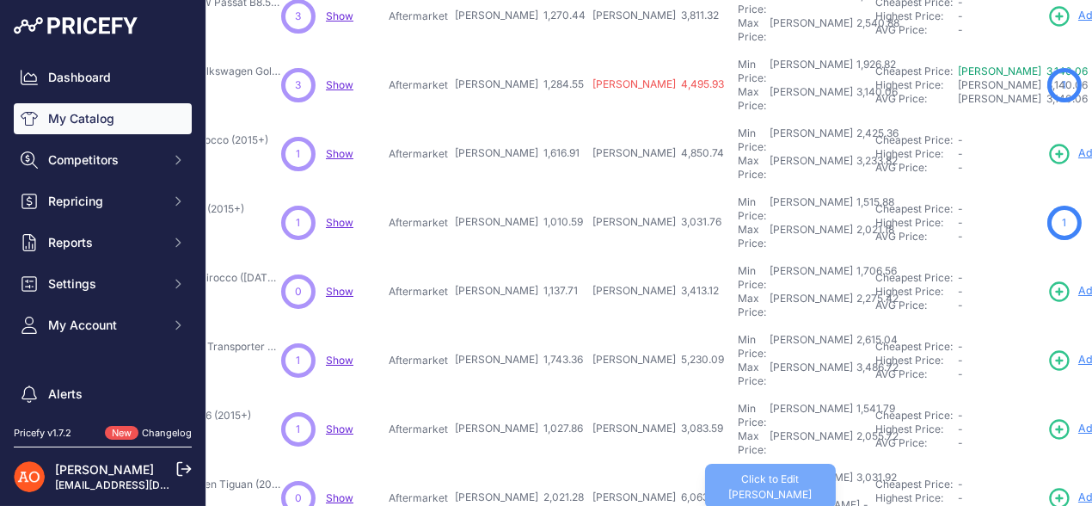
click at [738, 498] on div "Max Price: RON -" at bounding box center [803, 512] width 131 height 28
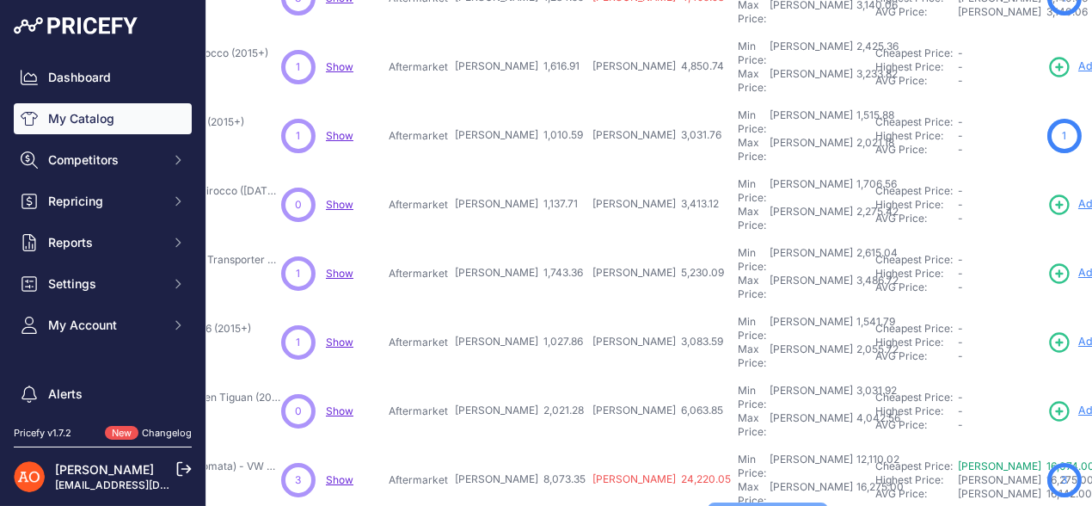
scroll to position [538, 276]
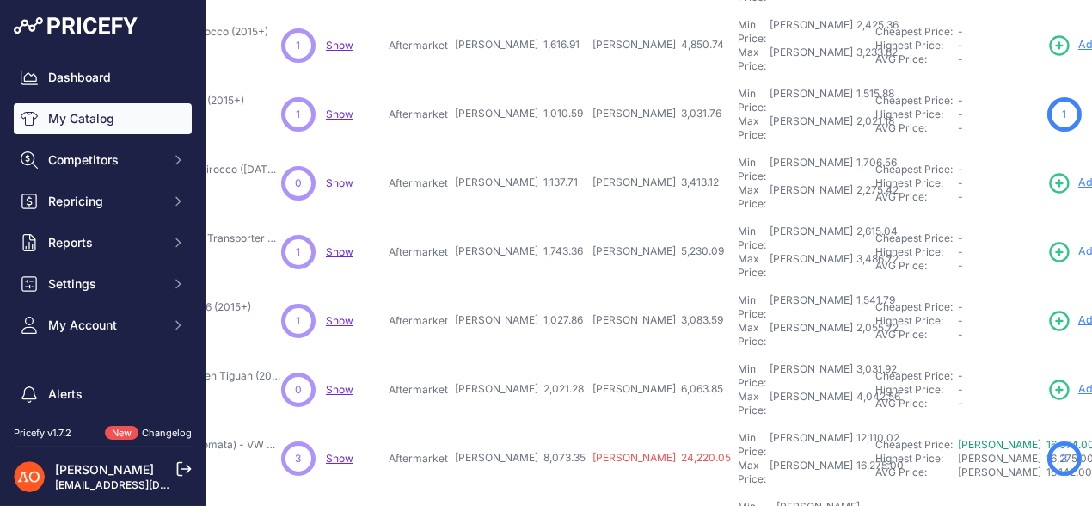
click at [738, 500] on div "Min Price: RON -" at bounding box center [803, 514] width 131 height 28
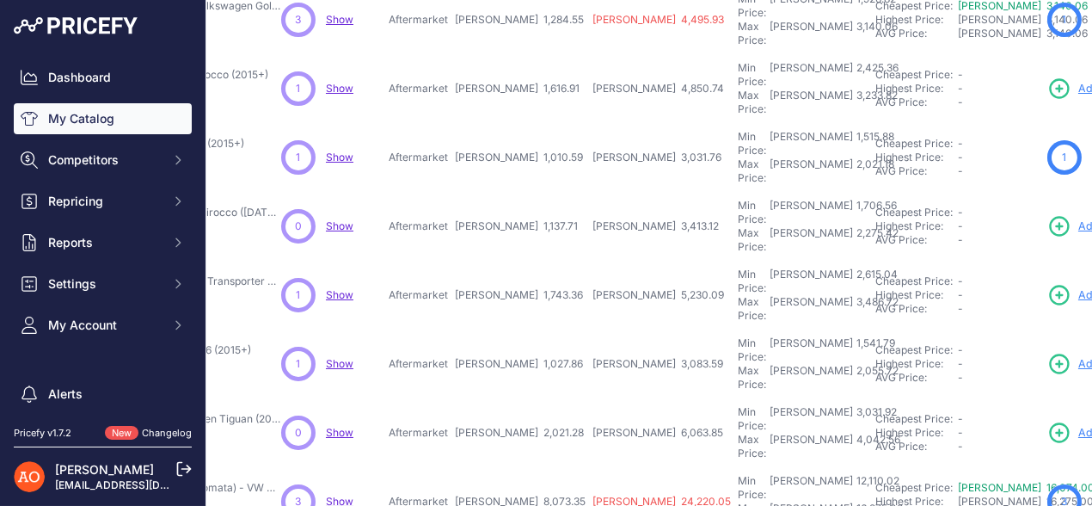
scroll to position [581, 276]
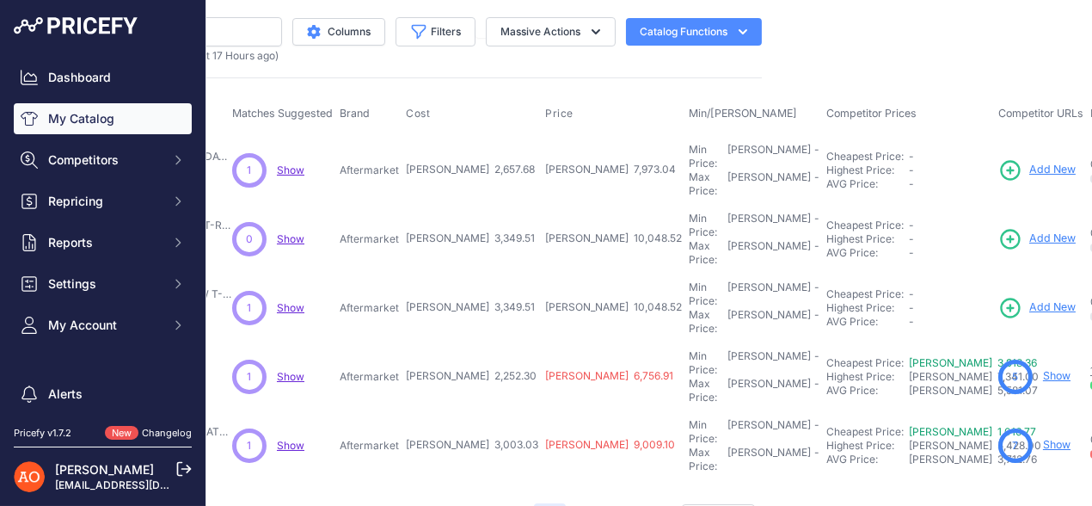
scroll to position [0, 344]
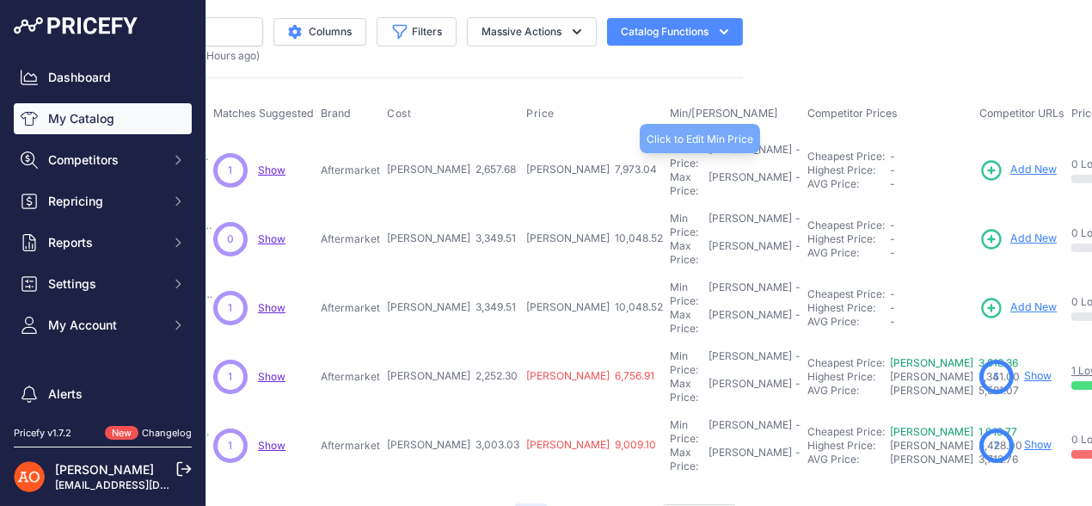
click at [670, 150] on div "Min Price: RON -" at bounding box center [735, 157] width 131 height 28
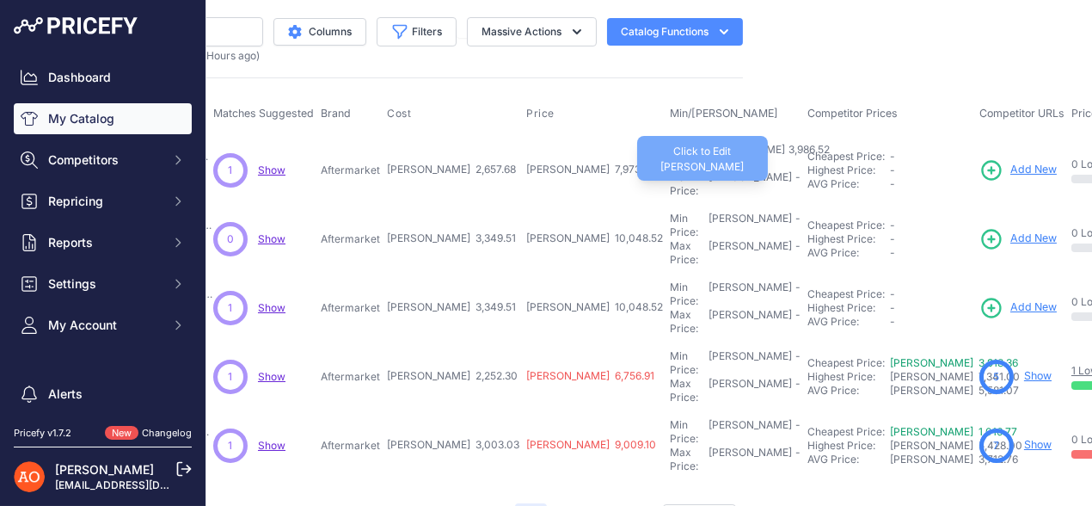
click at [792, 170] on div "-" at bounding box center [796, 184] width 9 height 28
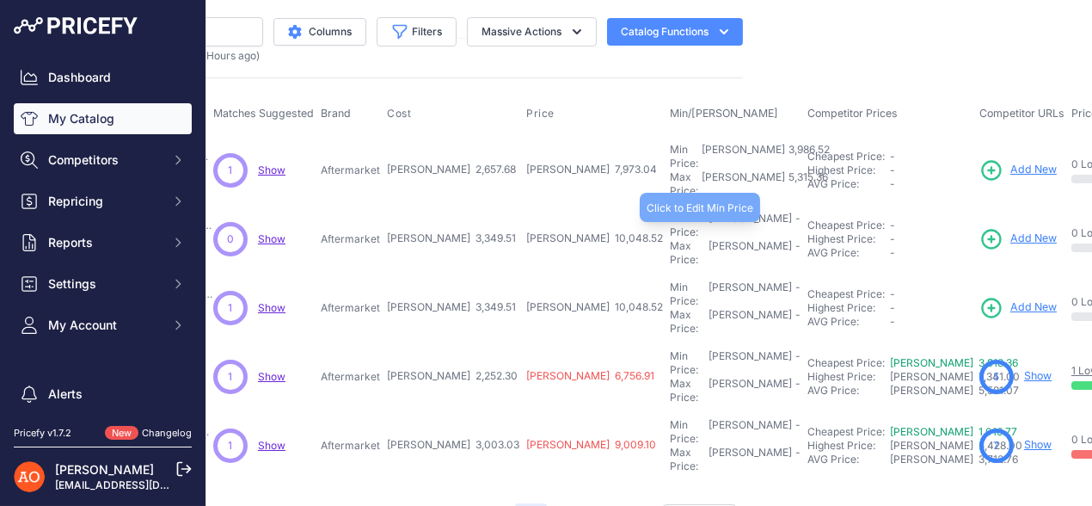
click at [670, 212] on div "Min Price: RON -" at bounding box center [735, 226] width 131 height 28
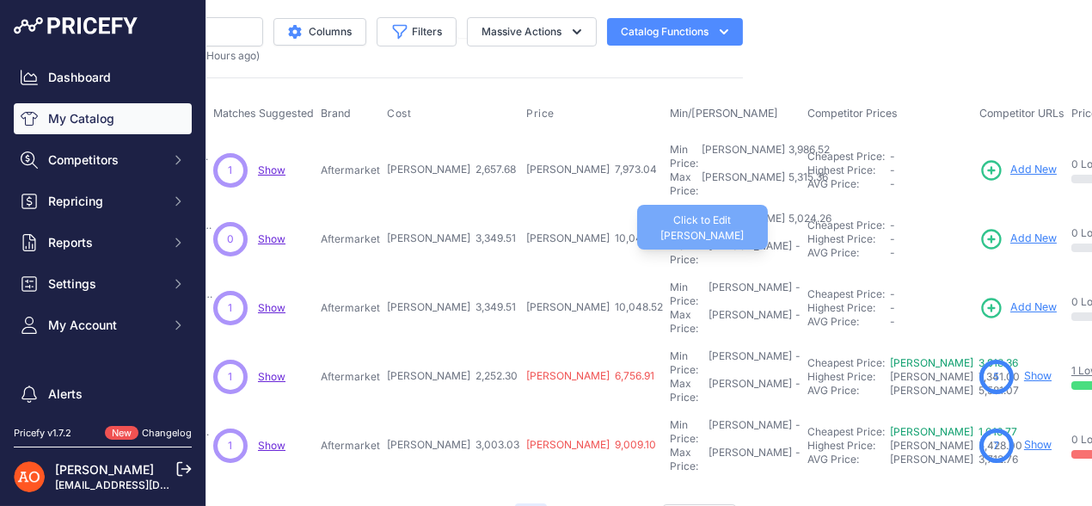
click at [670, 239] on div "Max Price: RON -" at bounding box center [735, 253] width 131 height 28
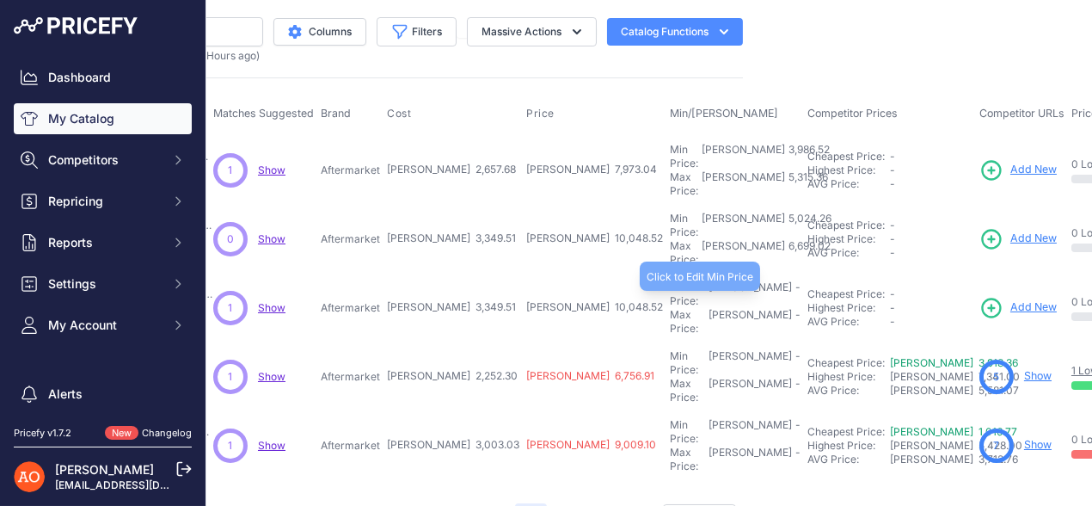
click at [670, 280] on div "Min Price: RON -" at bounding box center [735, 294] width 131 height 28
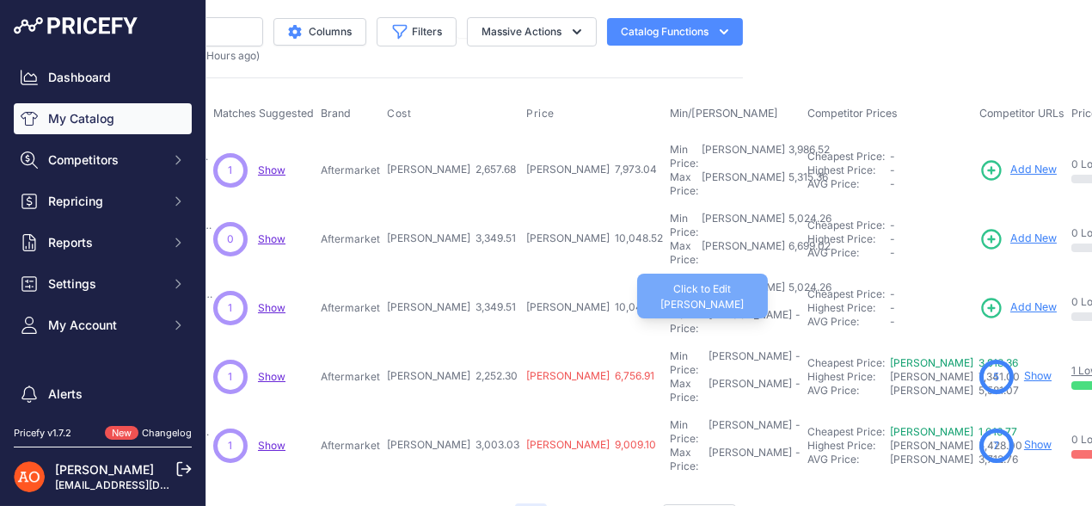
click at [670, 308] on div "Max Price: RON -" at bounding box center [735, 322] width 131 height 28
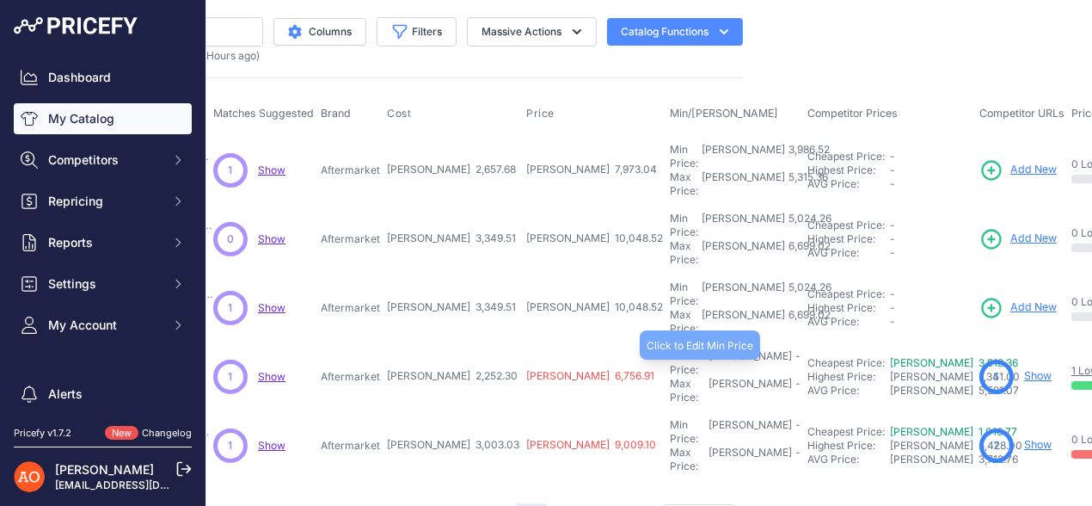
click at [670, 349] on div "Min Price: RON -" at bounding box center [735, 363] width 131 height 28
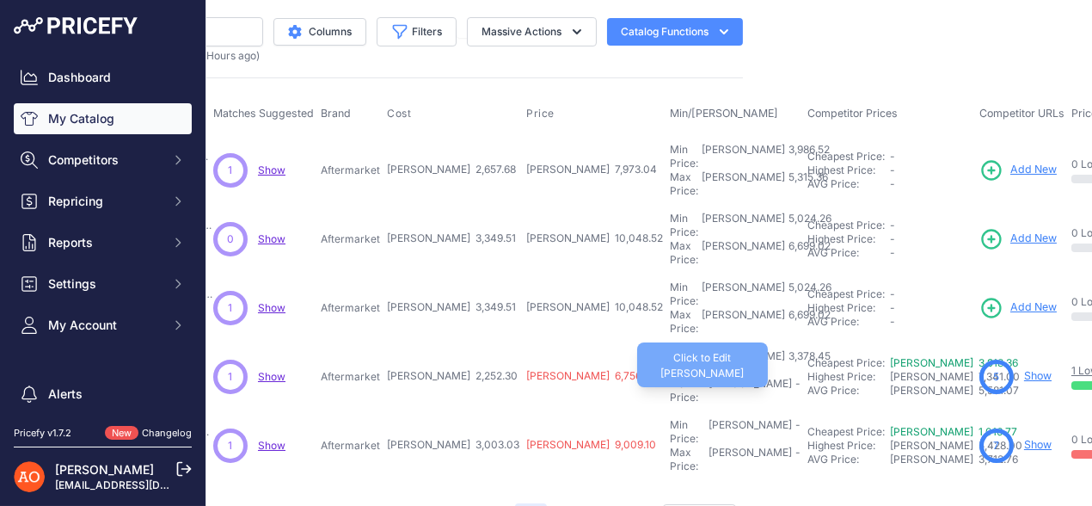
click at [670, 377] on div "Max Price: RON -" at bounding box center [735, 391] width 131 height 28
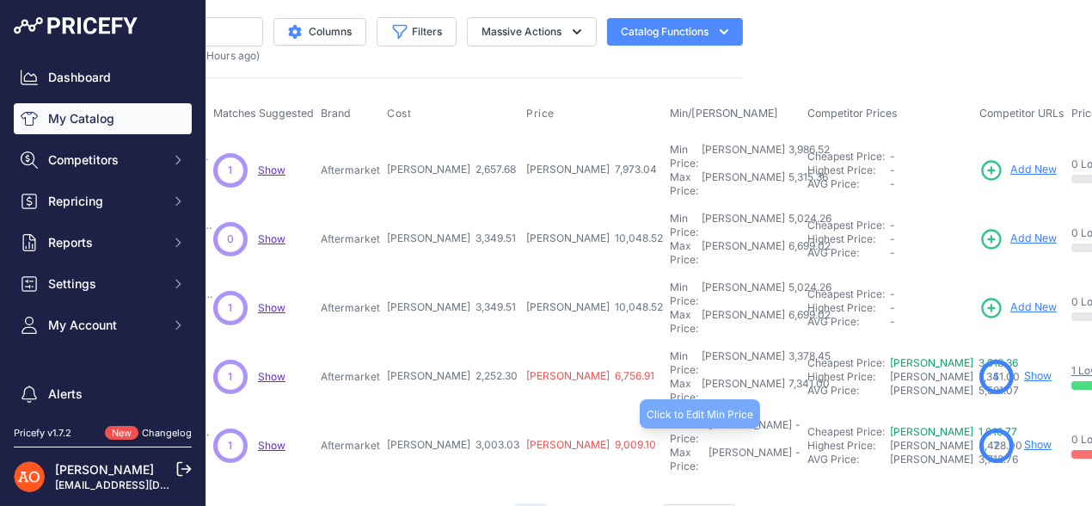
click at [670, 418] on div "Min Price: RON -" at bounding box center [735, 432] width 131 height 28
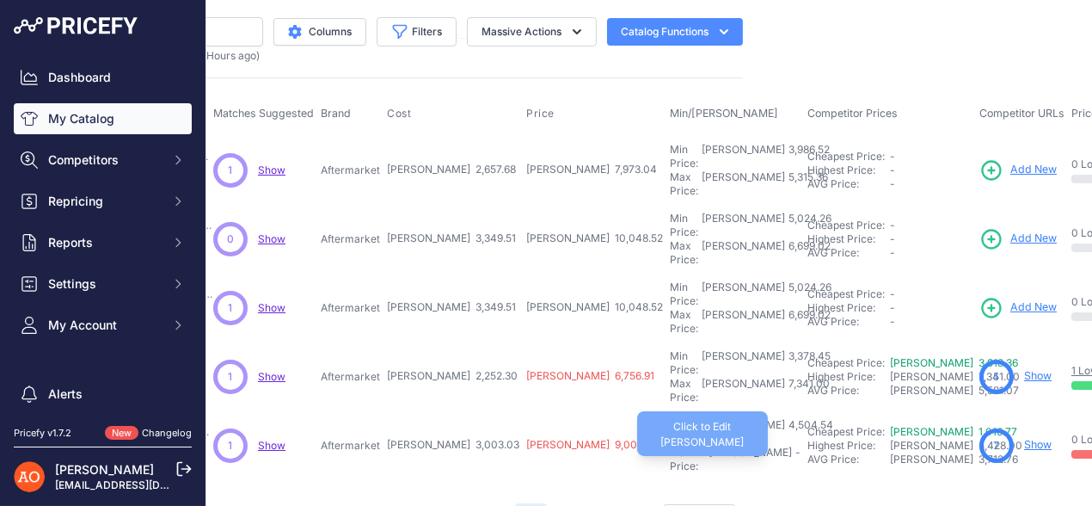
click at [792, 446] on div "-" at bounding box center [796, 460] width 9 height 28
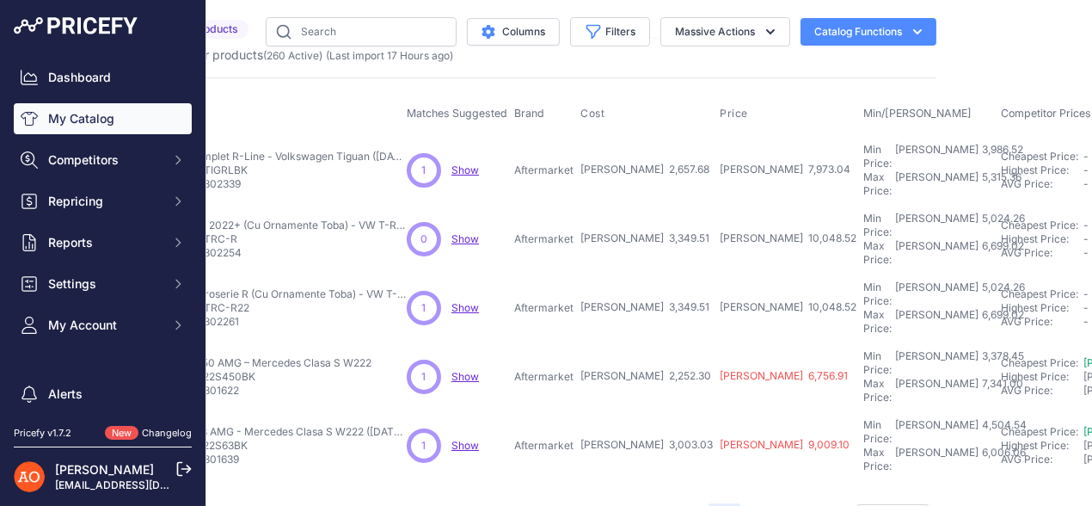
scroll to position [0, 134]
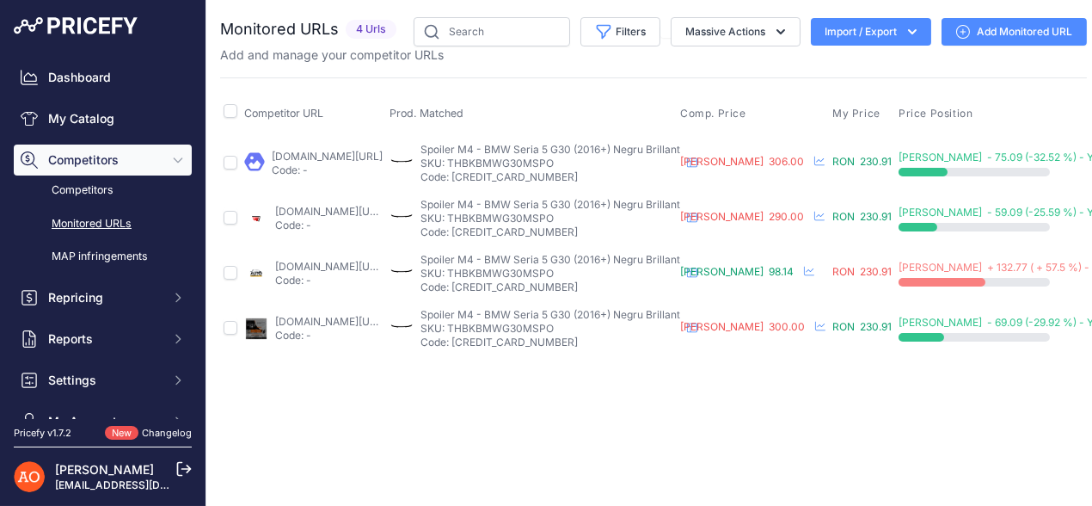
click at [307, 262] on link "autotuningeurope.com/products/trunk-boot-spoiler-suitable-for-bmw-5-series-g30-…" at bounding box center [330, 266] width 111 height 13
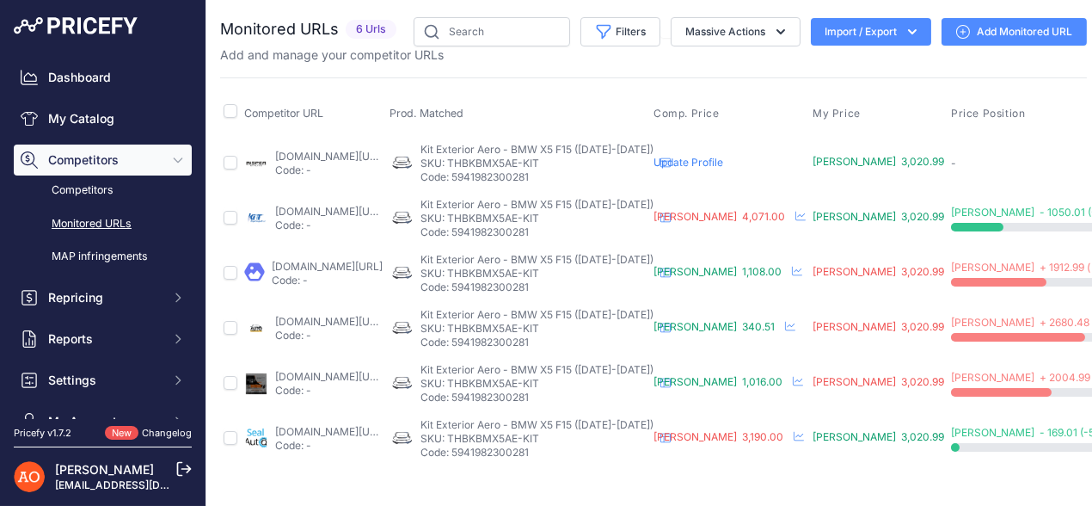
click at [328, 317] on link "autotuningeurope.com/products/body-kit-front-bumper-lip-and-air-diffuser-suitab…" at bounding box center [330, 321] width 111 height 13
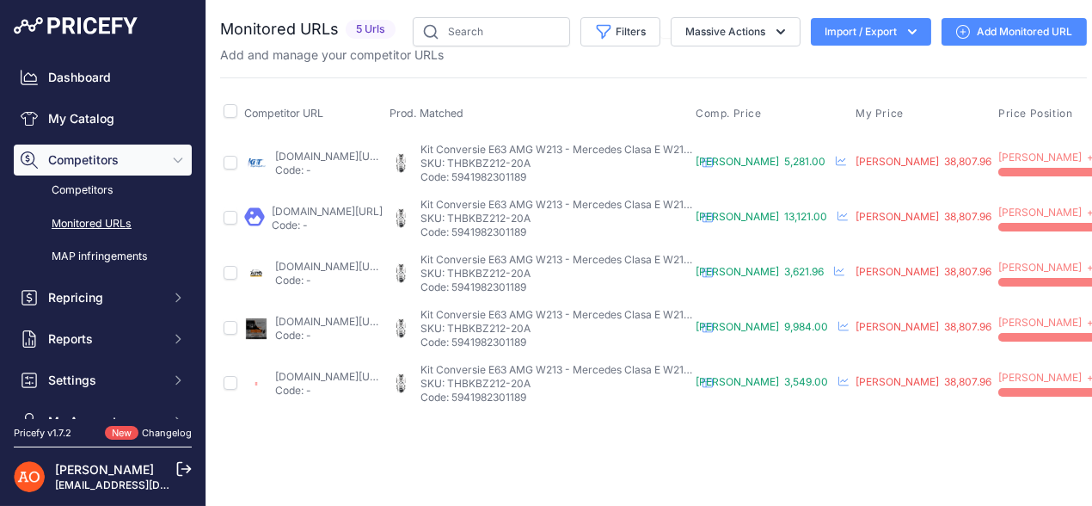
click at [308, 264] on link "autotuningeurope.com/products/body-kit-suitable-for-mercedes-e-class-w212-2009-…" at bounding box center [330, 266] width 111 height 13
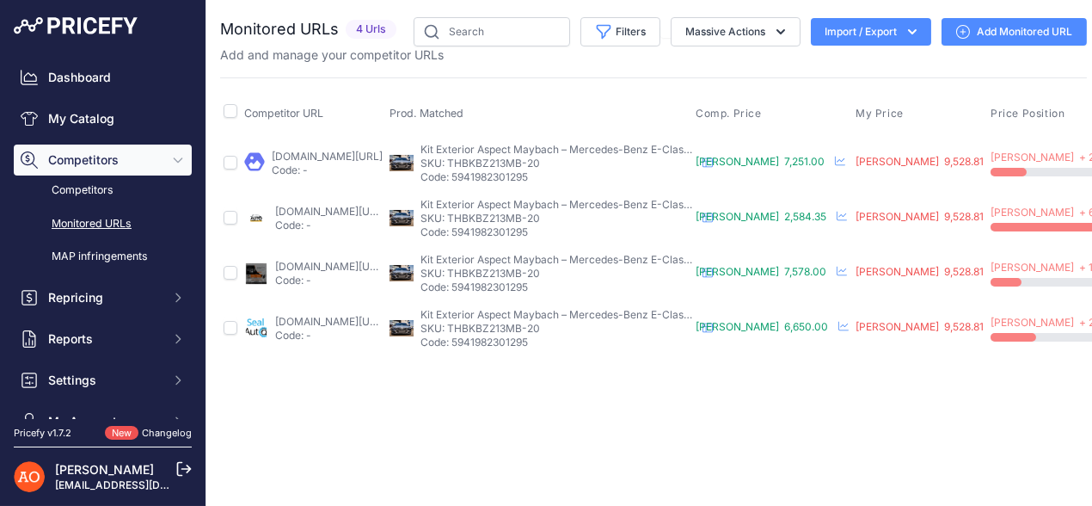
click at [317, 208] on link "[DOMAIN_NAME][URL]" at bounding box center [330, 211] width 111 height 13
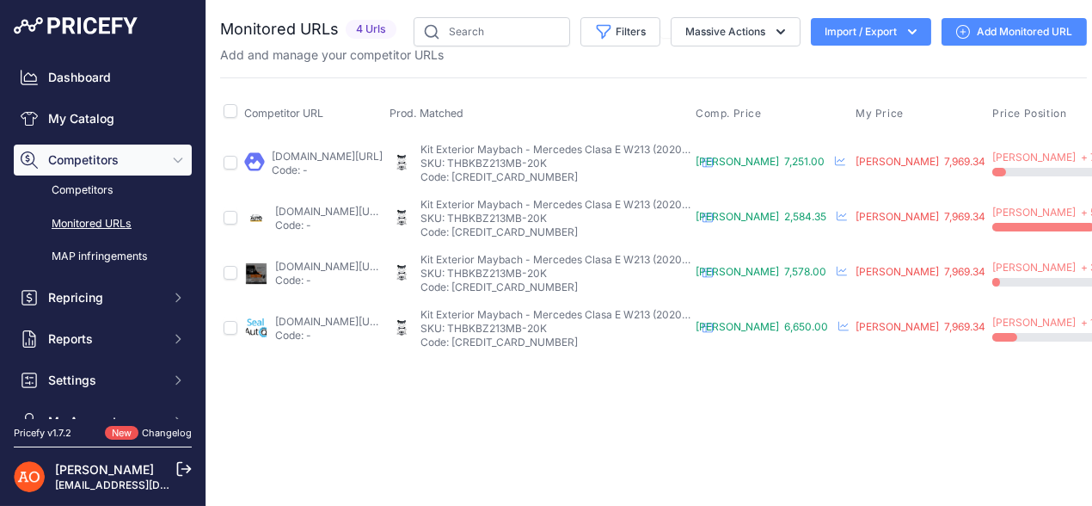
click at [304, 215] on link "autotuningeurope.com/products/complete-body-kit-suitable-for-mercedes-e-class-w…" at bounding box center [330, 211] width 111 height 13
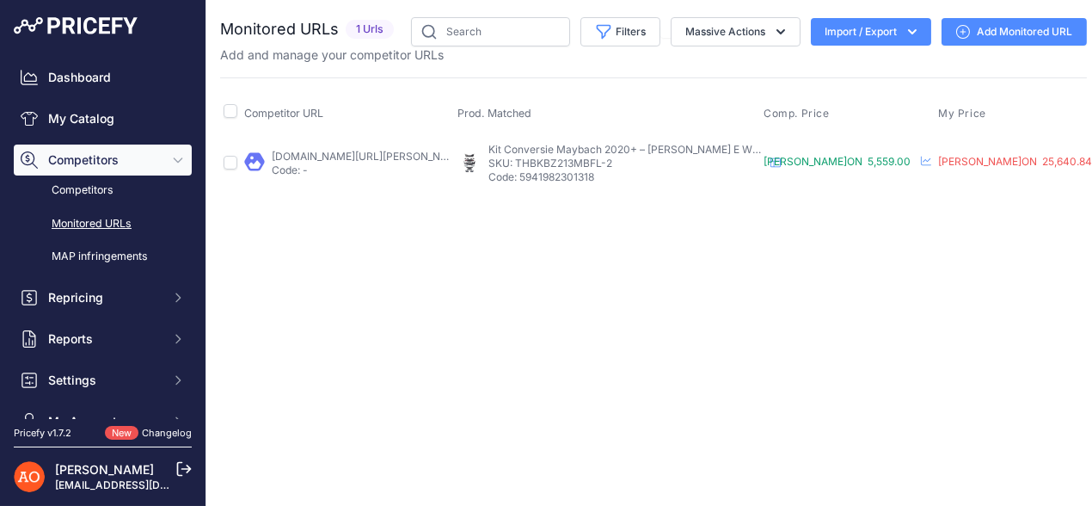
click at [303, 154] on link "[DOMAIN_NAME][URL][PERSON_NAME]" at bounding box center [369, 156] width 194 height 13
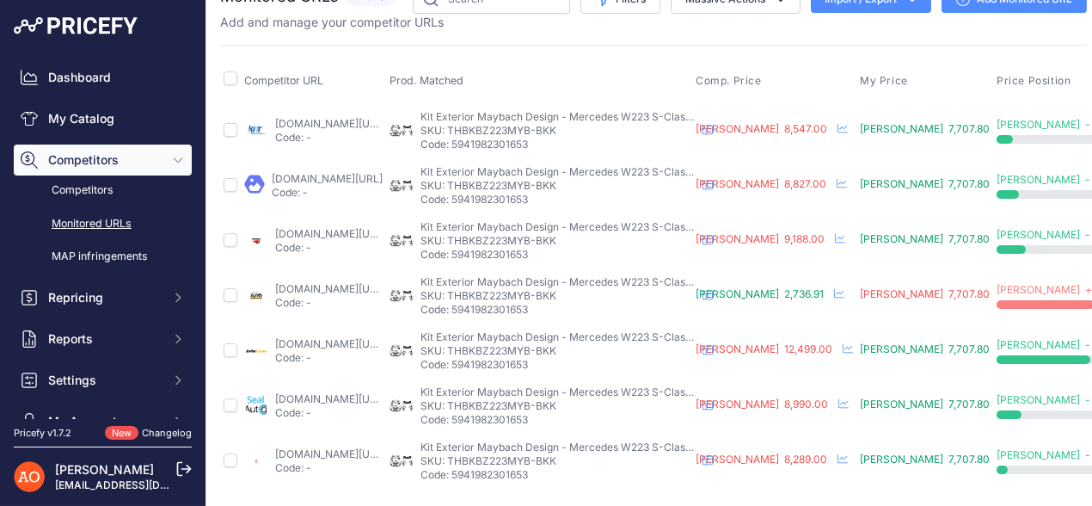
scroll to position [43, 0]
click at [305, 282] on link "autotuningeurope.com/products/conversion-body-kit-suitable-for-mercedes-s-class…" at bounding box center [330, 288] width 111 height 13
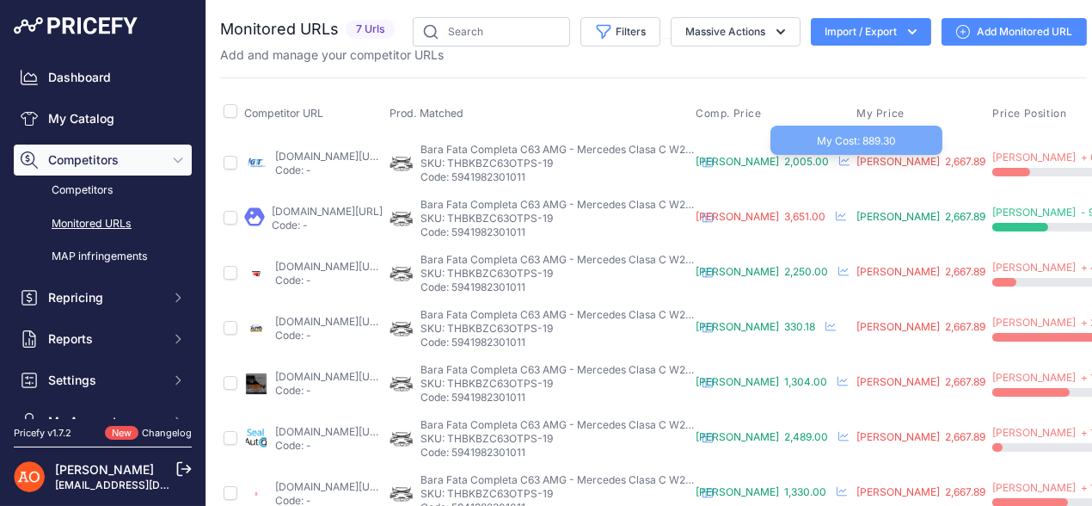
scroll to position [43, 0]
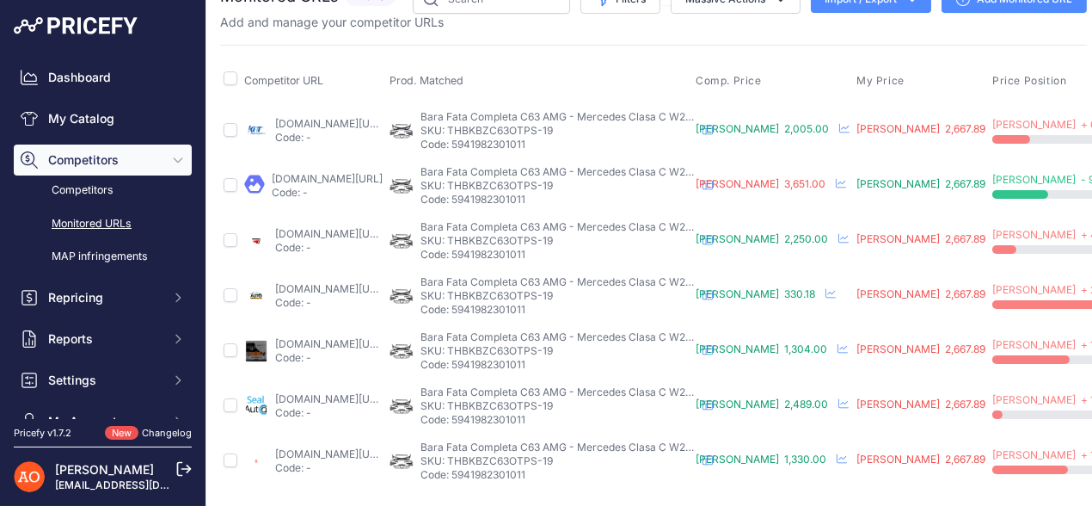
click at [386, 282] on link "[DOMAIN_NAME][URL]" at bounding box center [330, 288] width 111 height 13
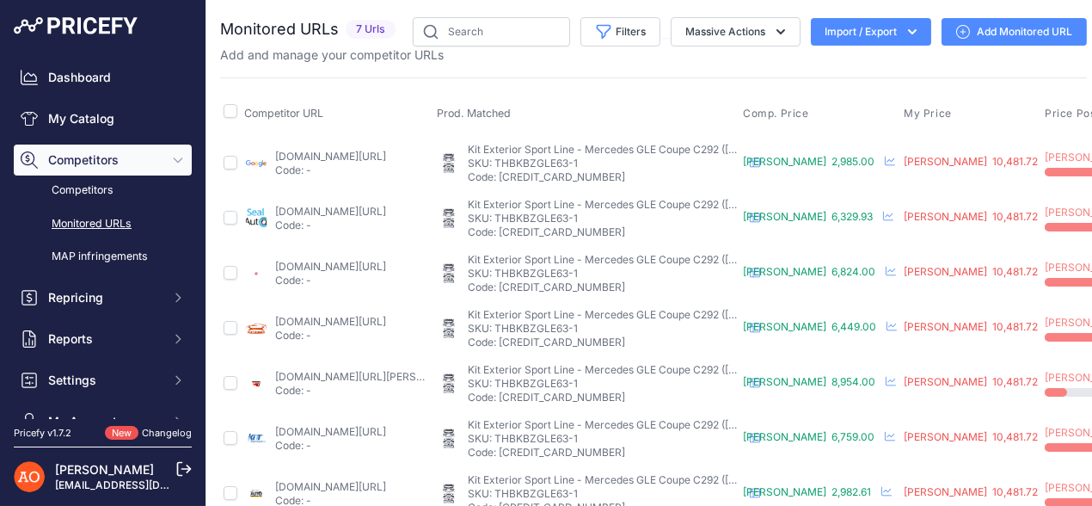
scroll to position [43, 0]
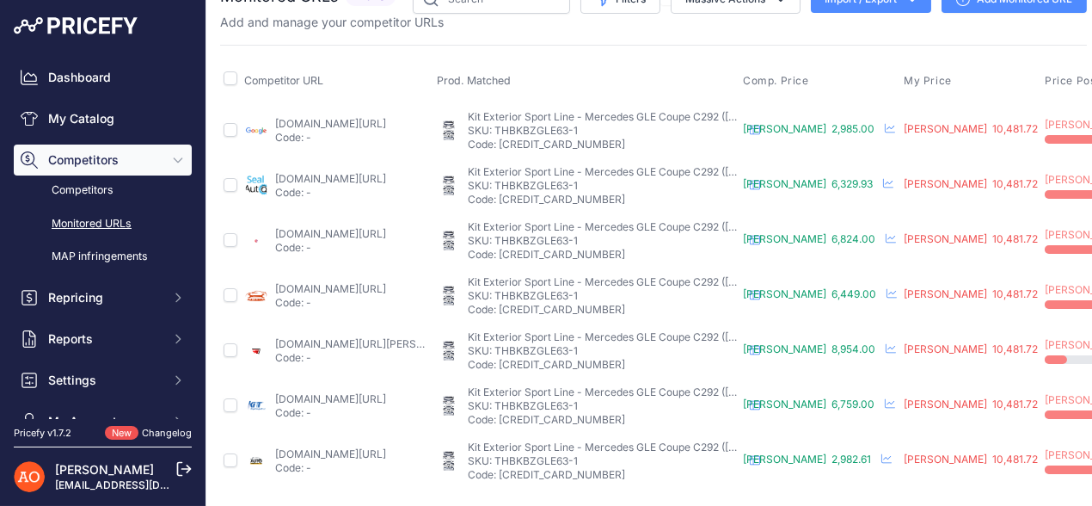
click at [342, 447] on link "autotuningeurope.com/ro/products/front-bumper-suitable-for-mercedes-gle-coupe-c…" at bounding box center [330, 453] width 111 height 13
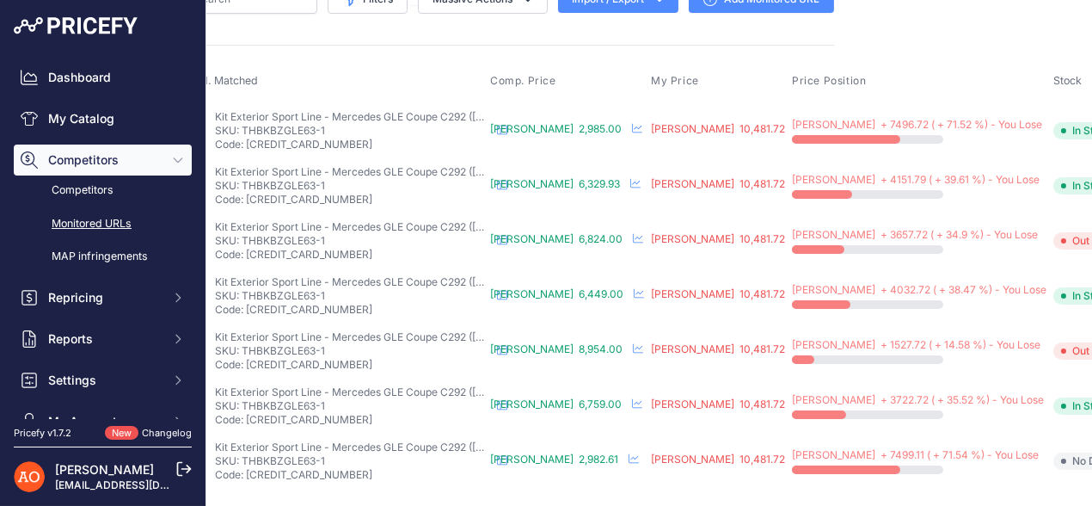
drag, startPoint x: 1072, startPoint y: 113, endPoint x: 883, endPoint y: 51, distance: 198.3
click at [813, 22] on div "Monitored URLs 7 Urls" at bounding box center [400, 237] width 867 height 504
drag, startPoint x: 1000, startPoint y: 40, endPoint x: 1022, endPoint y: 64, distance: 32.2
click at [1000, 40] on main "Close You are not connected to the internet." at bounding box center [653, 253] width 895 height 506
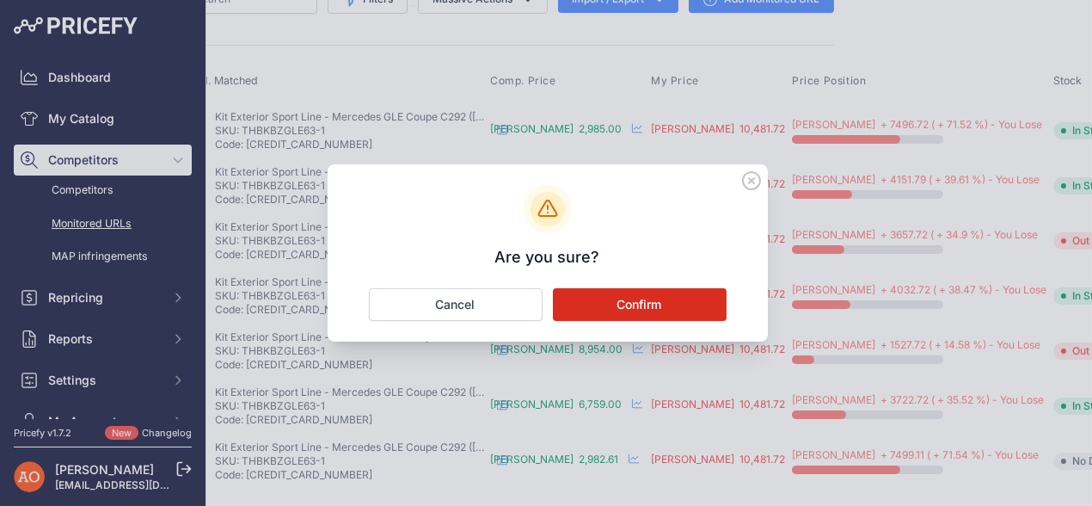
click at [703, 298] on button "Confirm" at bounding box center [640, 304] width 174 height 33
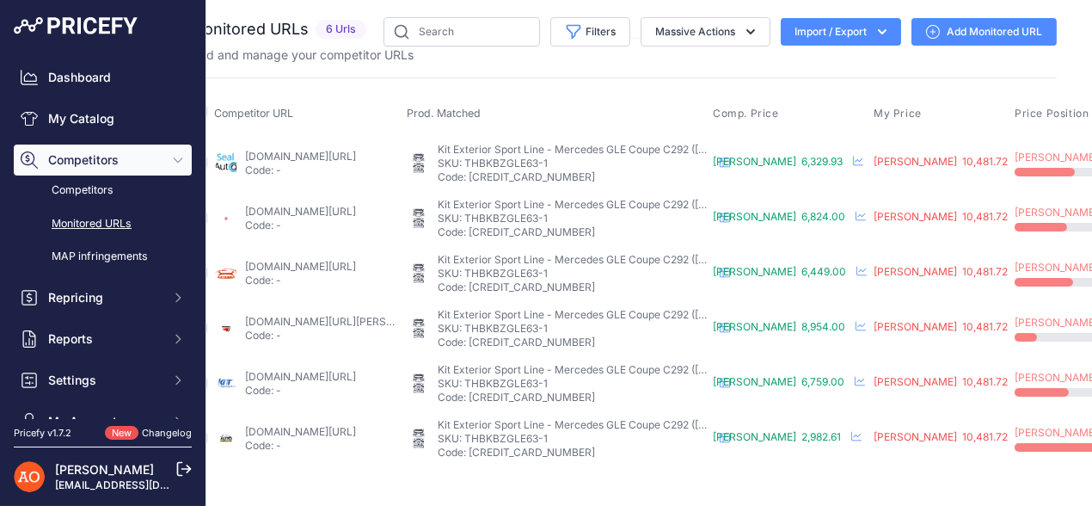
scroll to position [0, 0]
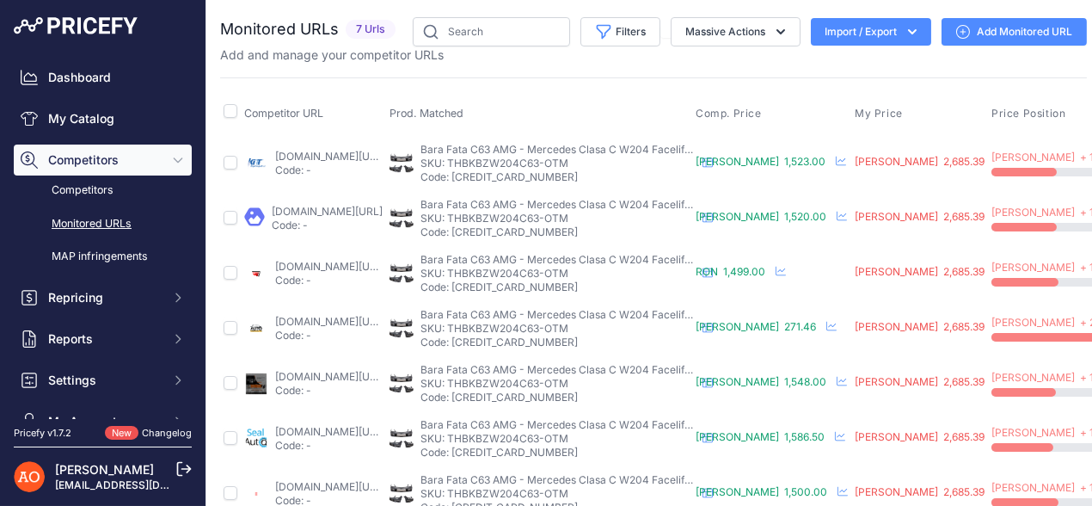
scroll to position [43, 0]
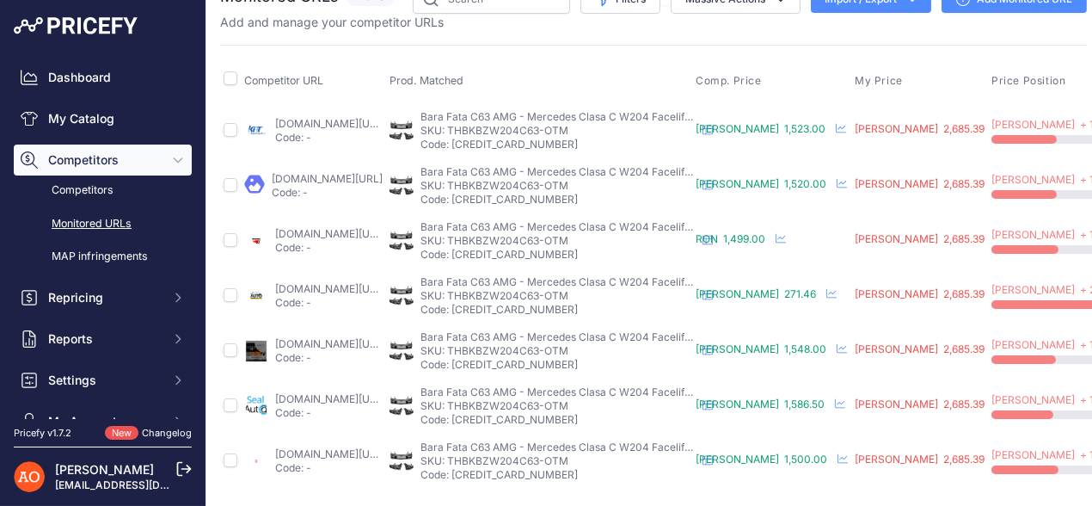
click at [299, 282] on link "autotuningeurope.com/products/front-bumper-suitable-for-mercedes-c-class-w204-s…" at bounding box center [330, 288] width 111 height 13
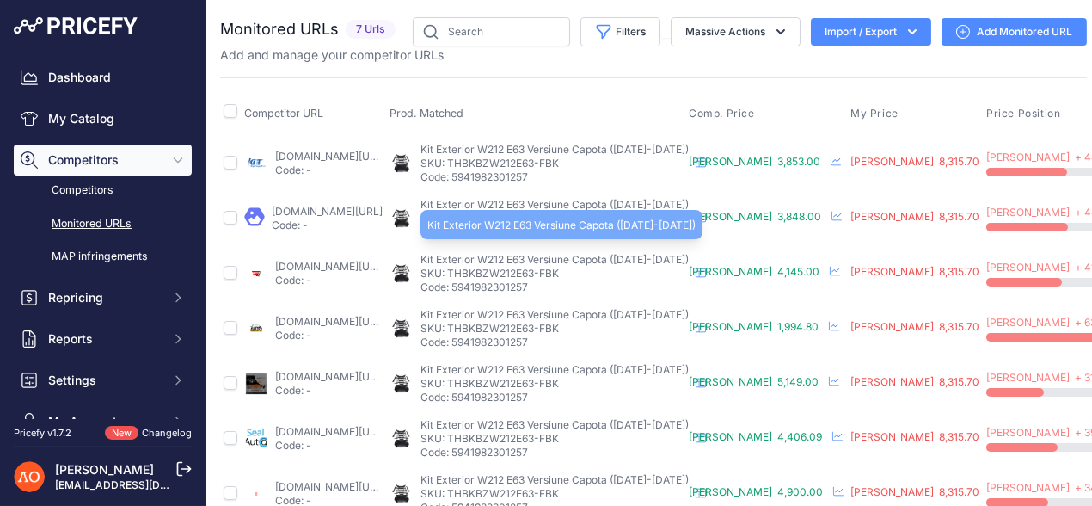
scroll to position [43, 0]
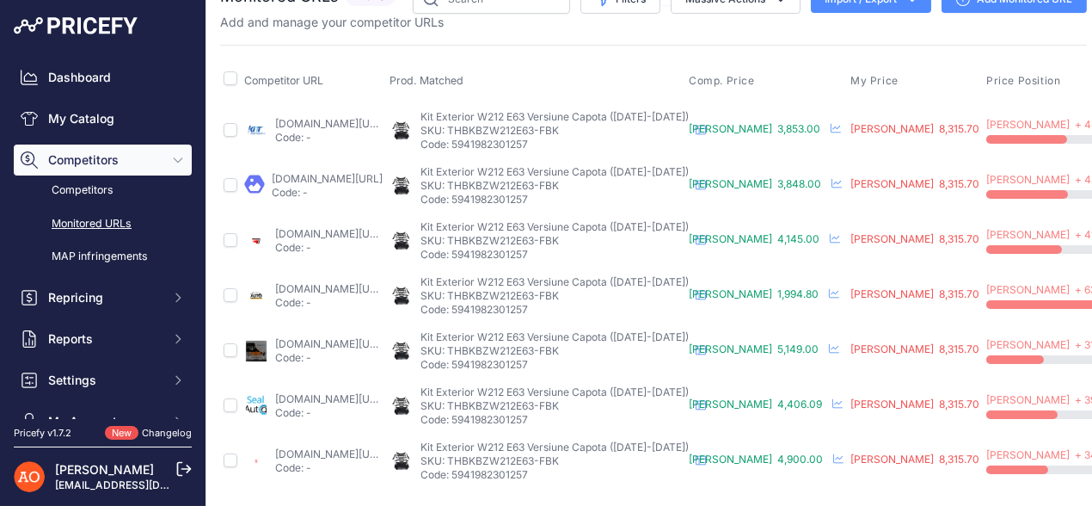
click at [284, 282] on link "autotuningeurope.com/products/body-kit-suitable-for-mercedes-e-class-w212-facel…" at bounding box center [330, 288] width 111 height 13
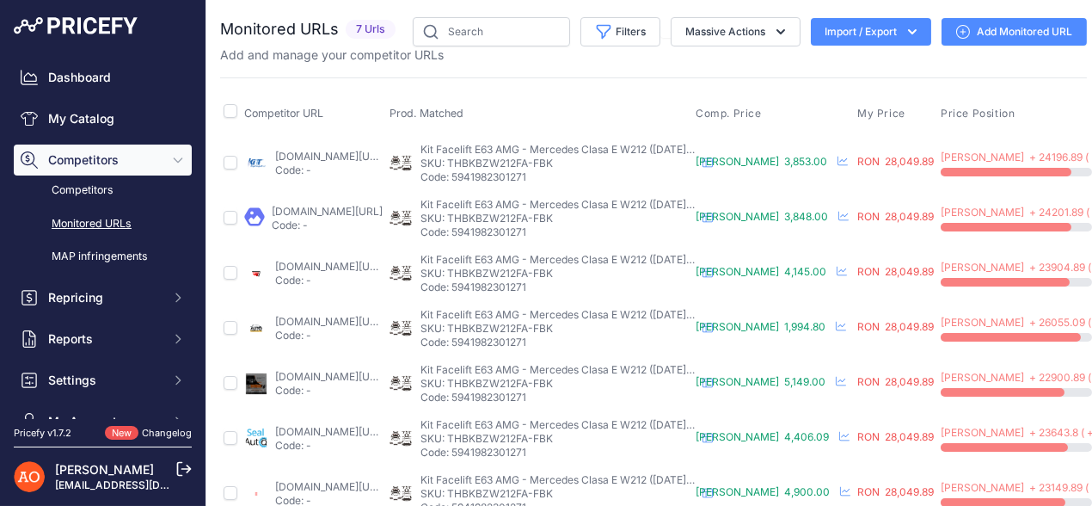
scroll to position [43, 0]
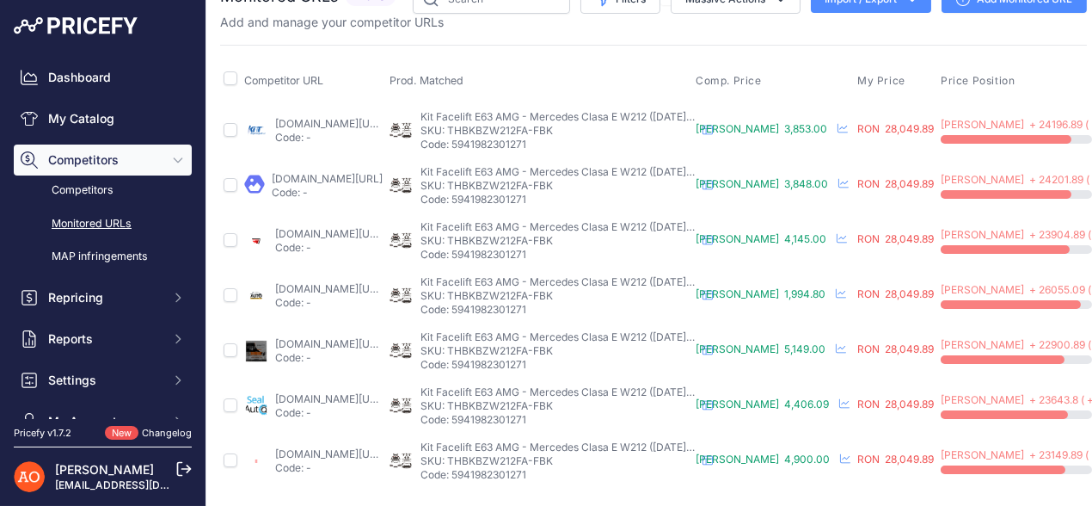
click at [283, 282] on link "autotuningeurope.com/products/body-kit-suitable-for-mercedes-e-class-w212-facel…" at bounding box center [330, 288] width 111 height 13
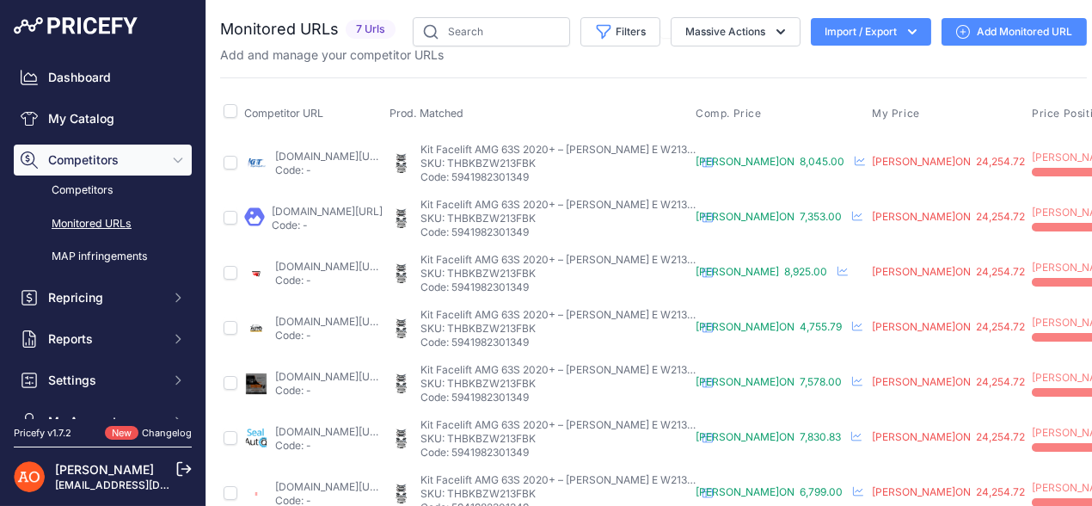
scroll to position [43, 0]
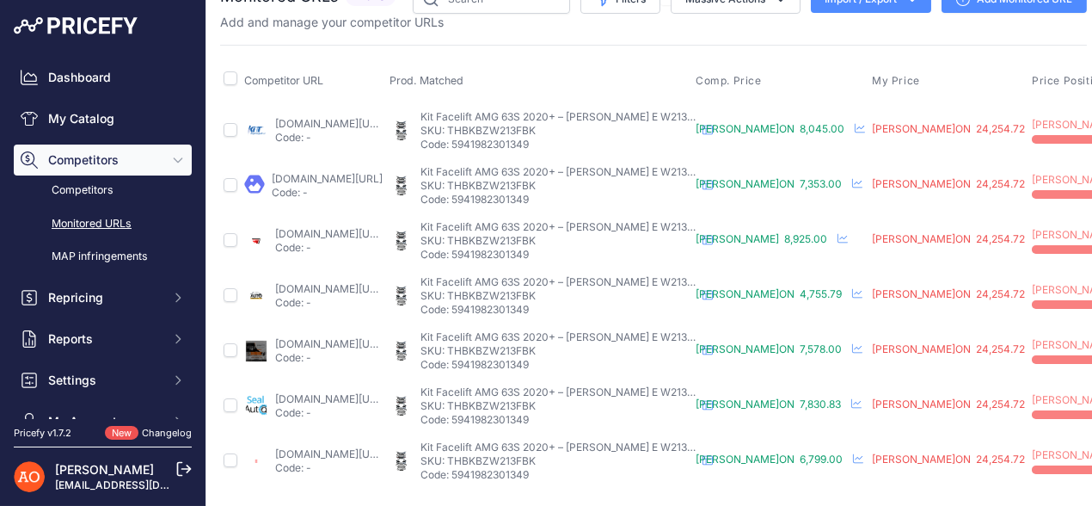
click at [337, 282] on link "[DOMAIN_NAME][URL]" at bounding box center [330, 288] width 111 height 13
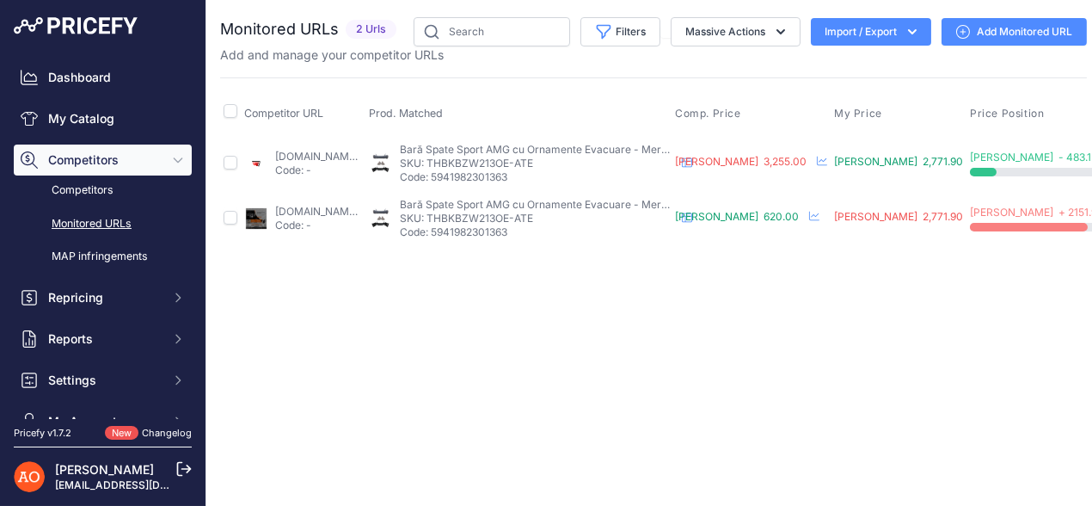
click at [310, 206] on link "[DOMAIN_NAME][URL]" at bounding box center [330, 211] width 111 height 13
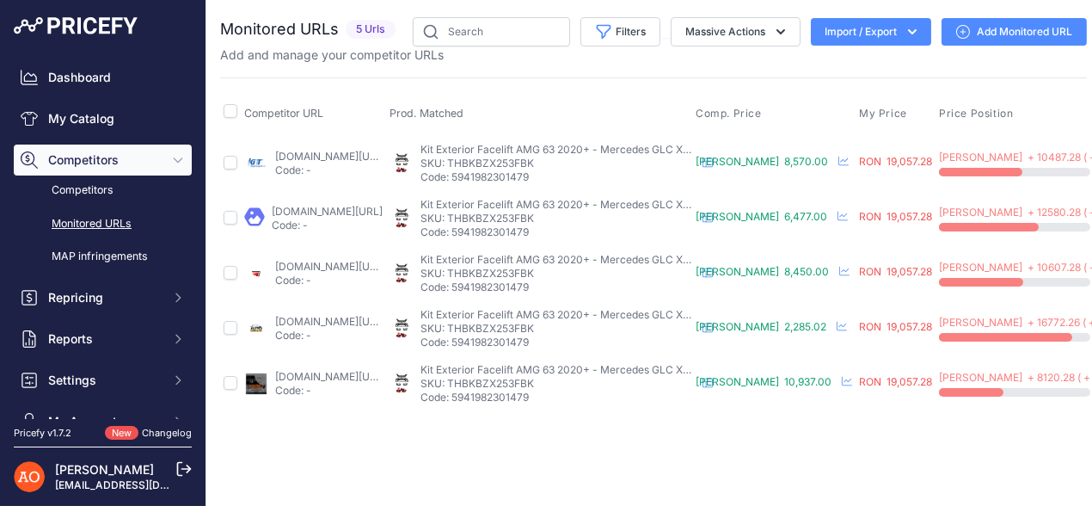
click at [311, 323] on link "autotuningeurope.com/products/body-kit-suitable-for-mercedes-glc-suv-facelift-x…" at bounding box center [330, 321] width 111 height 13
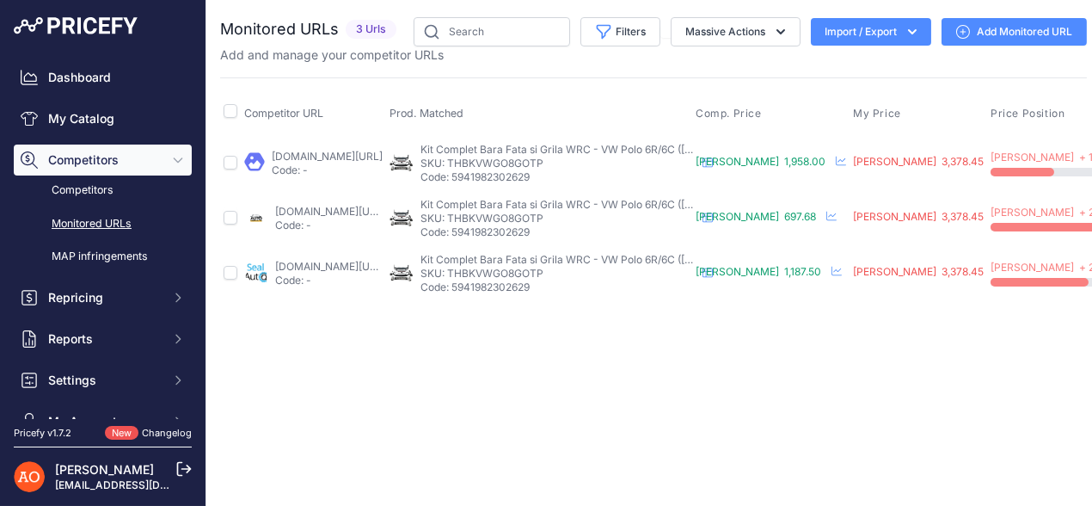
click at [313, 209] on link "[DOMAIN_NAME][URL]" at bounding box center [330, 211] width 111 height 13
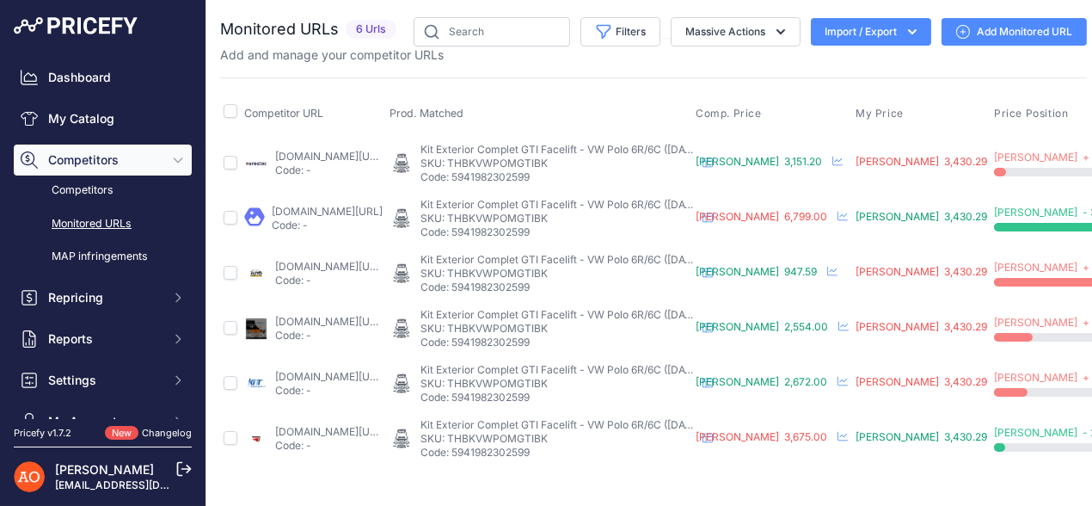
click at [293, 269] on link "[DOMAIN_NAME][URL]" at bounding box center [330, 266] width 111 height 13
